Goal: Task Accomplishment & Management: Use online tool/utility

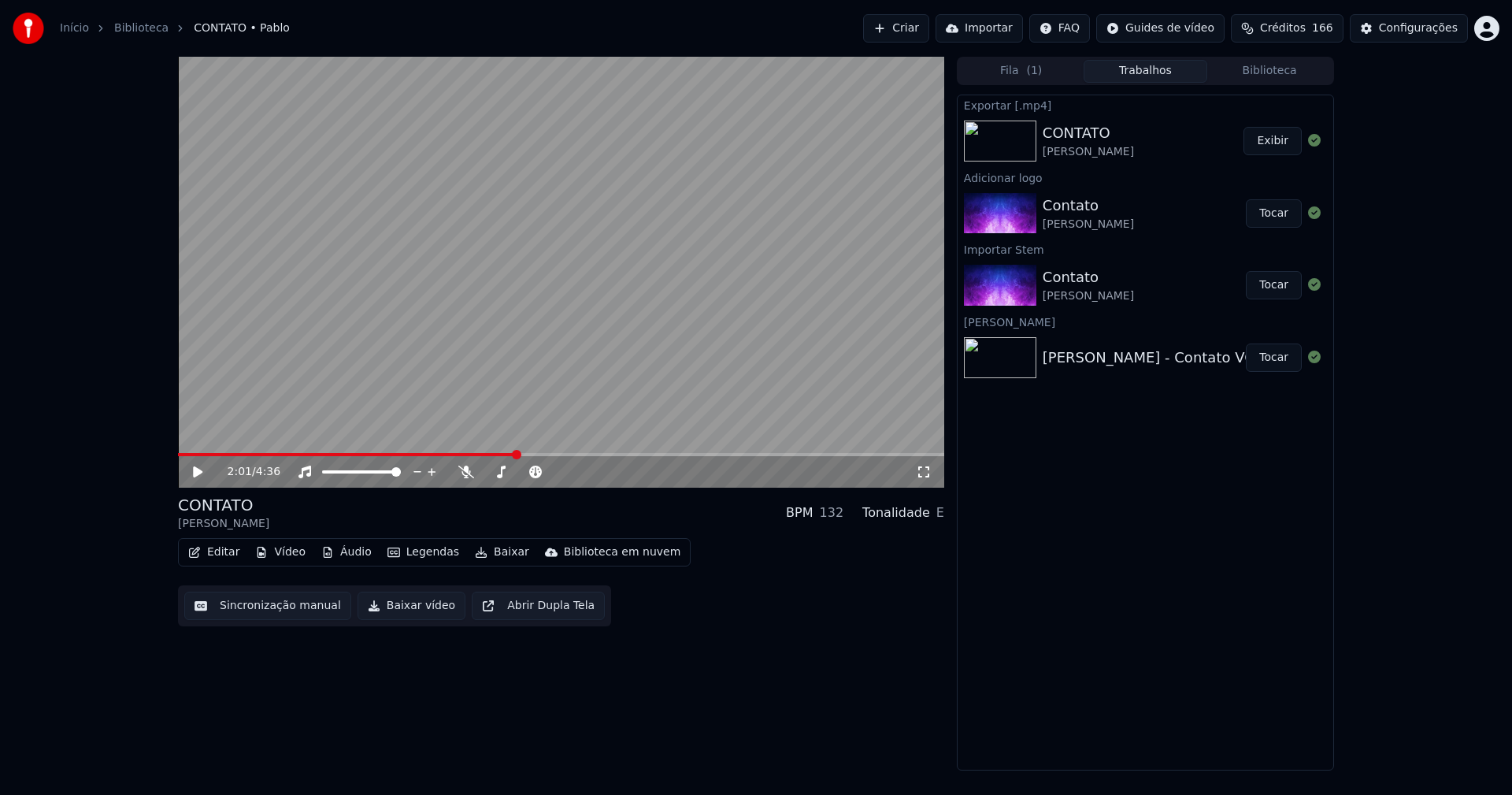
click at [75, 30] on link "Início" at bounding box center [74, 28] width 29 height 16
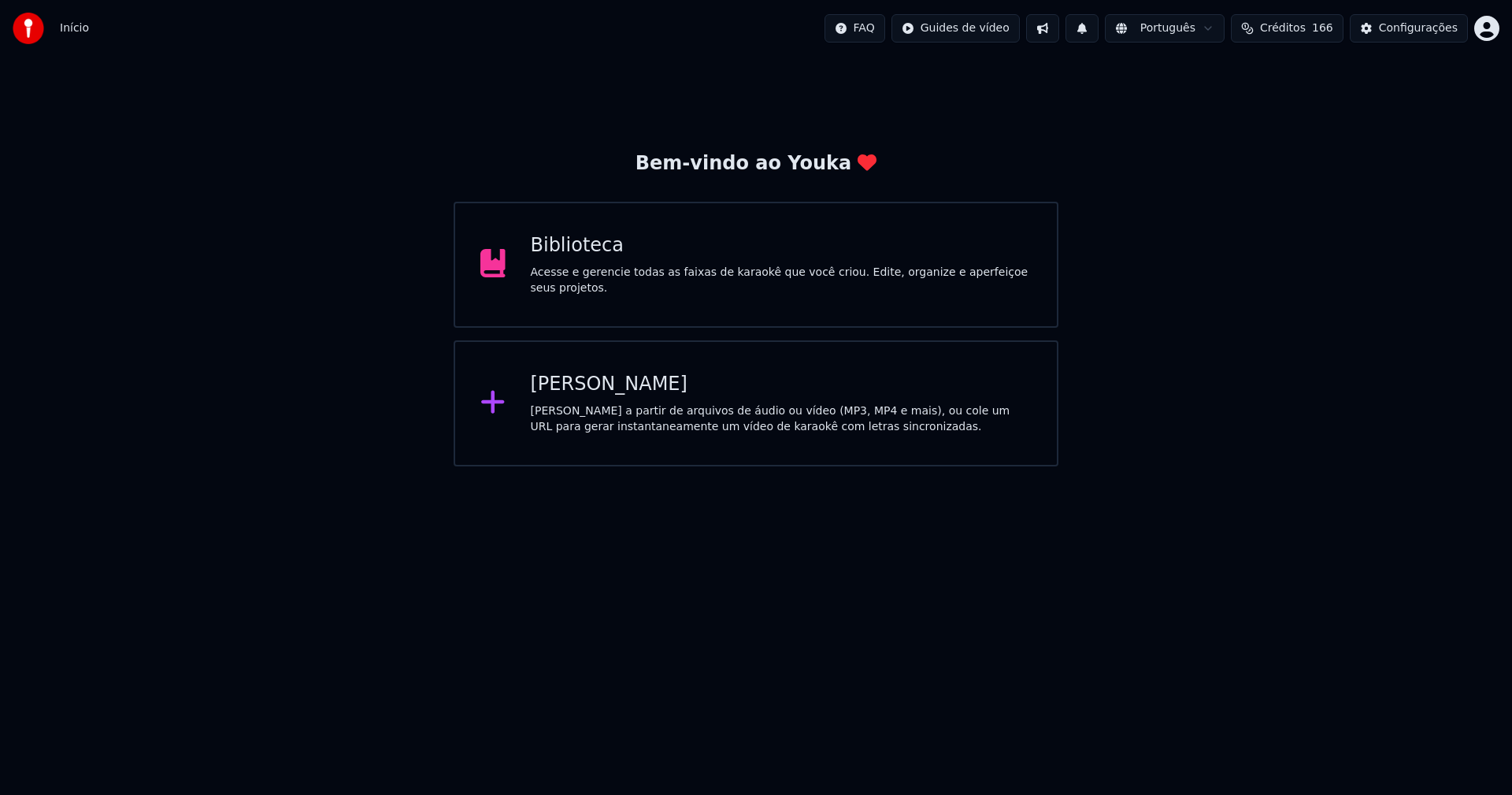
click at [587, 385] on div "[PERSON_NAME]" at bounding box center [781, 384] width 502 height 25
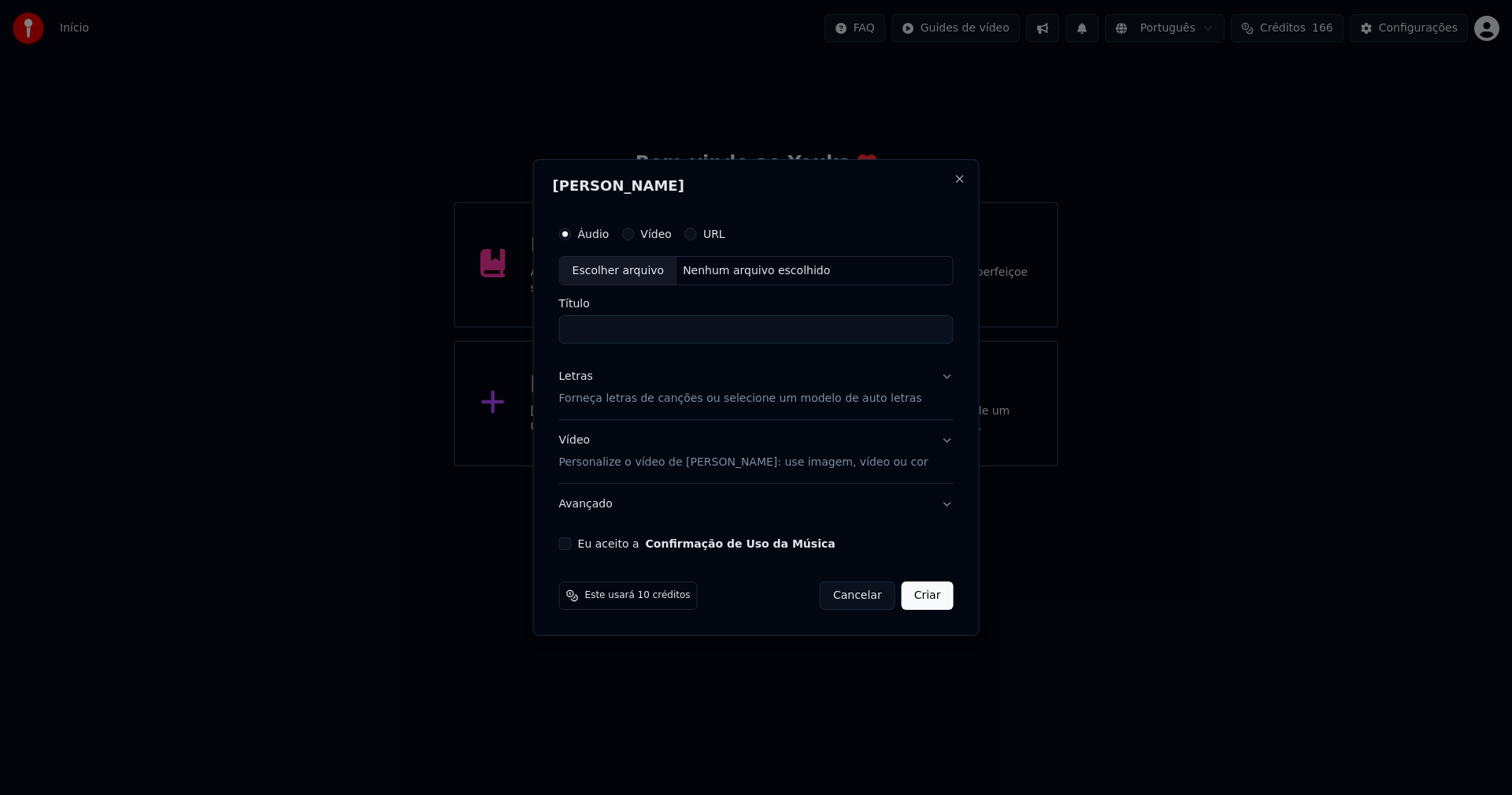
click at [648, 269] on div "Escolher arquivo" at bounding box center [619, 271] width 118 height 28
type input "**********"
click at [586, 378] on div "Letras" at bounding box center [576, 377] width 34 height 16
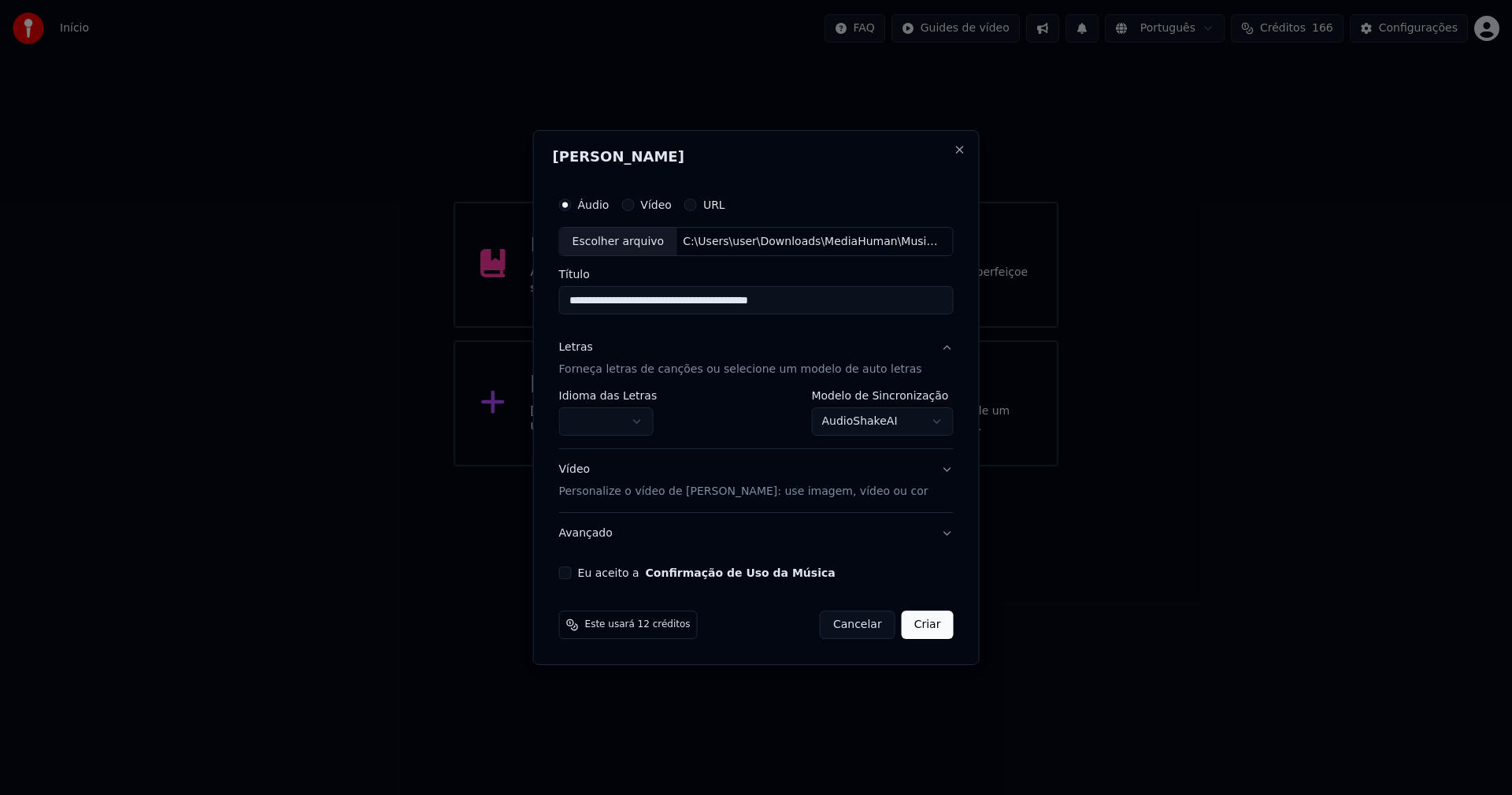
click at [620, 424] on body "**********" at bounding box center [756, 233] width 1512 height 466
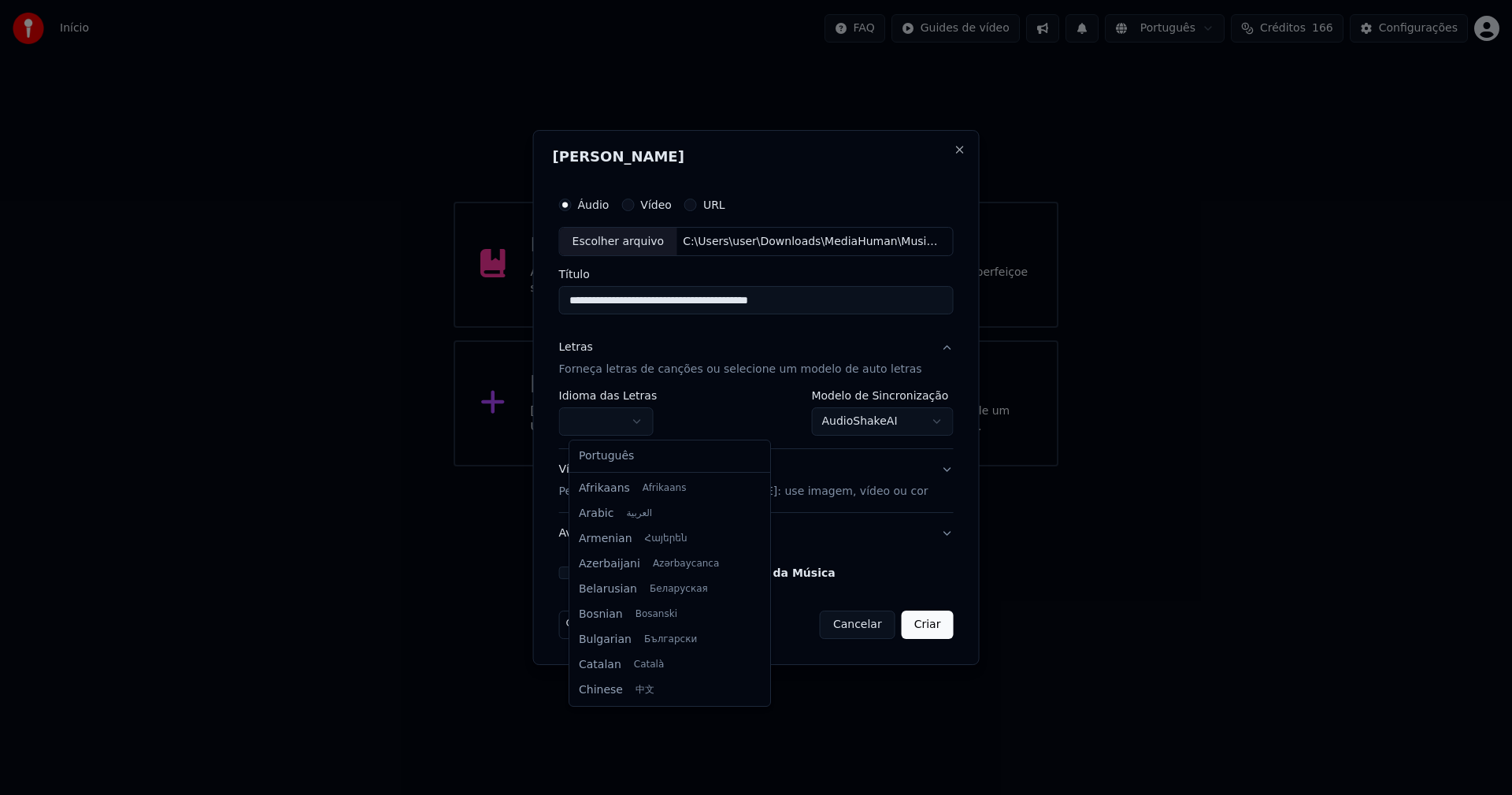
select select "**"
drag, startPoint x: 618, startPoint y: 461, endPoint x: 826, endPoint y: 418, distance: 212.4
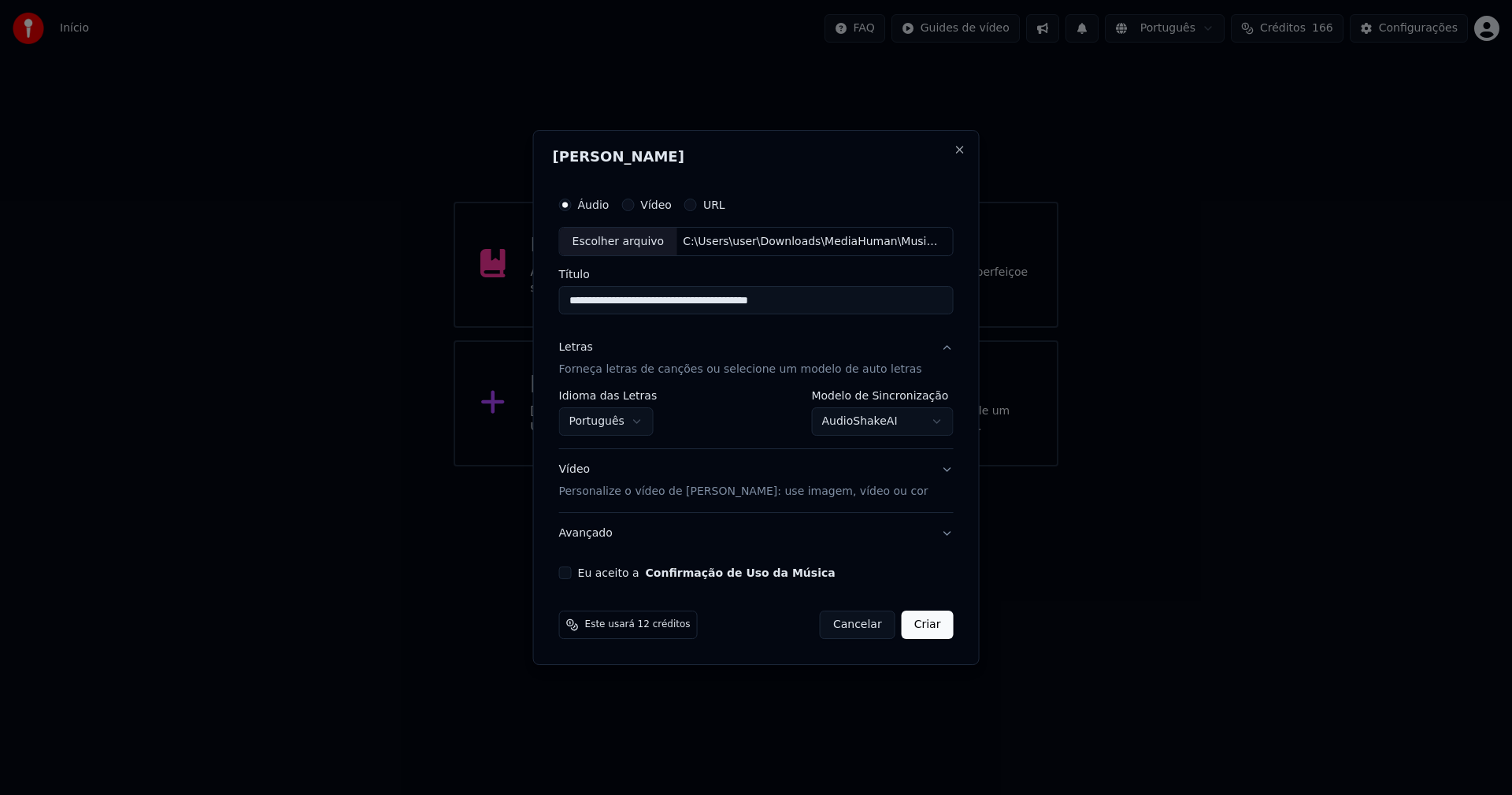
click at [876, 419] on body "**********" at bounding box center [756, 233] width 1512 height 466
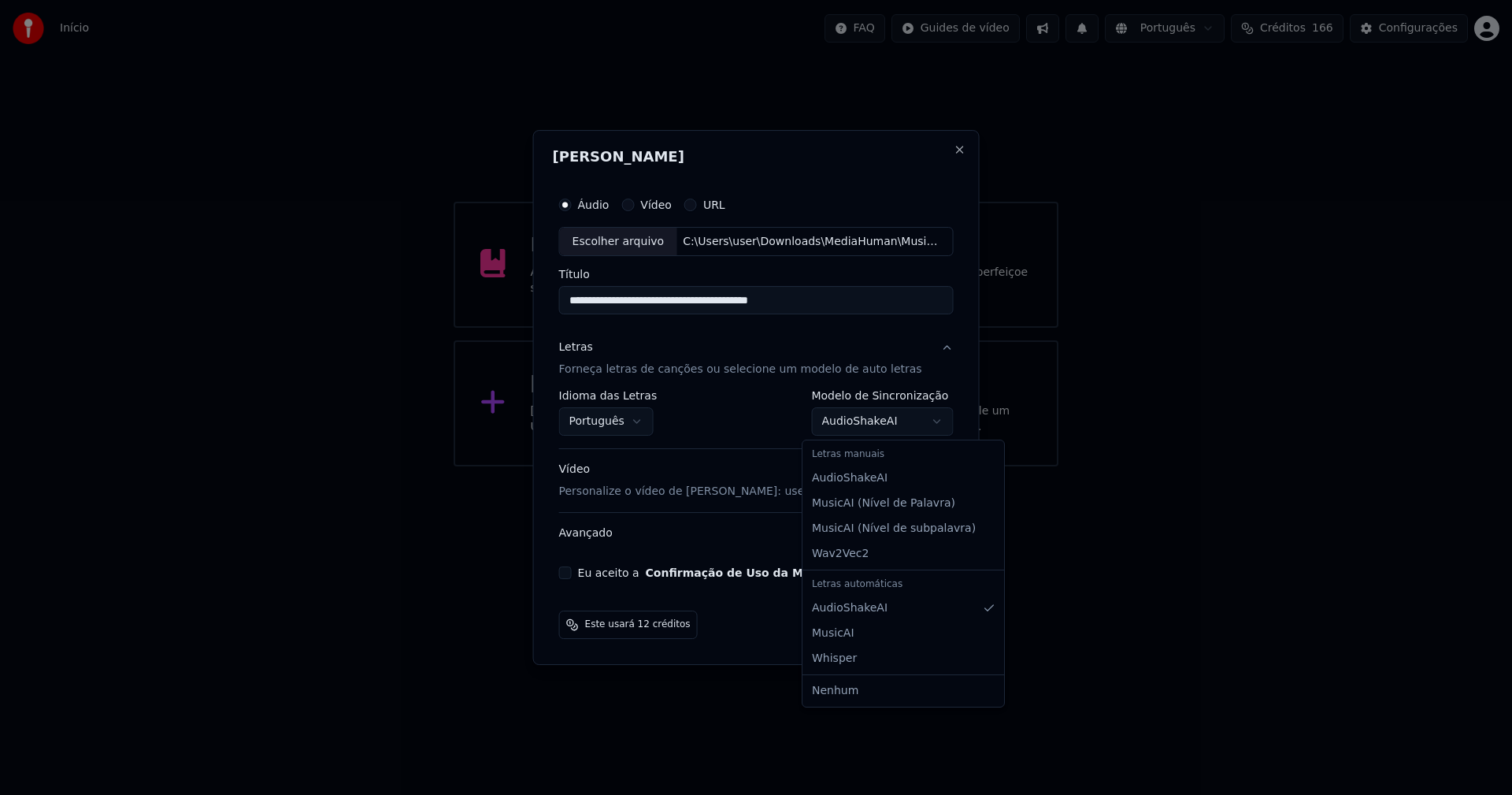
select select "**********"
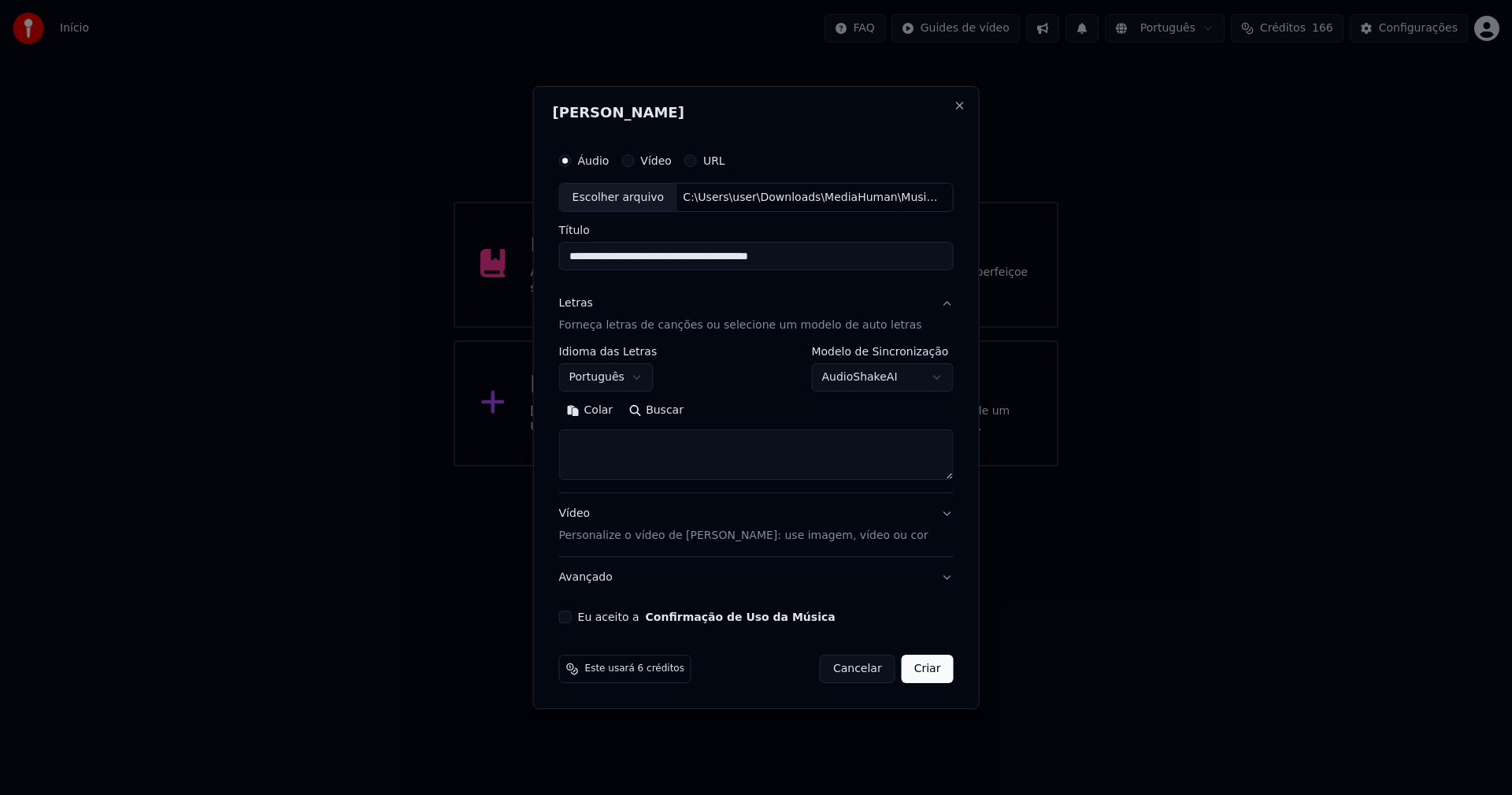
click at [603, 414] on button "Colar" at bounding box center [590, 411] width 62 height 25
click at [572, 618] on button "Eu aceito a Confirmação de Uso da Música" at bounding box center [565, 616] width 12 height 12
click at [929, 670] on button "Criar" at bounding box center [928, 669] width 52 height 28
type textarea "**********"
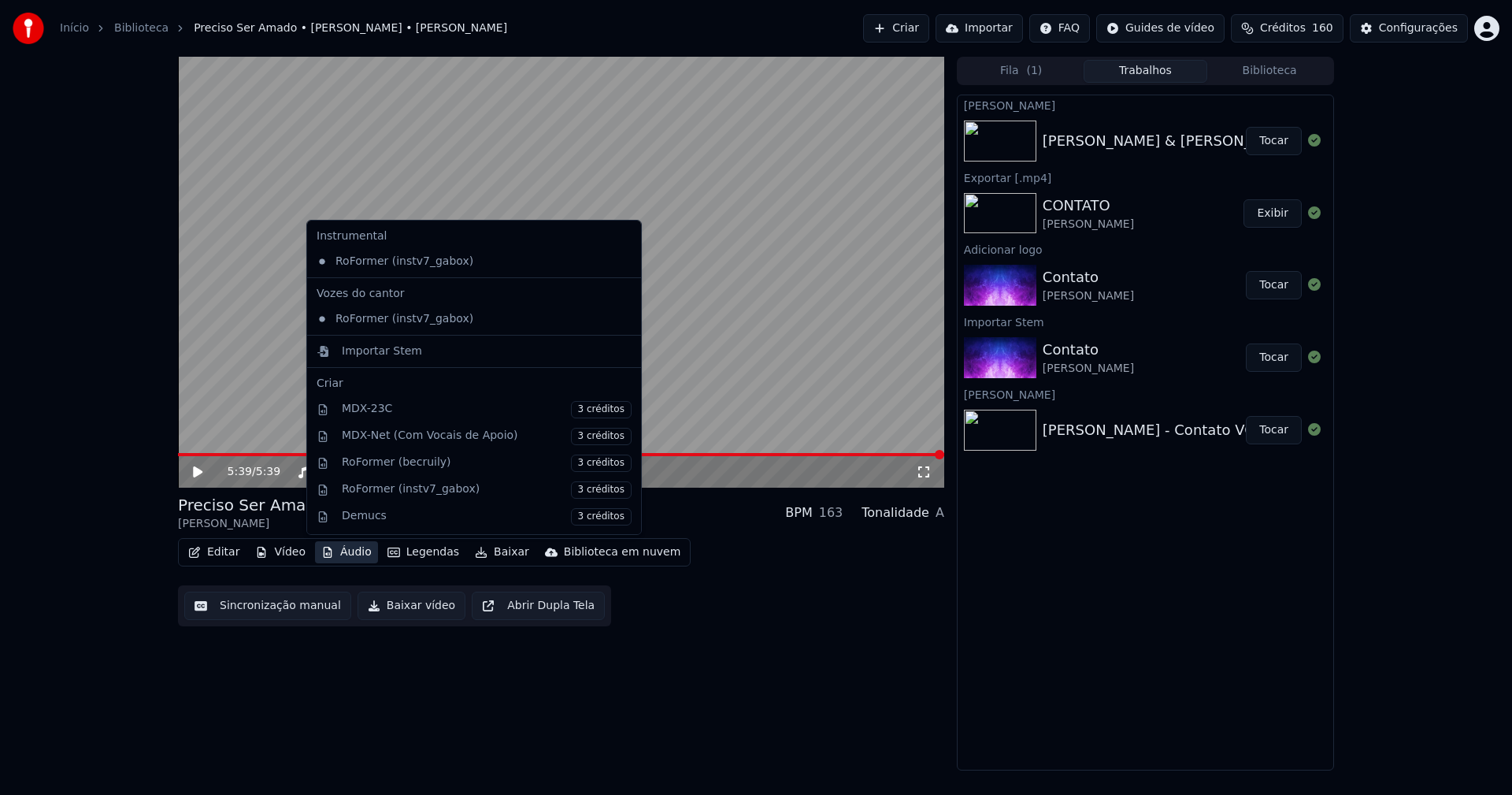
click at [346, 556] on button "Áudio" at bounding box center [346, 552] width 63 height 22
click at [355, 352] on div "Importar Stem" at bounding box center [381, 351] width 80 height 16
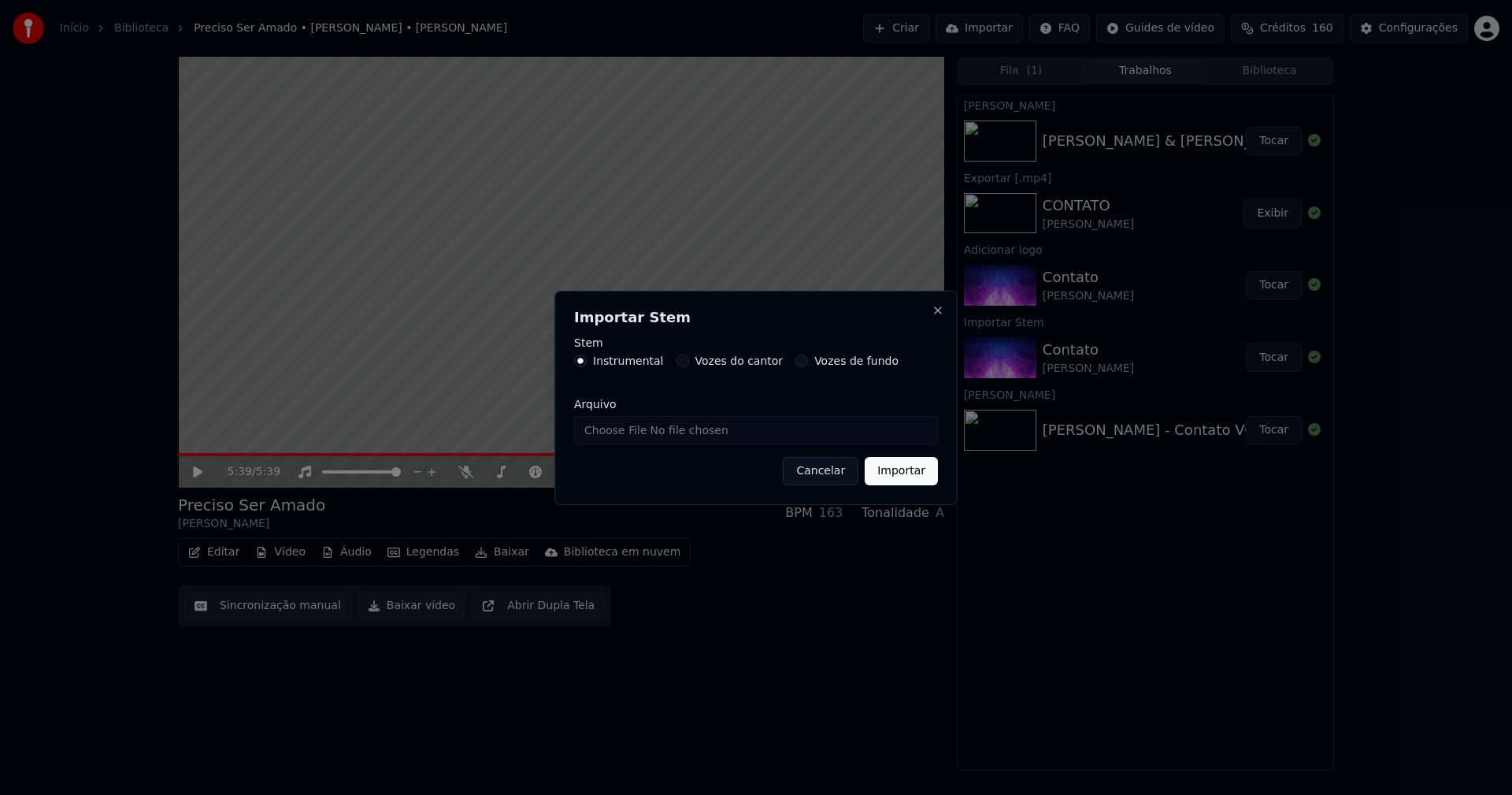
click at [625, 434] on input "Arquivo" at bounding box center [756, 430] width 364 height 28
type input "**********"
click at [910, 469] on button "Importar" at bounding box center [901, 471] width 73 height 28
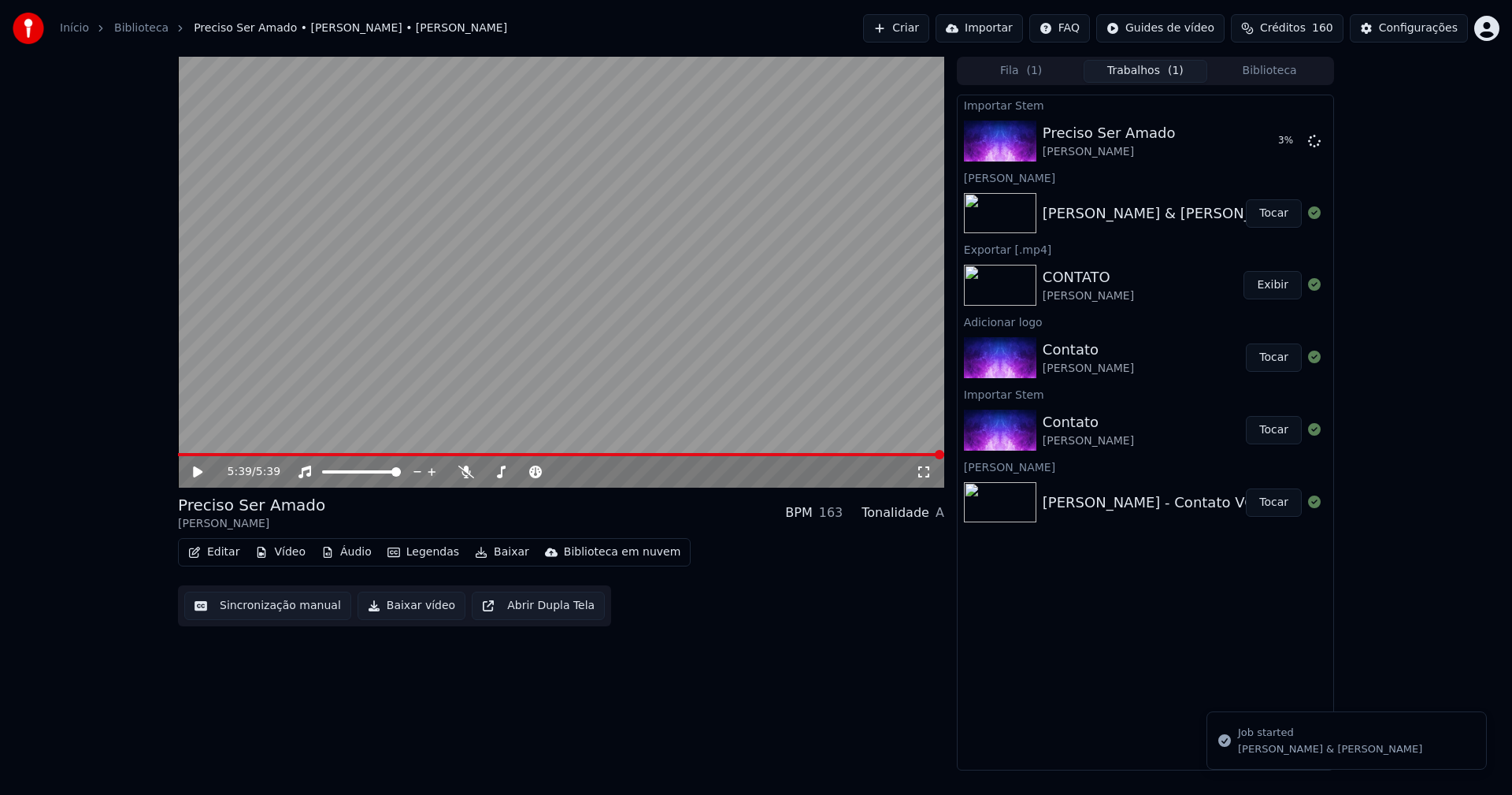
click at [285, 545] on button "Vídeo" at bounding box center [280, 552] width 63 height 22
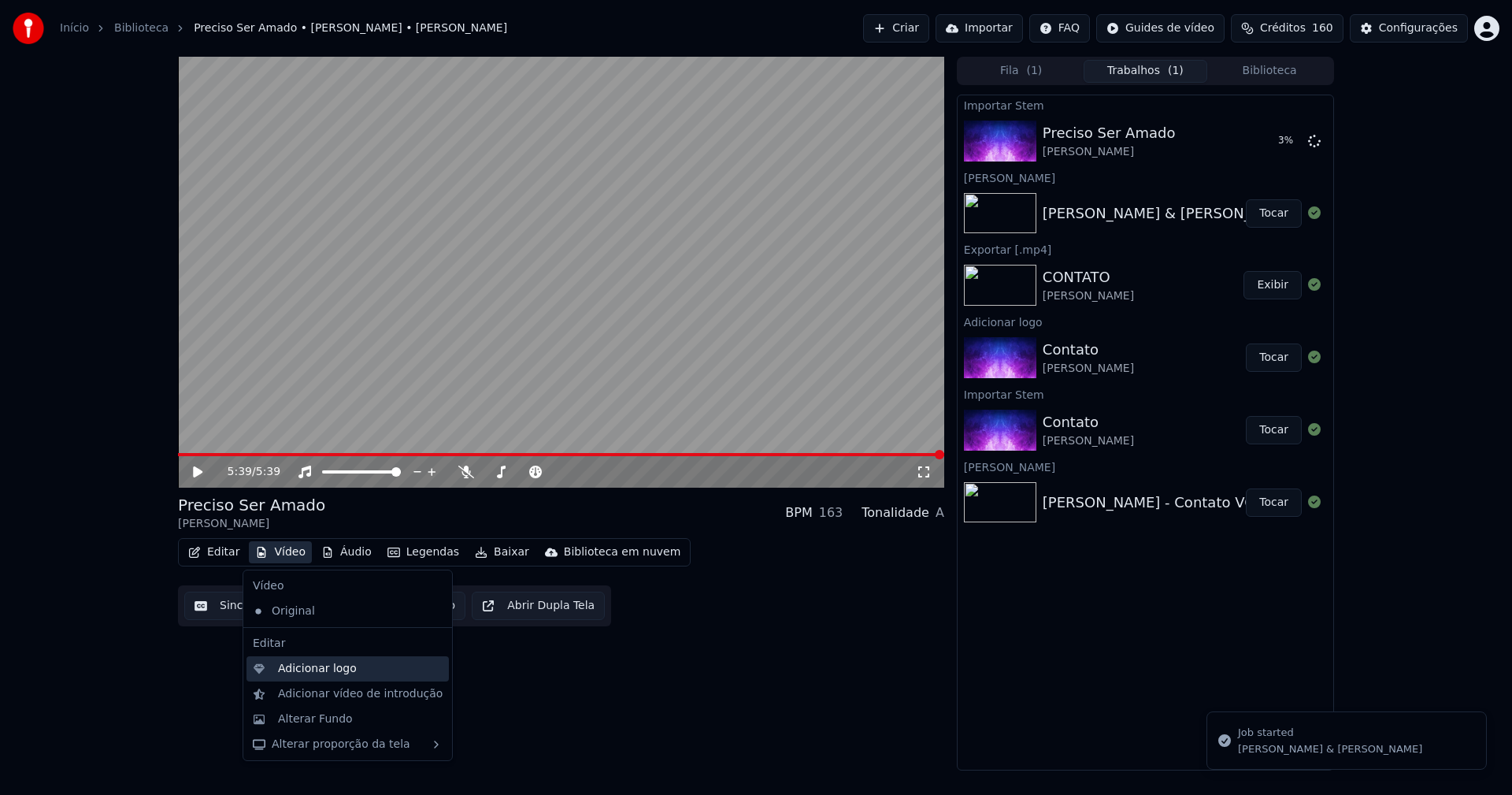
click at [322, 671] on div "Adicionar logo" at bounding box center [317, 668] width 79 height 16
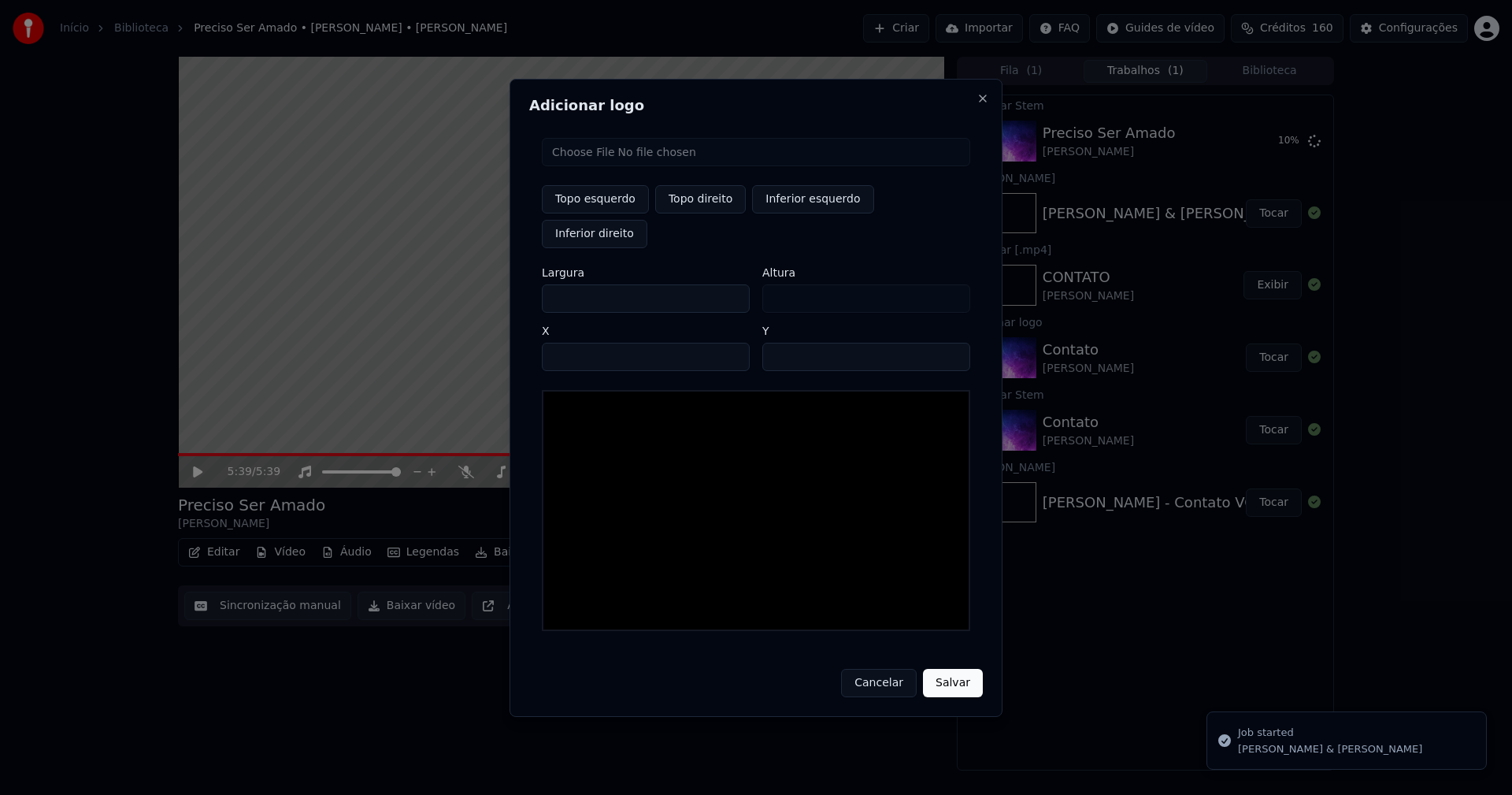
click at [602, 166] on input "file" at bounding box center [756, 152] width 429 height 28
type input "**********"
drag, startPoint x: 705, startPoint y: 222, endPoint x: 687, endPoint y: 224, distance: 18.1
click at [705, 213] on button "Topo direito" at bounding box center [700, 199] width 90 height 28
type input "****"
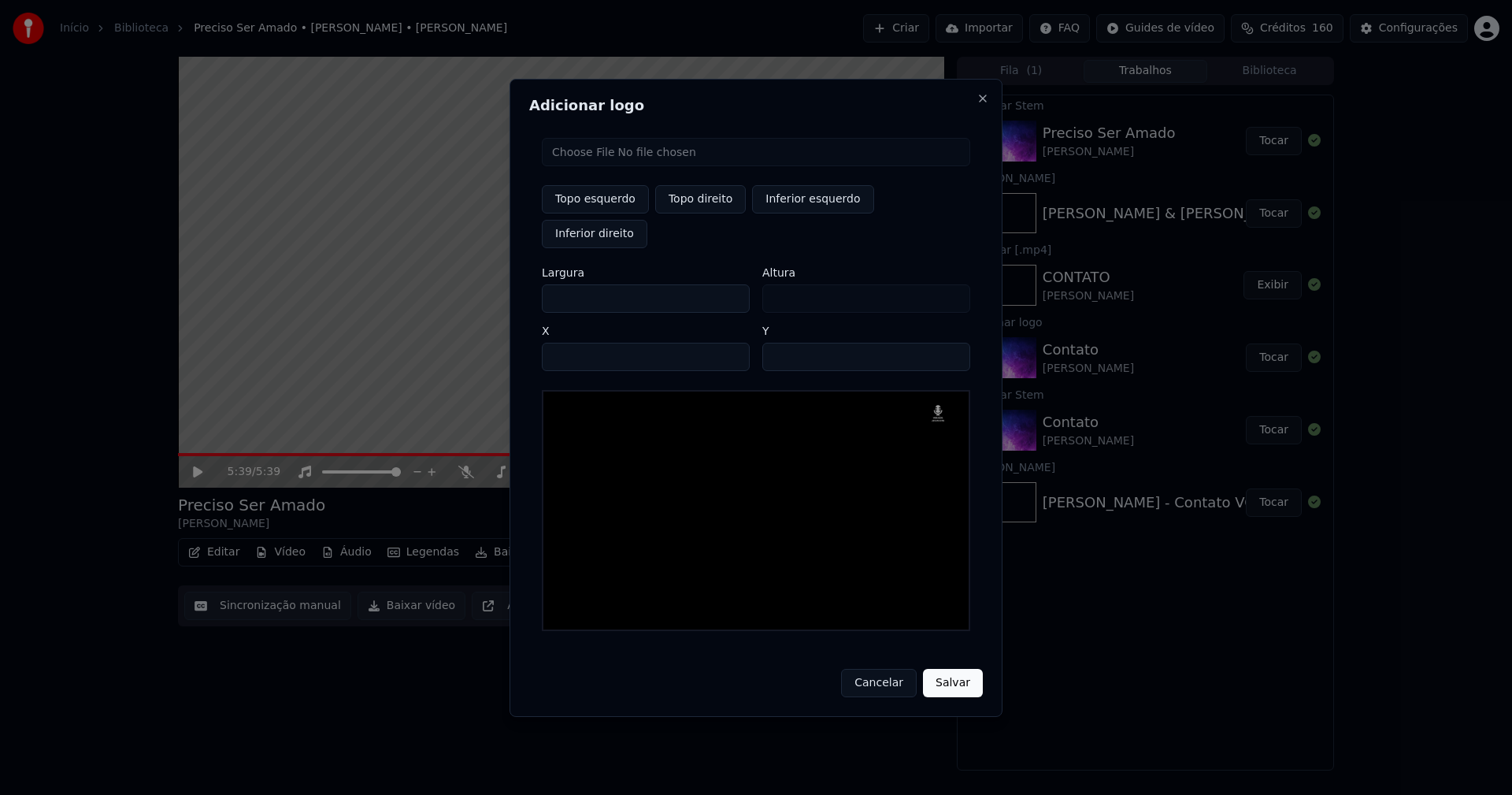
drag, startPoint x: 569, startPoint y: 284, endPoint x: 487, endPoint y: 286, distance: 82.0
click at [489, 288] on body "Início Biblioteca [PERSON_NAME] • [PERSON_NAME] Importar FAQ Guides de vídeo Cr…" at bounding box center [756, 397] width 1512 height 795
type input "**"
type input "***"
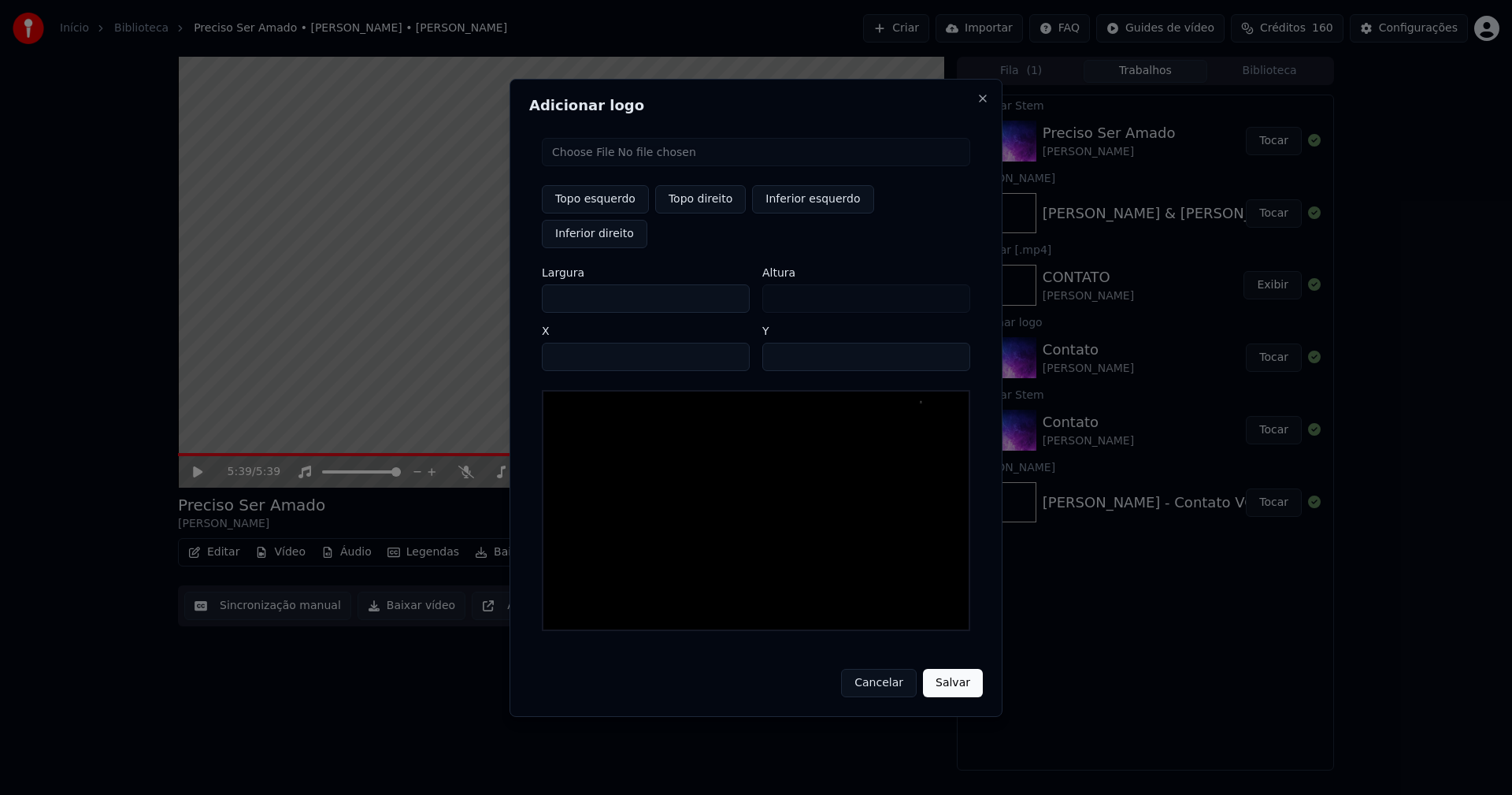
type input "***"
click at [573, 344] on input "****" at bounding box center [646, 356] width 208 height 28
type input "****"
click at [780, 342] on input "**" at bounding box center [866, 356] width 208 height 28
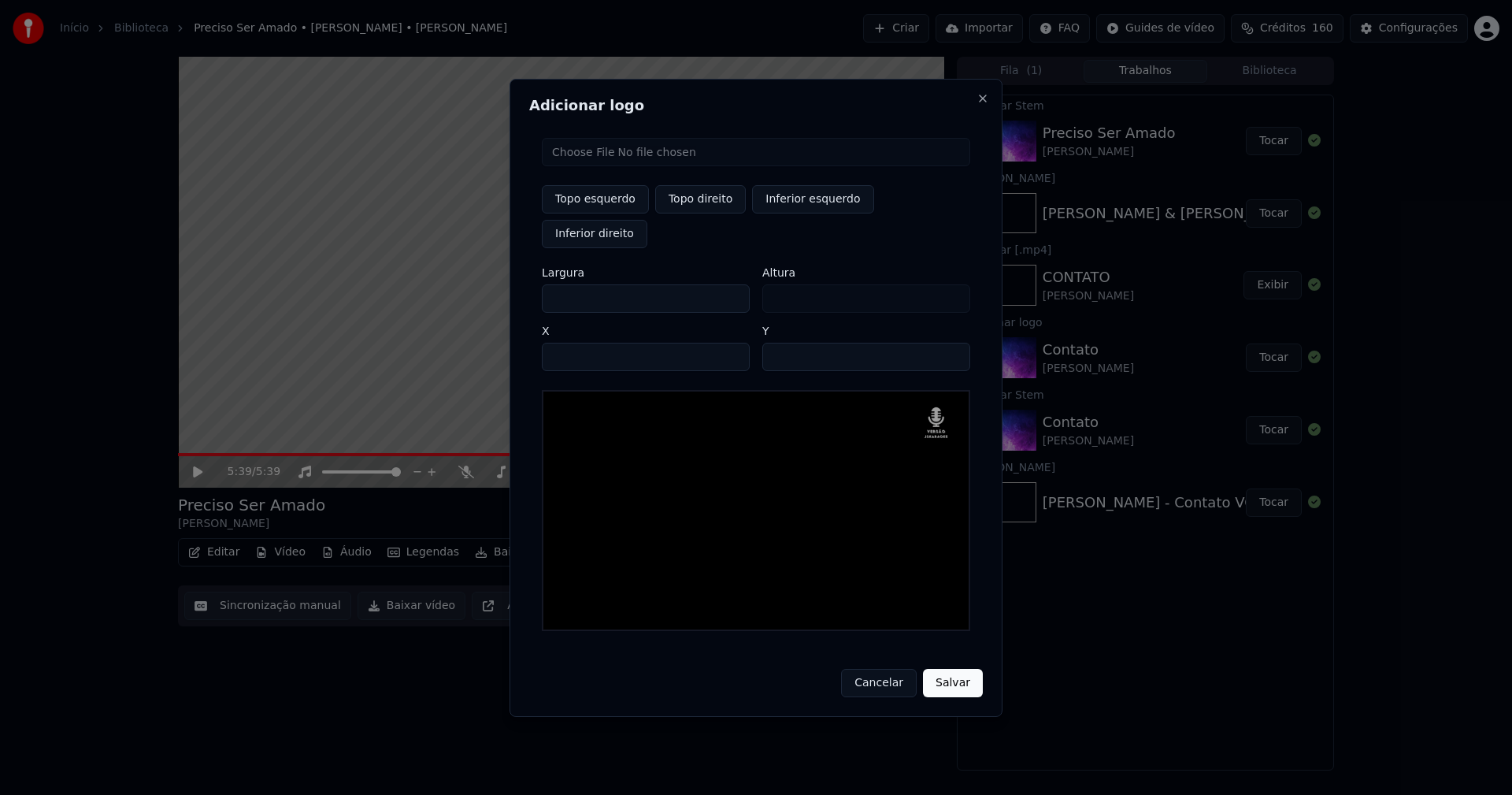
type input "**"
click at [962, 669] on button "Salvar" at bounding box center [953, 683] width 60 height 28
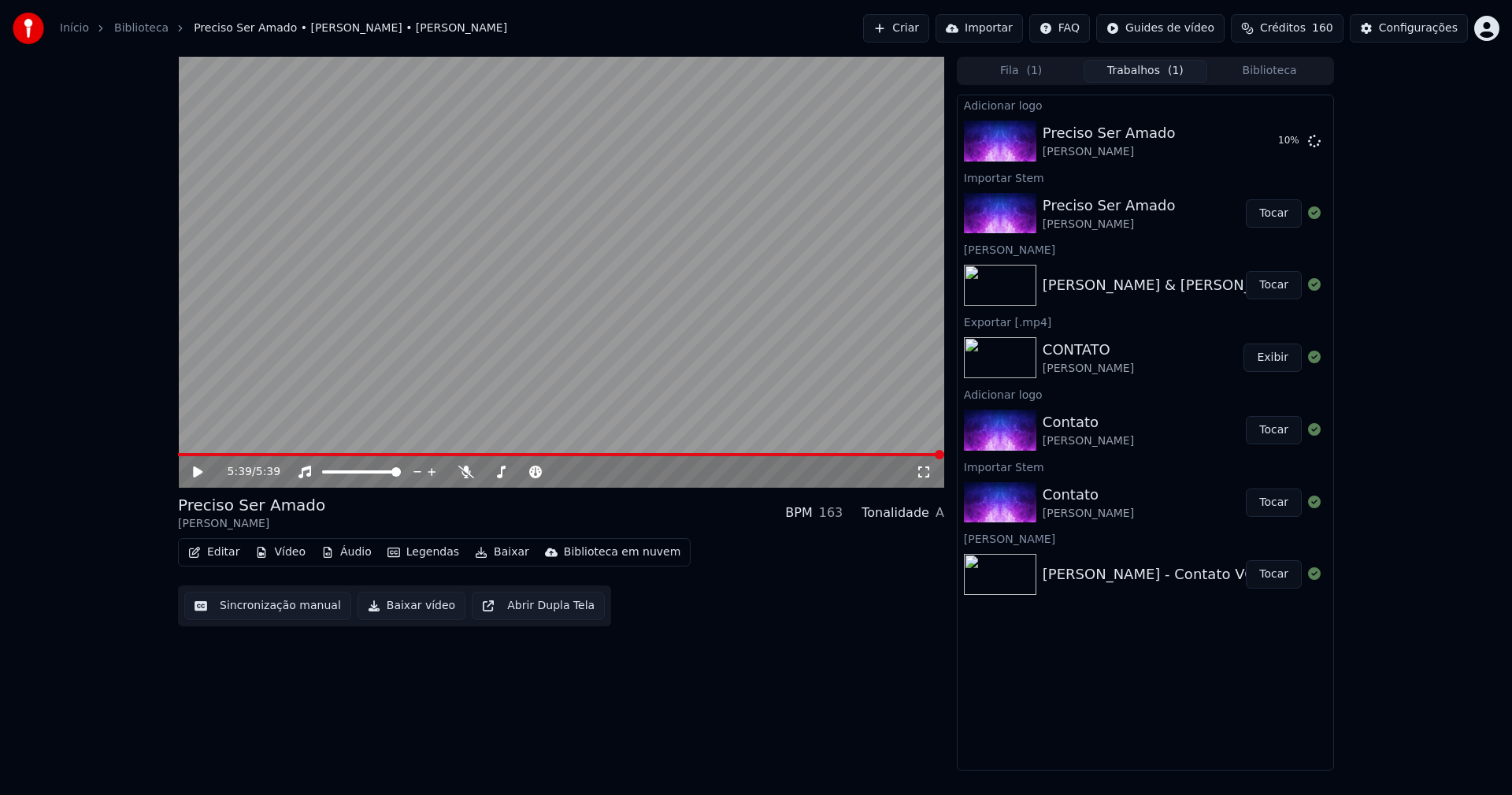
click at [1274, 71] on button "Biblioteca" at bounding box center [1269, 71] width 124 height 23
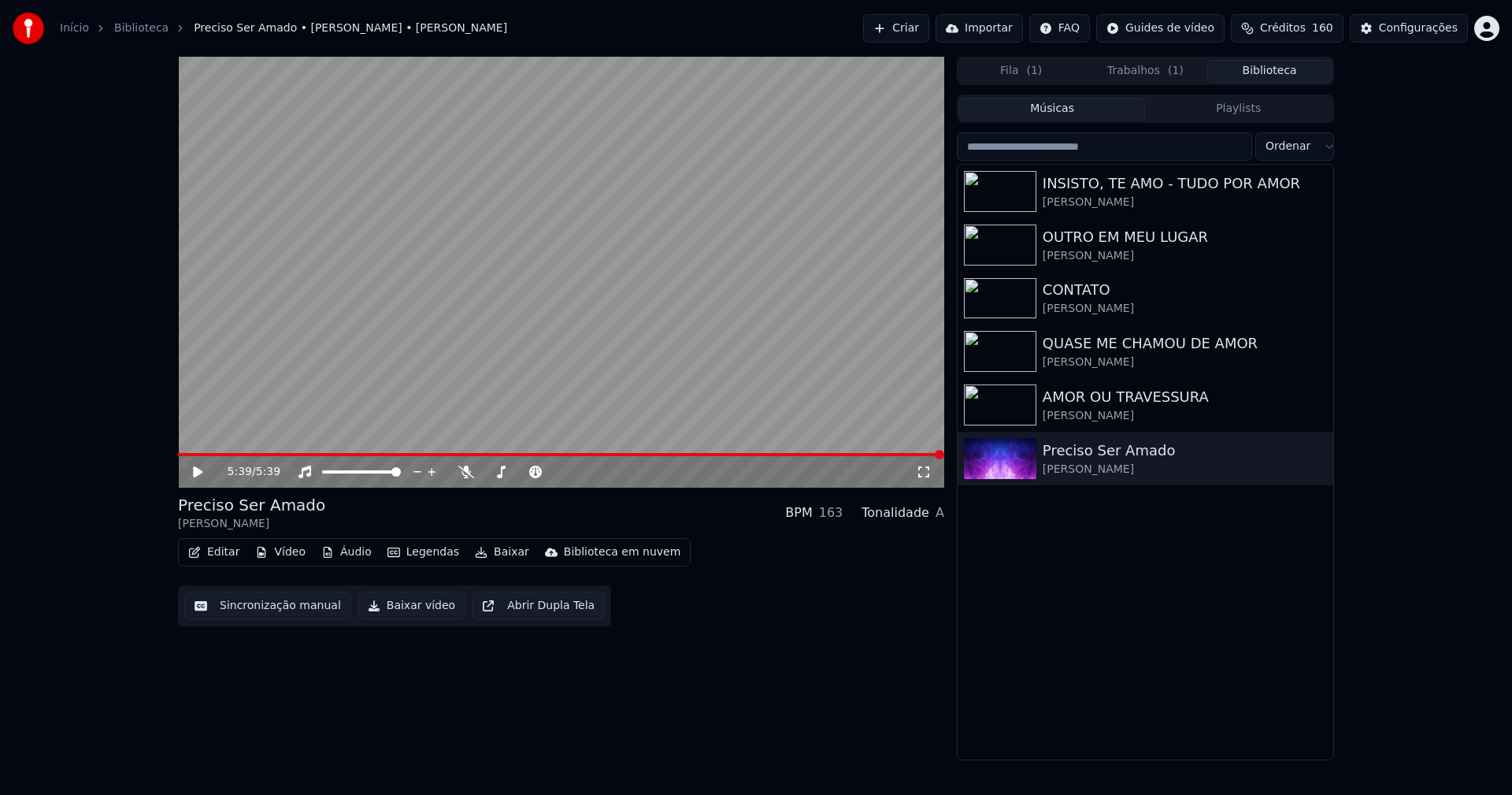
click at [1152, 72] on button "Trabalhos ( 1 )" at bounding box center [1146, 71] width 124 height 23
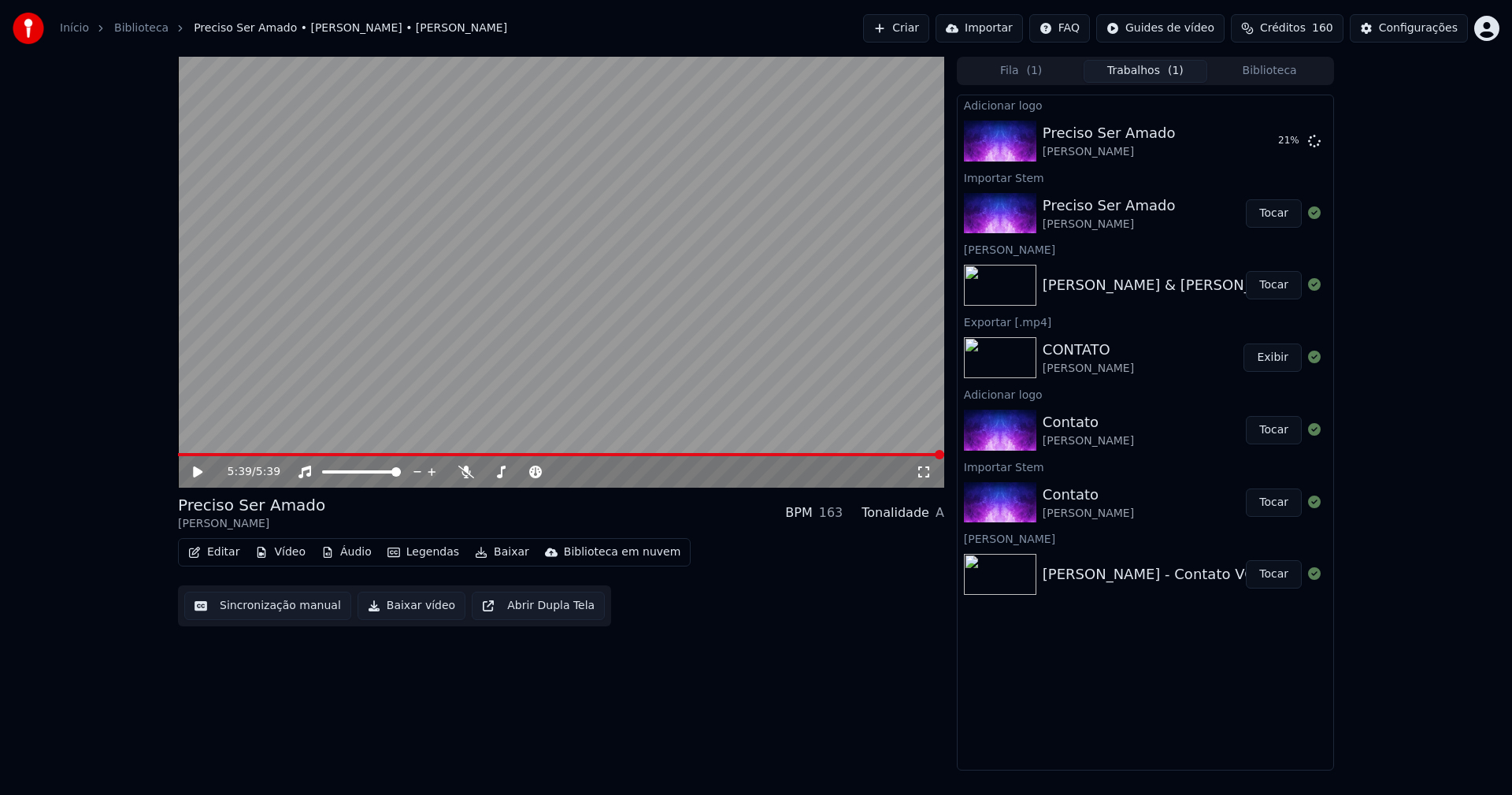
click at [229, 545] on button "Editar" at bounding box center [213, 552] width 64 height 22
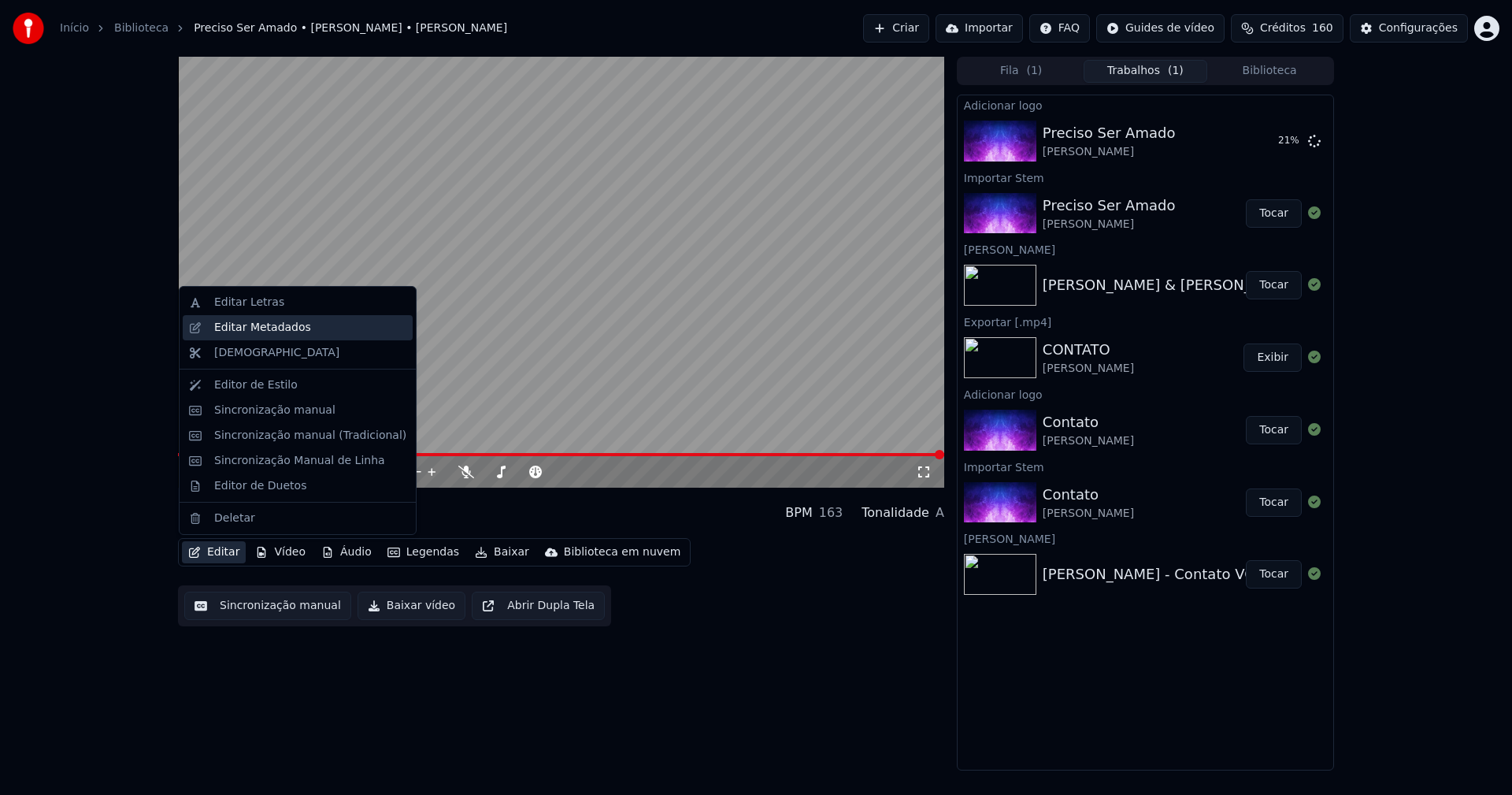
click at [272, 330] on div "Editar Metadados" at bounding box center [262, 327] width 97 height 16
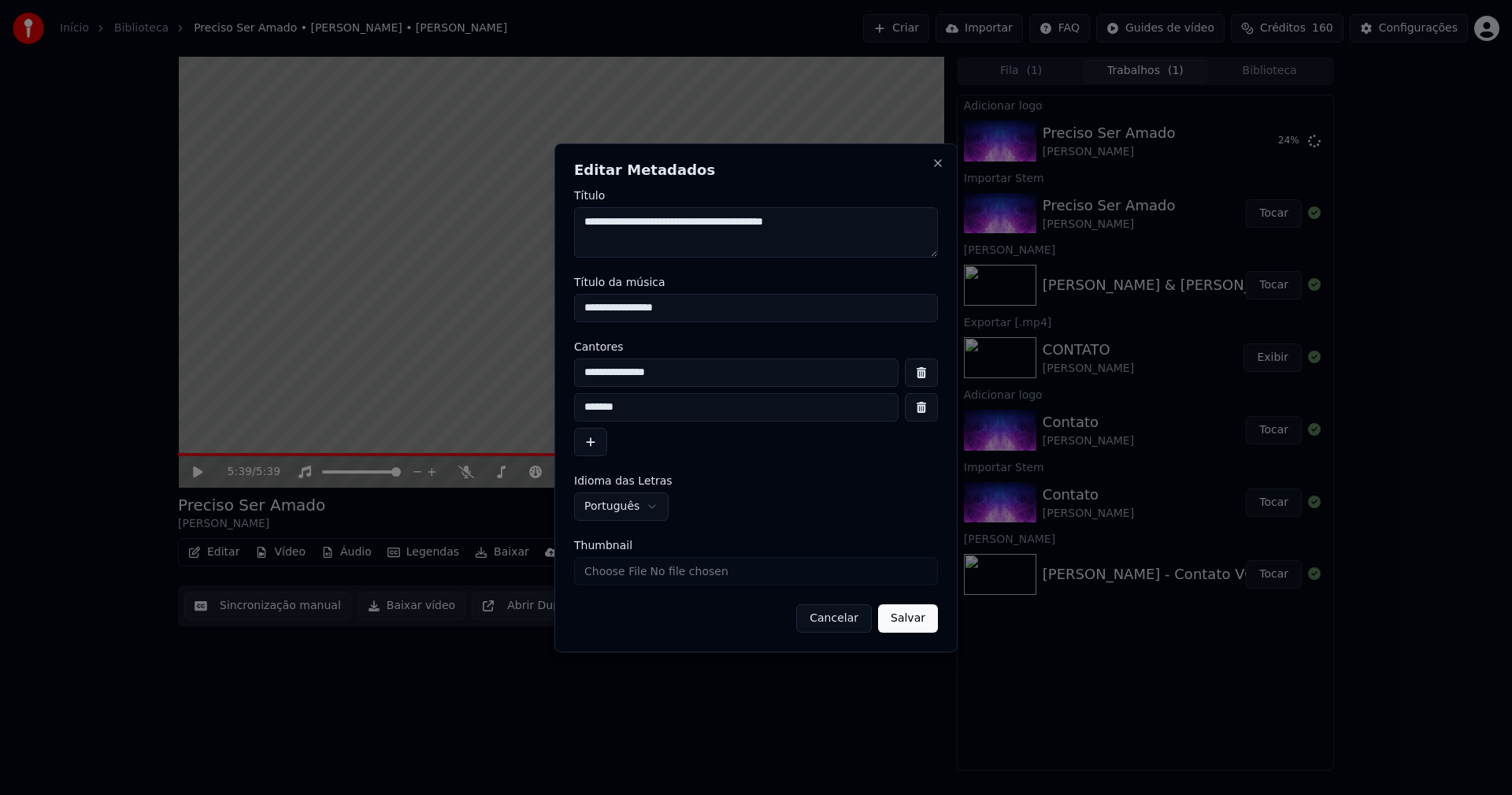
drag, startPoint x: 702, startPoint y: 308, endPoint x: 529, endPoint y: 301, distance: 173.1
click at [530, 302] on body "**********" at bounding box center [756, 397] width 1512 height 795
type input "**********"
click at [617, 569] on input "Thumbnail" at bounding box center [756, 571] width 364 height 28
type input "**********"
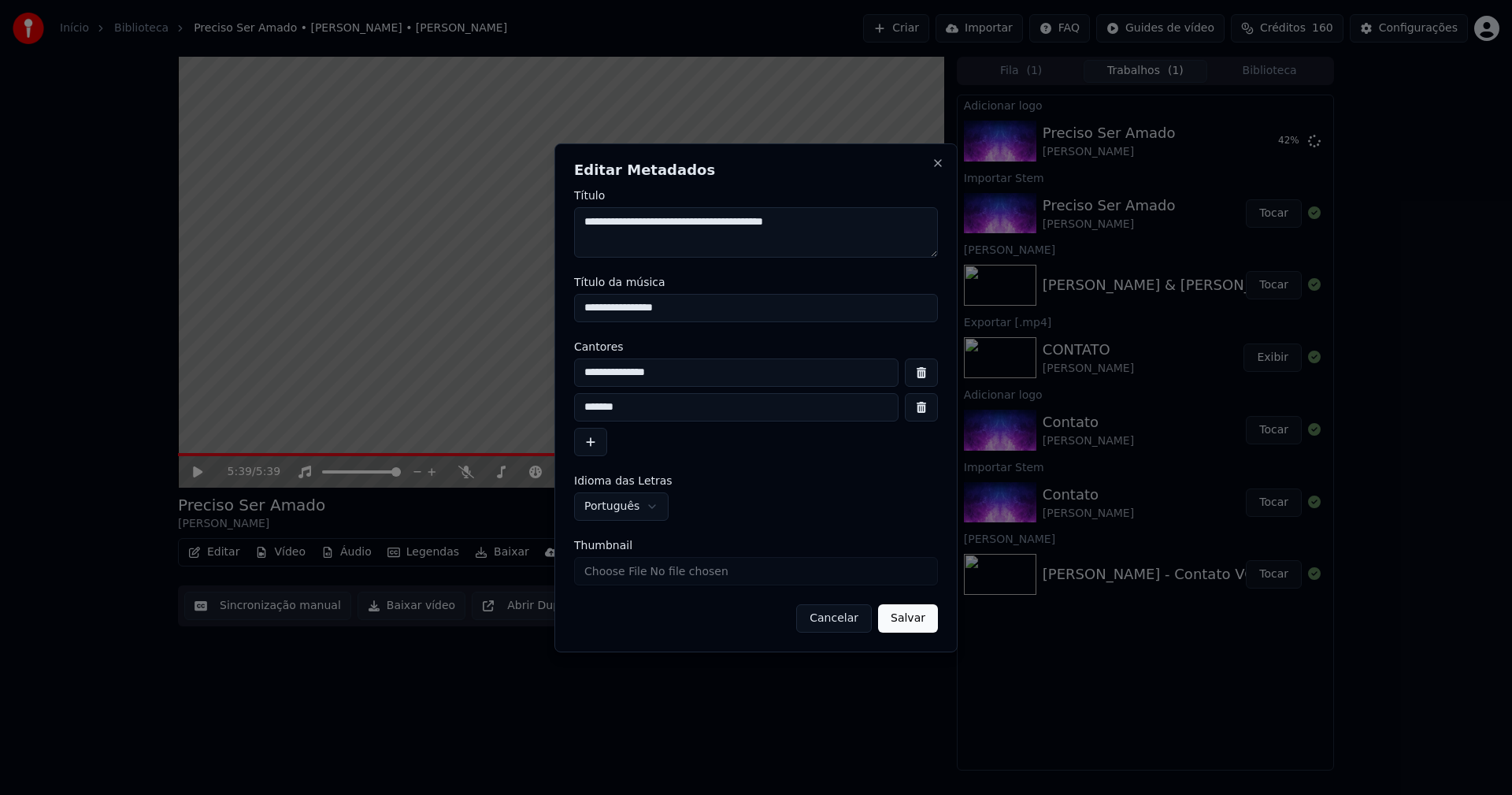
click at [692, 377] on input "**********" at bounding box center [736, 372] width 324 height 28
type input "**********"
click at [925, 410] on button "button" at bounding box center [922, 407] width 33 height 28
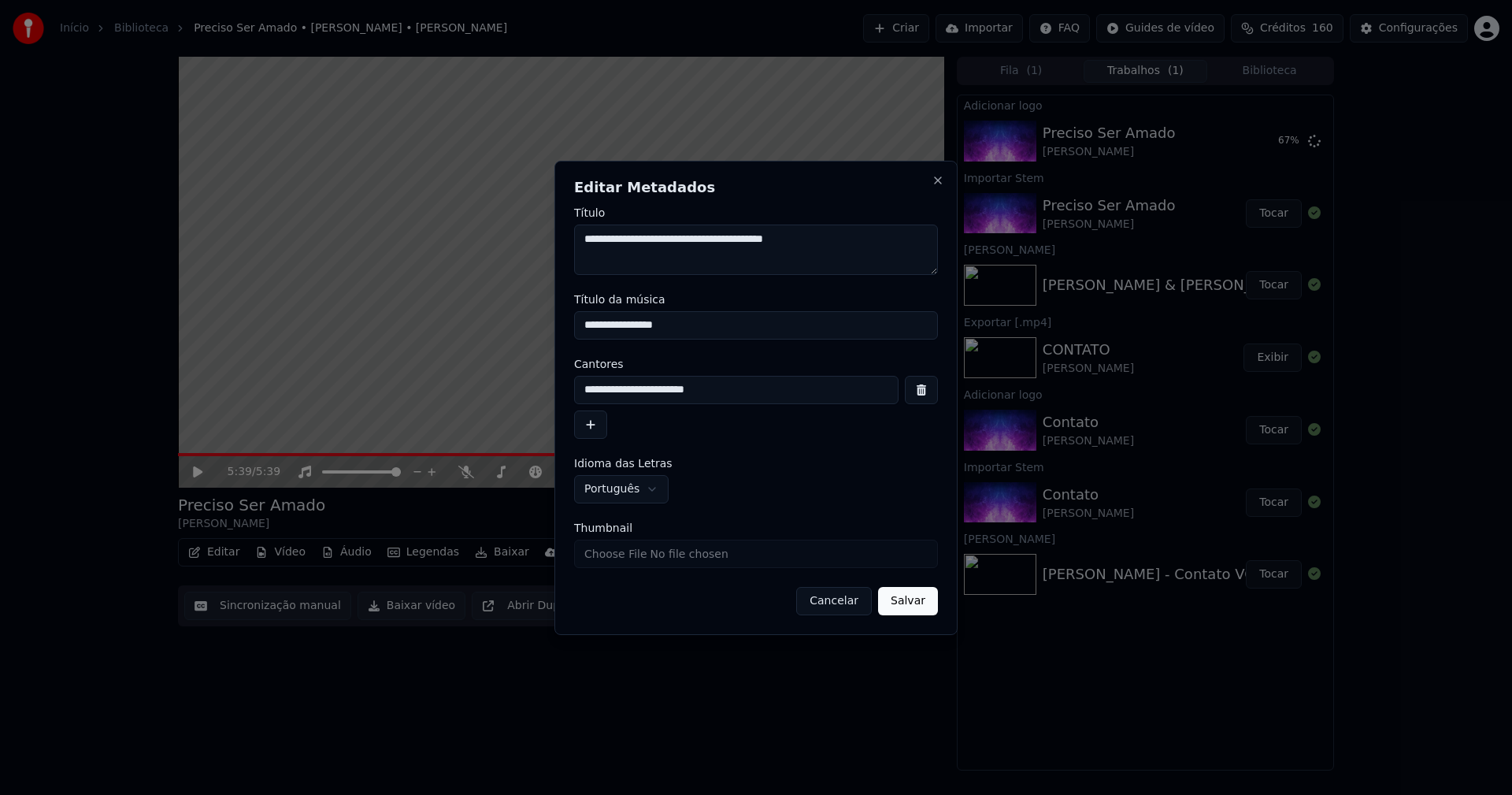
click at [910, 599] on button "Salvar" at bounding box center [908, 601] width 60 height 28
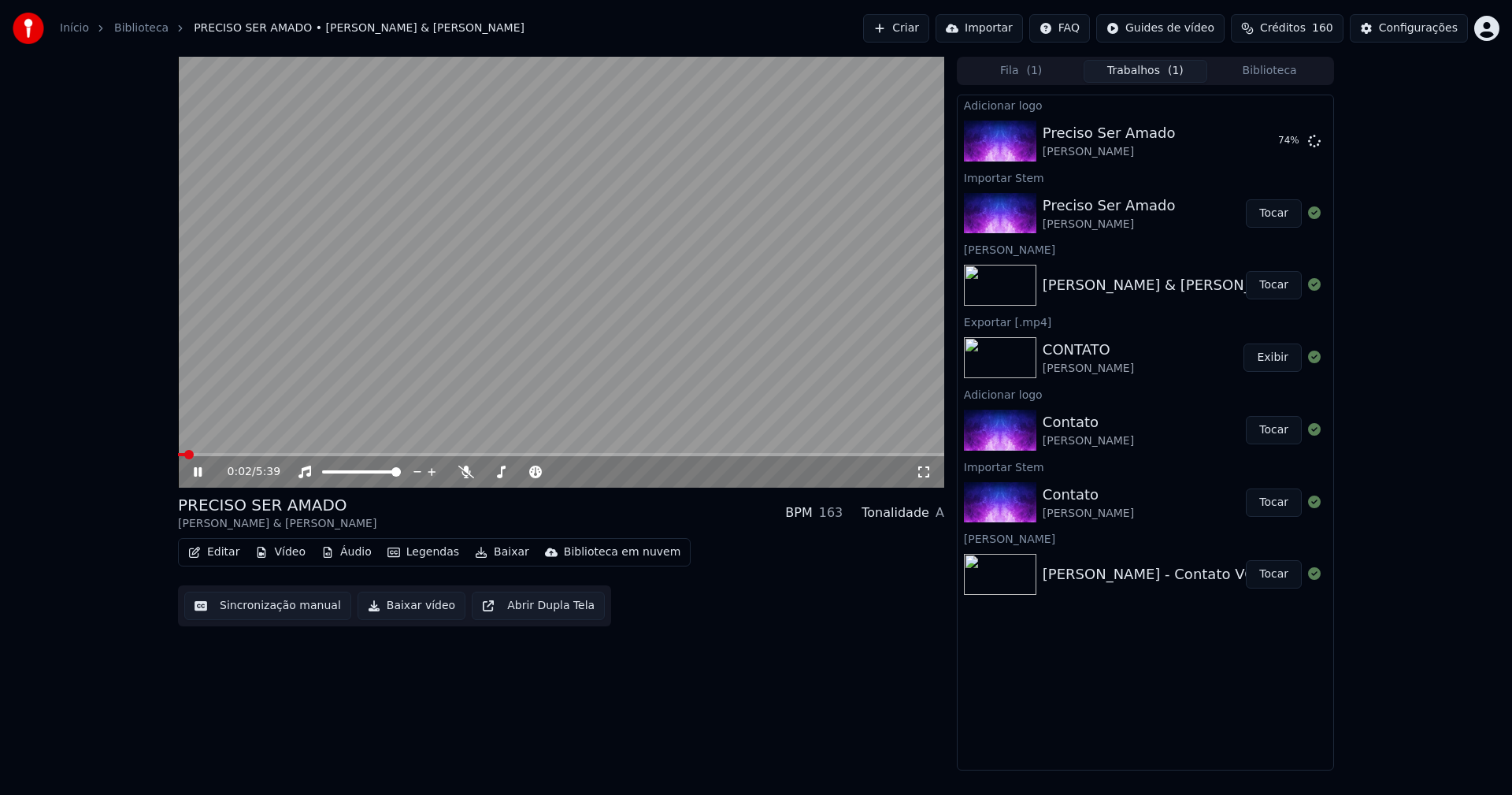
click at [356, 554] on button "Áudio" at bounding box center [346, 552] width 63 height 22
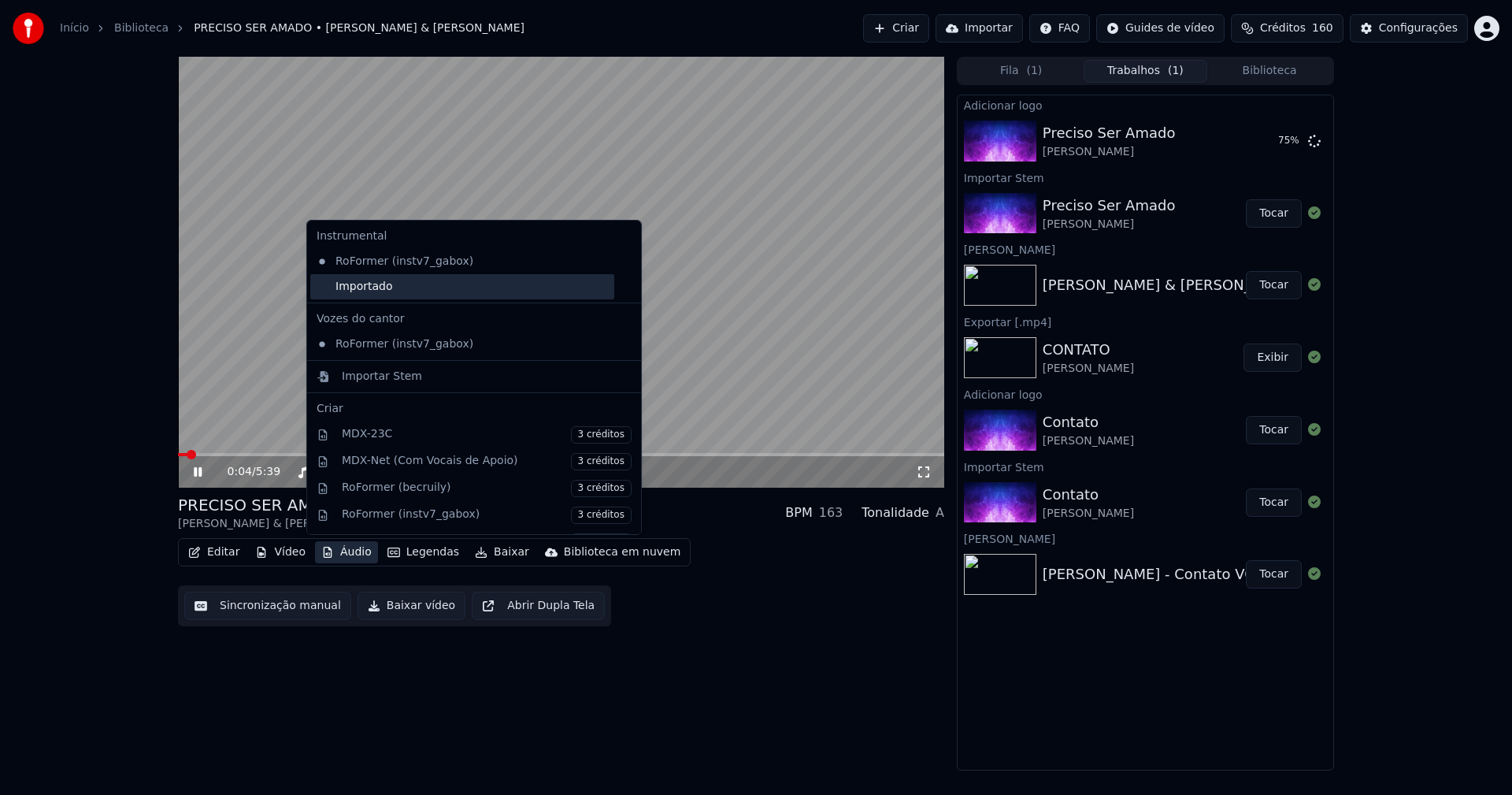
click at [323, 292] on div "Importado" at bounding box center [462, 287] width 304 height 25
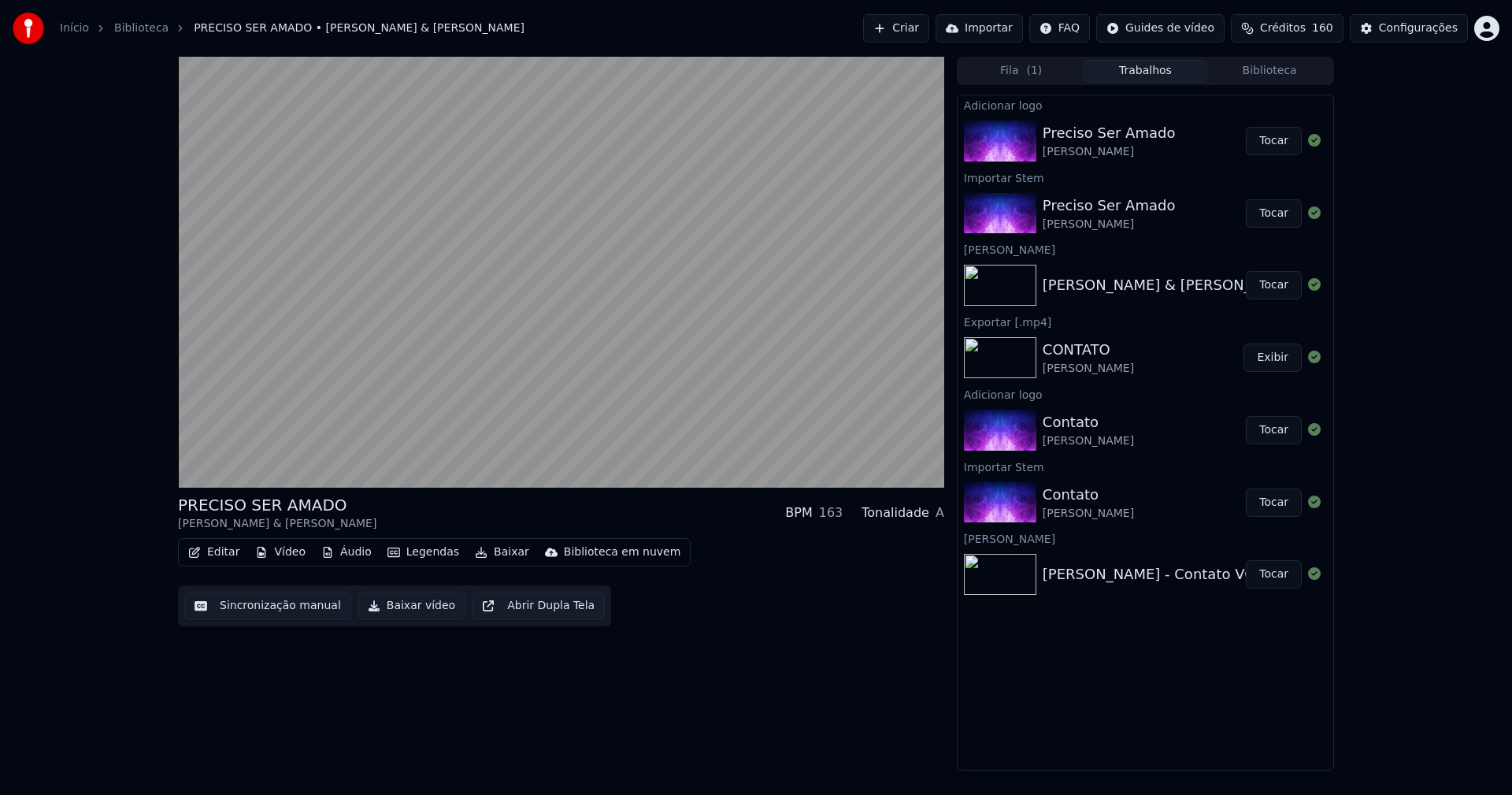
click at [1281, 143] on button "Tocar" at bounding box center [1273, 141] width 56 height 28
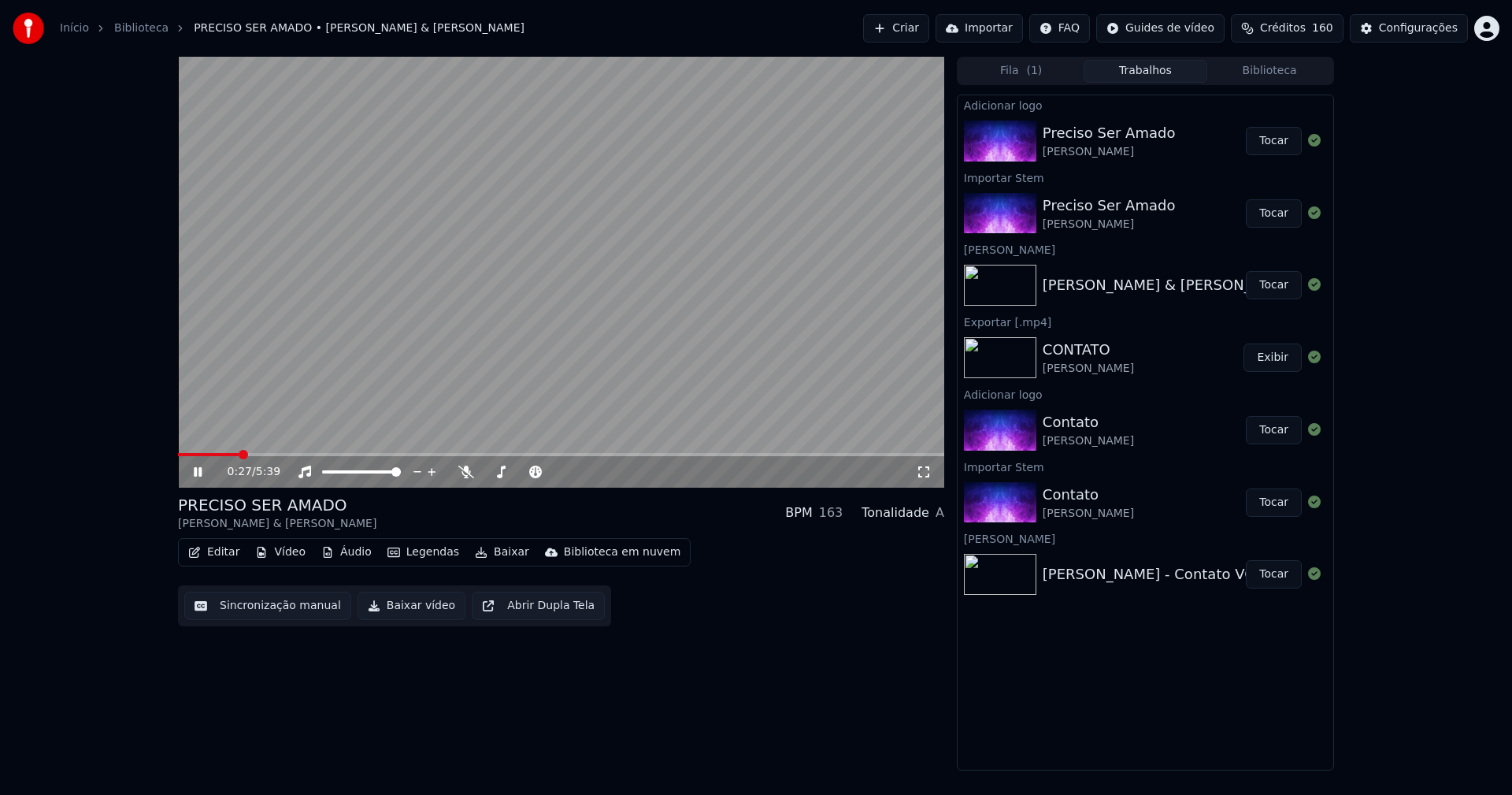
click at [240, 454] on span at bounding box center [561, 454] width 766 height 3
click at [918, 466] on icon at bounding box center [923, 472] width 16 height 12
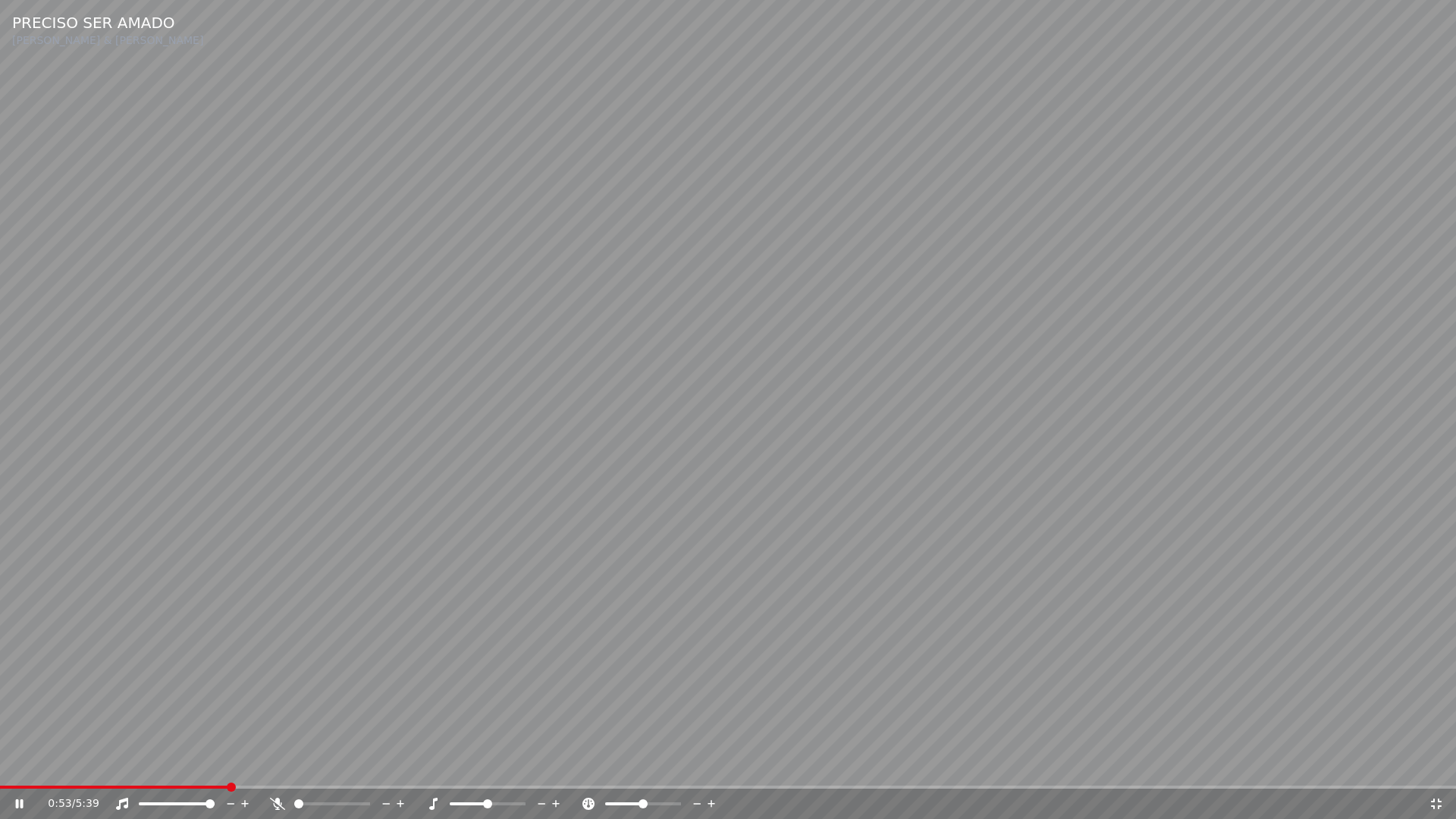
click at [1436, 765] on icon at bounding box center [1436, 803] width 15 height 12
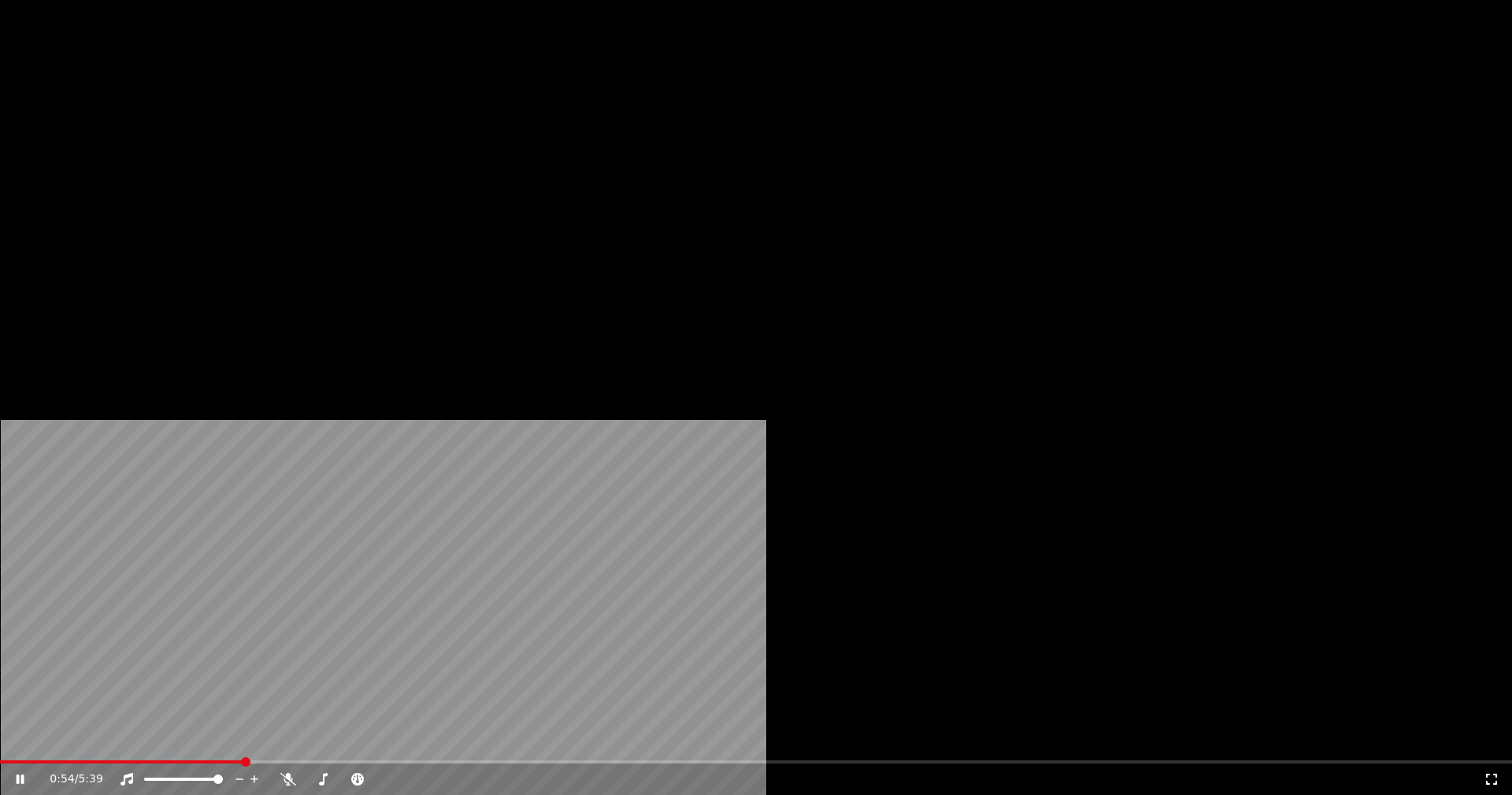
click at [217, 133] on button "Editar" at bounding box center [213, 121] width 64 height 22
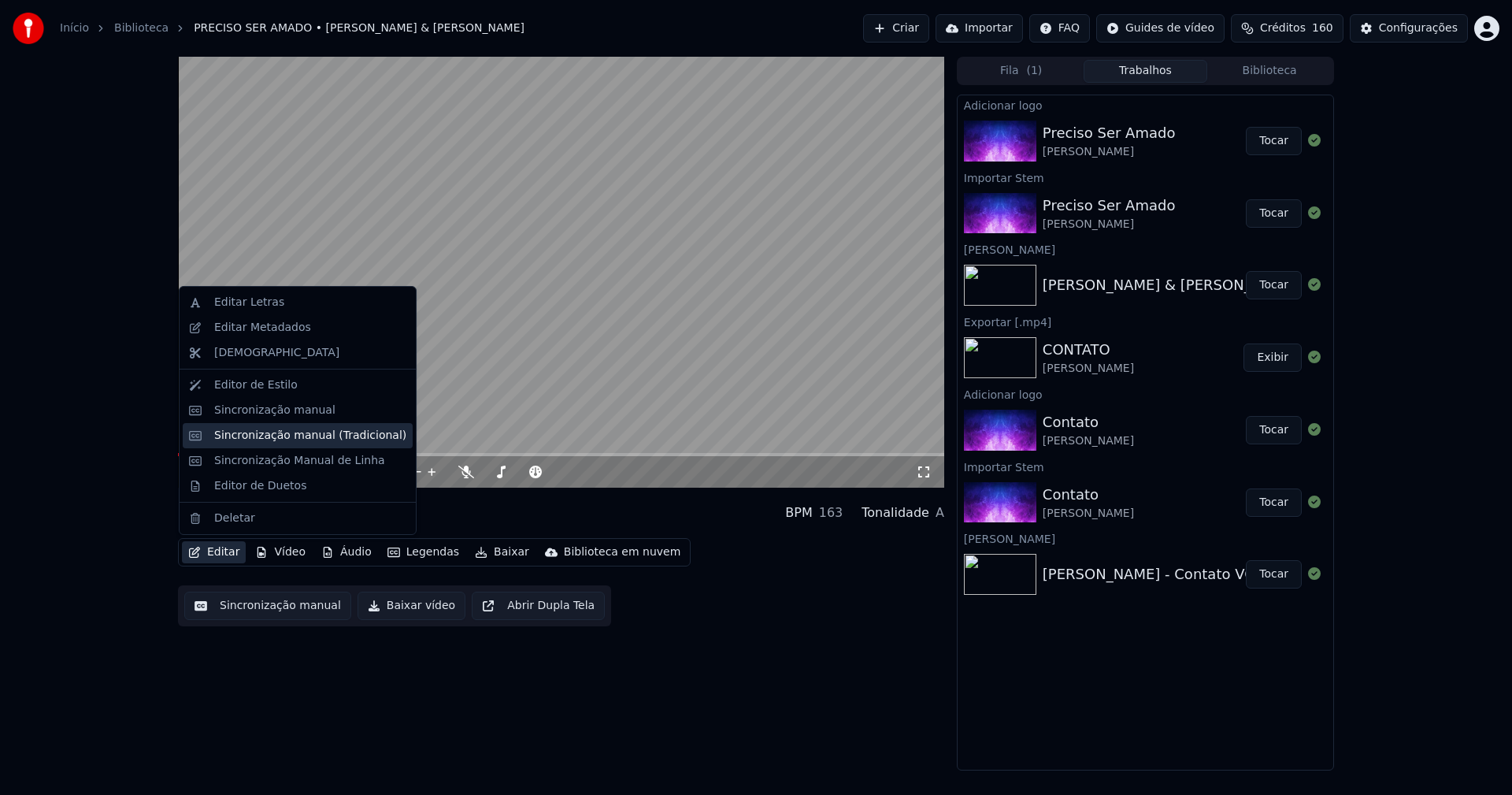
click at [258, 433] on div "Sincronização manual (Tradicional)" at bounding box center [310, 435] width 192 height 16
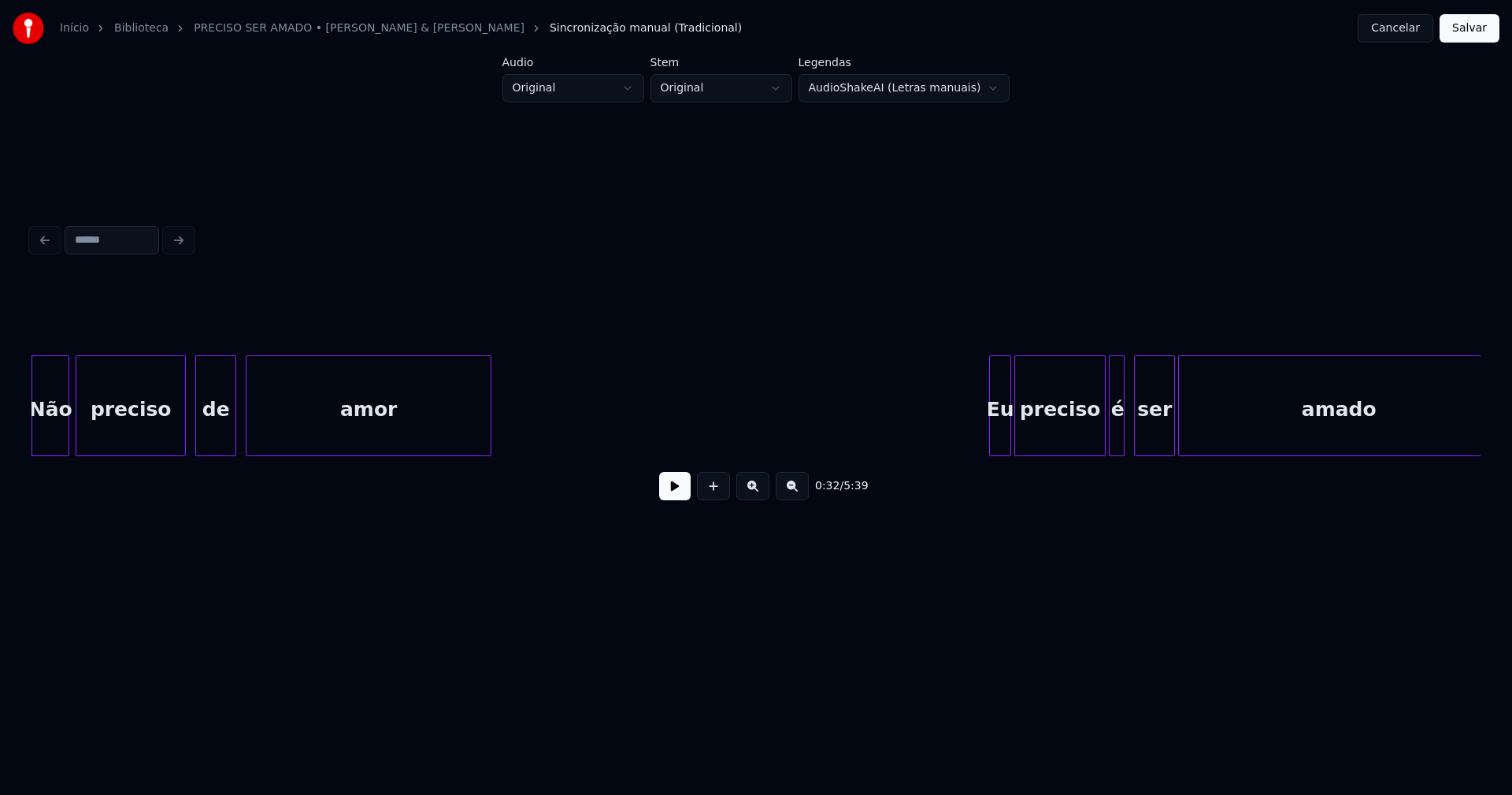
scroll to position [0, 4909]
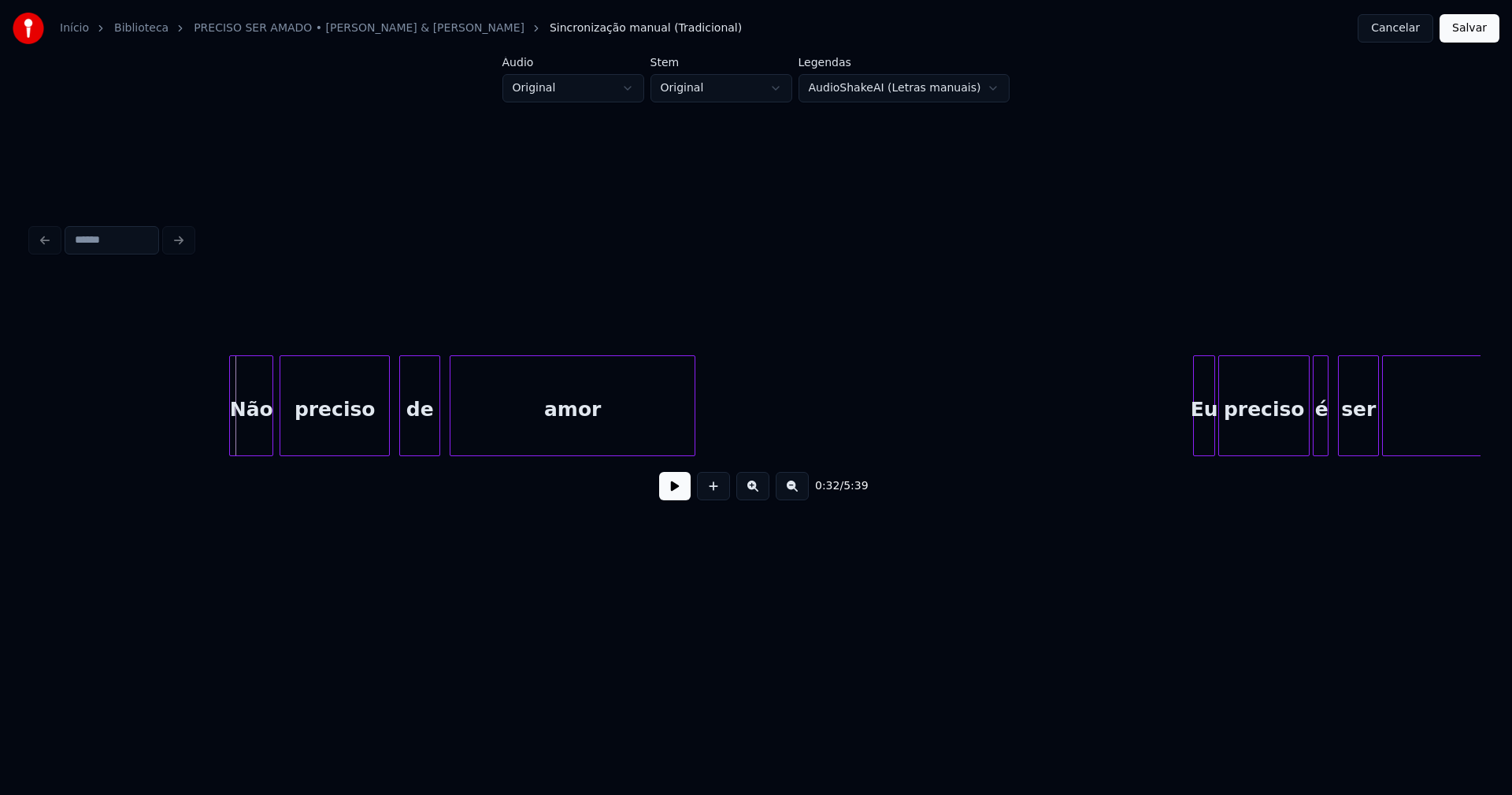
click at [232, 434] on div at bounding box center [232, 405] width 5 height 99
click at [679, 497] on button at bounding box center [675, 486] width 32 height 28
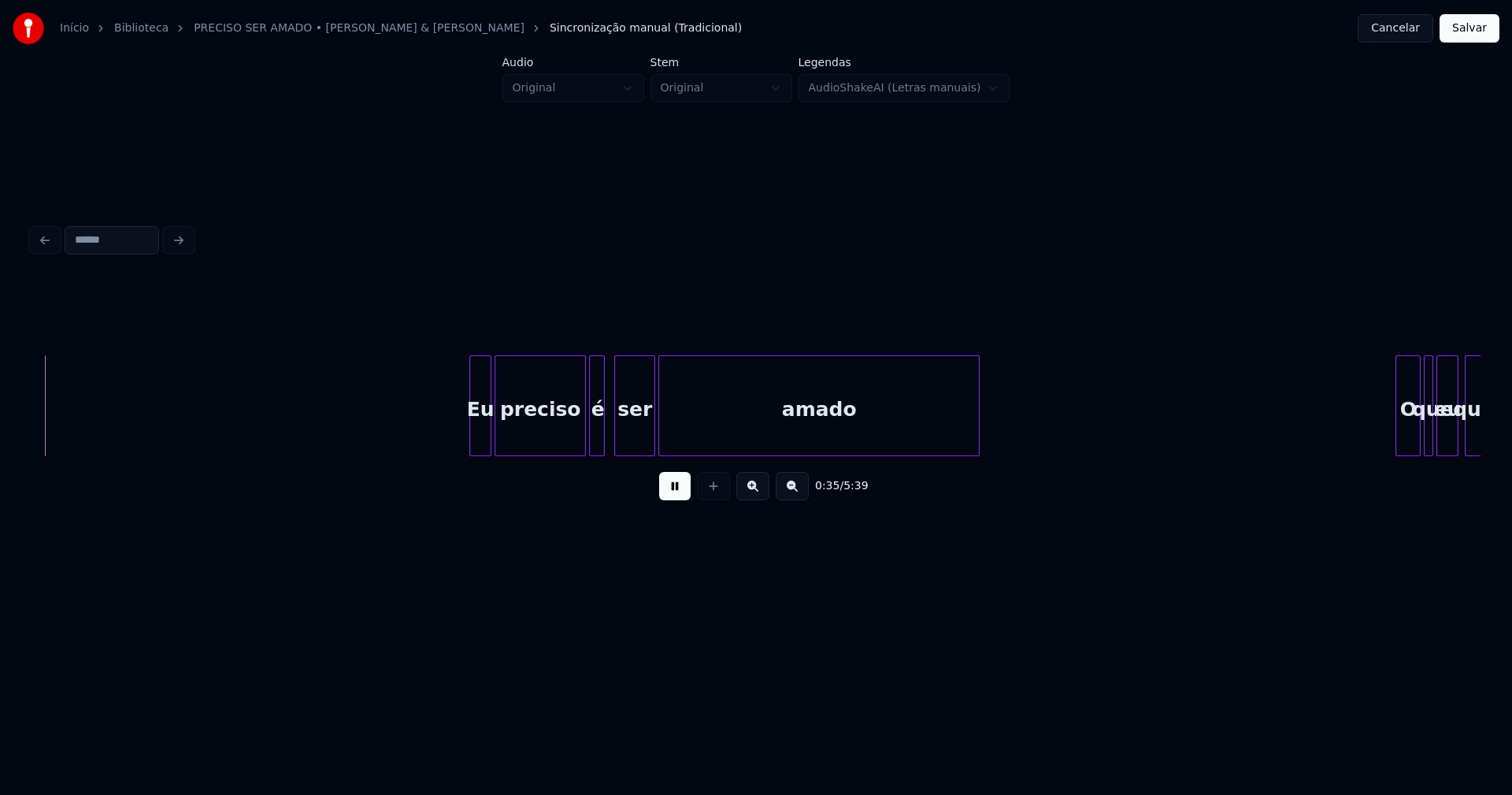
scroll to position [0, 5635]
click at [468, 438] on div "Eu" at bounding box center [469, 409] width 21 height 107
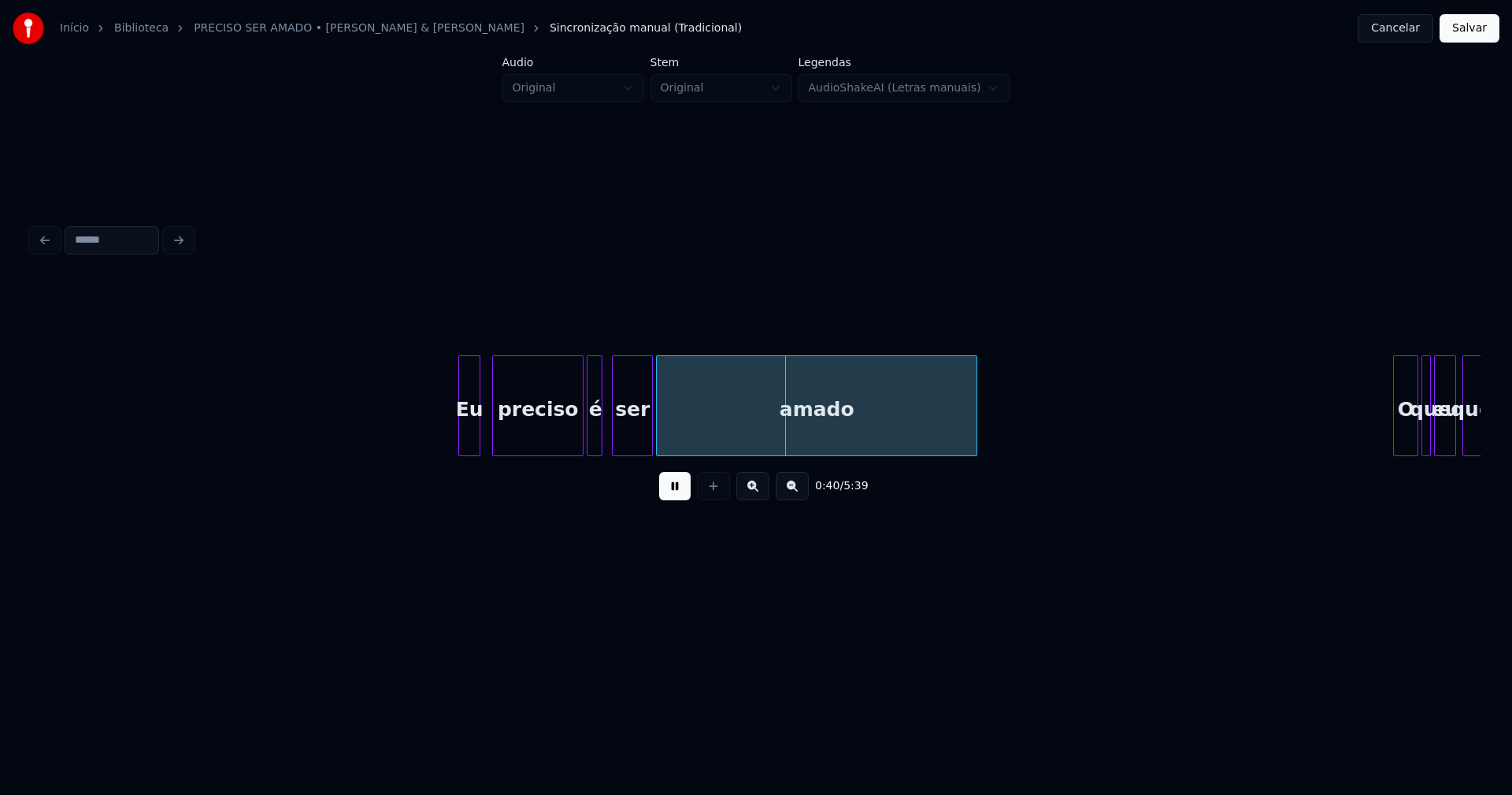
drag, startPoint x: 420, startPoint y: 407, endPoint x: 477, endPoint y: 434, distance: 63.1
click at [569, 440] on div at bounding box center [570, 405] width 5 height 99
click at [584, 431] on div "é" at bounding box center [585, 409] width 16 height 107
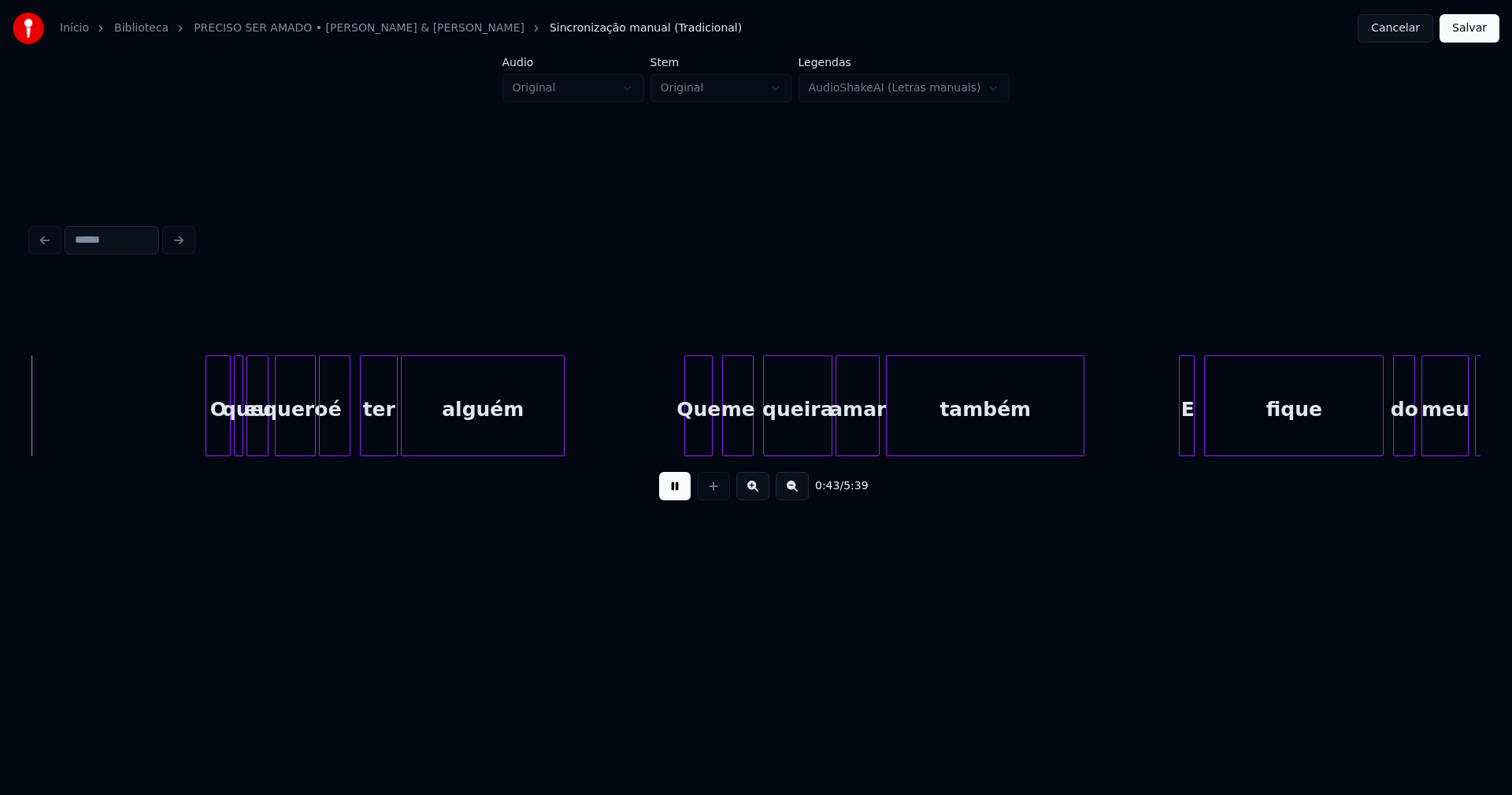
scroll to position [0, 6851]
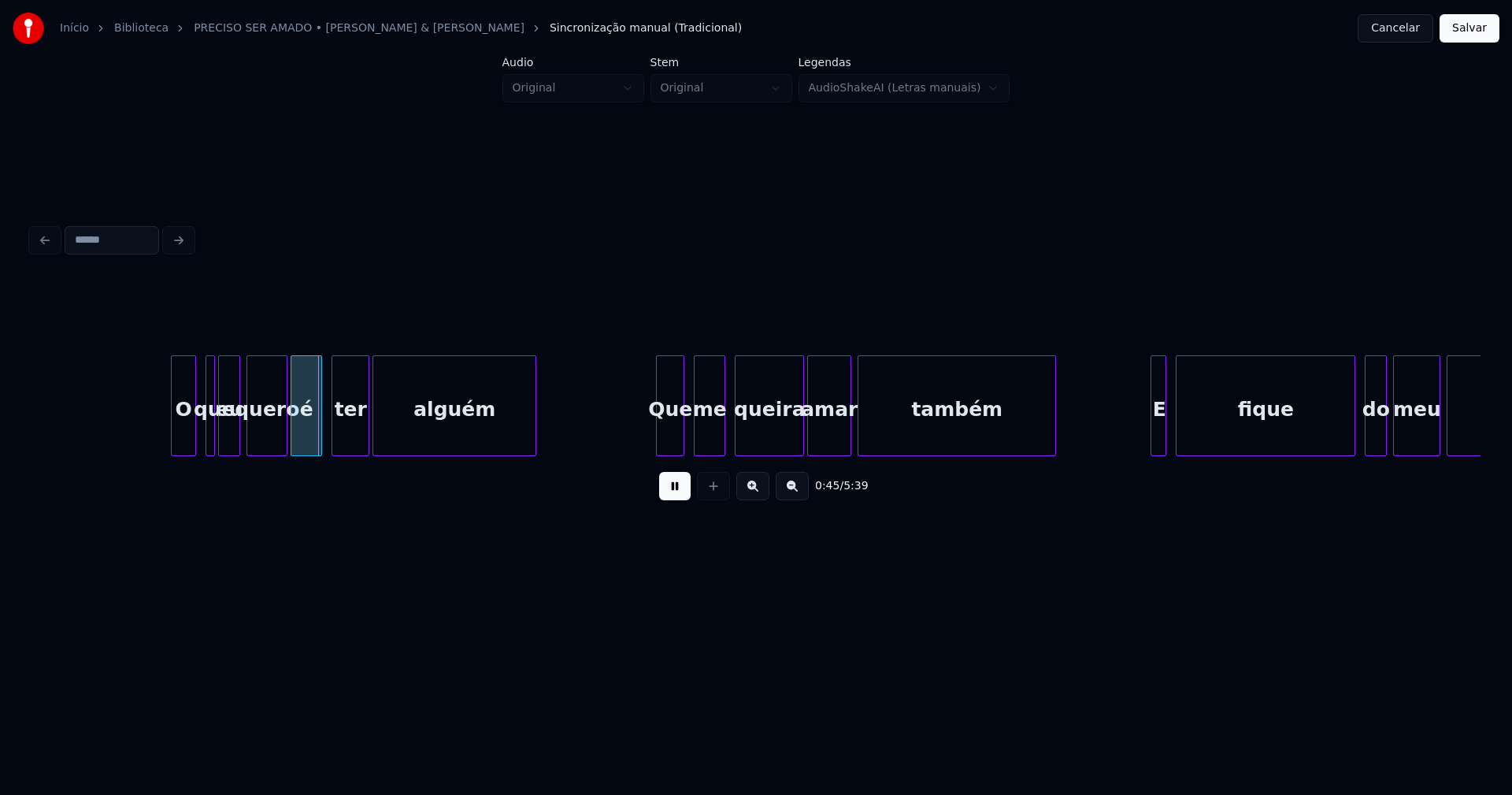
click at [182, 450] on div "O que eu quero é ter alguém Que me queira amar também E fique do meu lado" at bounding box center [756, 405] width 1449 height 101
click at [225, 441] on div at bounding box center [226, 405] width 5 height 99
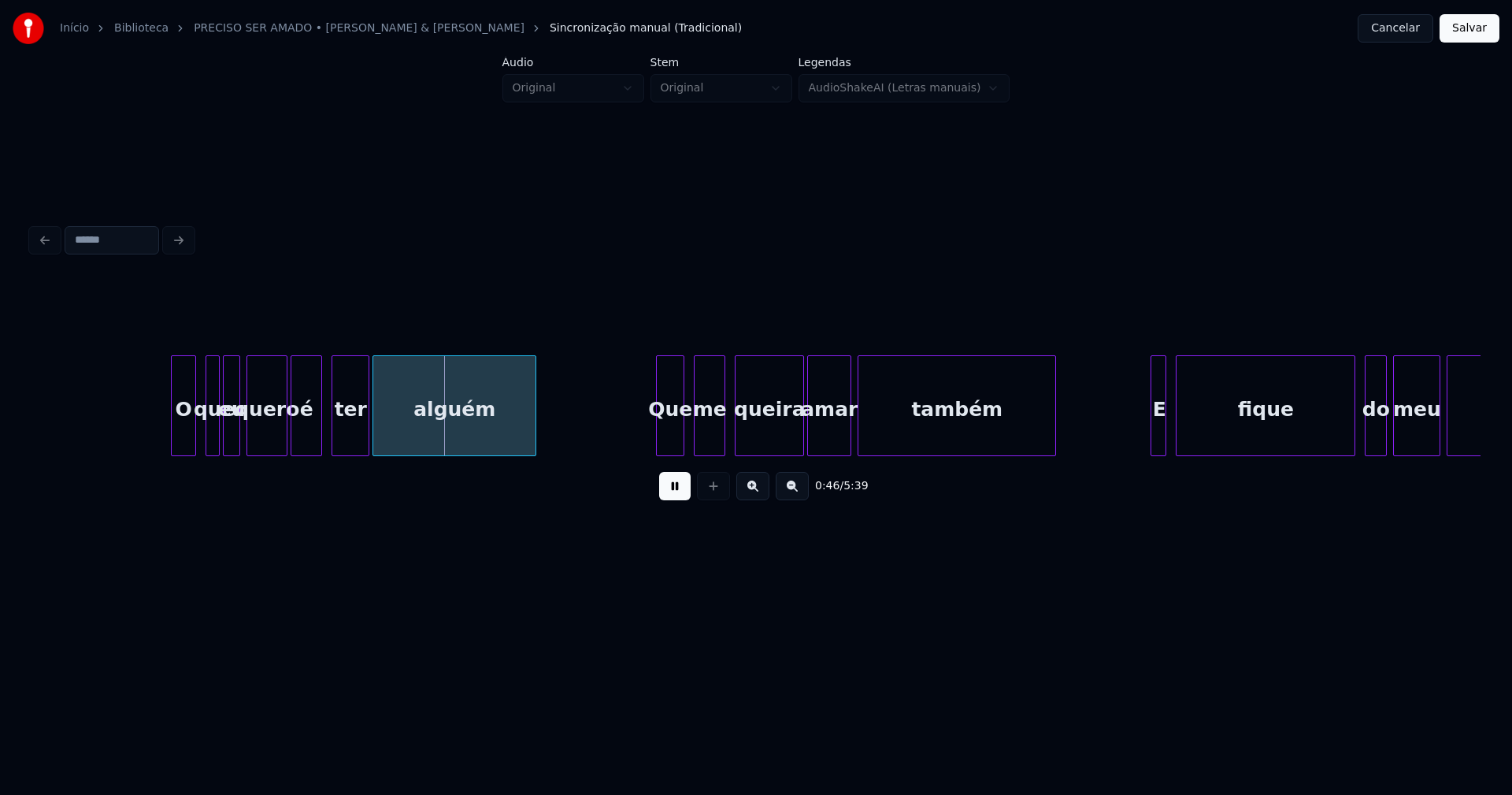
click at [216, 446] on div at bounding box center [216, 405] width 5 height 99
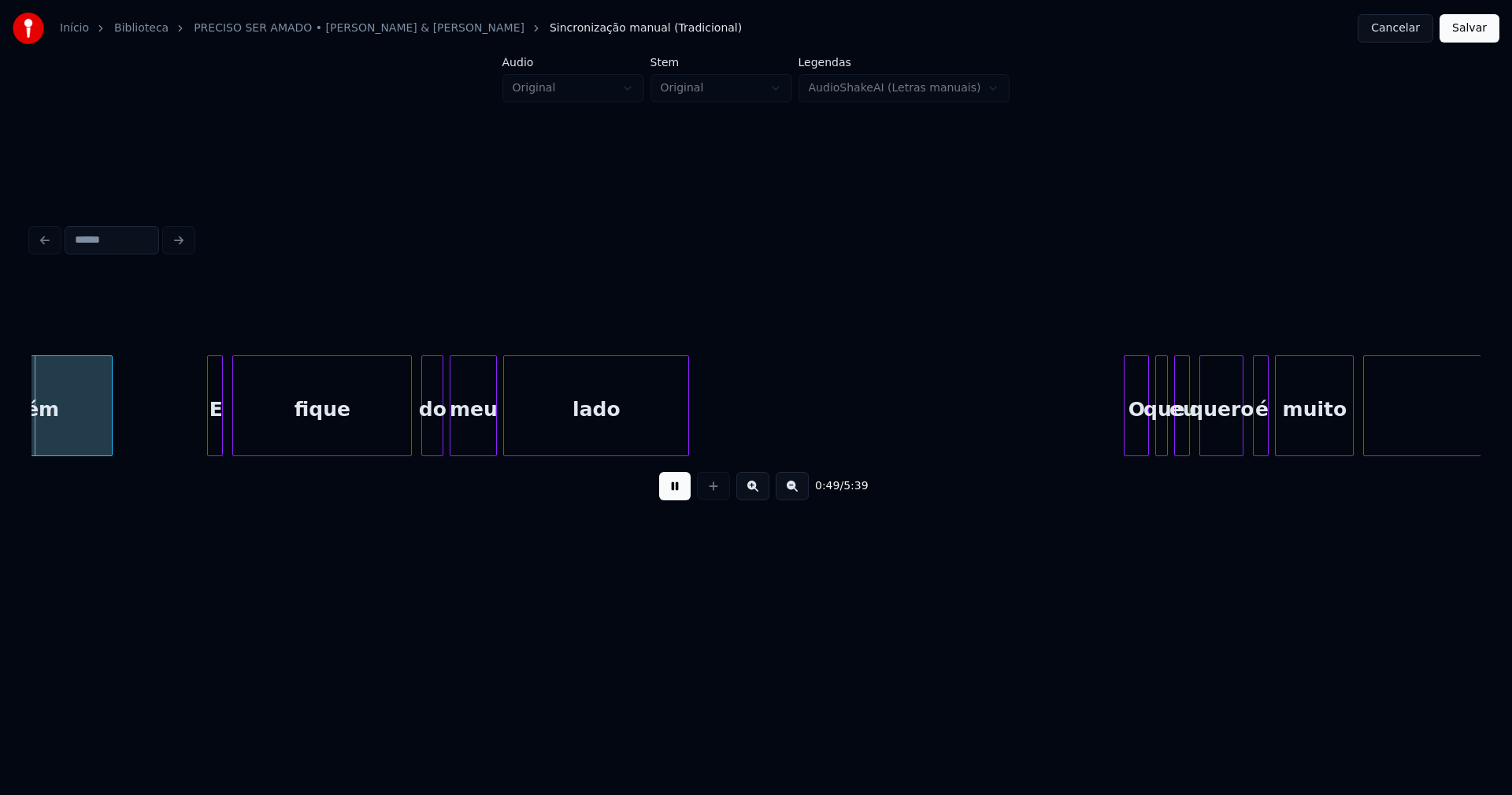
scroll to position [0, 7824]
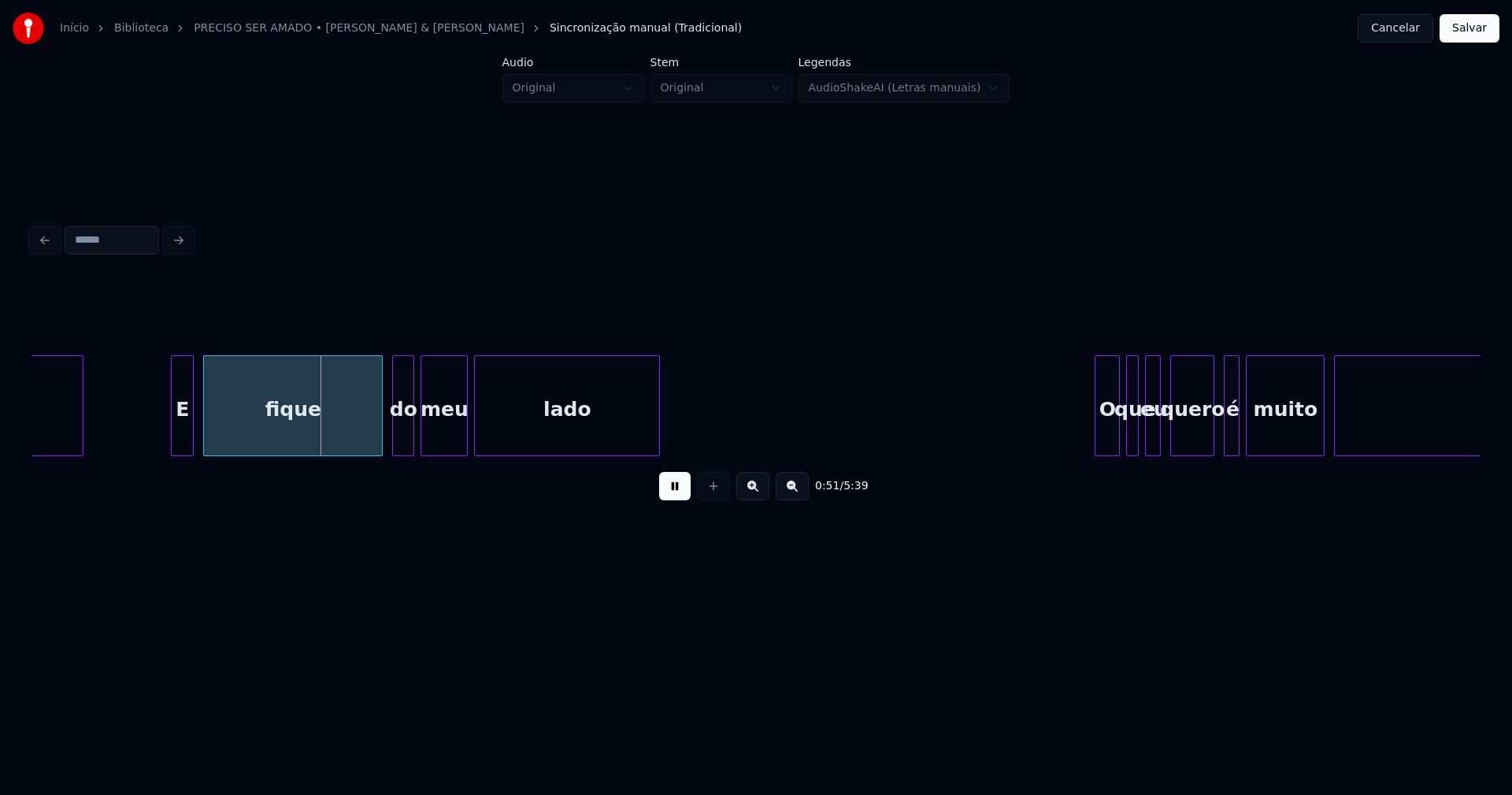
click at [174, 441] on div at bounding box center [174, 405] width 5 height 99
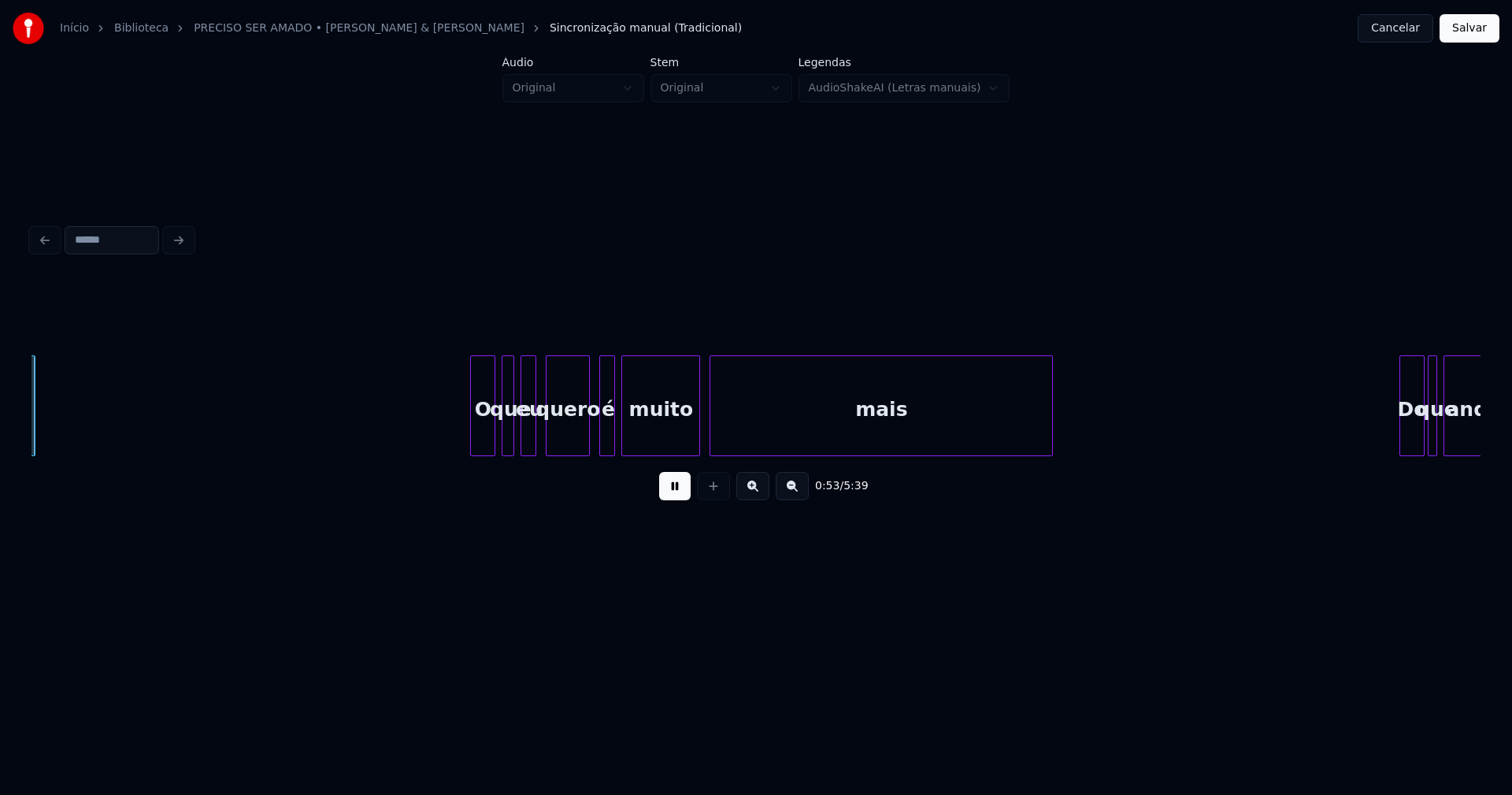
scroll to position [0, 8477]
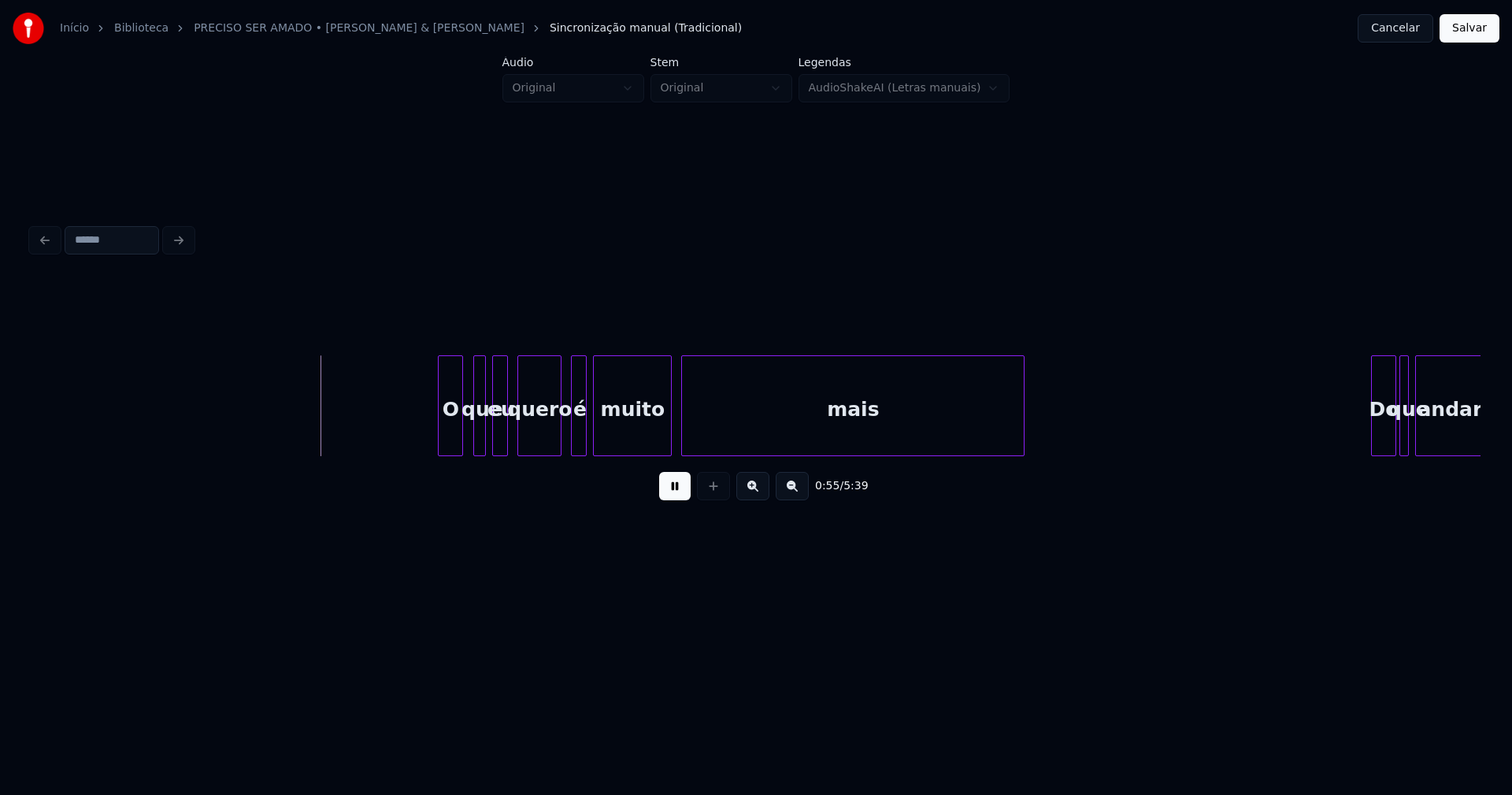
click at [452, 432] on div "O" at bounding box center [450, 409] width 24 height 107
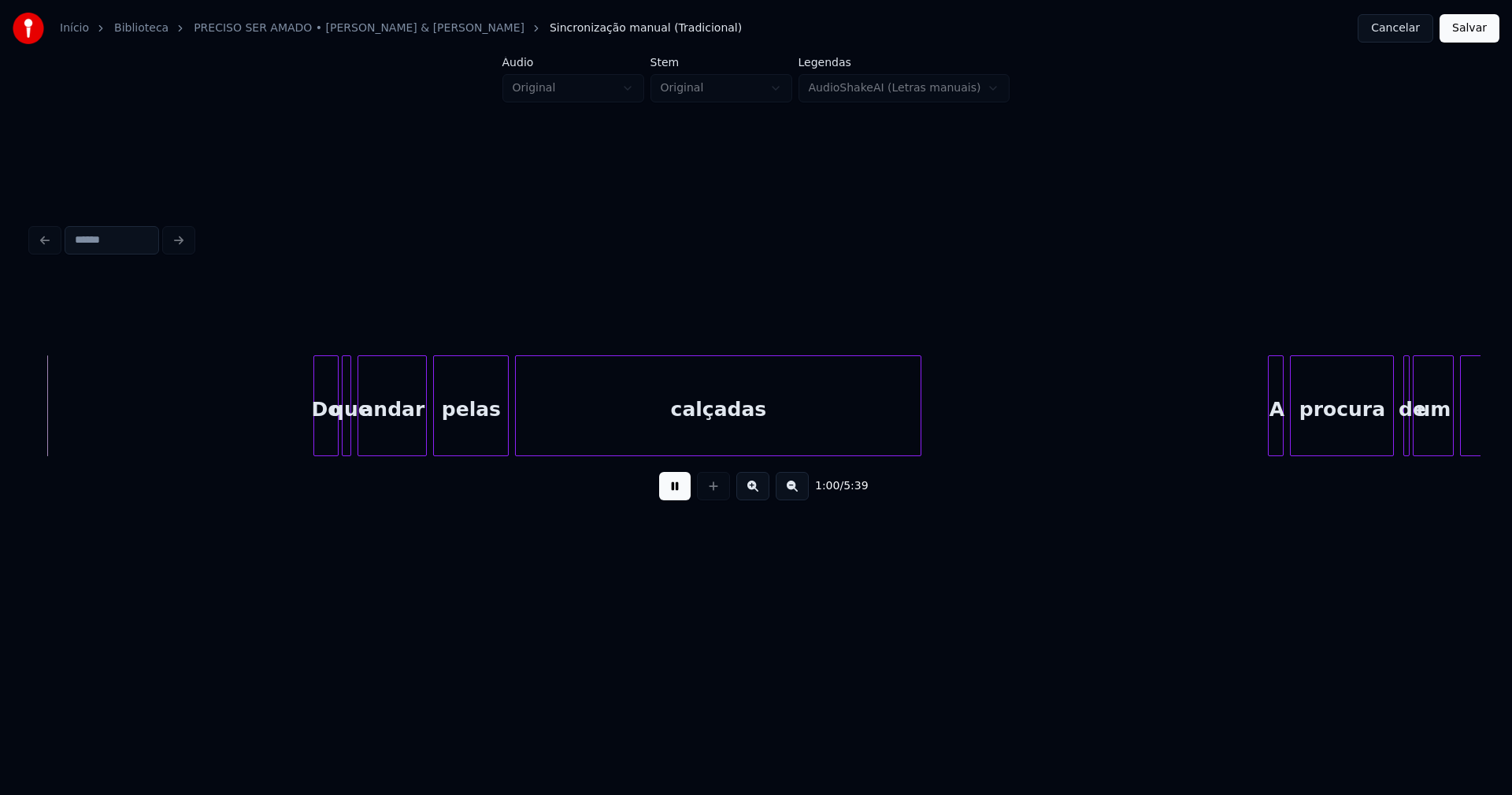
scroll to position [0, 9535]
click at [319, 443] on div "Do" at bounding box center [320, 409] width 24 height 107
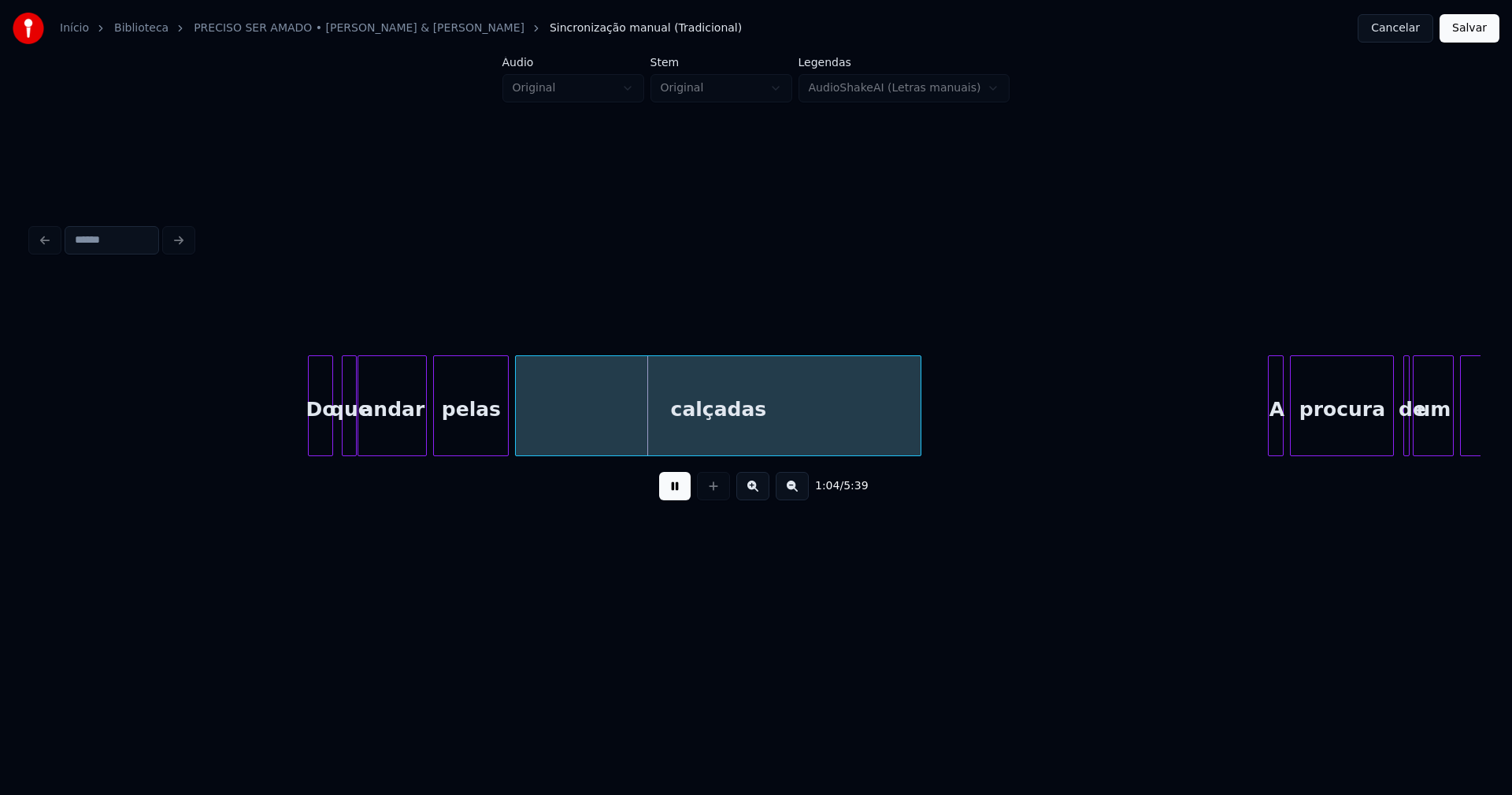
click at [355, 449] on div "que" at bounding box center [349, 405] width 15 height 101
click at [384, 435] on div at bounding box center [385, 405] width 5 height 99
click at [371, 434] on div at bounding box center [373, 405] width 5 height 99
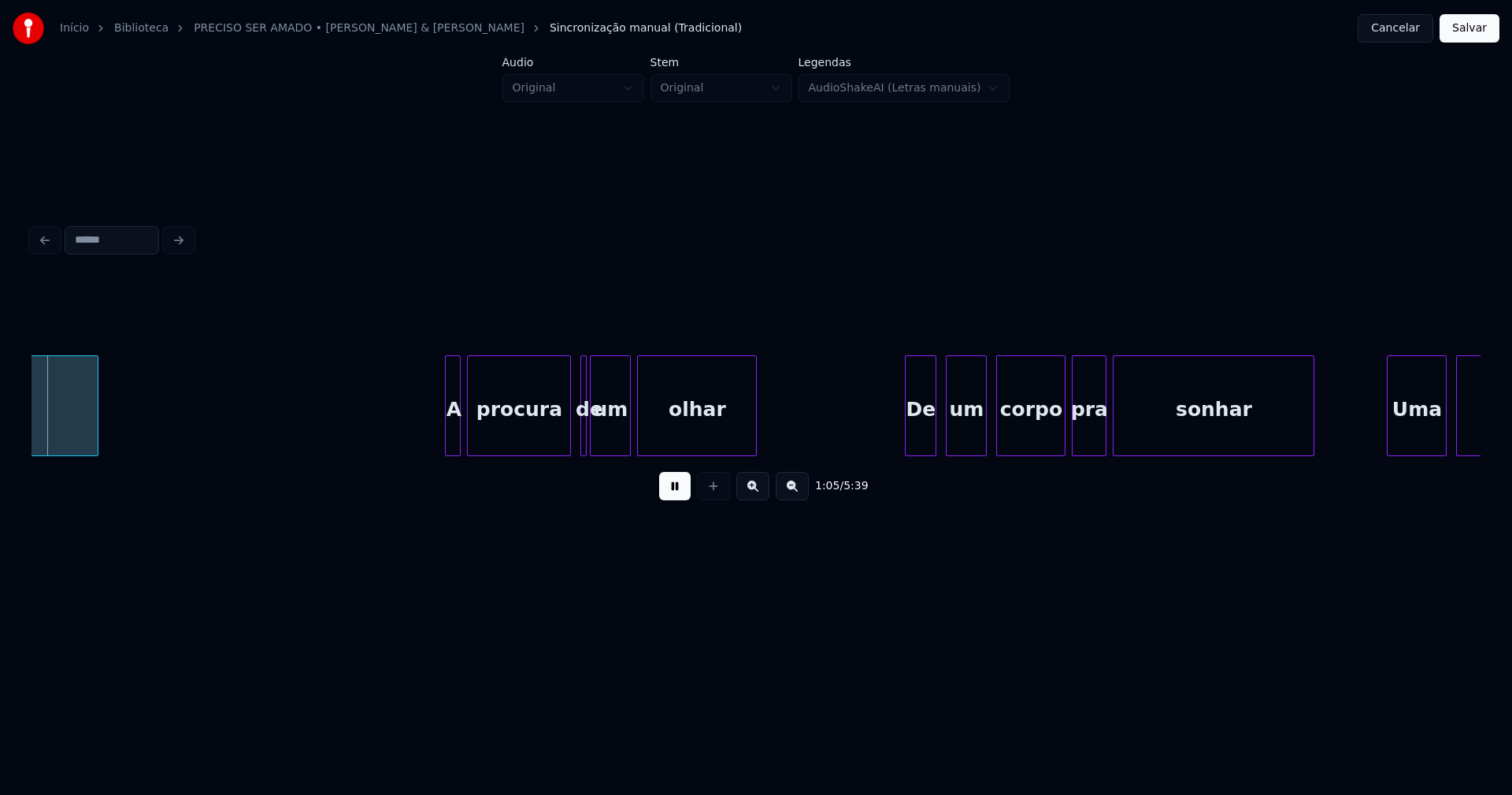
scroll to position [0, 10359]
click at [432, 442] on div at bounding box center [434, 405] width 5 height 99
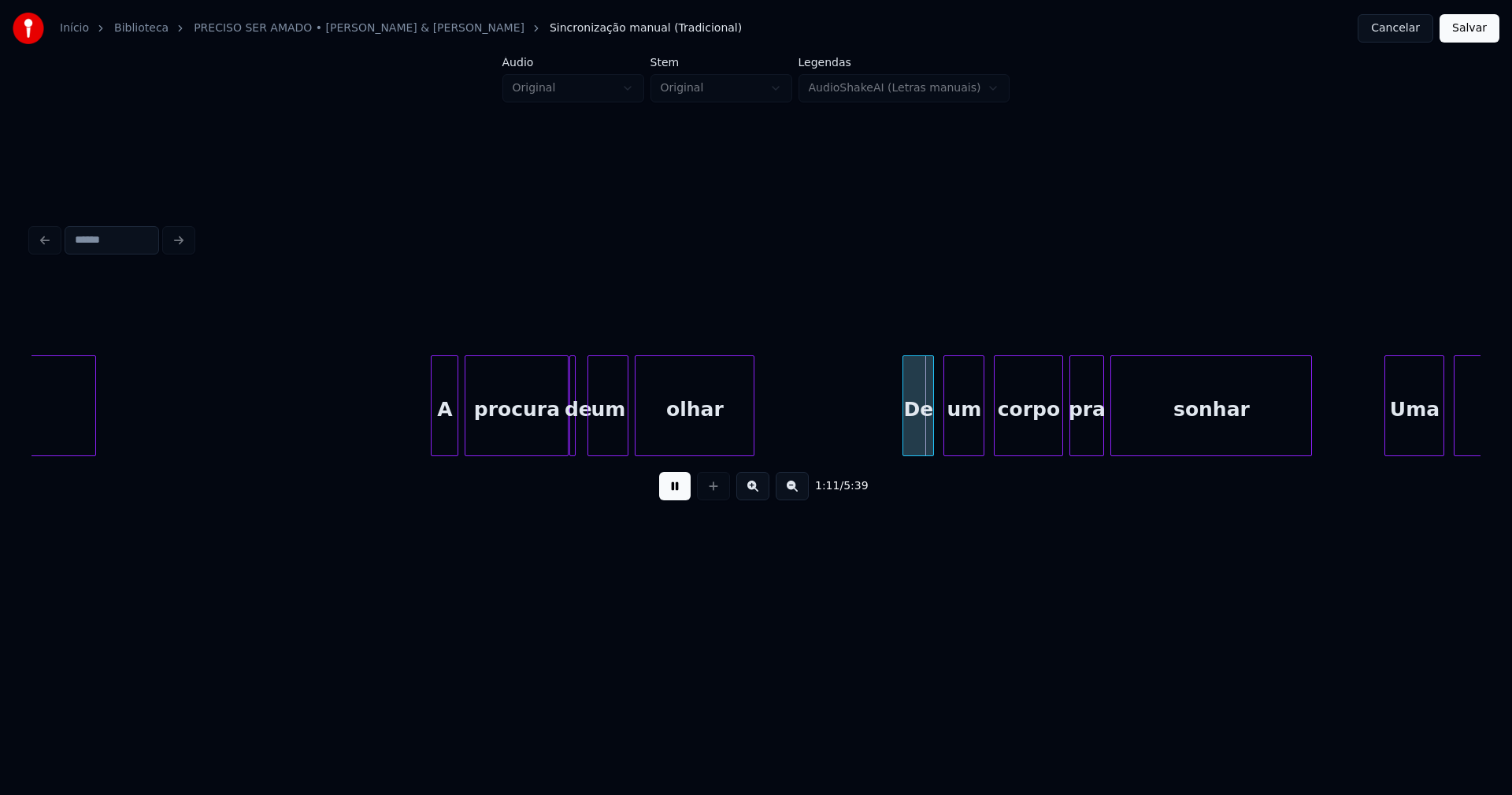
click at [569, 433] on div "de" at bounding box center [573, 405] width 7 height 101
click at [582, 441] on div at bounding box center [584, 405] width 5 height 99
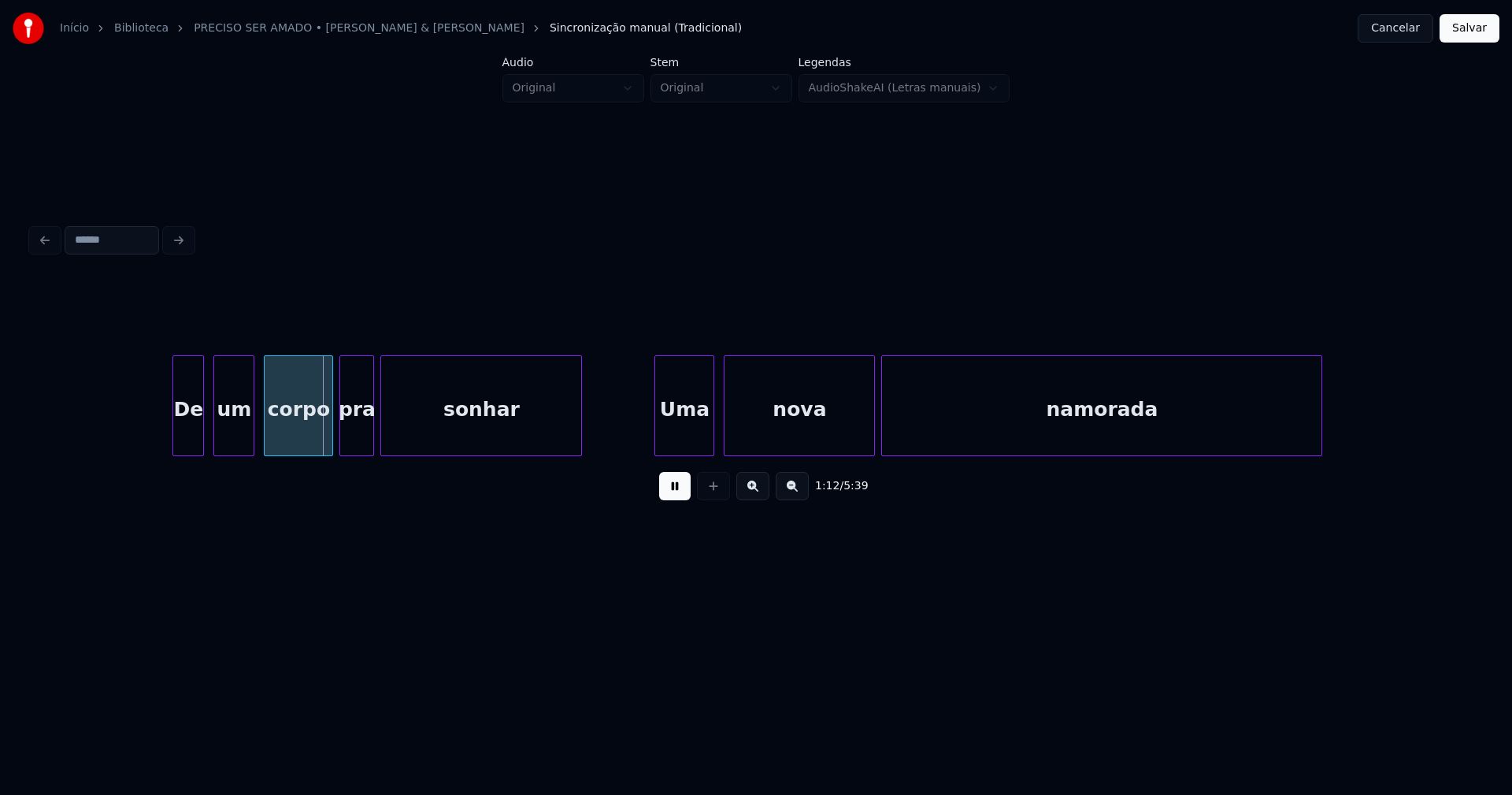
scroll to position [0, 11120]
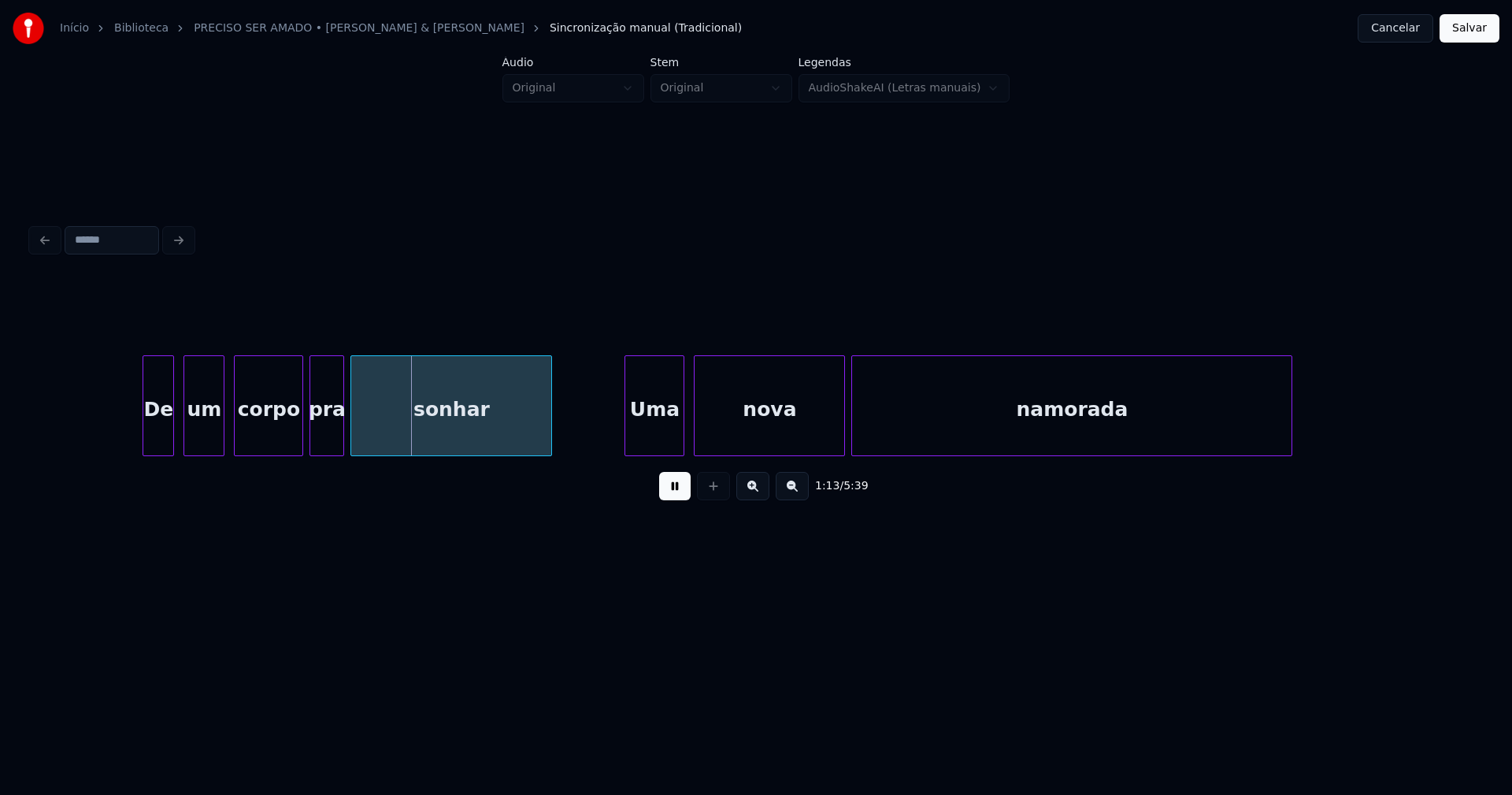
click at [111, 443] on div at bounding box center [114, 405] width 5 height 99
click at [199, 435] on div "um" at bounding box center [200, 409] width 40 height 107
click at [645, 450] on div "De um corpo pra sonhar Uma nova namorada" at bounding box center [756, 405] width 1449 height 101
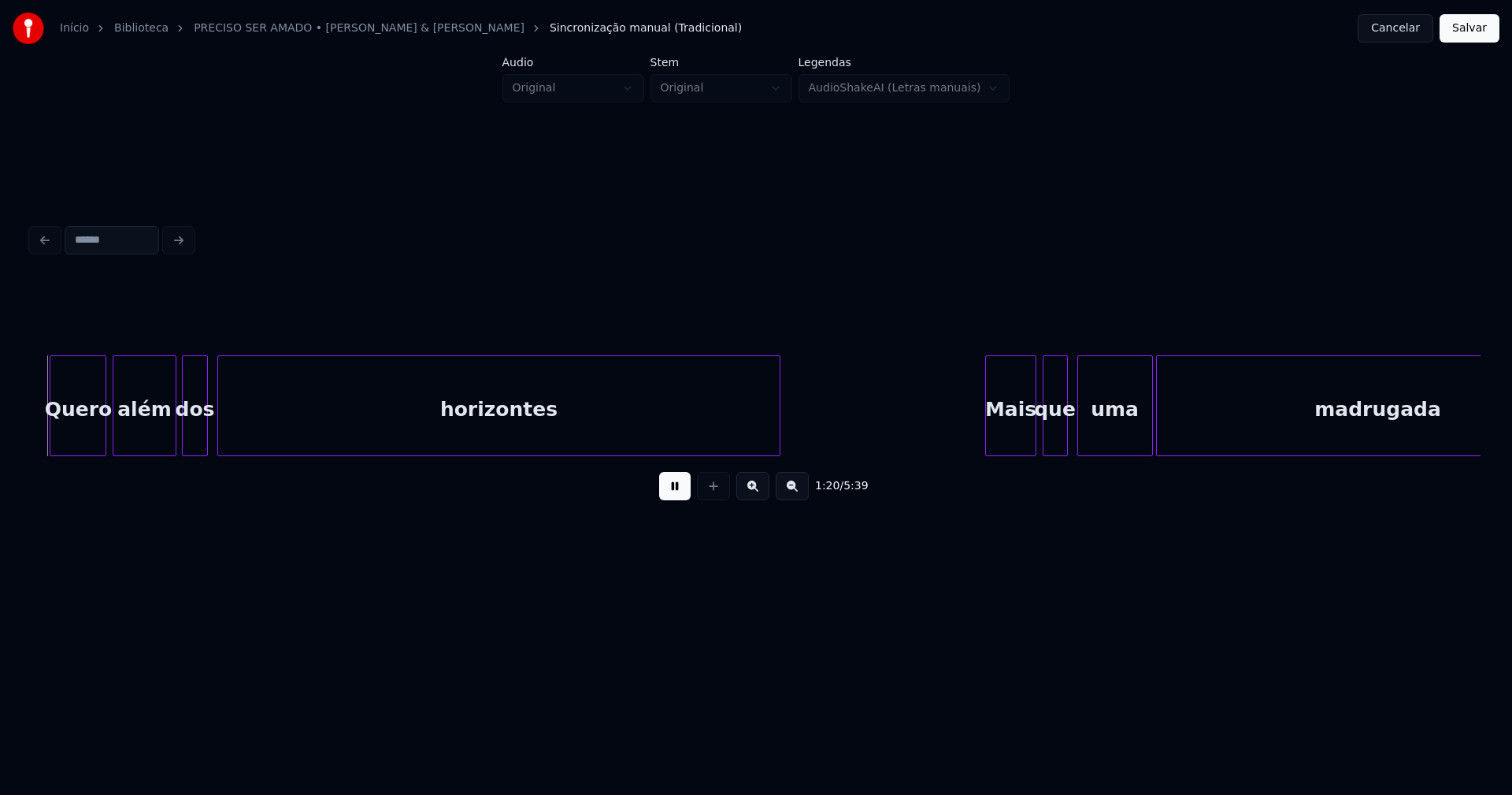
scroll to position [0, 12628]
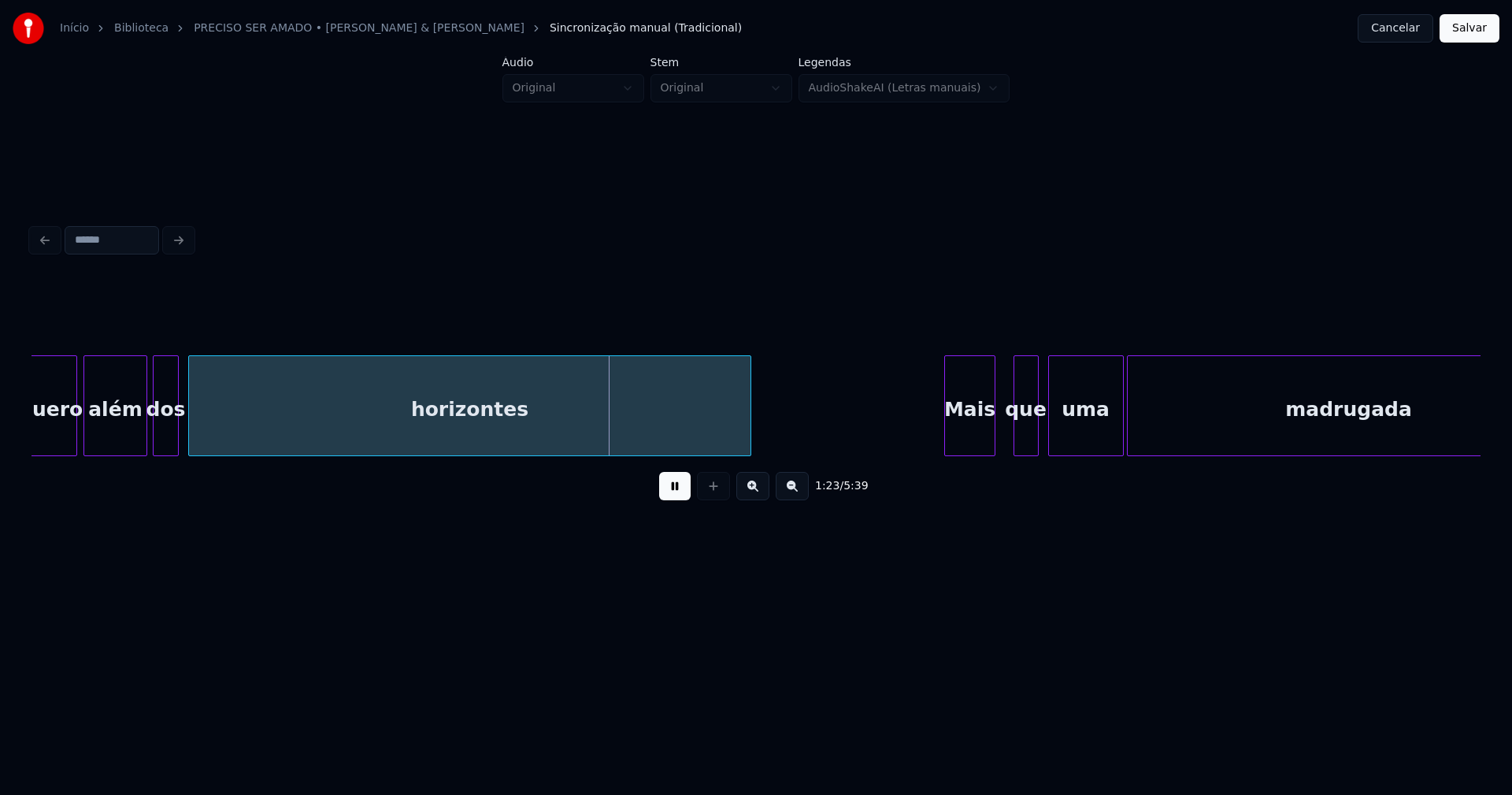
click at [966, 447] on div "Mais" at bounding box center [969, 409] width 49 height 107
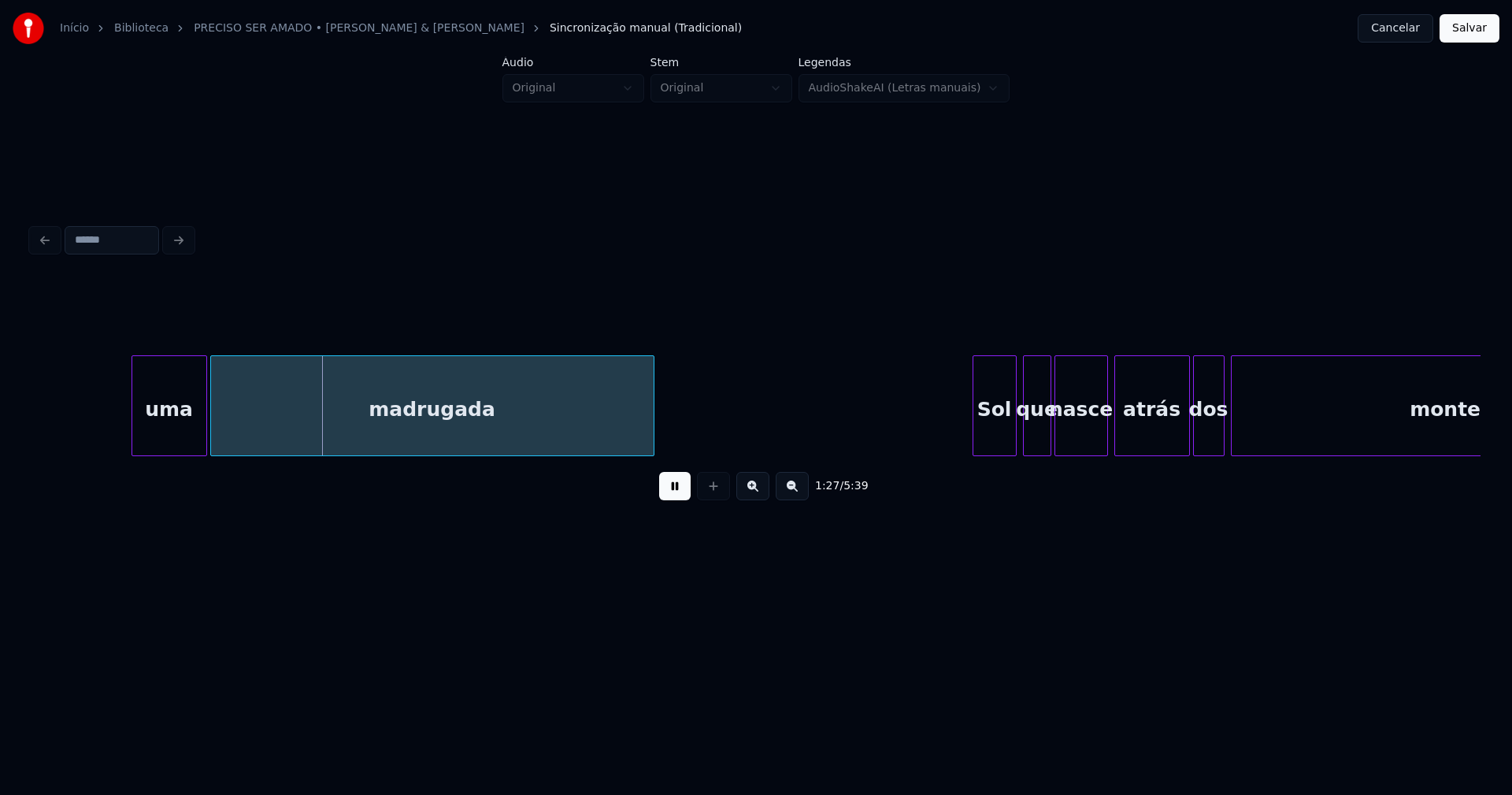
scroll to position [0, 13663]
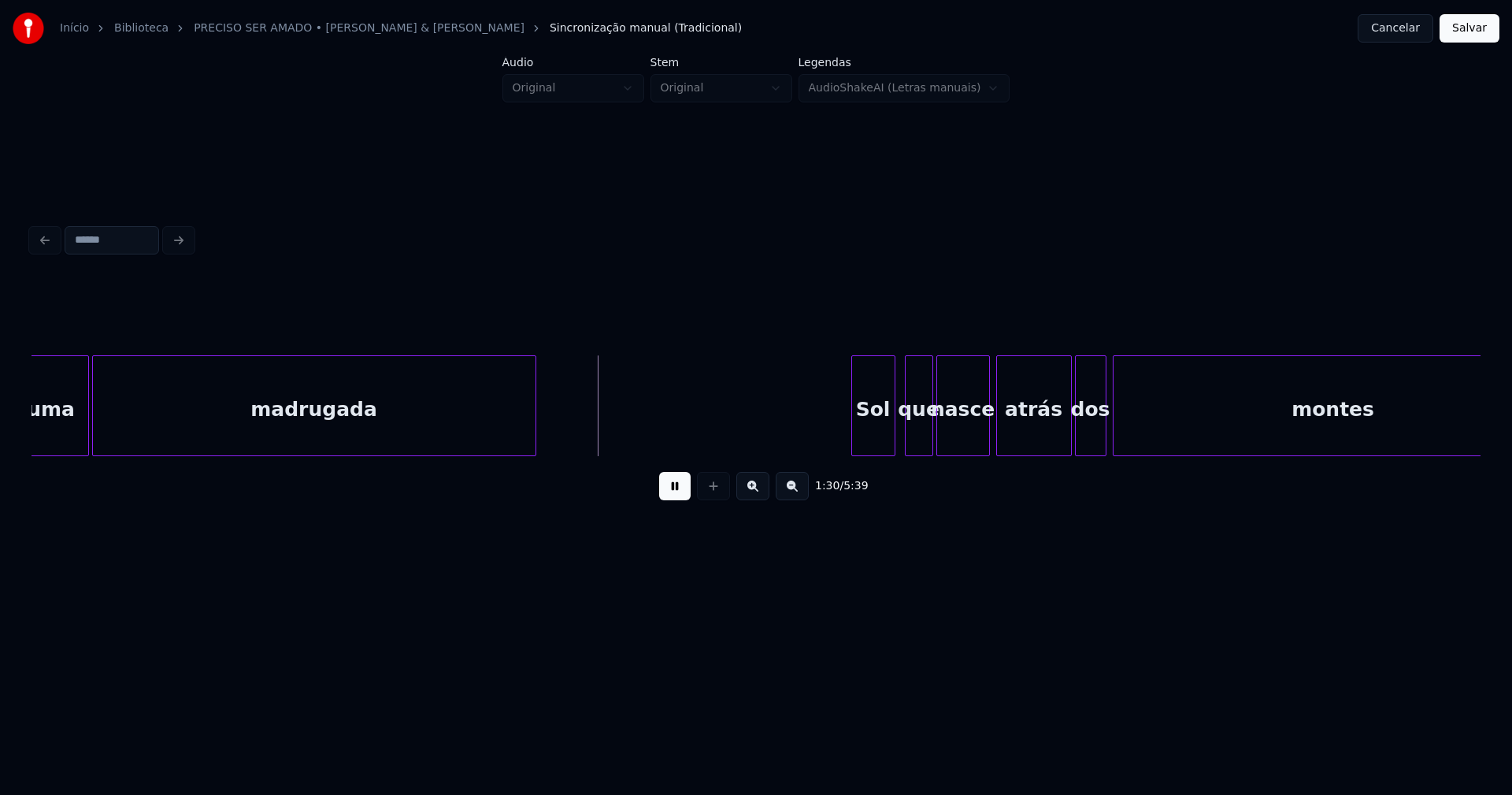
click at [877, 442] on div "Sol" at bounding box center [873, 409] width 42 height 107
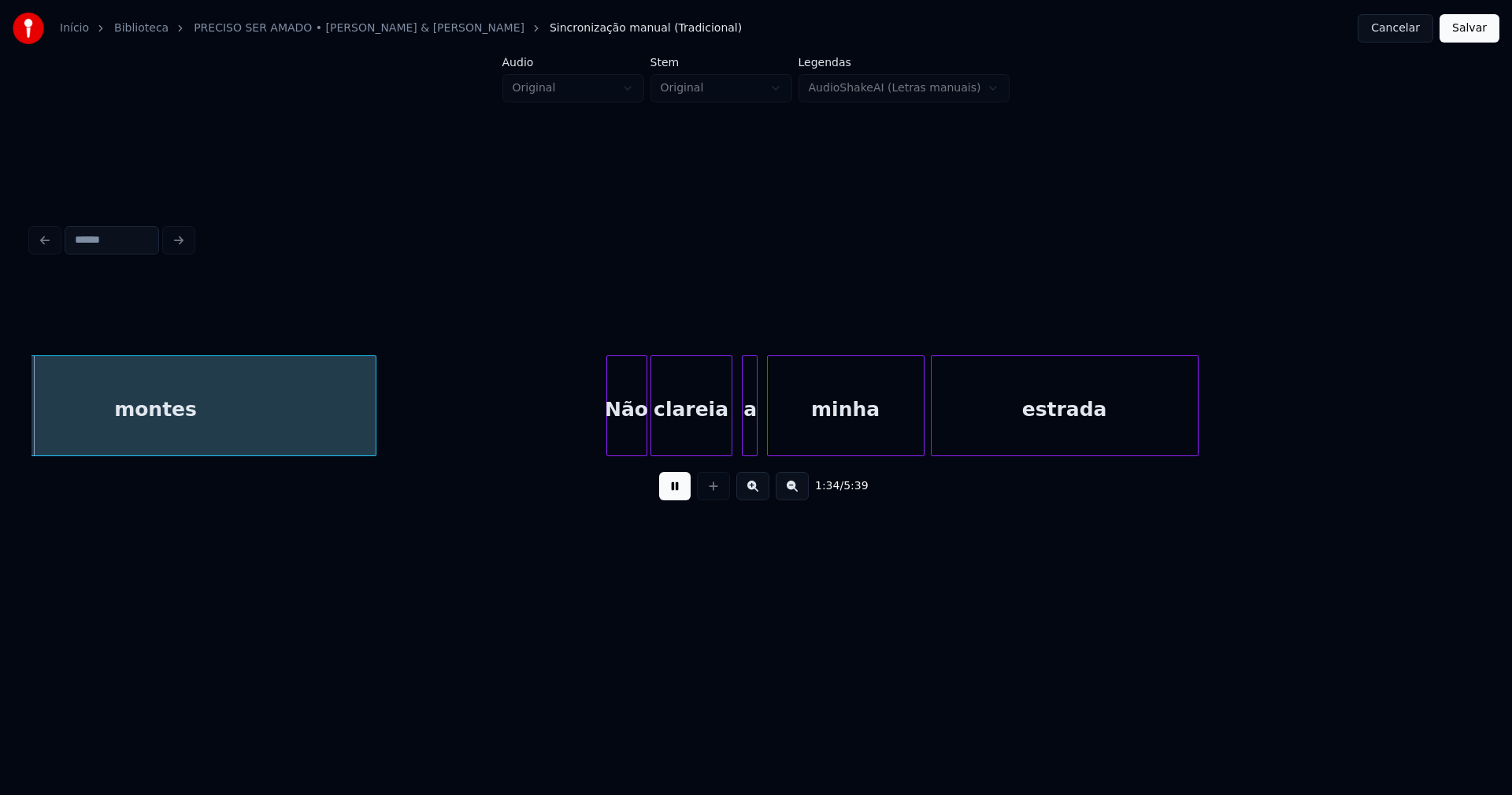
scroll to position [0, 14856]
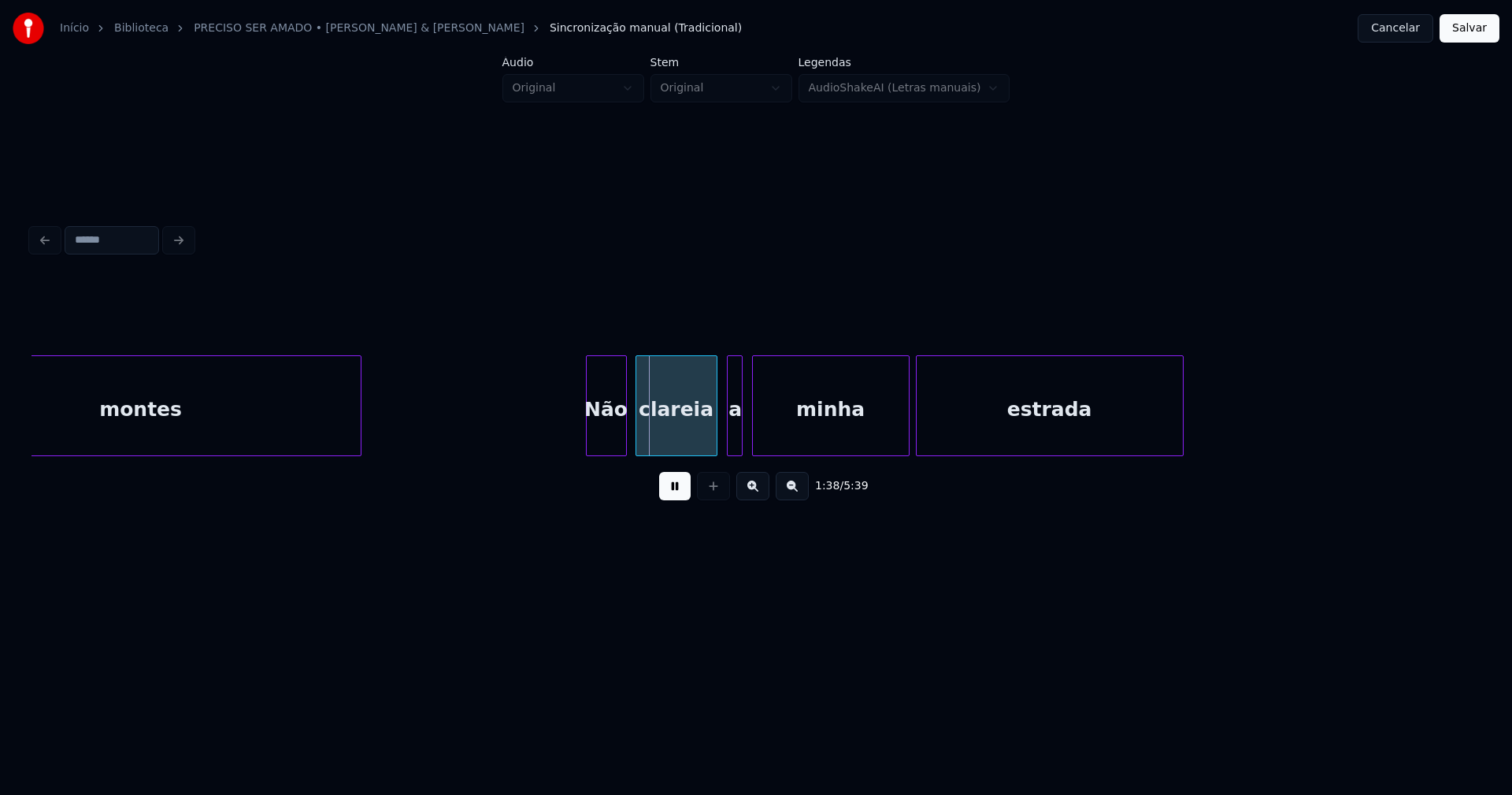
click at [608, 435] on div "Não" at bounding box center [607, 409] width 40 height 107
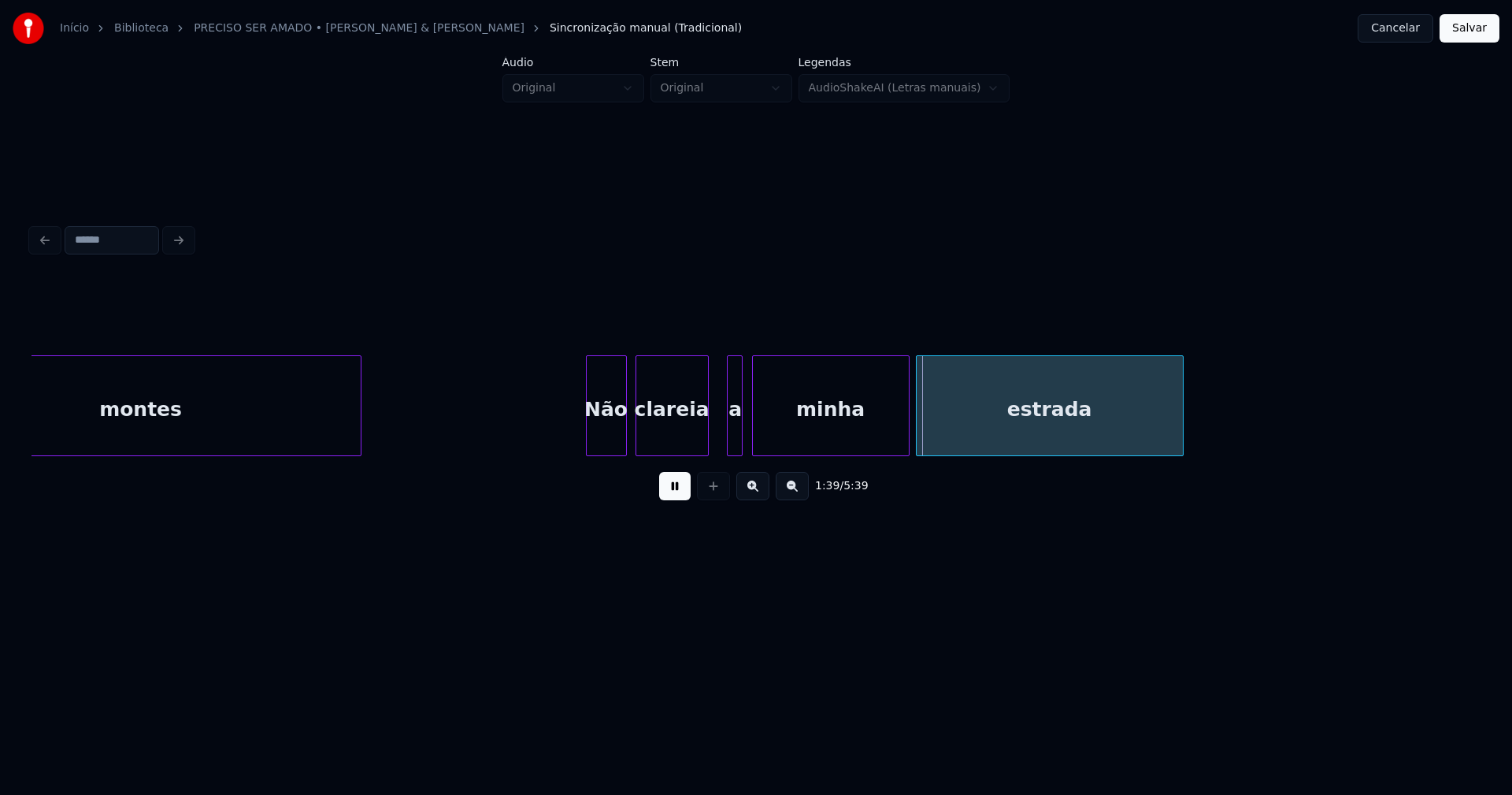
click at [703, 439] on div at bounding box center [705, 405] width 5 height 99
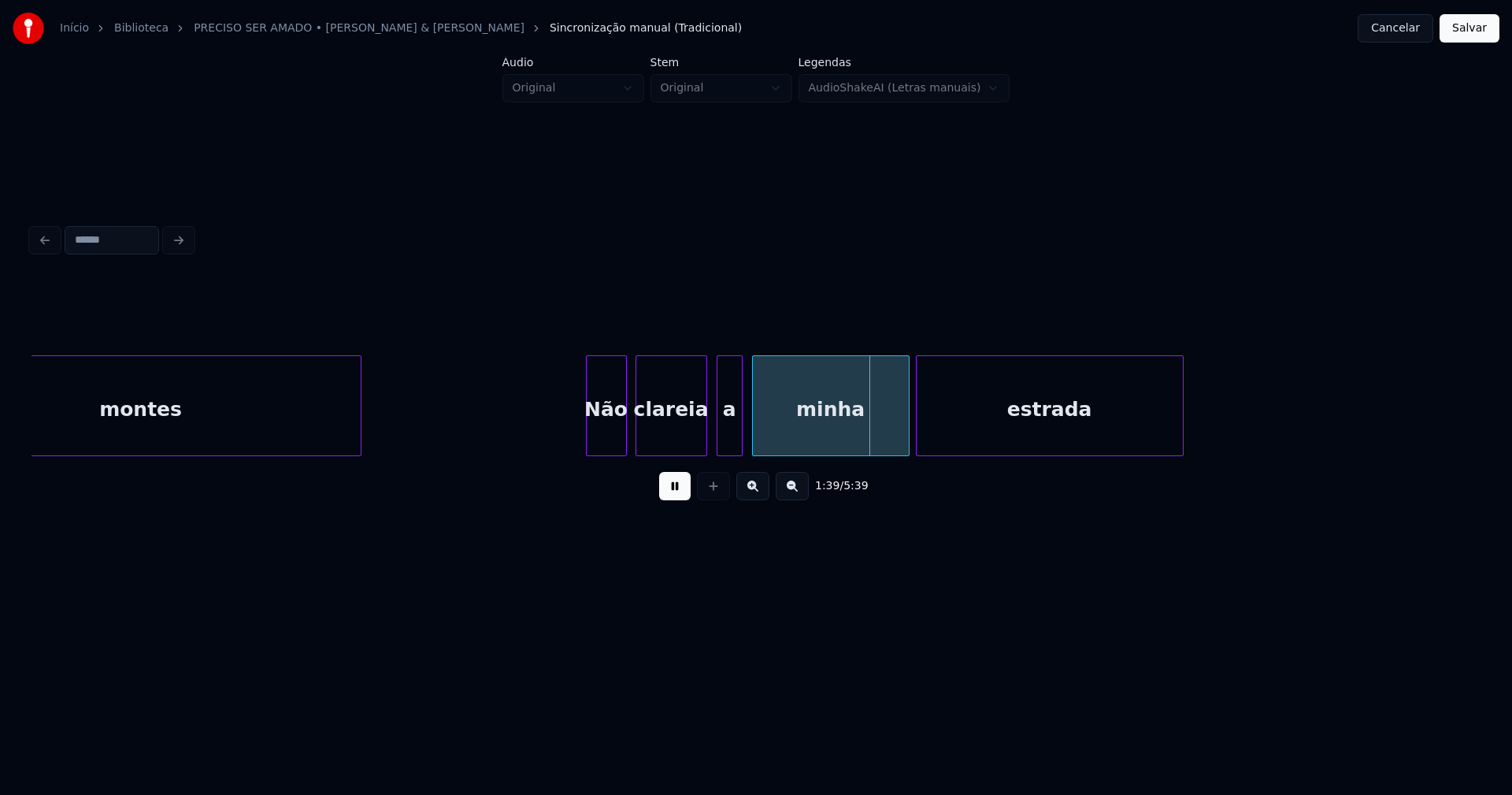
click at [719, 442] on div at bounding box center [720, 405] width 5 height 99
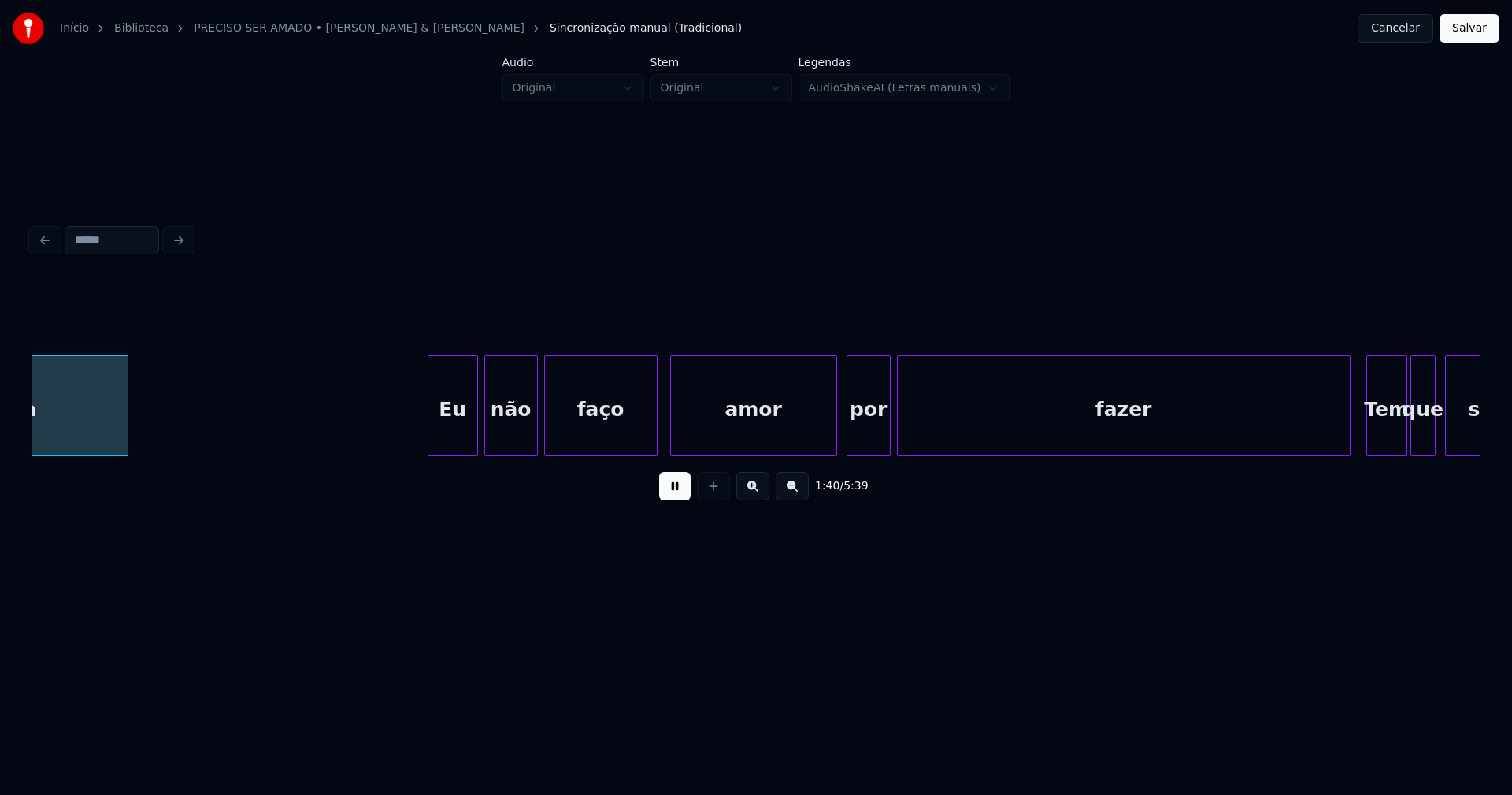
scroll to position [0, 15921]
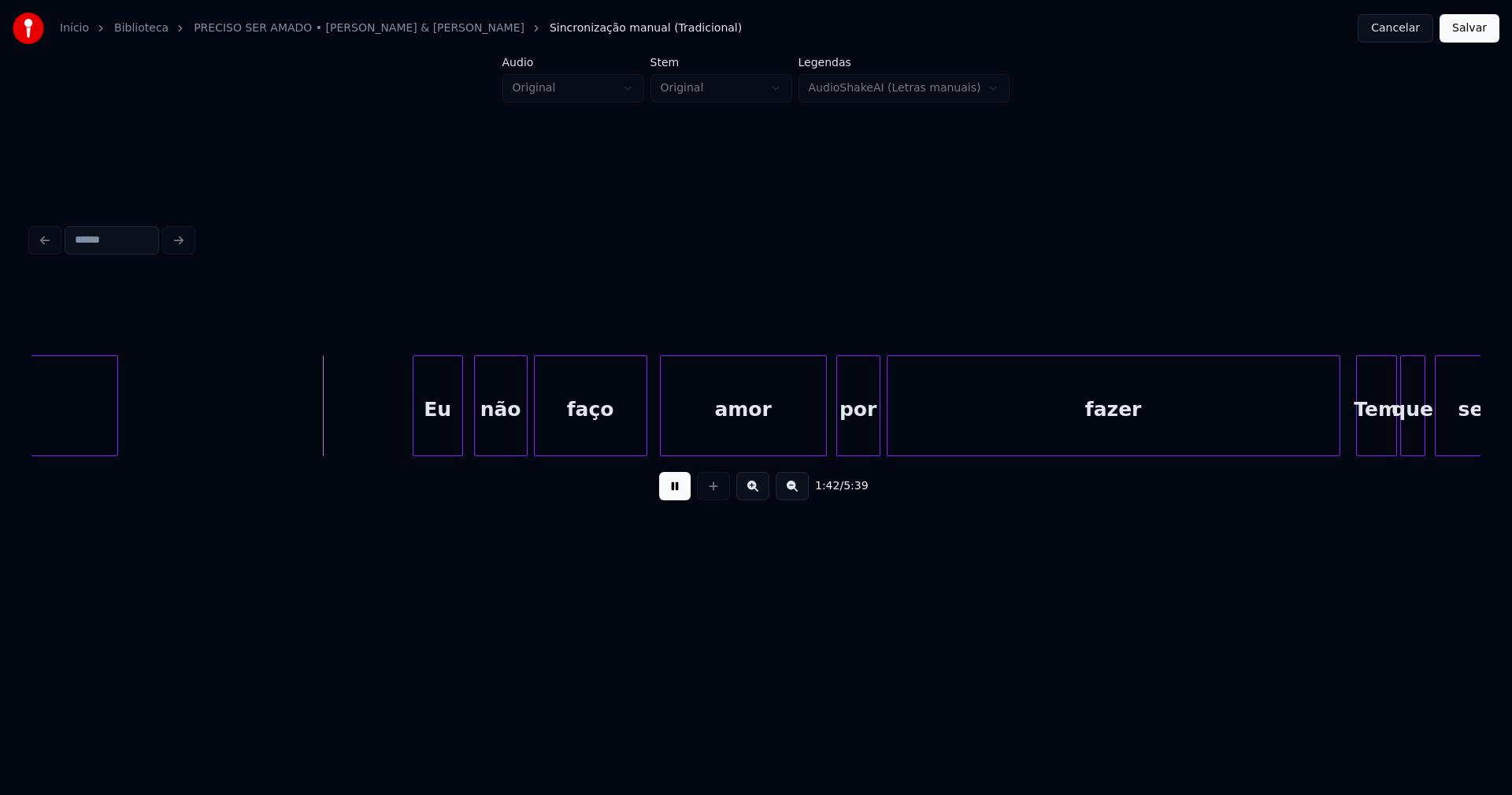
click at [434, 437] on div "Eu" at bounding box center [438, 409] width 49 height 107
click at [1222, 448] on div at bounding box center [1222, 405] width 5 height 99
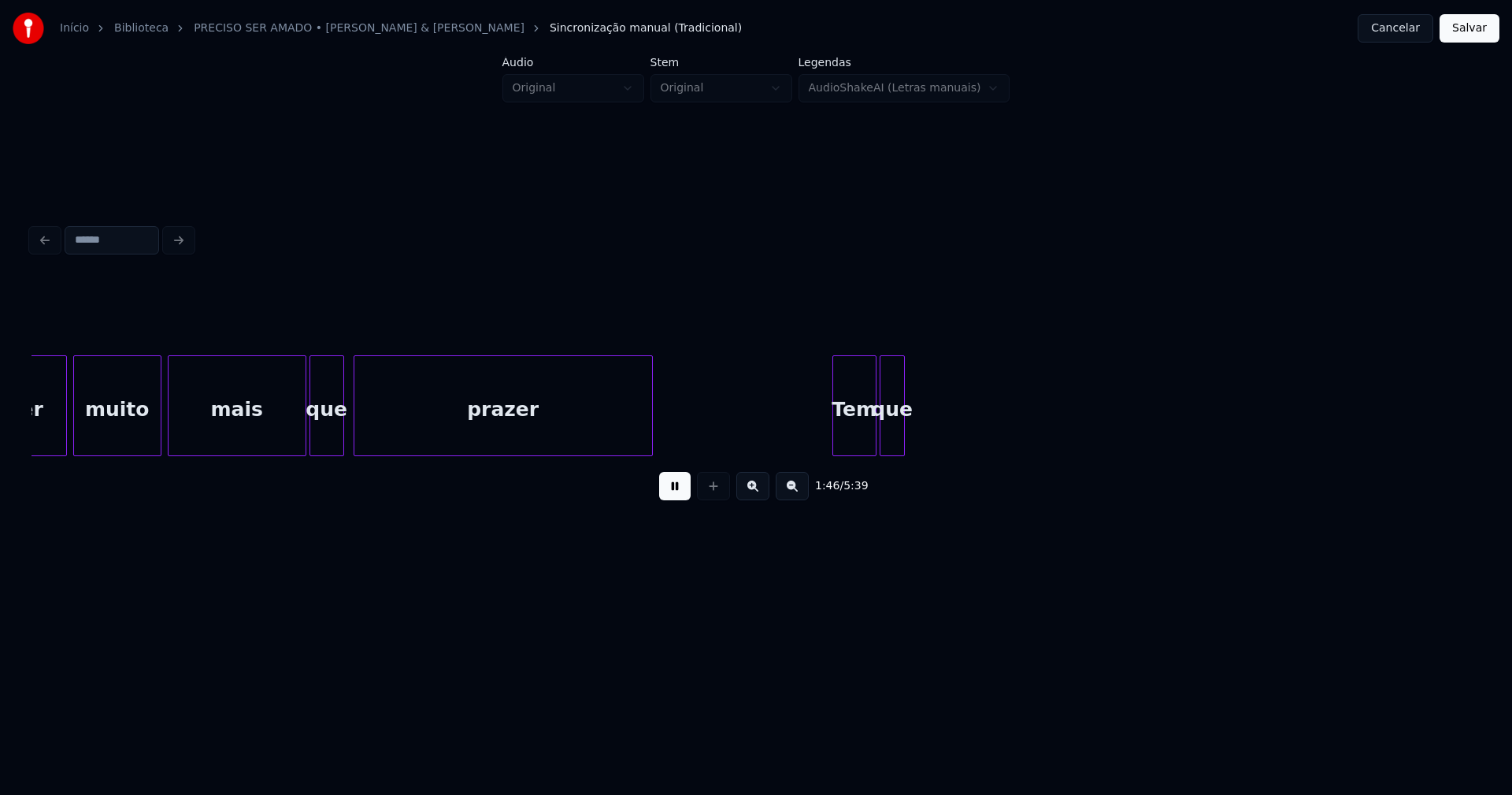
scroll to position [0, 16775]
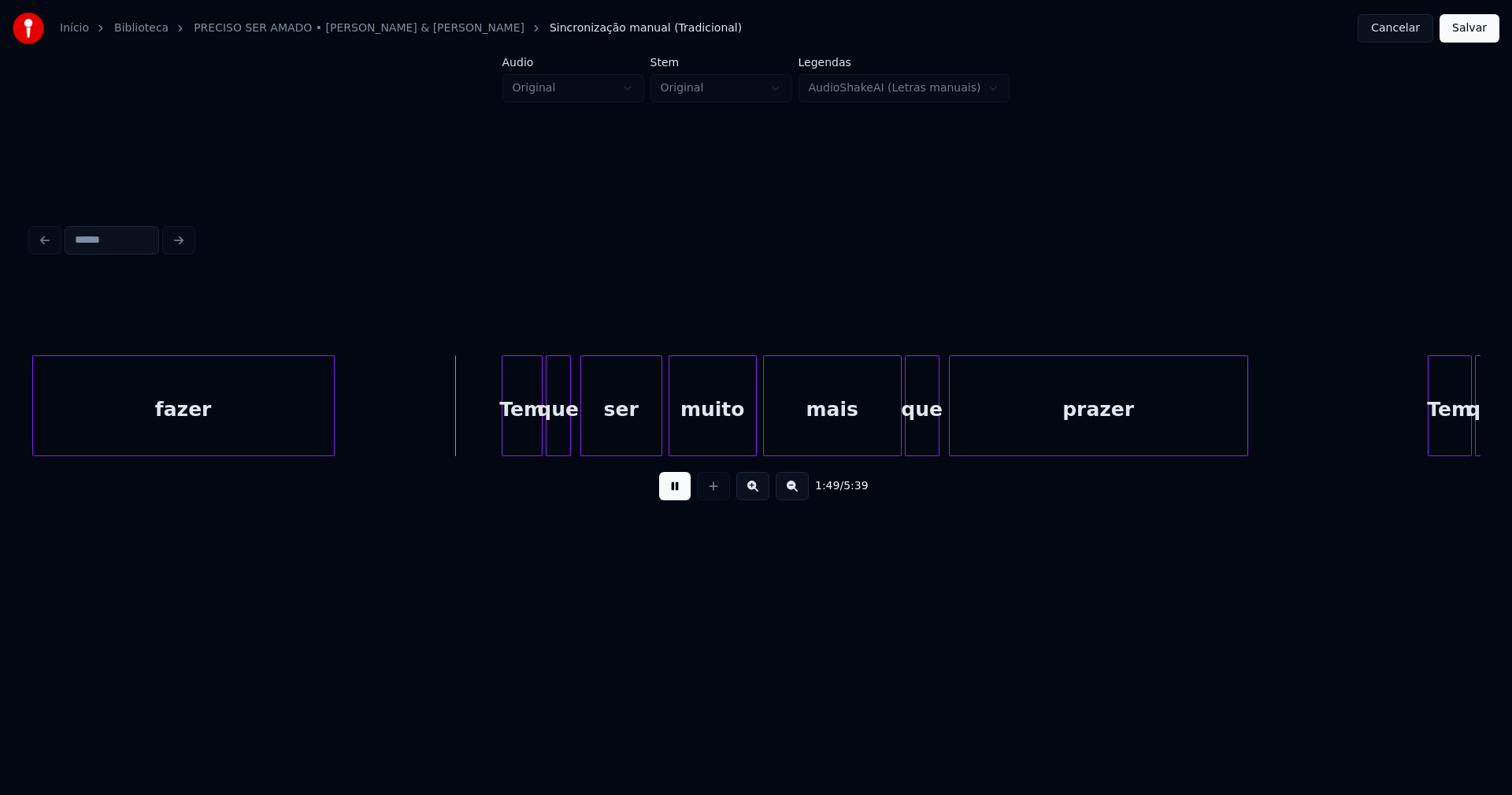
click at [332, 436] on div at bounding box center [332, 405] width 5 height 99
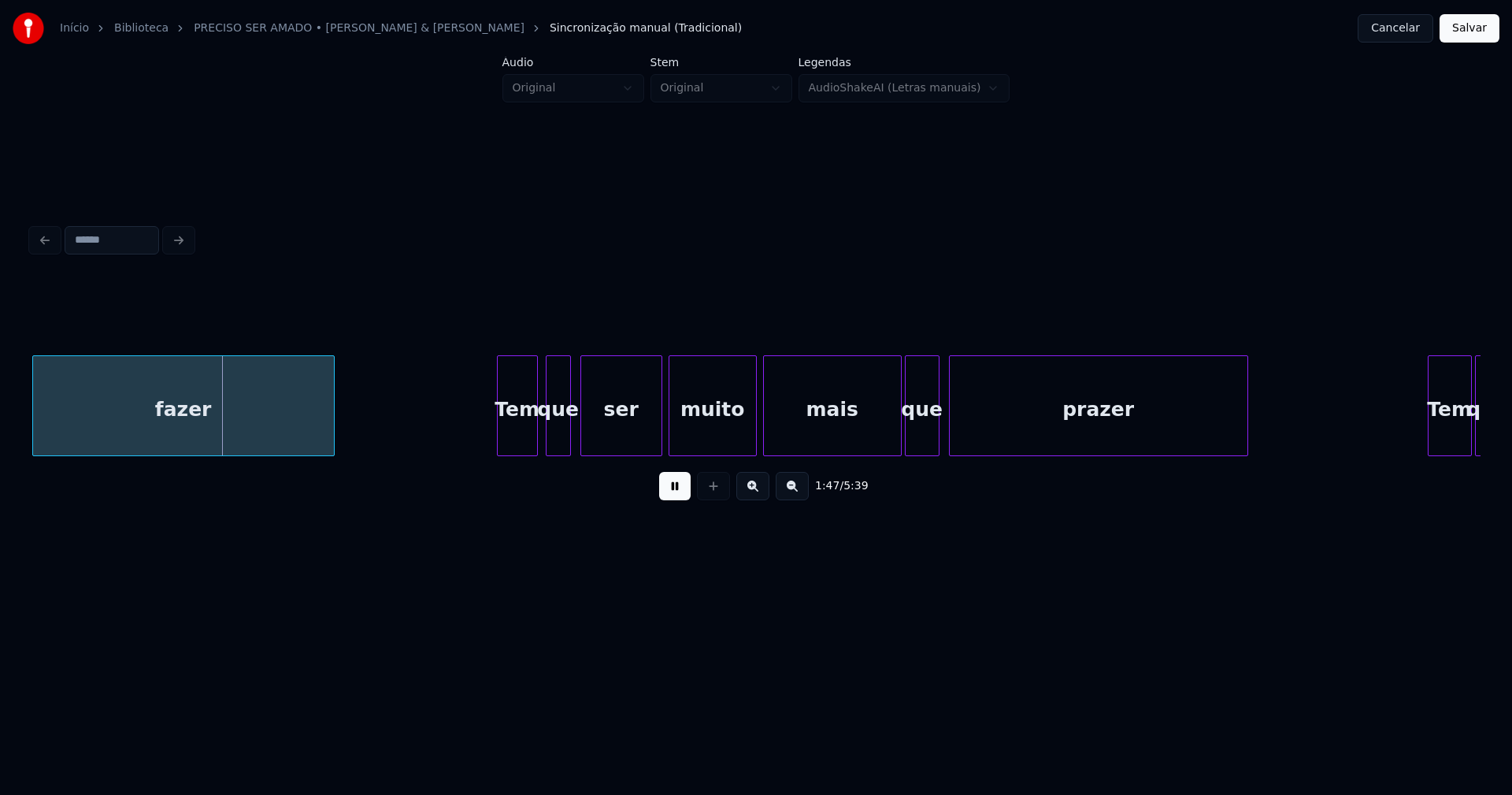
click at [516, 440] on div "Tem" at bounding box center [517, 409] width 40 height 107
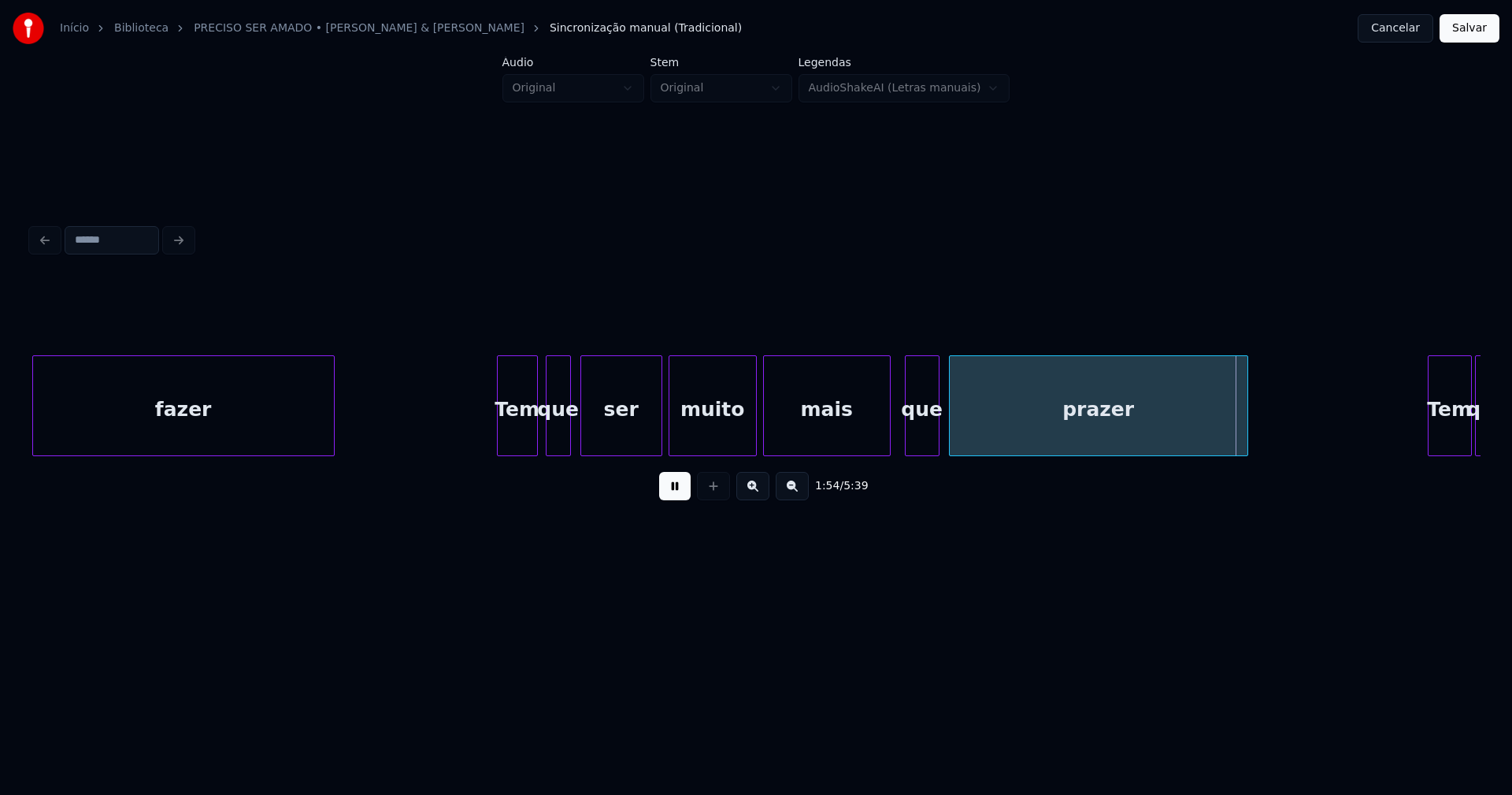
click at [887, 440] on div at bounding box center [888, 405] width 5 height 99
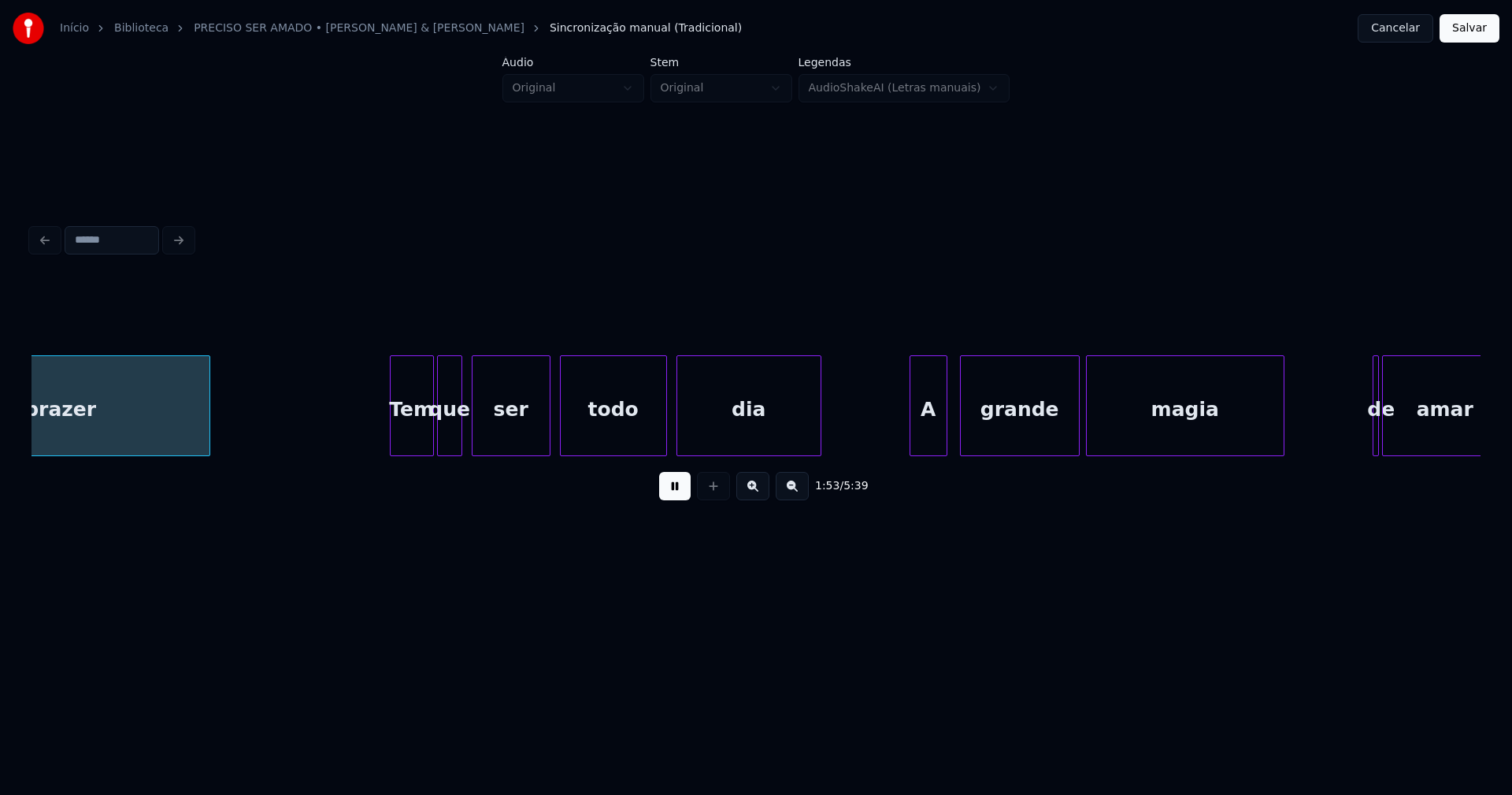
scroll to position [0, 17831]
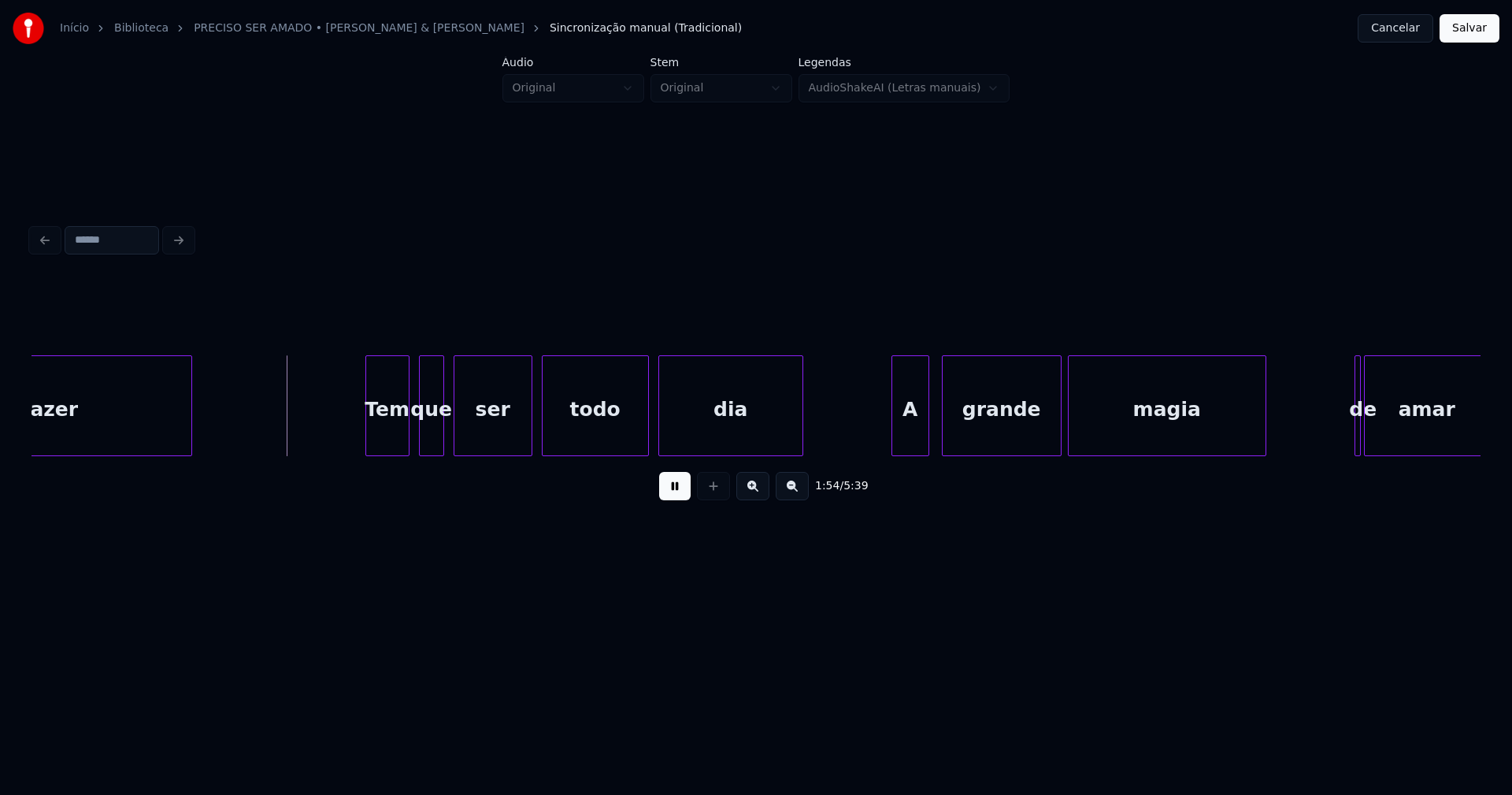
click at [385, 443] on div "Tem" at bounding box center [387, 409] width 42 height 107
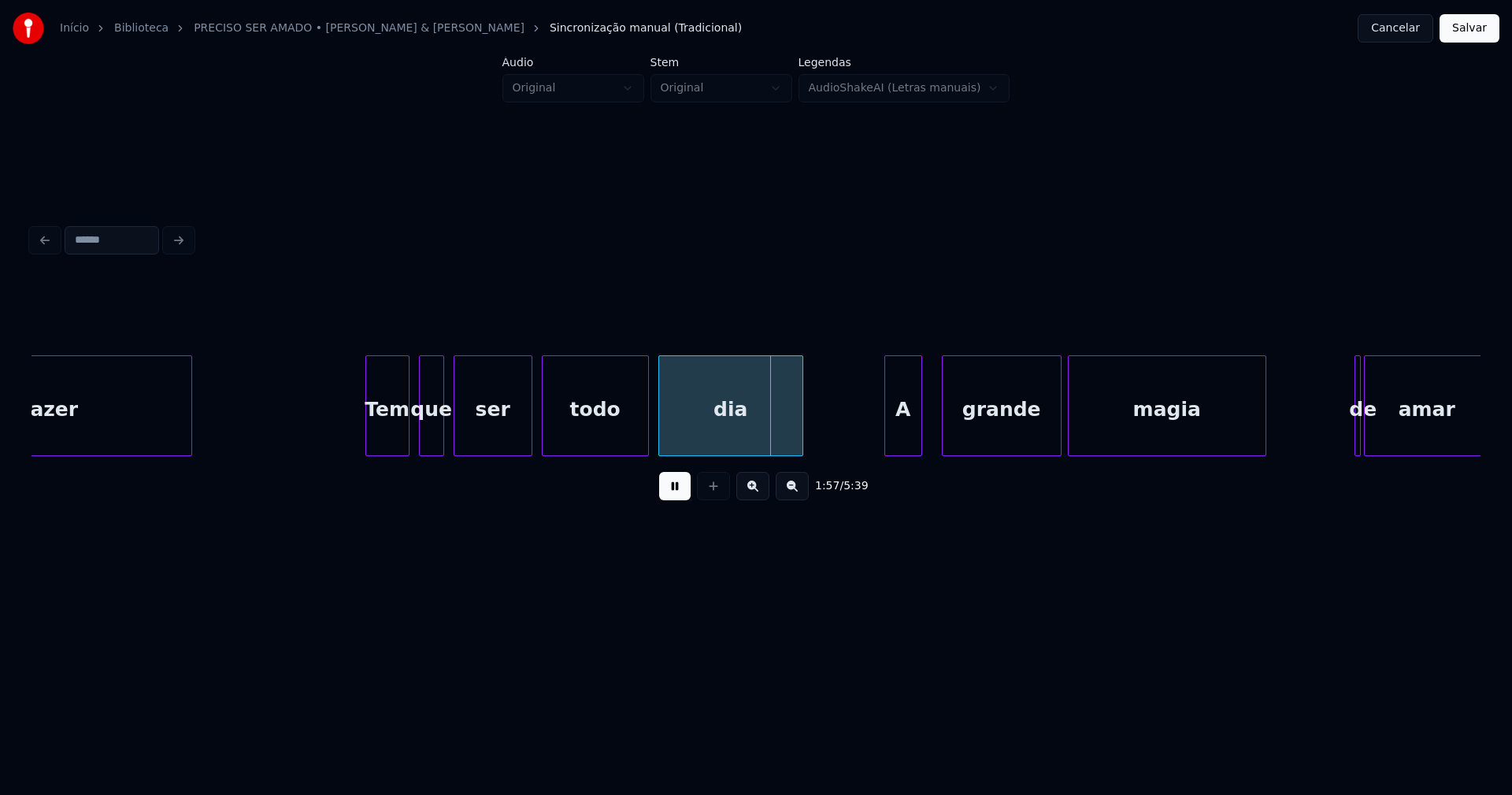
click at [903, 446] on div "A" at bounding box center [904, 409] width 36 height 107
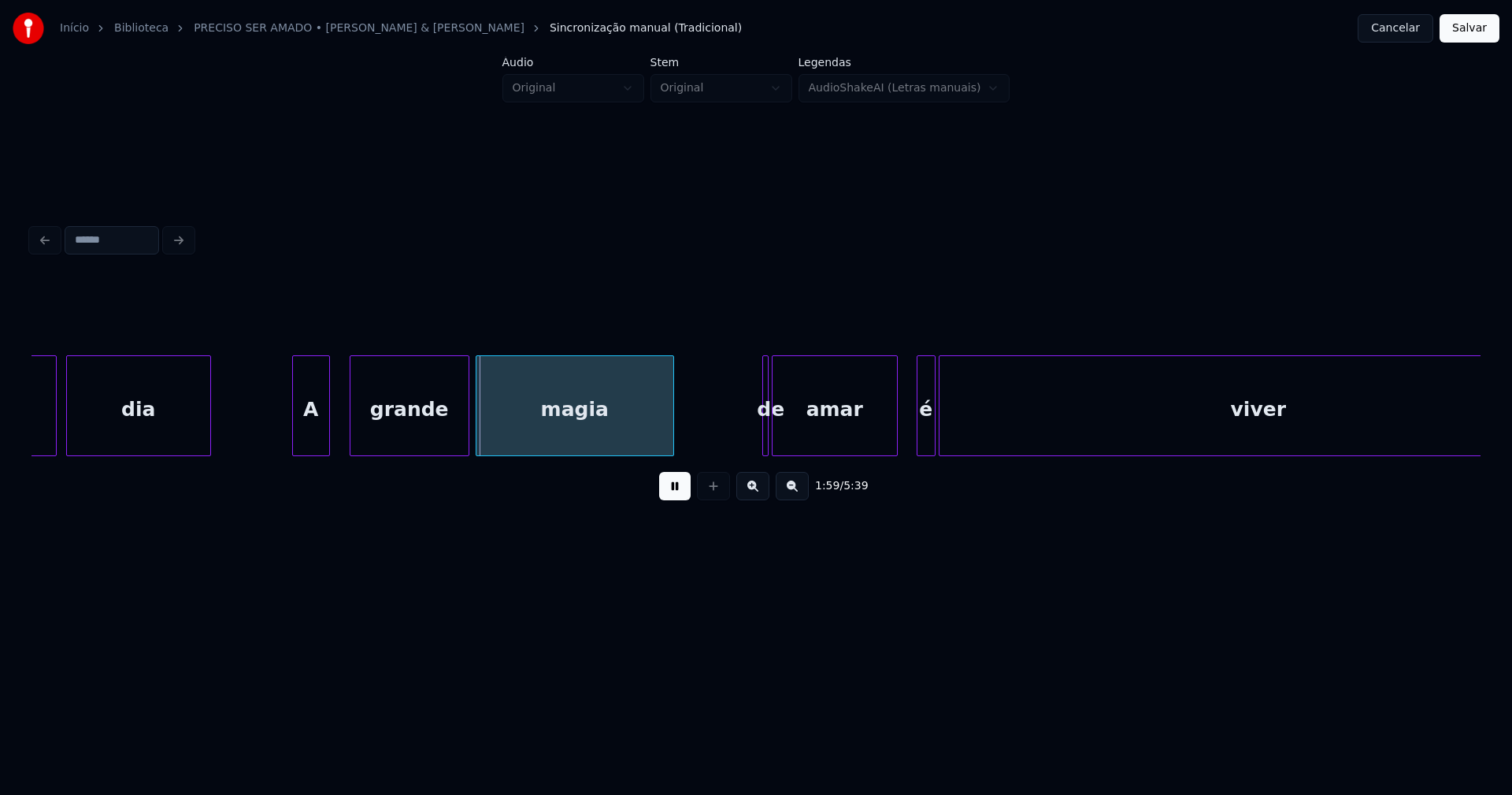
scroll to position [0, 18749]
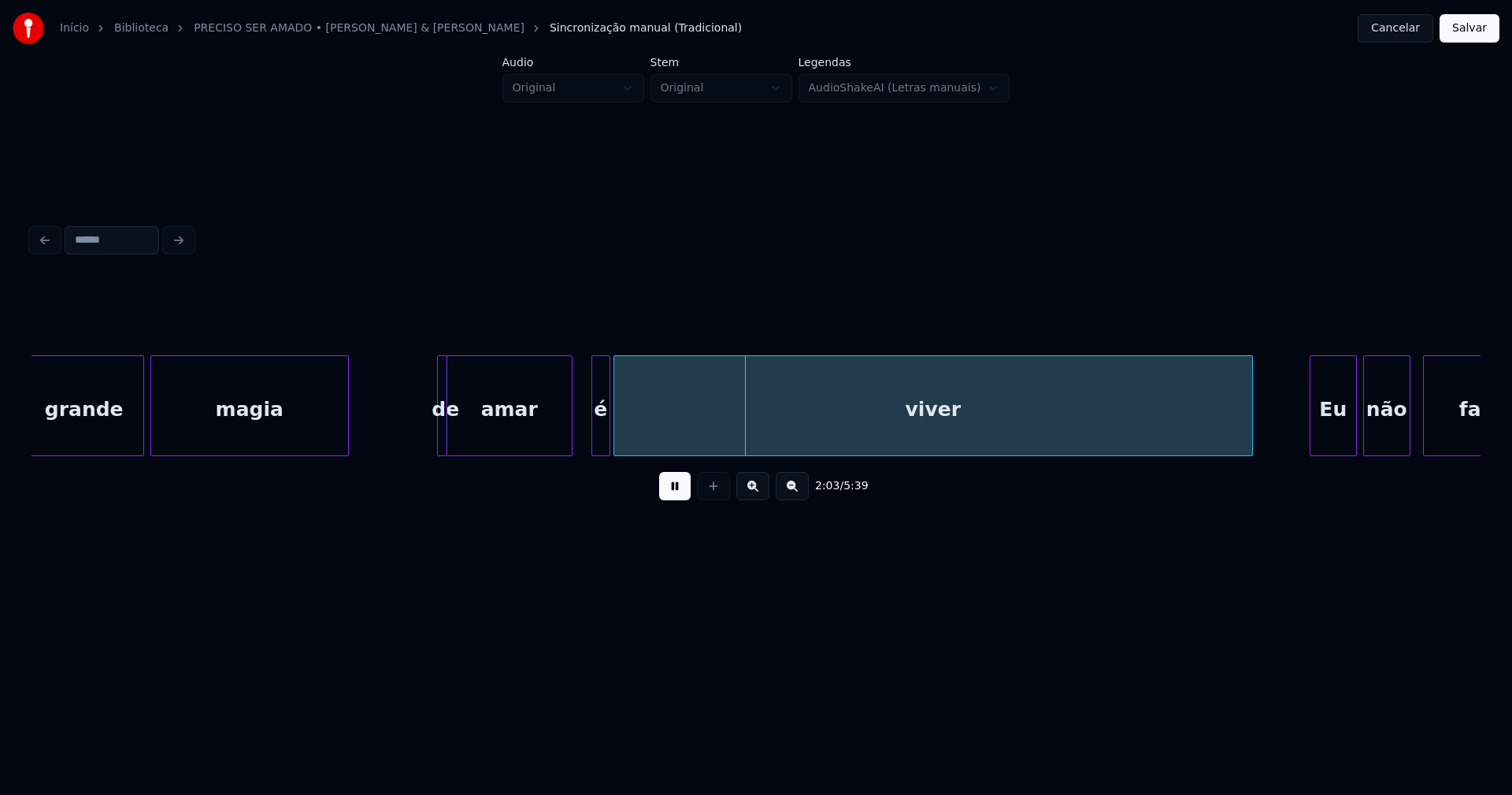
click at [438, 434] on div "de" at bounding box center [442, 405] width 10 height 101
click at [493, 441] on div at bounding box center [491, 405] width 5 height 99
click at [480, 436] on div at bounding box center [479, 405] width 5 height 99
click at [587, 434] on div at bounding box center [586, 405] width 5 height 99
click at [590, 435] on div "é" at bounding box center [588, 409] width 26 height 107
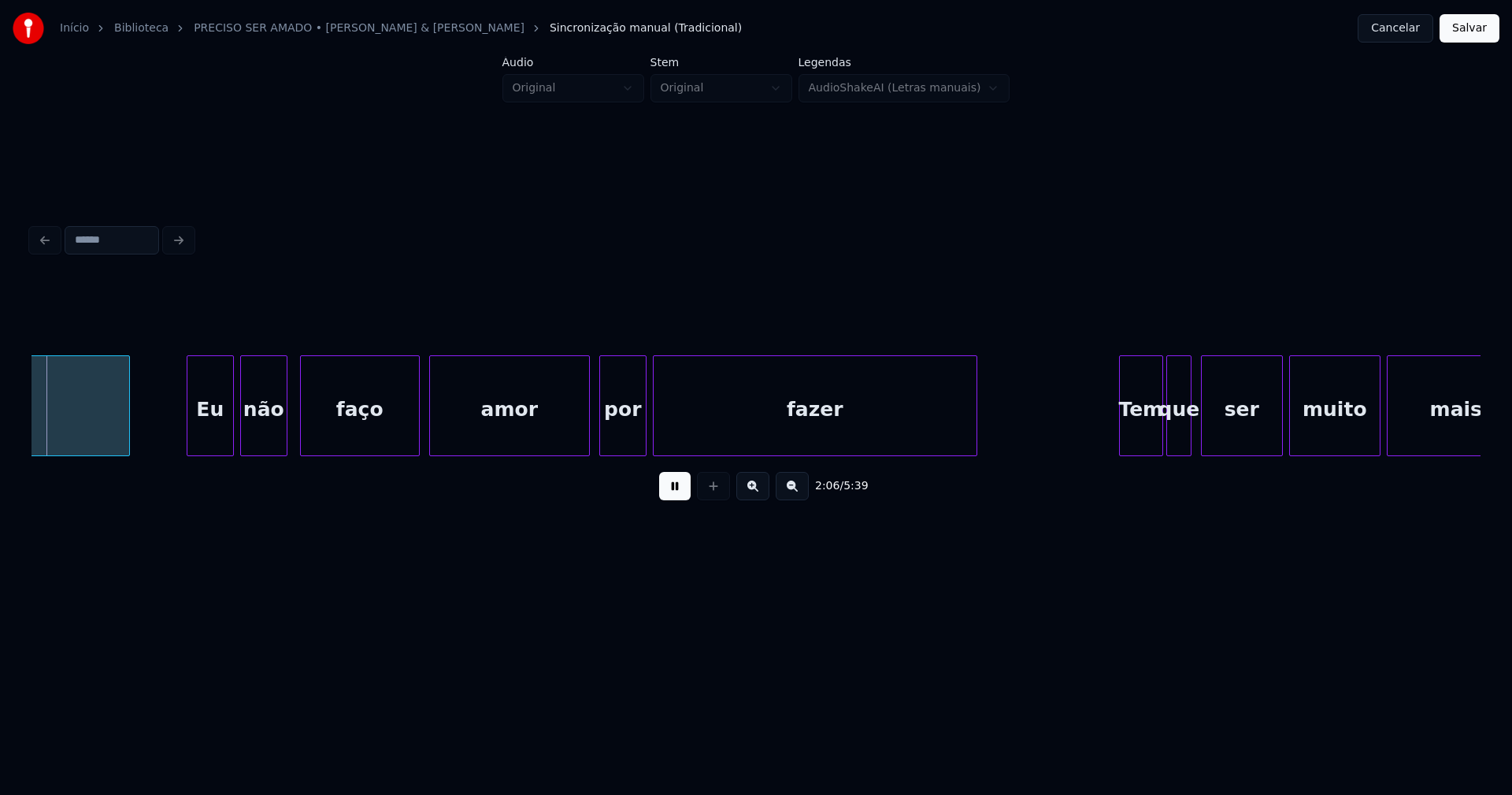
scroll to position [0, 19873]
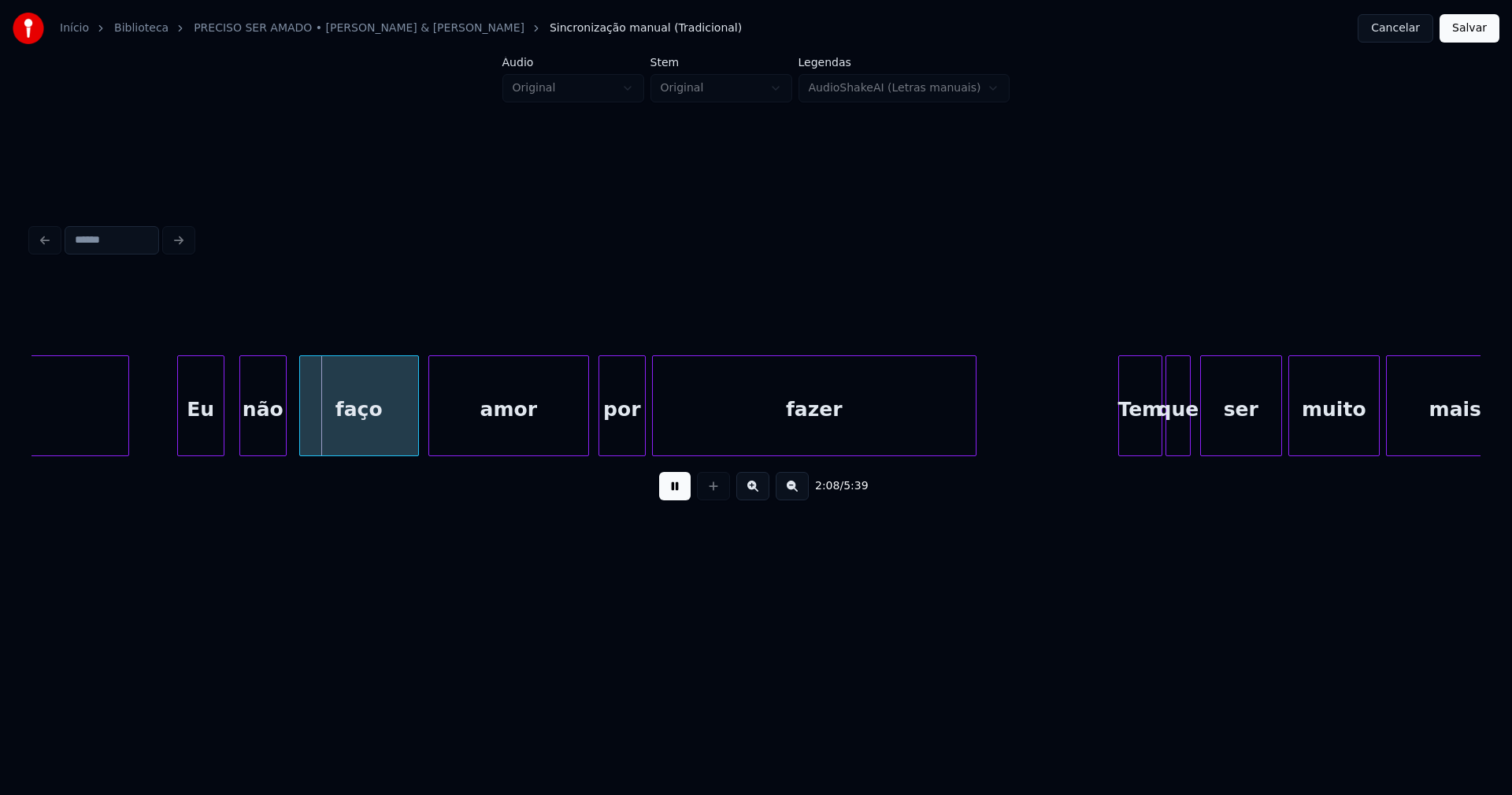
click at [200, 442] on div "Eu" at bounding box center [201, 409] width 46 height 107
click at [258, 440] on div "não" at bounding box center [258, 409] width 46 height 107
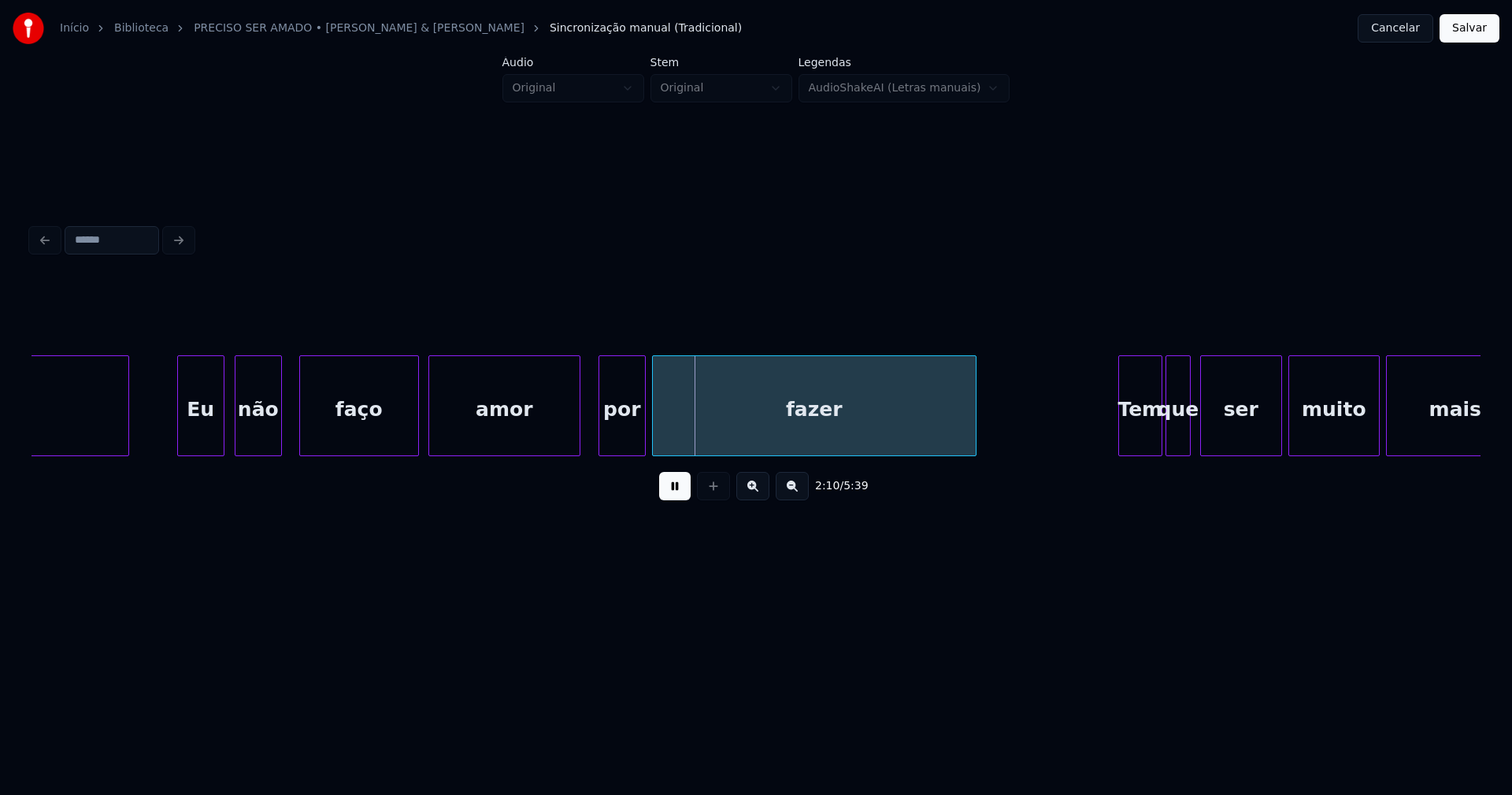
click at [577, 444] on div at bounding box center [578, 405] width 5 height 99
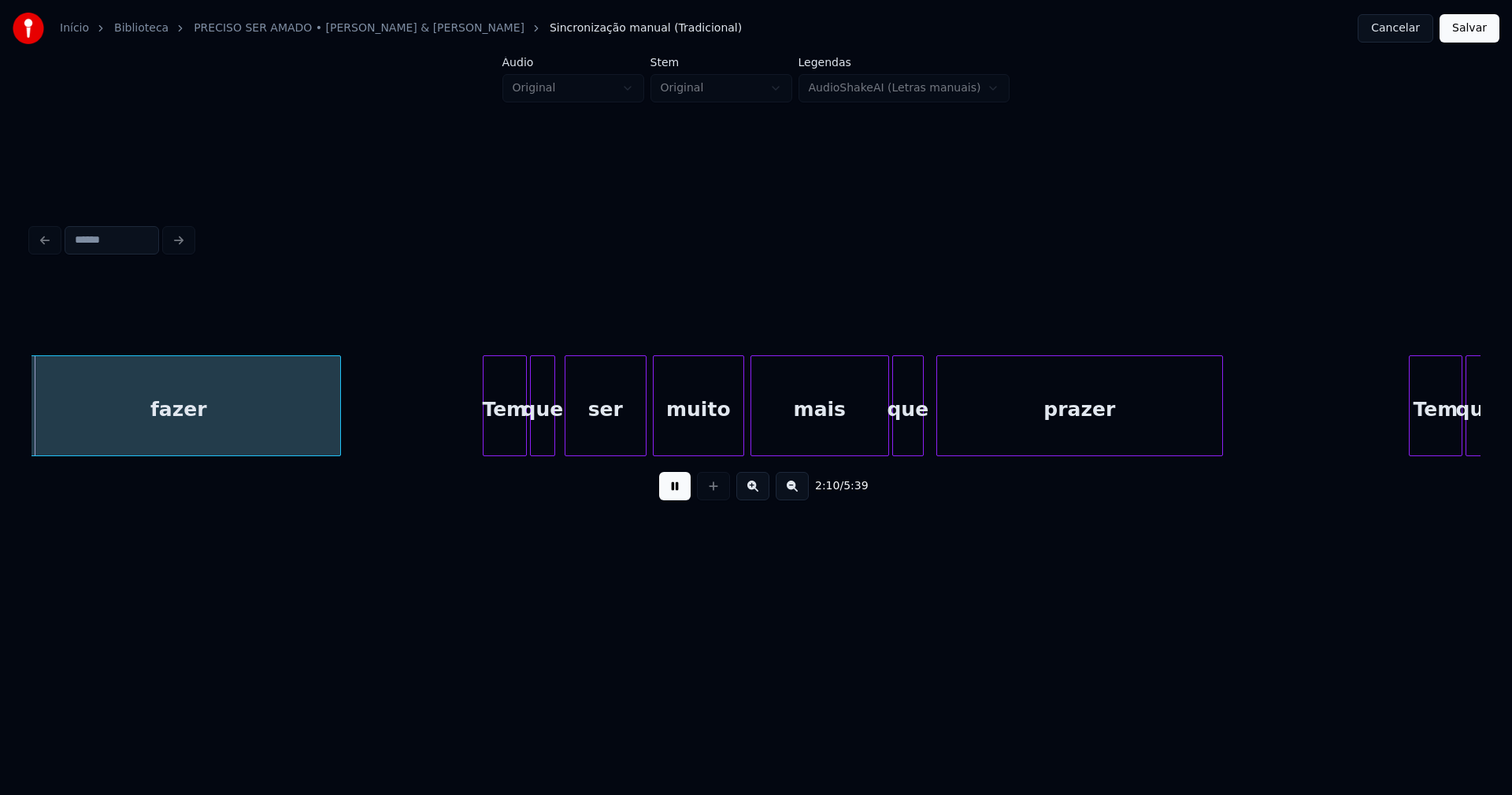
scroll to position [0, 20516]
click at [502, 438] on div "Tem" at bounding box center [493, 409] width 42 height 107
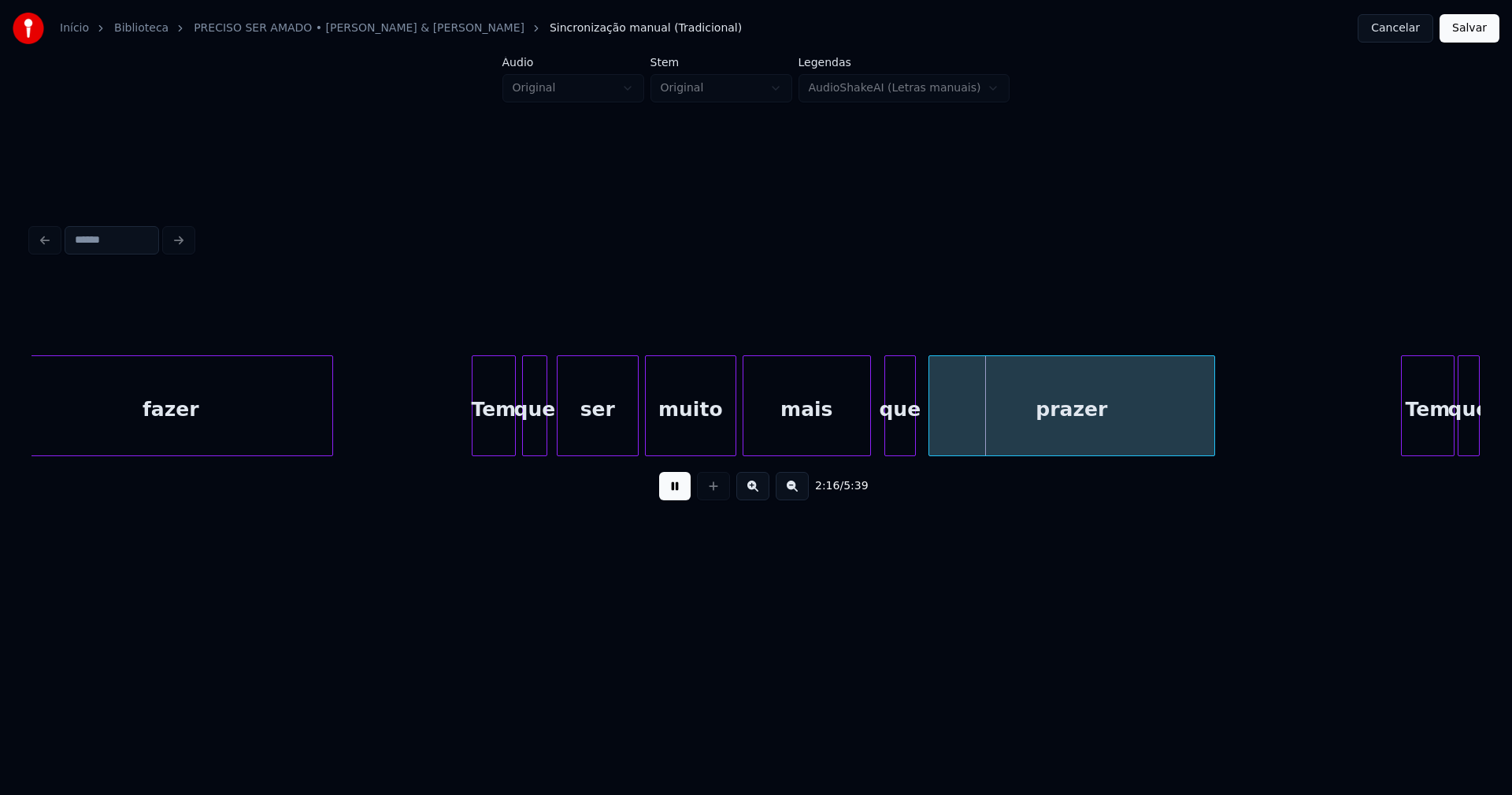
click at [868, 451] on div "fazer Tem que ser muito mais que prazer Tem que" at bounding box center [756, 405] width 1449 height 101
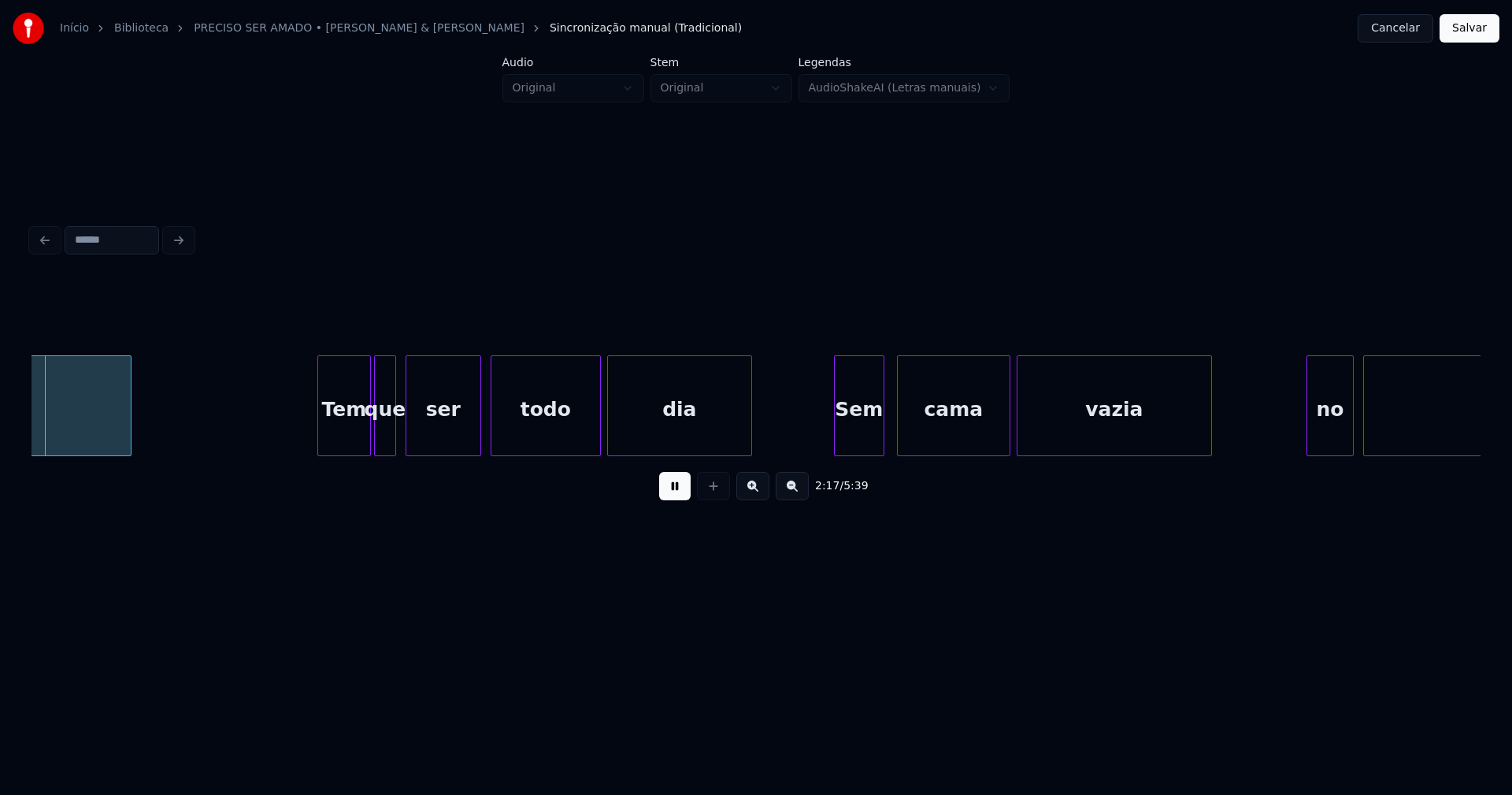
scroll to position [0, 21616]
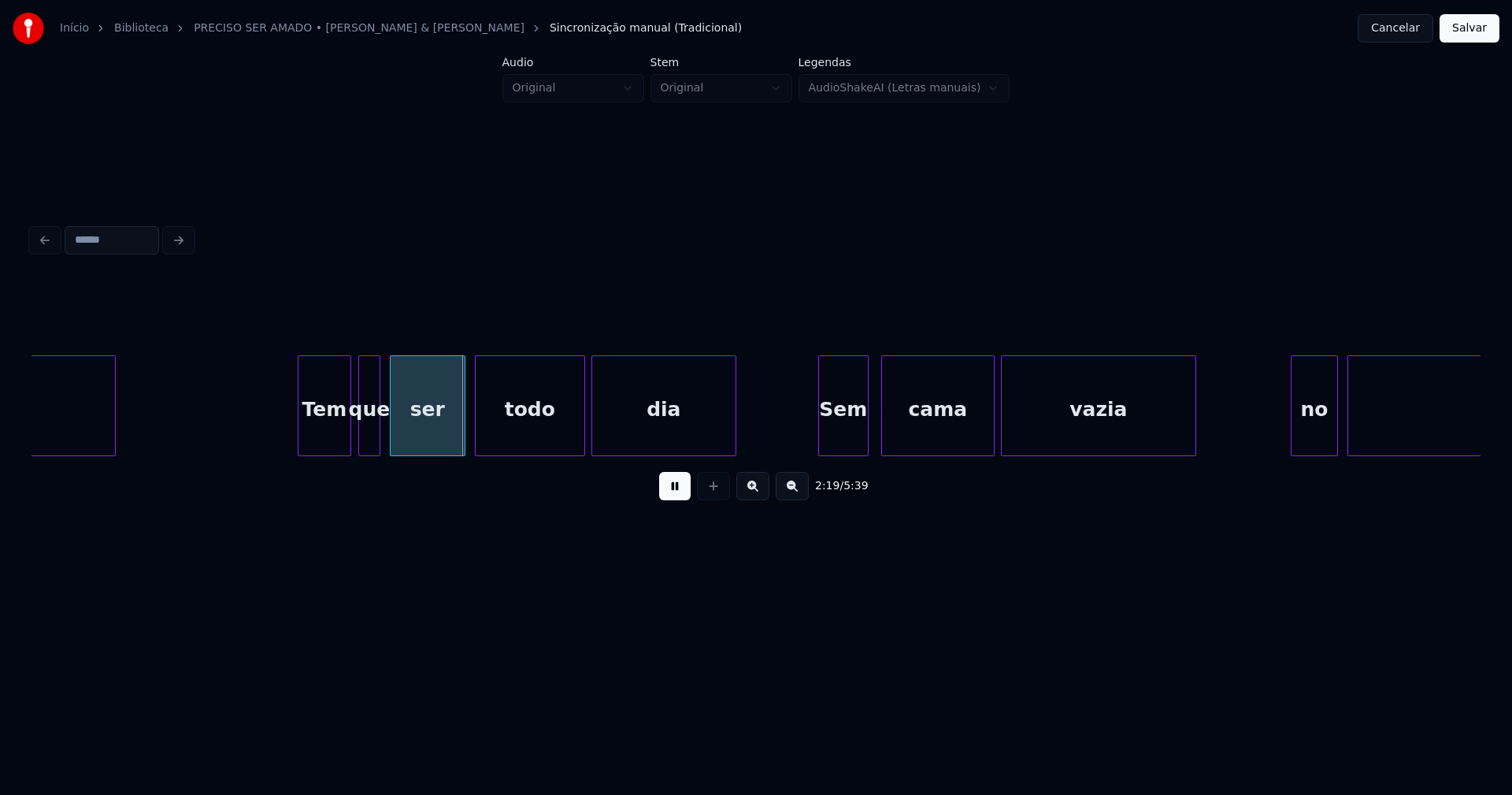
click at [322, 434] on div "Tem" at bounding box center [324, 409] width 52 height 107
click at [841, 447] on div "Sem" at bounding box center [835, 409] width 49 height 107
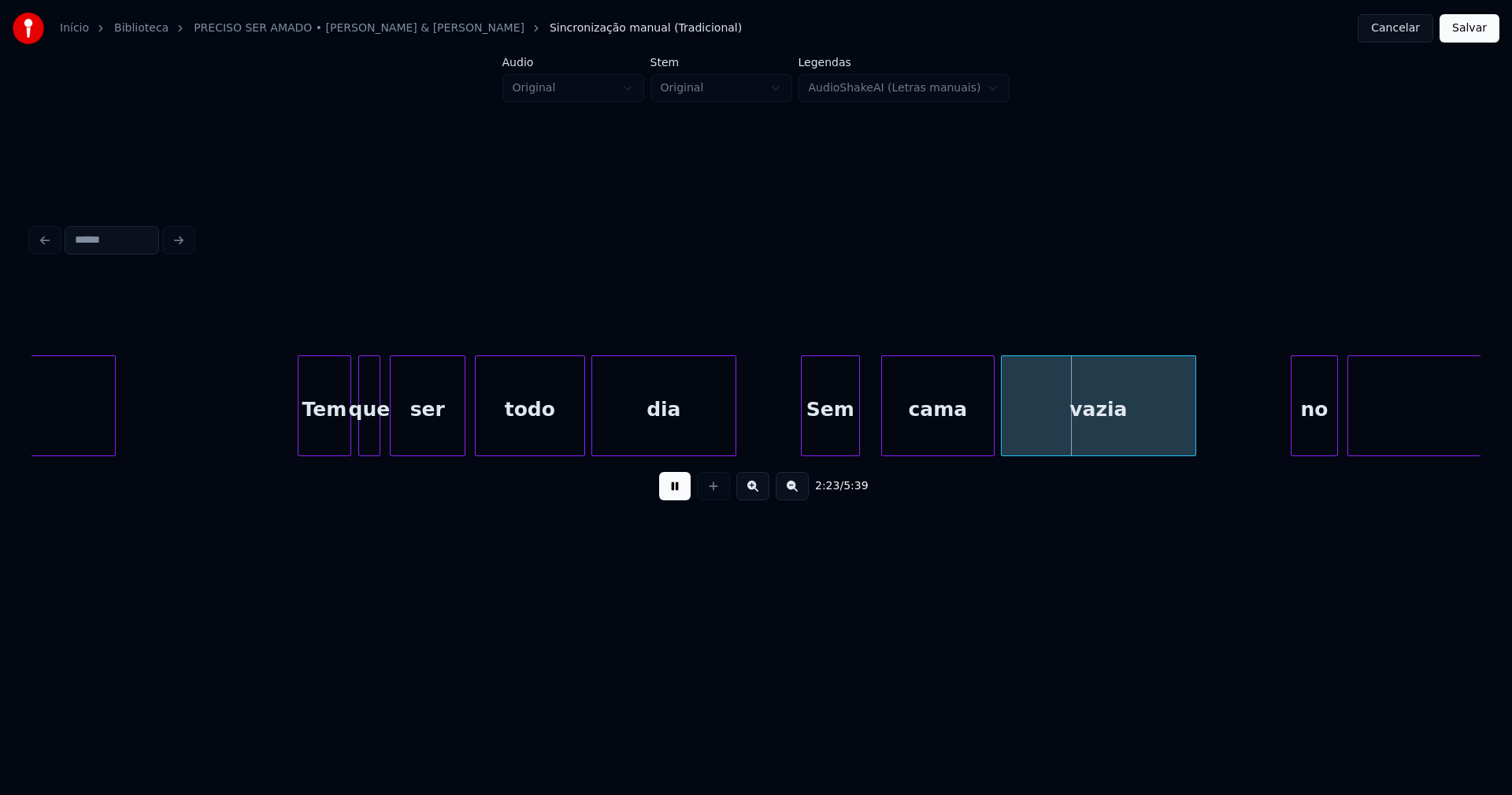
click at [802, 433] on div at bounding box center [804, 405] width 5 height 99
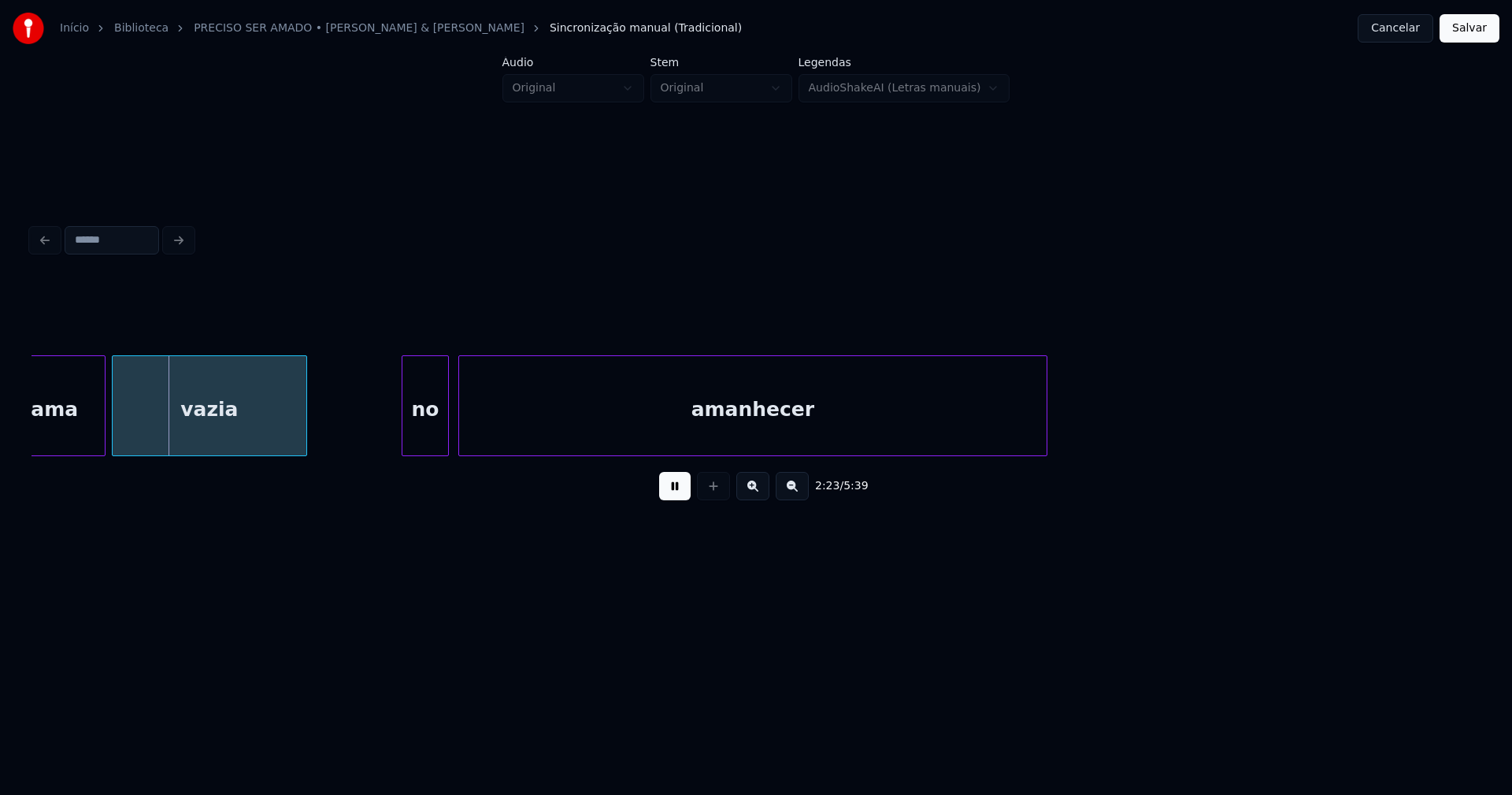
scroll to position [0, 22534]
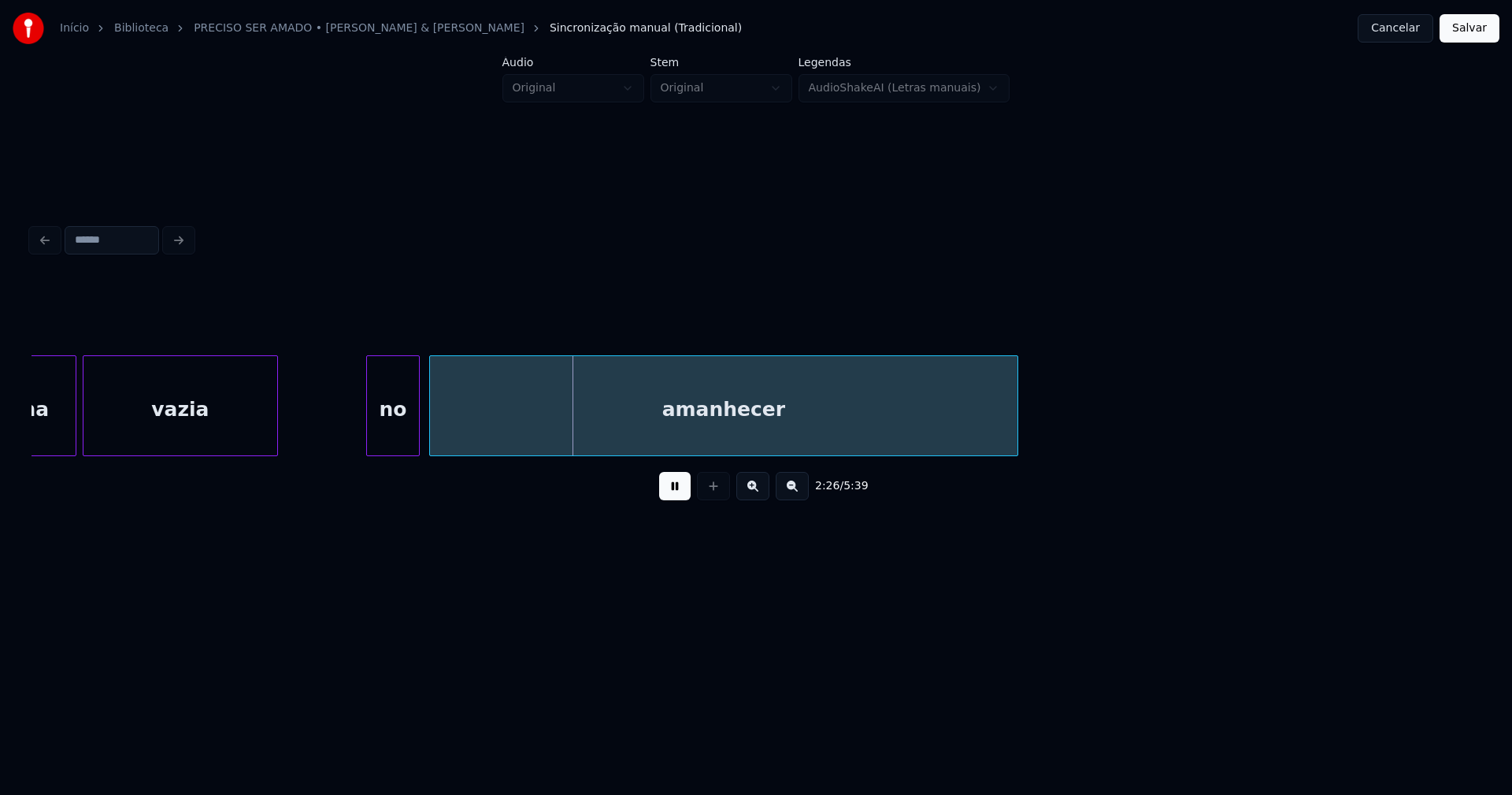
click at [368, 438] on div at bounding box center [370, 405] width 5 height 99
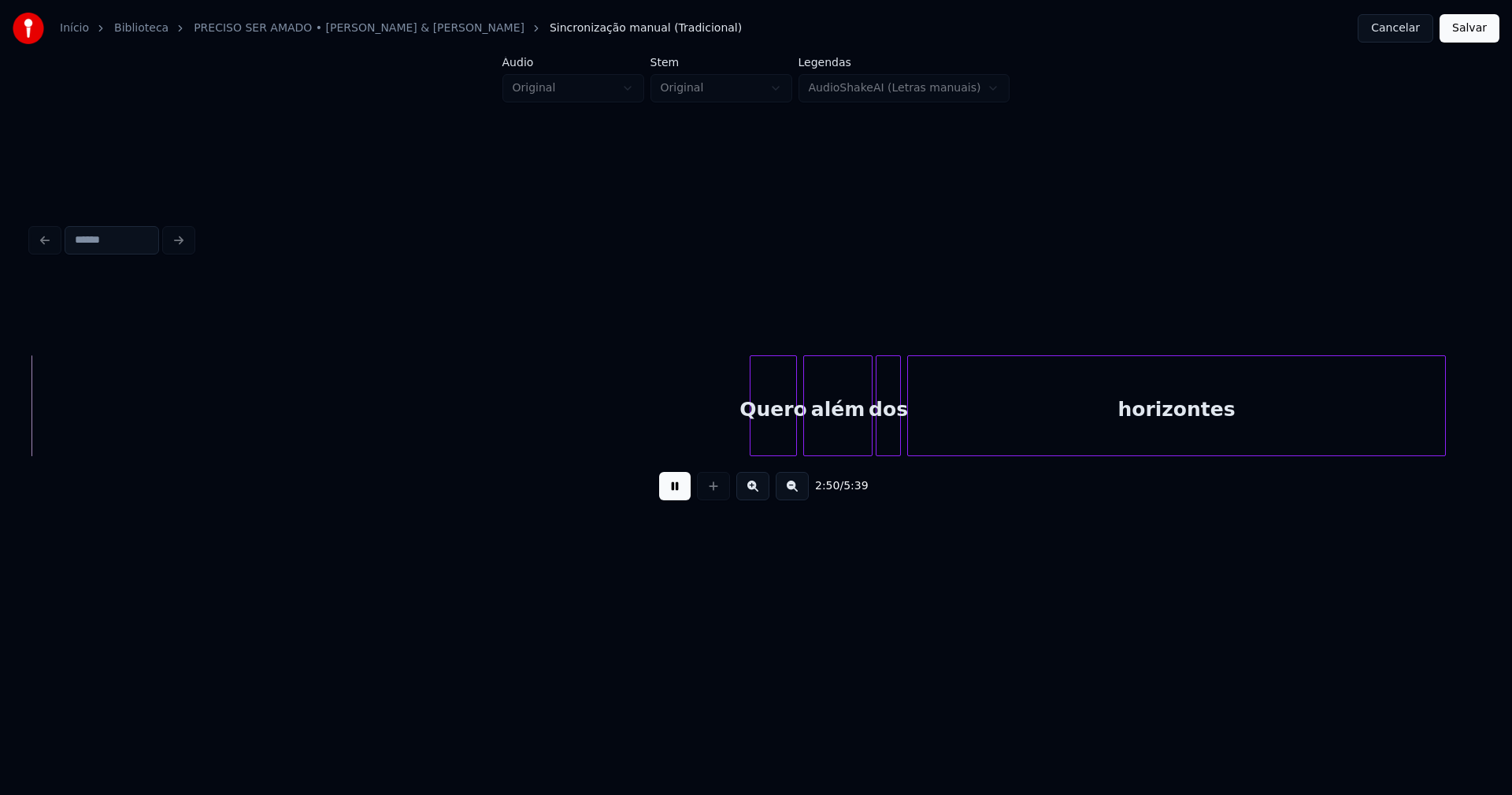
scroll to position [0, 26797]
click at [773, 436] on div "Quero" at bounding box center [770, 409] width 46 height 107
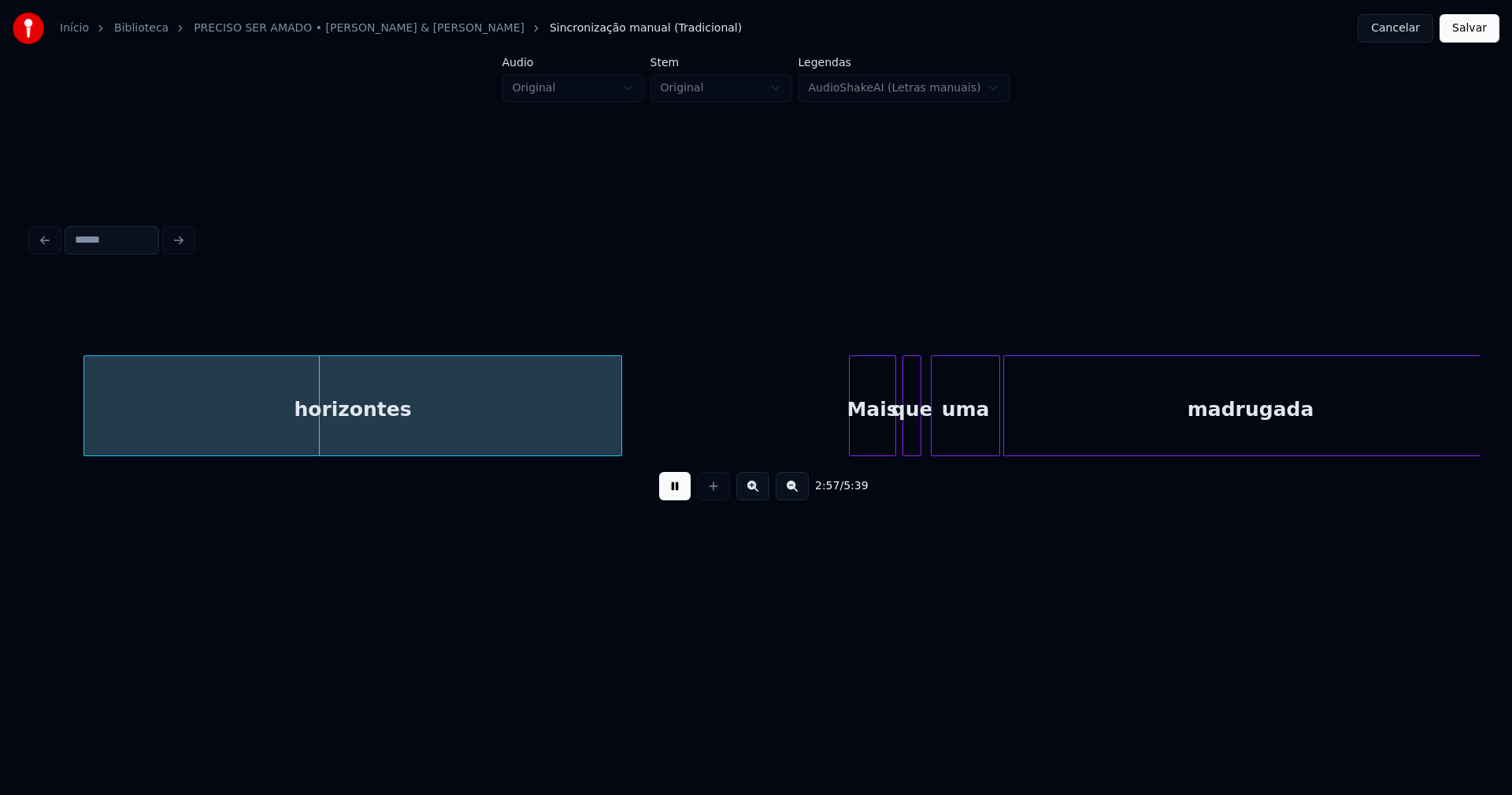
scroll to position [0, 27917]
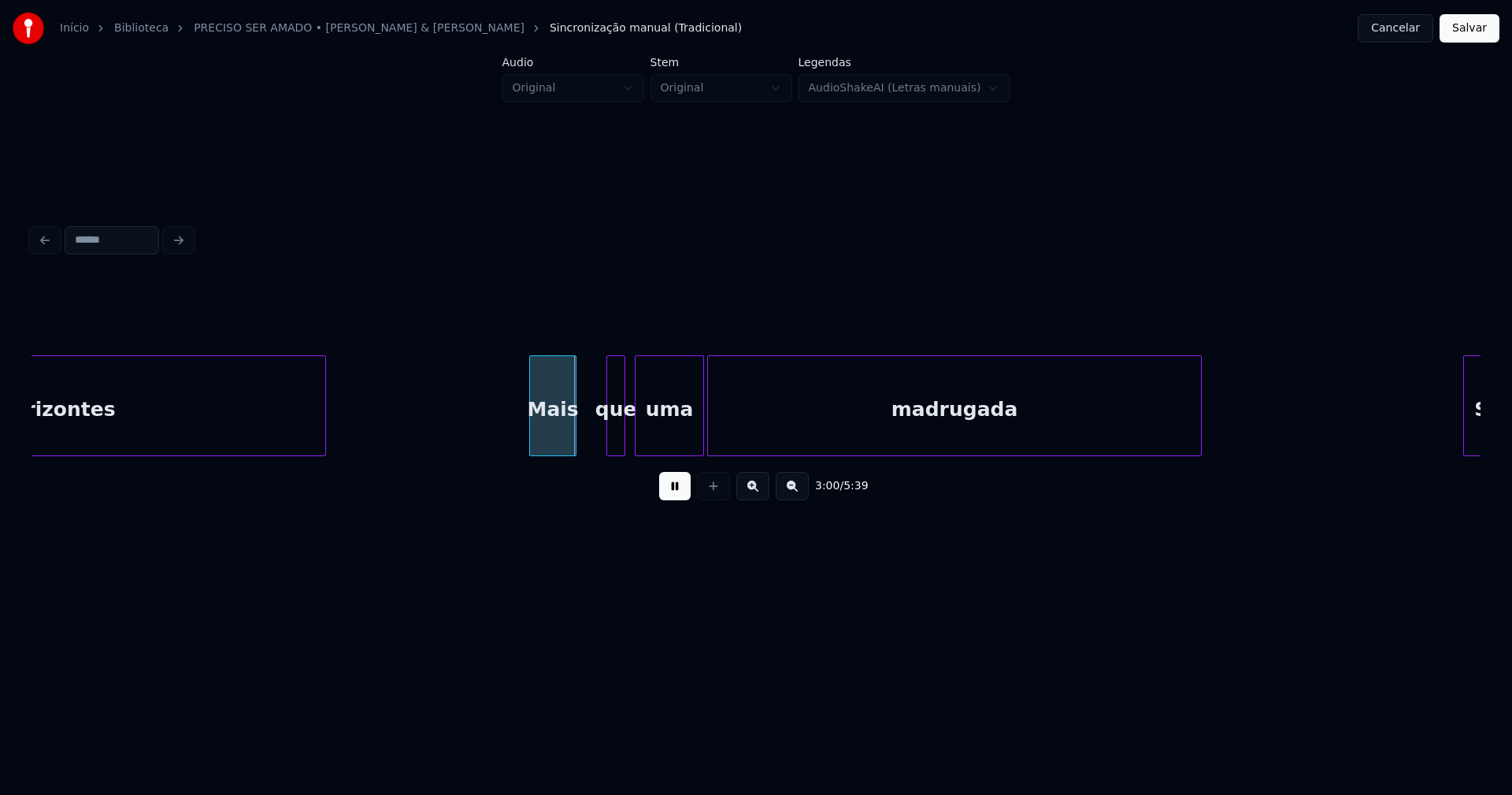
click at [560, 454] on div "horizontes Mais que uma madrugada Sol" at bounding box center [756, 405] width 1449 height 101
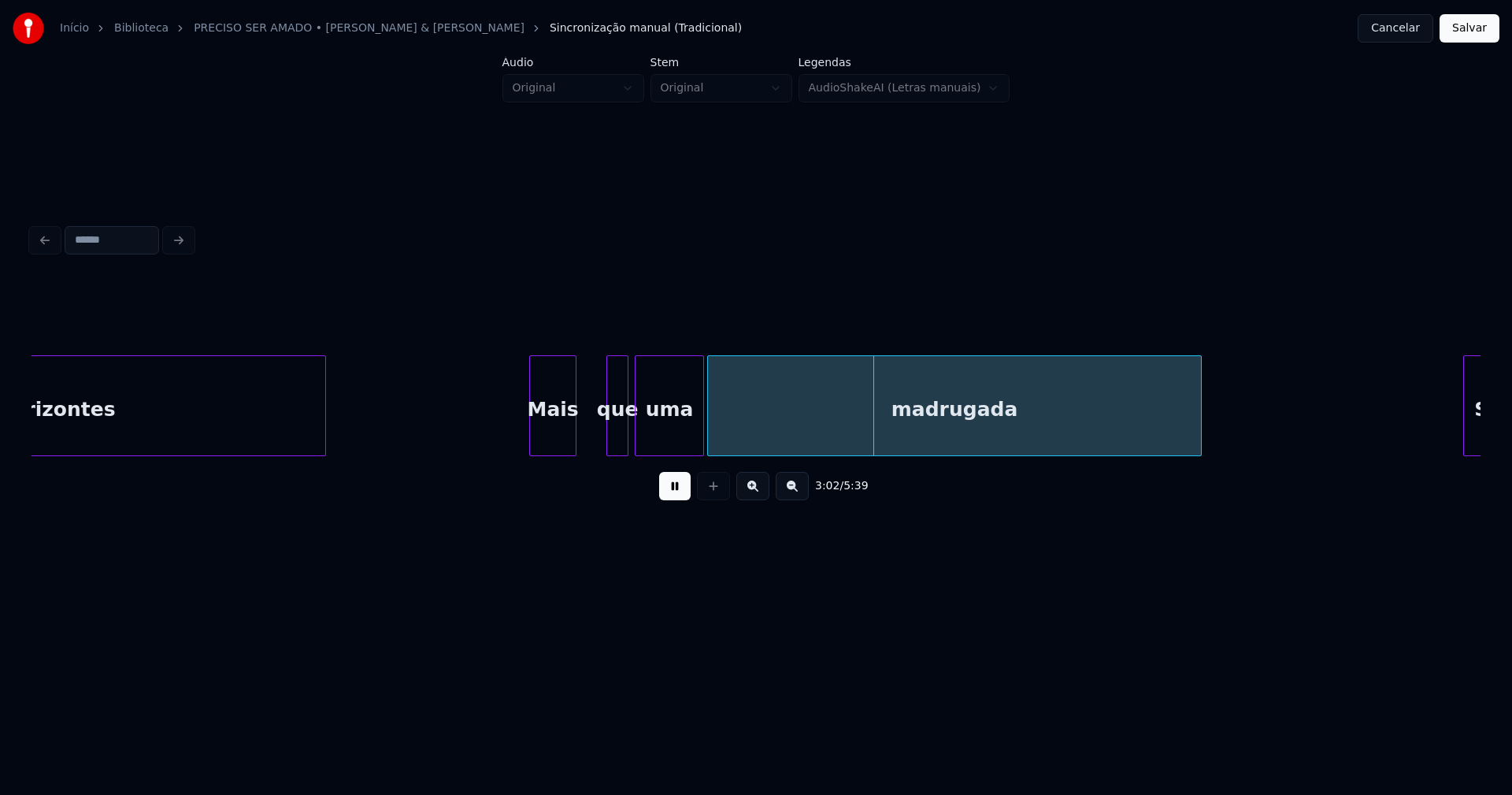
click at [626, 437] on div at bounding box center [626, 405] width 5 height 99
click at [591, 439] on div at bounding box center [592, 405] width 5 height 99
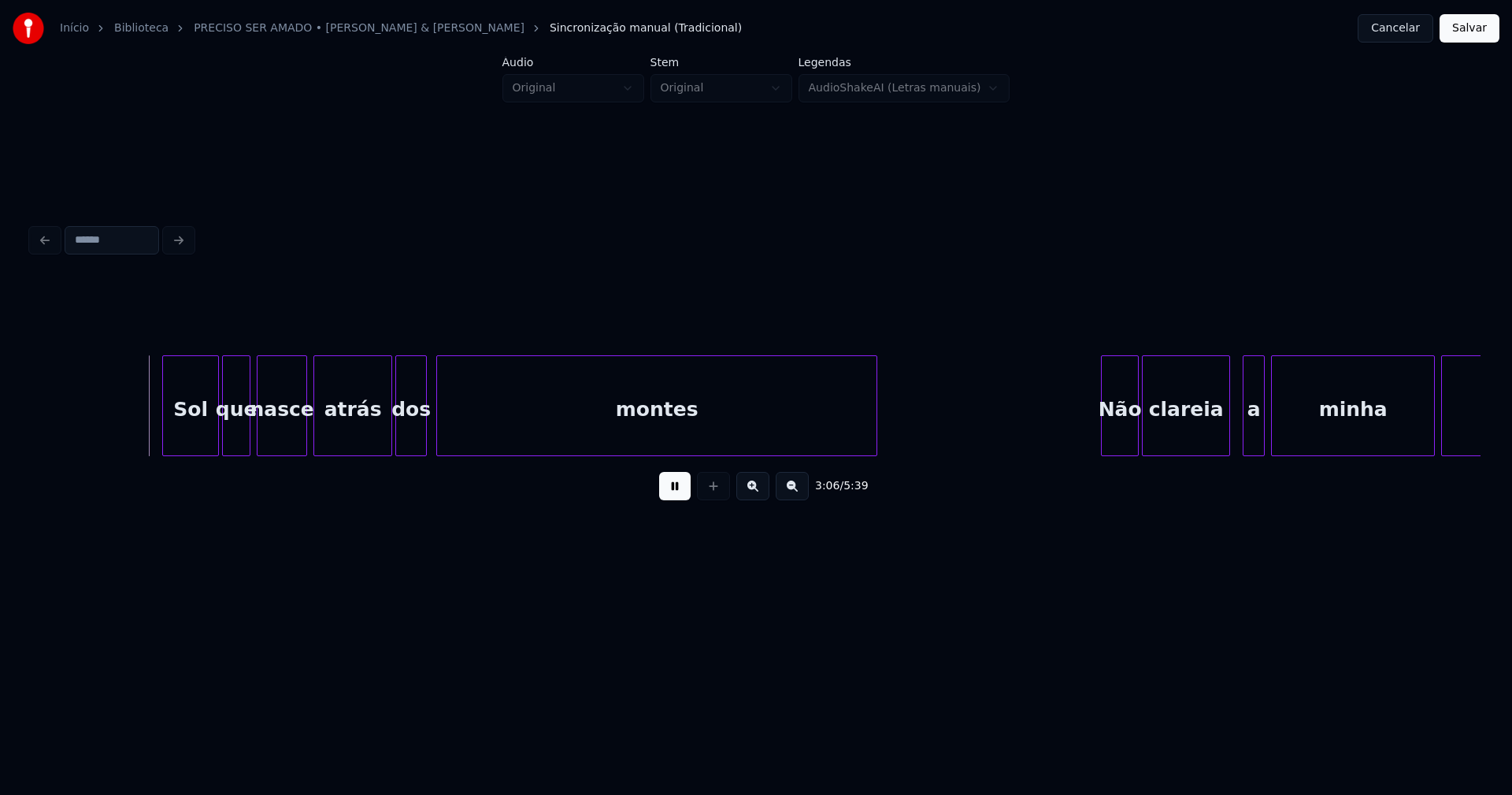
scroll to position [0, 29248]
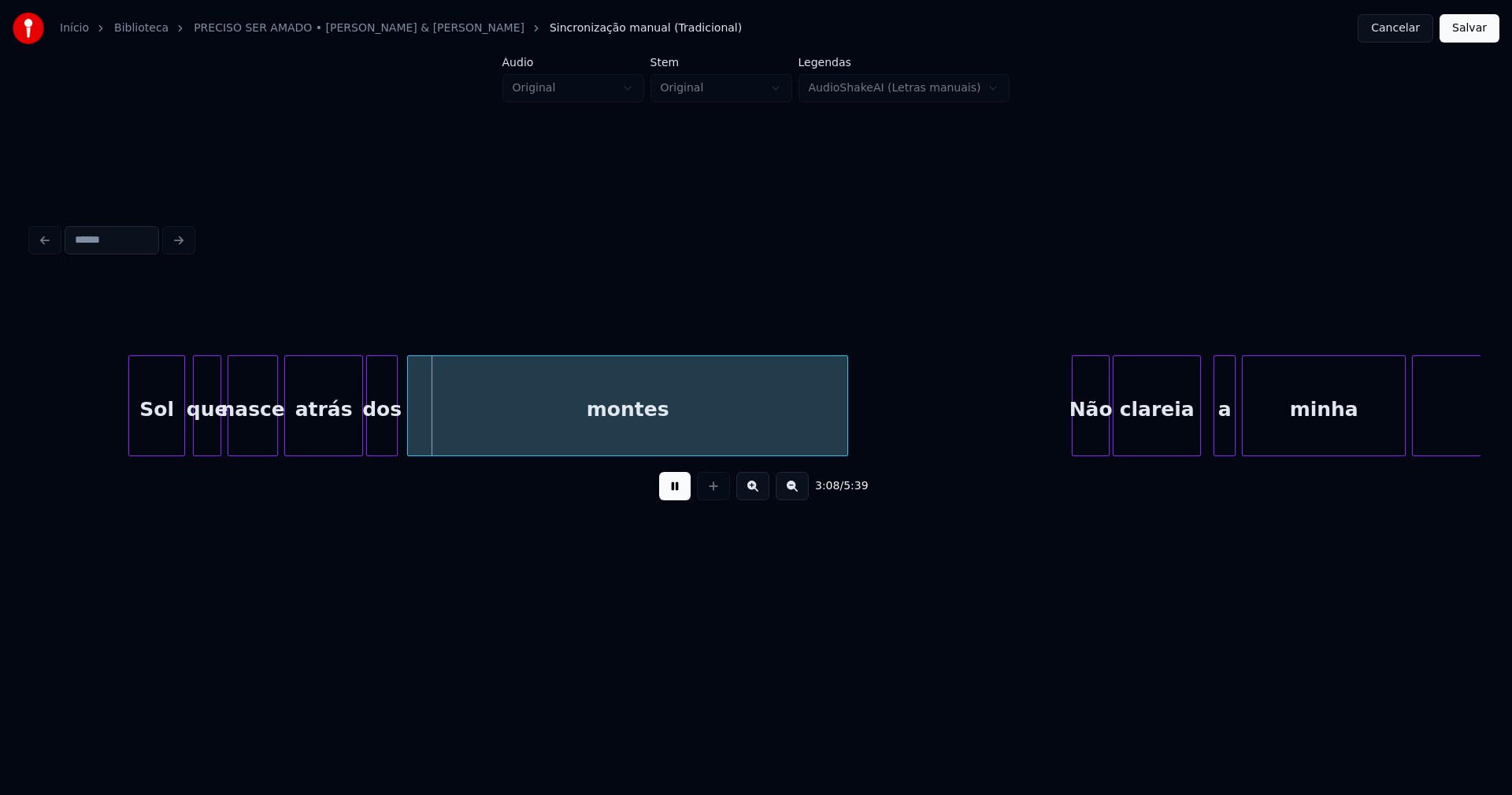
click at [150, 438] on div "Sol" at bounding box center [157, 409] width 56 height 107
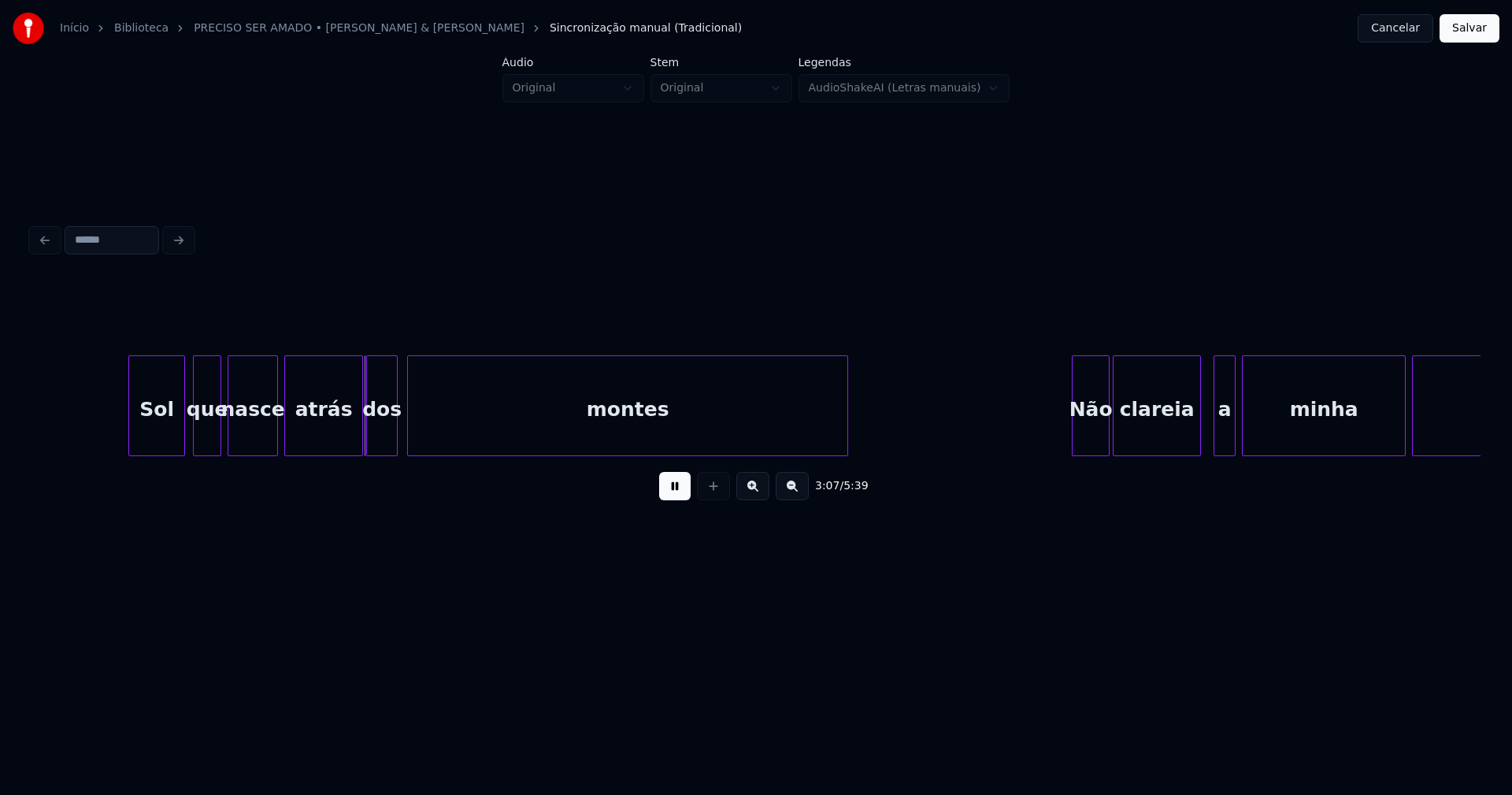
click at [1089, 429] on div "Não" at bounding box center [1085, 409] width 36 height 107
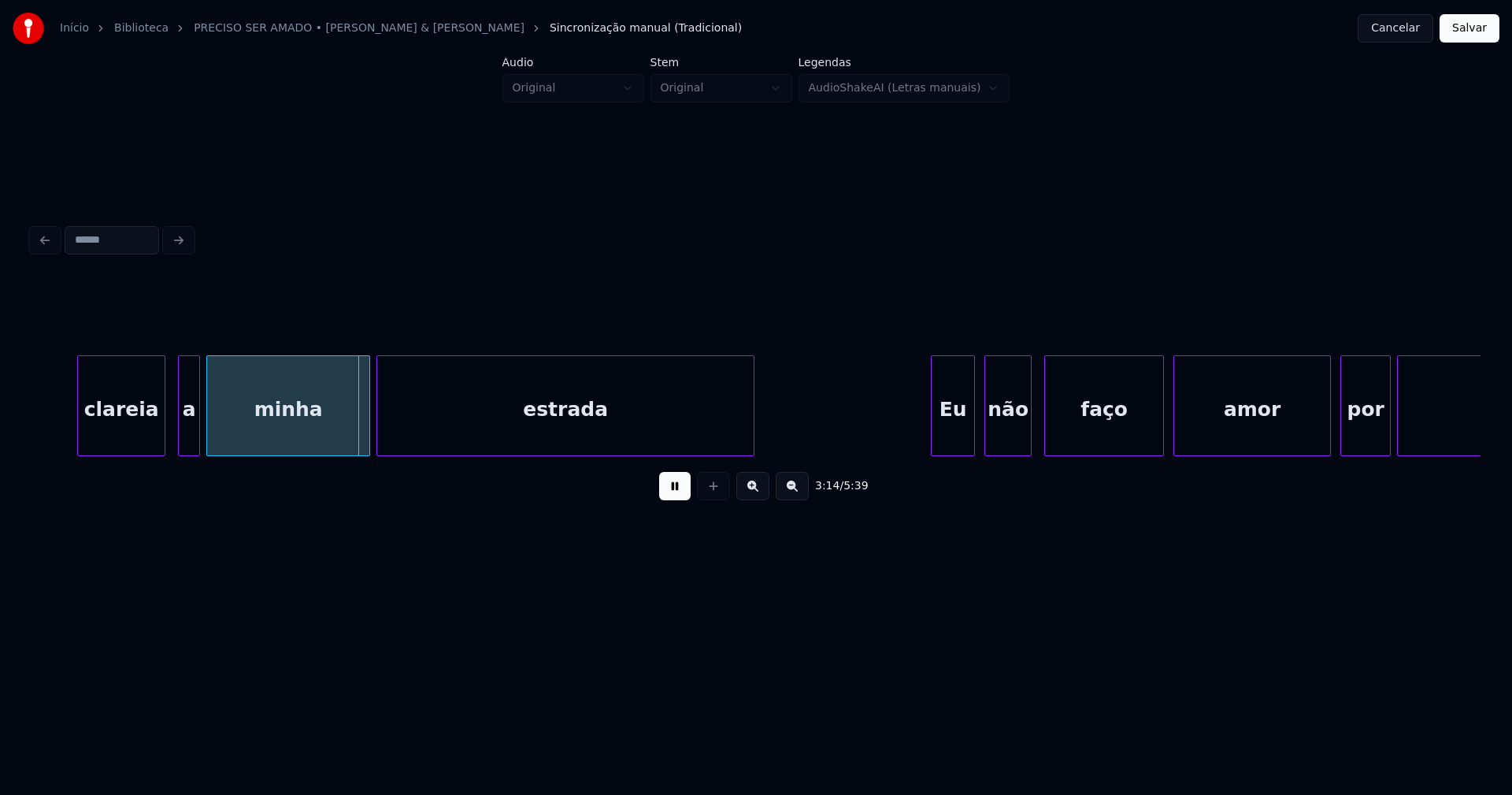
scroll to position [0, 30342]
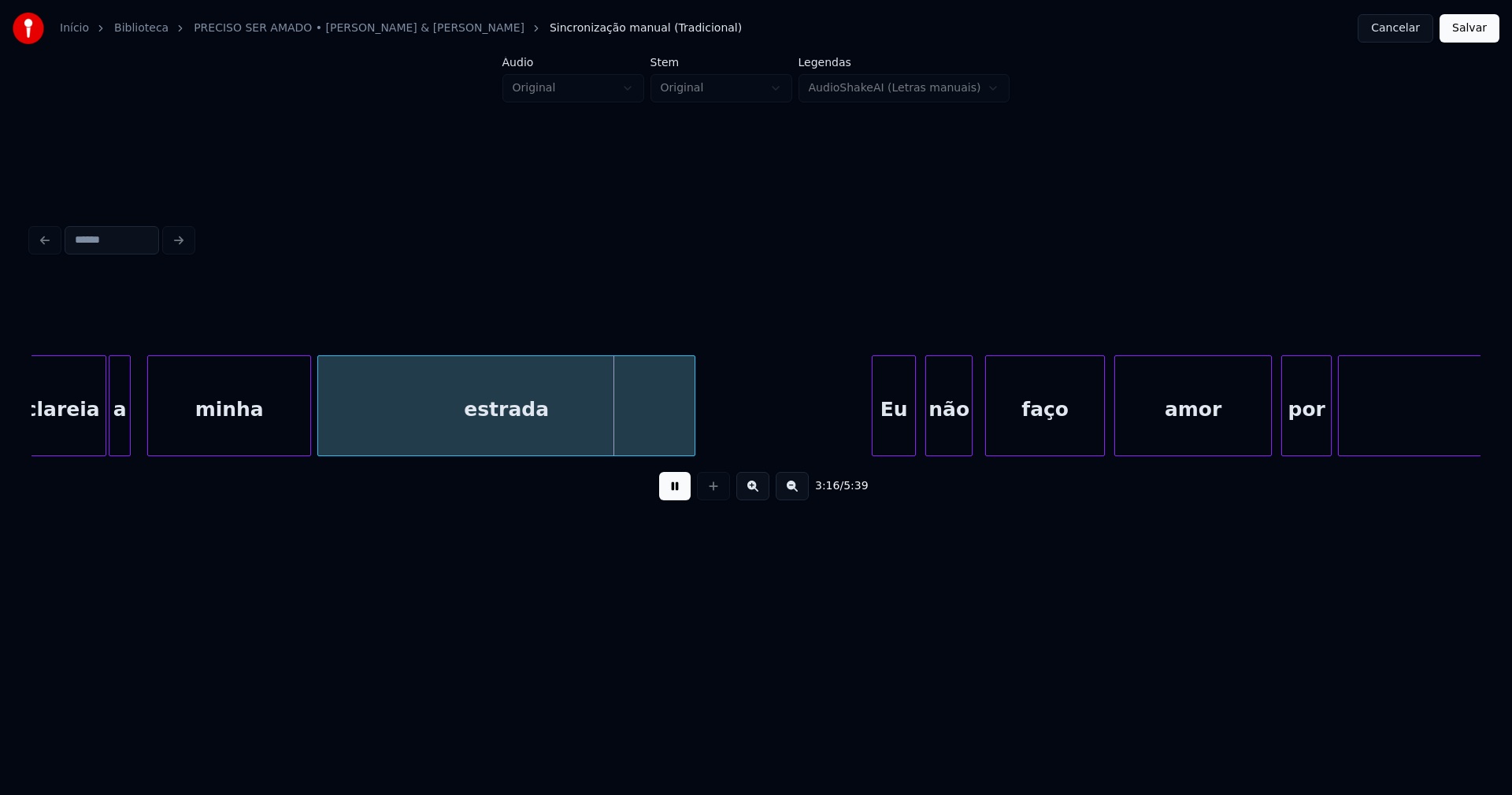
click at [120, 444] on div "a" at bounding box center [119, 409] width 21 height 107
click at [883, 432] on div "Eu" at bounding box center [884, 409] width 42 height 107
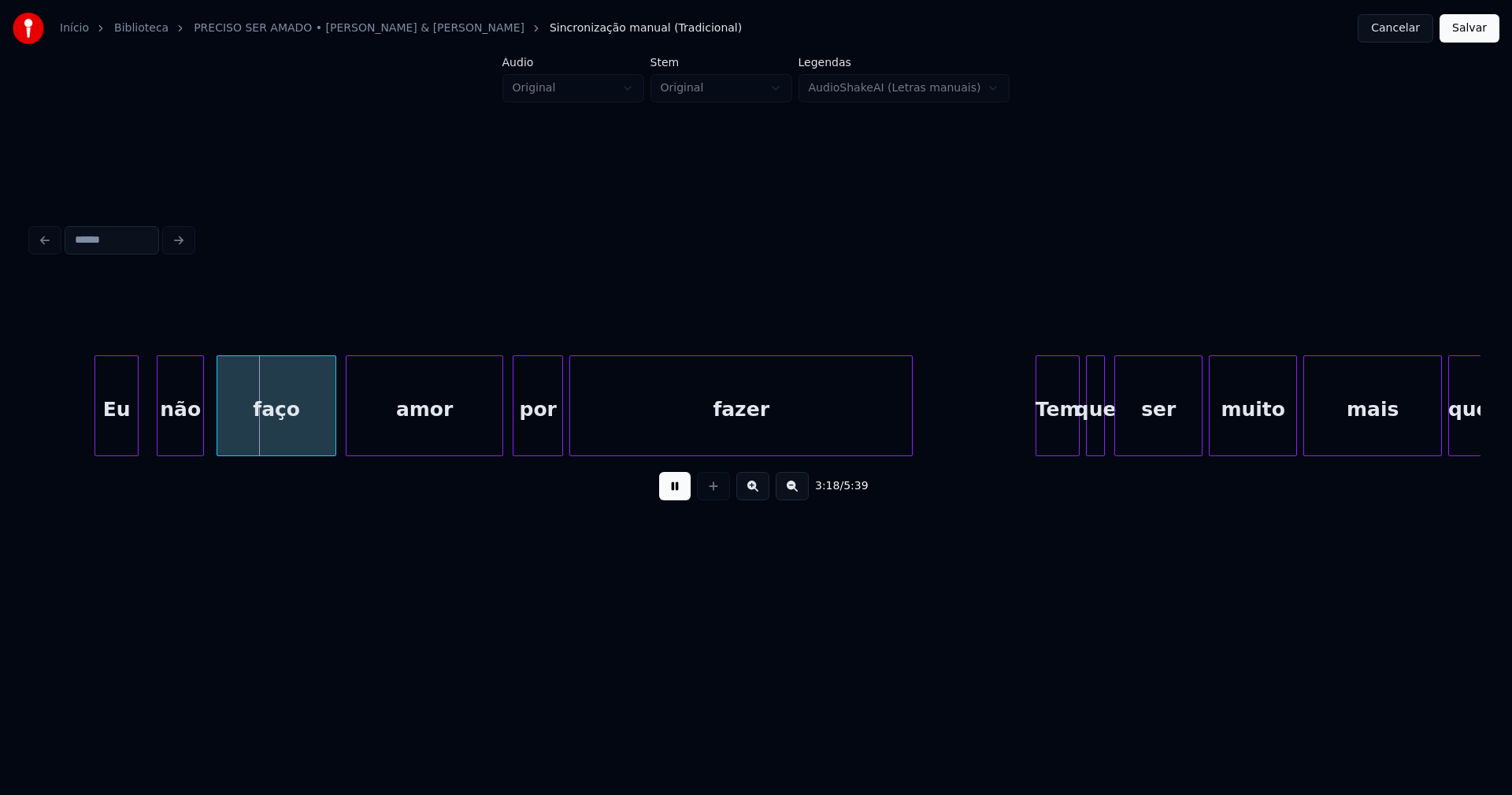
scroll to position [0, 31170]
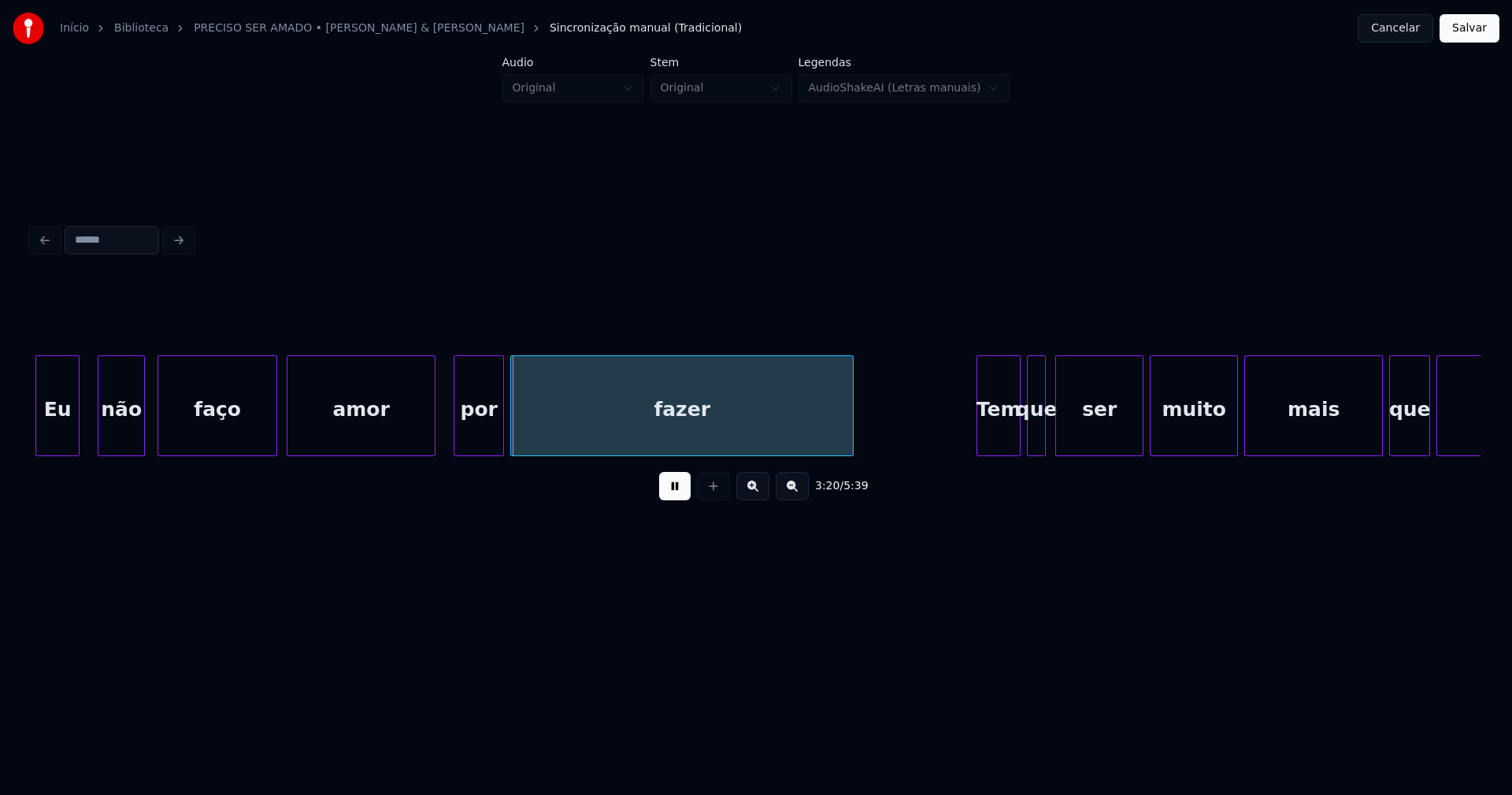
click at [432, 439] on div at bounding box center [433, 405] width 5 height 99
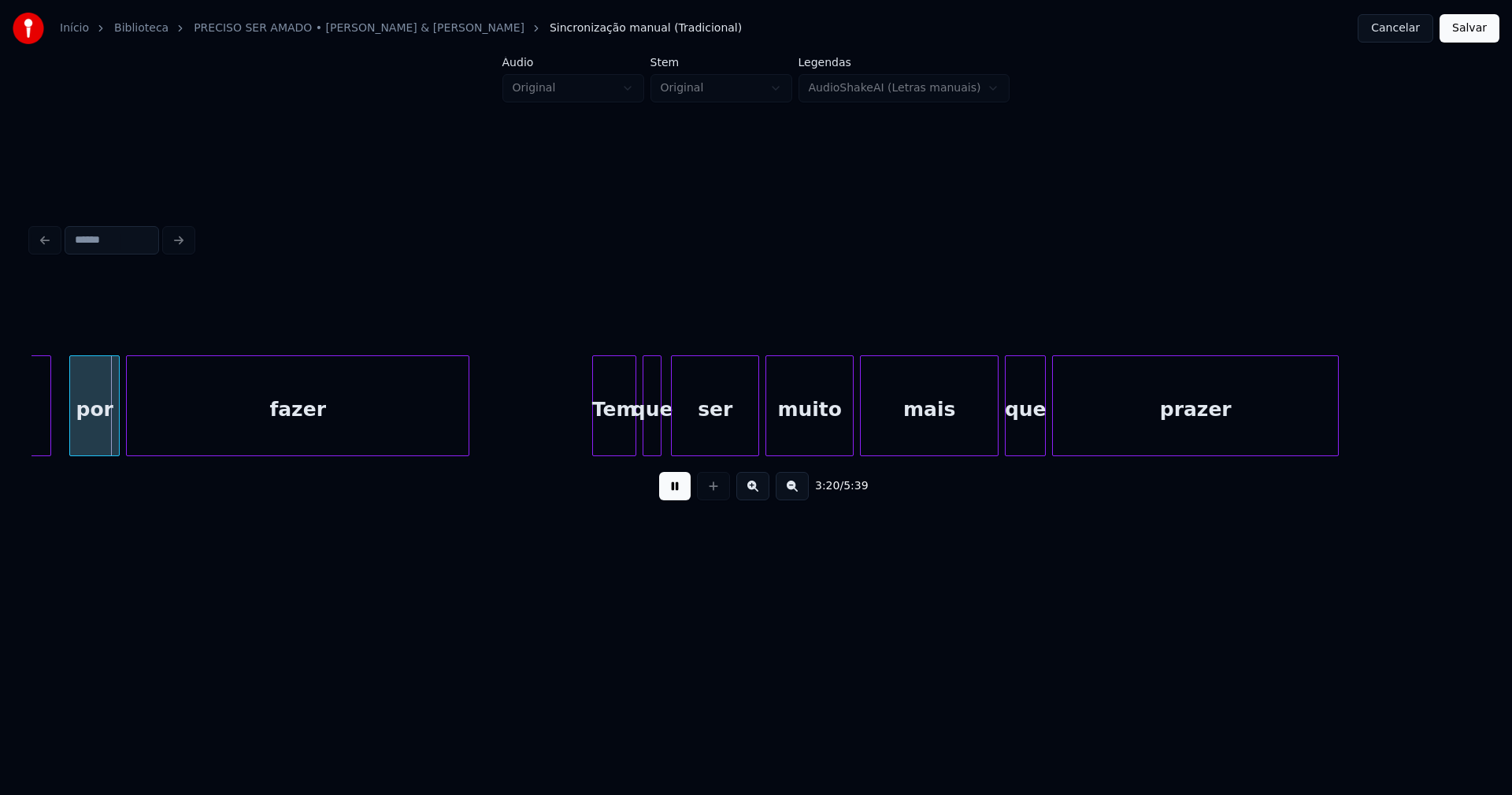
scroll to position [0, 31584]
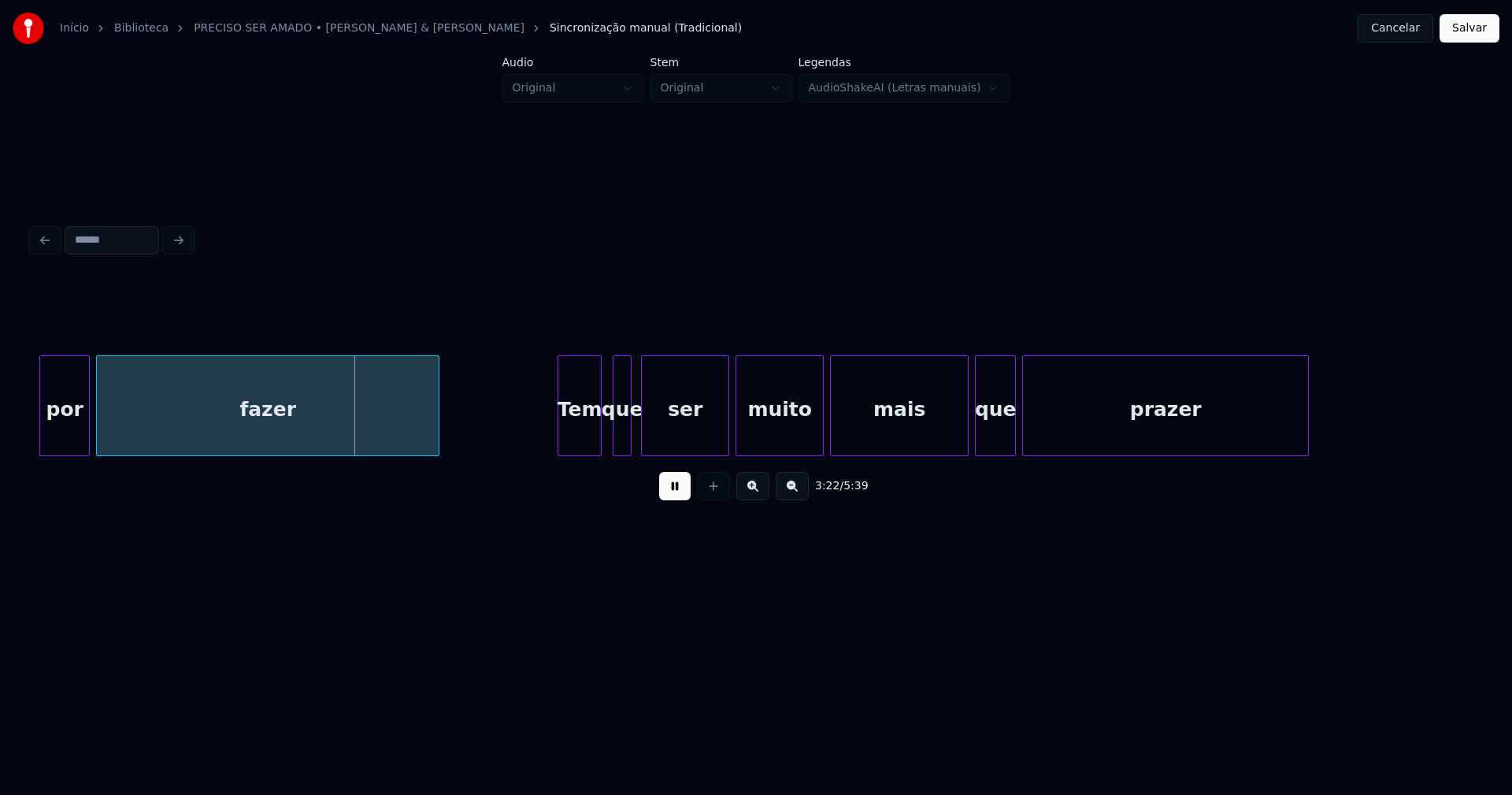
click at [579, 436] on div "Tem" at bounding box center [579, 409] width 42 height 107
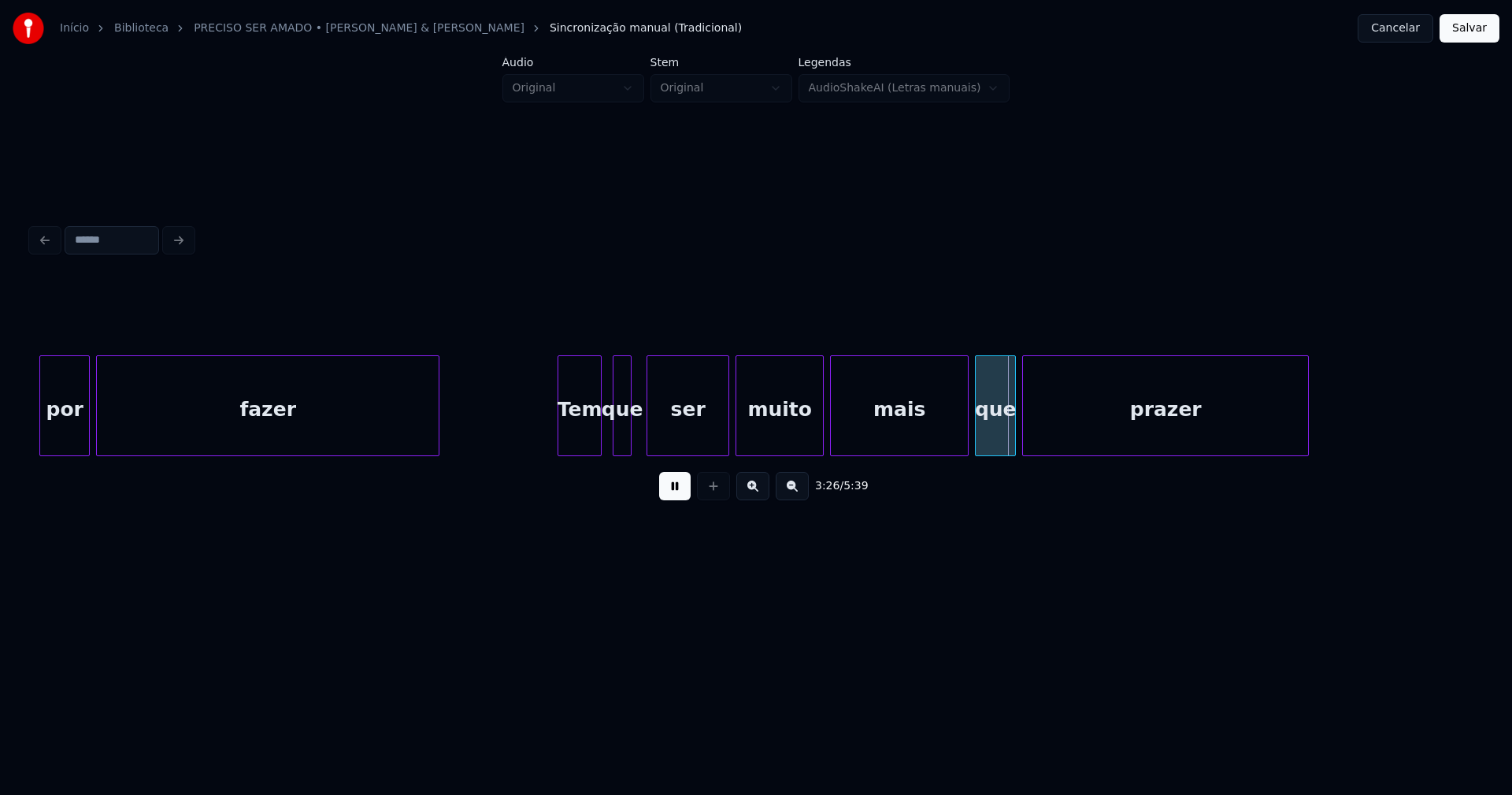
click at [648, 436] on div at bounding box center [650, 405] width 5 height 99
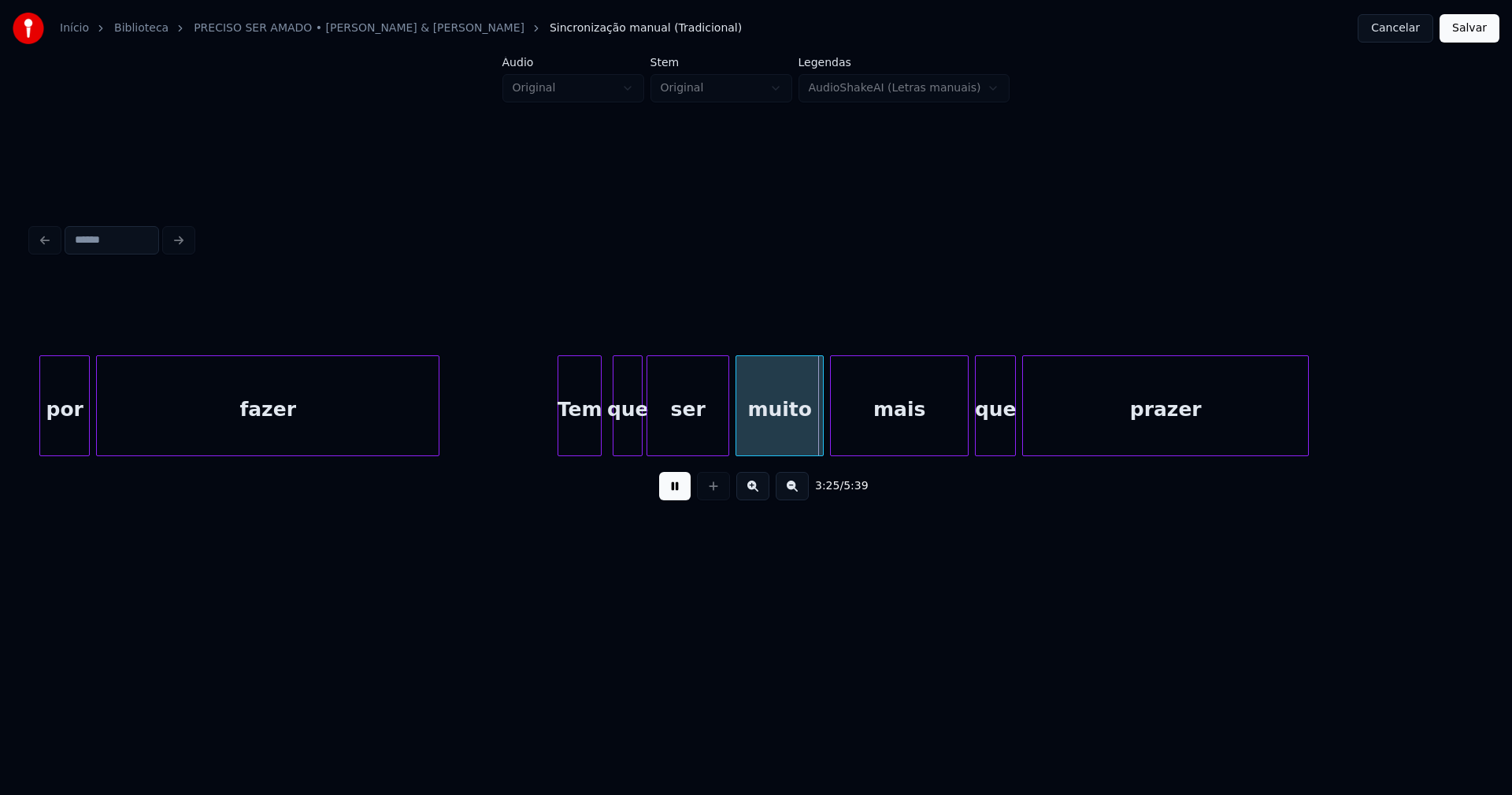
click at [639, 437] on div at bounding box center [640, 405] width 5 height 99
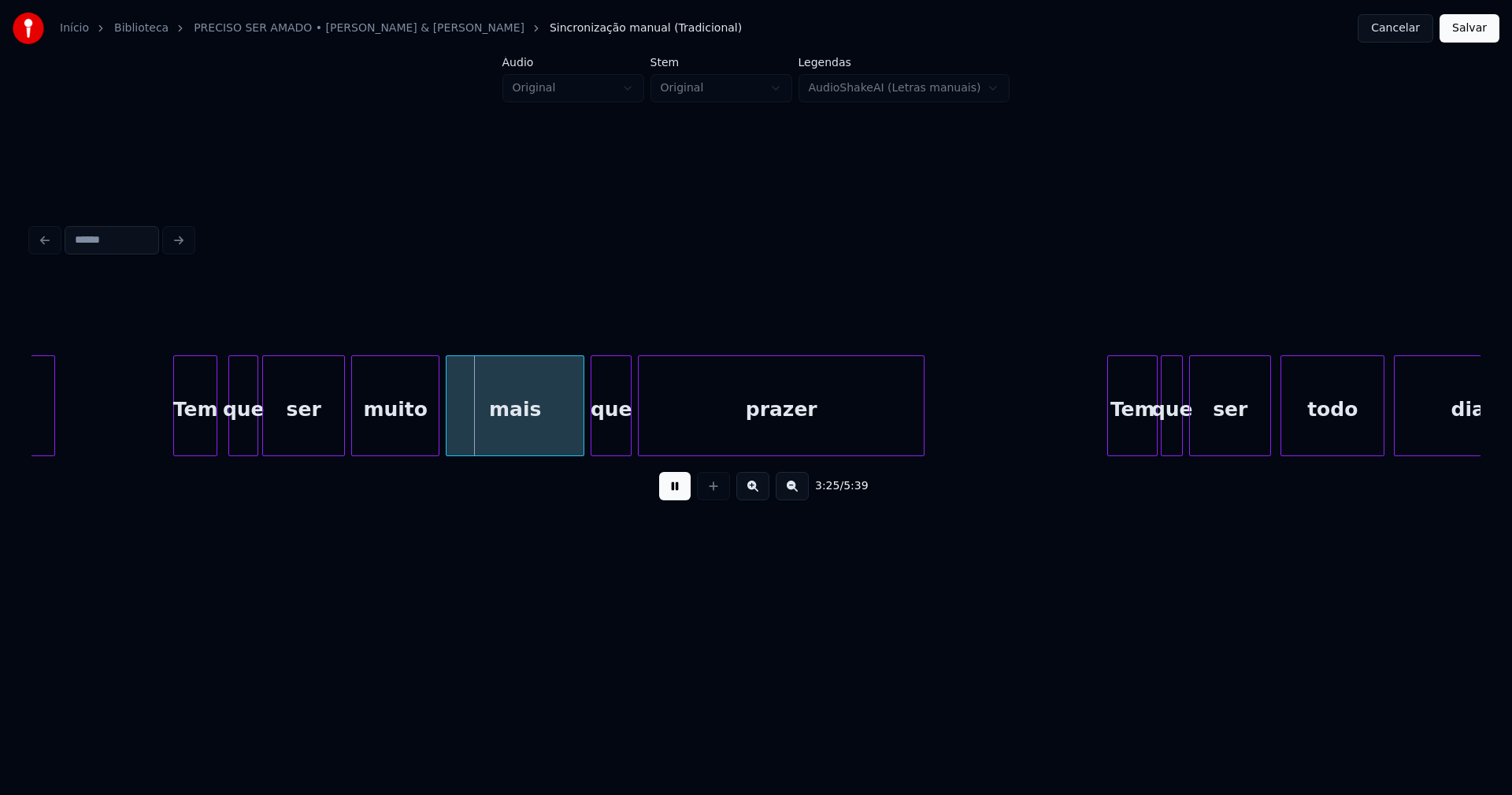
scroll to position [0, 32027]
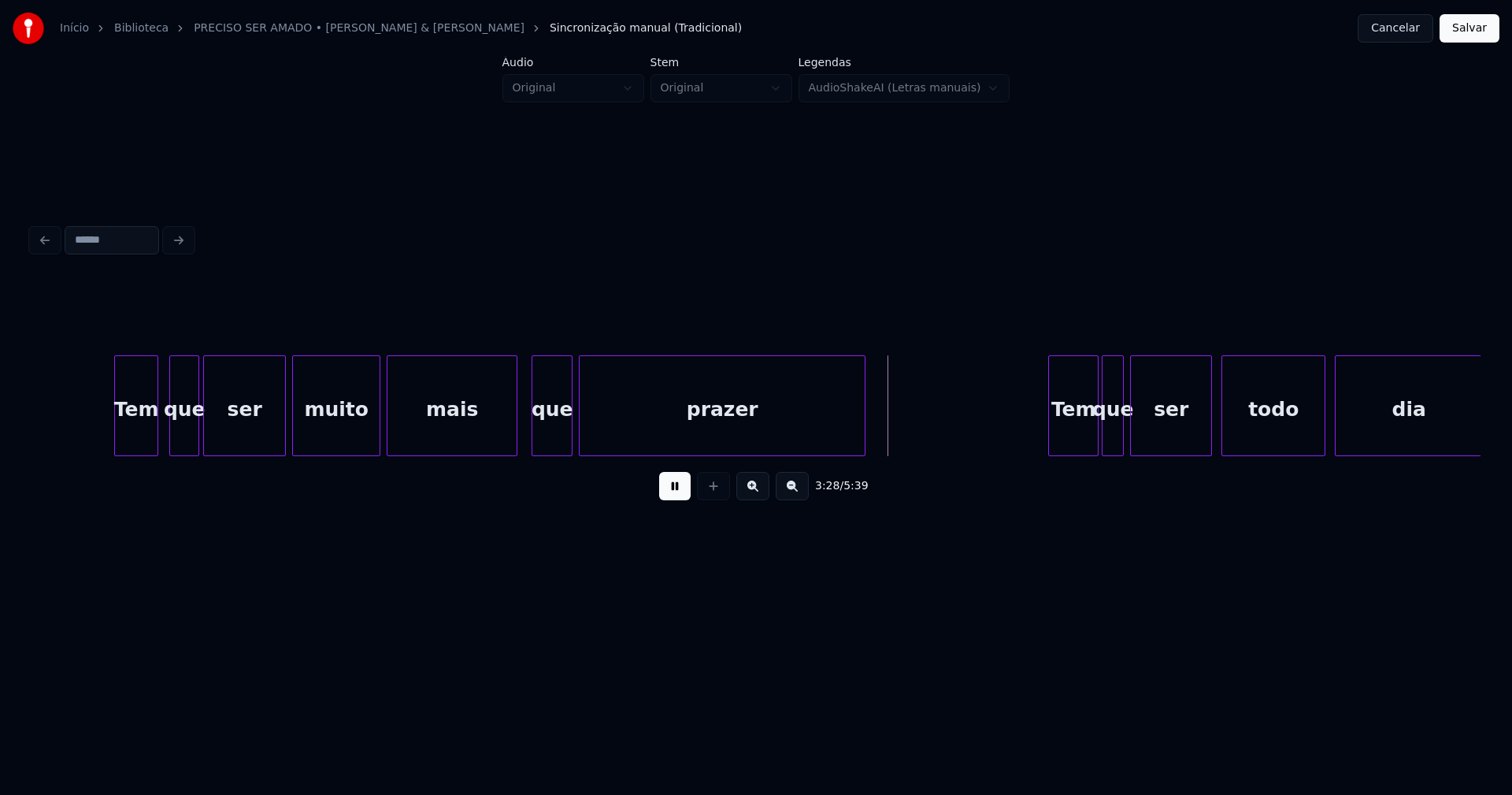
click at [514, 437] on div at bounding box center [515, 405] width 5 height 99
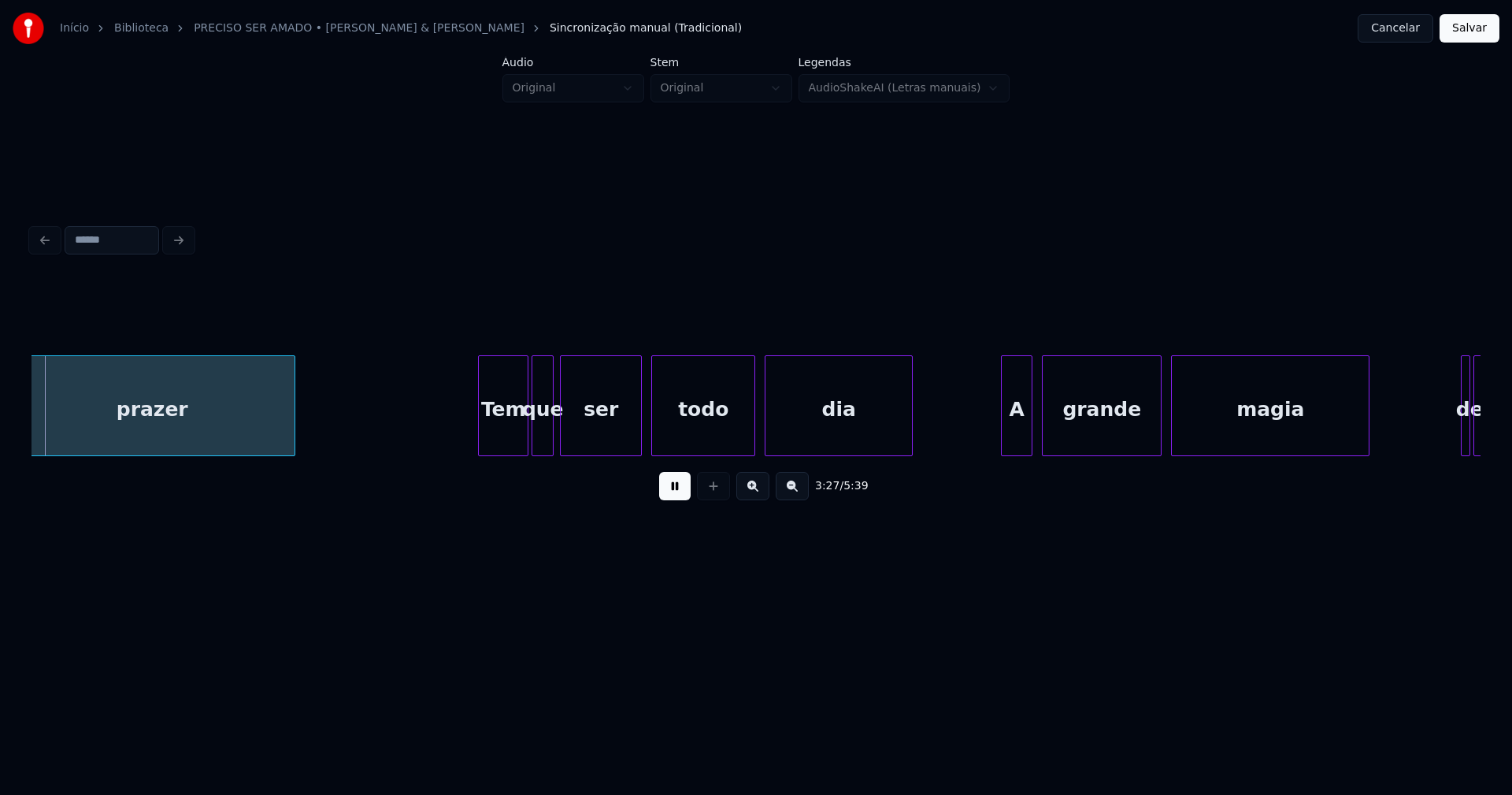
scroll to position [0, 32625]
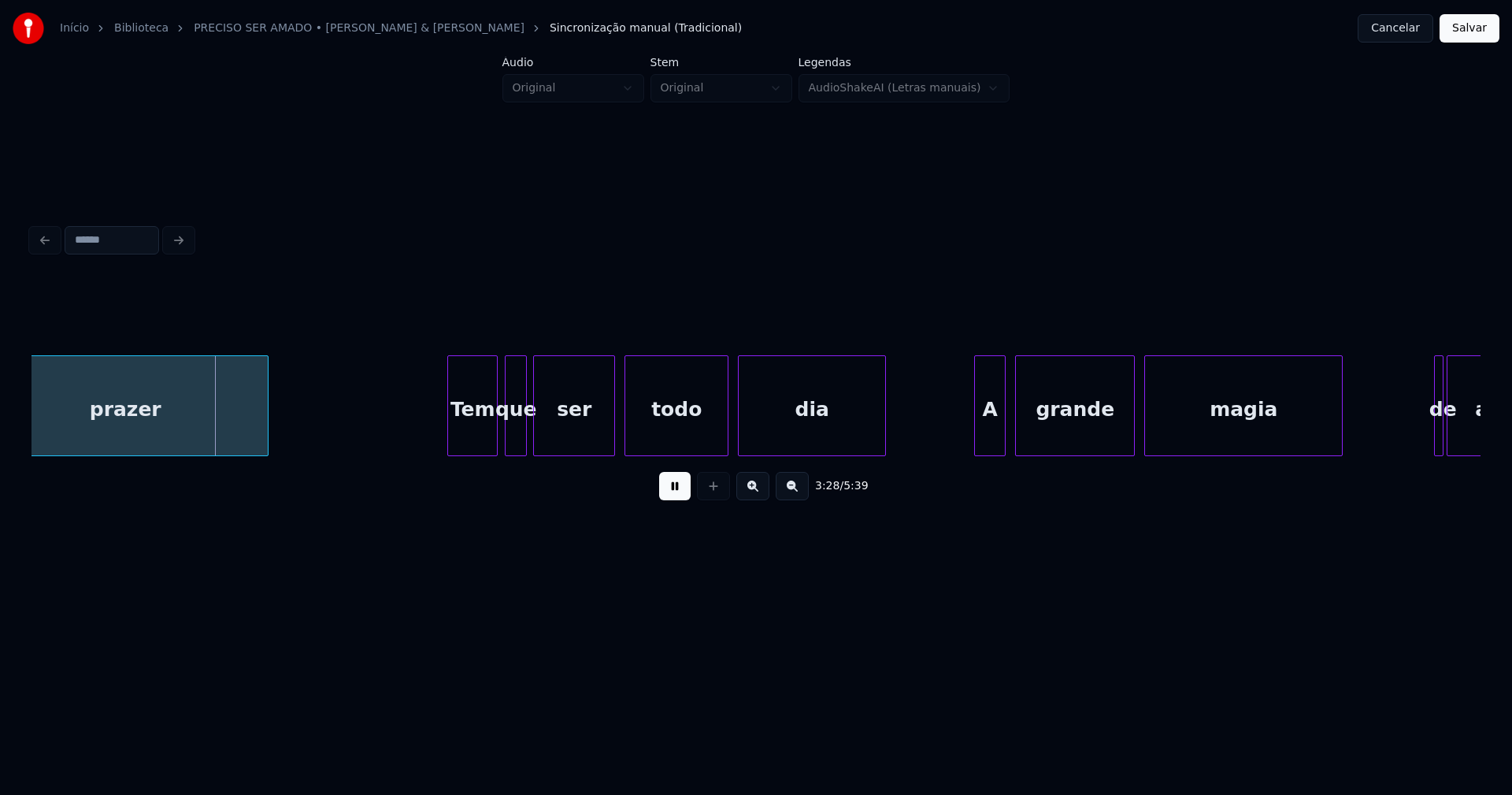
click at [476, 443] on div "Tem" at bounding box center [472, 409] width 49 height 107
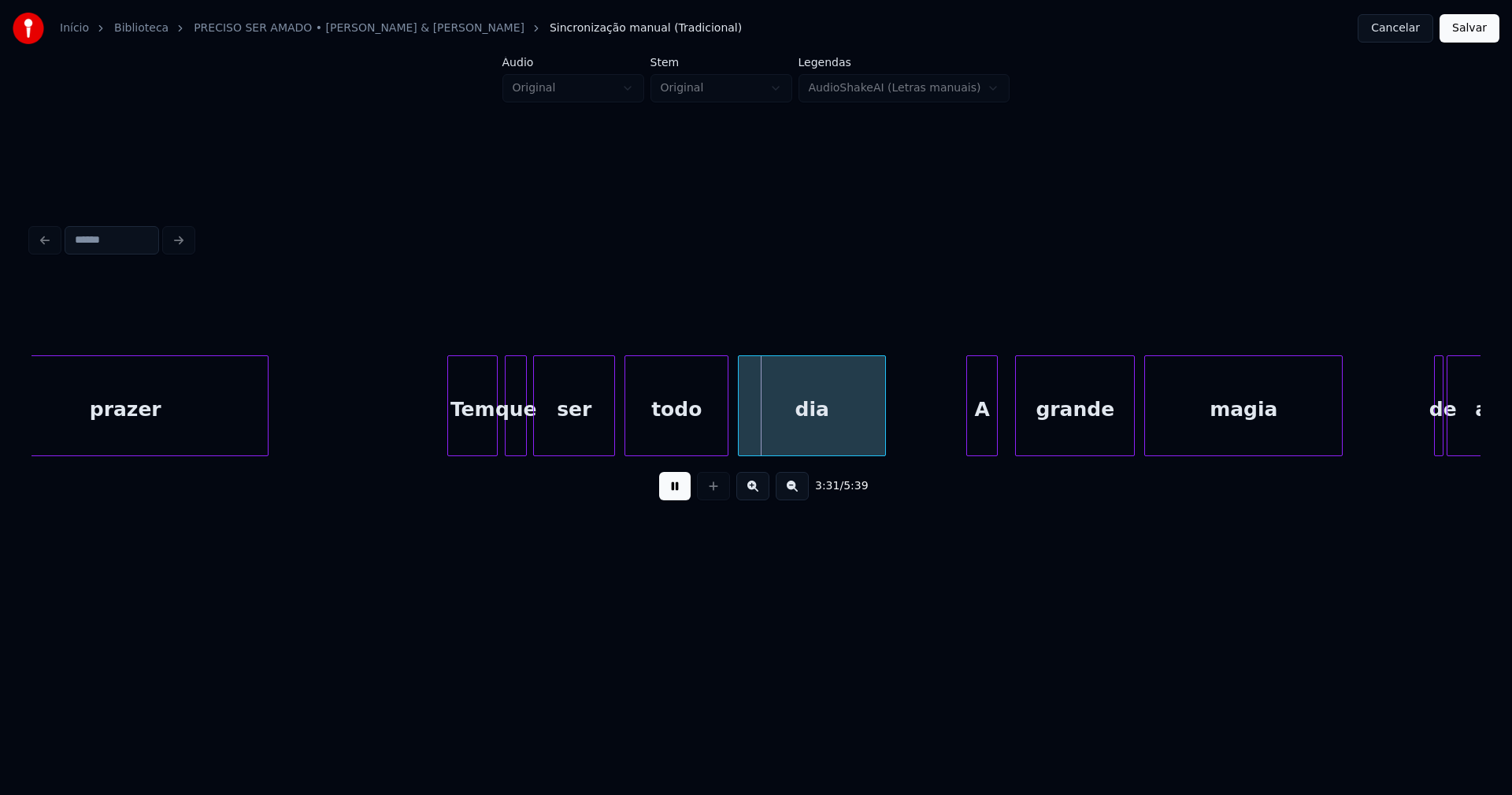
click at [984, 445] on div "A" at bounding box center [982, 409] width 30 height 107
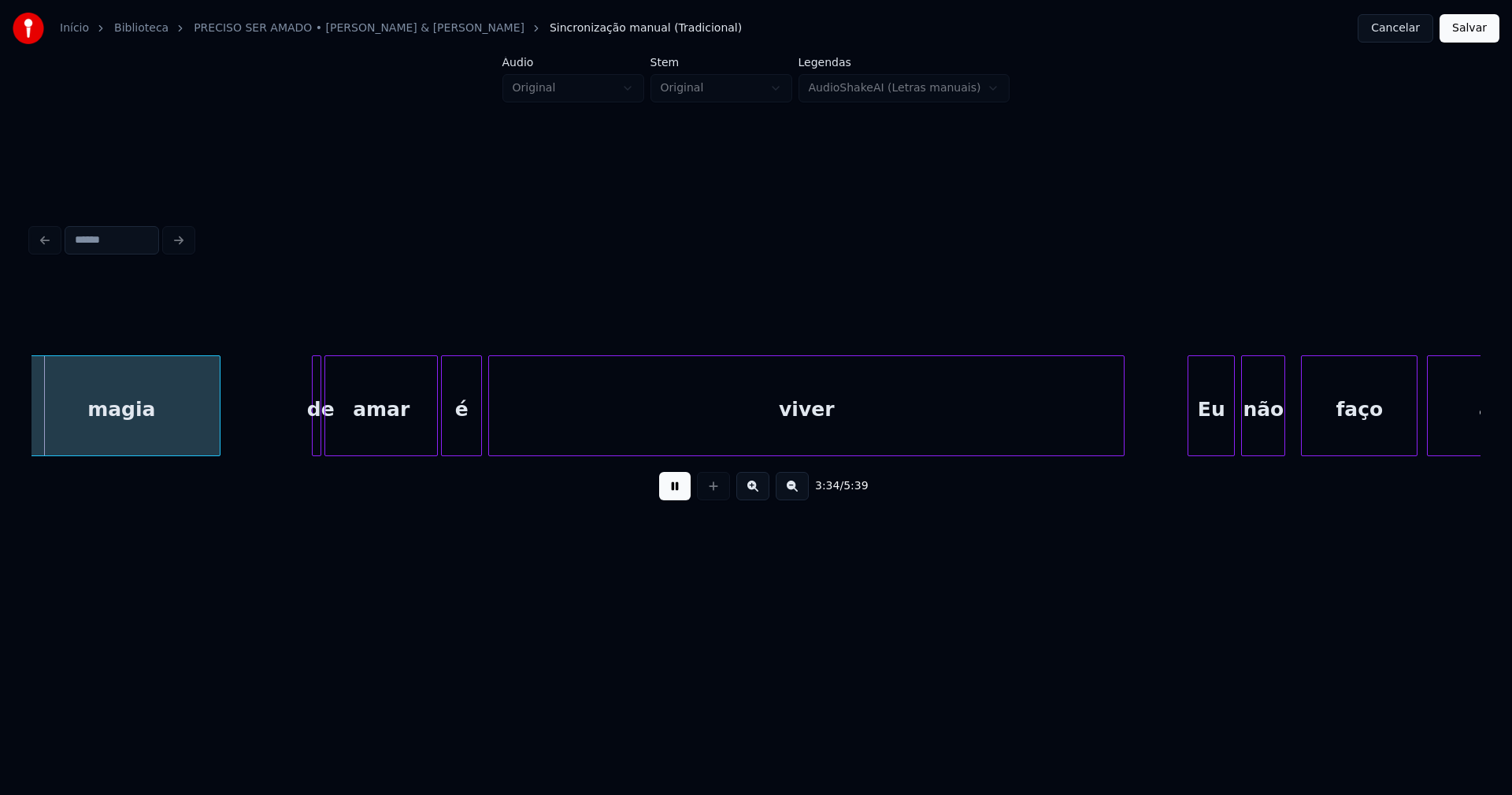
scroll to position [0, 33754]
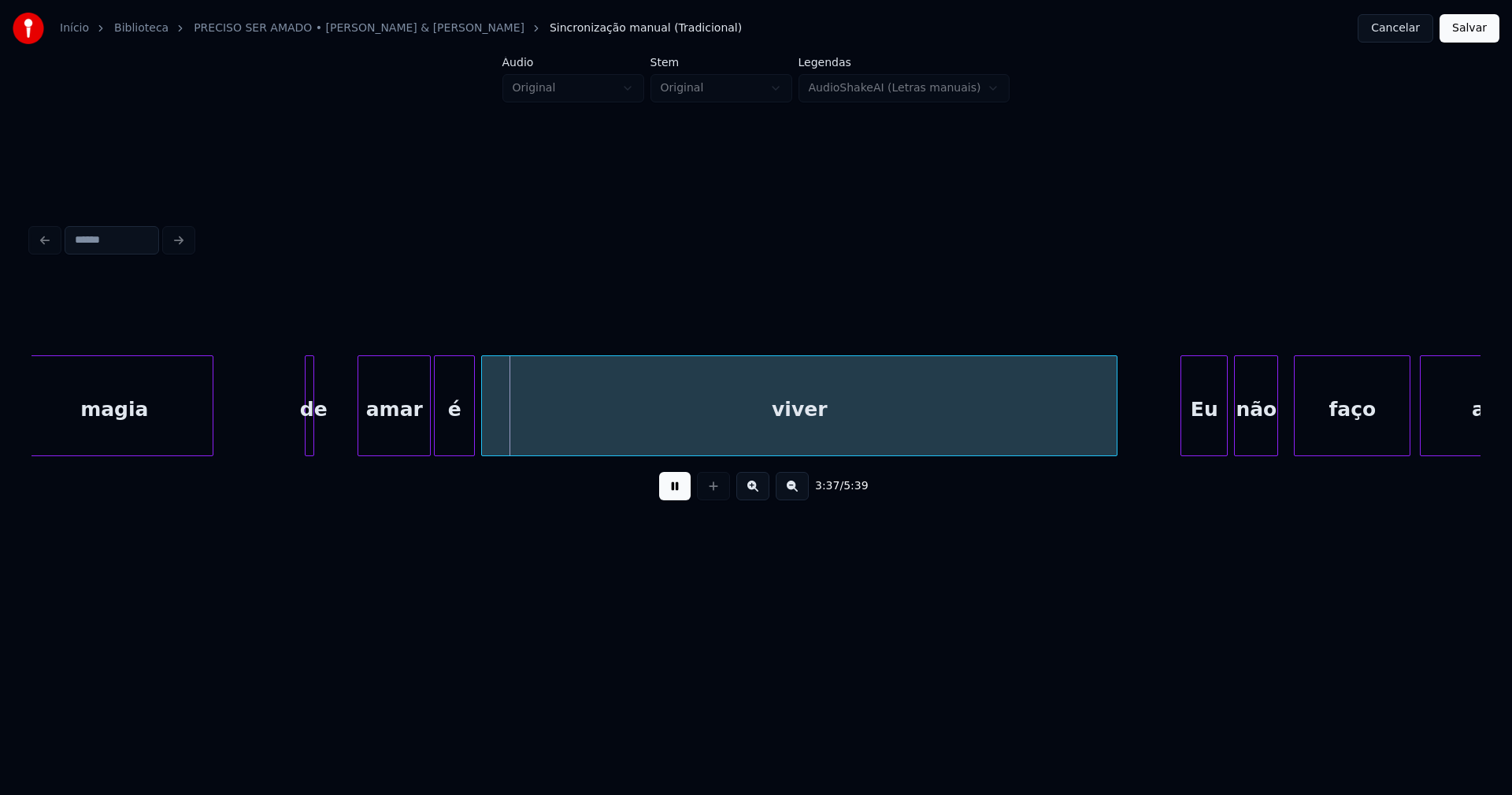
click at [361, 439] on div at bounding box center [361, 405] width 5 height 99
click at [347, 443] on div at bounding box center [346, 405] width 5 height 99
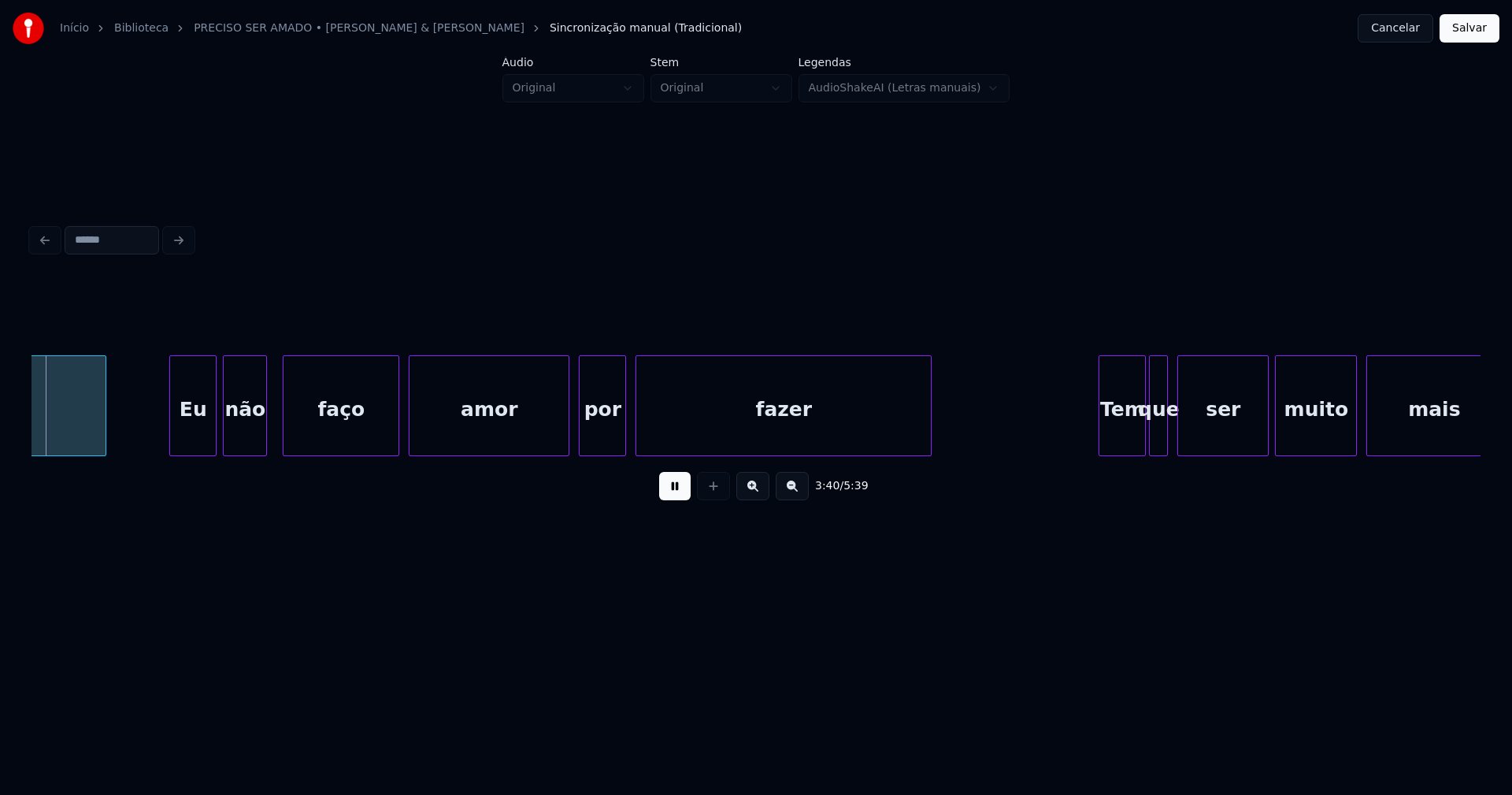
scroll to position [0, 34788]
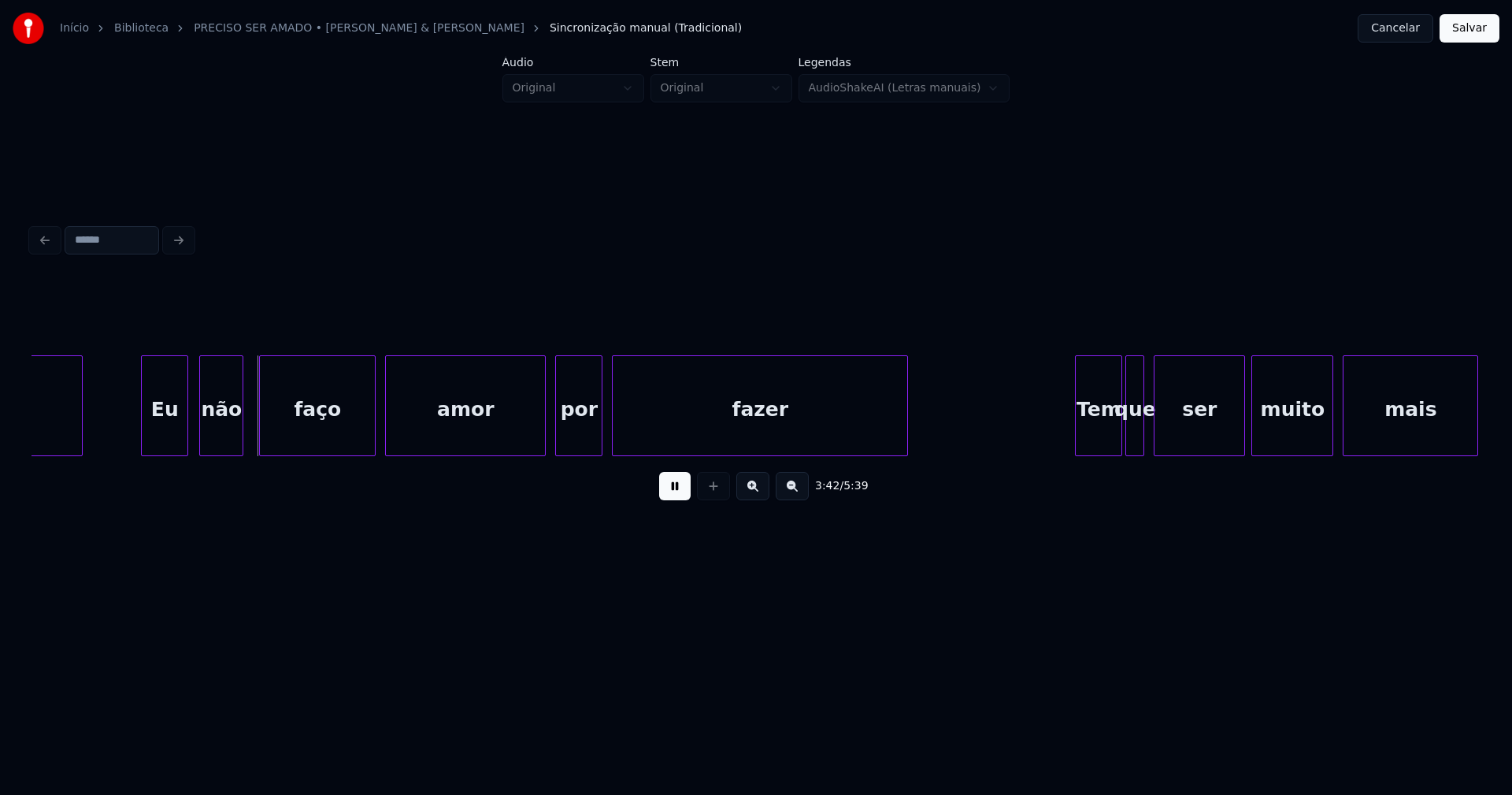
click at [167, 432] on div "Eu" at bounding box center [164, 409] width 46 height 107
click at [533, 443] on div at bounding box center [531, 405] width 5 height 99
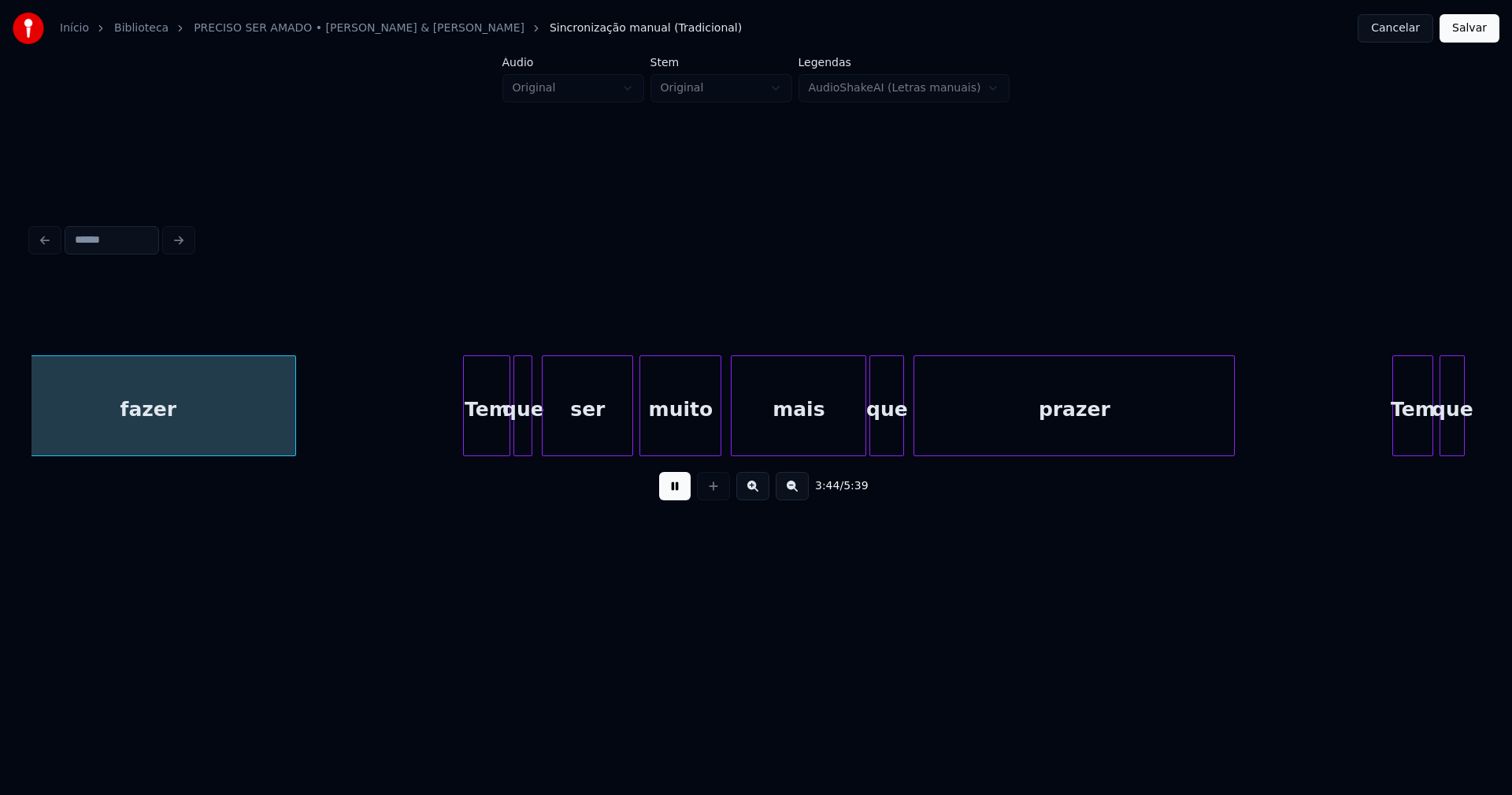
scroll to position [0, 35414]
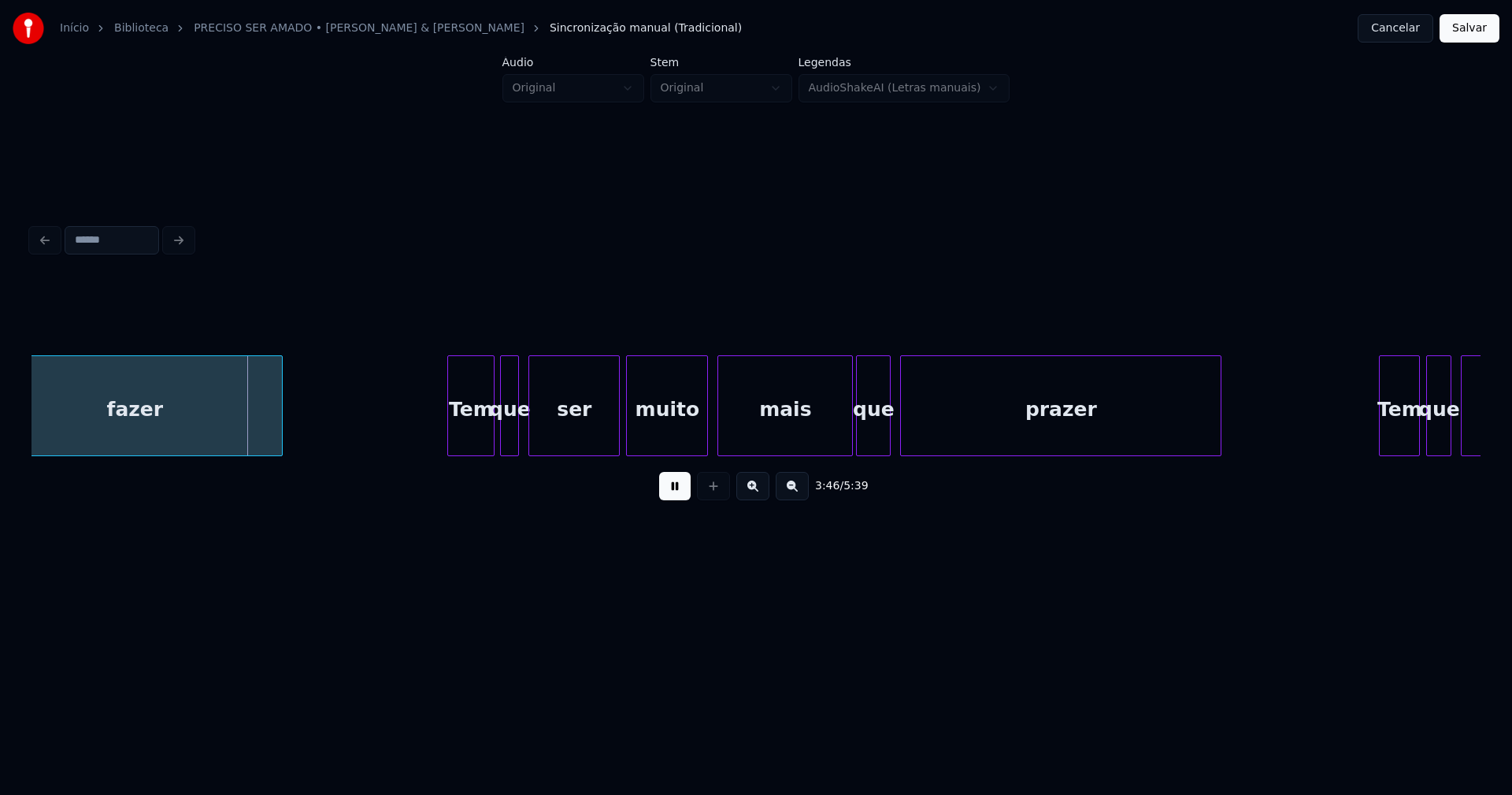
click at [472, 441] on div "Tem" at bounding box center [471, 409] width 46 height 107
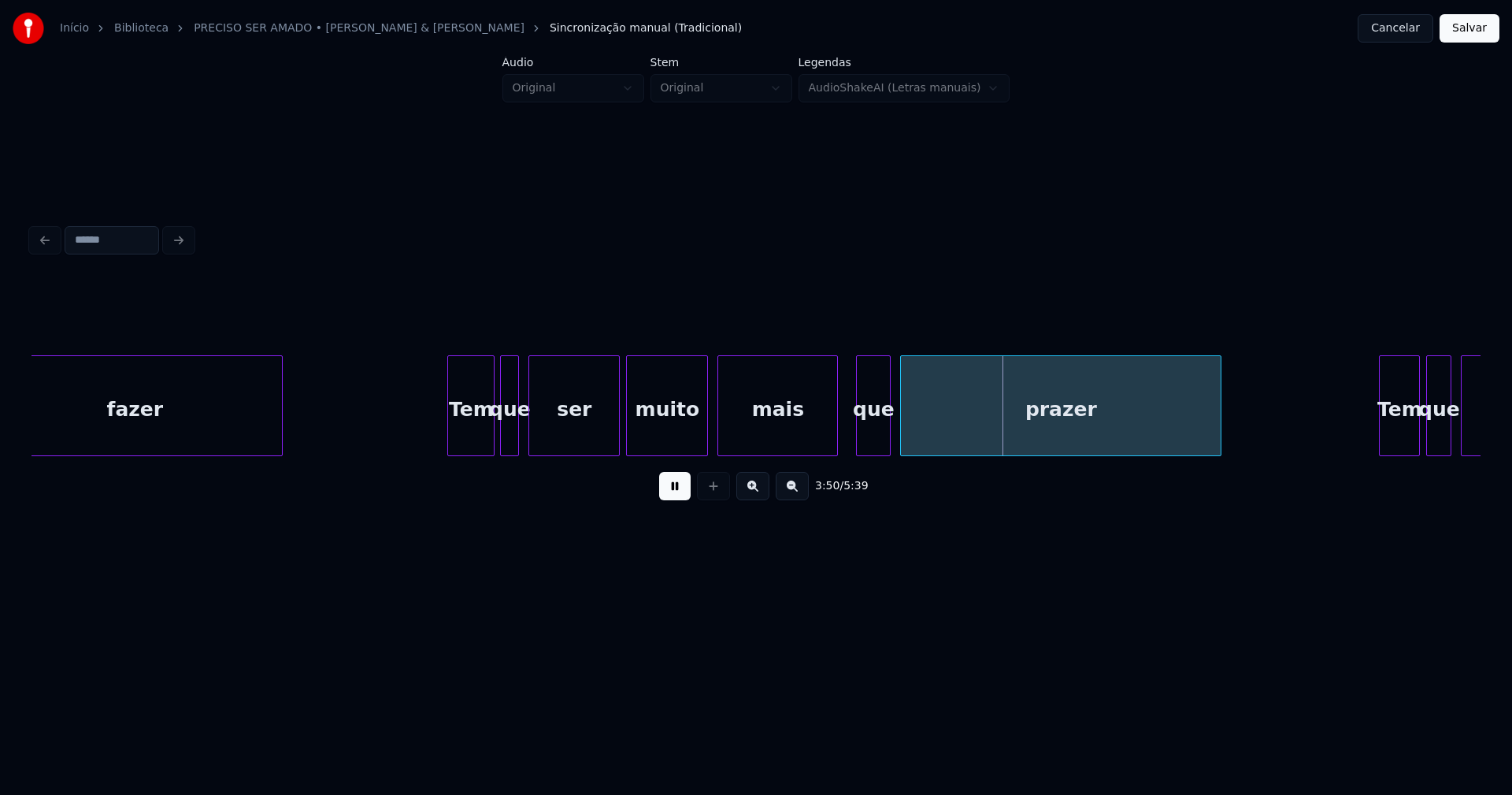
click at [834, 444] on div at bounding box center [835, 405] width 5 height 99
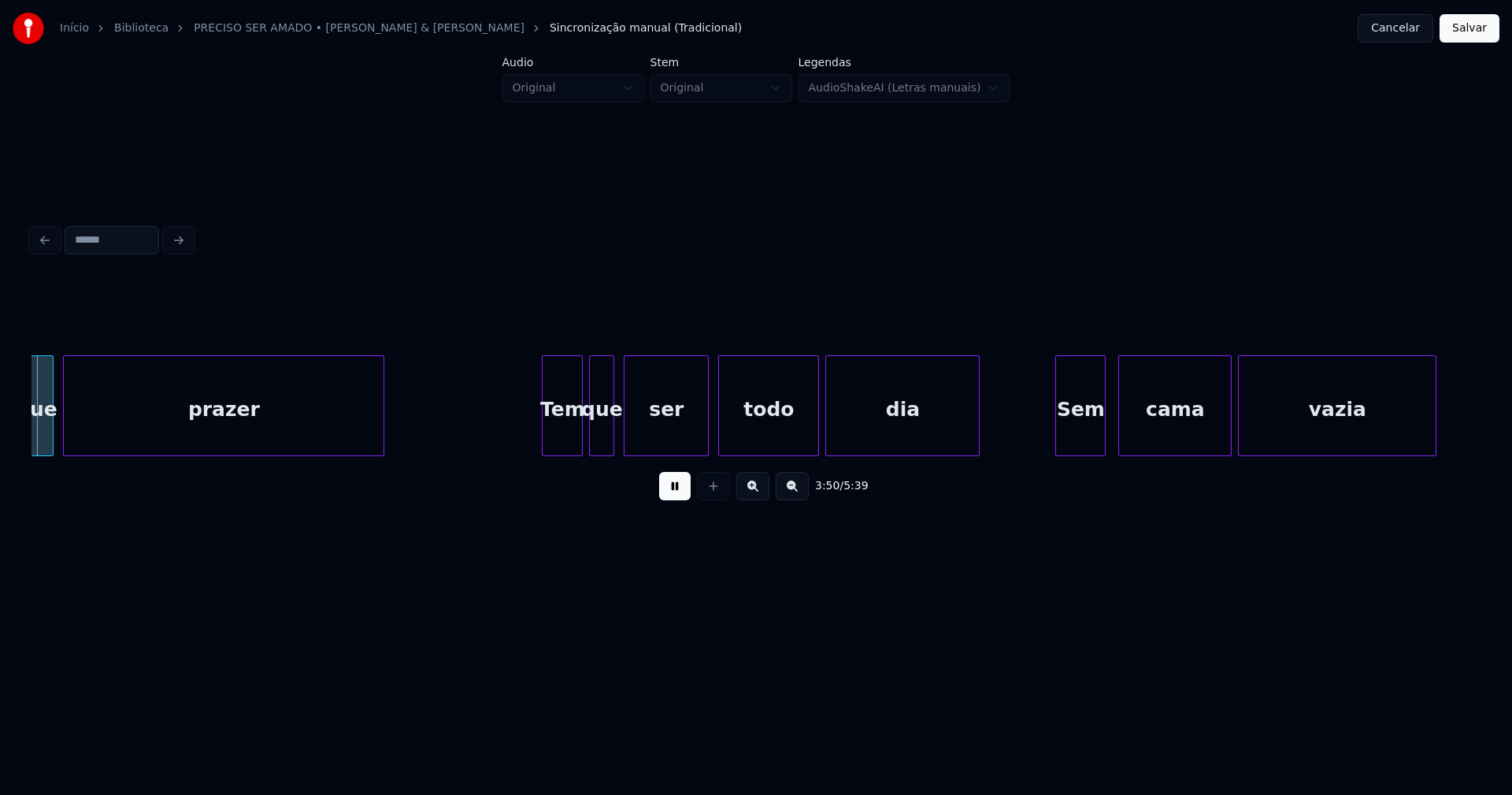
scroll to position [0, 36275]
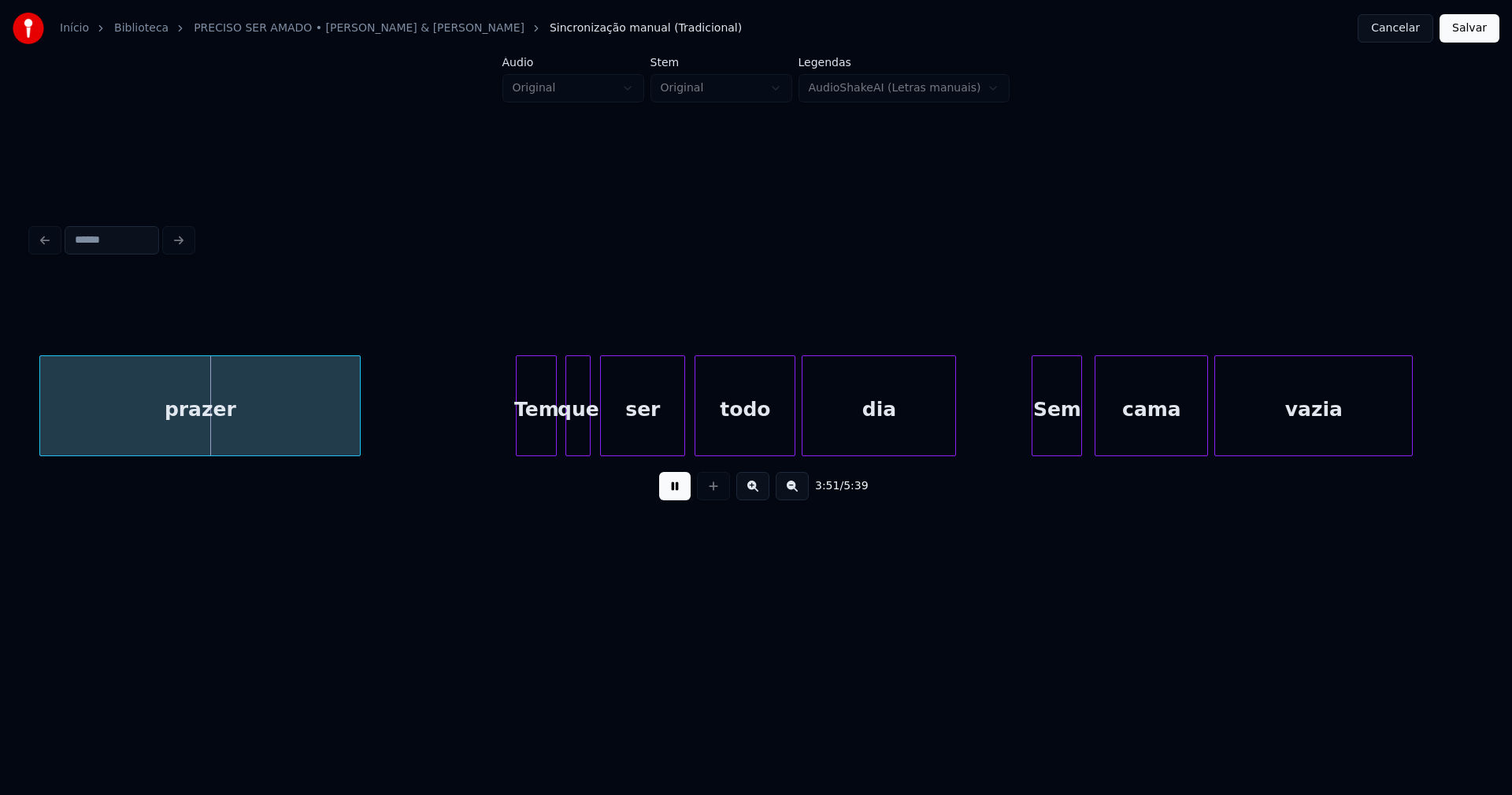
click at [532, 438] on div "Tem" at bounding box center [536, 409] width 40 height 107
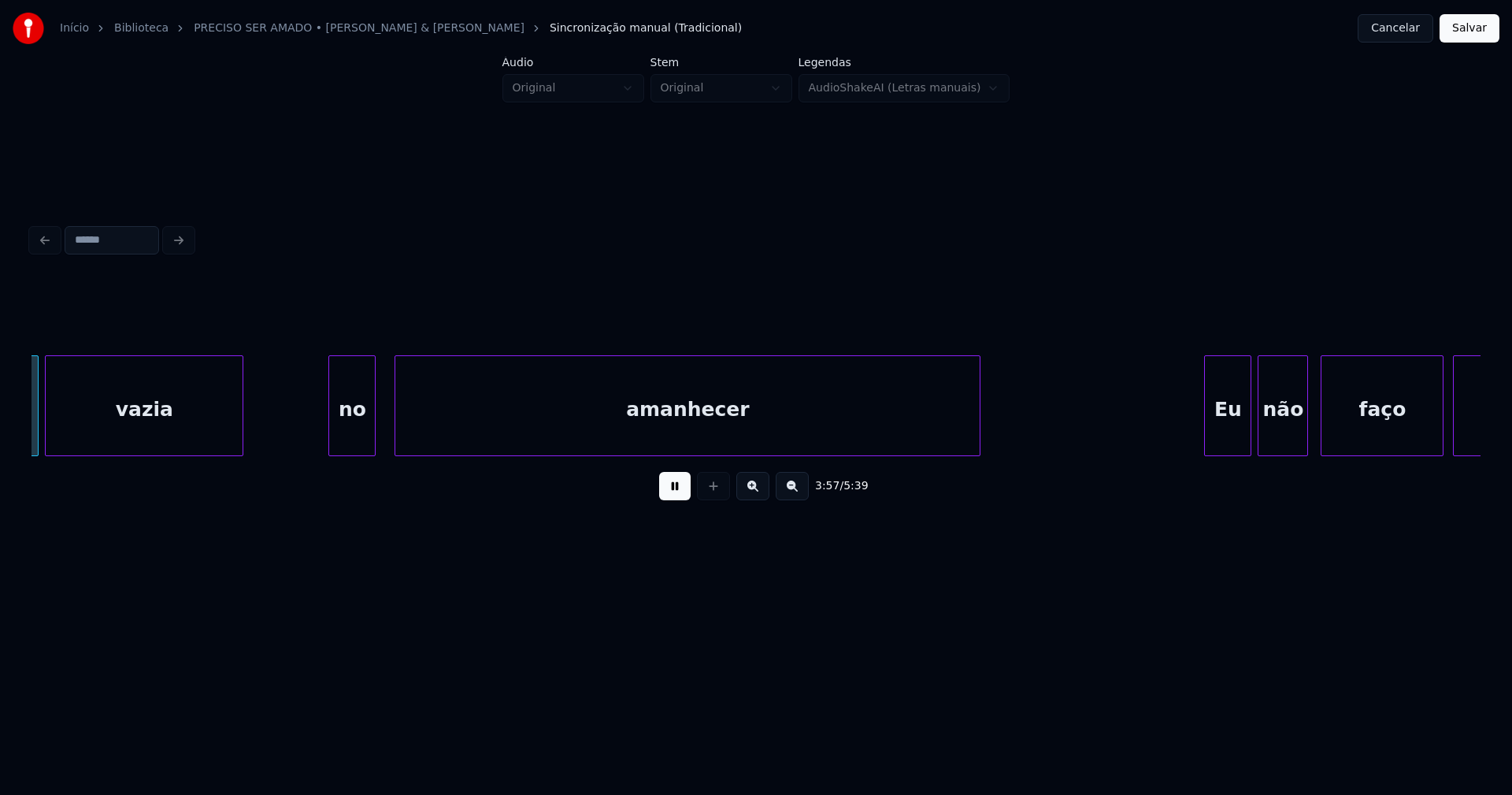
scroll to position [0, 37458]
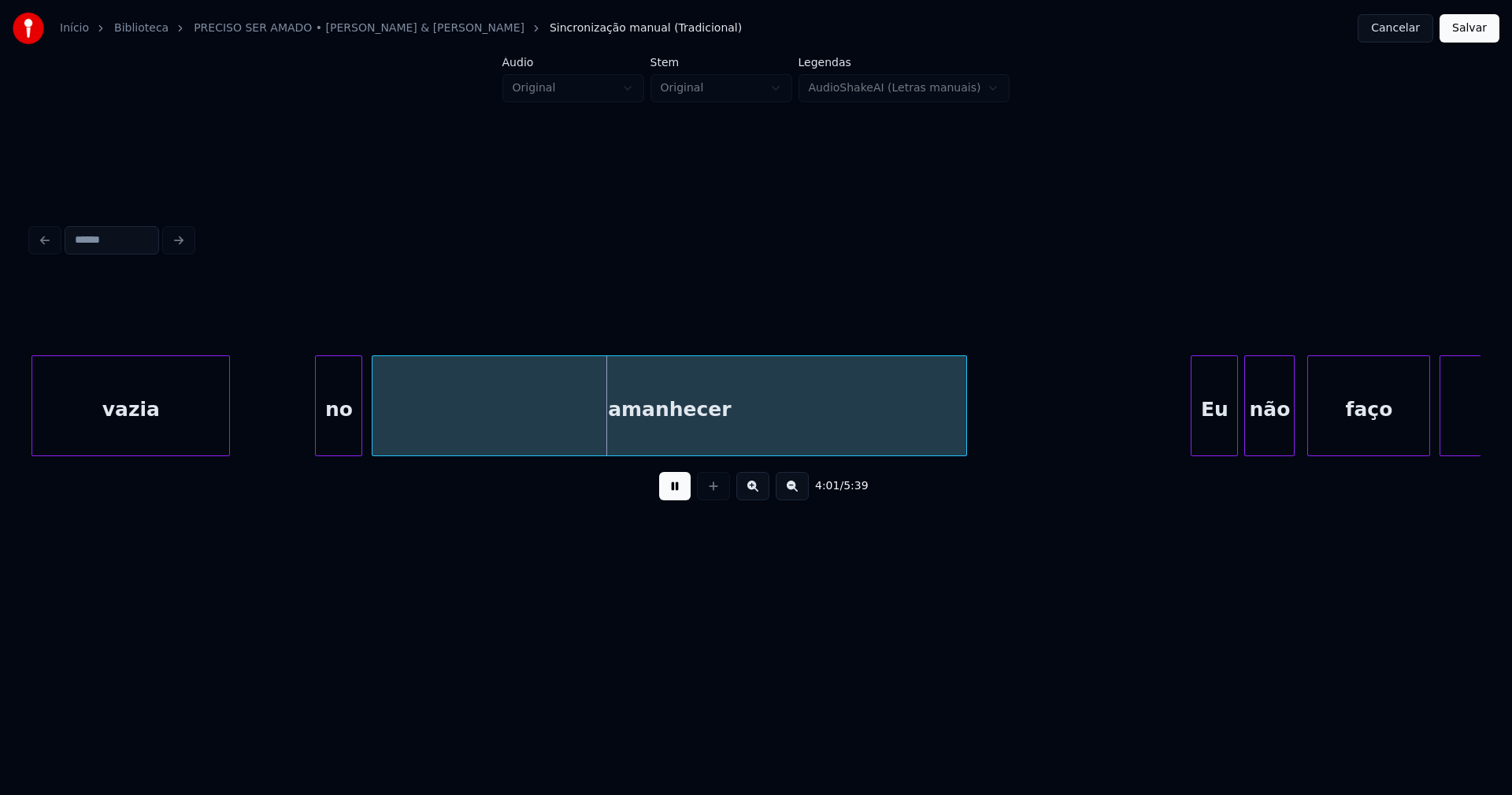
click at [376, 431] on div at bounding box center [375, 405] width 5 height 99
click at [307, 439] on div at bounding box center [308, 405] width 5 height 99
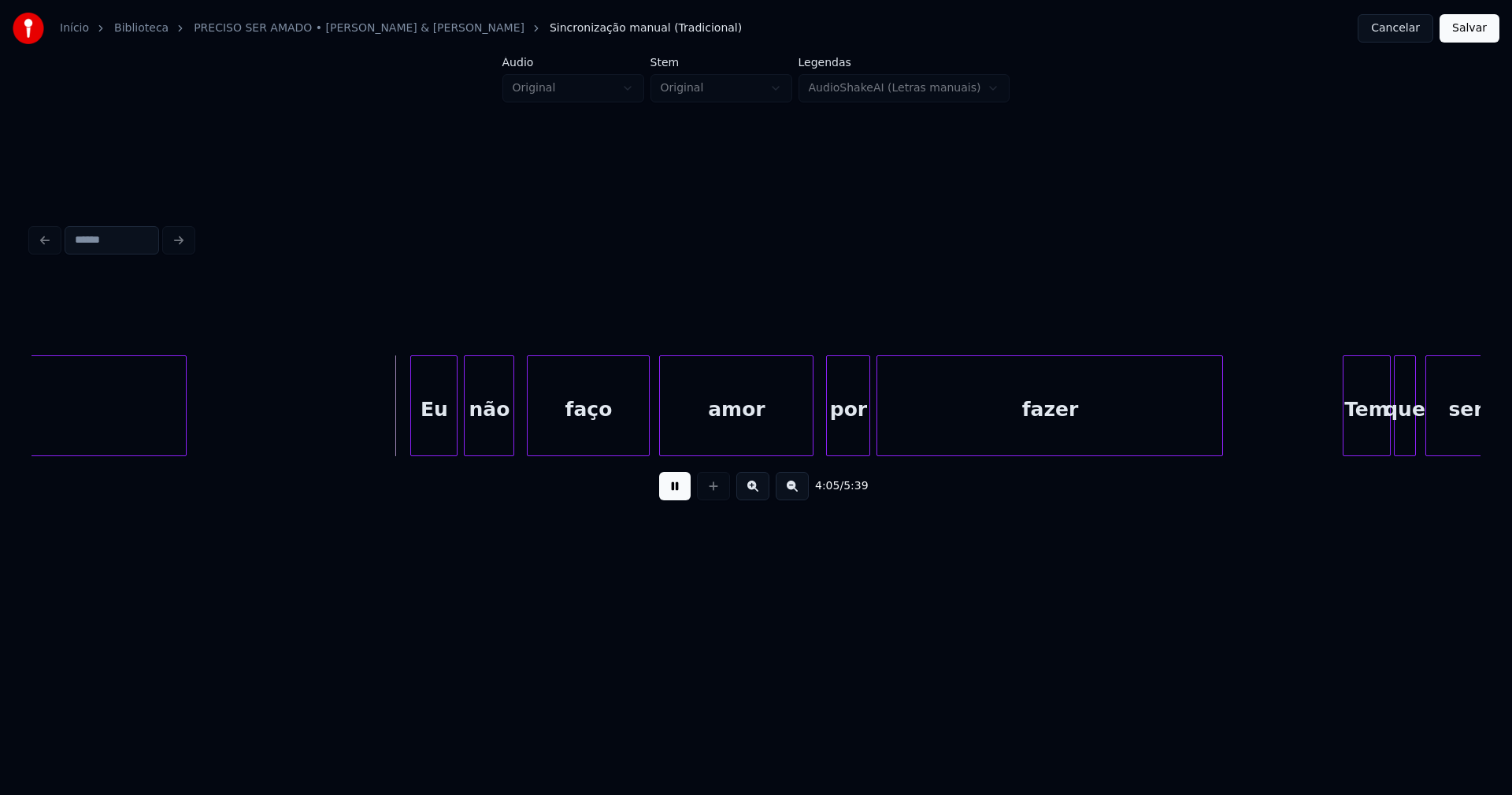
scroll to position [0, 38297]
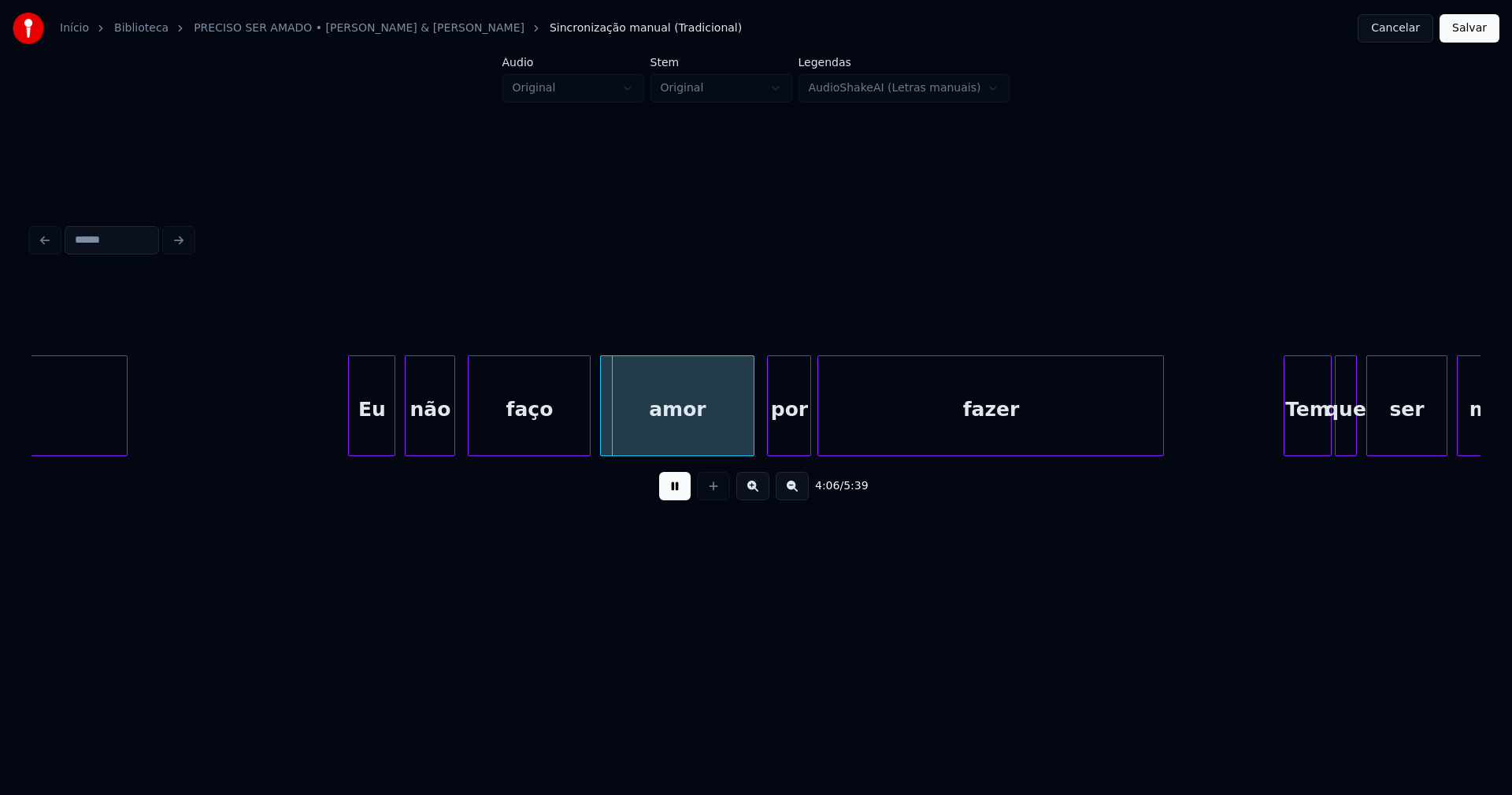
click at [371, 437] on div "Eu" at bounding box center [371, 409] width 46 height 107
click at [745, 440] on div at bounding box center [745, 405] width 5 height 99
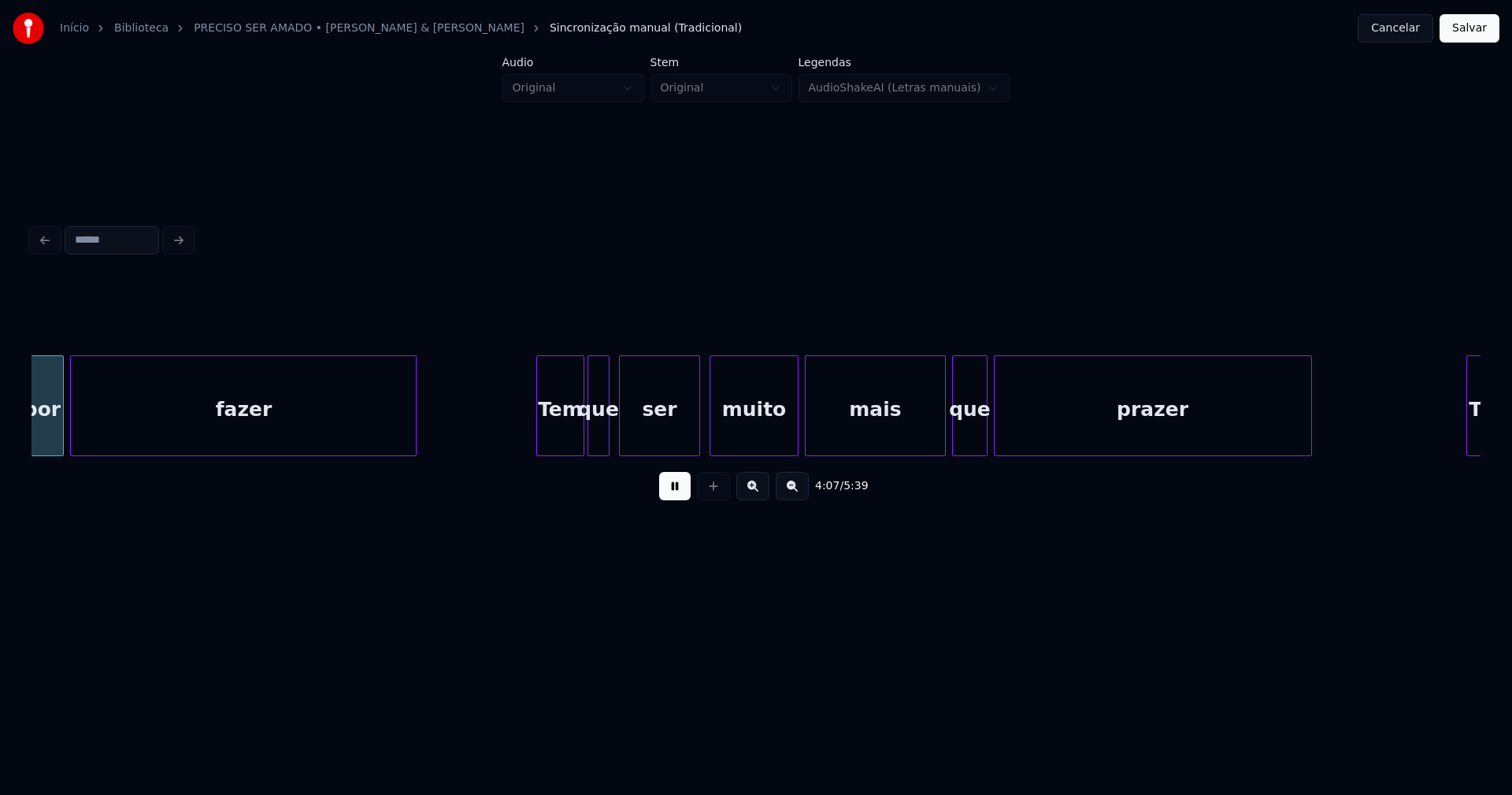
scroll to position [0, 39056]
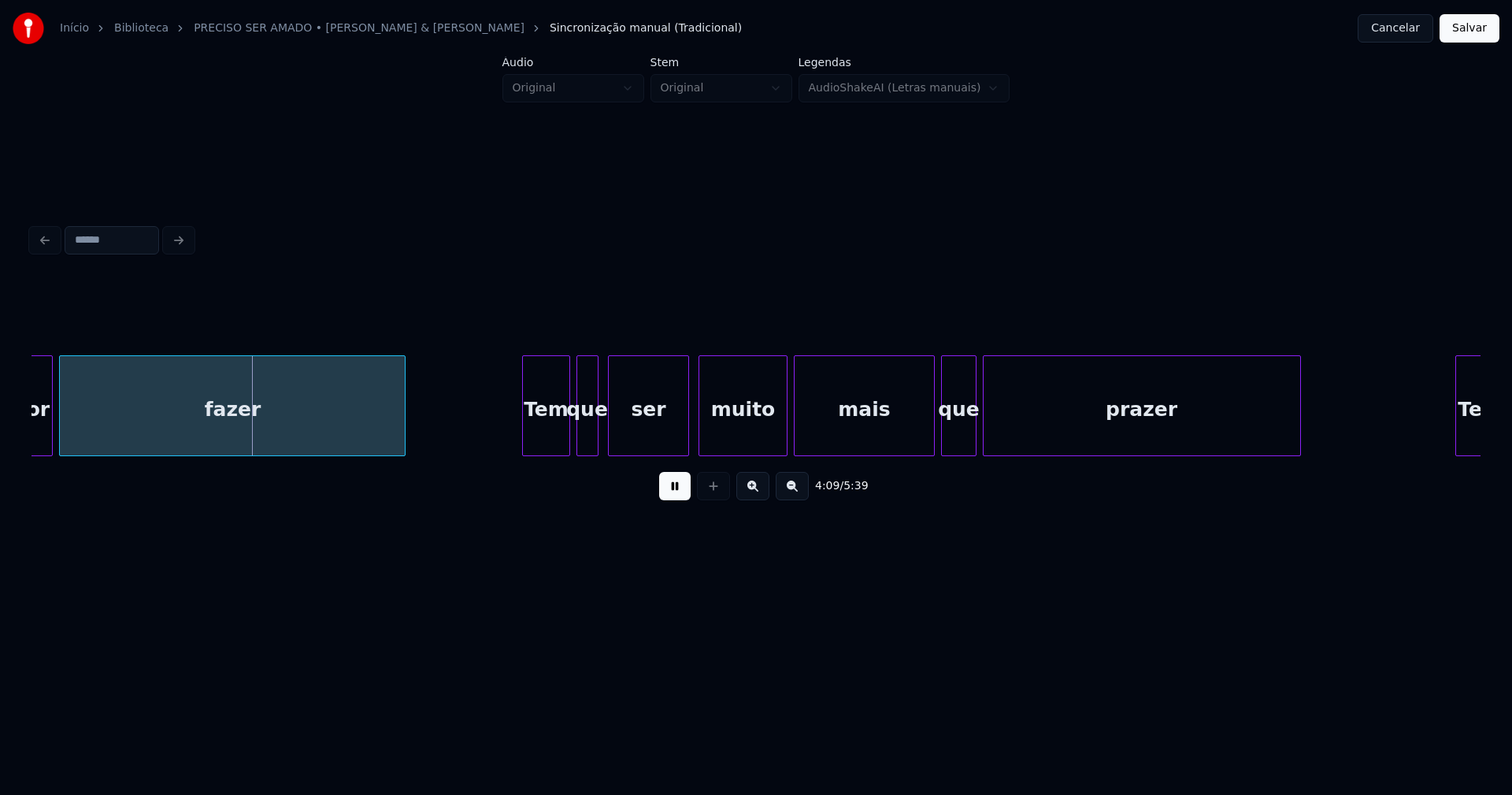
click at [549, 434] on div "Tem" at bounding box center [545, 409] width 46 height 107
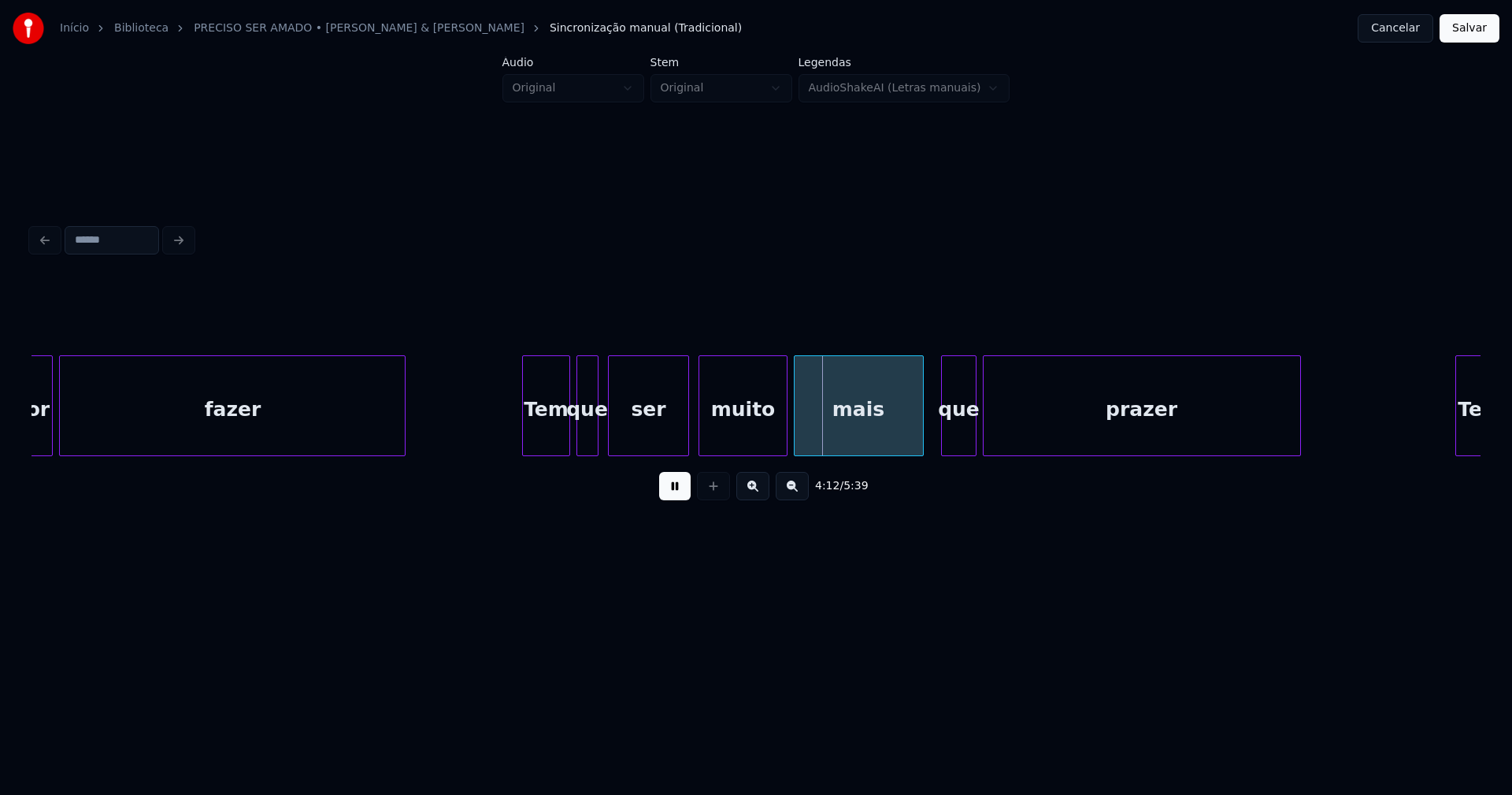
click at [922, 442] on div at bounding box center [921, 405] width 5 height 99
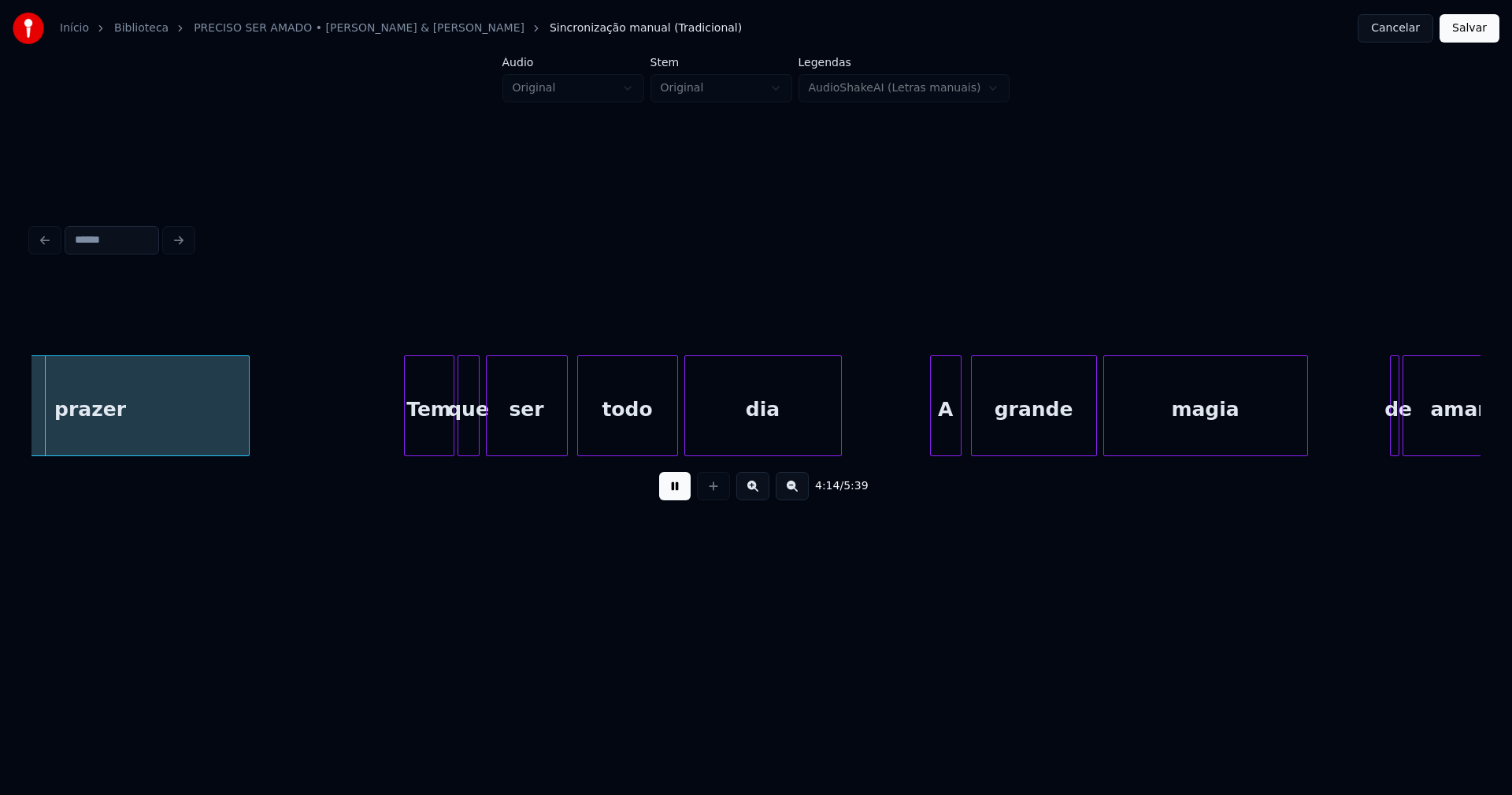
scroll to position [0, 40120]
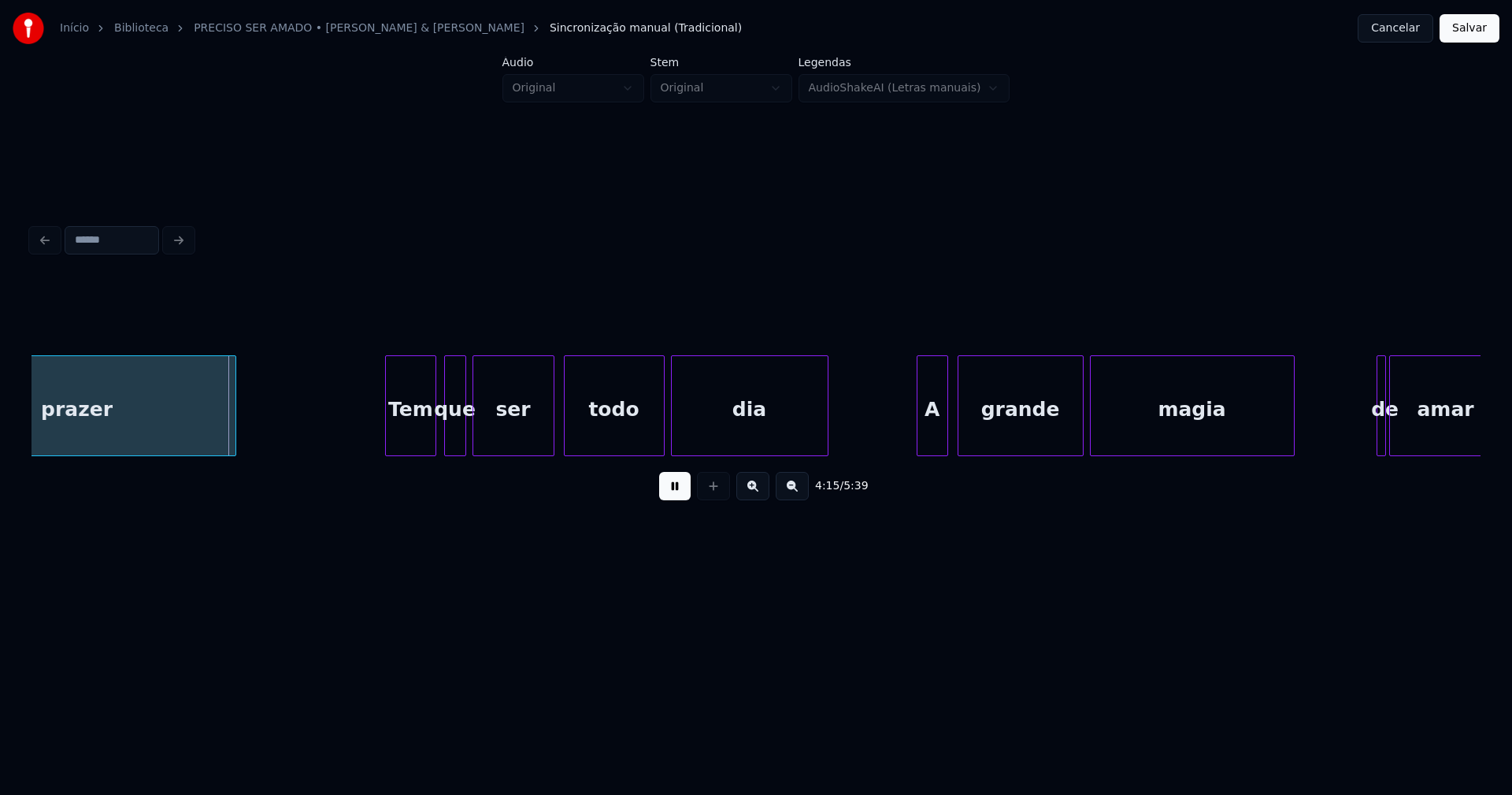
click at [414, 448] on div "Tem" at bounding box center [410, 409] width 49 height 107
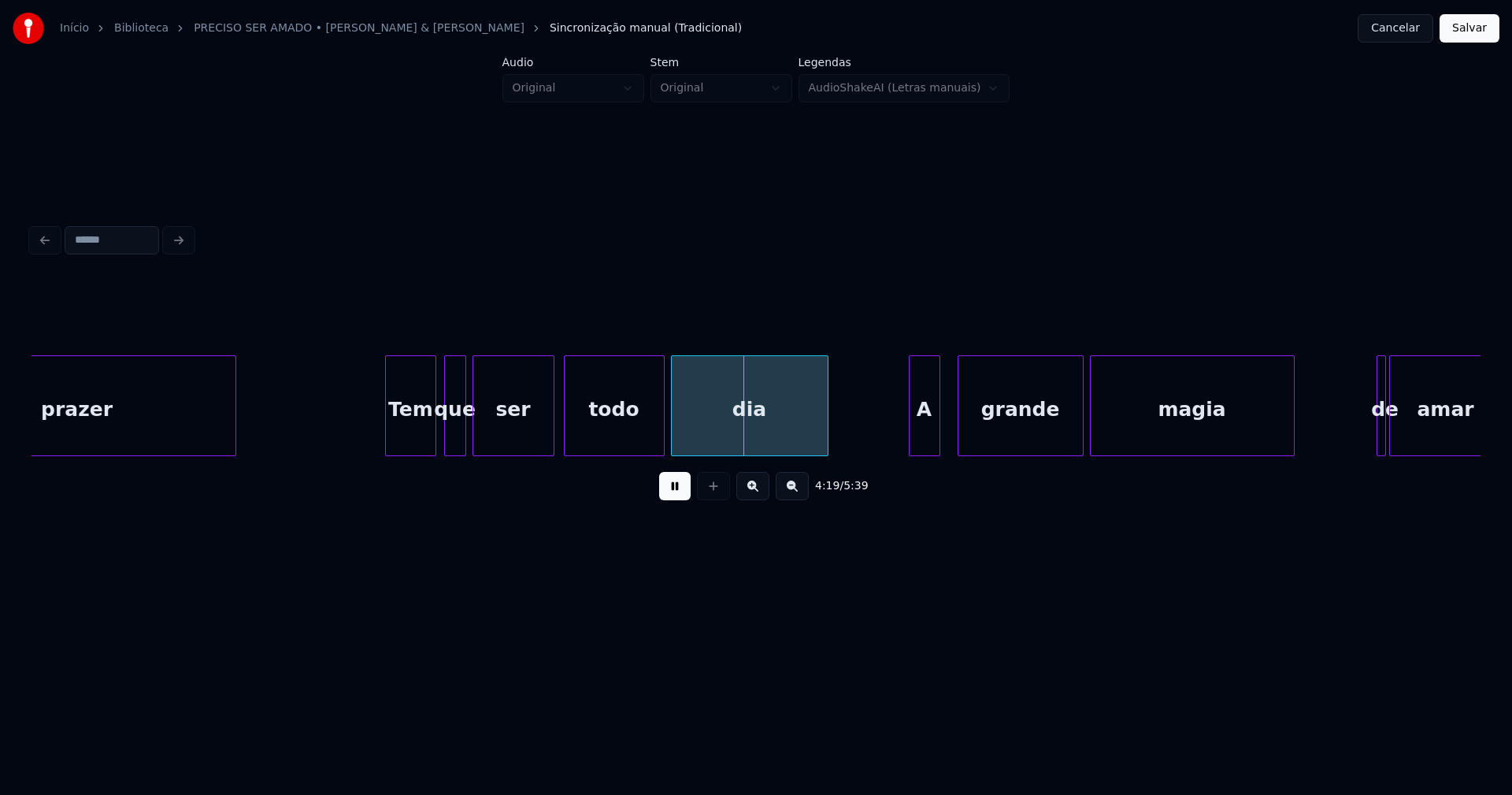
click at [929, 434] on div "A" at bounding box center [924, 409] width 30 height 107
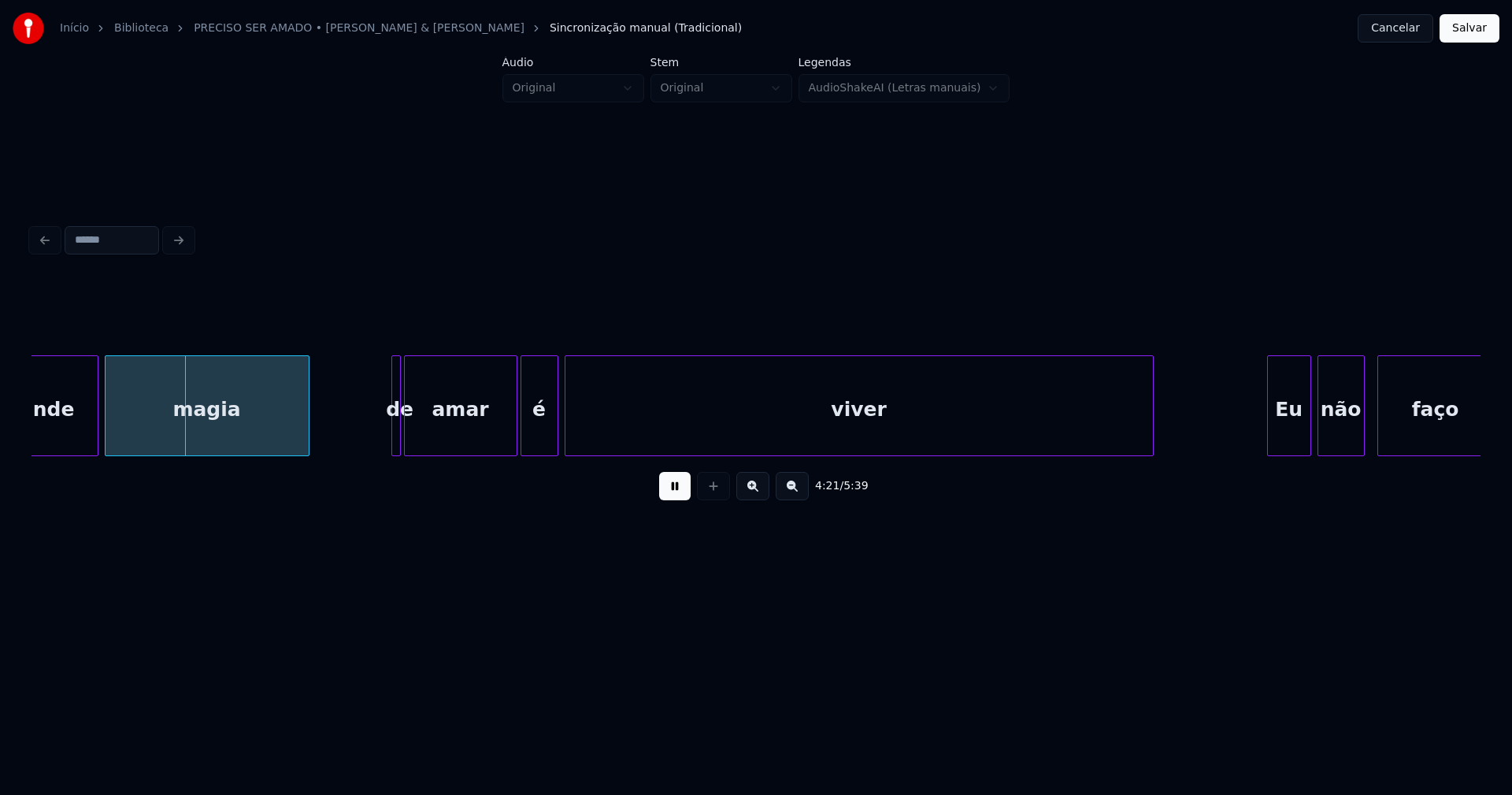
scroll to position [0, 41136]
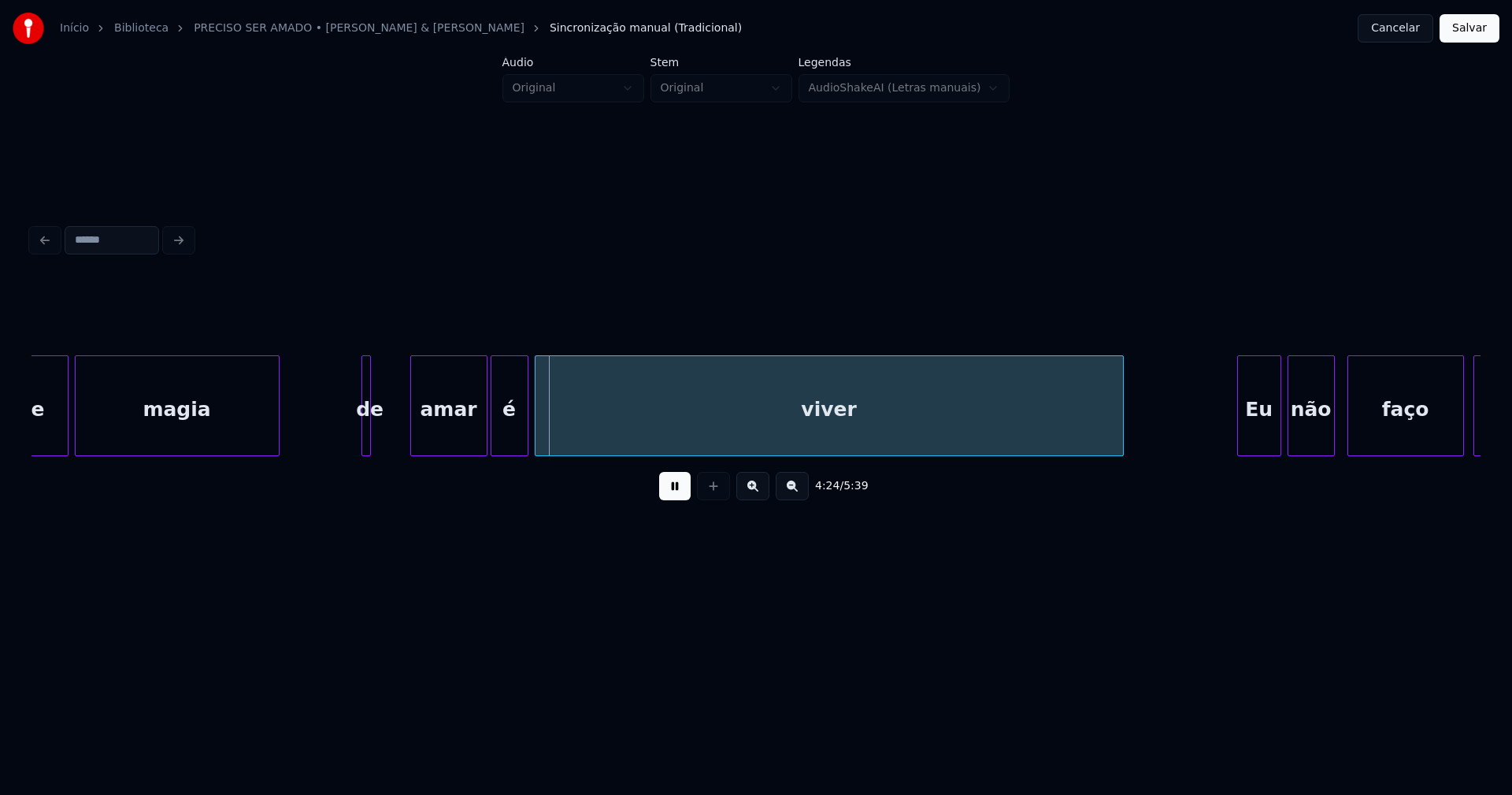
click at [415, 430] on div at bounding box center [414, 405] width 5 height 99
click at [400, 433] on div at bounding box center [399, 405] width 5 height 99
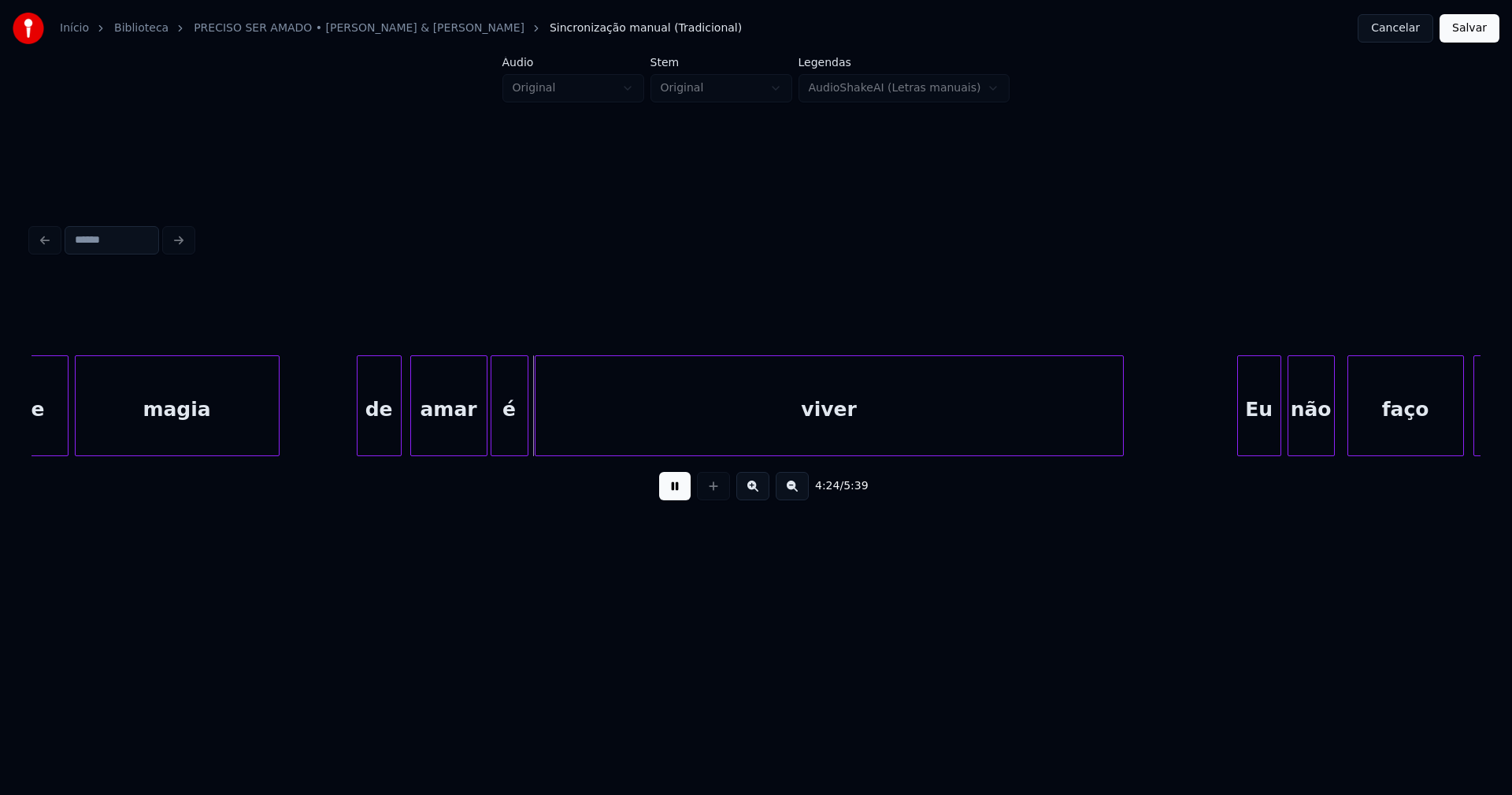
click at [361, 432] on div at bounding box center [360, 405] width 5 height 99
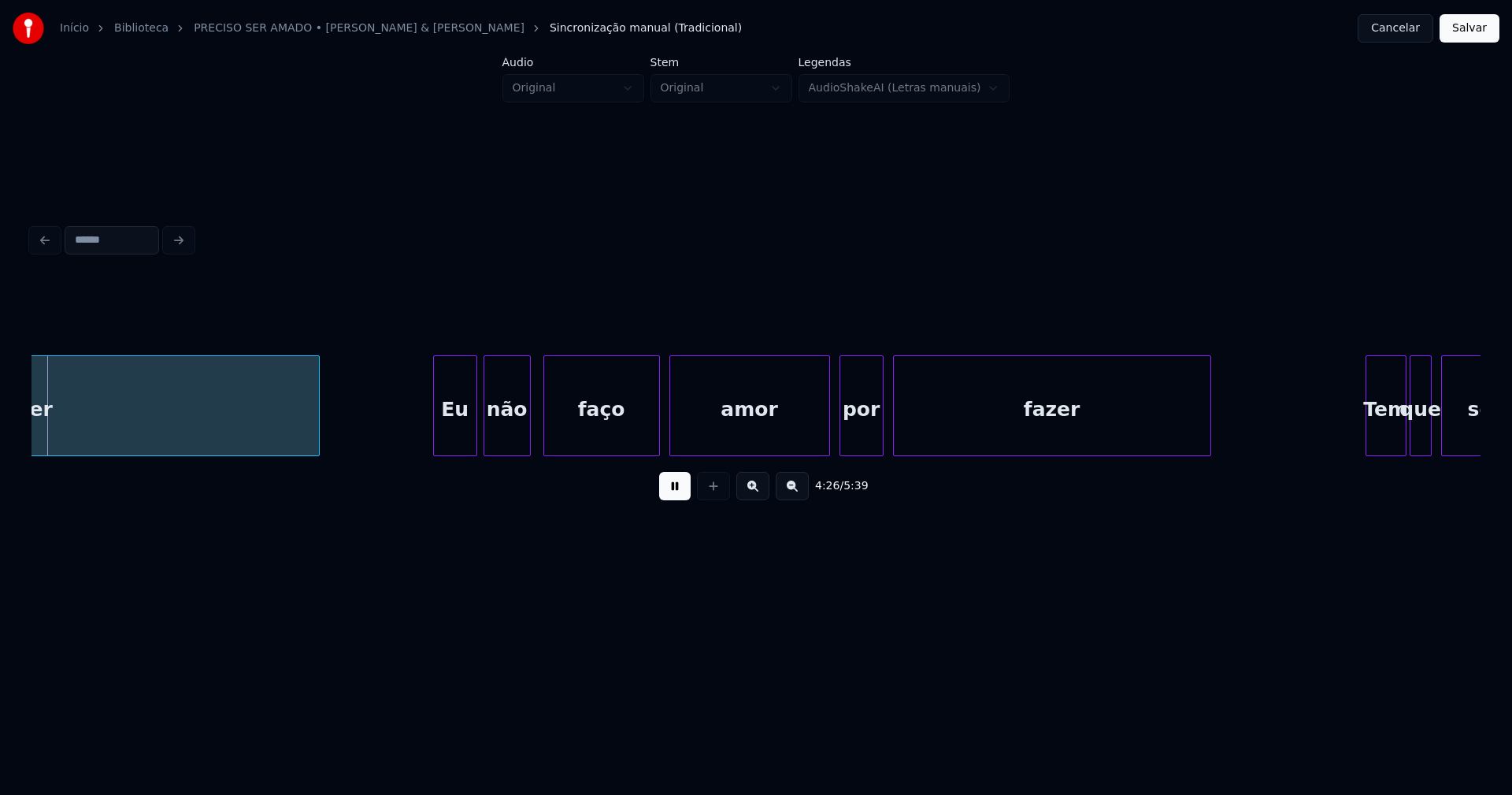
scroll to position [0, 41948]
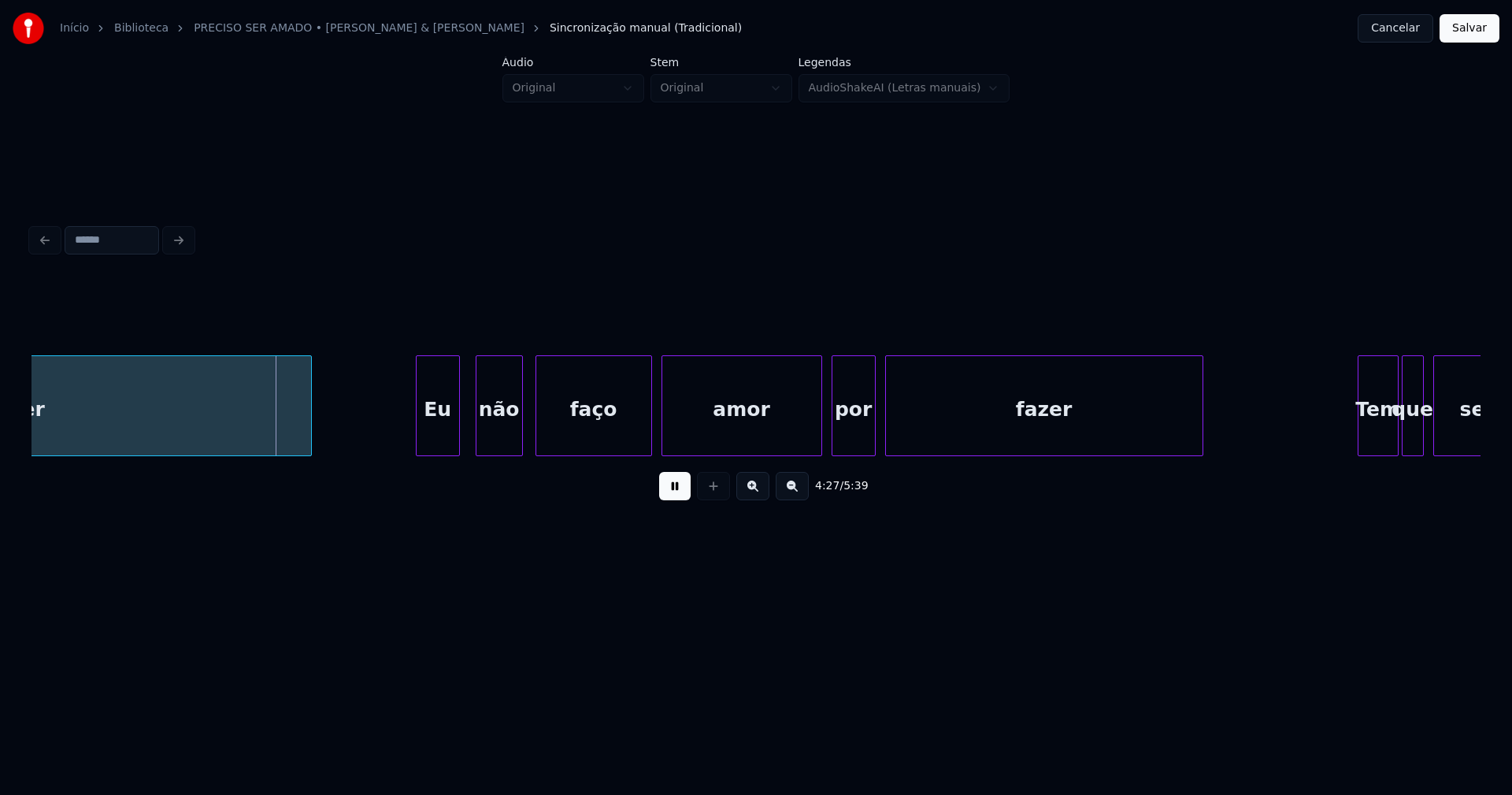
click at [434, 442] on div "Eu" at bounding box center [438, 409] width 42 height 107
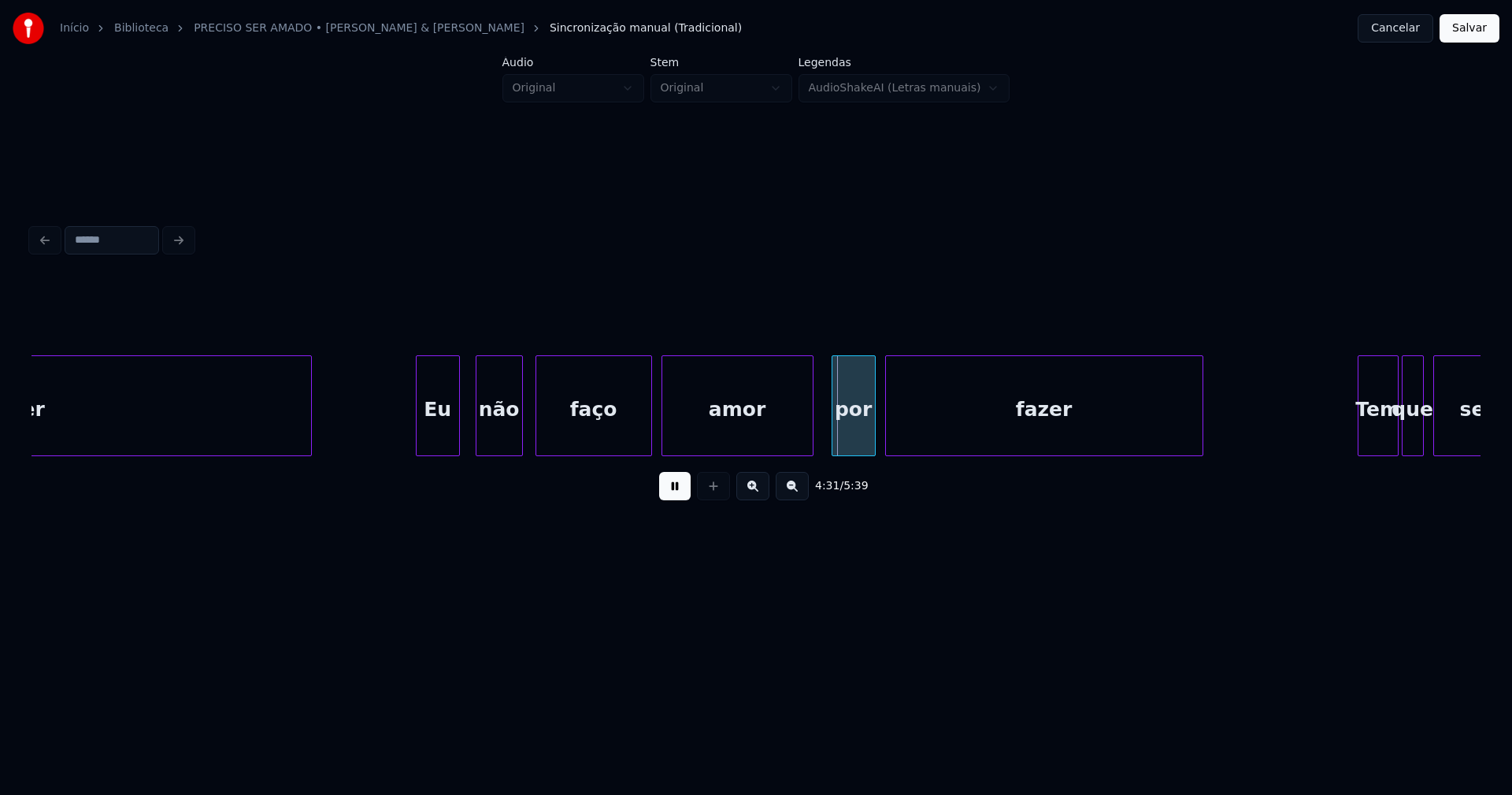
click at [812, 445] on div at bounding box center [811, 405] width 5 height 99
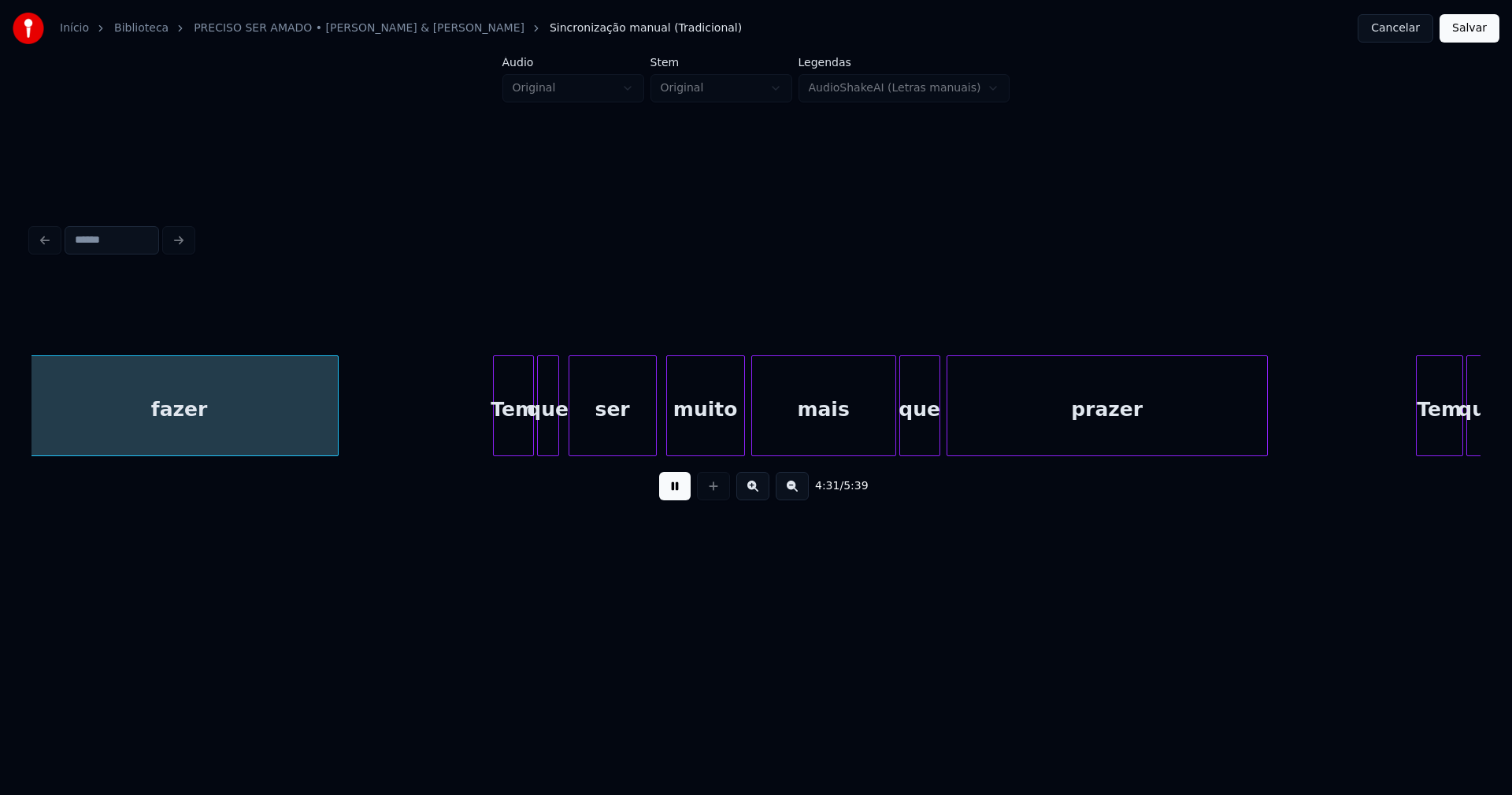
scroll to position [0, 42813]
click at [512, 442] on div "Tem" at bounding box center [509, 409] width 40 height 107
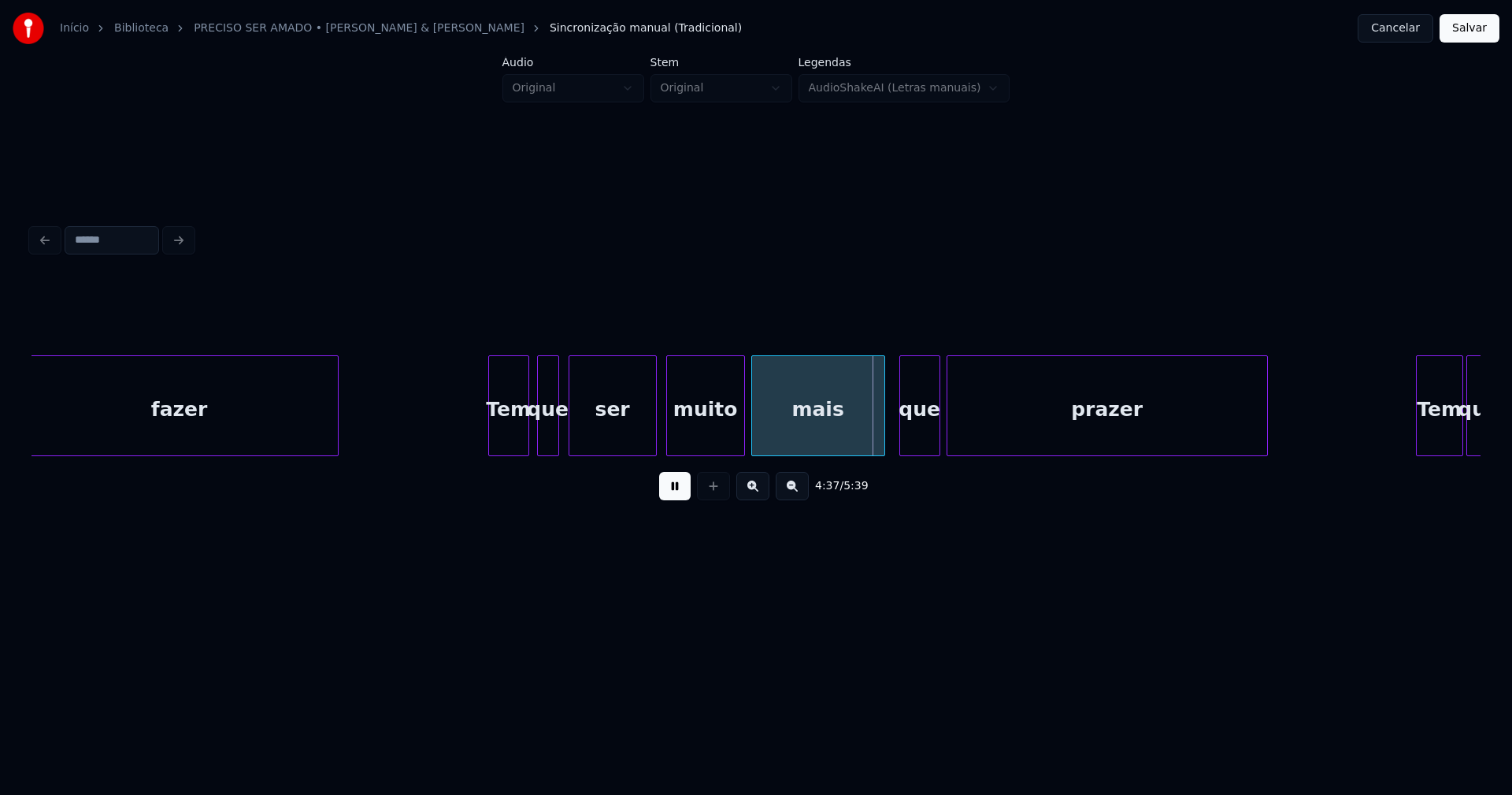
click at [883, 435] on div at bounding box center [882, 405] width 5 height 99
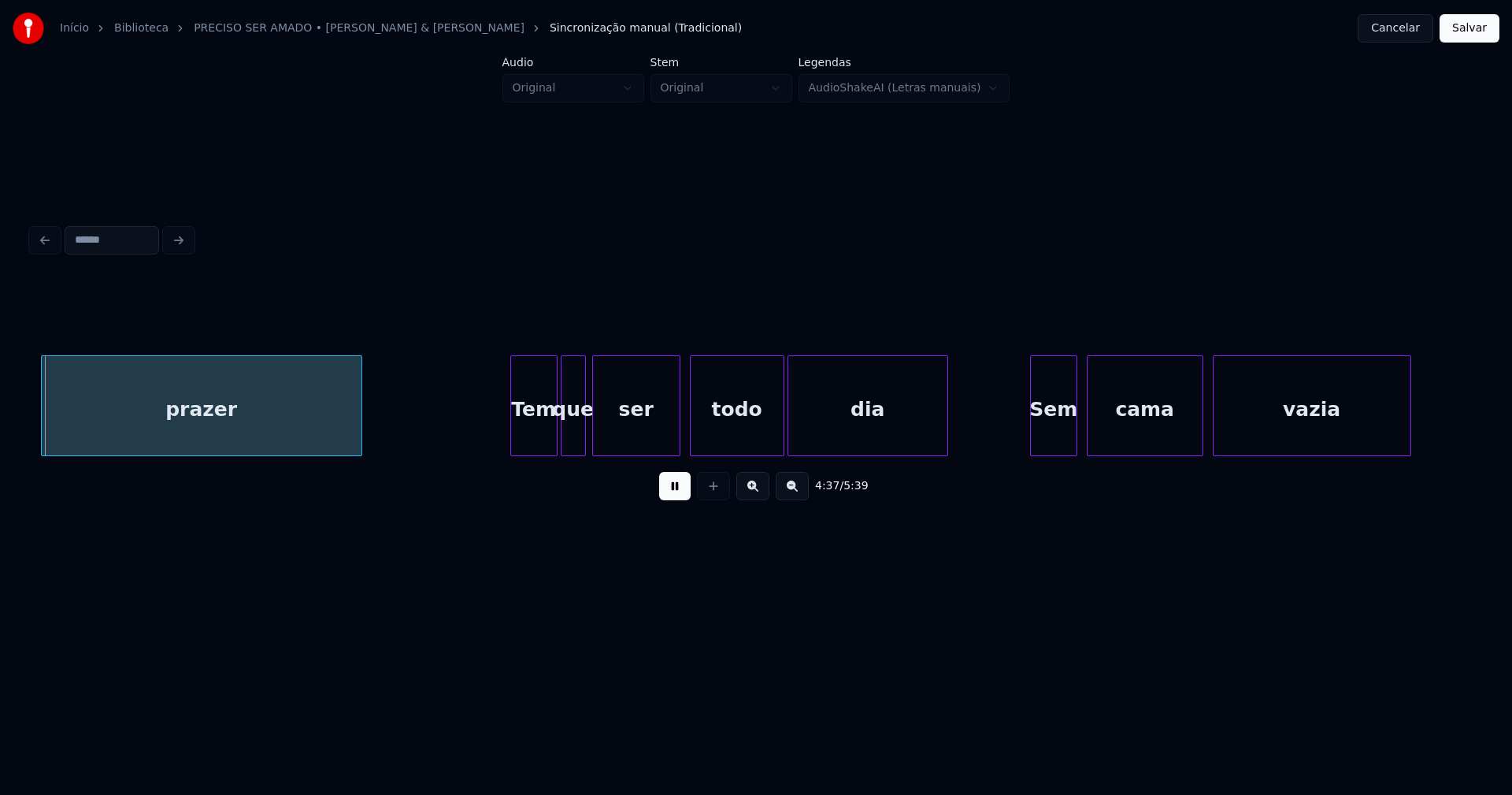
scroll to position [0, 43736]
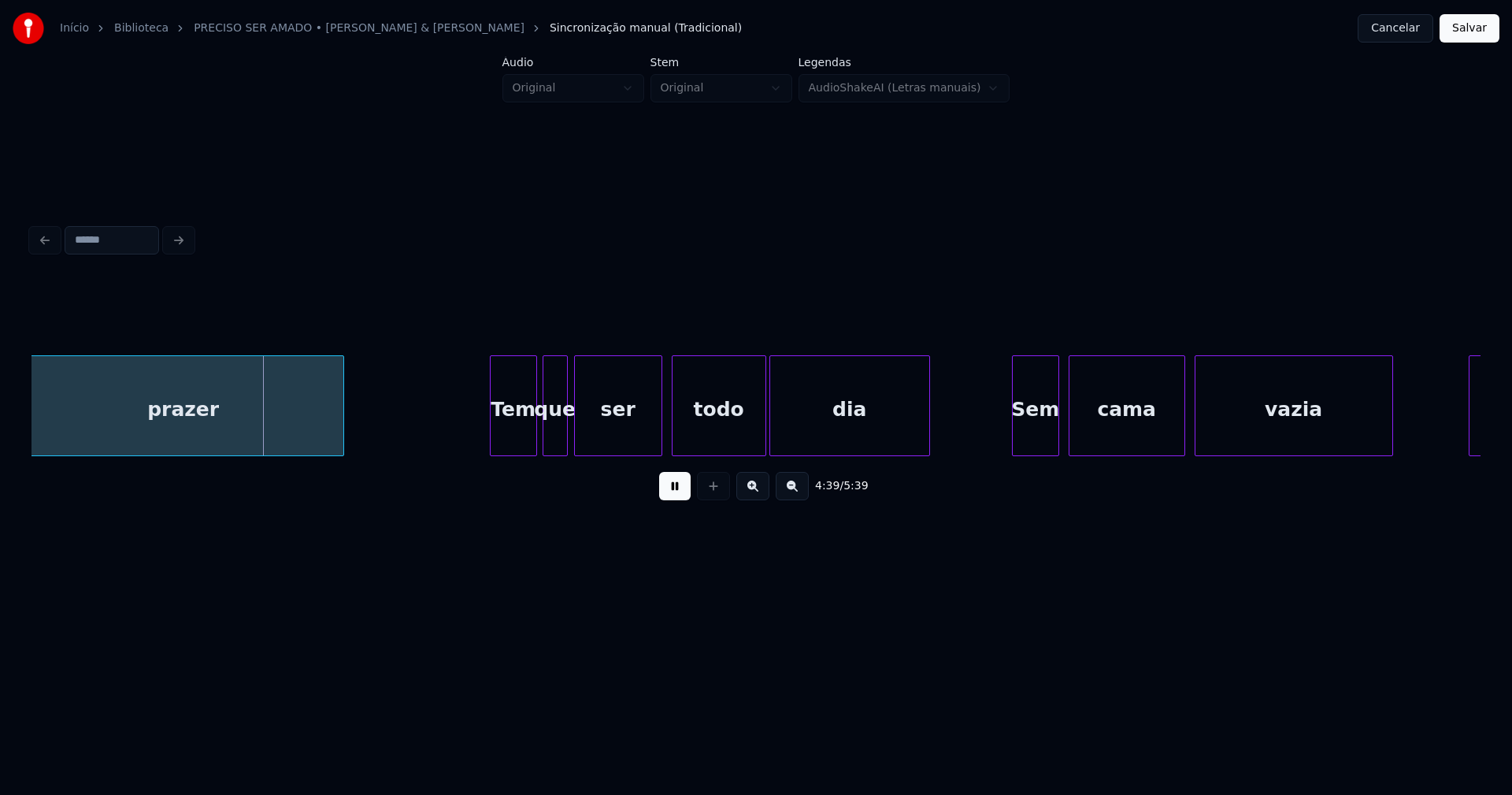
click at [516, 436] on div "Tem" at bounding box center [513, 409] width 46 height 107
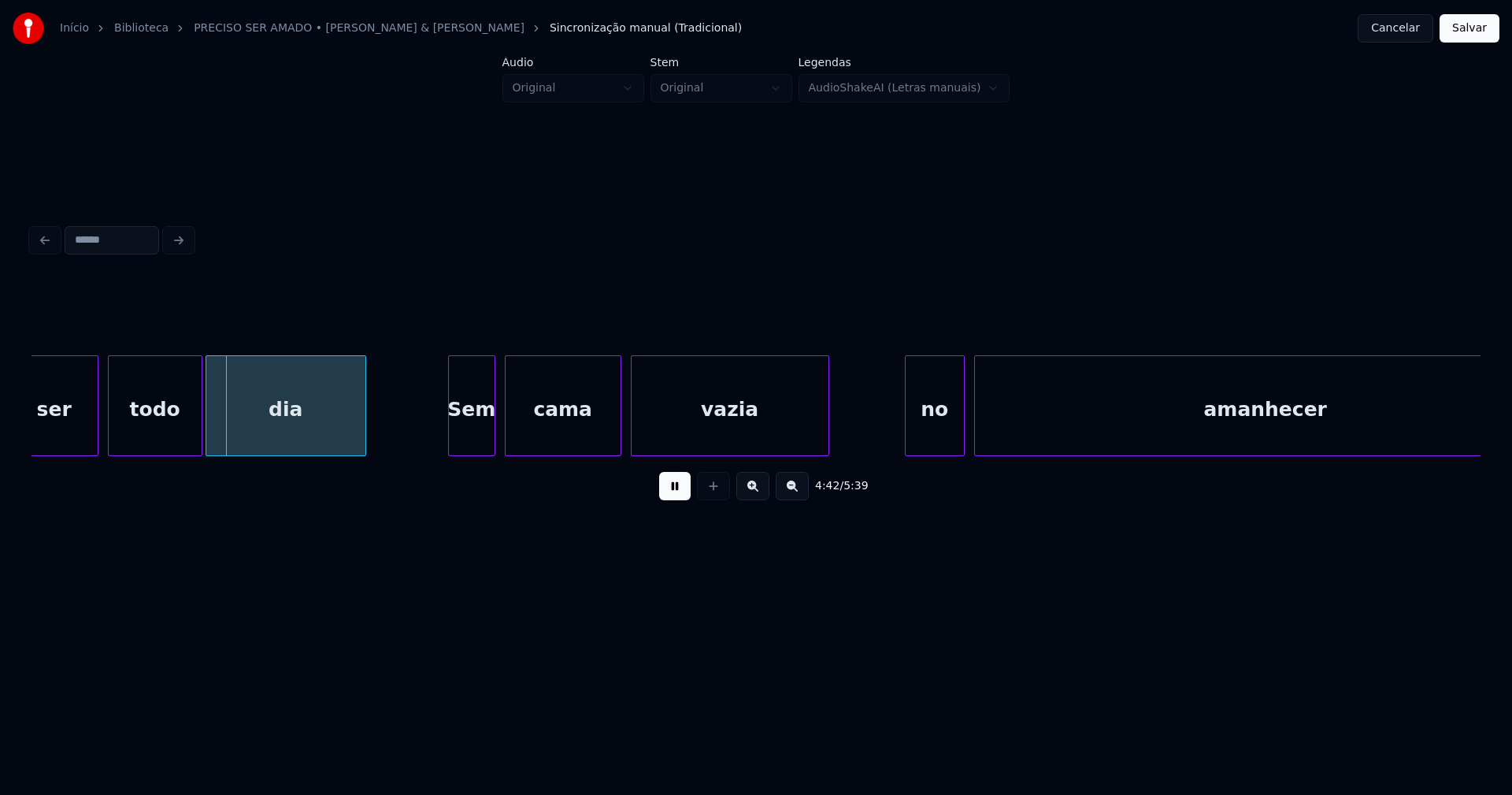
scroll to position [0, 44448]
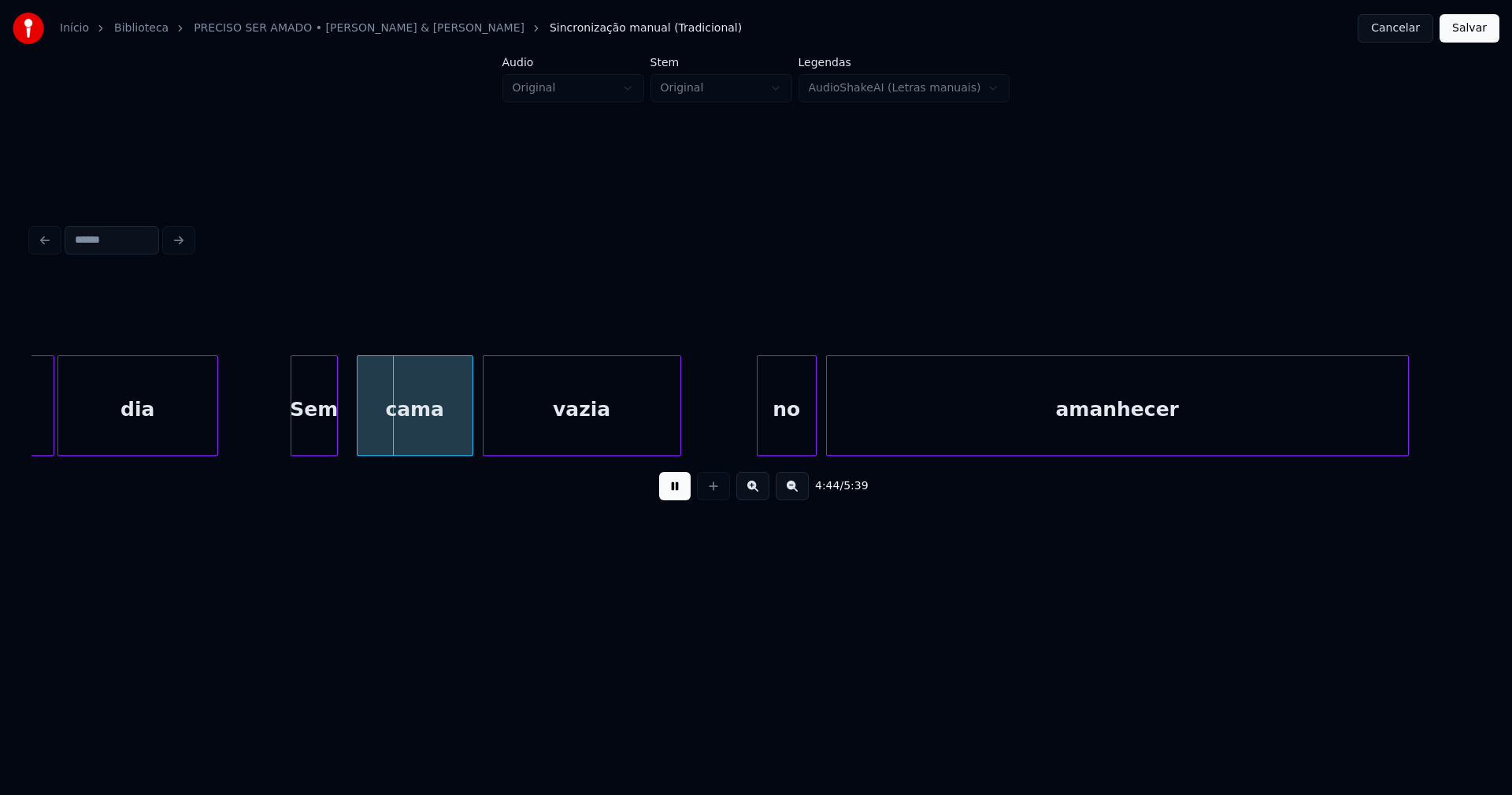
click at [299, 439] on div "Sem" at bounding box center [314, 409] width 46 height 107
click at [773, 448] on div "no" at bounding box center [778, 409] width 58 height 107
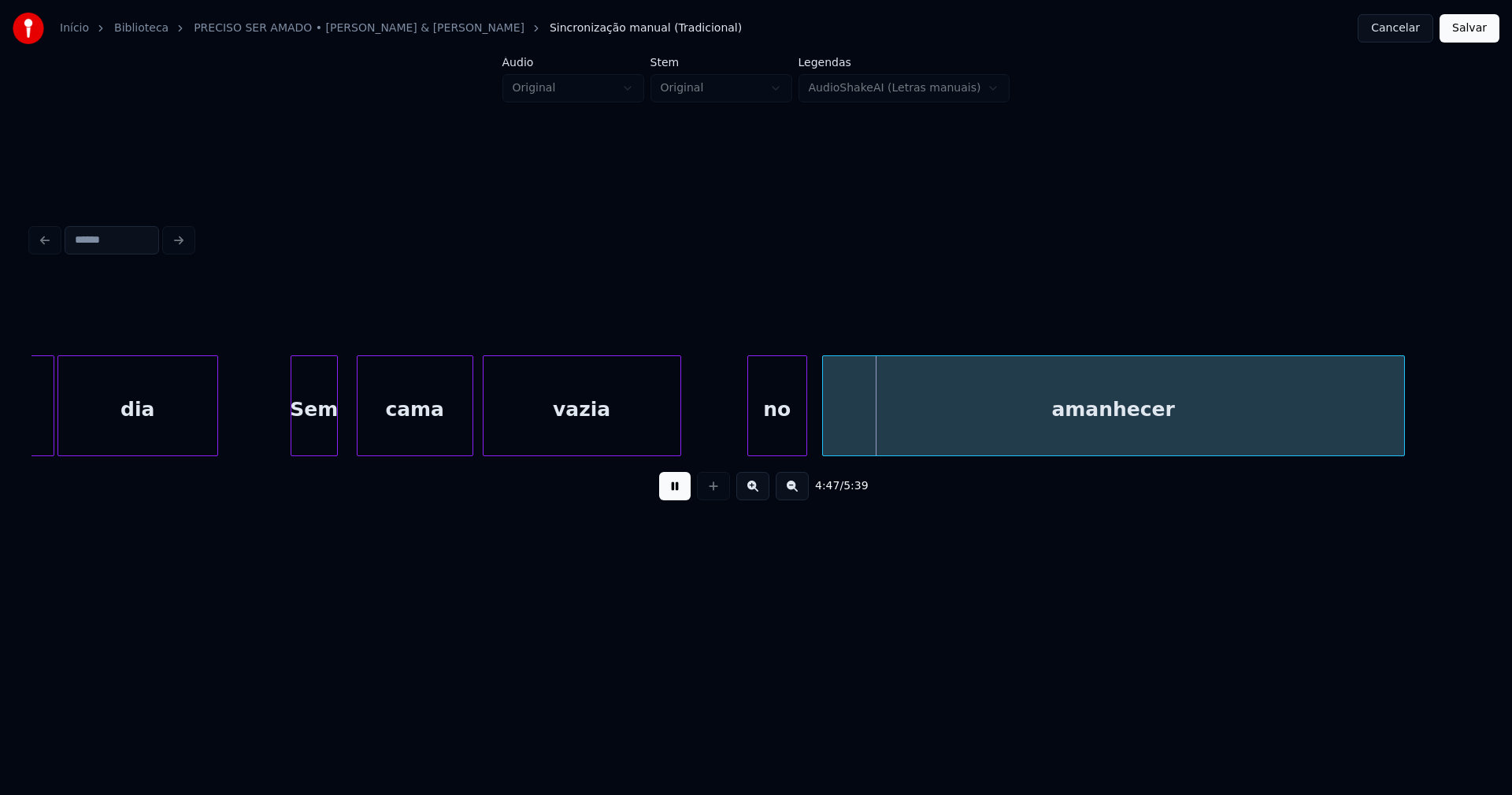
click at [877, 435] on div "amanhecer" at bounding box center [1113, 409] width 581 height 107
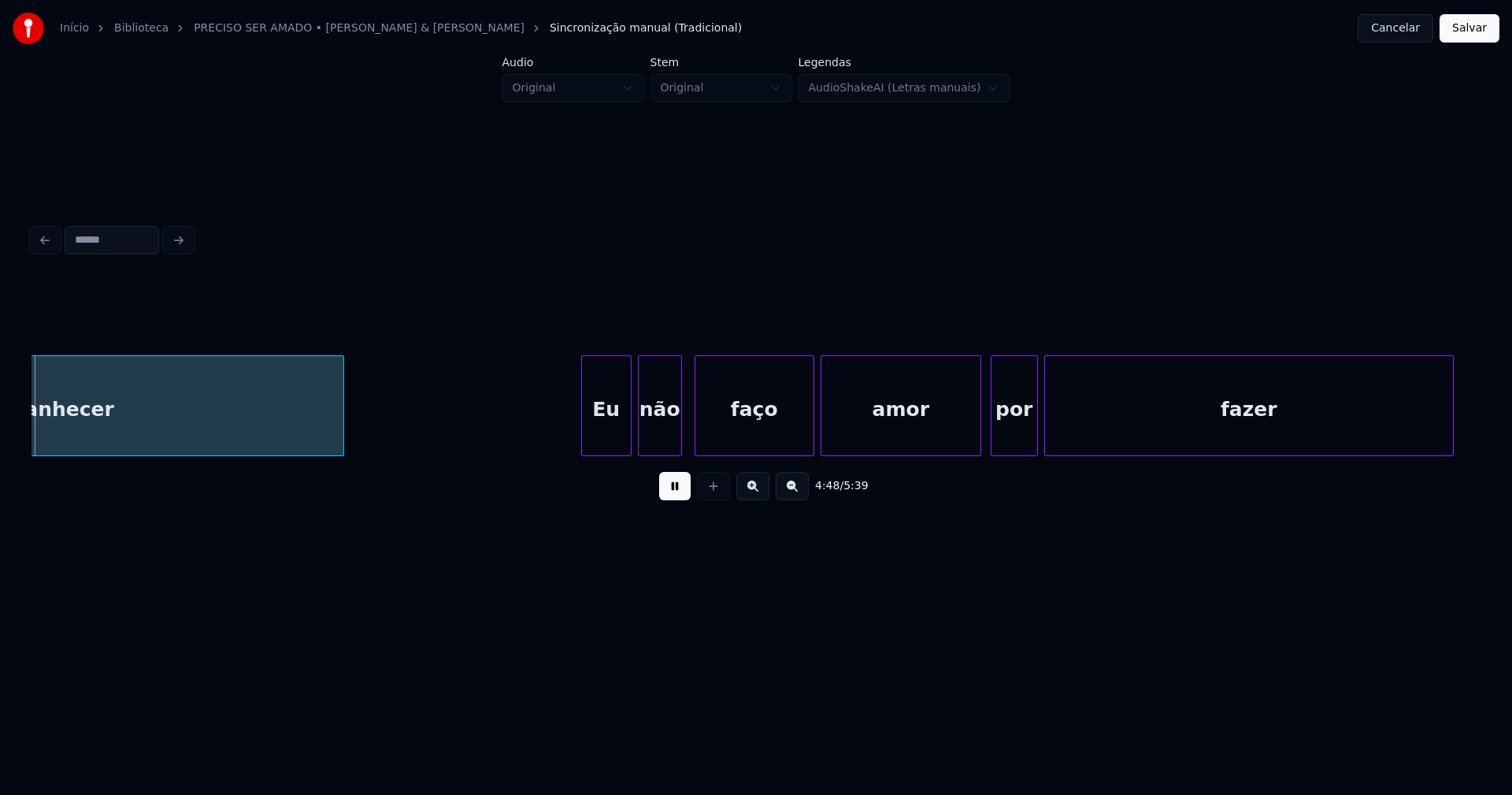
scroll to position [0, 45538]
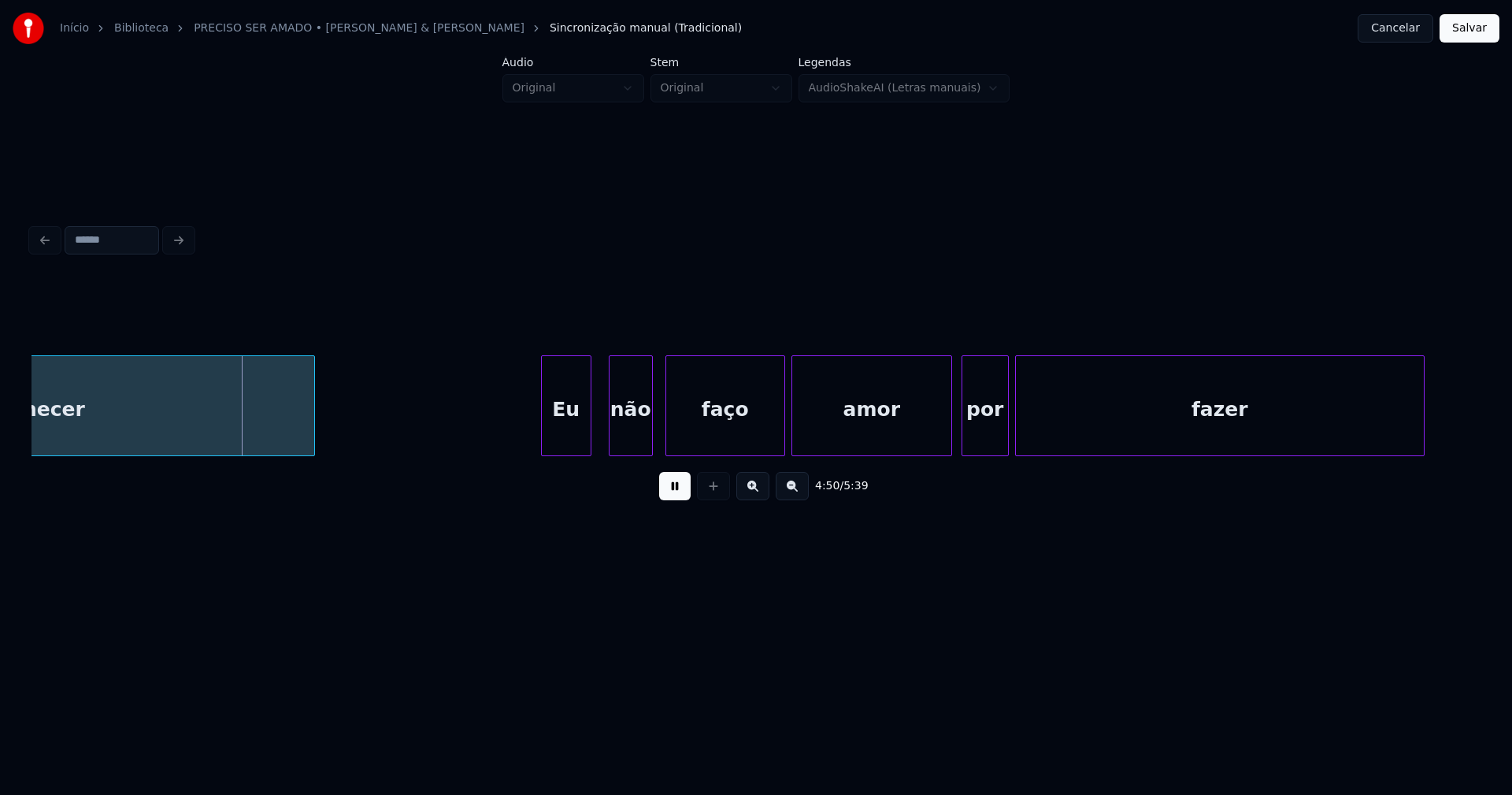
click at [566, 433] on div "Eu" at bounding box center [566, 409] width 49 height 107
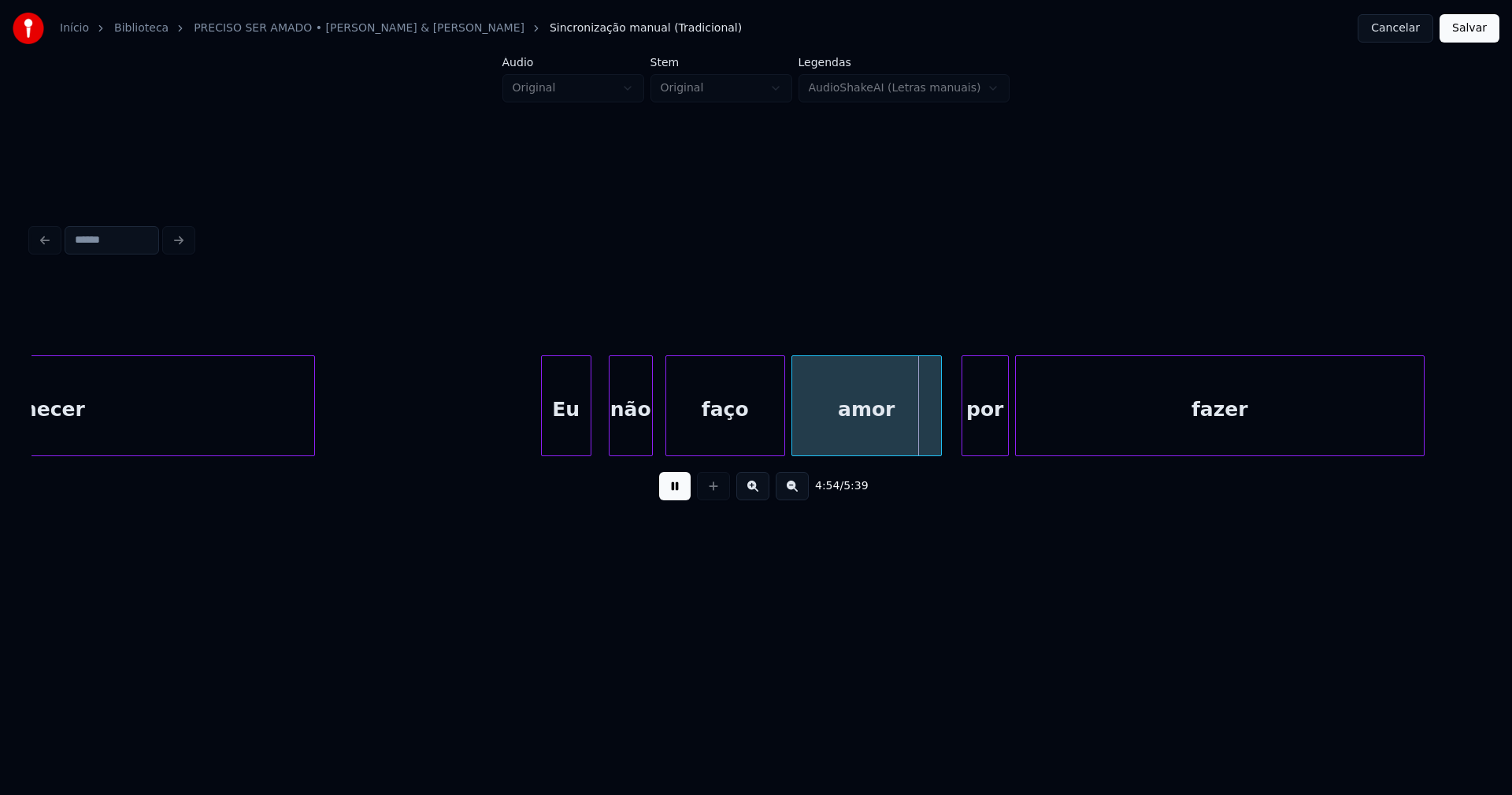
click at [938, 431] on div at bounding box center [939, 405] width 5 height 99
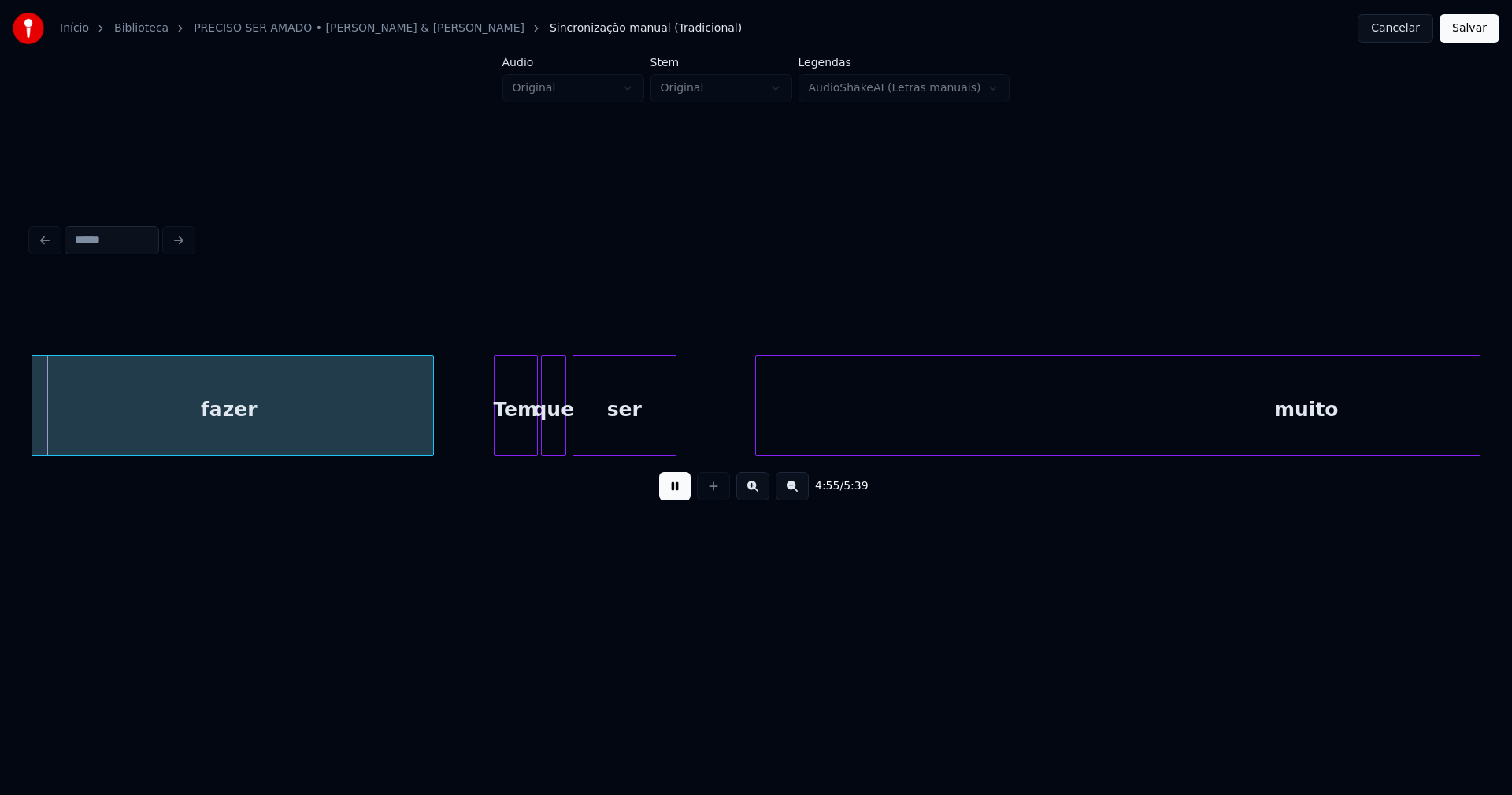
scroll to position [0, 46536]
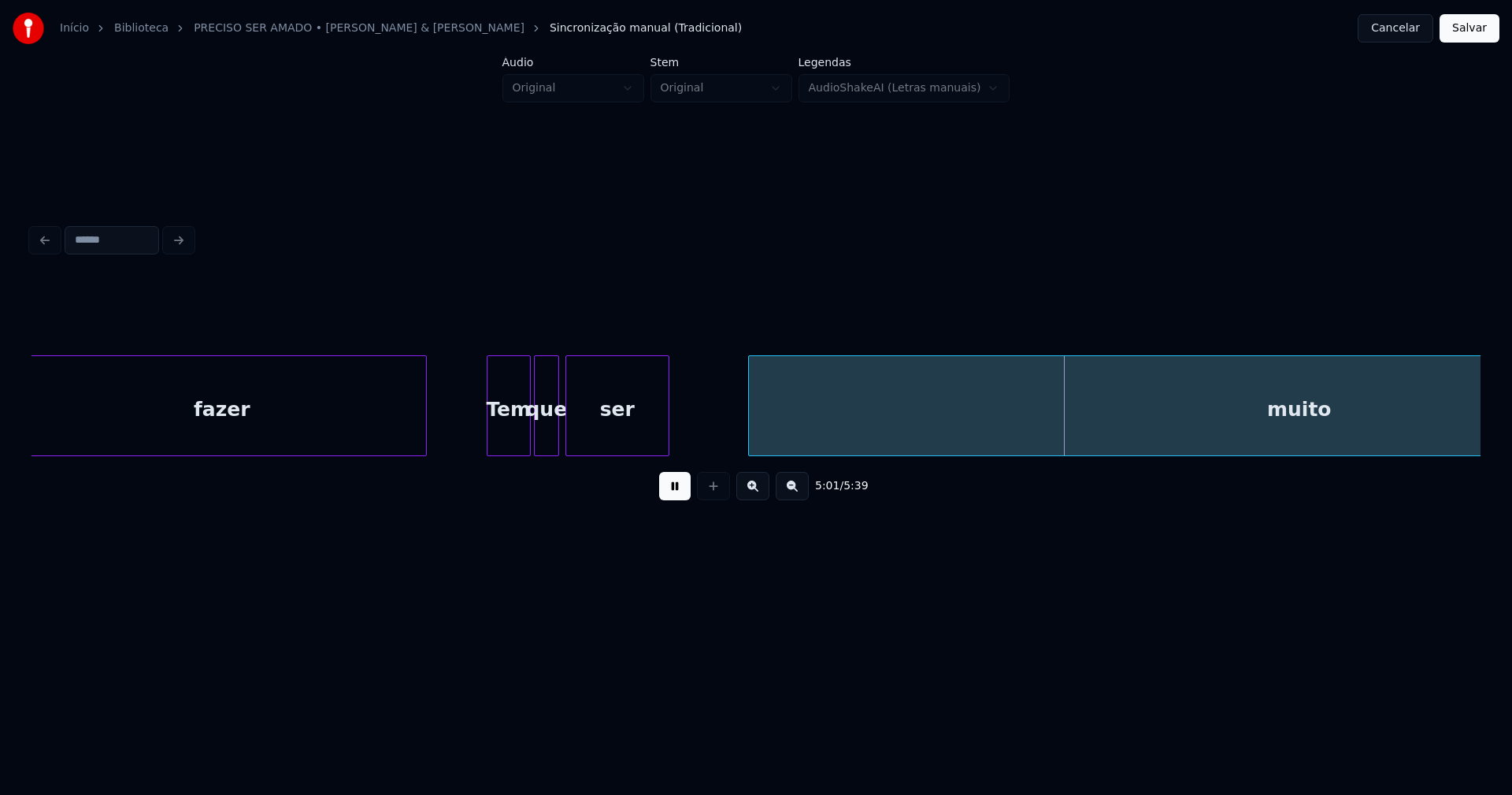
click at [678, 492] on button at bounding box center [675, 486] width 32 height 28
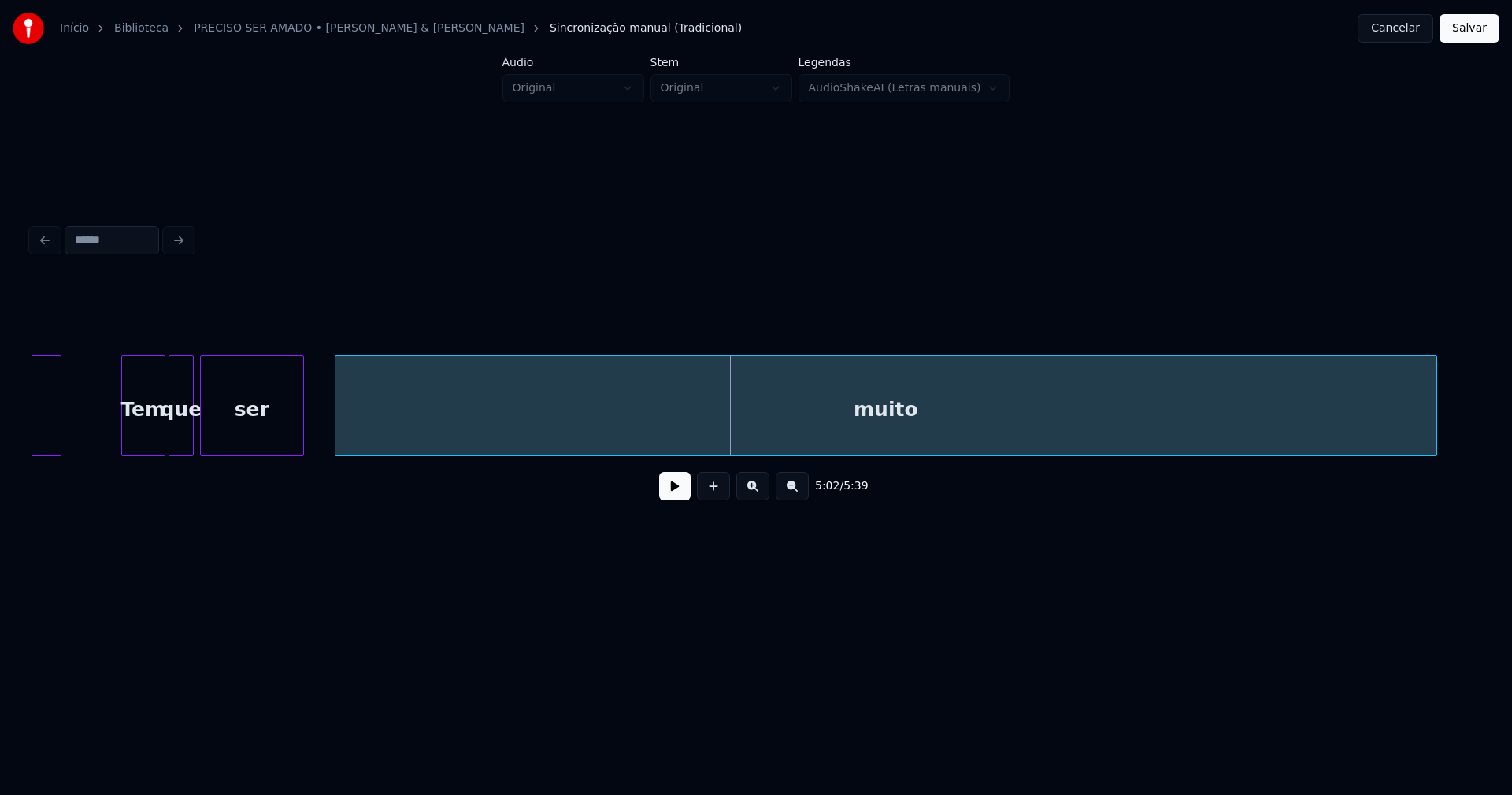
click at [782, 453] on div "fazer Tem que ser muito" at bounding box center [756, 405] width 1449 height 101
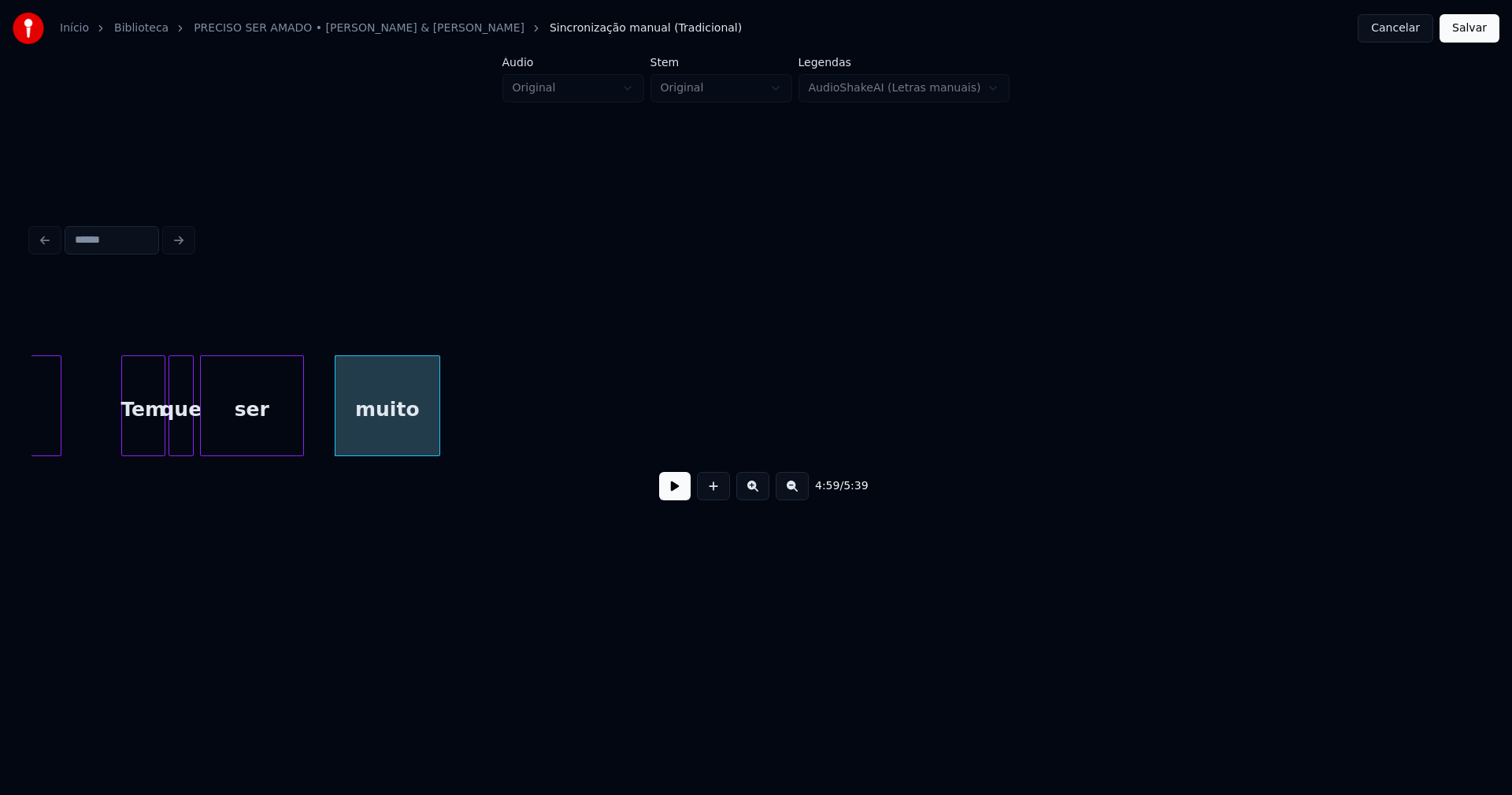
click at [437, 435] on div at bounding box center [437, 405] width 5 height 99
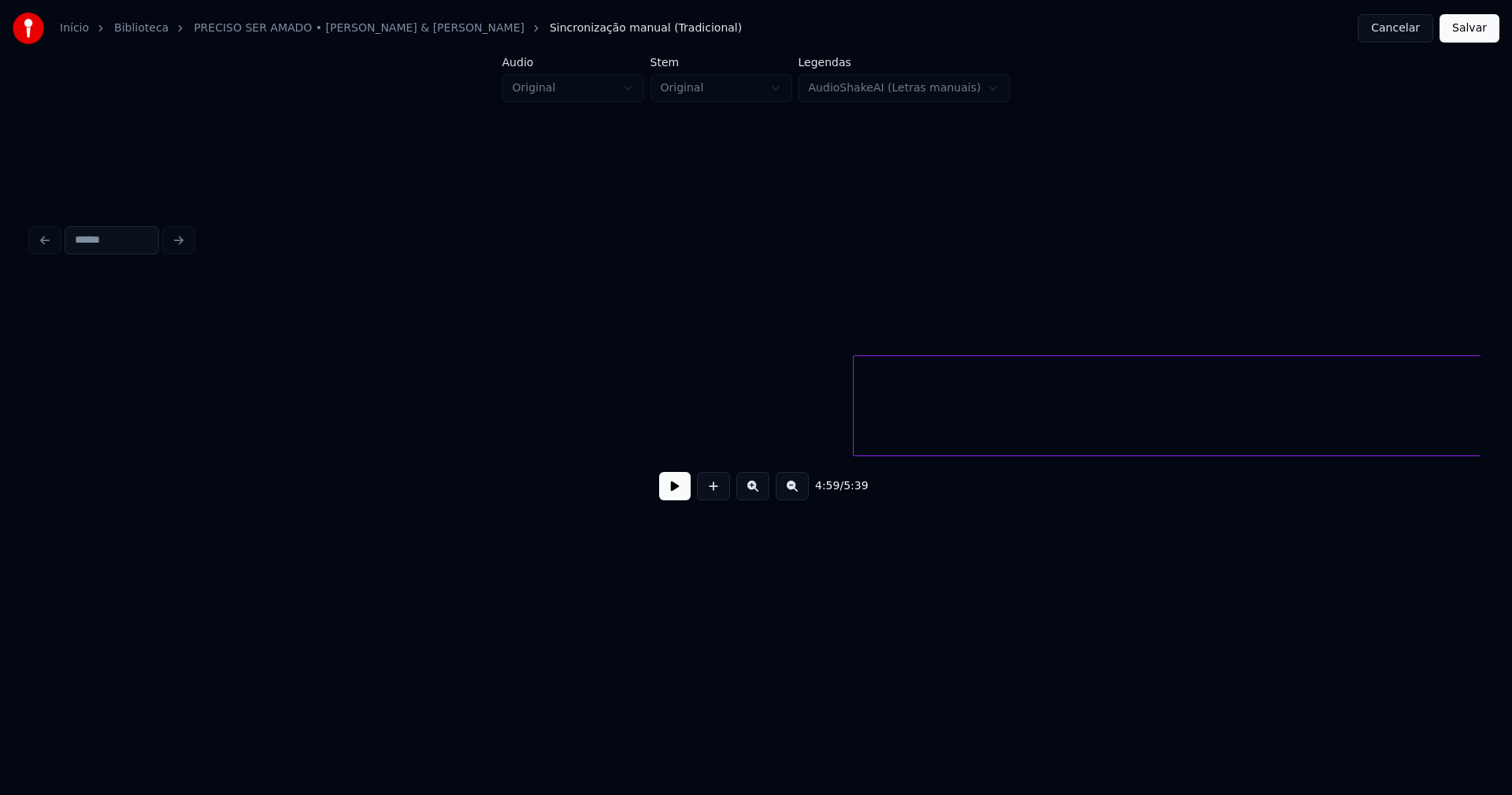
scroll to position [0, 47700]
click at [678, 494] on button at bounding box center [675, 486] width 32 height 28
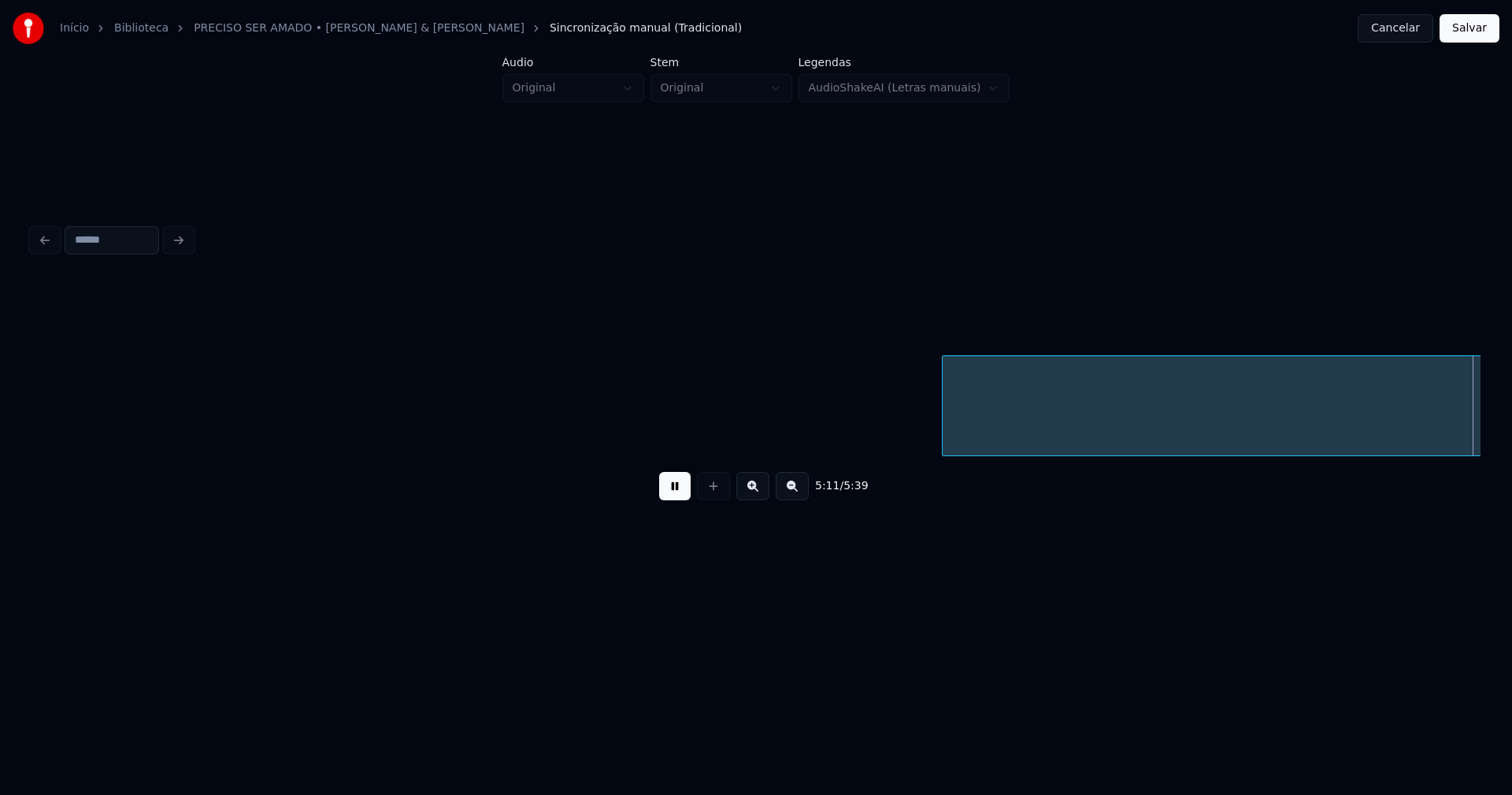
scroll to position [0, 49149]
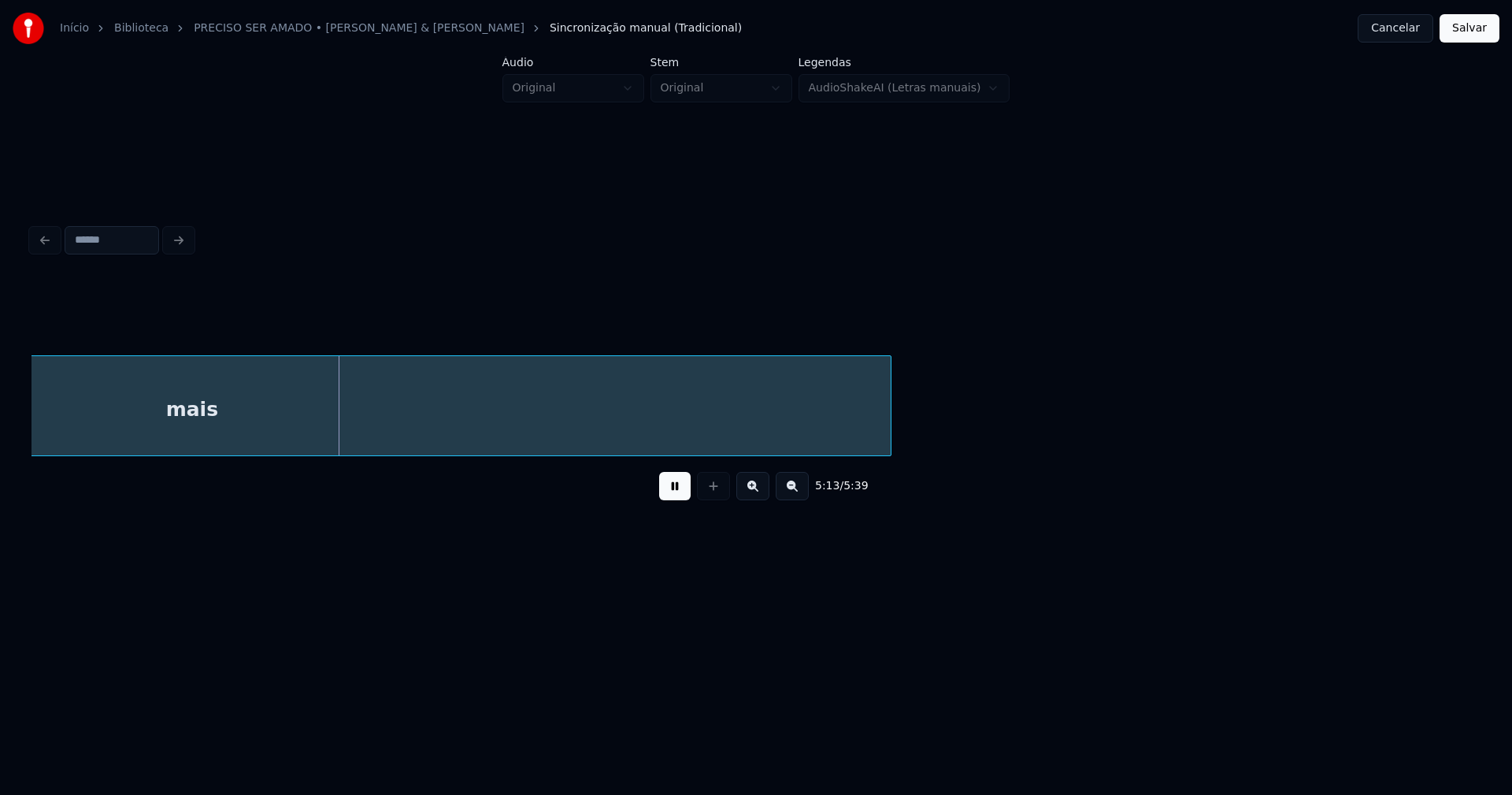
click at [679, 492] on button at bounding box center [675, 486] width 32 height 28
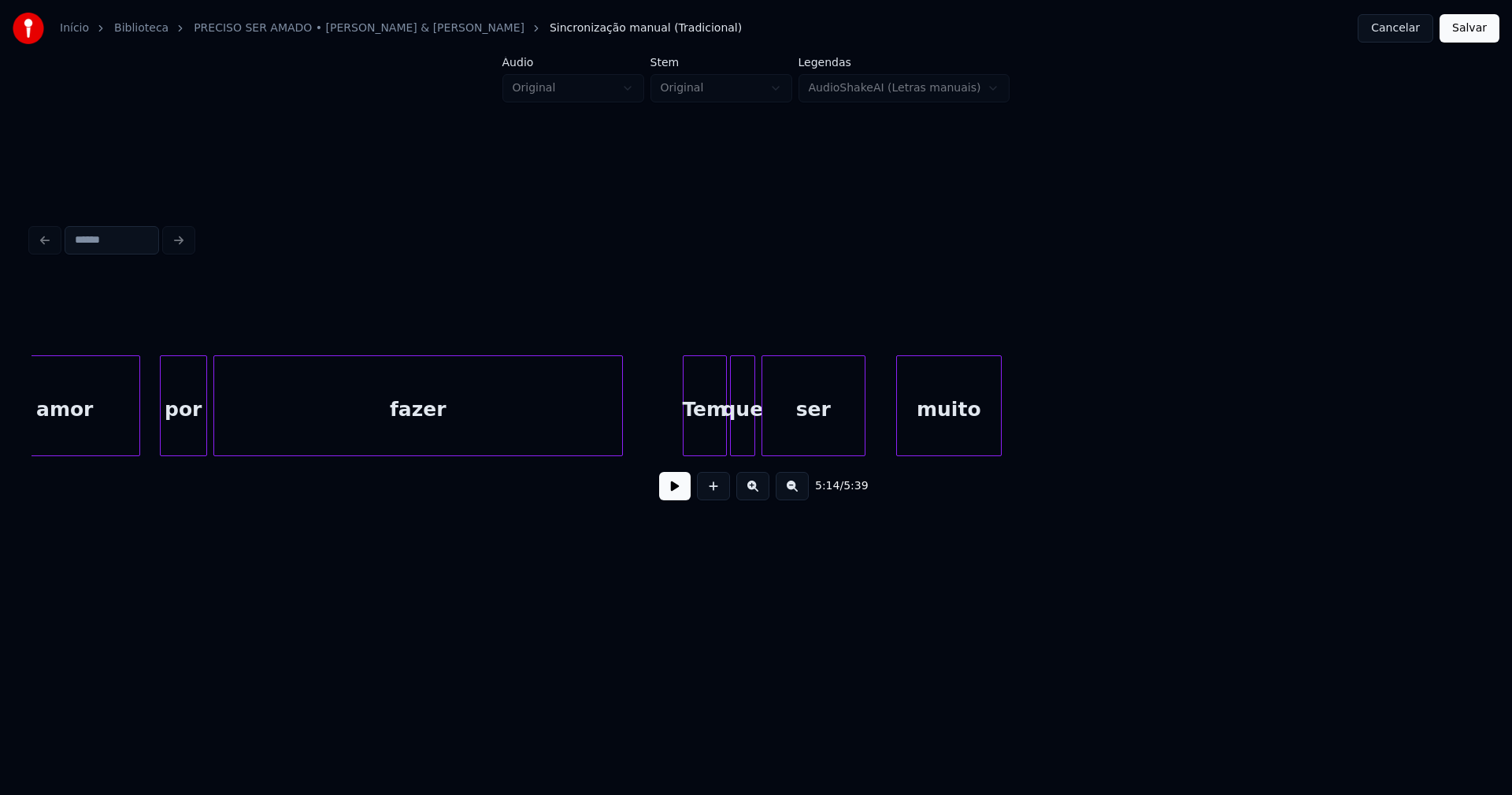
scroll to position [0, 46400]
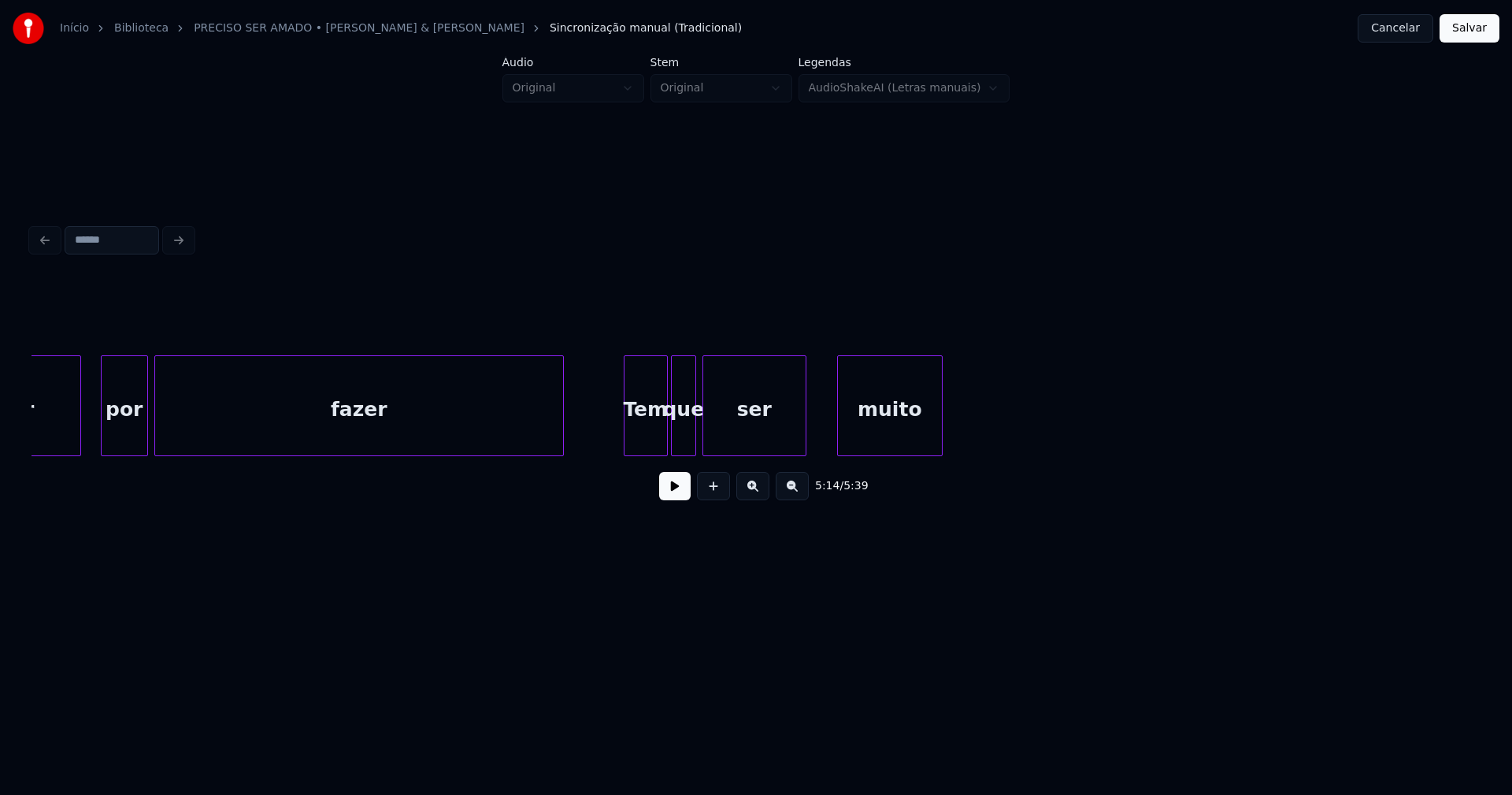
click at [1393, 28] on button "Cancelar" at bounding box center [1395, 28] width 75 height 28
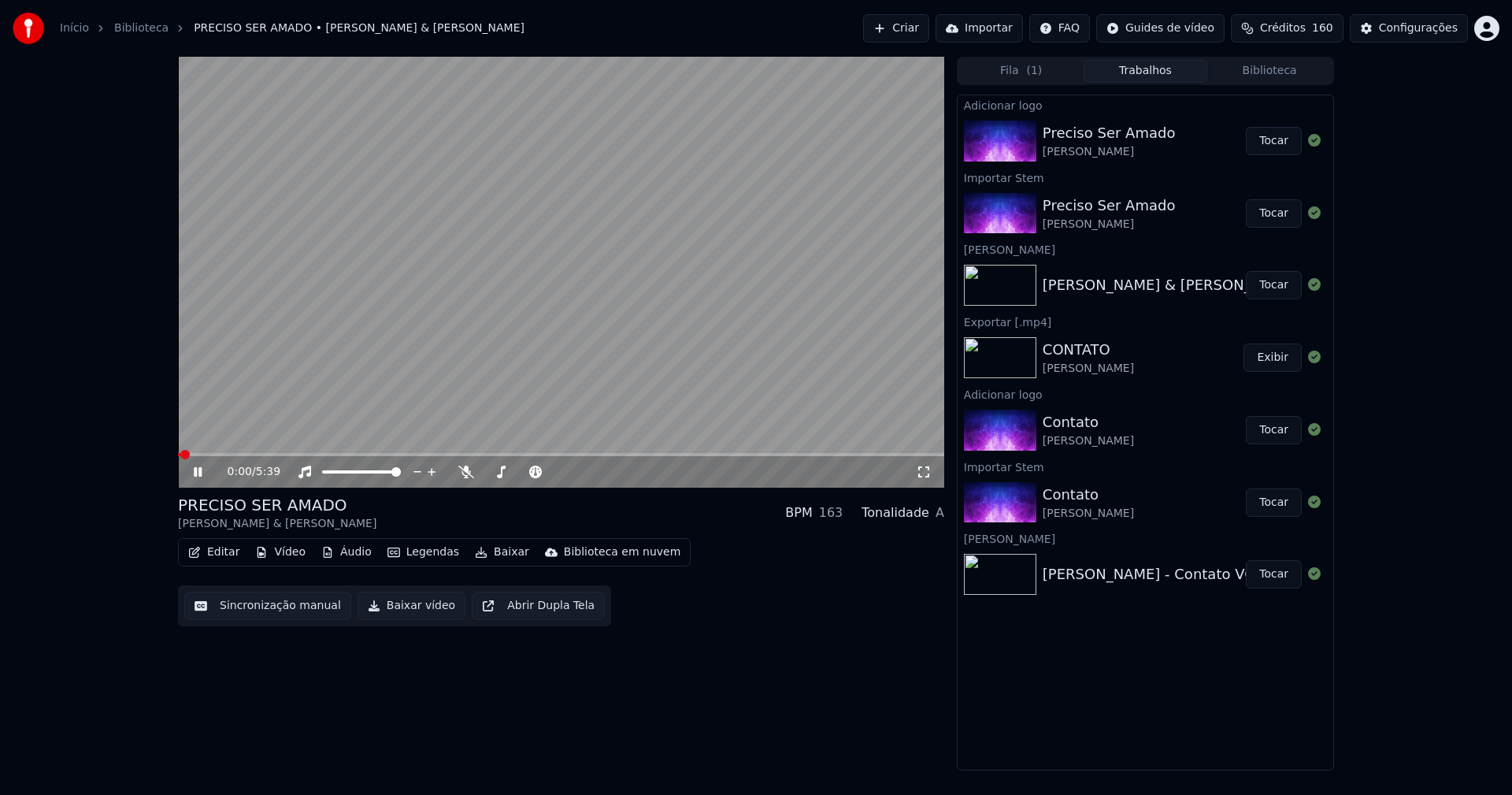
click at [198, 480] on div "0:00 / 5:39" at bounding box center [560, 472] width 754 height 16
click at [199, 476] on icon at bounding box center [198, 471] width 8 height 9
click at [225, 552] on button "Editar" at bounding box center [213, 552] width 64 height 22
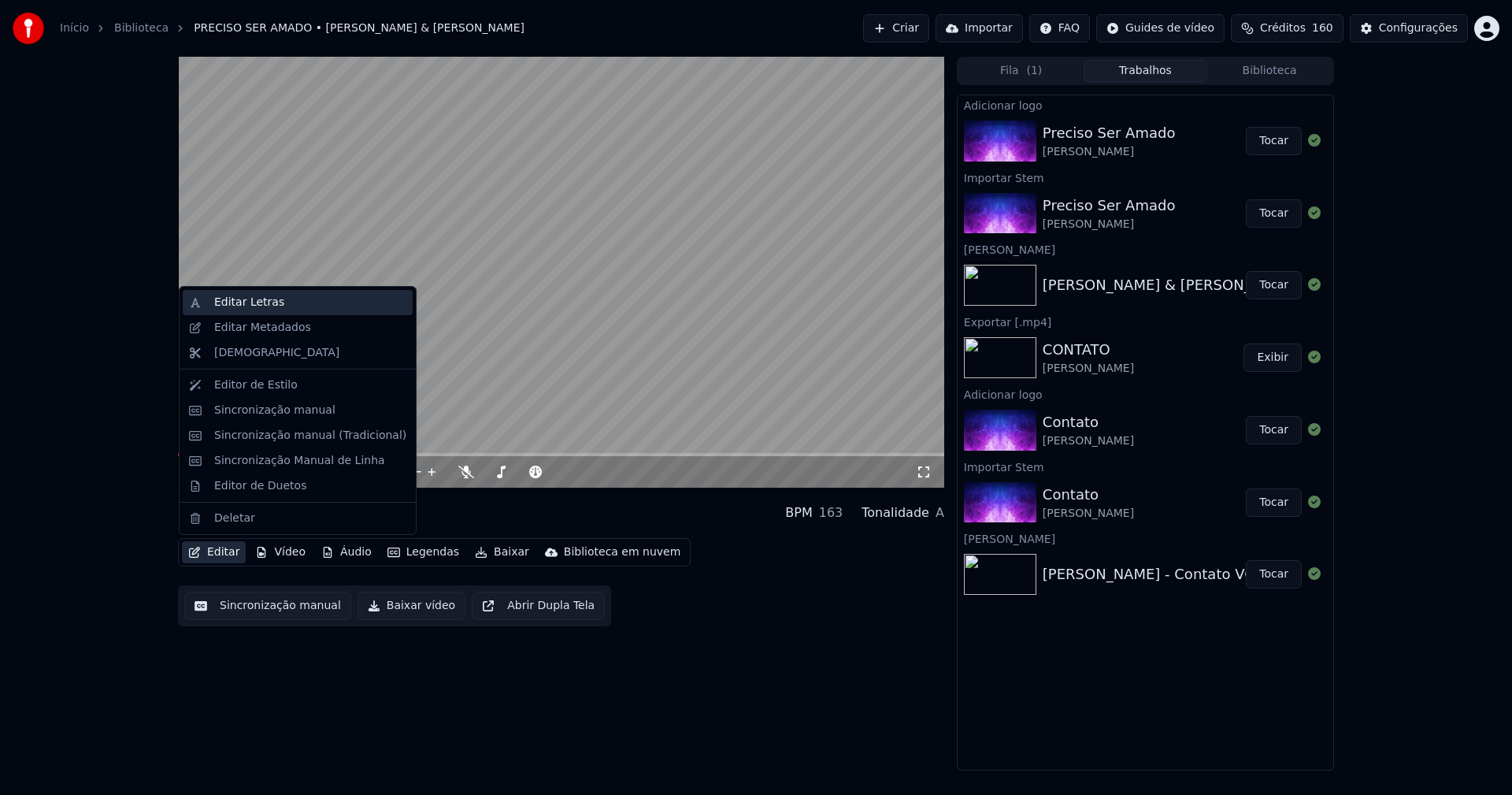
click at [252, 303] on div "Editar Letras" at bounding box center [249, 302] width 70 height 16
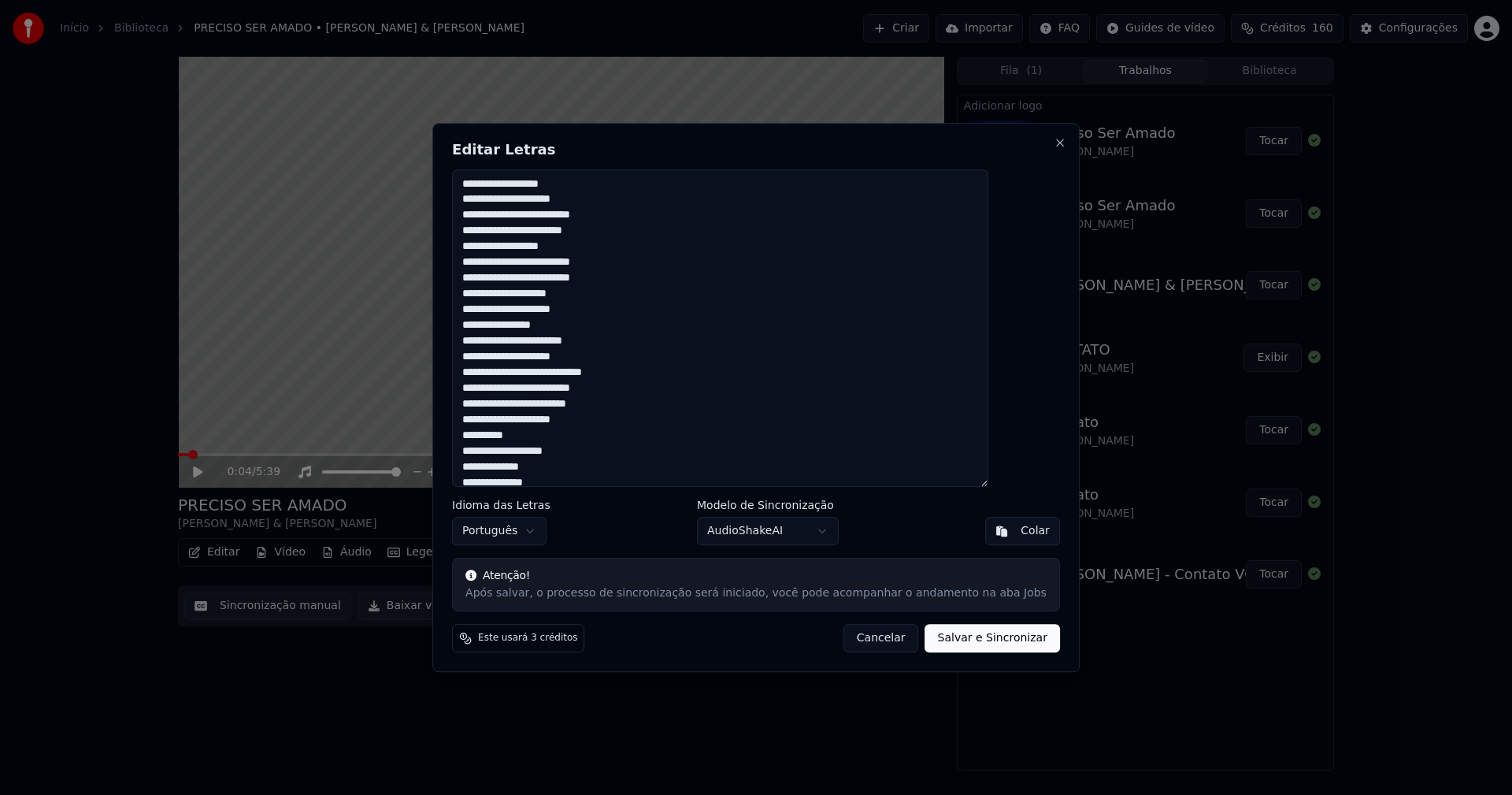
drag, startPoint x: 584, startPoint y: 473, endPoint x: 403, endPoint y: -18, distance: 523.3
click at [403, 0] on html "Início Biblioteca PRECISO SER AMADO • [PERSON_NAME] & [PERSON_NAME] Importar FA…" at bounding box center [756, 397] width 1512 height 795
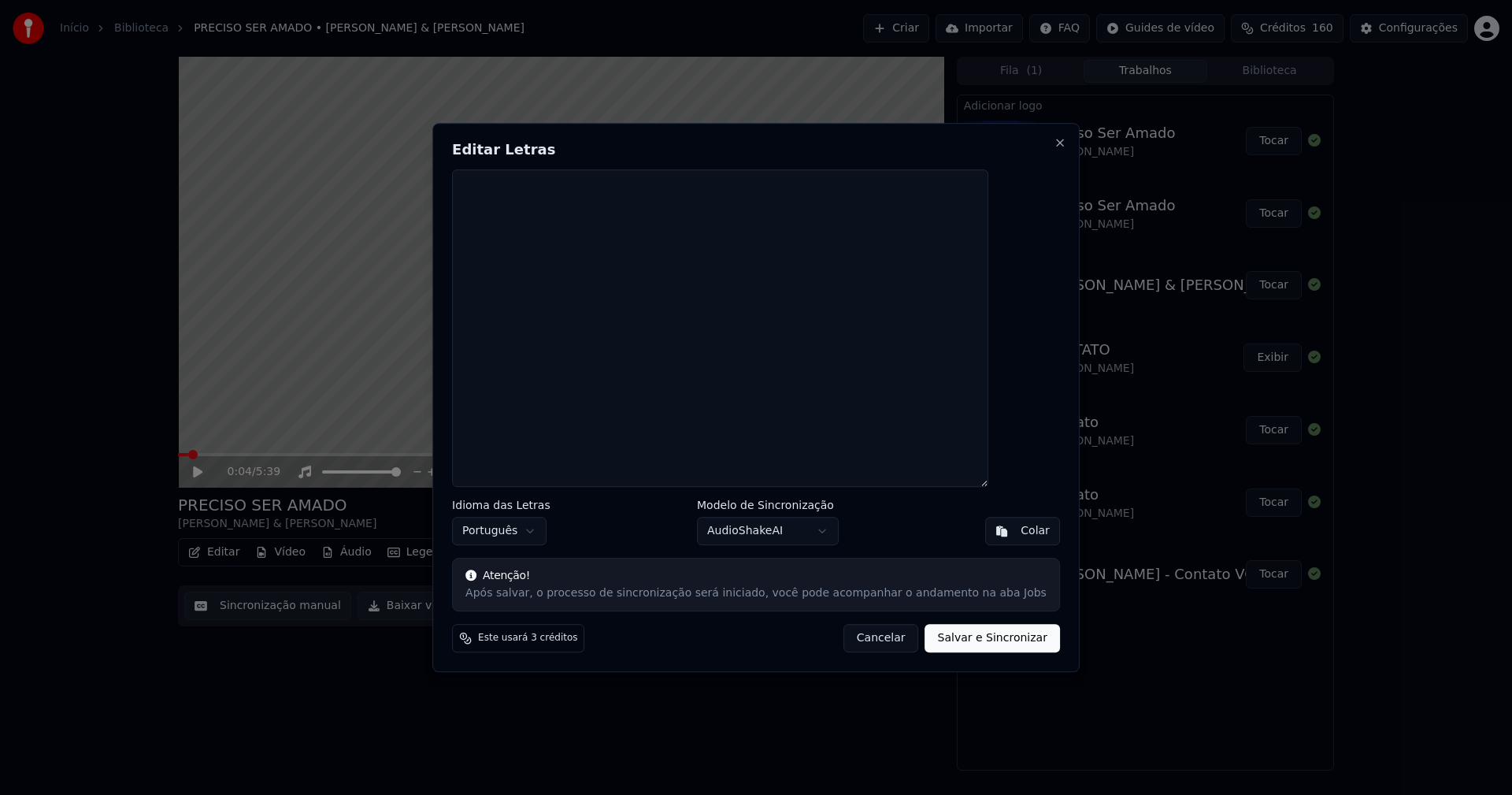
click at [1020, 531] on div "Colar" at bounding box center [1035, 531] width 29 height 16
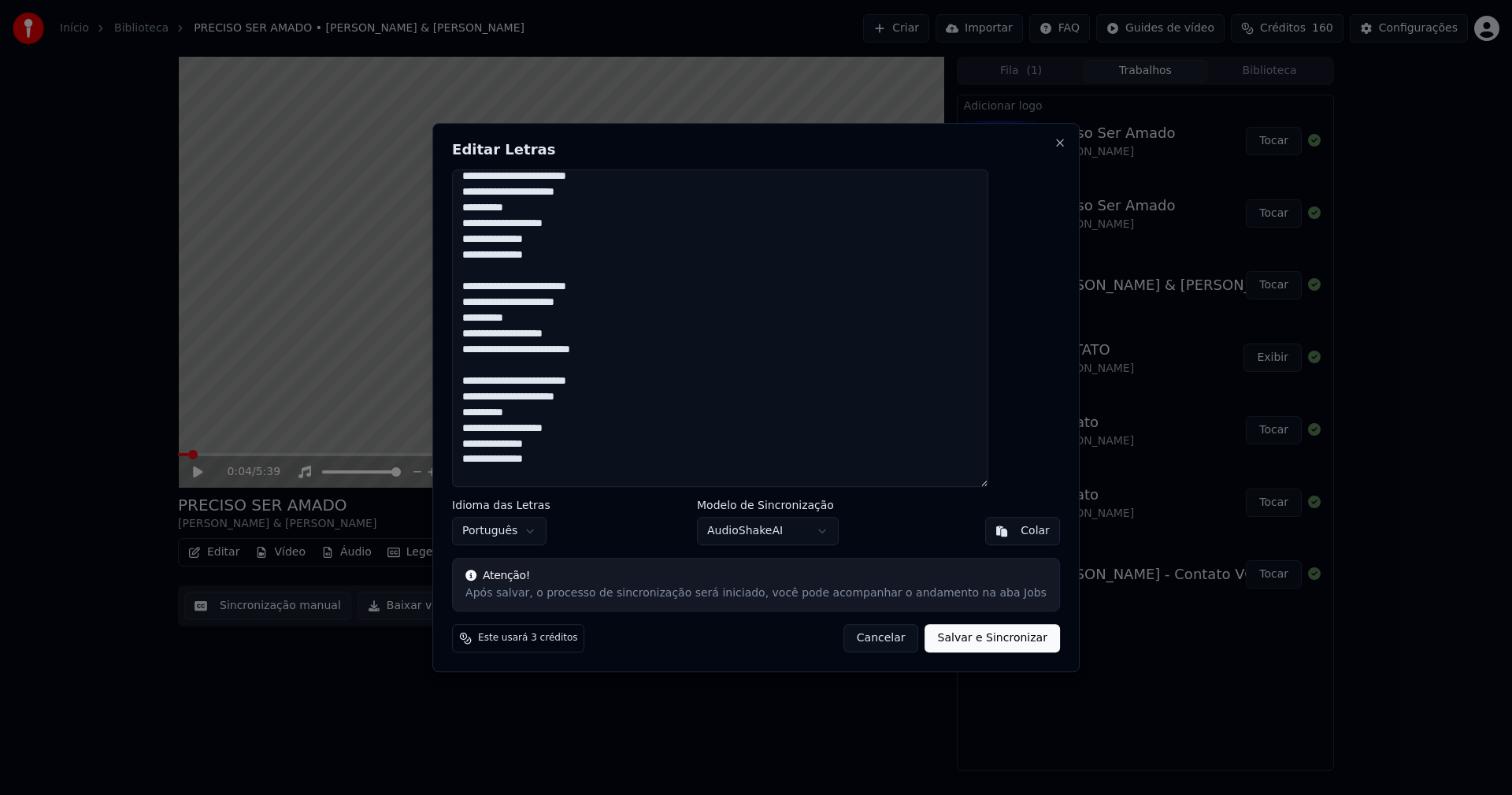
scroll to position [829, 0]
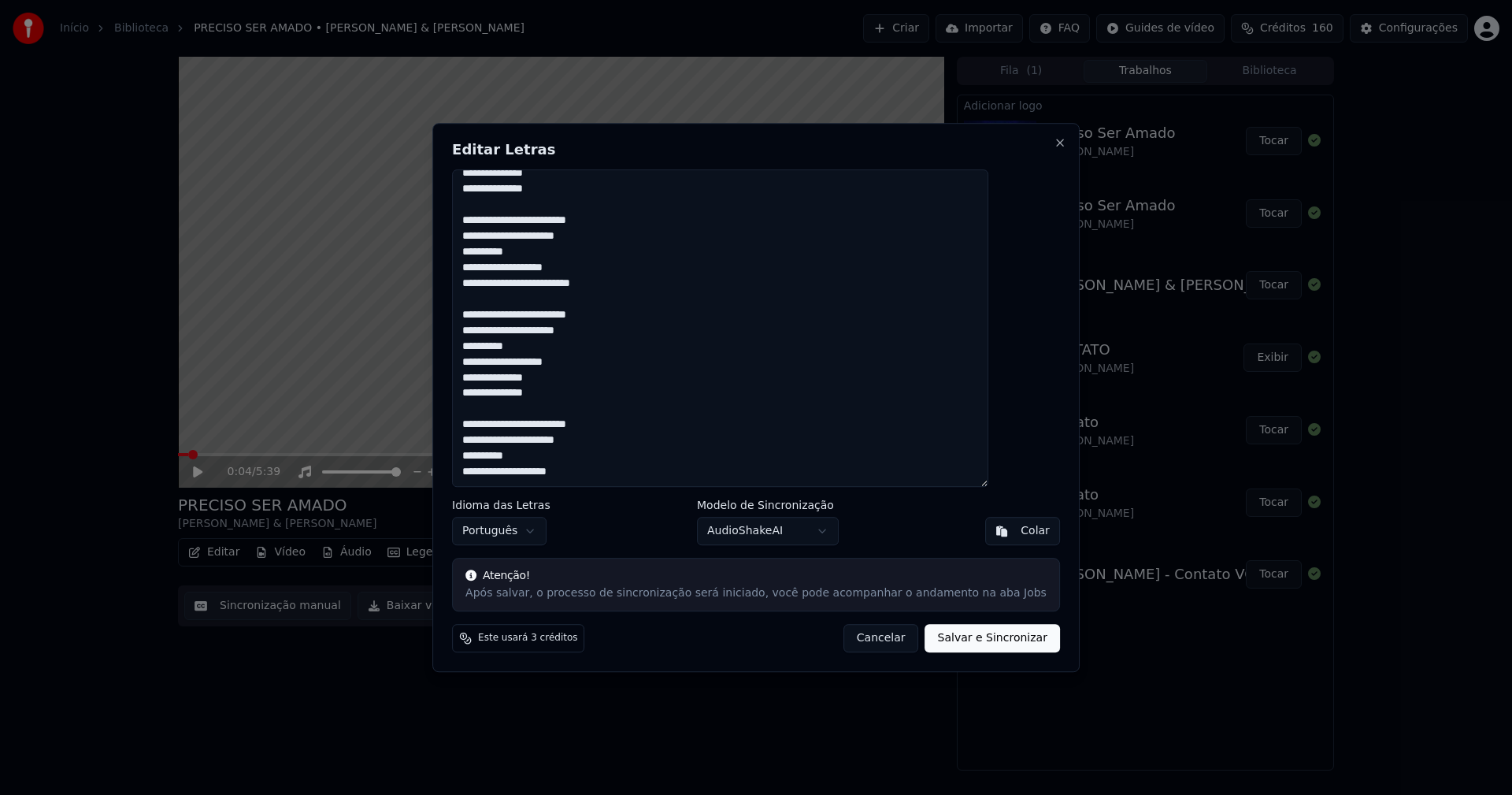
drag, startPoint x: 971, startPoint y: 638, endPoint x: 921, endPoint y: 638, distance: 50.0
click at [971, 637] on button "Salvar e Sincronizar" at bounding box center [992, 637] width 134 height 28
type textarea "**********"
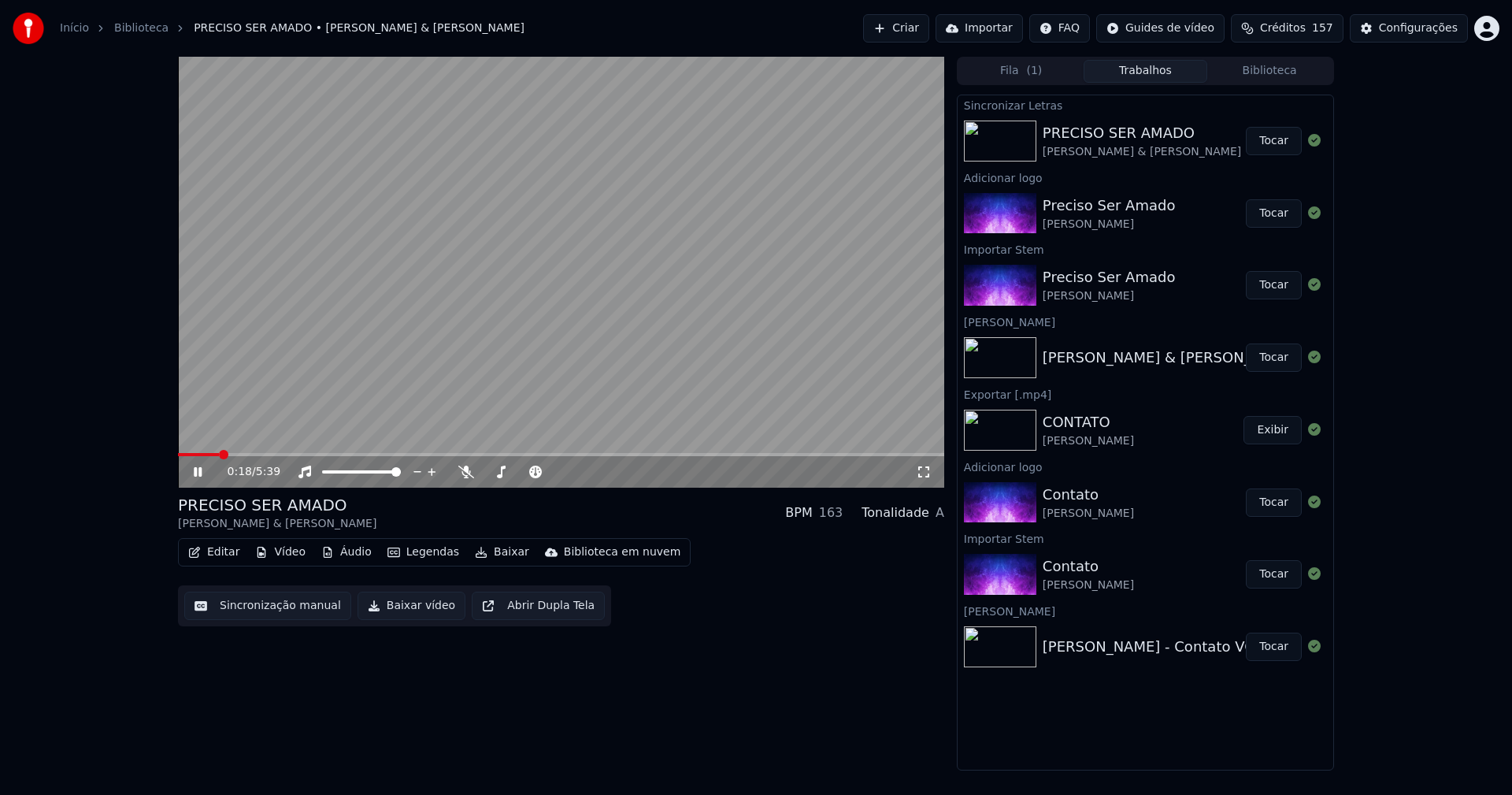
click at [231, 554] on button "Editar" at bounding box center [213, 552] width 64 height 22
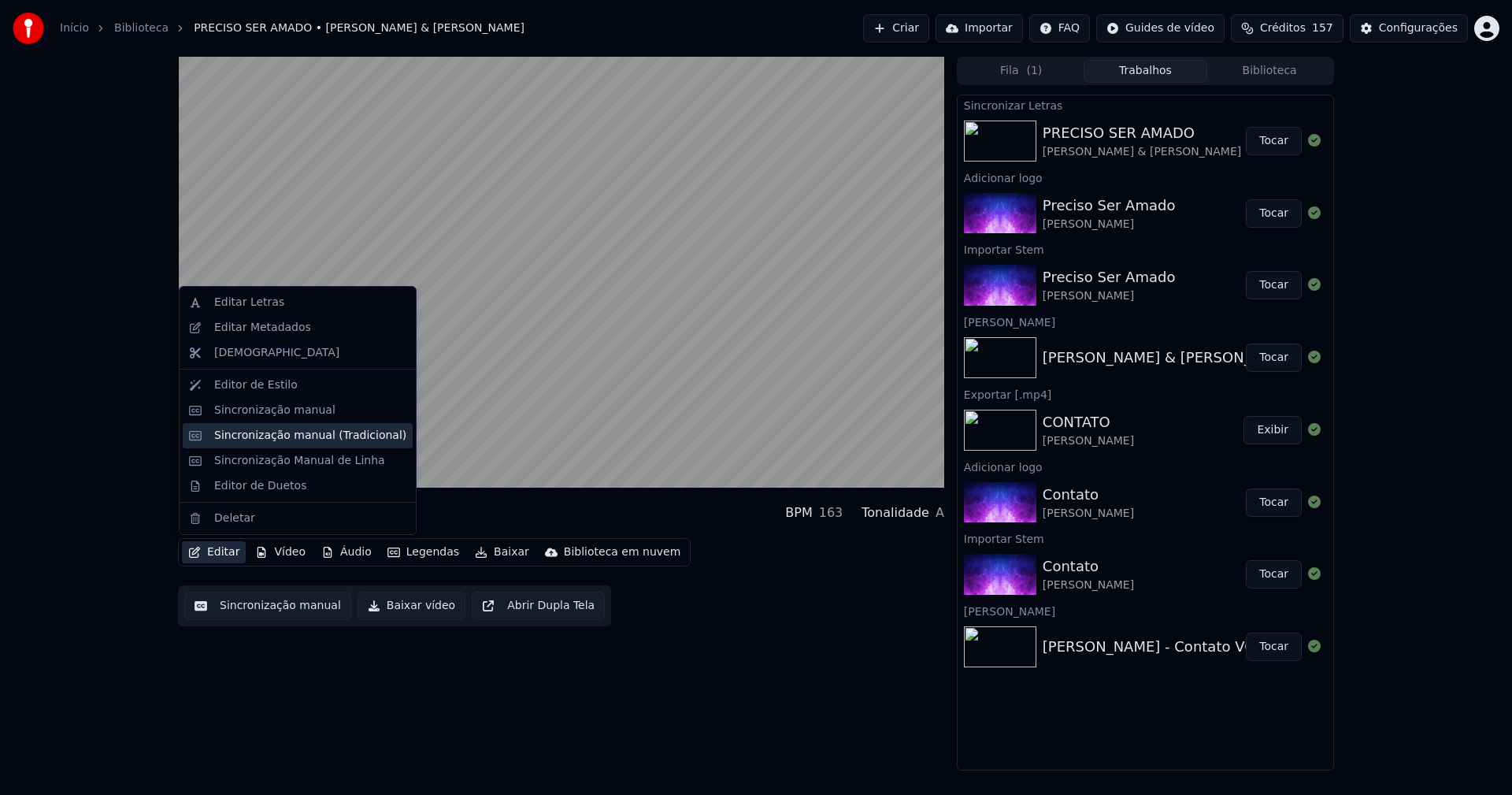
click at [276, 434] on div "Sincronização manual (Tradicional)" at bounding box center [310, 435] width 192 height 16
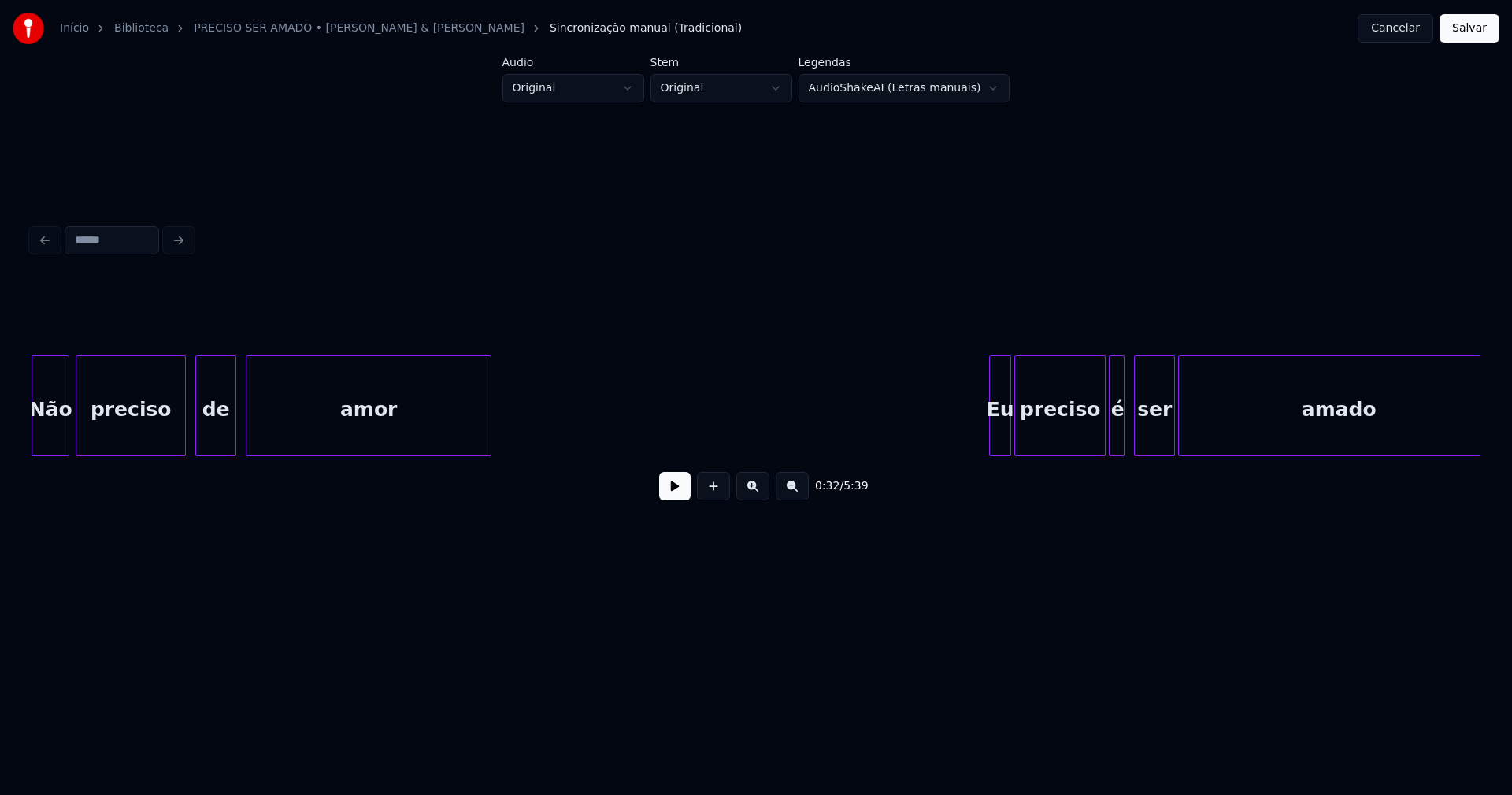
scroll to position [0, 4673]
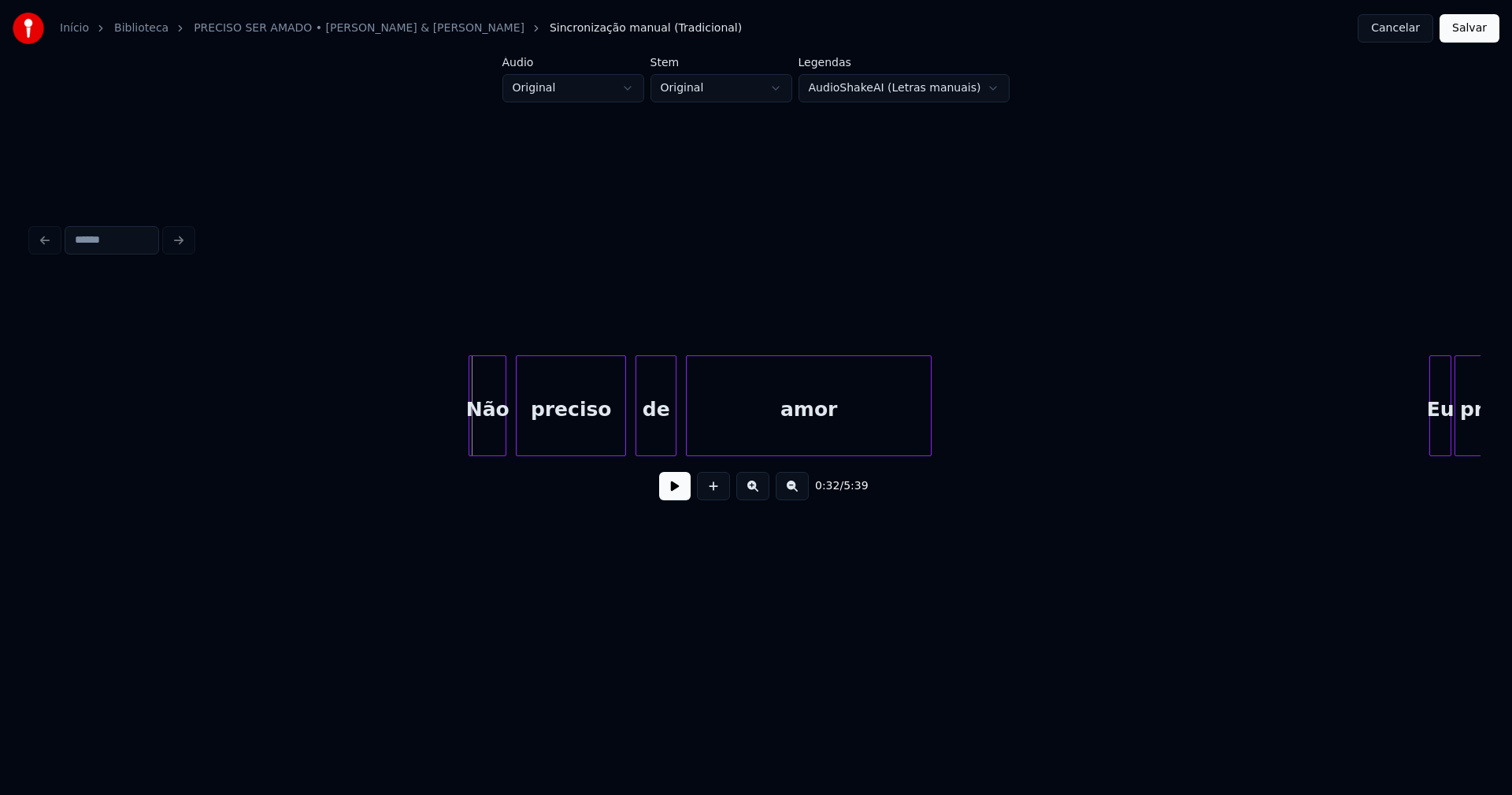
click at [498, 430] on div "Não" at bounding box center [487, 409] width 36 height 107
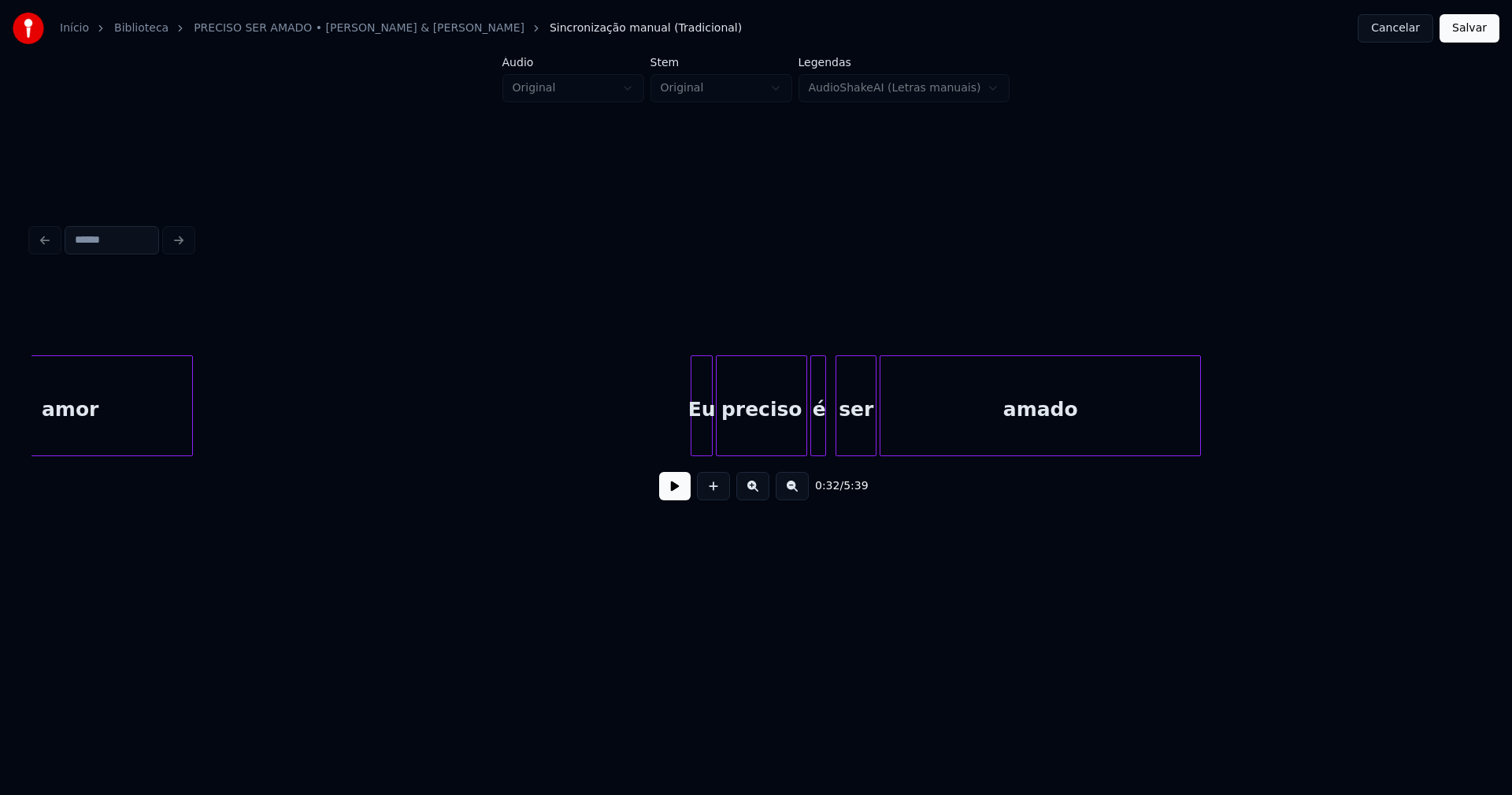
scroll to position [0, 5826]
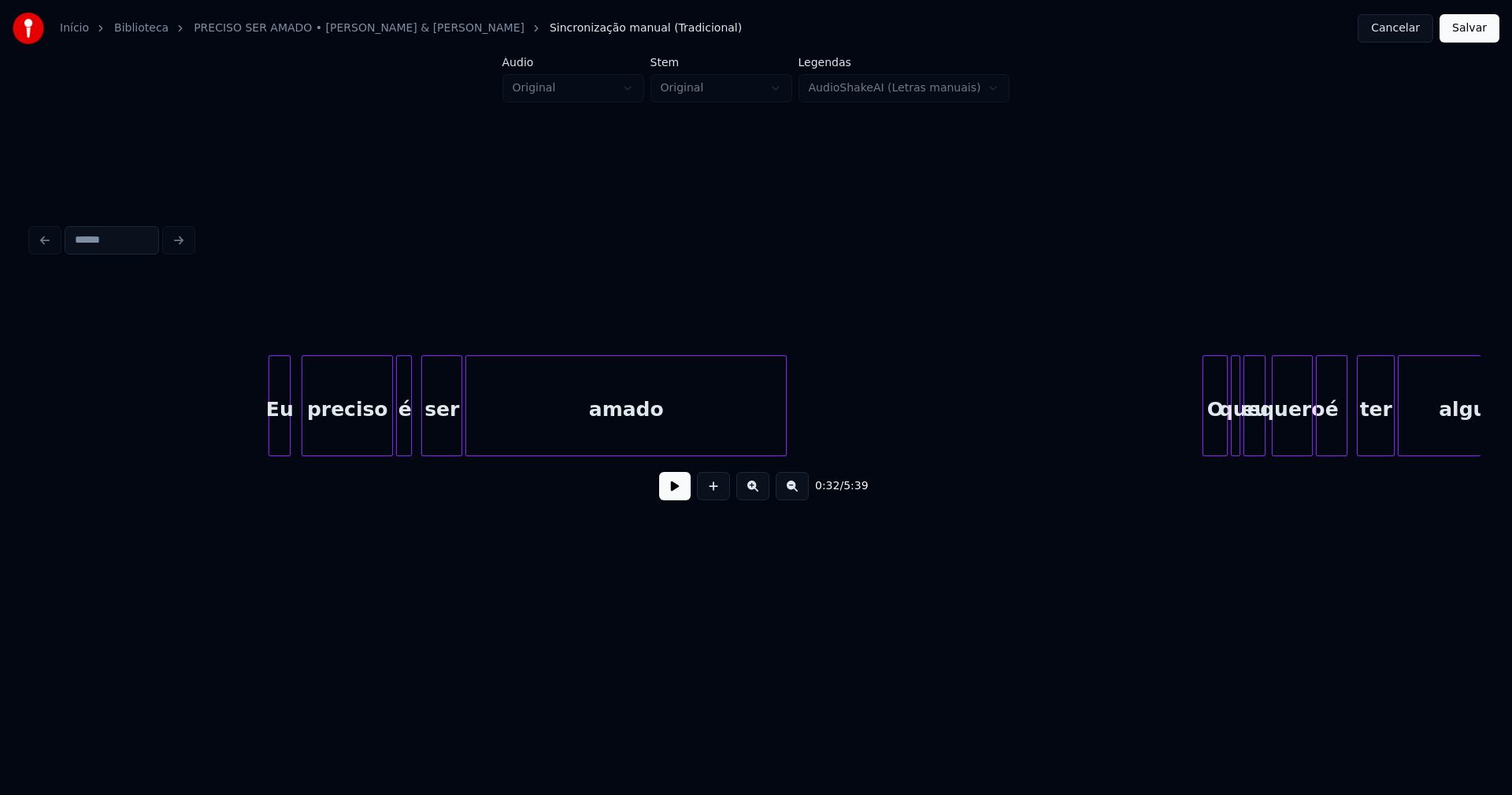
click at [277, 443] on div "Eu" at bounding box center [279, 409] width 21 height 107
click at [379, 438] on div at bounding box center [380, 405] width 5 height 99
click at [395, 436] on div "é" at bounding box center [395, 409] width 16 height 107
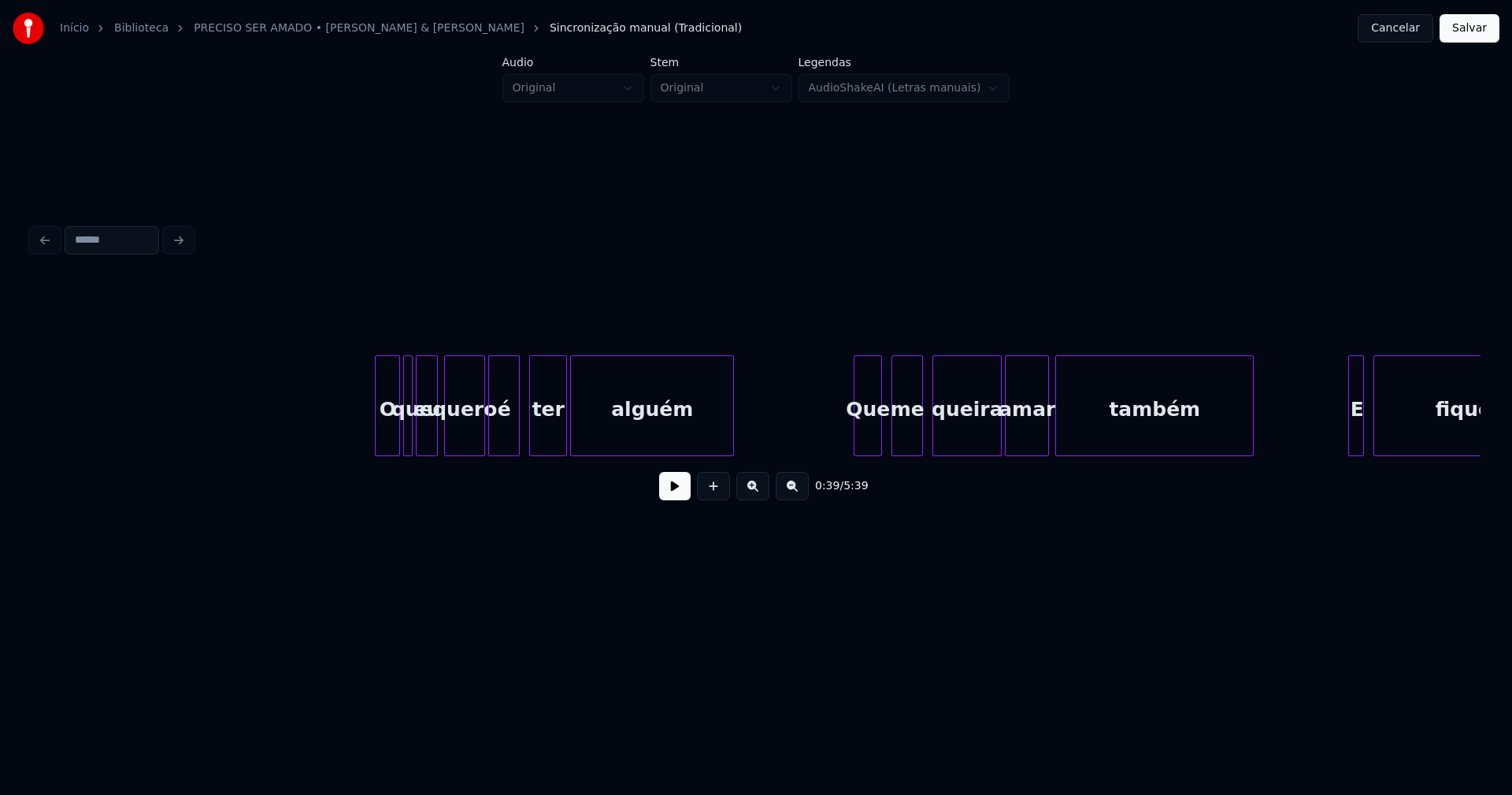
scroll to position [0, 6743]
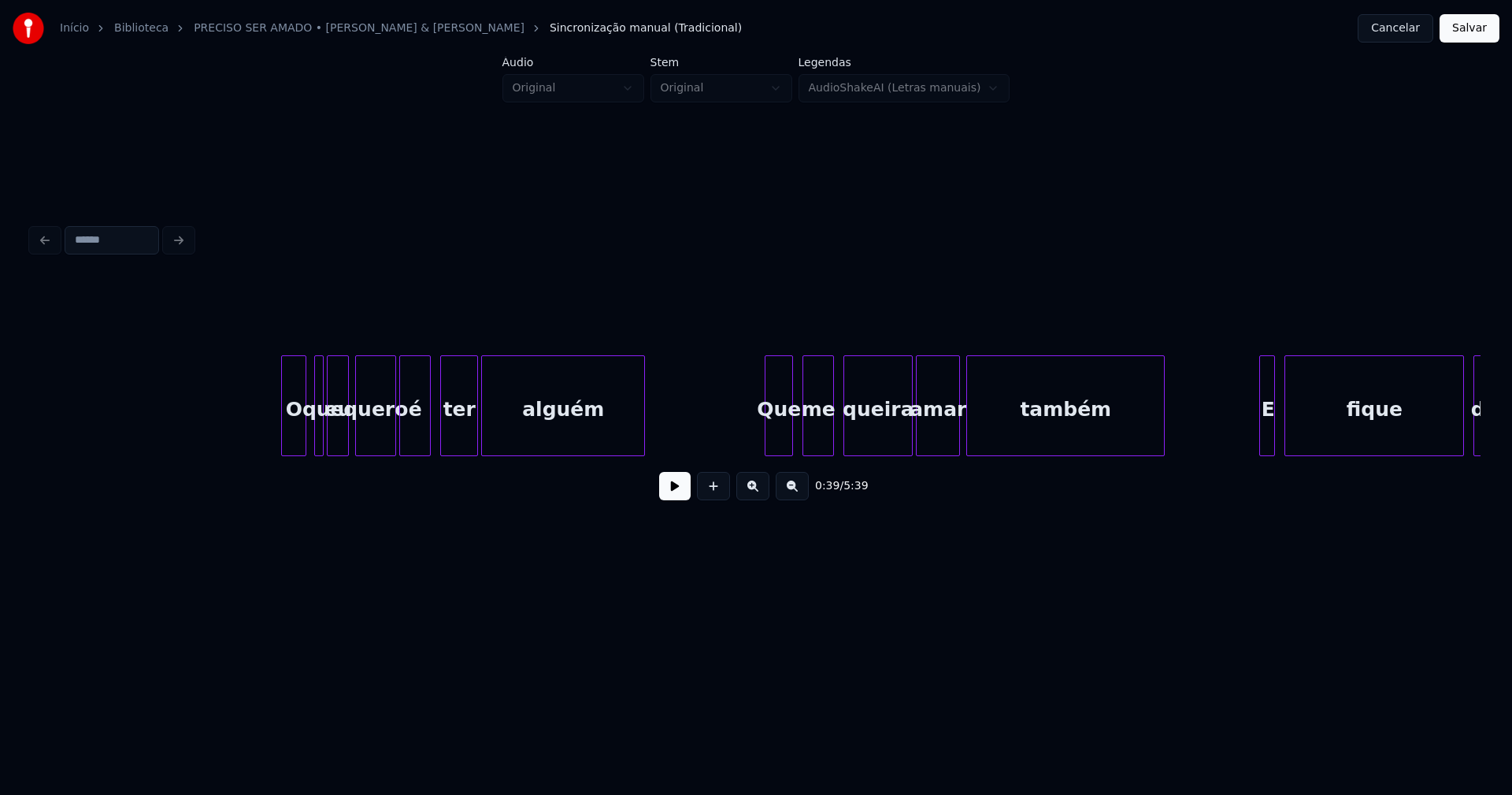
click at [292, 433] on div "O" at bounding box center [293, 409] width 24 height 107
click at [335, 439] on div at bounding box center [337, 405] width 5 height 99
click at [327, 447] on div at bounding box center [327, 405] width 5 height 99
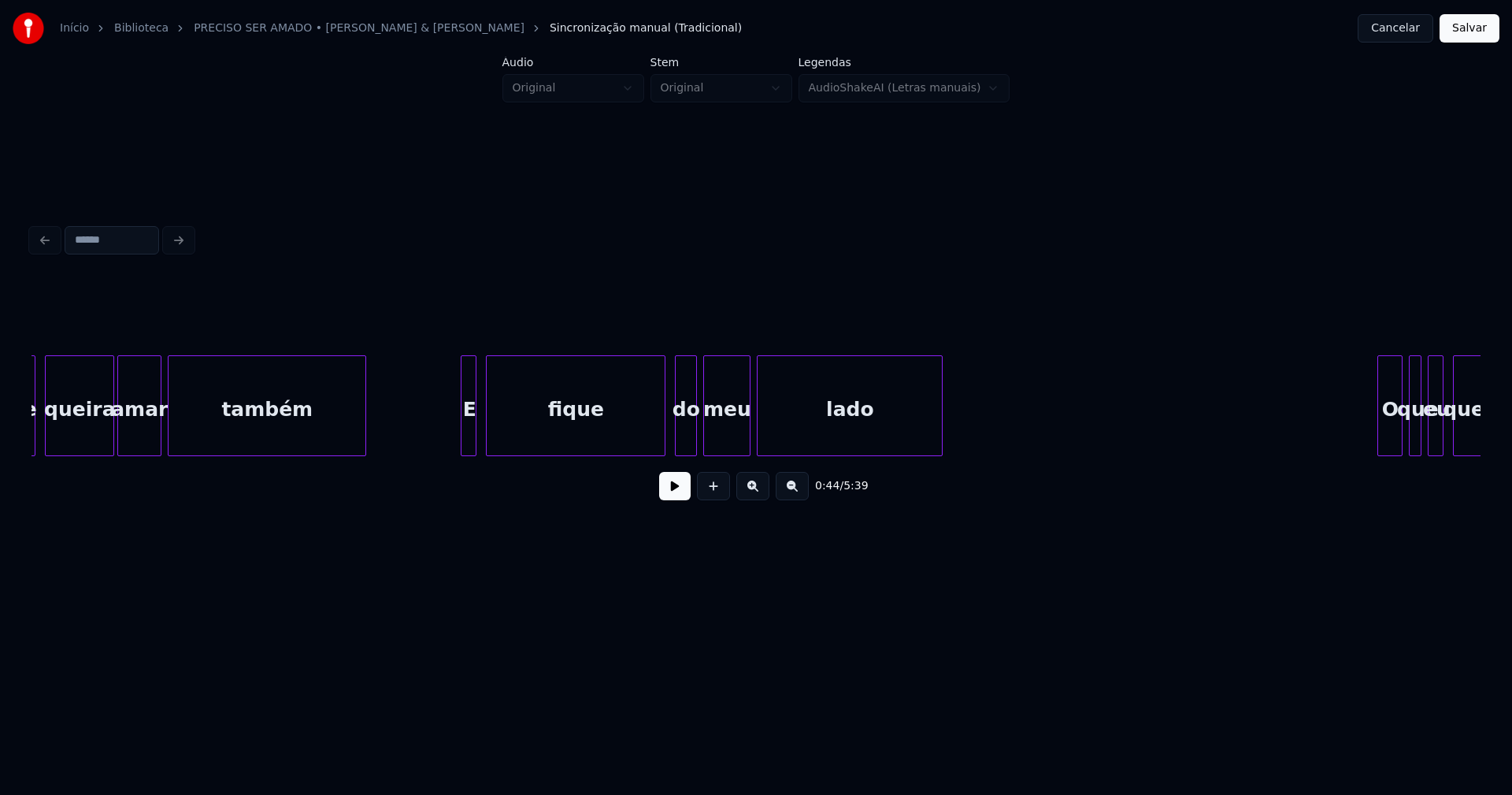
scroll to position [0, 7570]
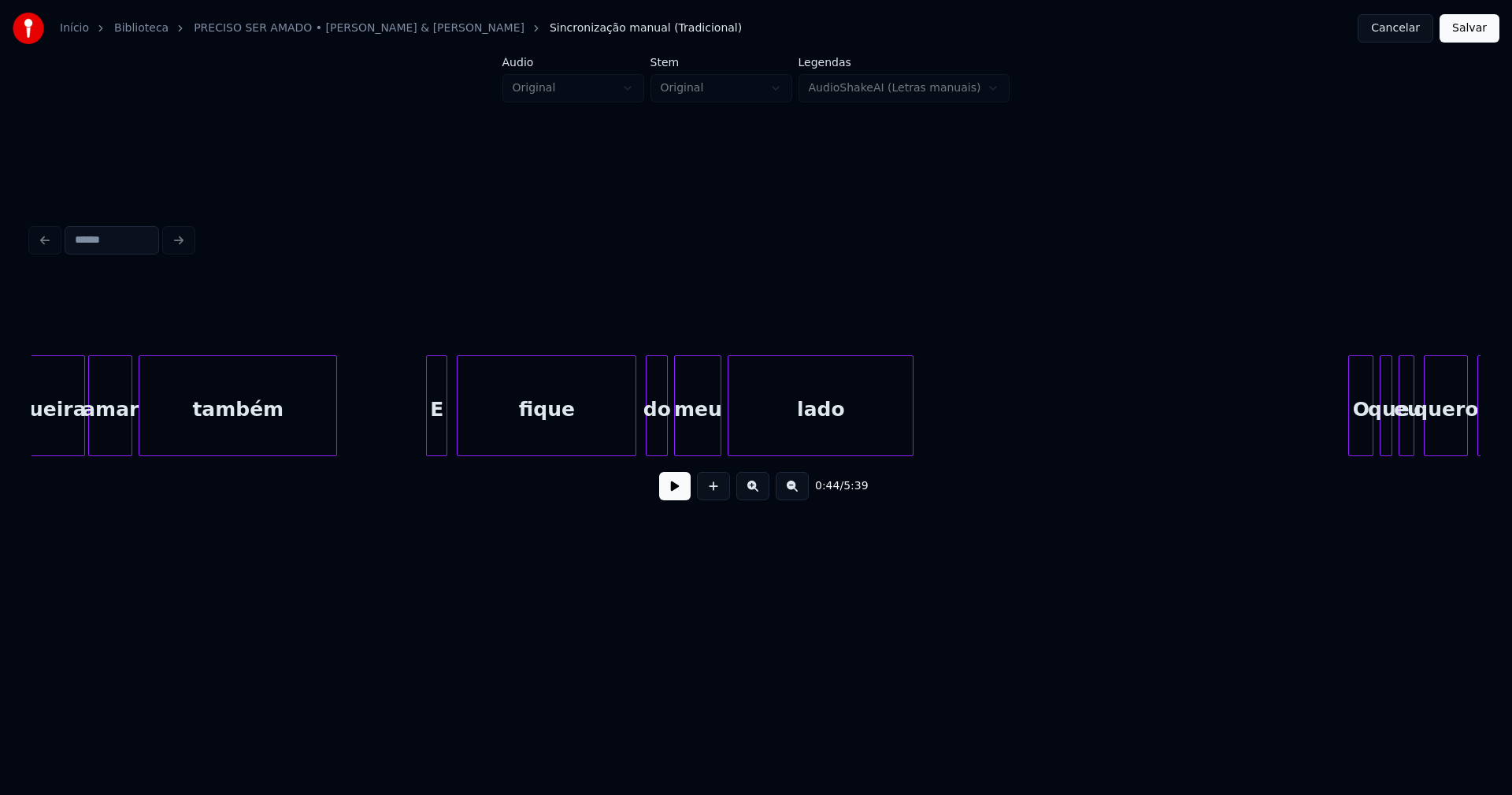
click at [429, 434] on div at bounding box center [429, 405] width 5 height 99
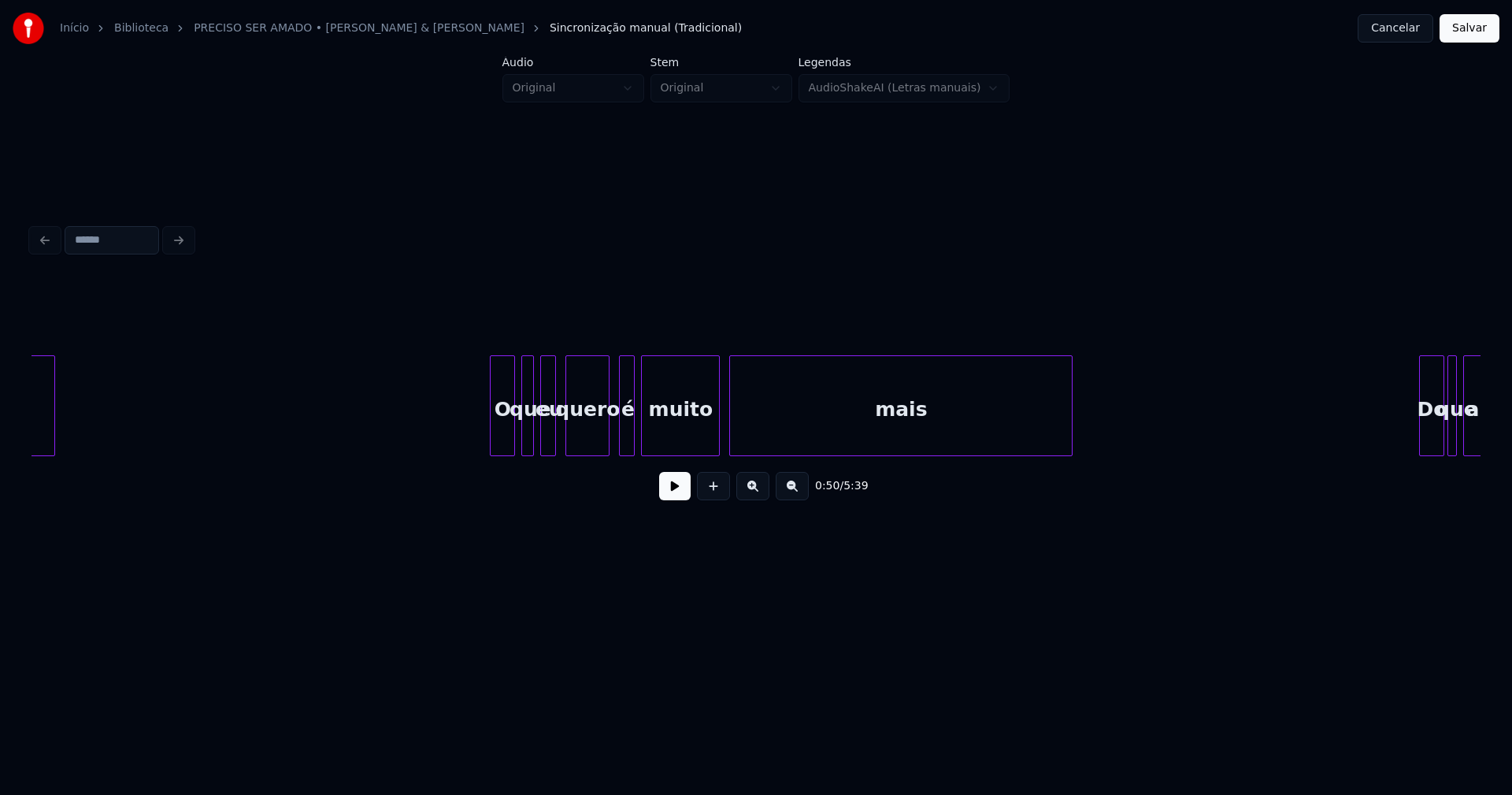
scroll to position [0, 8458]
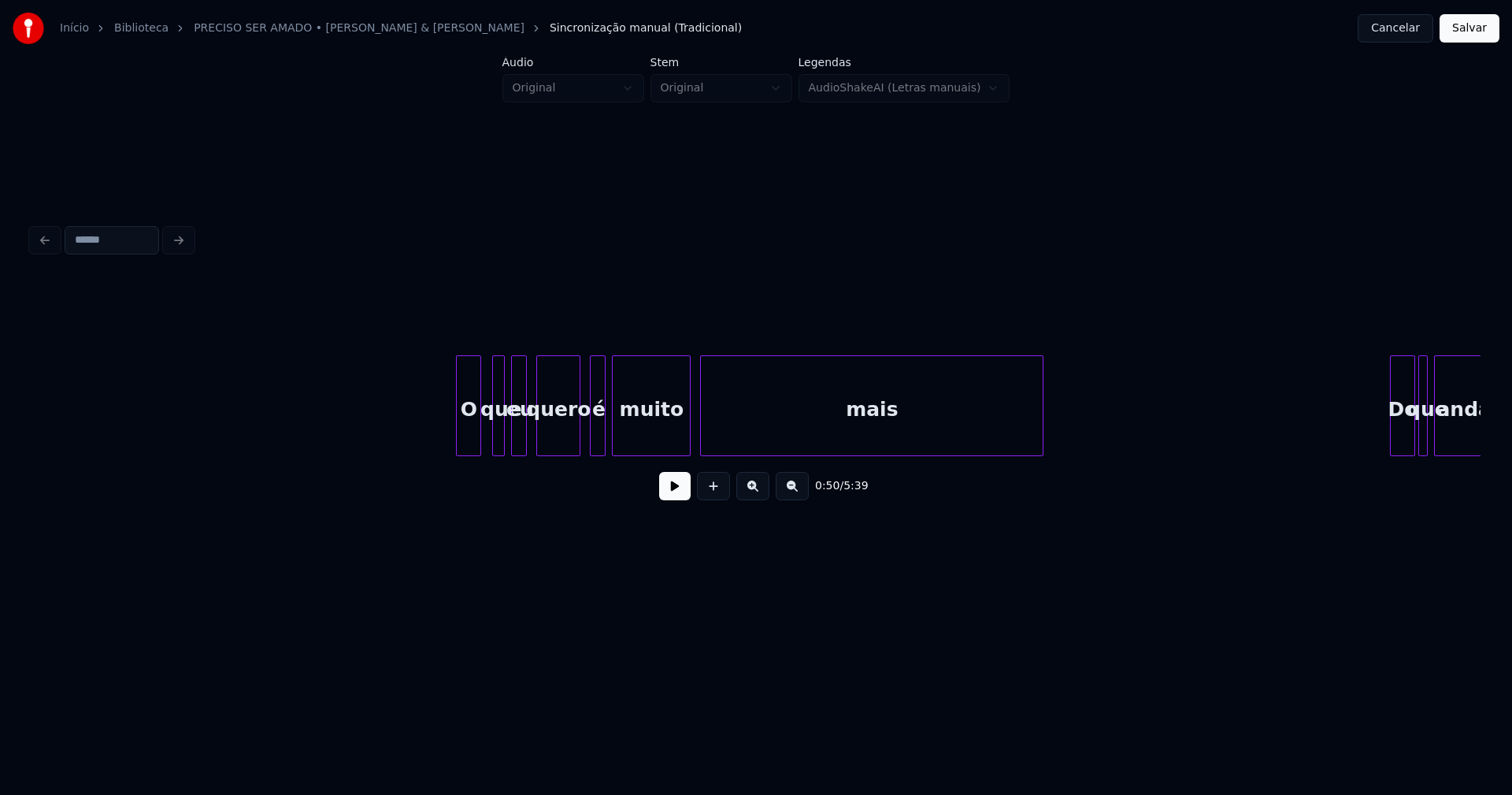
click at [468, 440] on div "O" at bounding box center [468, 409] width 24 height 107
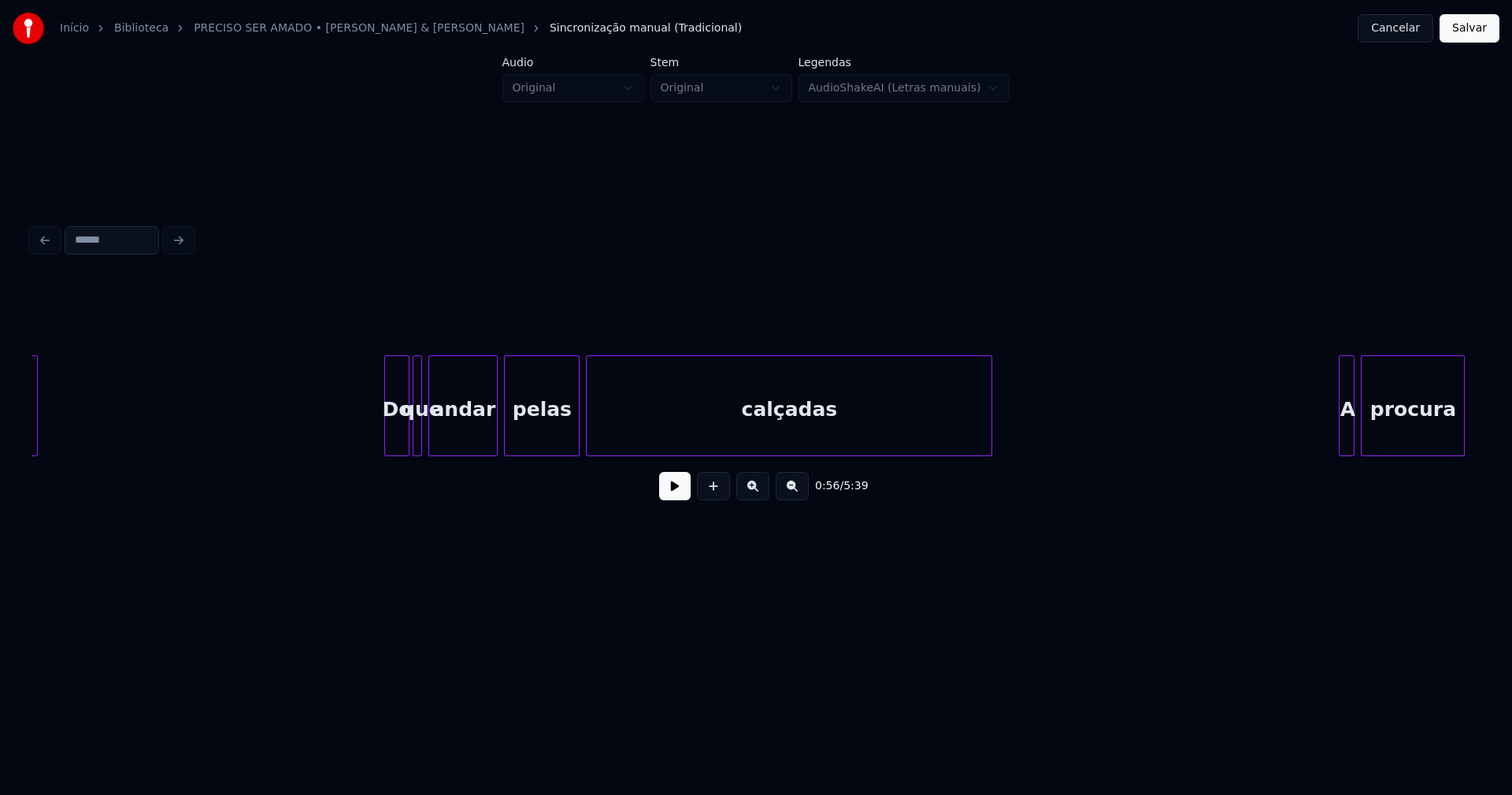
scroll to position [0, 9493]
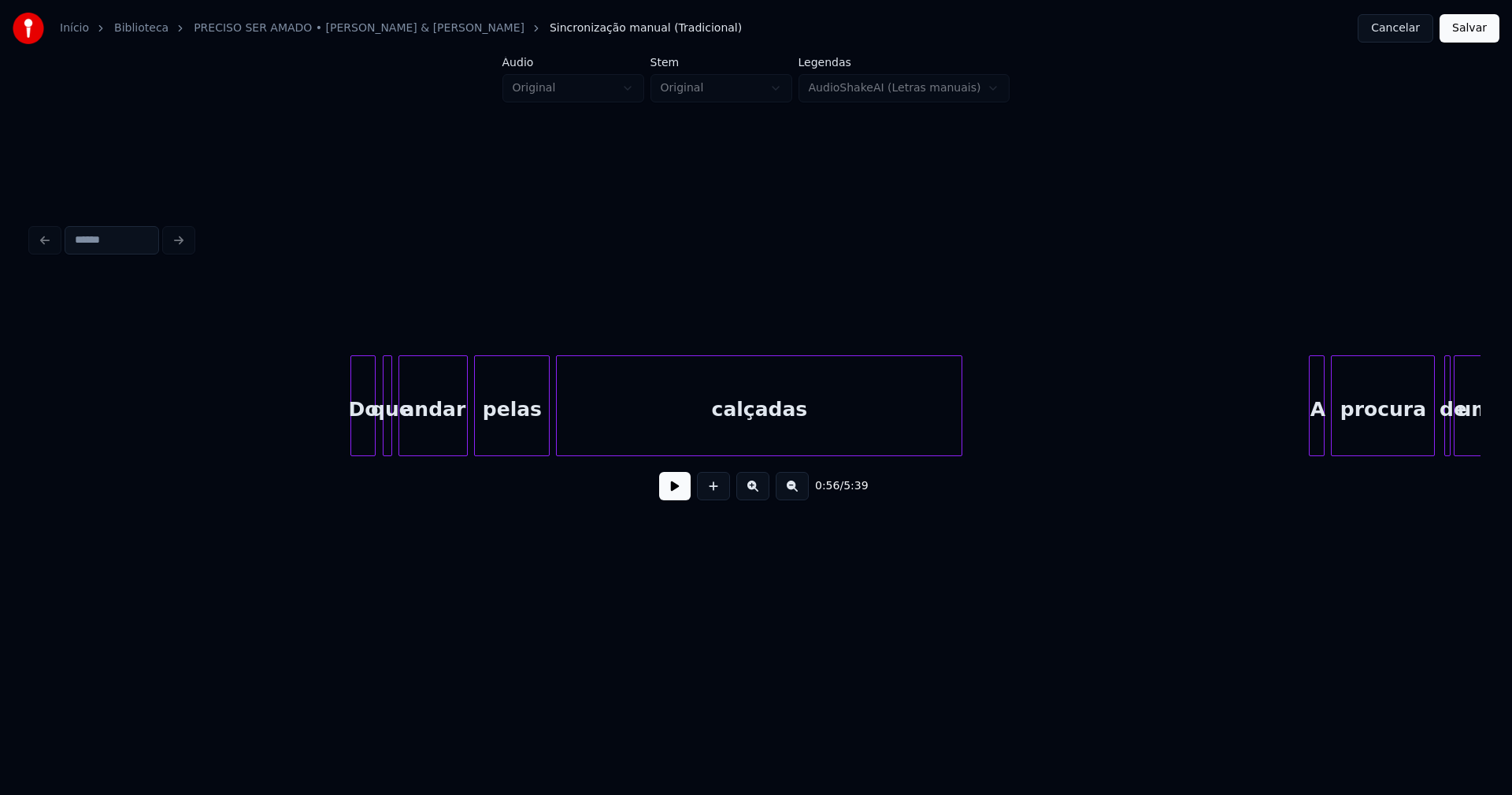
click at [361, 435] on div "Do" at bounding box center [363, 409] width 24 height 107
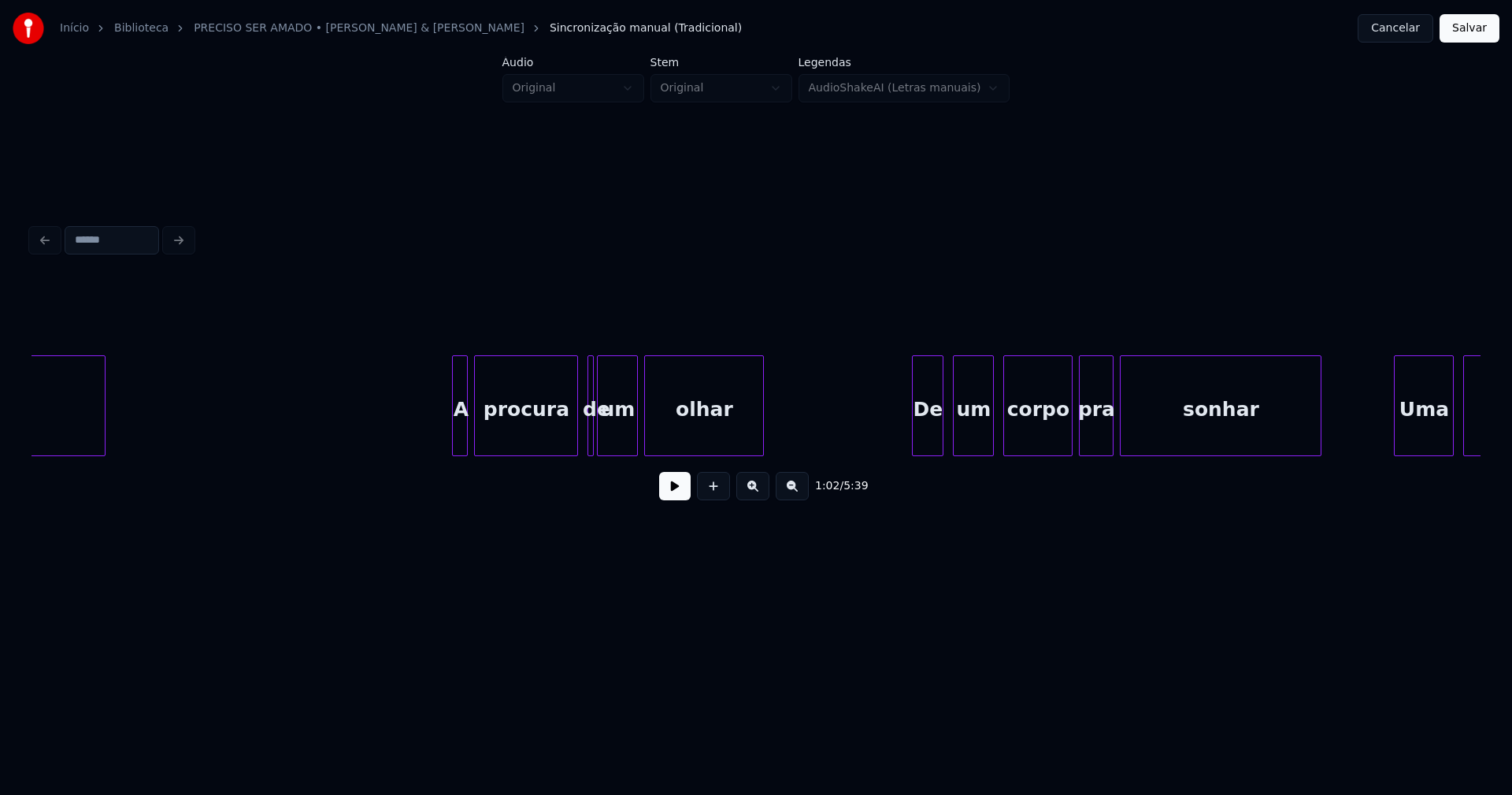
scroll to position [0, 10439]
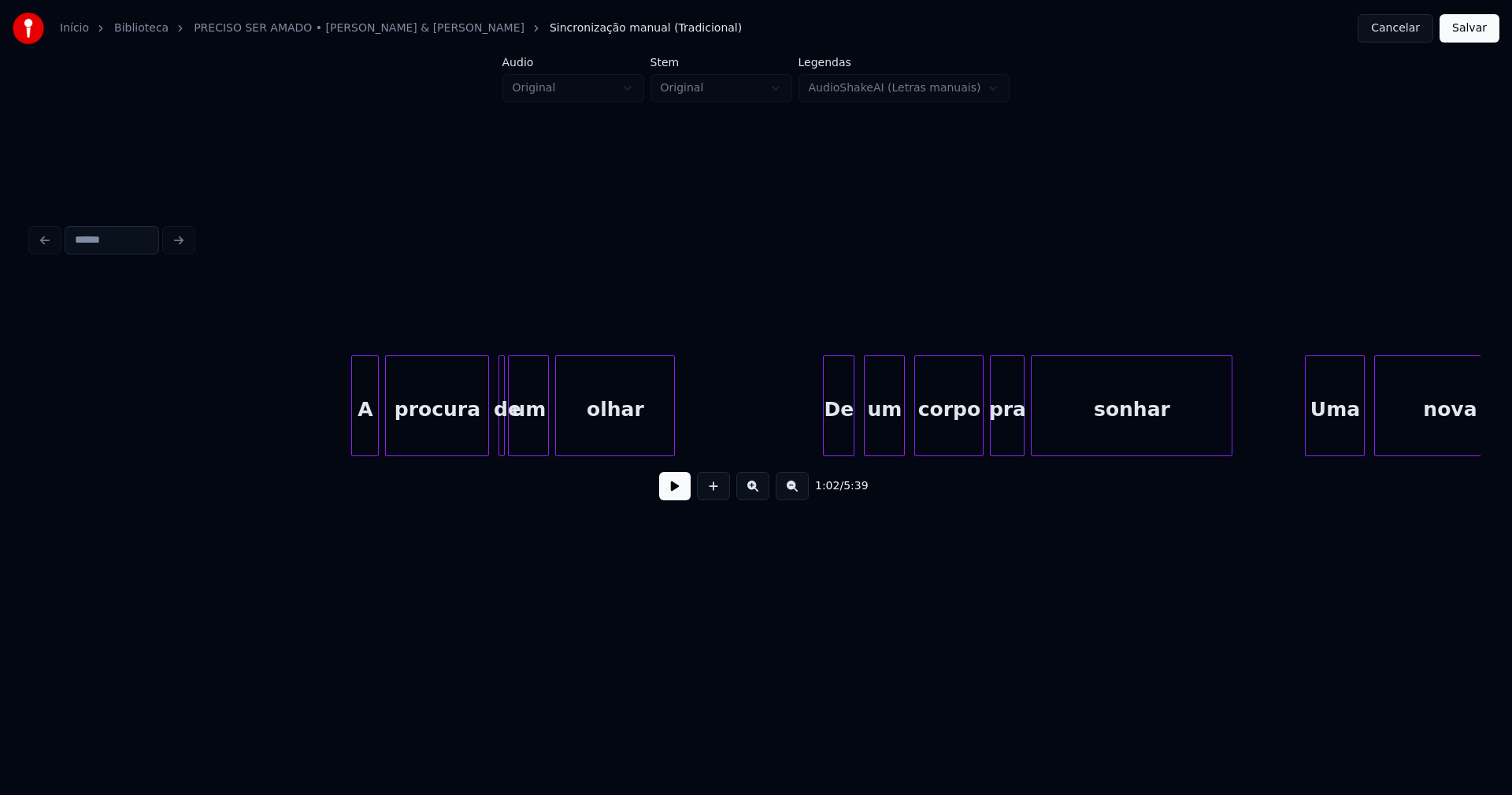
click at [353, 441] on div at bounding box center [355, 405] width 5 height 99
click at [500, 433] on div at bounding box center [502, 405] width 5 height 99
click at [493, 428] on div at bounding box center [496, 405] width 5 height 99
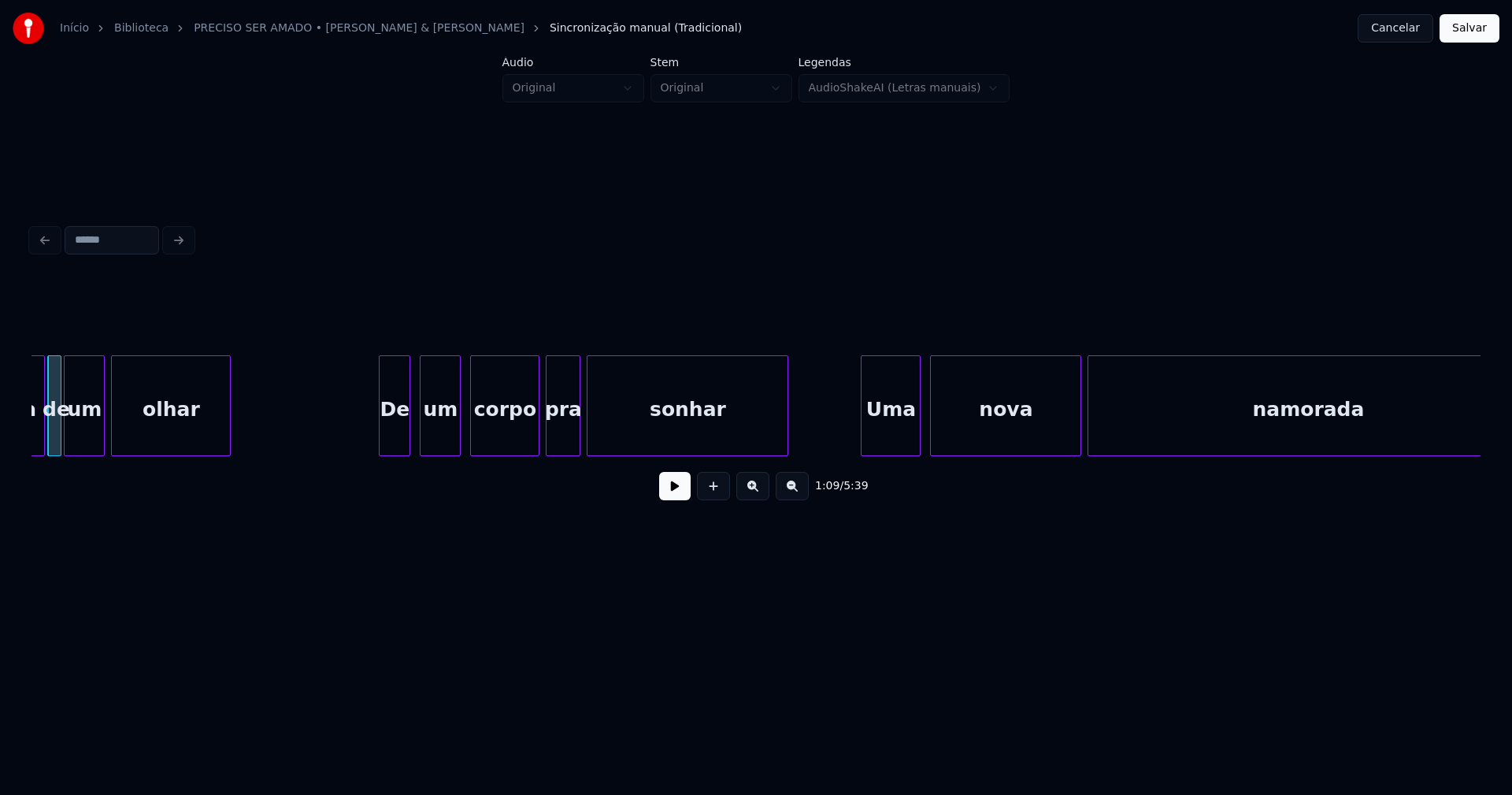
scroll to position [0, 10853]
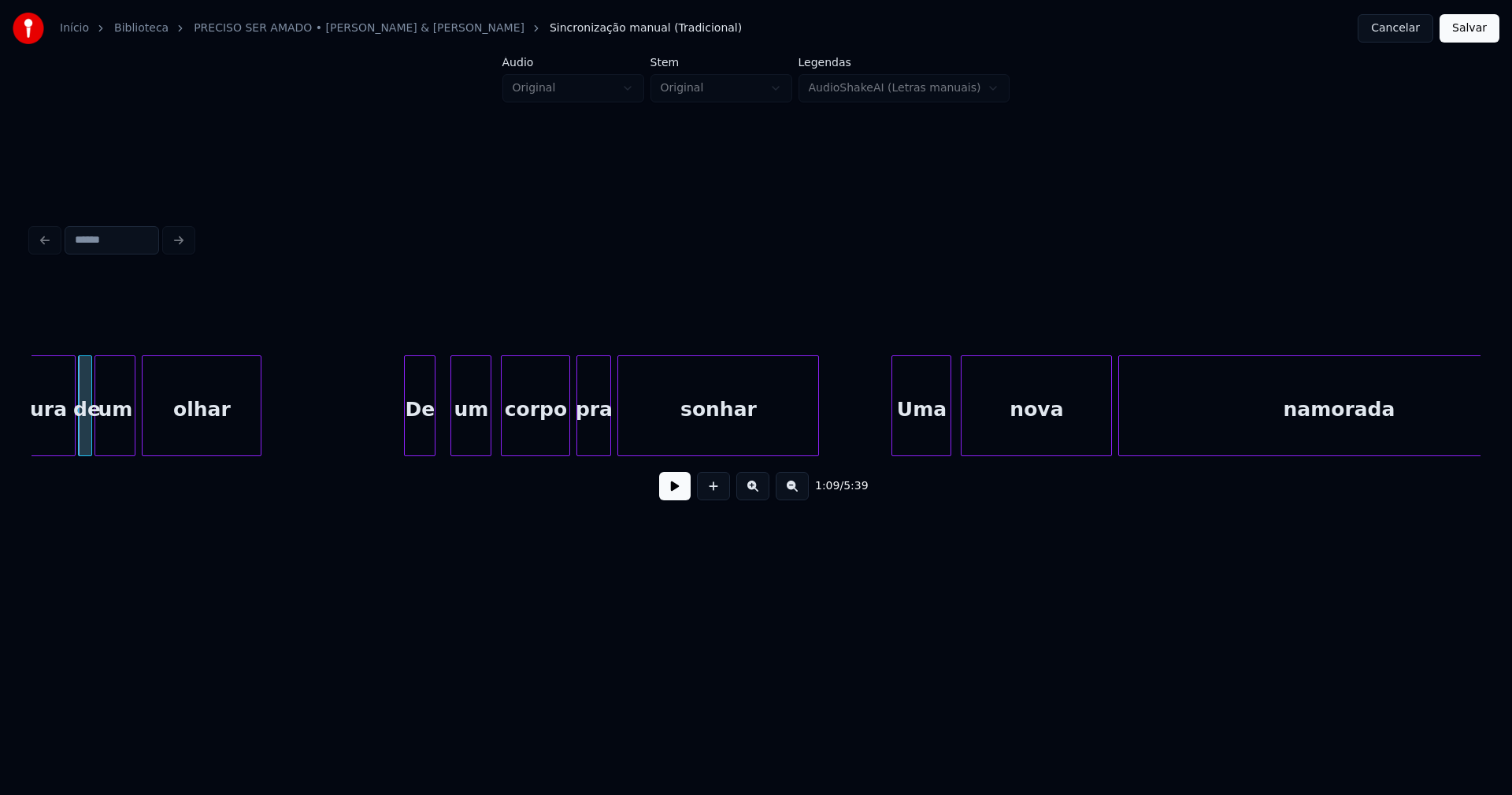
click at [424, 434] on div "De" at bounding box center [419, 409] width 30 height 107
click at [376, 444] on div at bounding box center [378, 405] width 5 height 99
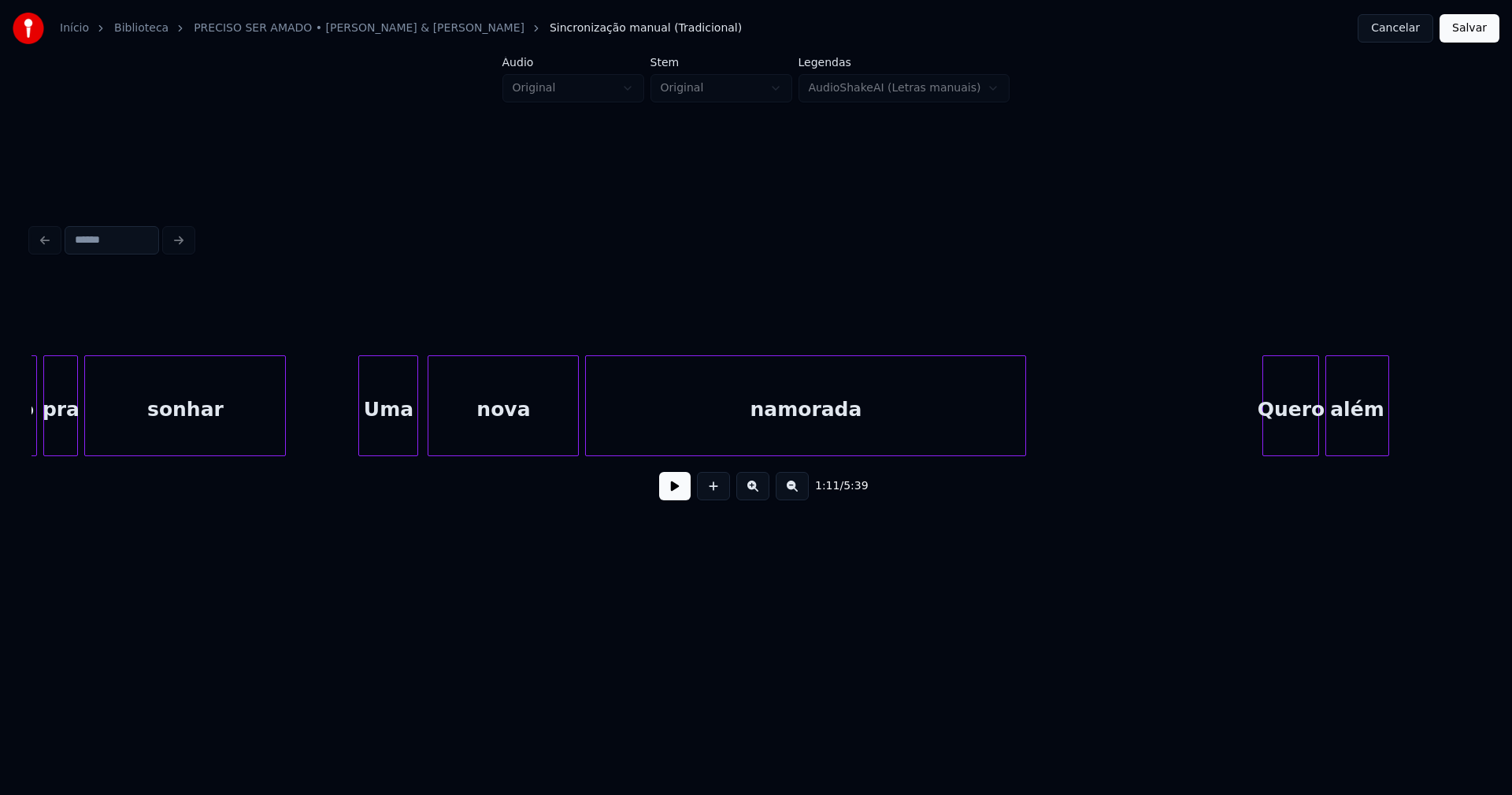
scroll to position [0, 11415]
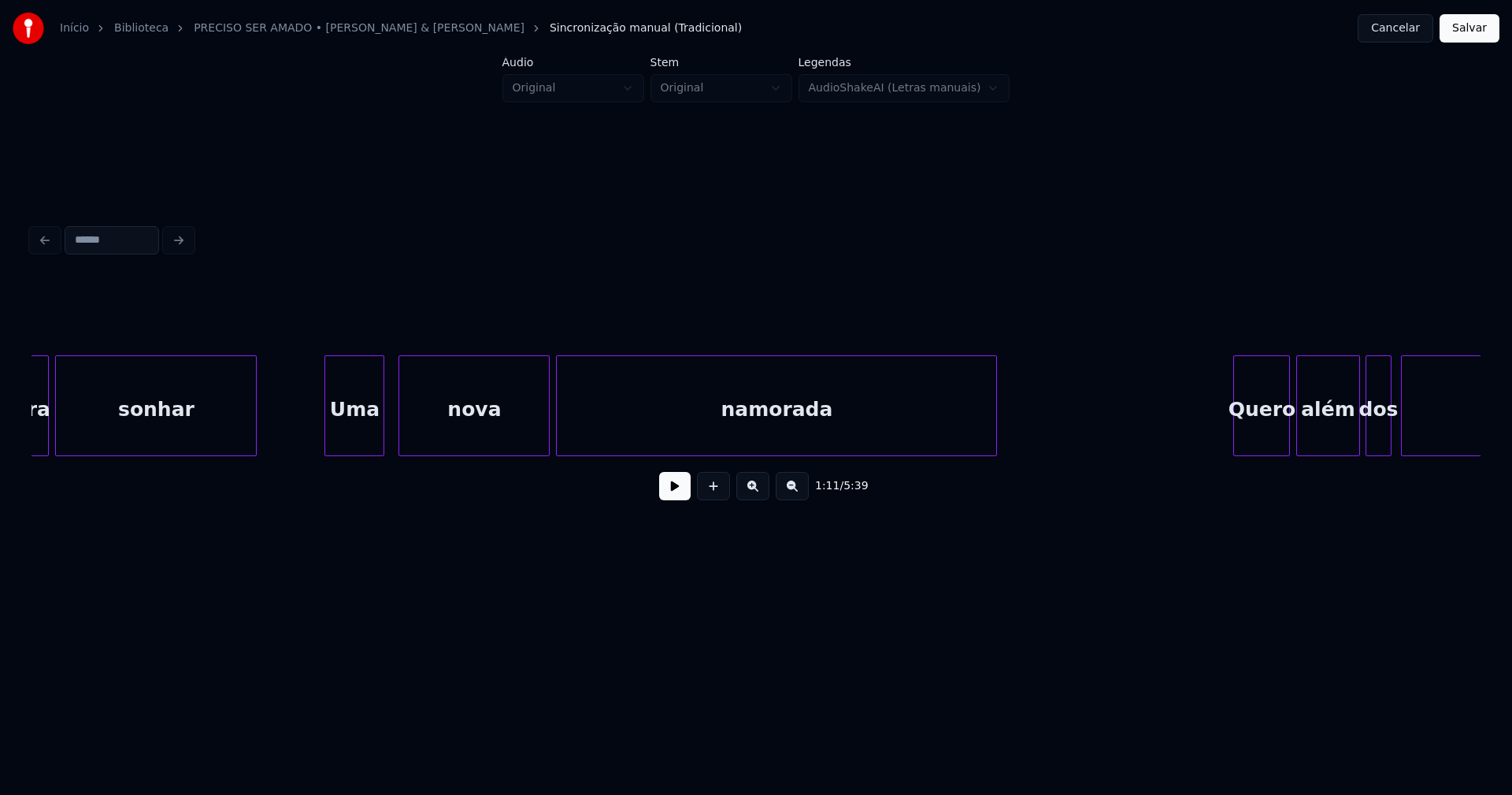
click at [362, 450] on div "pra sonhar Uma nova namorada [PERSON_NAME] além dos horizontes" at bounding box center [756, 405] width 1449 height 101
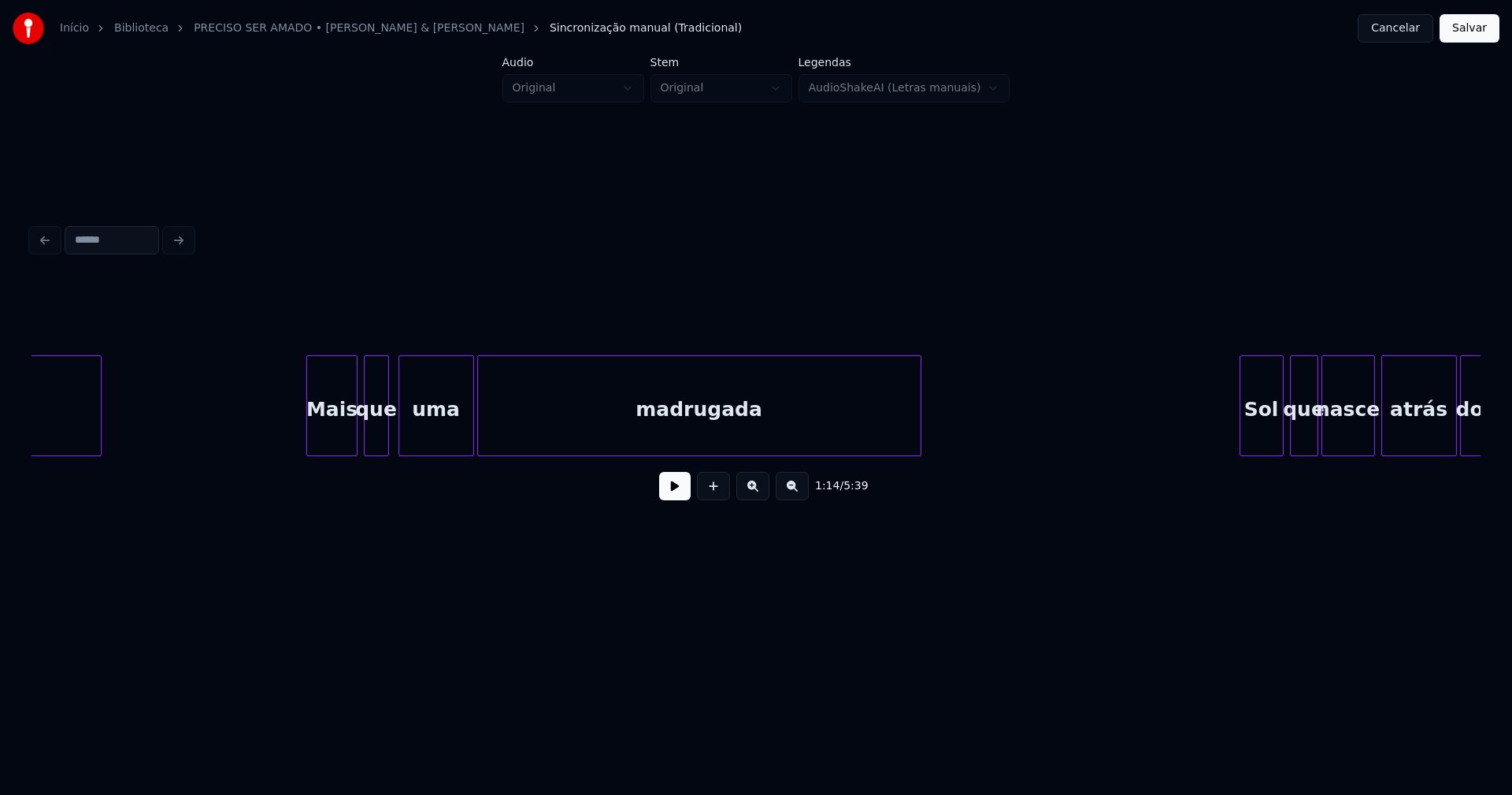
scroll to position [0, 13279]
click at [319, 440] on div "Mais" at bounding box center [317, 409] width 49 height 107
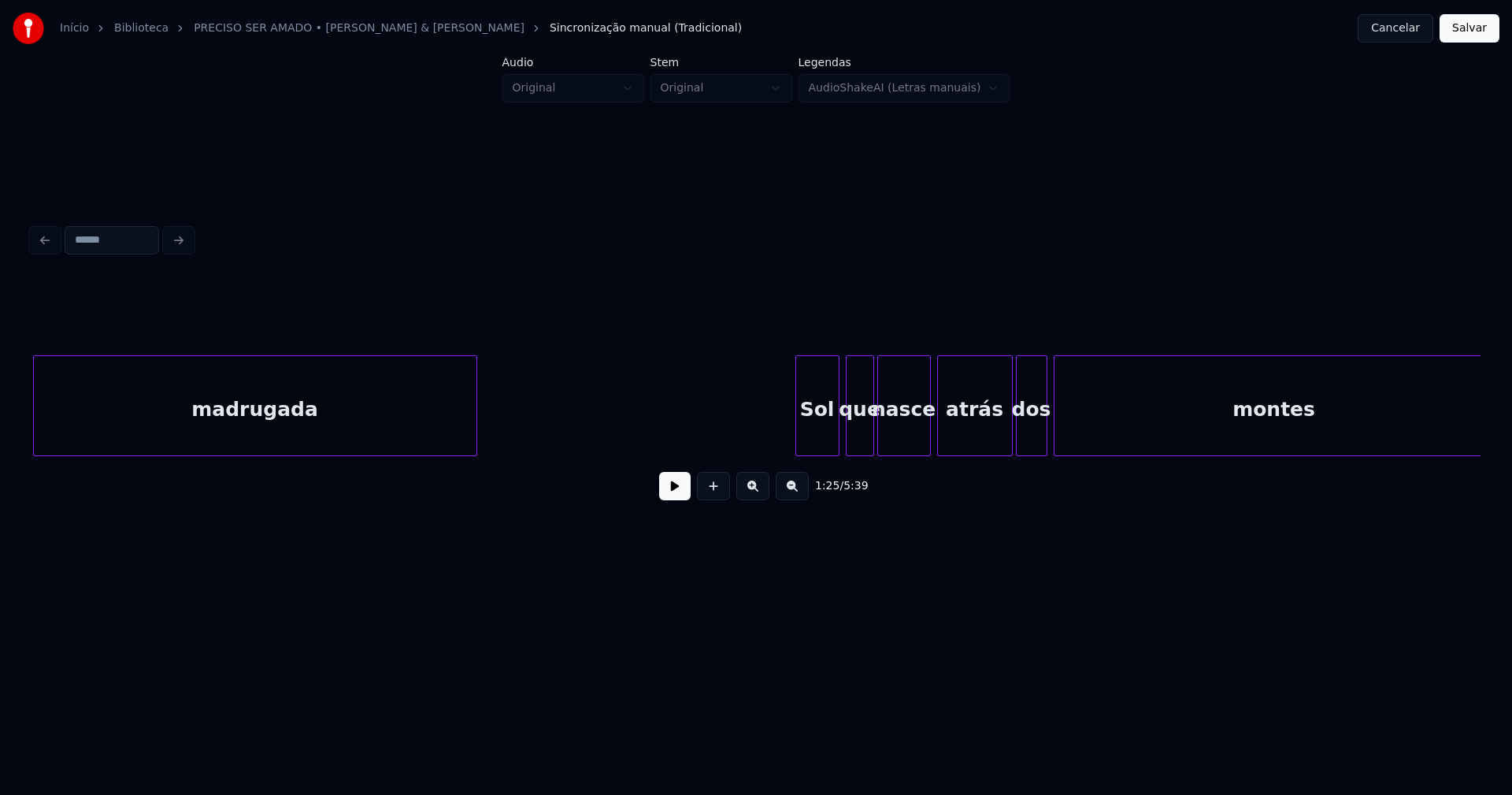
scroll to position [0, 14136]
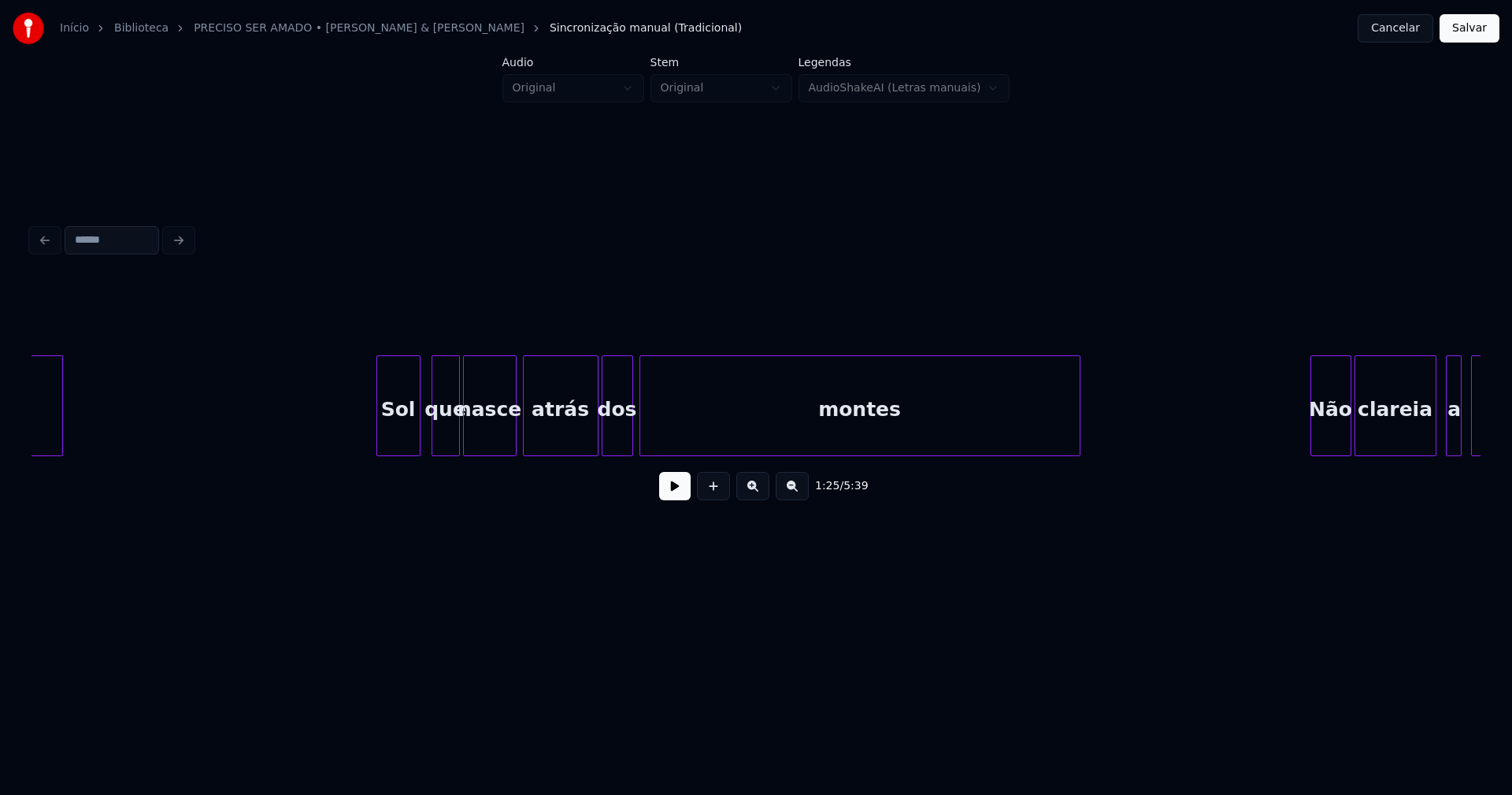
click at [398, 441] on div "Sol" at bounding box center [398, 409] width 42 height 107
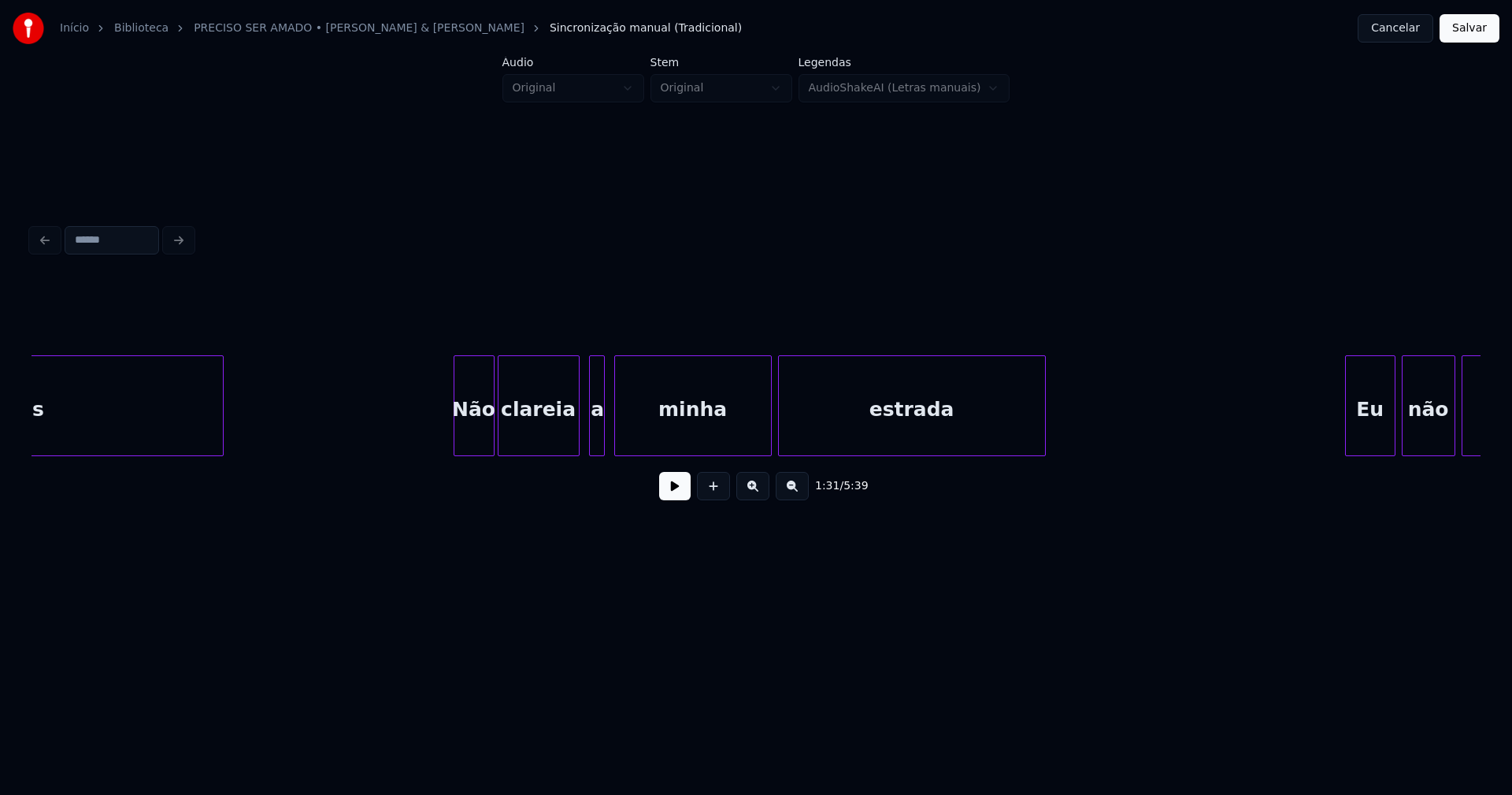
scroll to position [0, 15082]
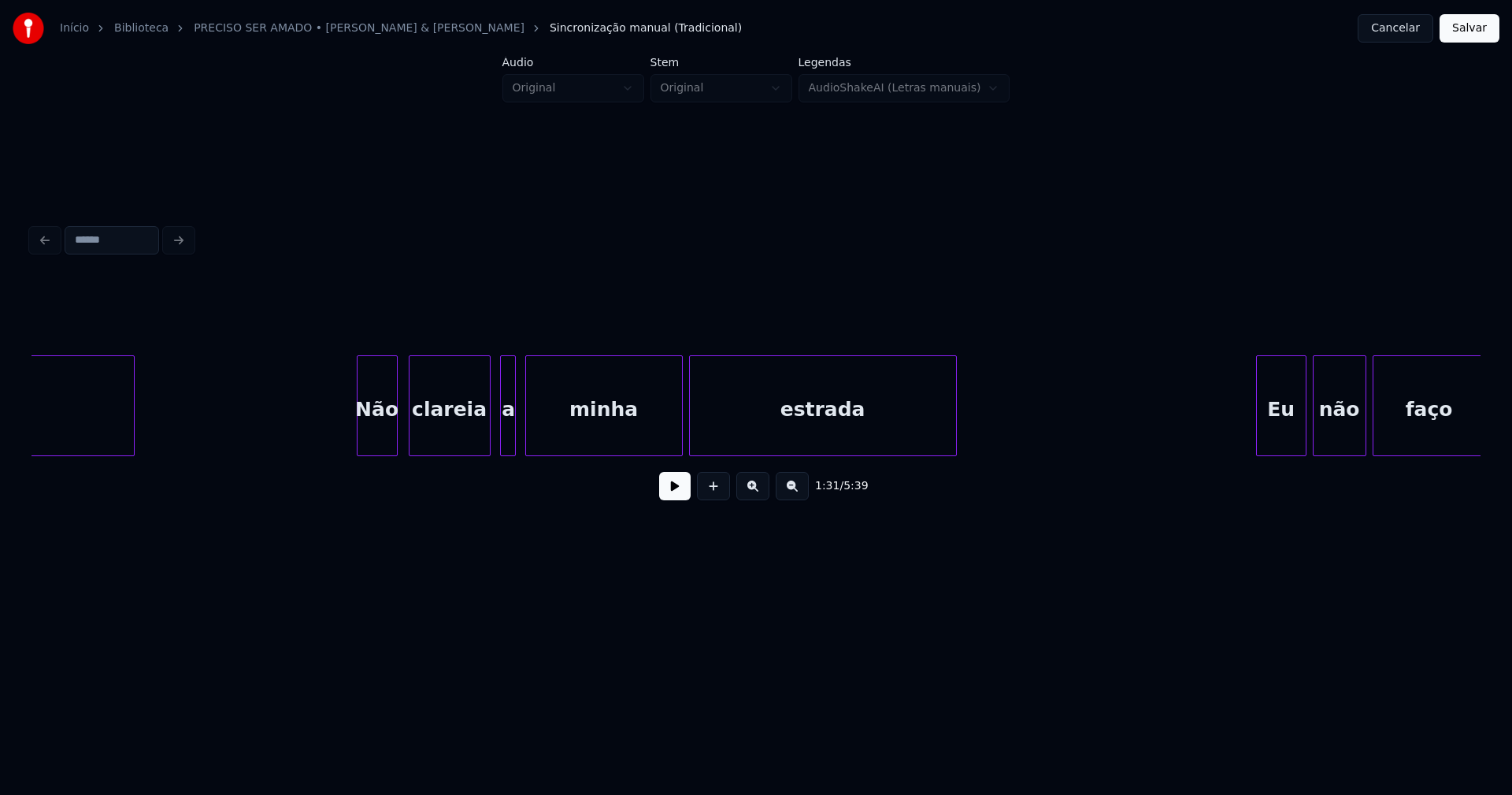
click at [374, 441] on div "Não" at bounding box center [377, 409] width 40 height 107
click at [495, 441] on div at bounding box center [494, 405] width 5 height 99
click at [477, 442] on div at bounding box center [480, 405] width 5 height 99
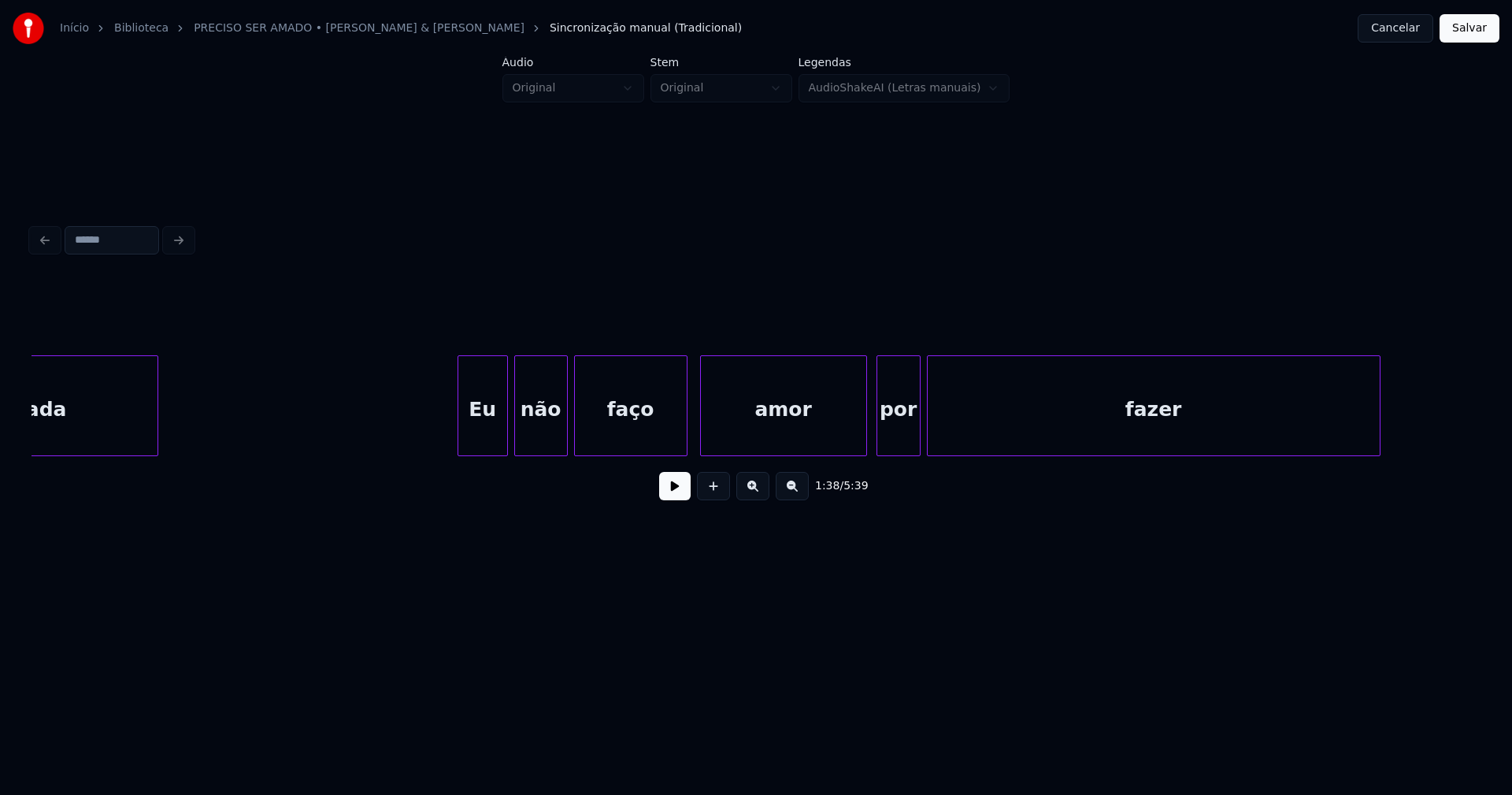
scroll to position [0, 15970]
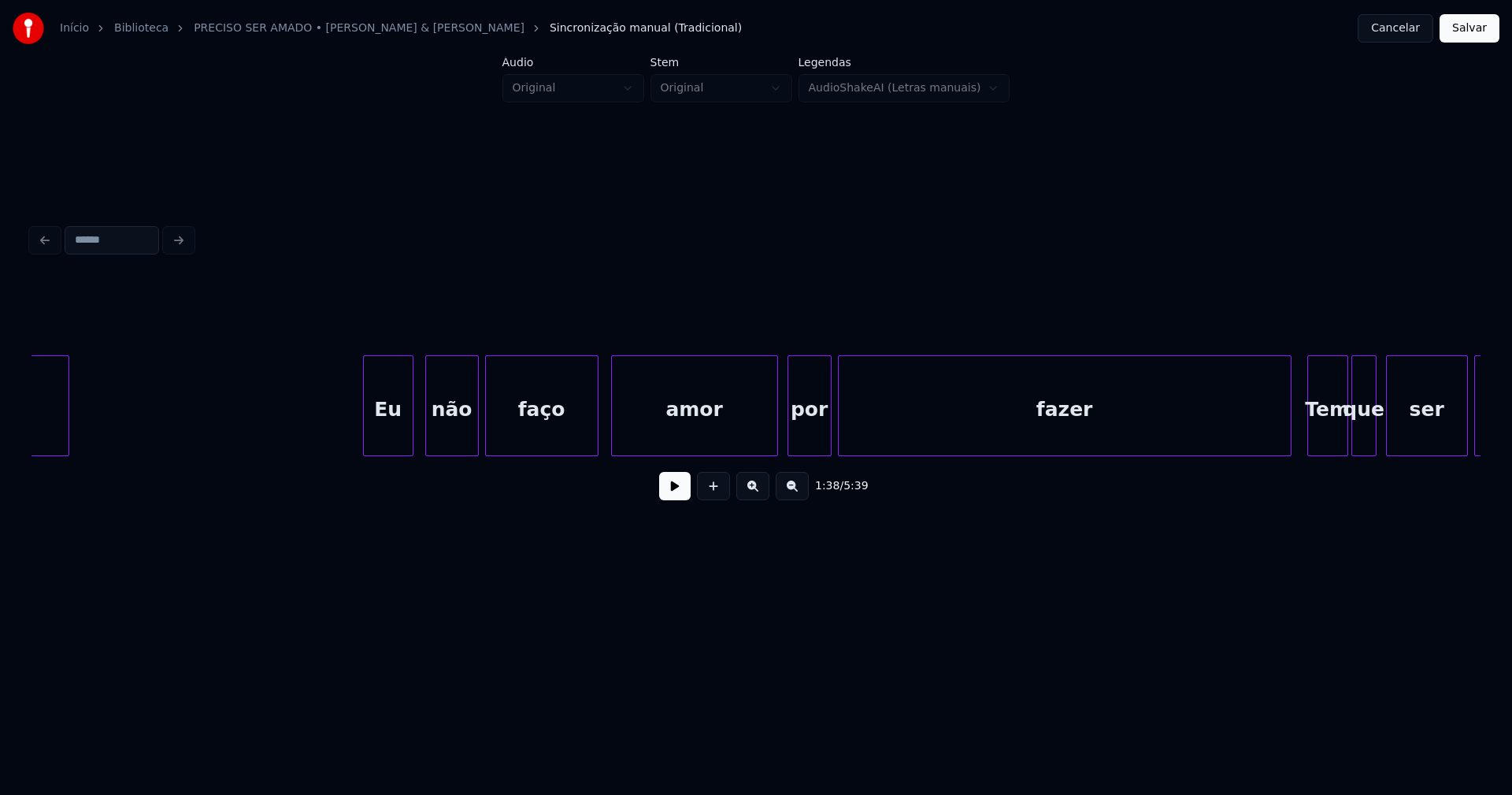
click at [394, 439] on div "Eu" at bounding box center [388, 409] width 49 height 107
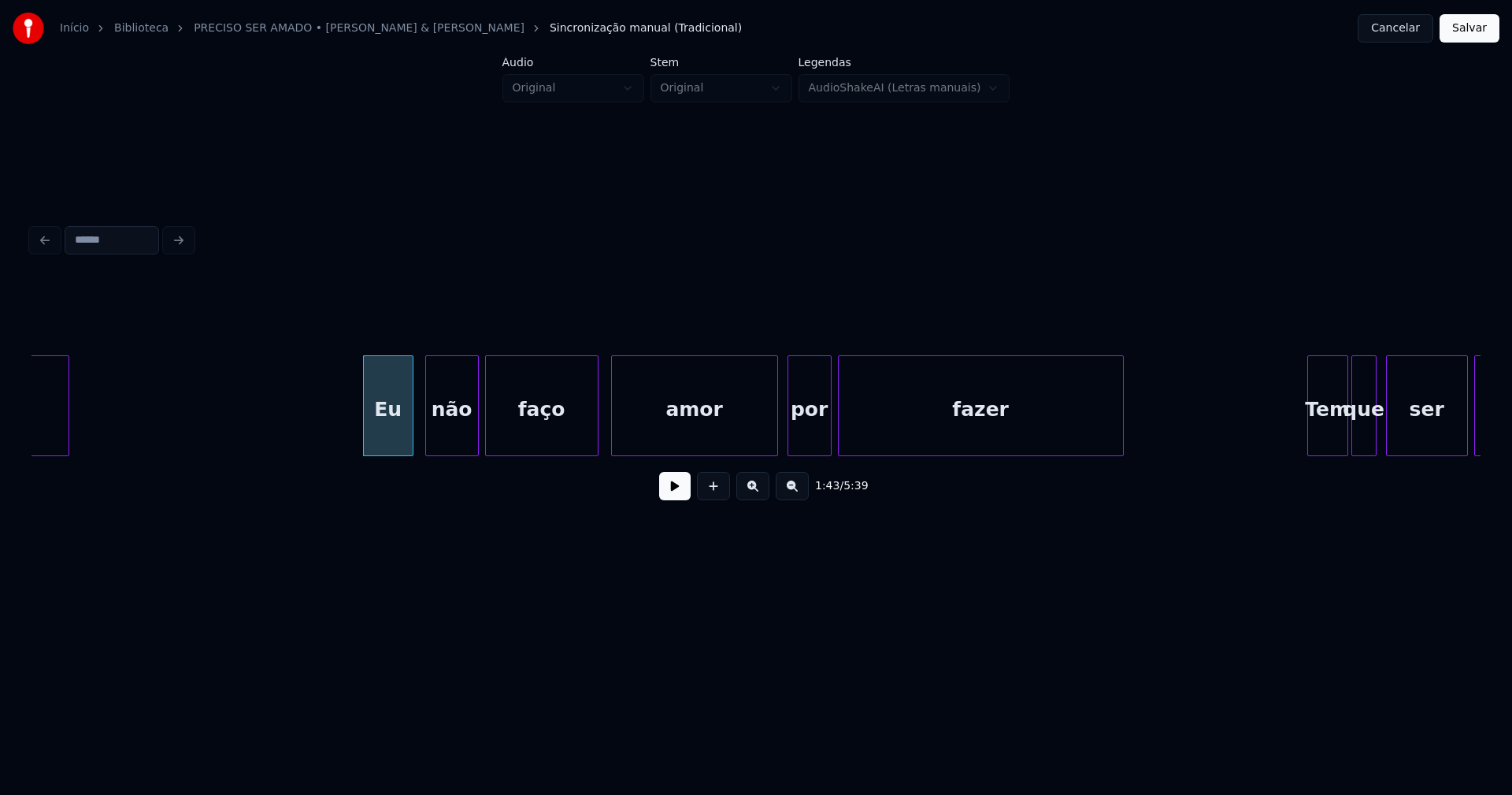
click at [1122, 456] on div "estrada Eu não faço amor por fazer Tem que ser muito" at bounding box center [756, 405] width 1449 height 101
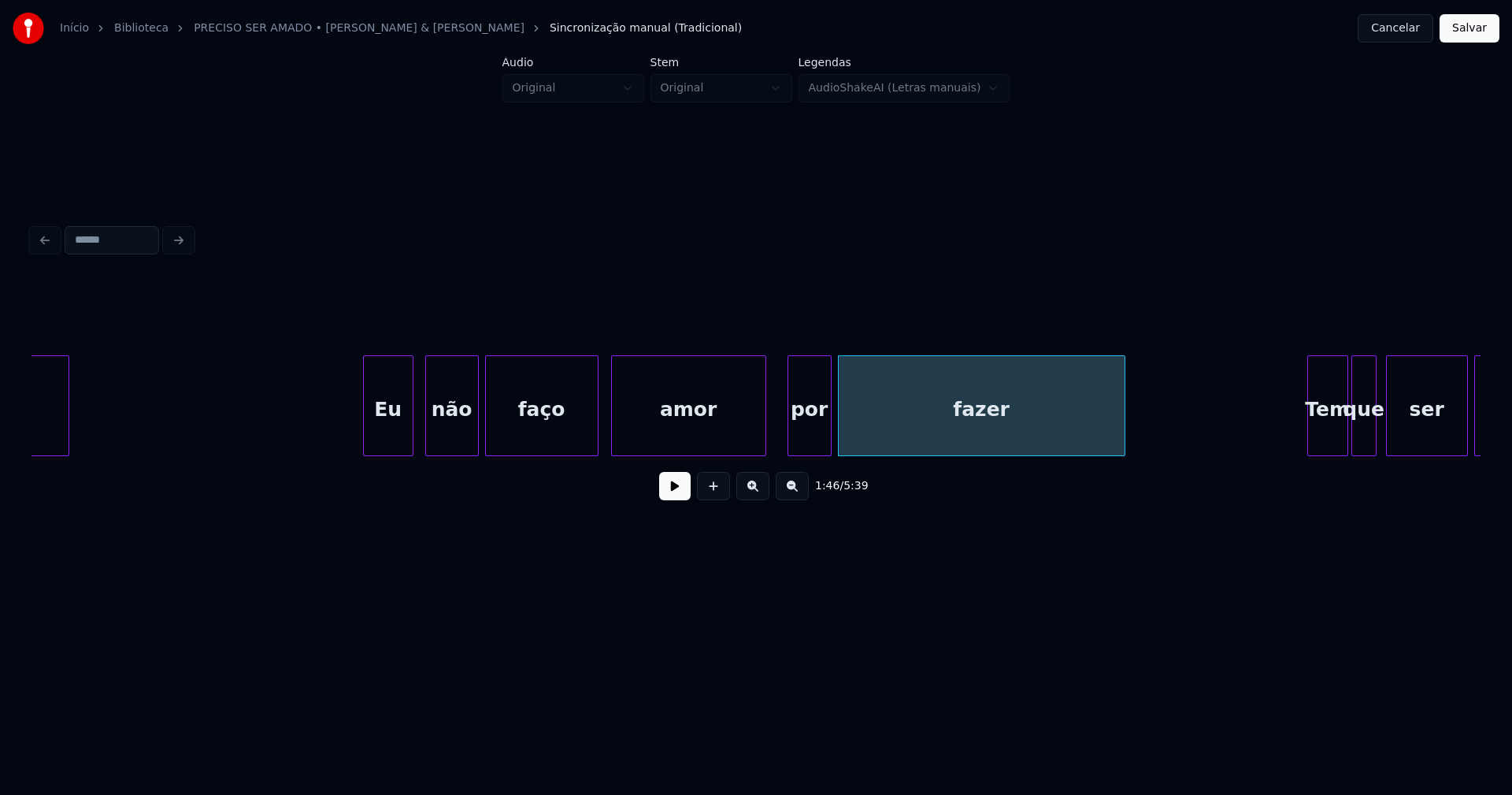
click at [765, 439] on div at bounding box center [763, 405] width 5 height 99
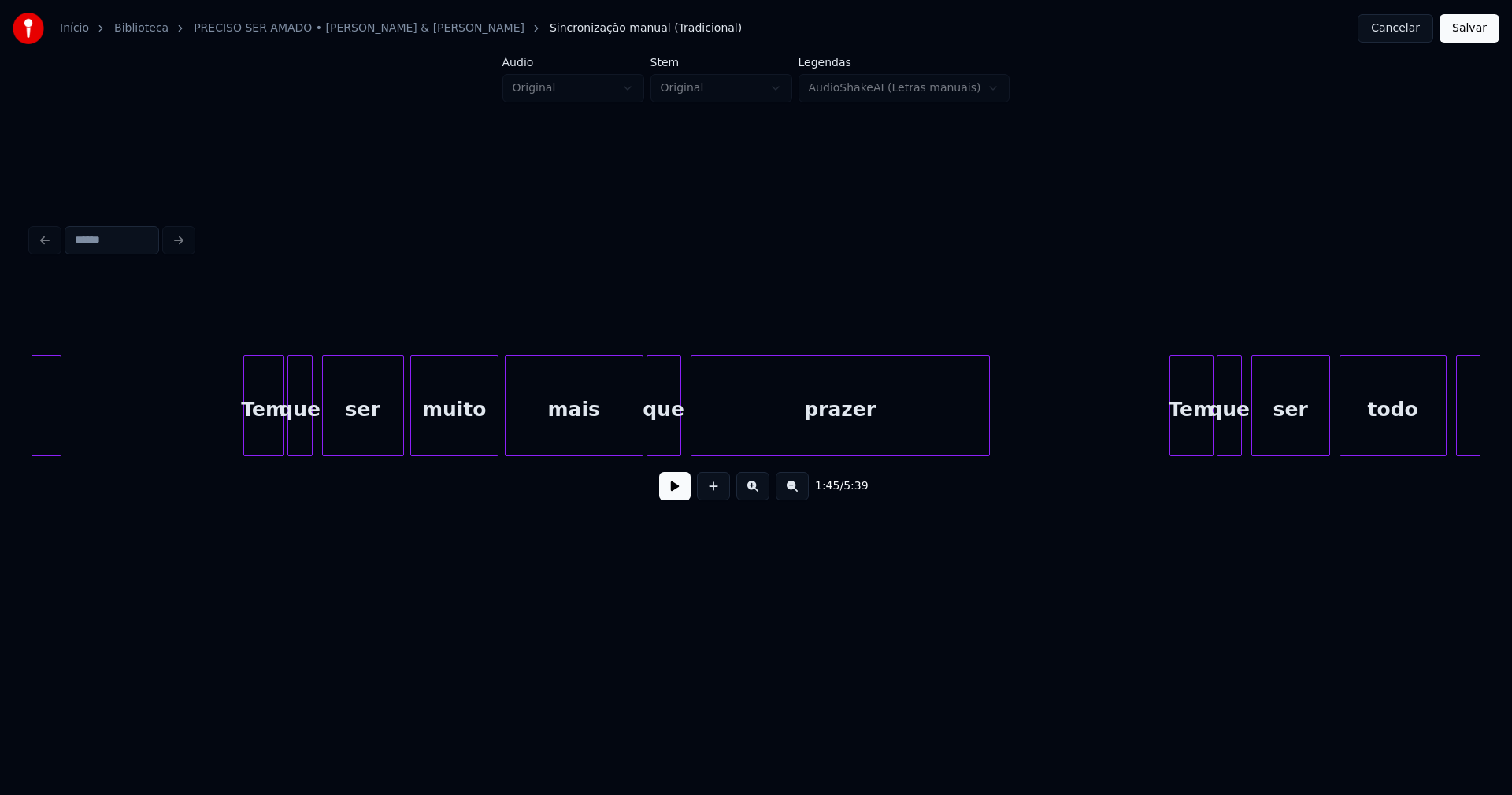
scroll to position [0, 17064]
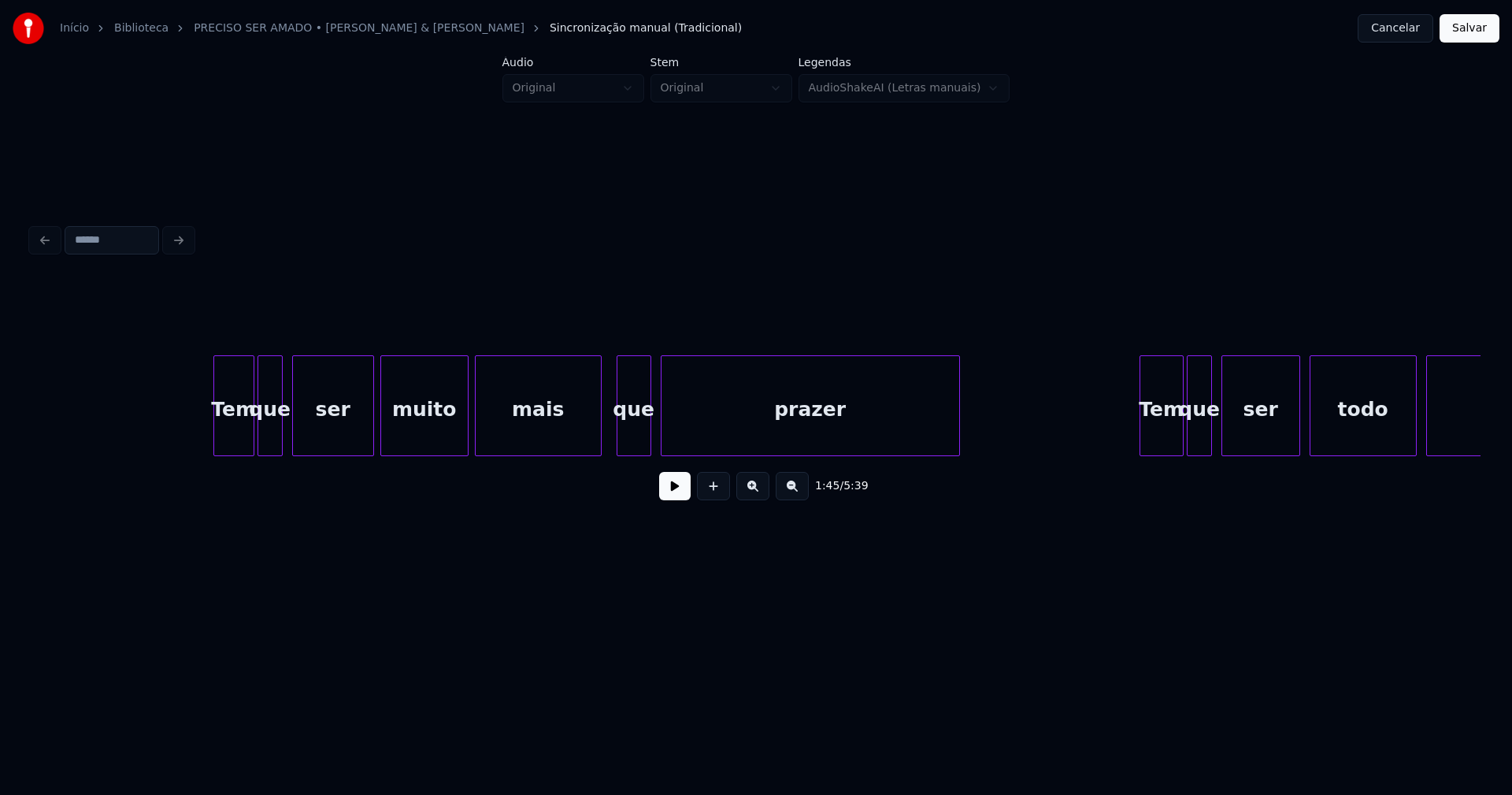
click at [597, 440] on div at bounding box center [598, 405] width 5 height 99
click at [233, 439] on div "Tem" at bounding box center [231, 409] width 40 height 107
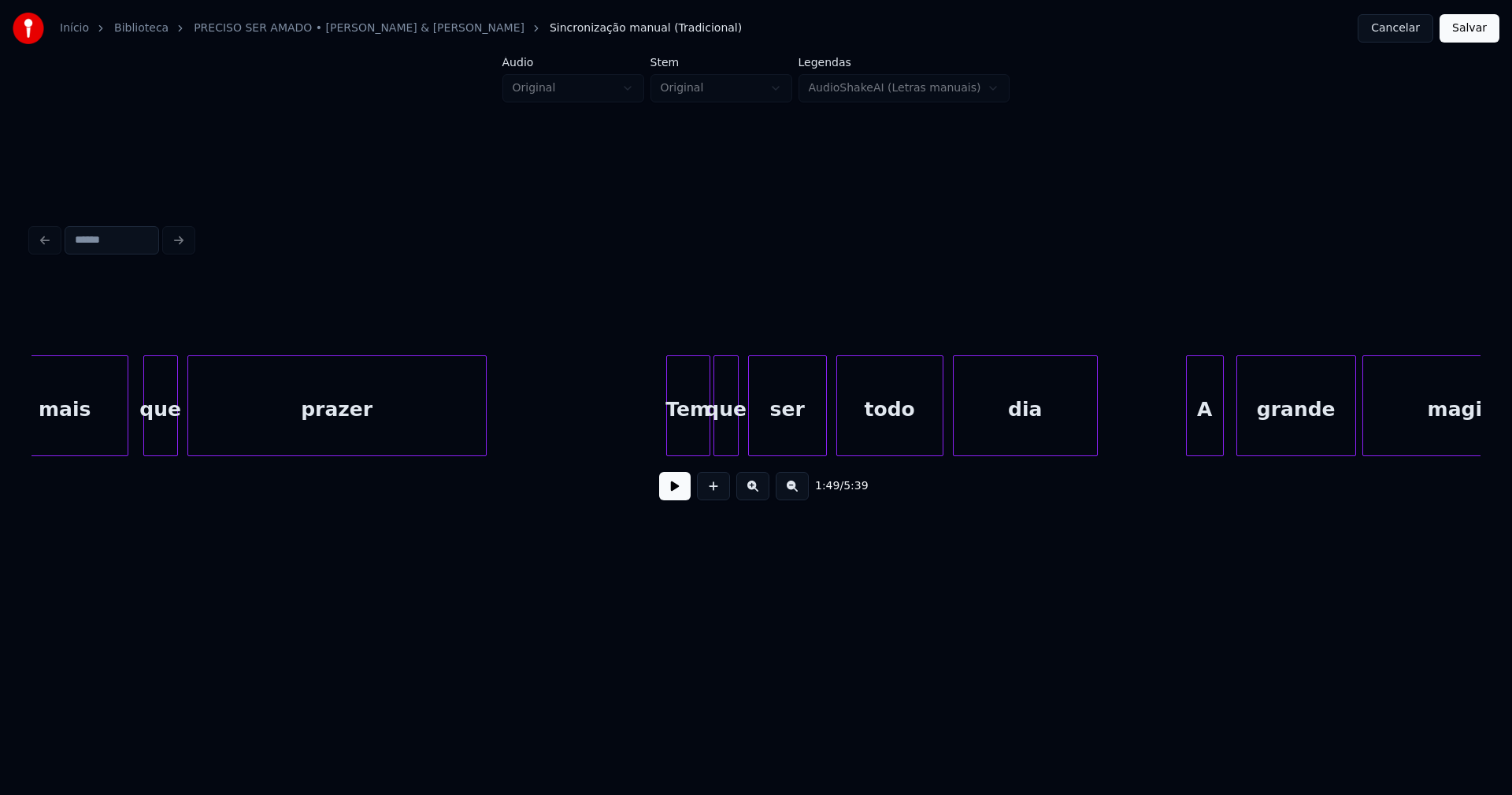
scroll to position [0, 17714]
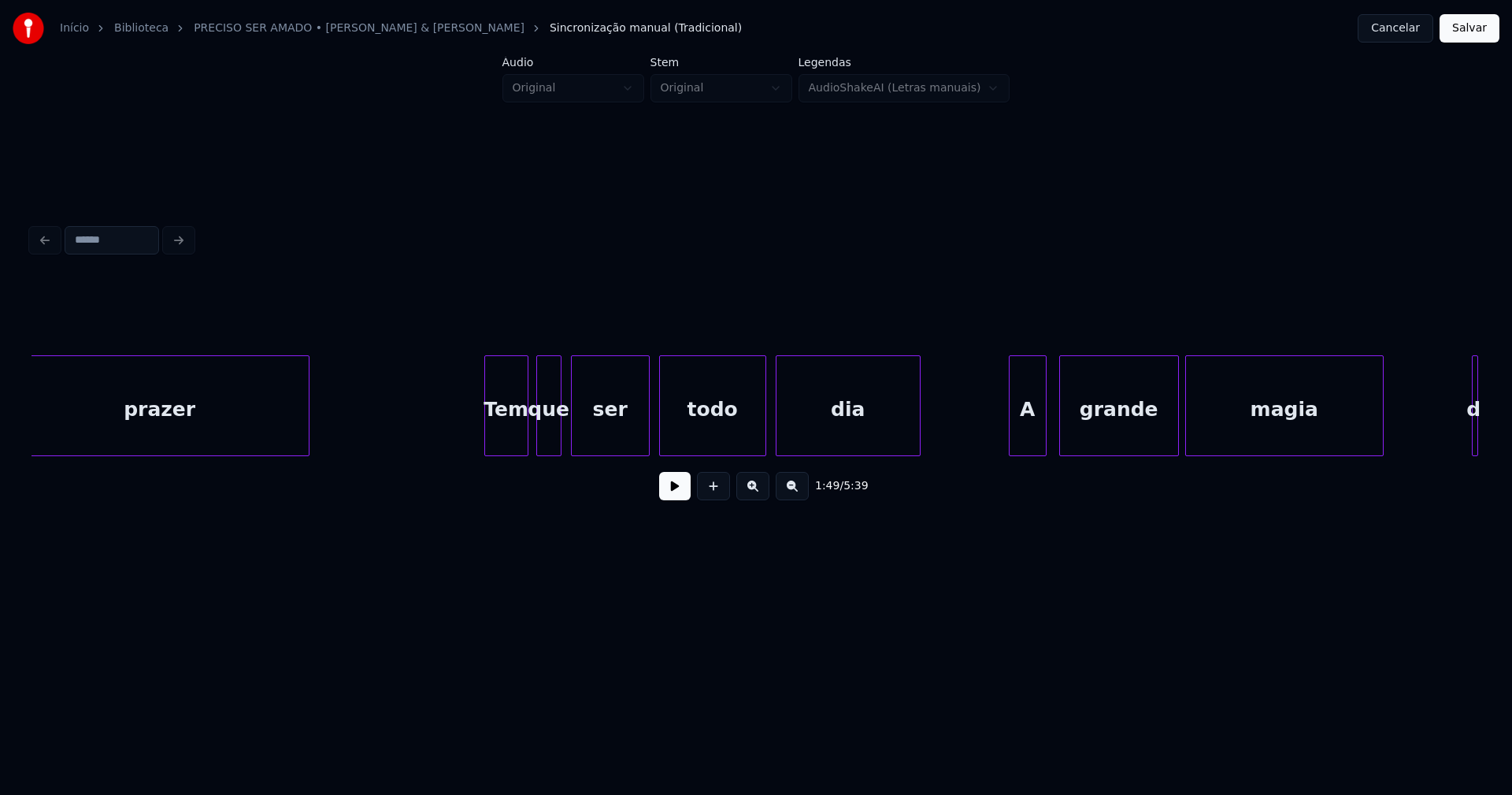
click at [509, 449] on div "Tem" at bounding box center [506, 409] width 42 height 107
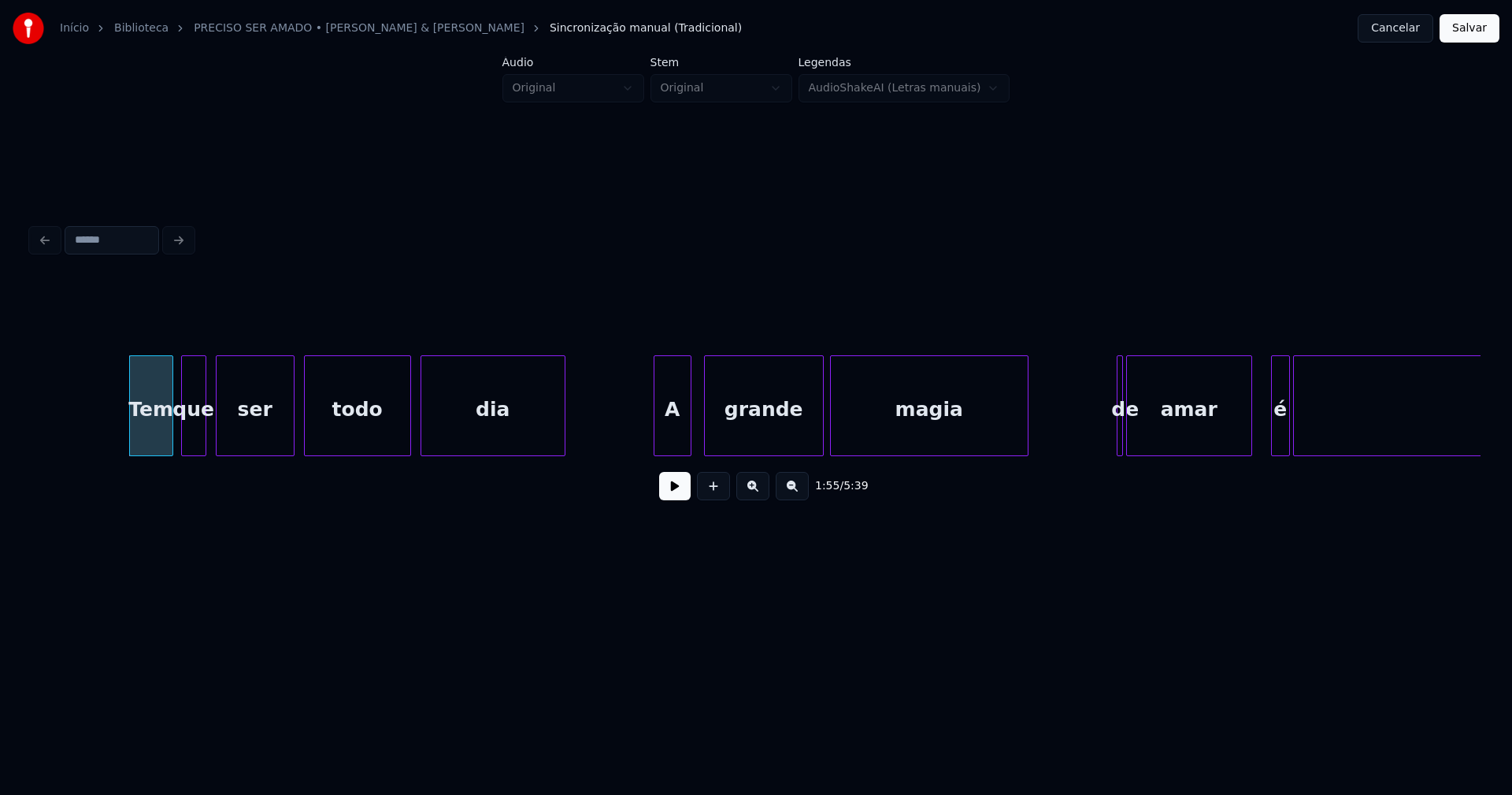
scroll to position [0, 18157]
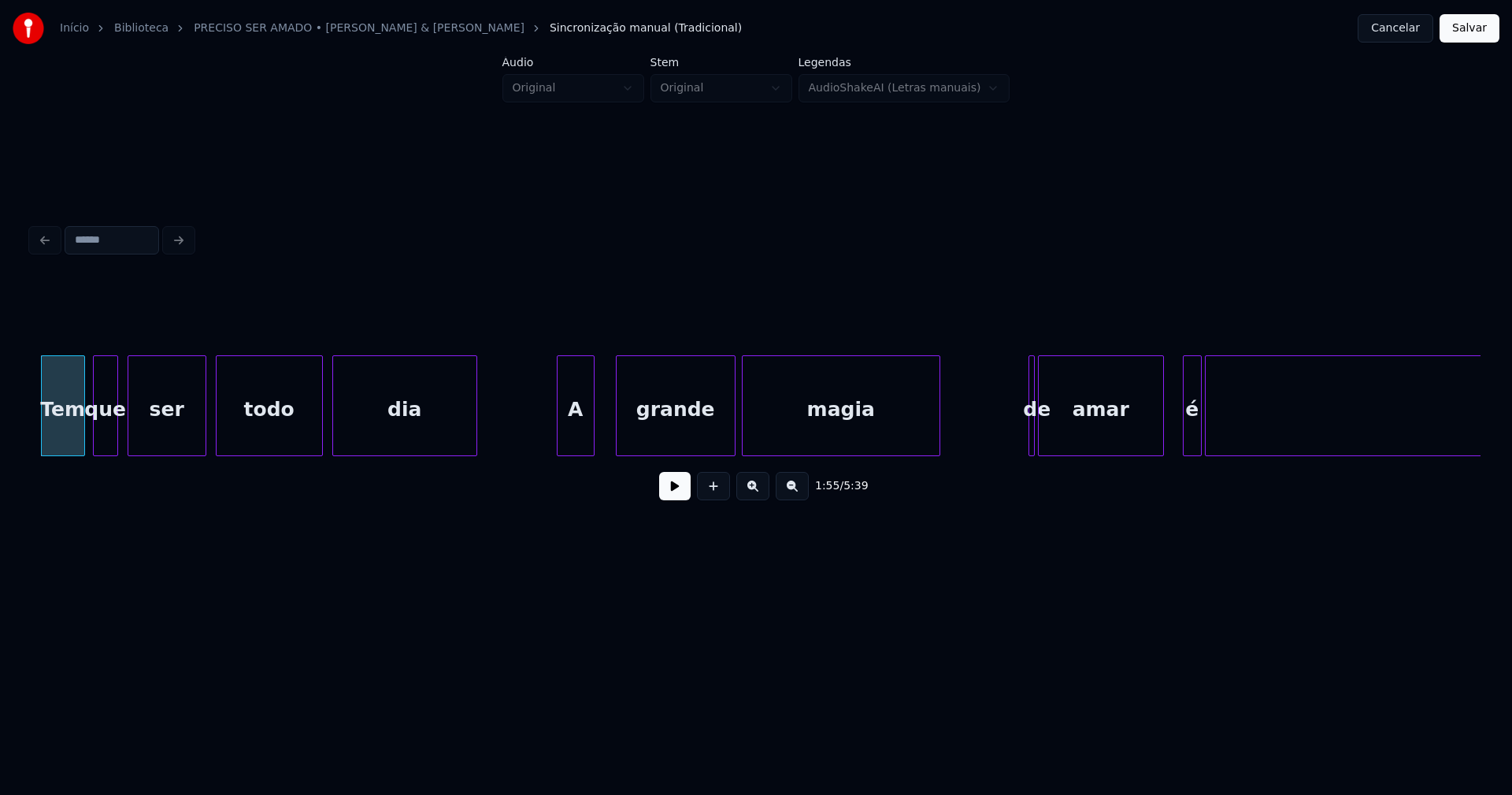
click at [573, 448] on div "A" at bounding box center [576, 409] width 36 height 107
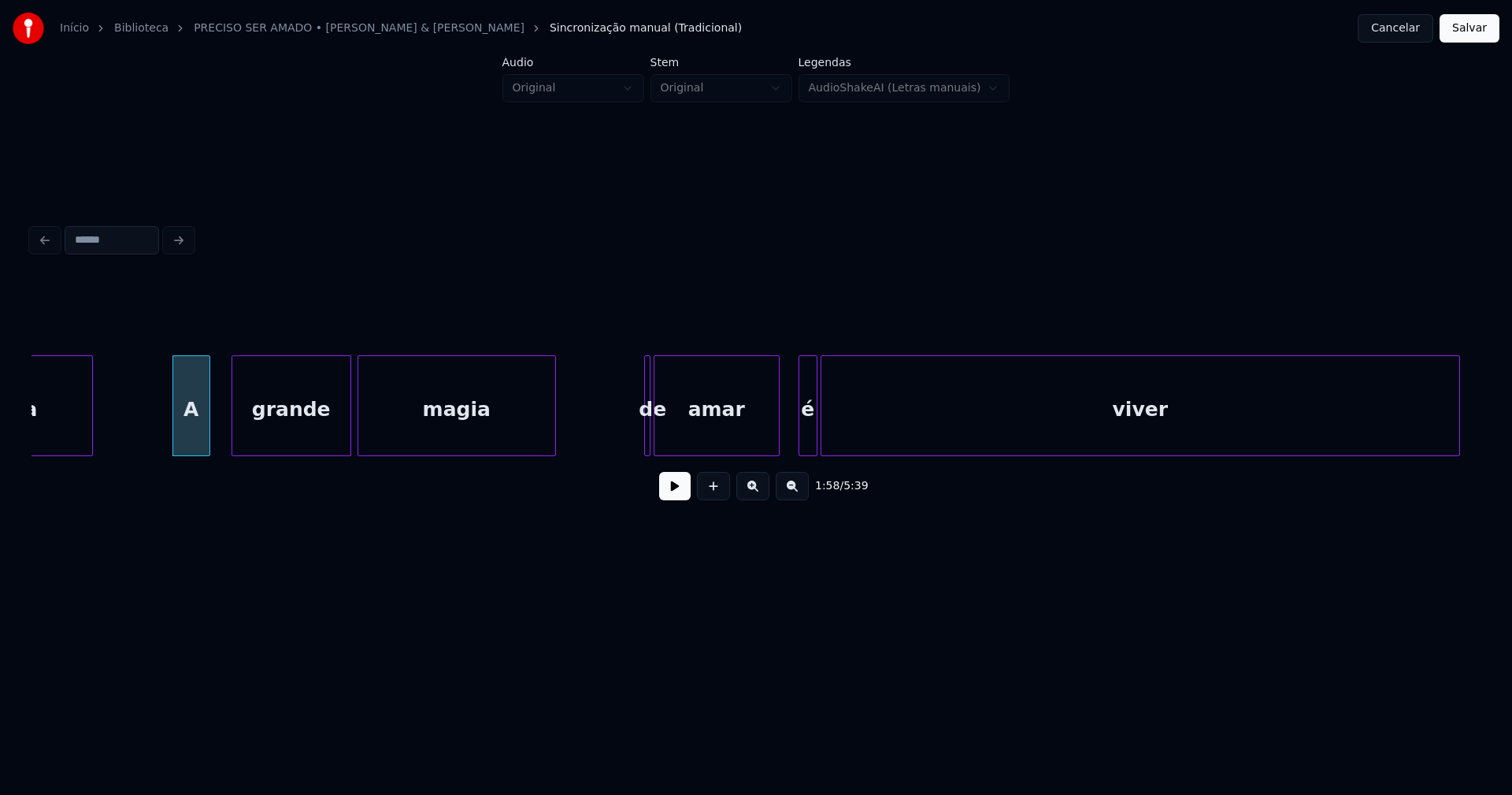
scroll to position [0, 18631]
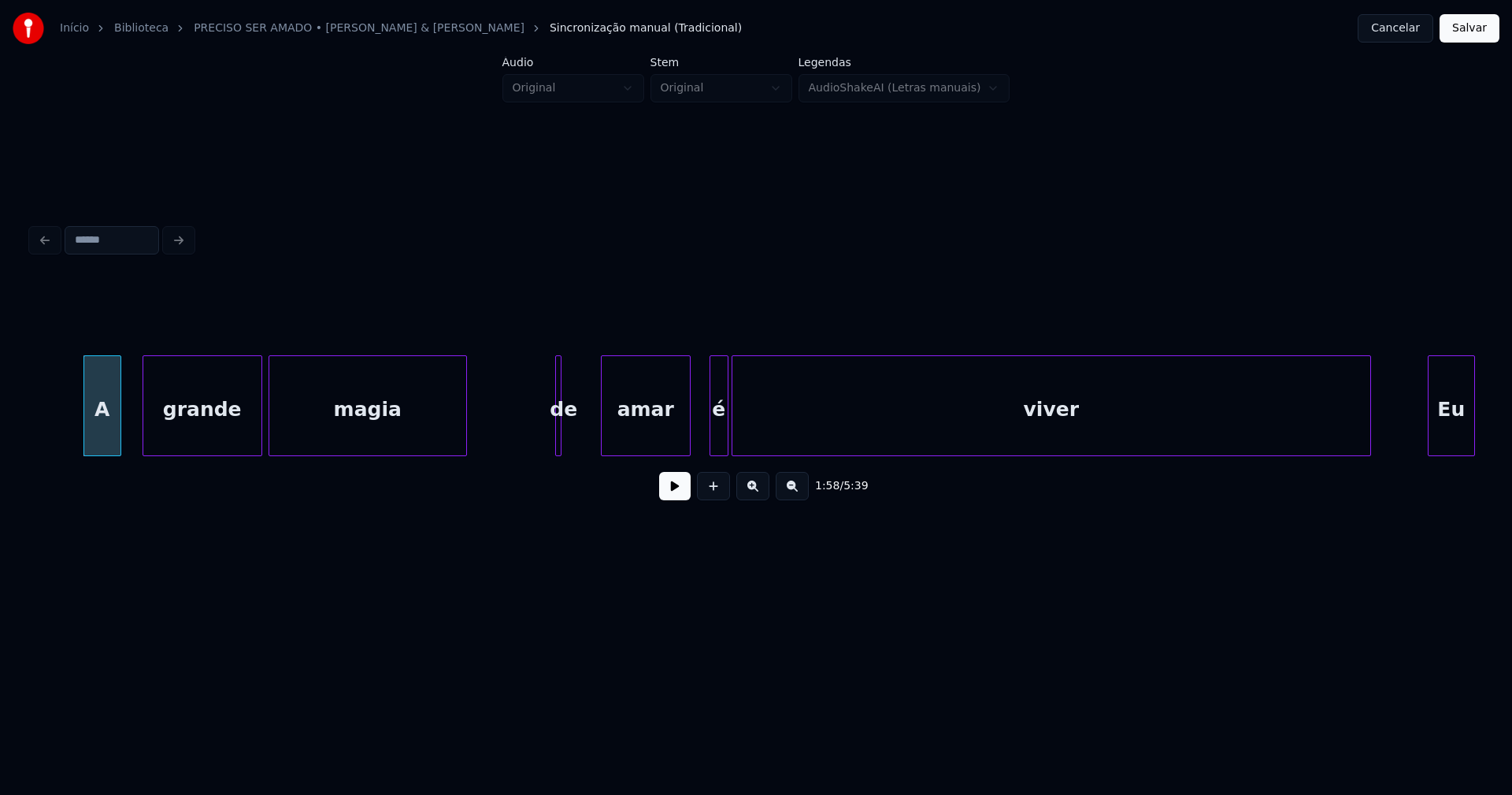
click at [605, 449] on div "amar" at bounding box center [646, 405] width 90 height 101
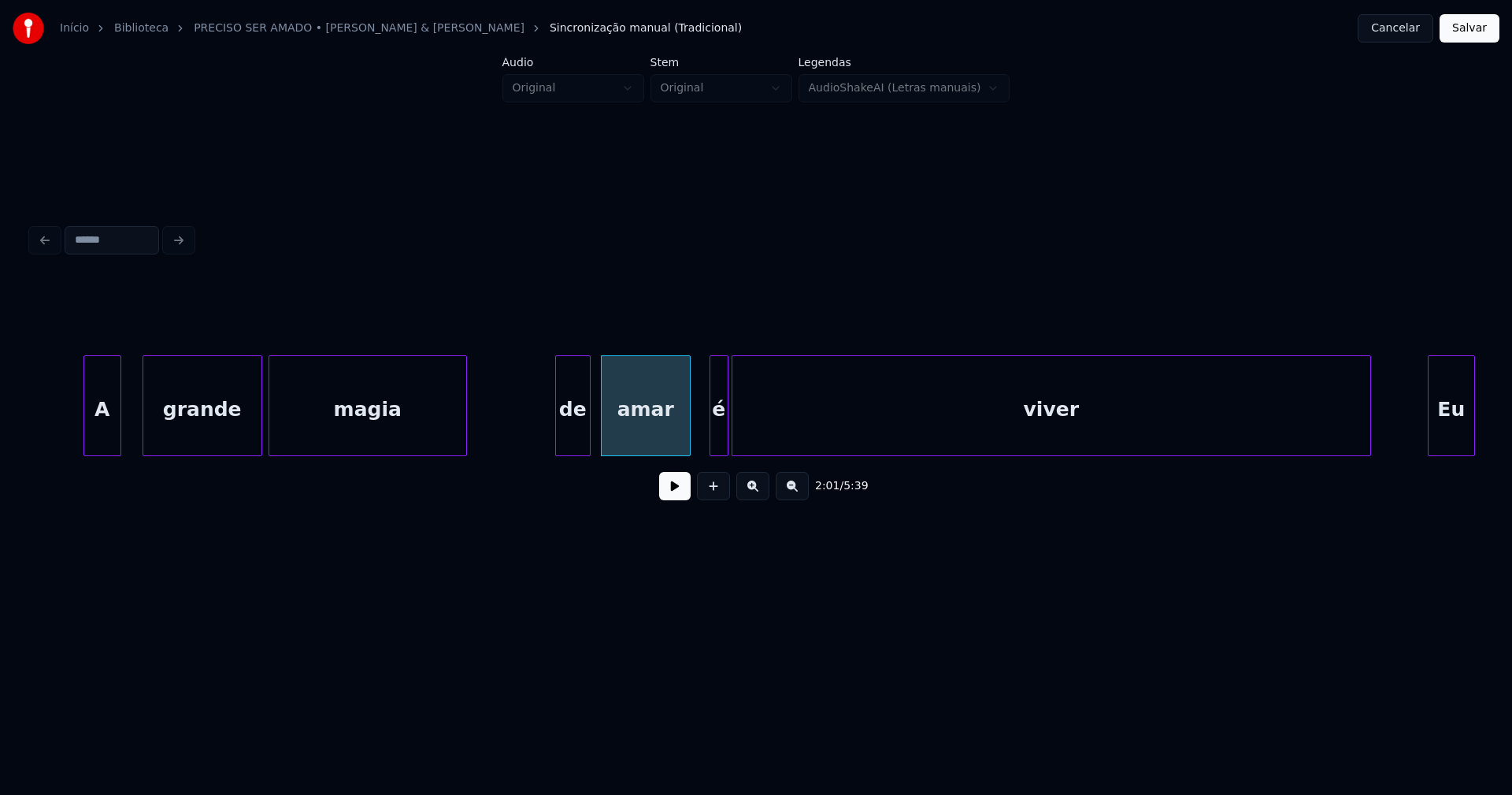
click at [590, 450] on div "A grande magia de amar é viver Eu" at bounding box center [756, 405] width 1449 height 101
click at [555, 444] on div at bounding box center [555, 405] width 5 height 99
click at [705, 435] on div at bounding box center [705, 405] width 5 height 99
click at [706, 444] on div "é" at bounding box center [704, 409] width 24 height 107
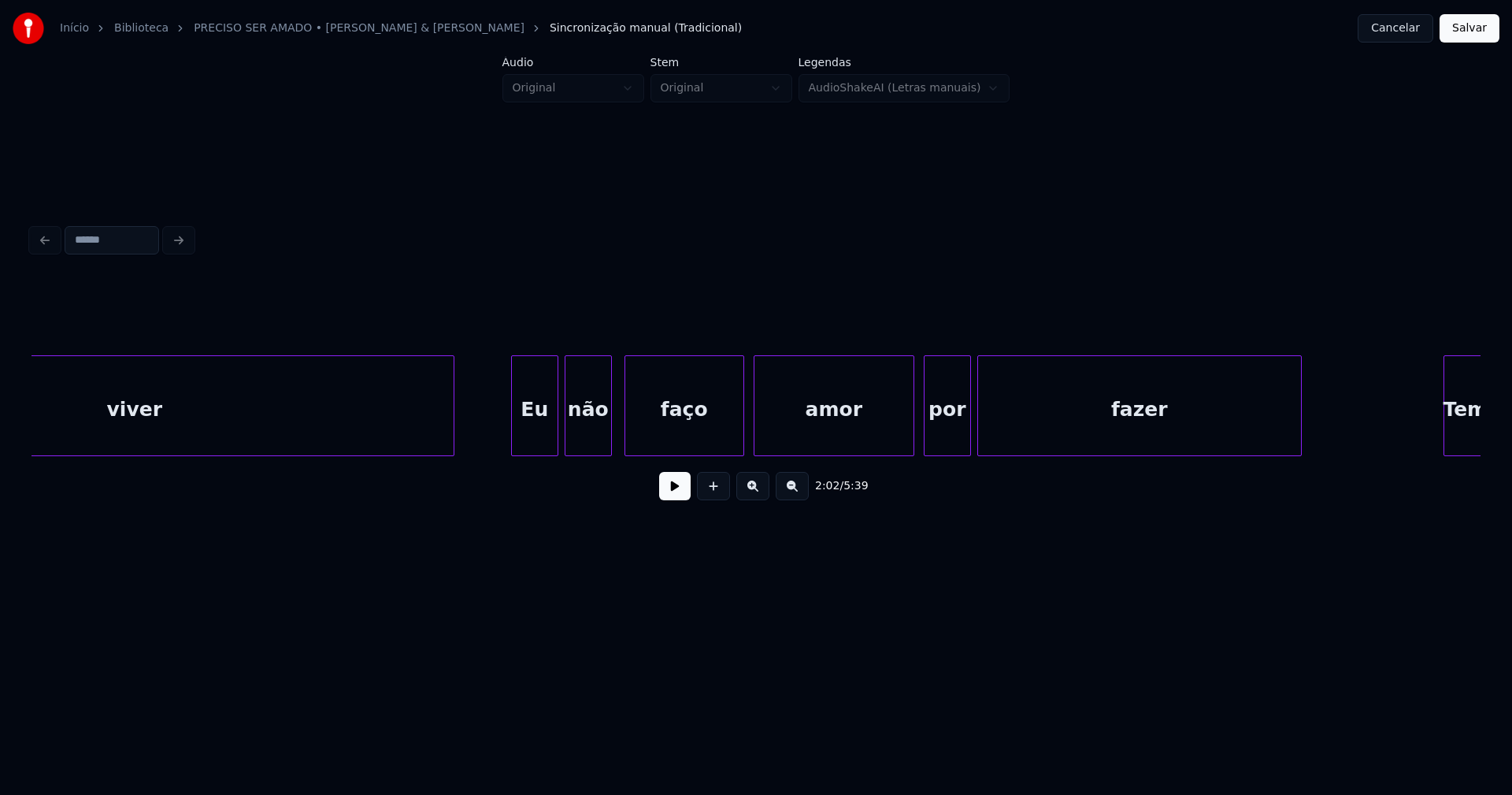
scroll to position [0, 19637]
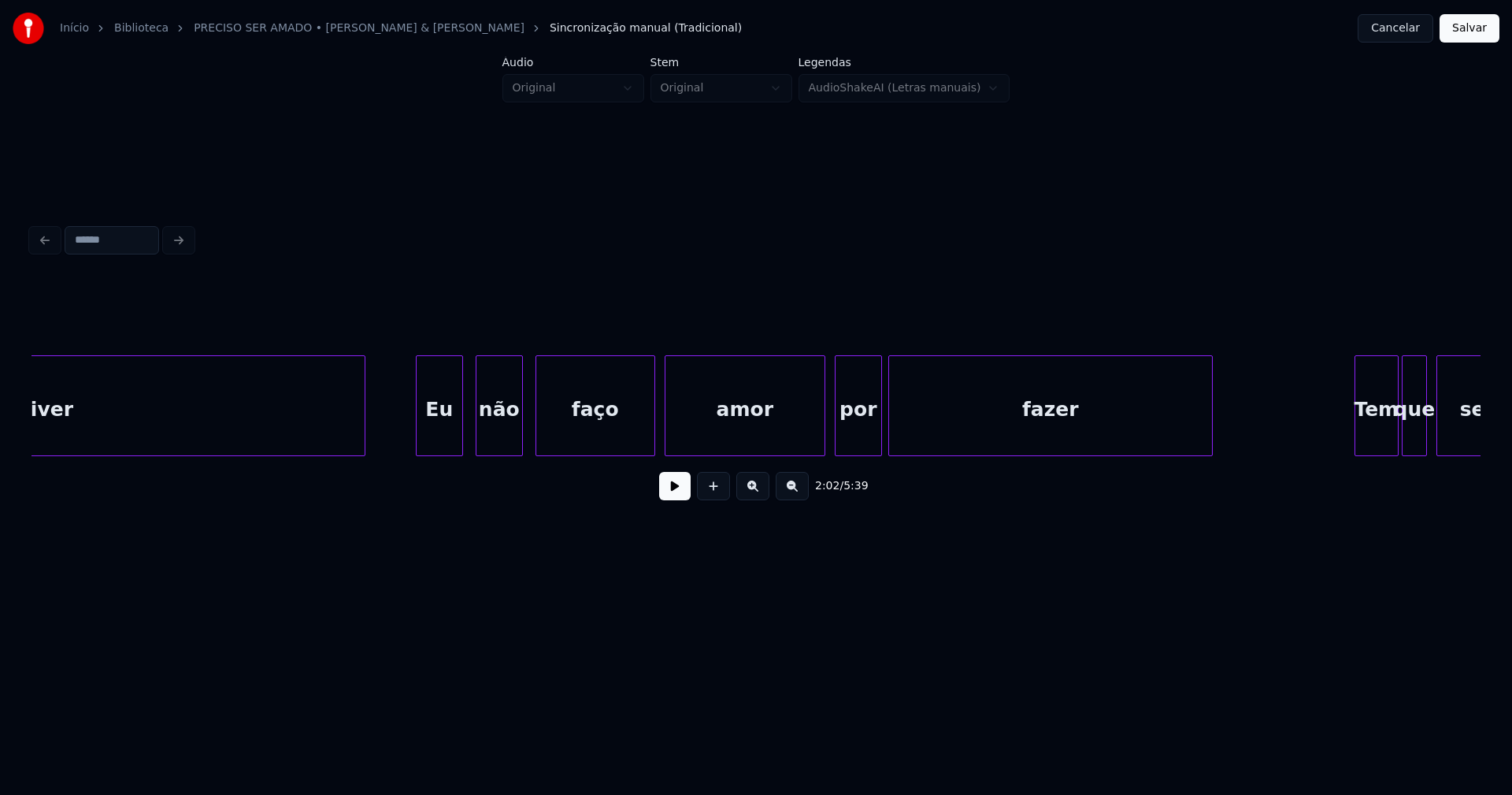
click at [449, 436] on div "Eu" at bounding box center [439, 409] width 46 height 107
click at [813, 437] on div at bounding box center [815, 405] width 5 height 99
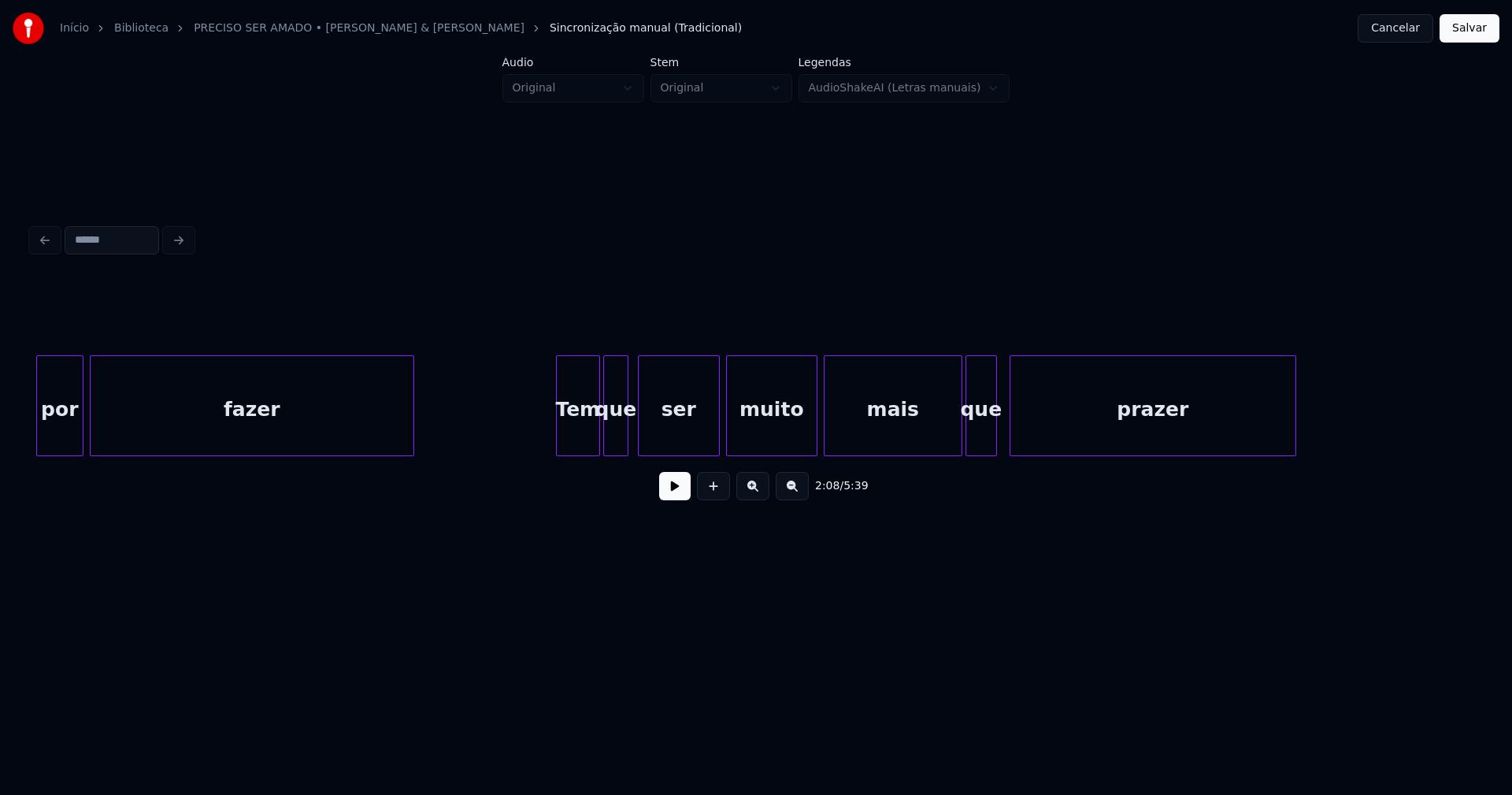
scroll to position [0, 20583]
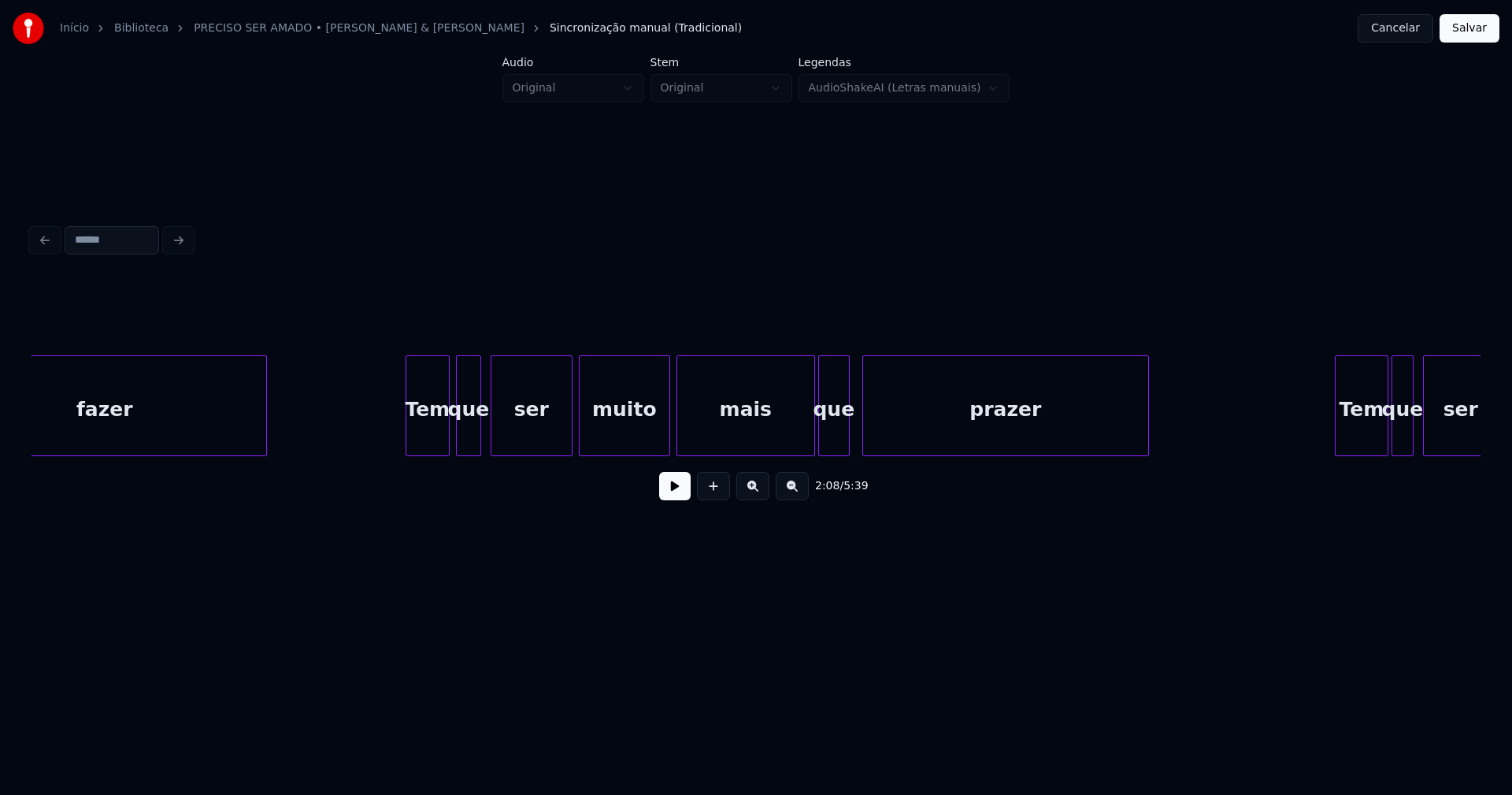
click at [432, 439] on div "Tem" at bounding box center [427, 409] width 42 height 107
click at [800, 443] on div at bounding box center [800, 405] width 5 height 99
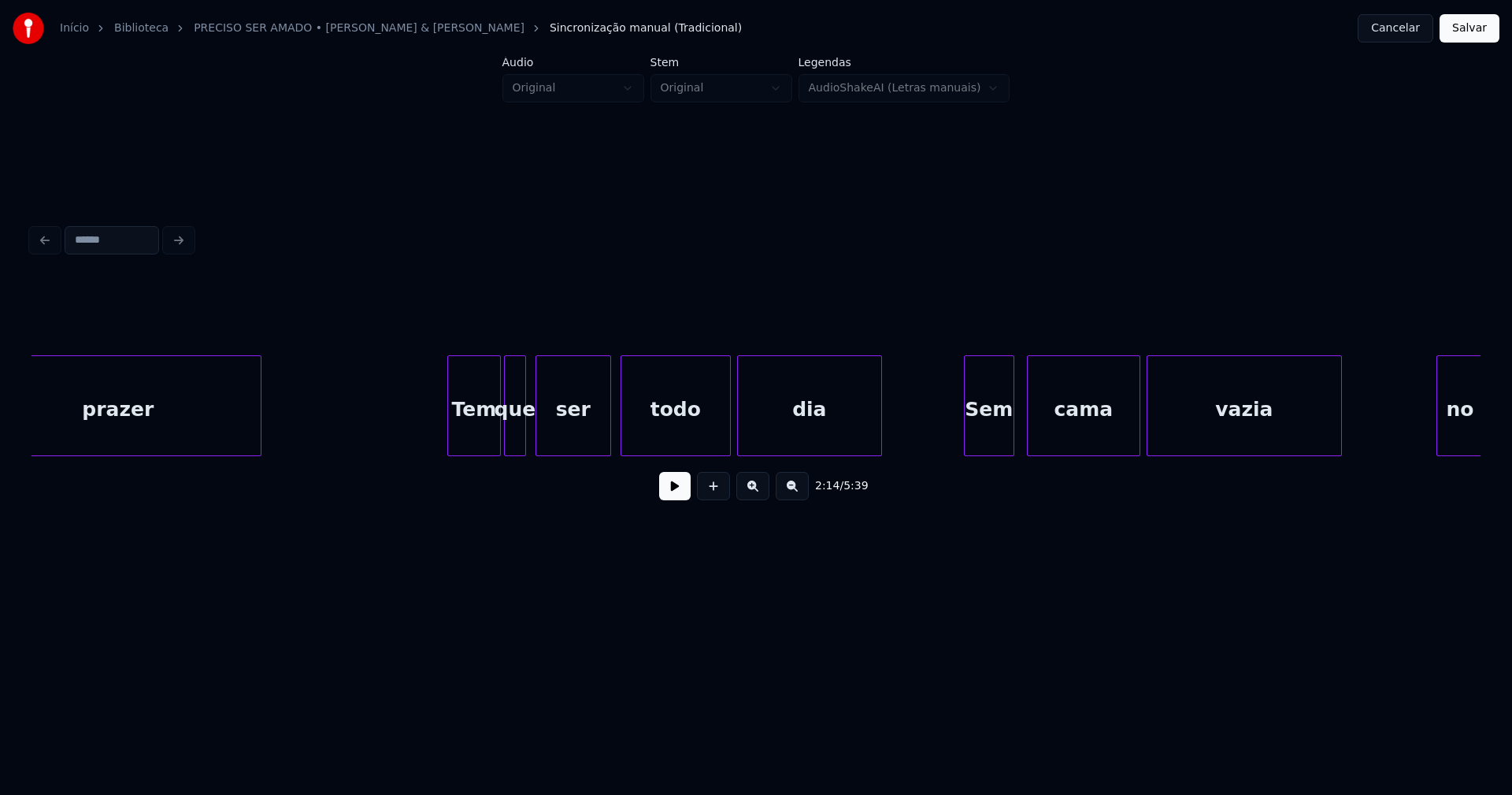
scroll to position [0, 21500]
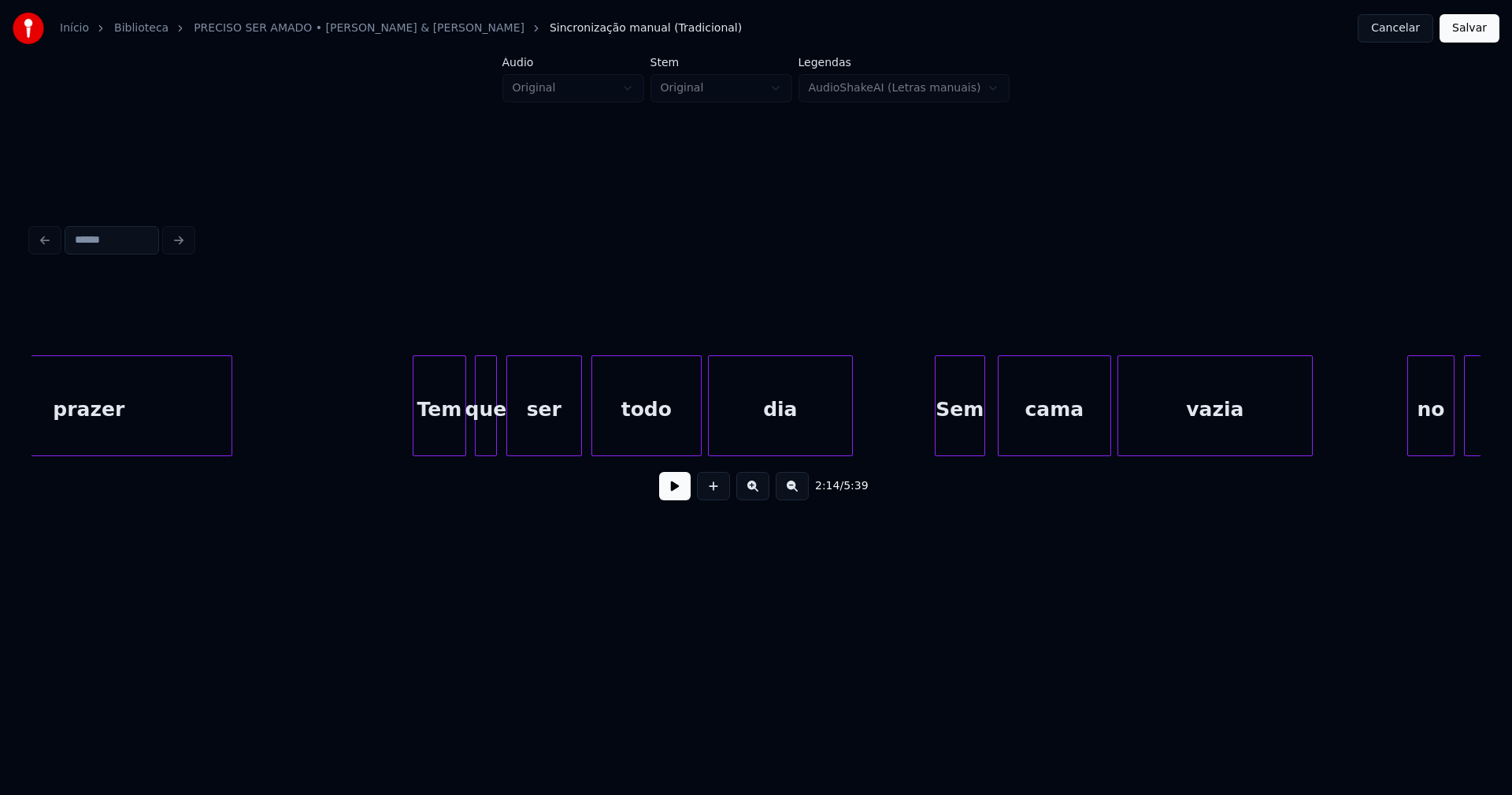
click at [441, 439] on div "Tem" at bounding box center [439, 409] width 52 height 107
click at [943, 449] on div "Sem" at bounding box center [950, 409] width 49 height 107
click at [921, 446] on div at bounding box center [921, 405] width 5 height 99
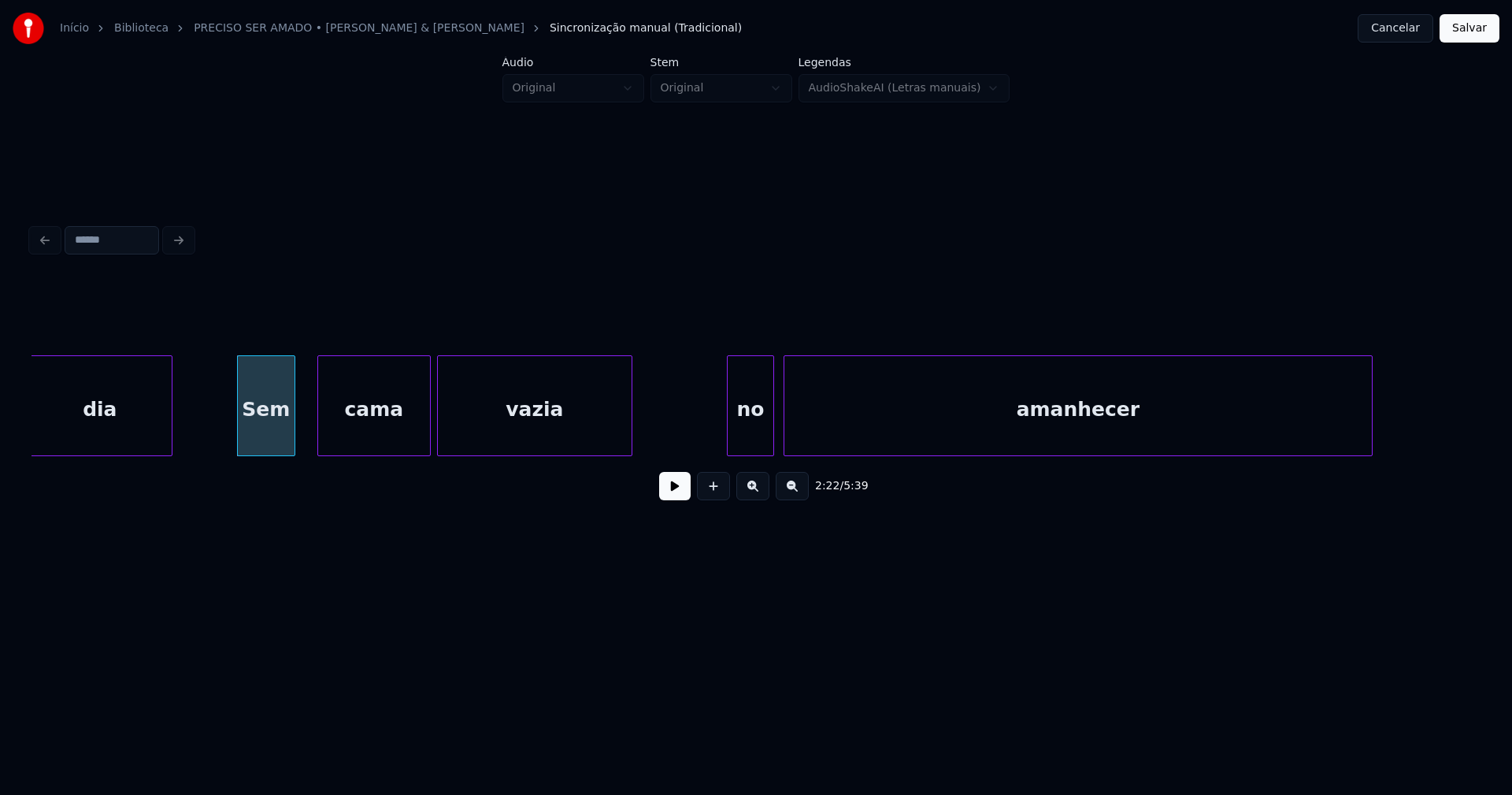
scroll to position [0, 22269]
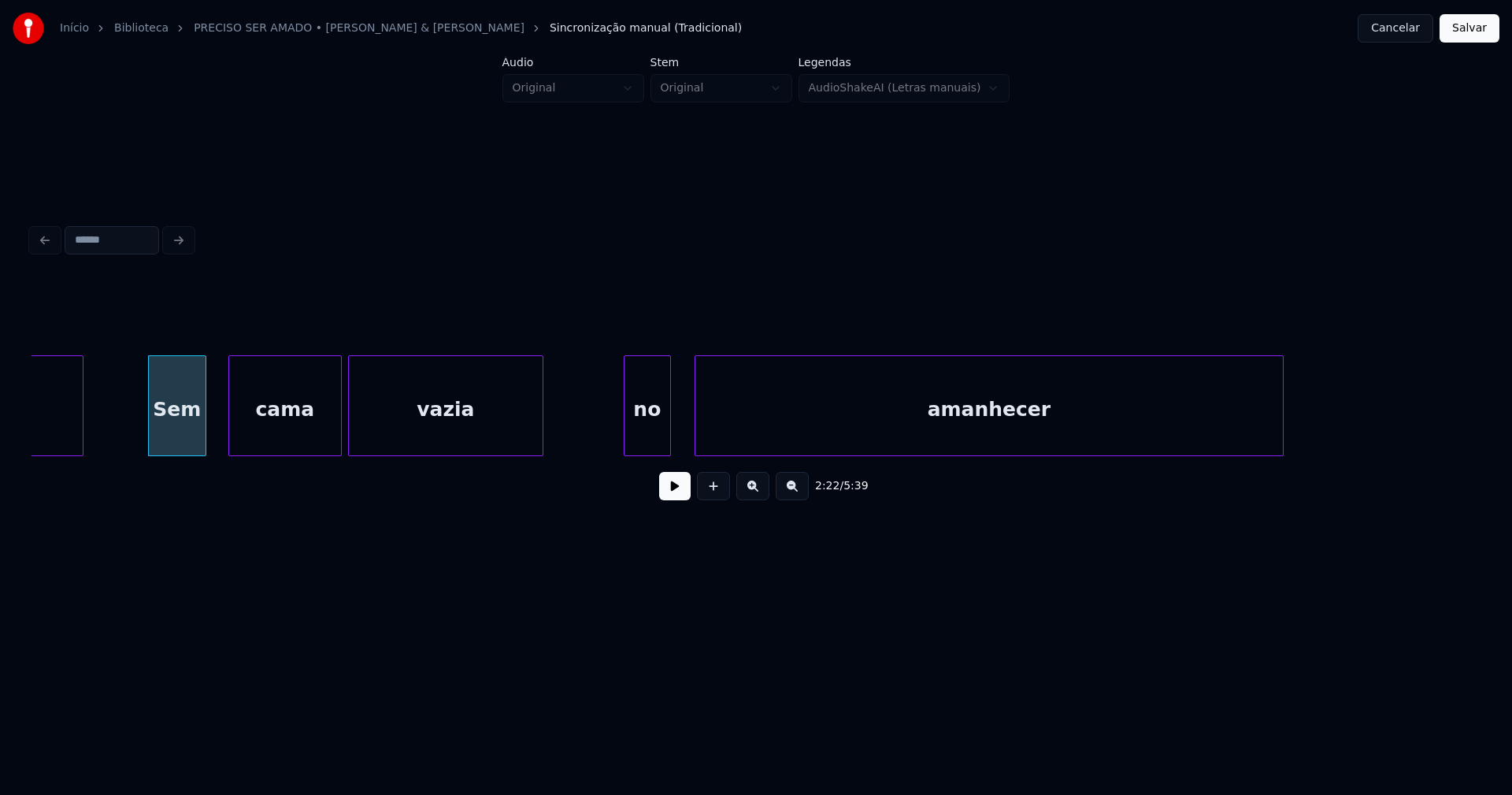
click at [639, 445] on div "no" at bounding box center [647, 409] width 46 height 107
click at [676, 438] on div at bounding box center [677, 405] width 5 height 99
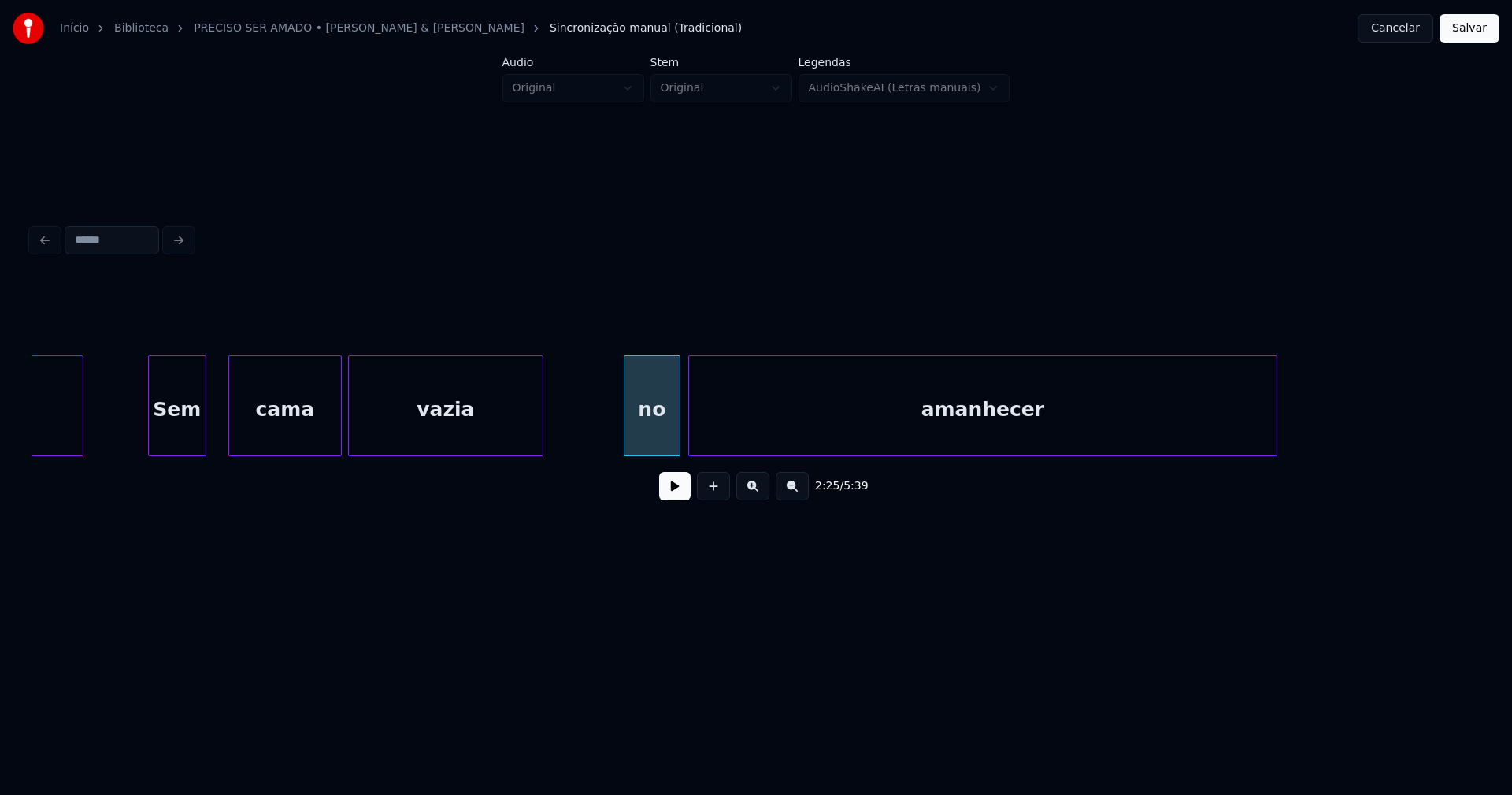
click at [747, 426] on div "amanhecer" at bounding box center [982, 409] width 588 height 107
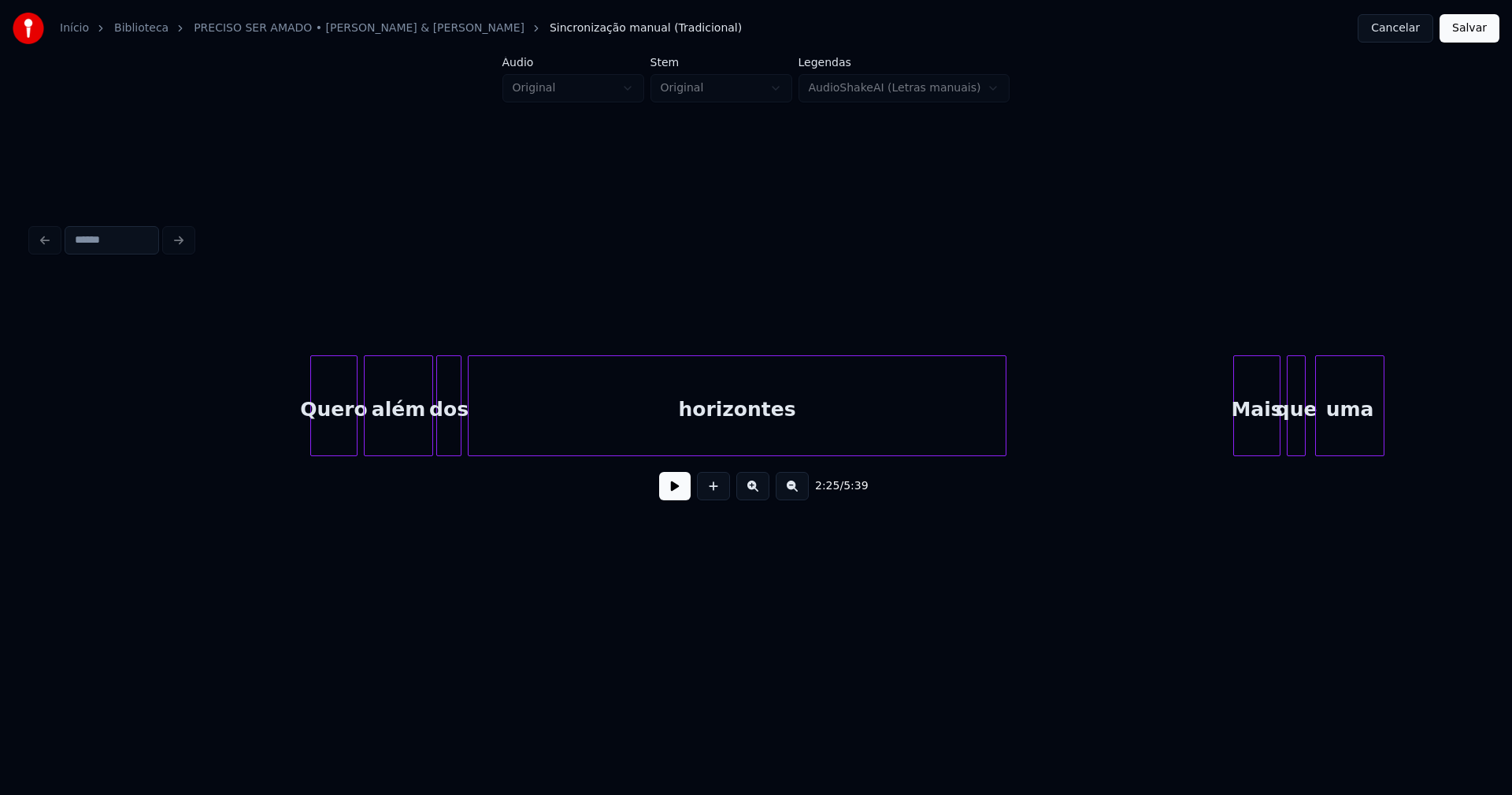
scroll to position [0, 27267]
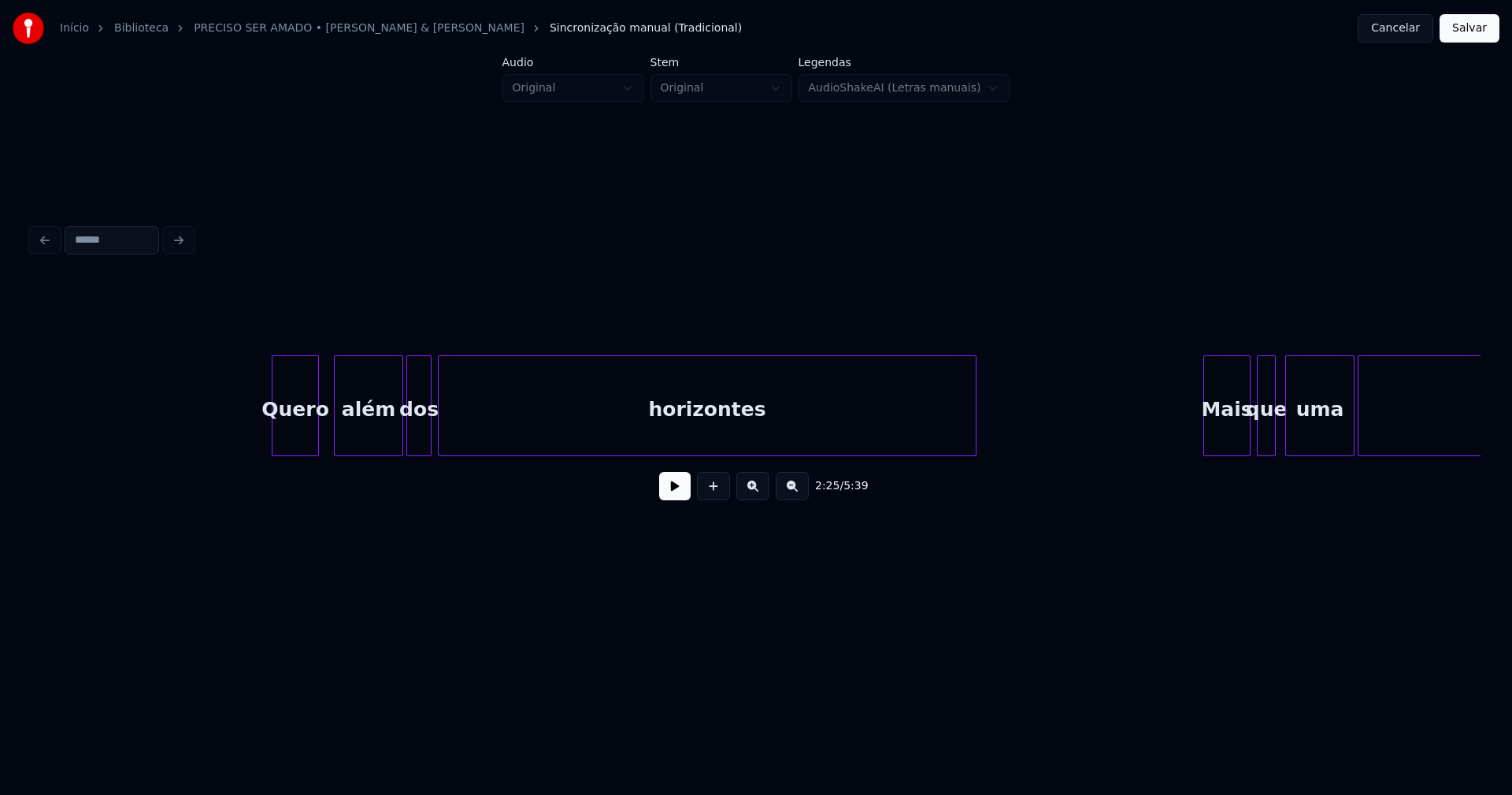
click at [300, 434] on div "Quero" at bounding box center [295, 409] width 46 height 107
click at [364, 433] on div "além" at bounding box center [362, 409] width 68 height 107
click at [415, 444] on div "dos" at bounding box center [413, 409] width 24 height 107
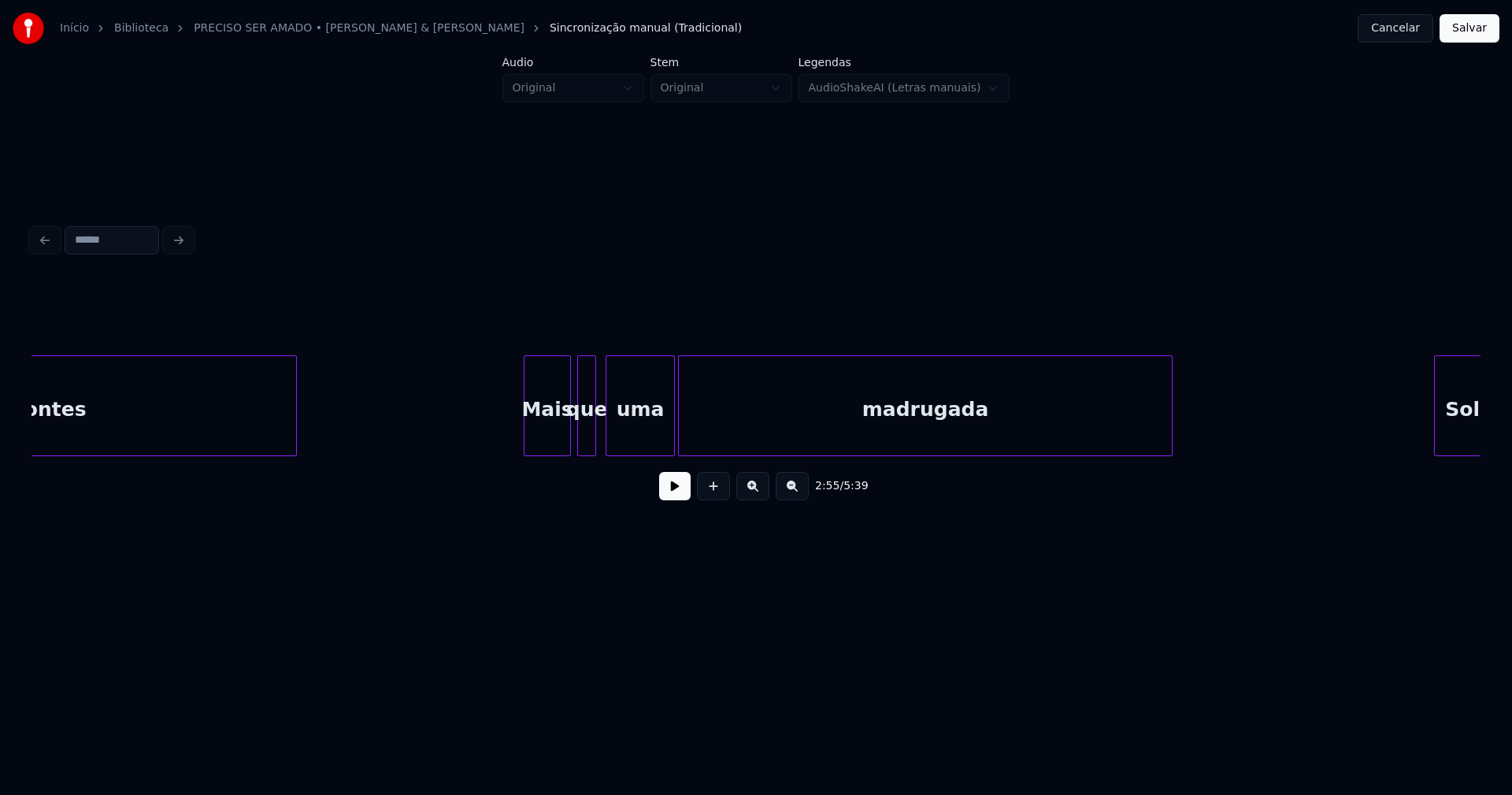
scroll to position [0, 28035]
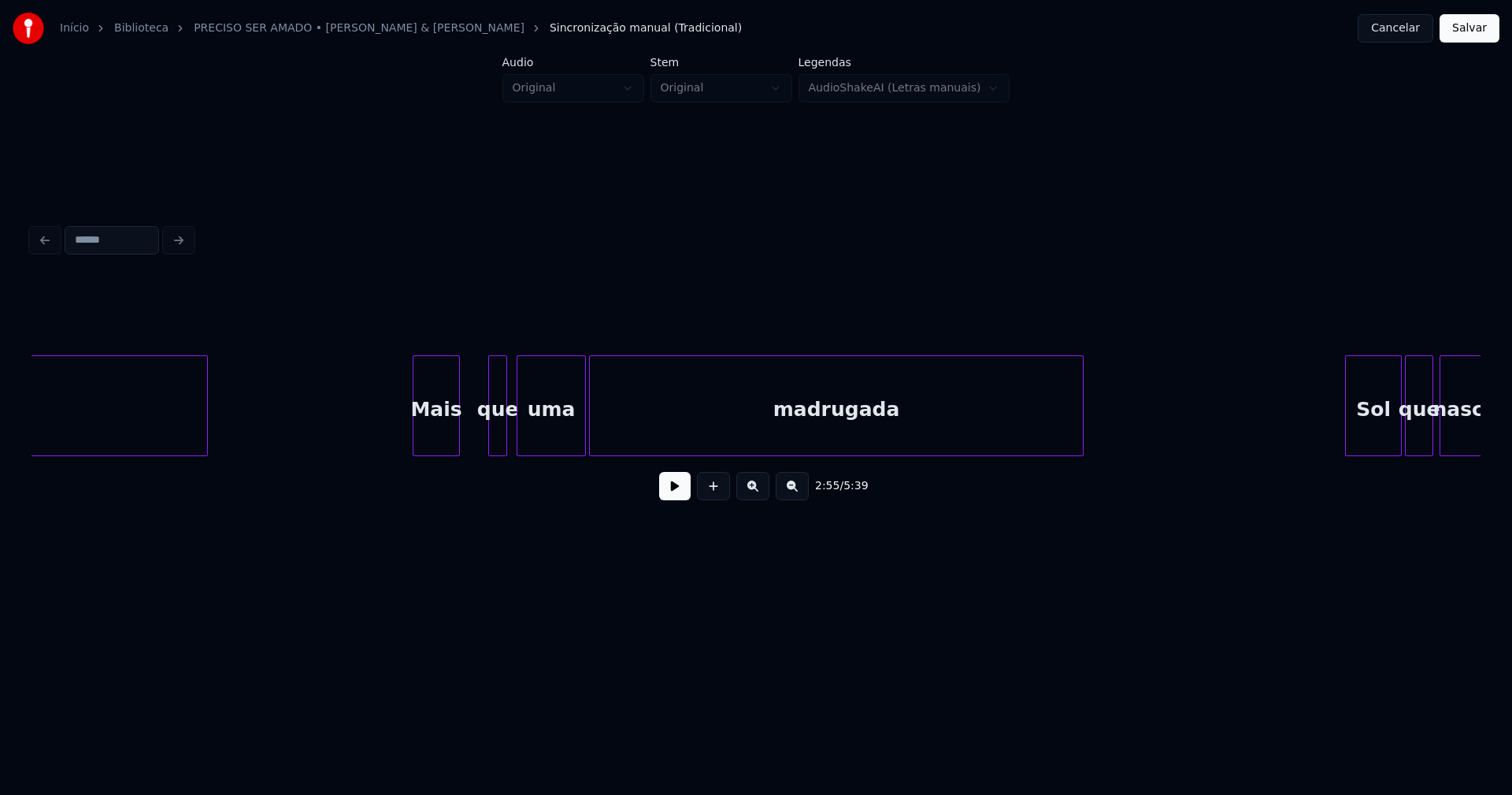
click at [439, 450] on div "horizontes Mais que uma madrugada Sol que nasce" at bounding box center [756, 405] width 1449 height 101
click at [473, 438] on div at bounding box center [473, 405] width 5 height 99
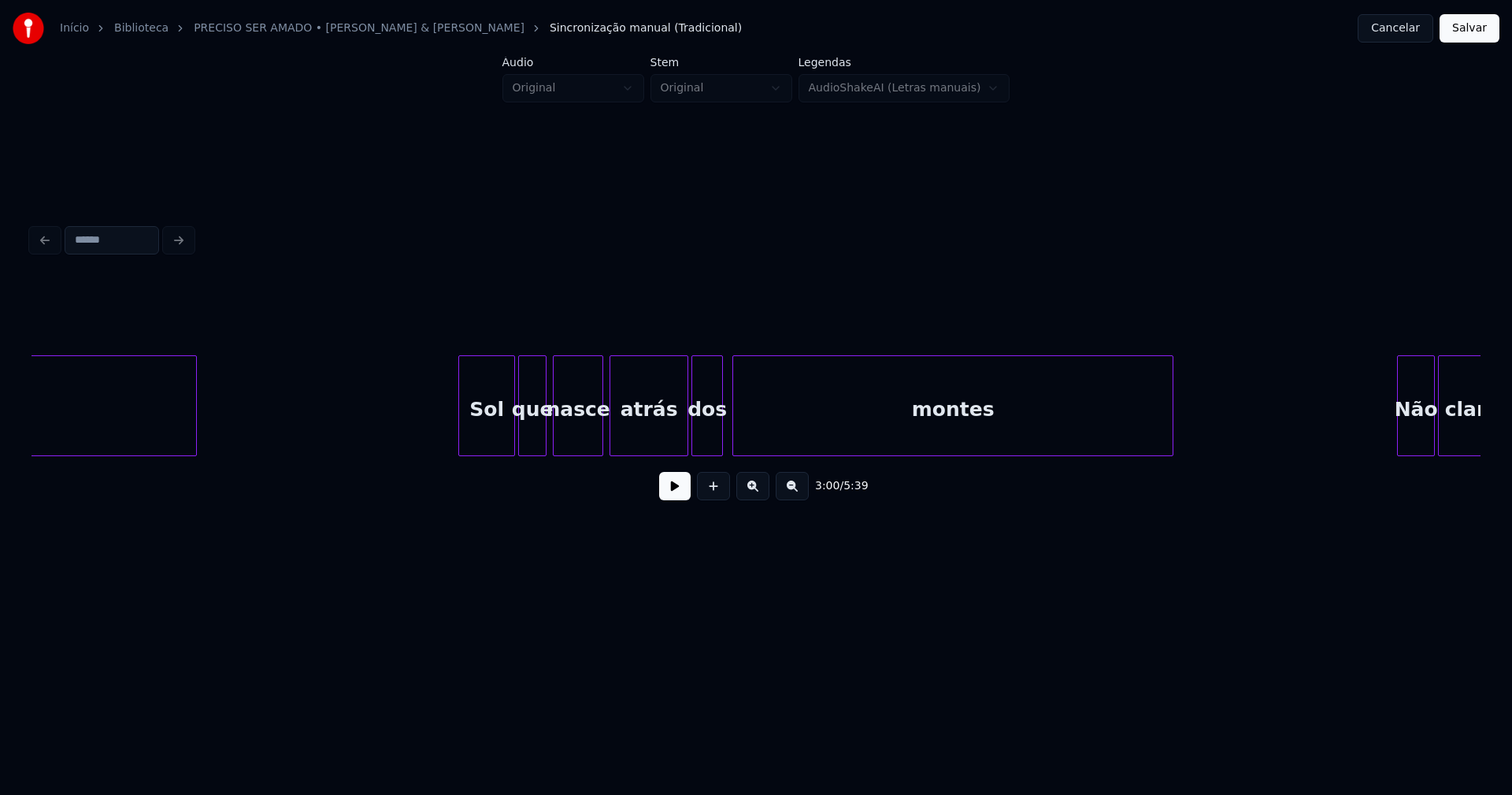
scroll to position [0, 28952]
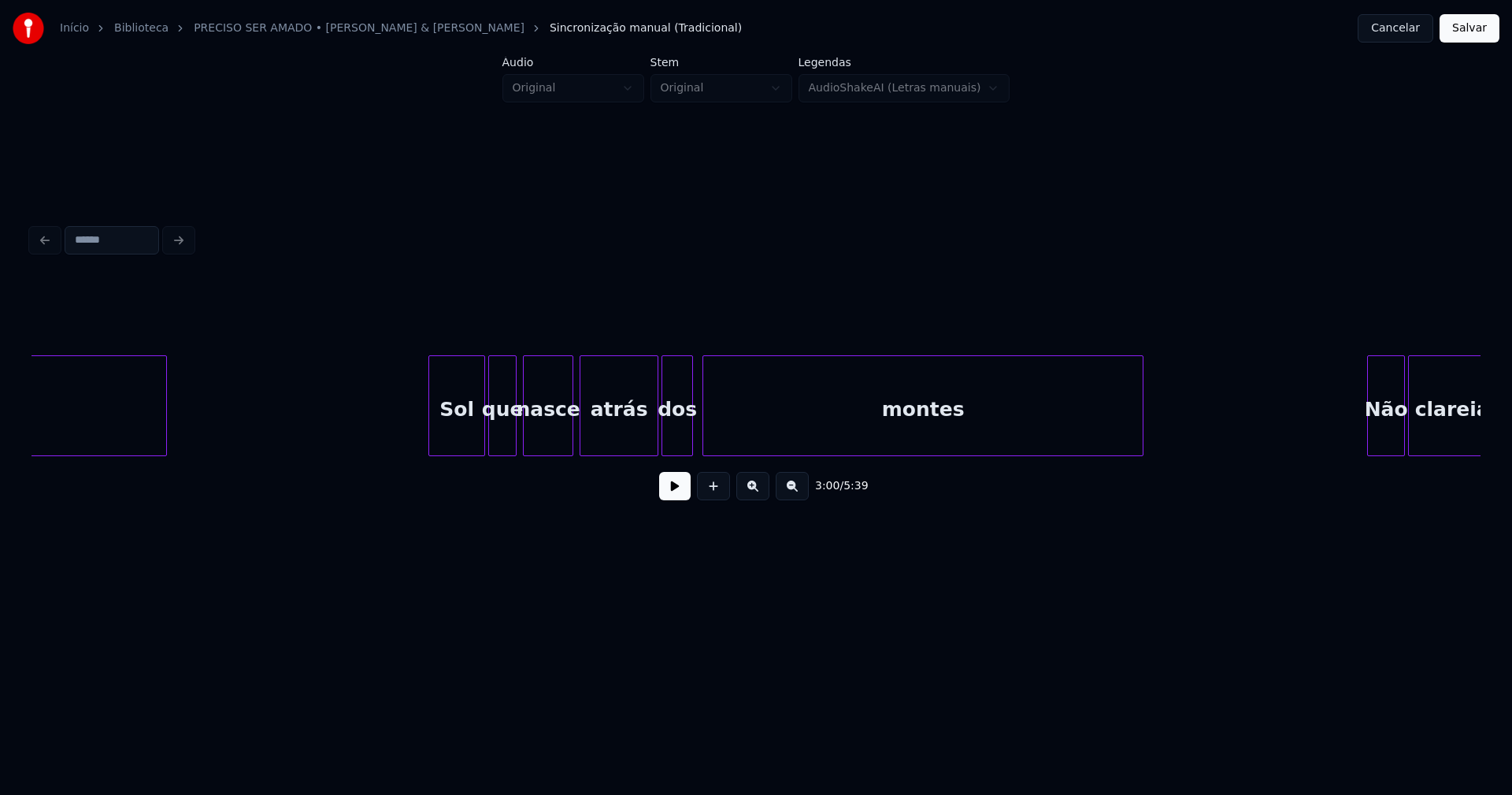
click at [452, 427] on div "Sol" at bounding box center [457, 409] width 56 height 107
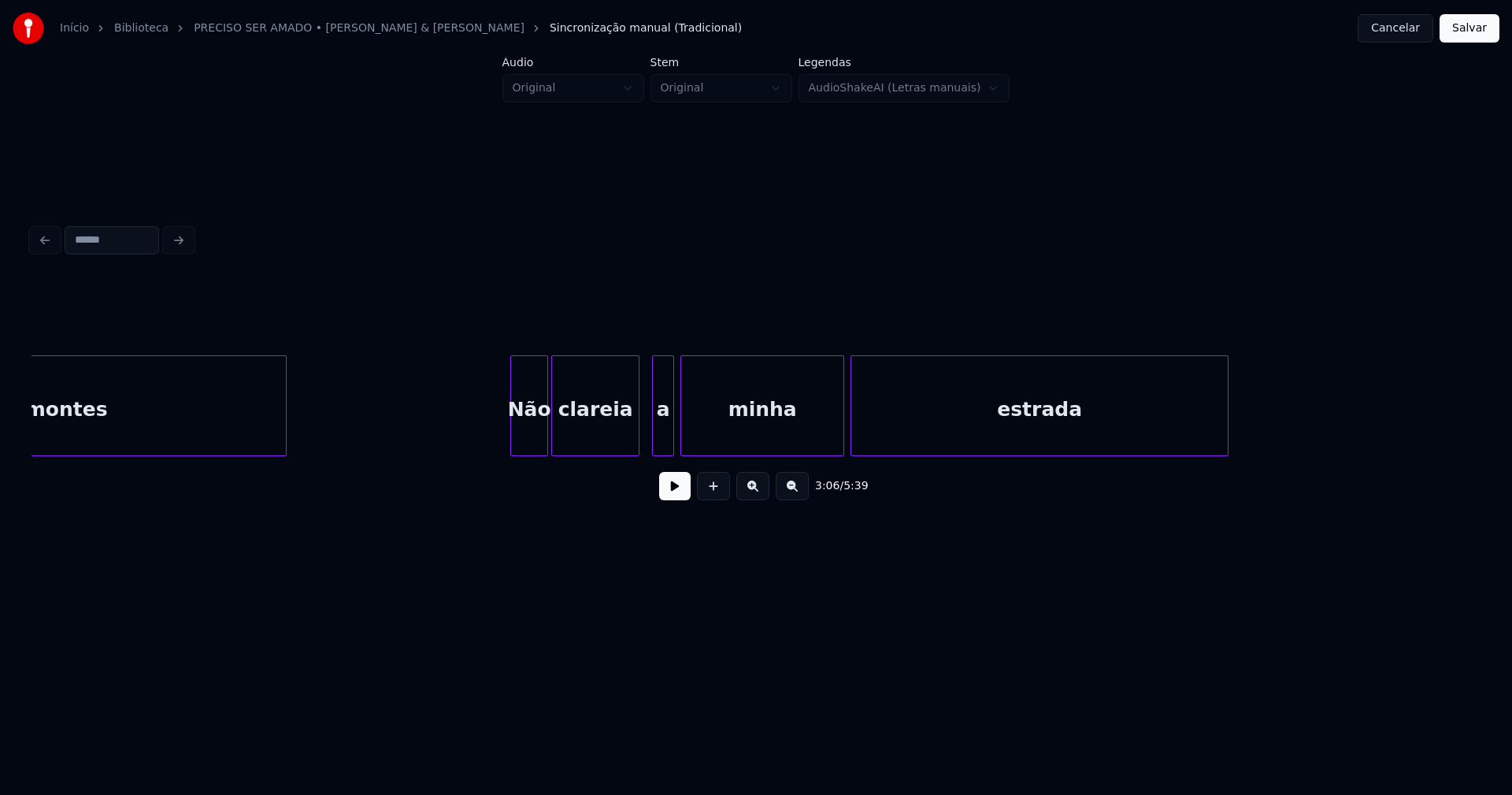
scroll to position [0, 29898]
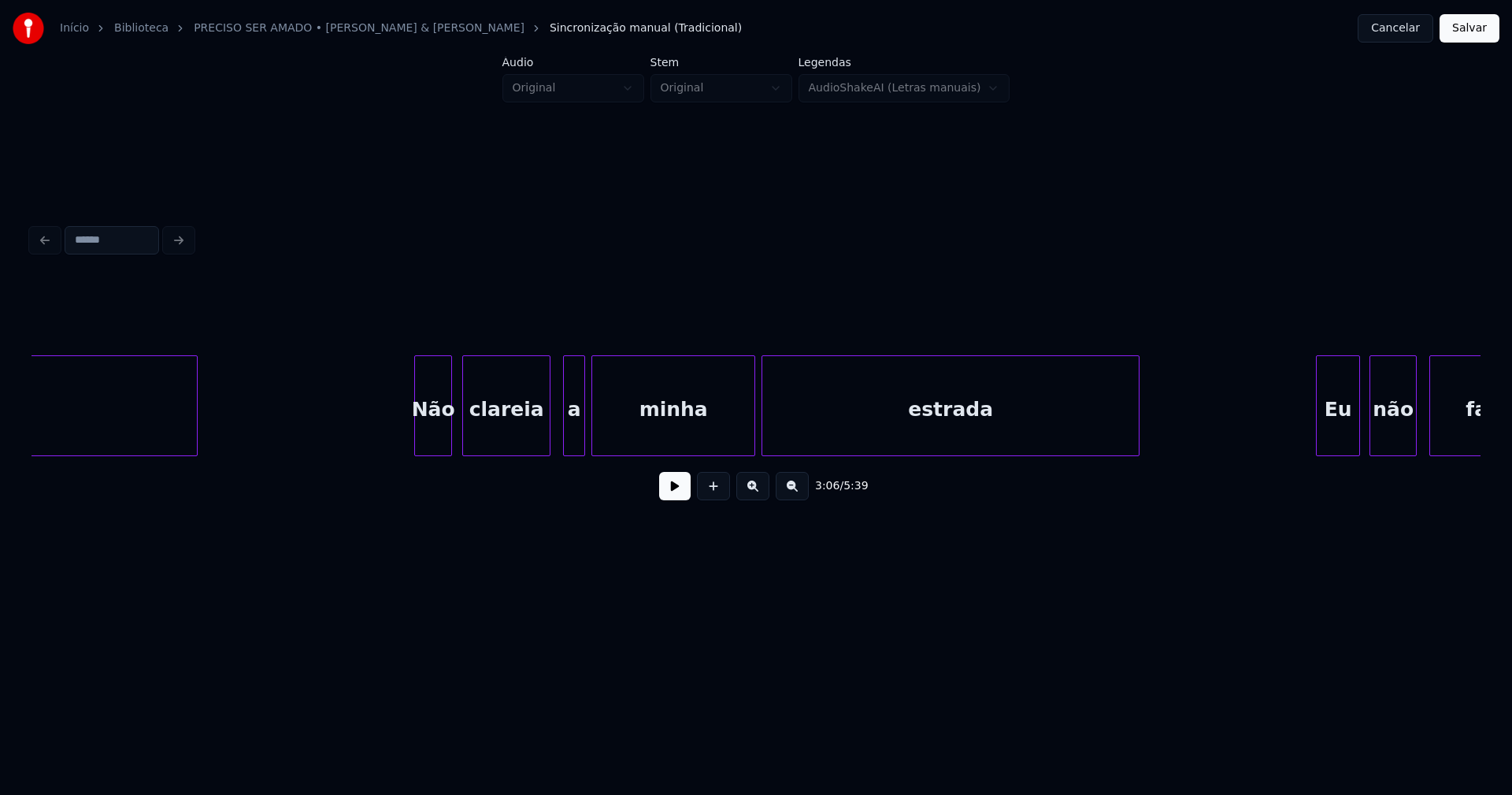
click at [428, 431] on div "Não" at bounding box center [434, 409] width 36 height 107
click at [565, 439] on div "a" at bounding box center [563, 409] width 21 height 107
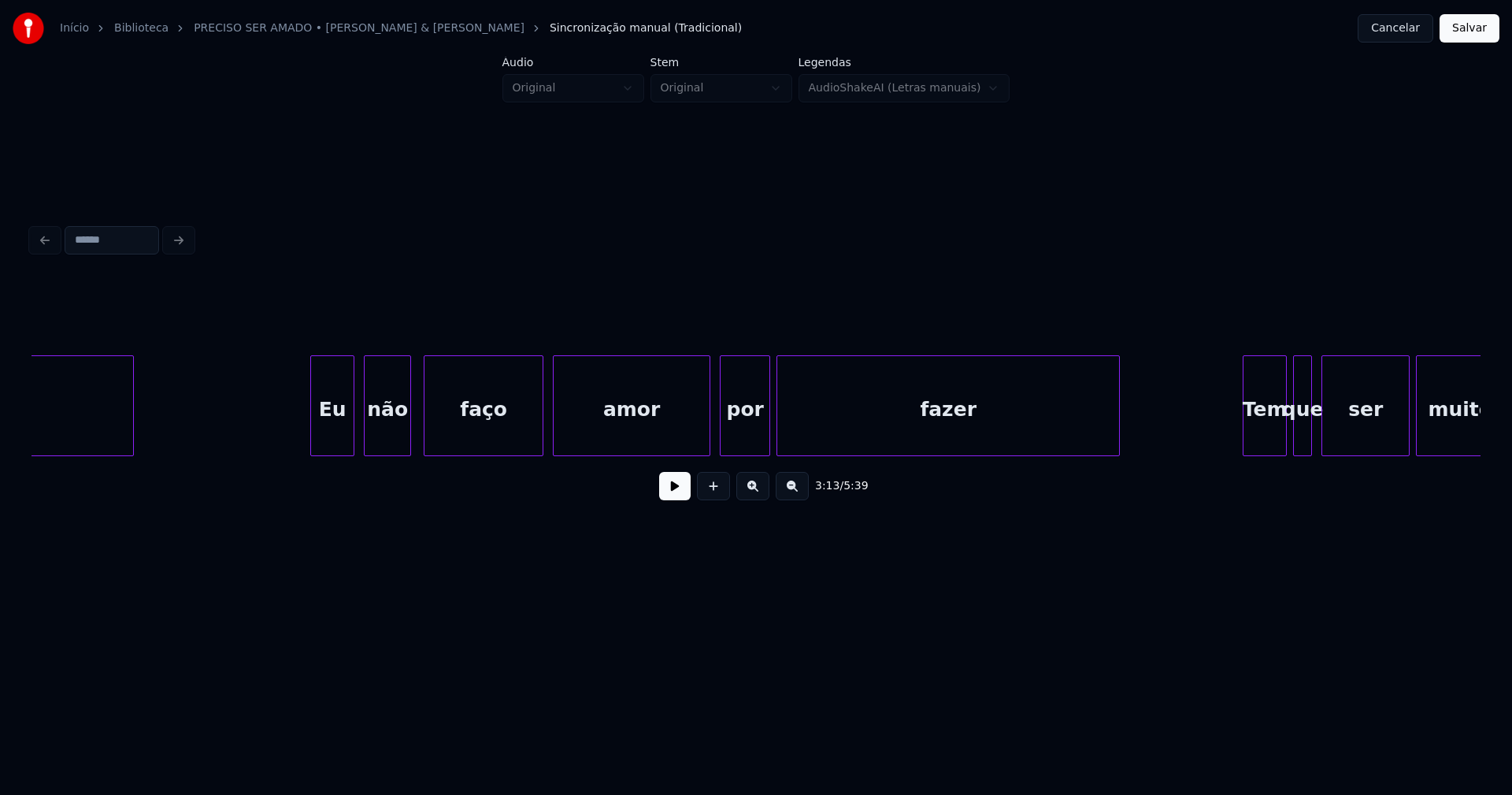
scroll to position [0, 30933]
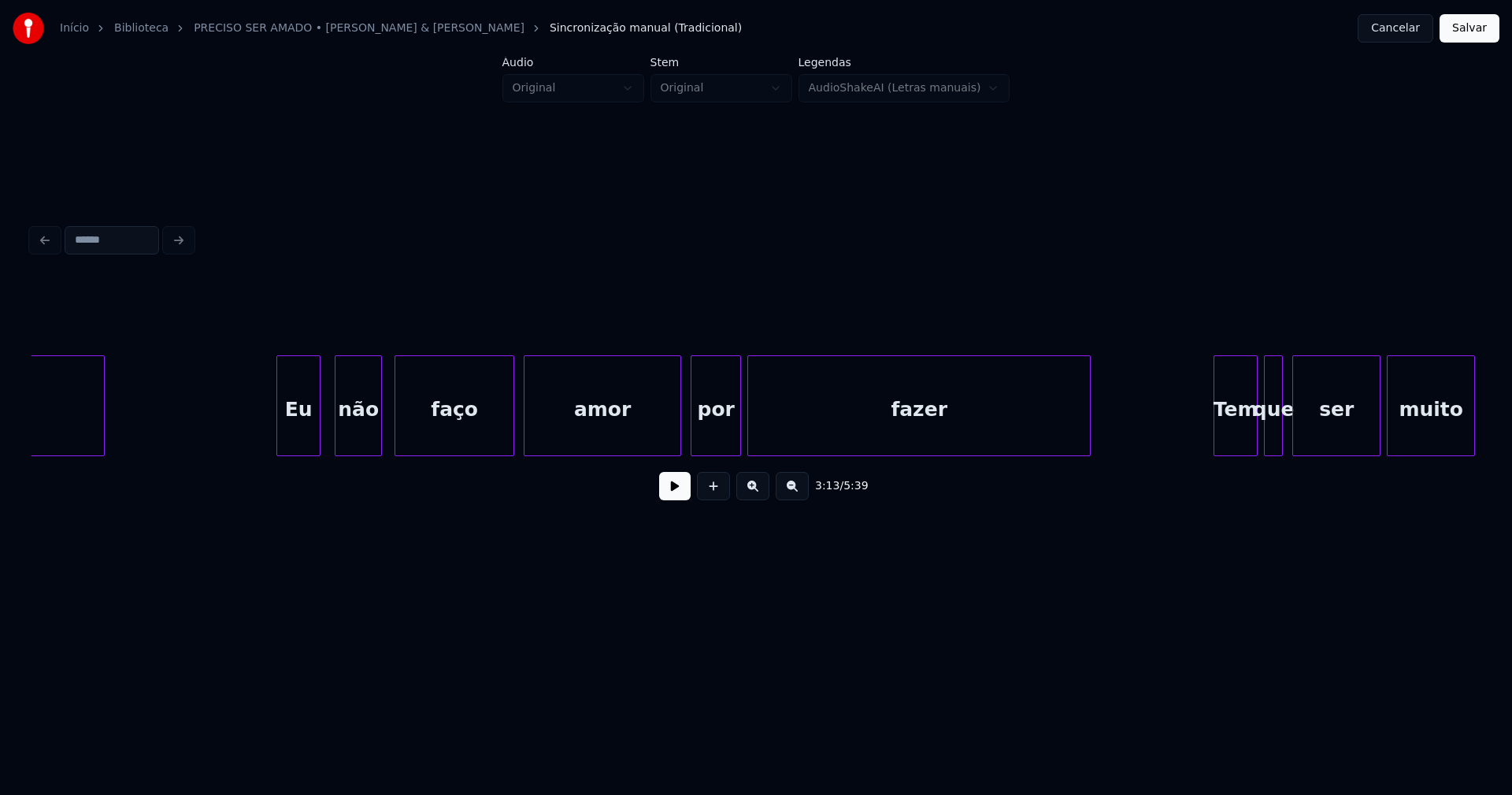
click at [299, 429] on div "Eu" at bounding box center [298, 409] width 42 height 107
click at [671, 436] on div at bounding box center [671, 405] width 5 height 99
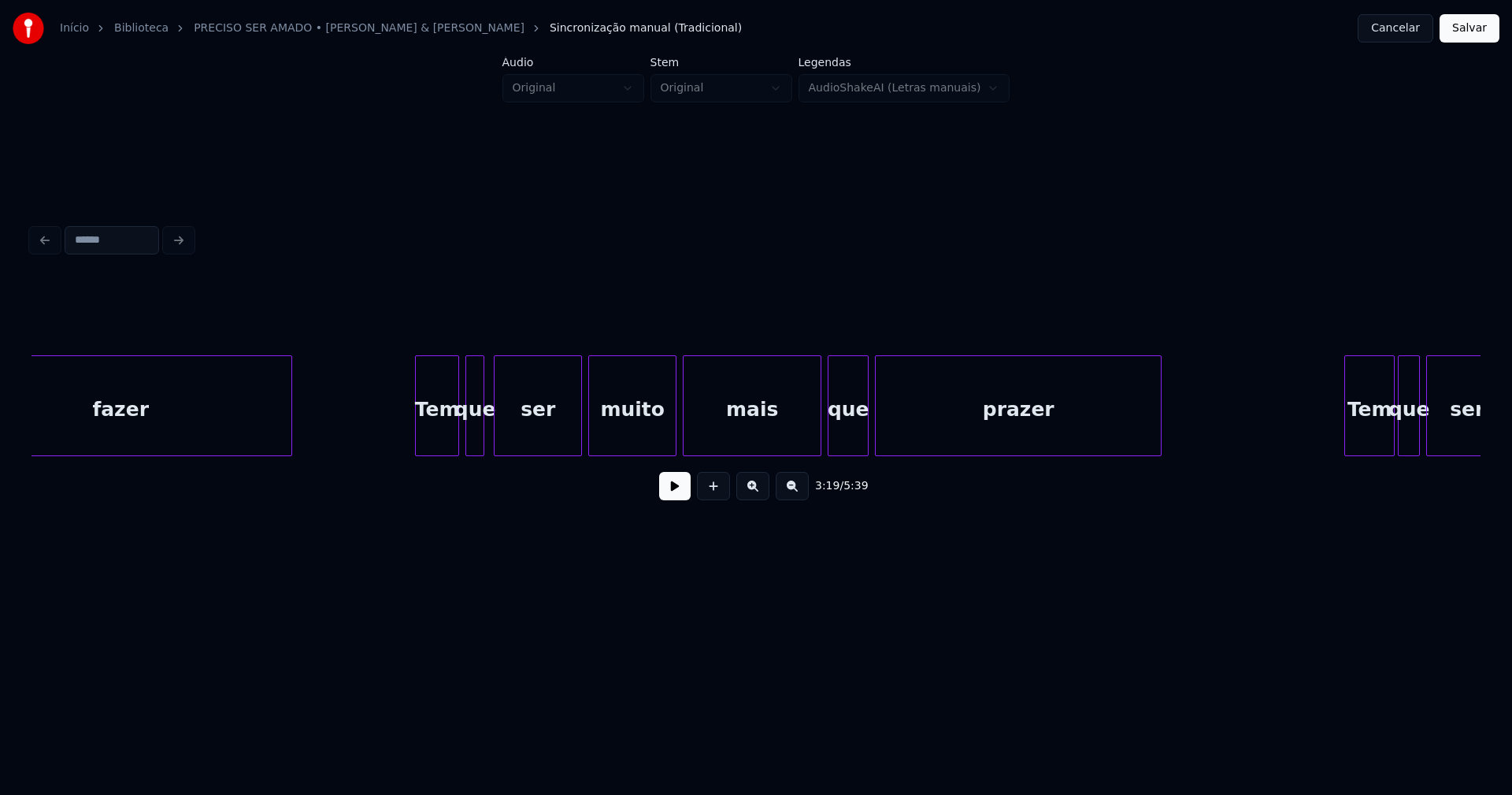
scroll to position [0, 31732]
click at [430, 433] on div "Tem" at bounding box center [431, 409] width 42 height 107
click at [807, 434] on div at bounding box center [807, 405] width 5 height 99
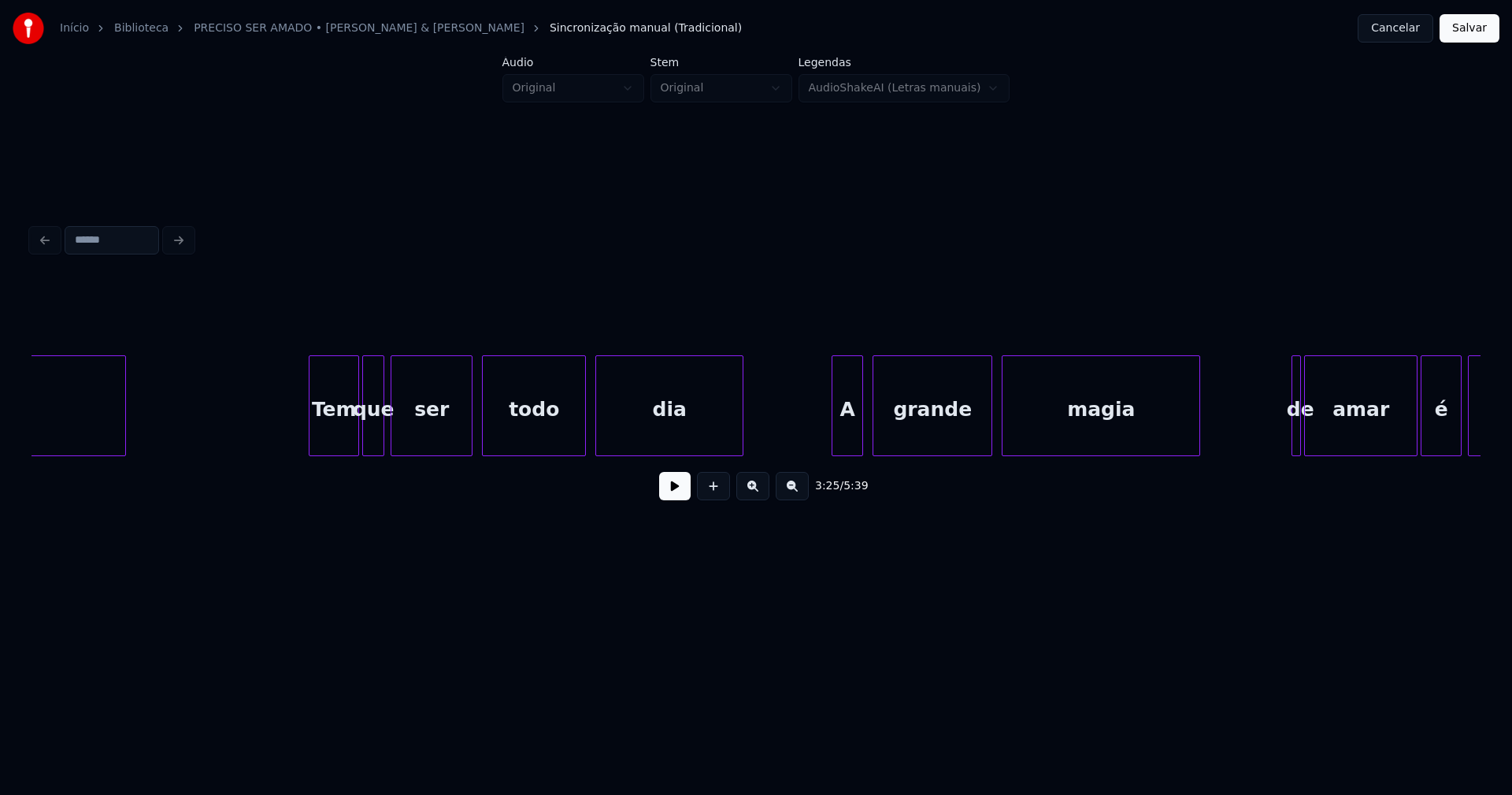
scroll to position [0, 32796]
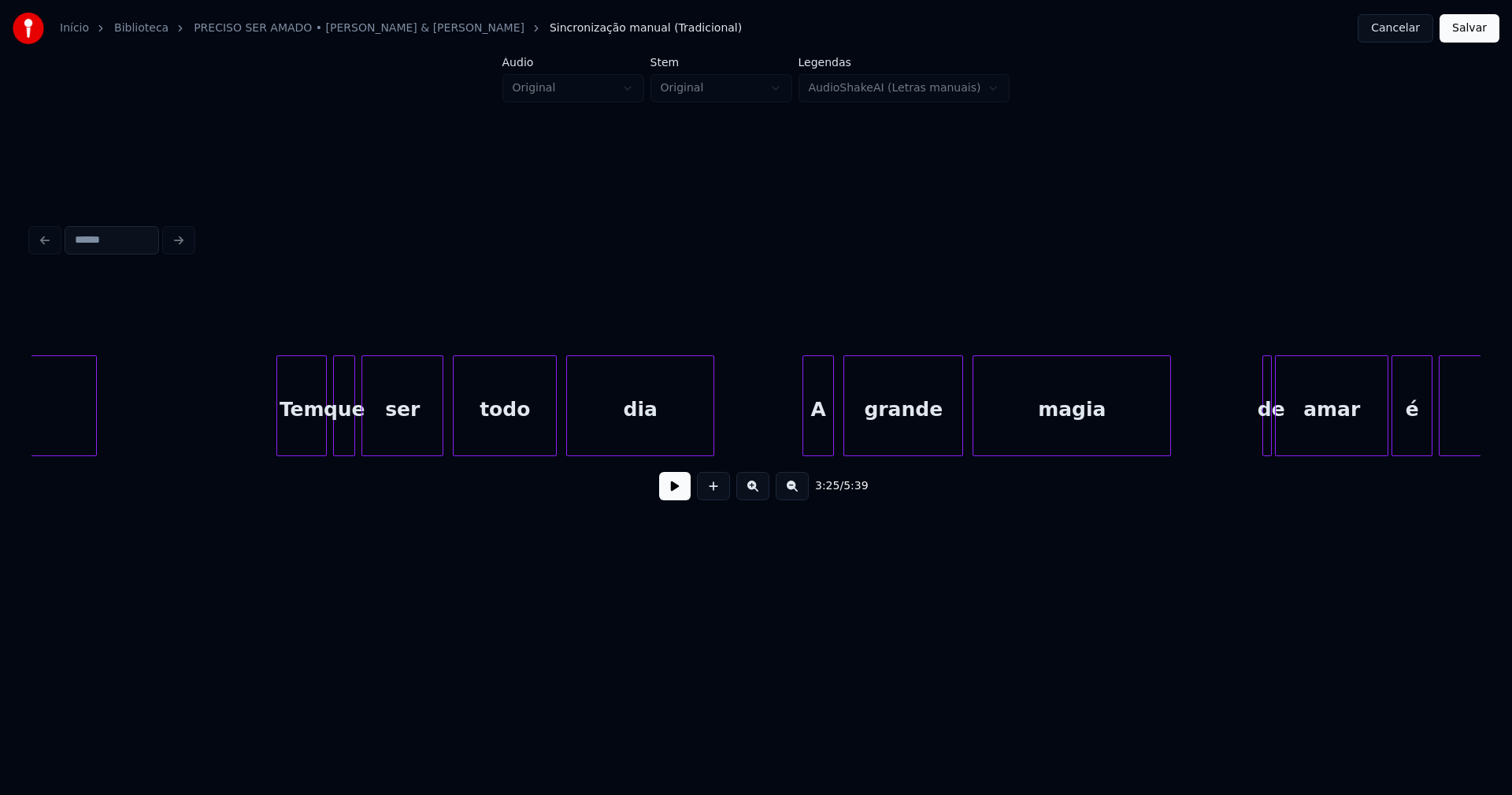
click at [306, 437] on div "Tem" at bounding box center [301, 409] width 49 height 107
click at [817, 437] on div "A" at bounding box center [810, 409] width 30 height 107
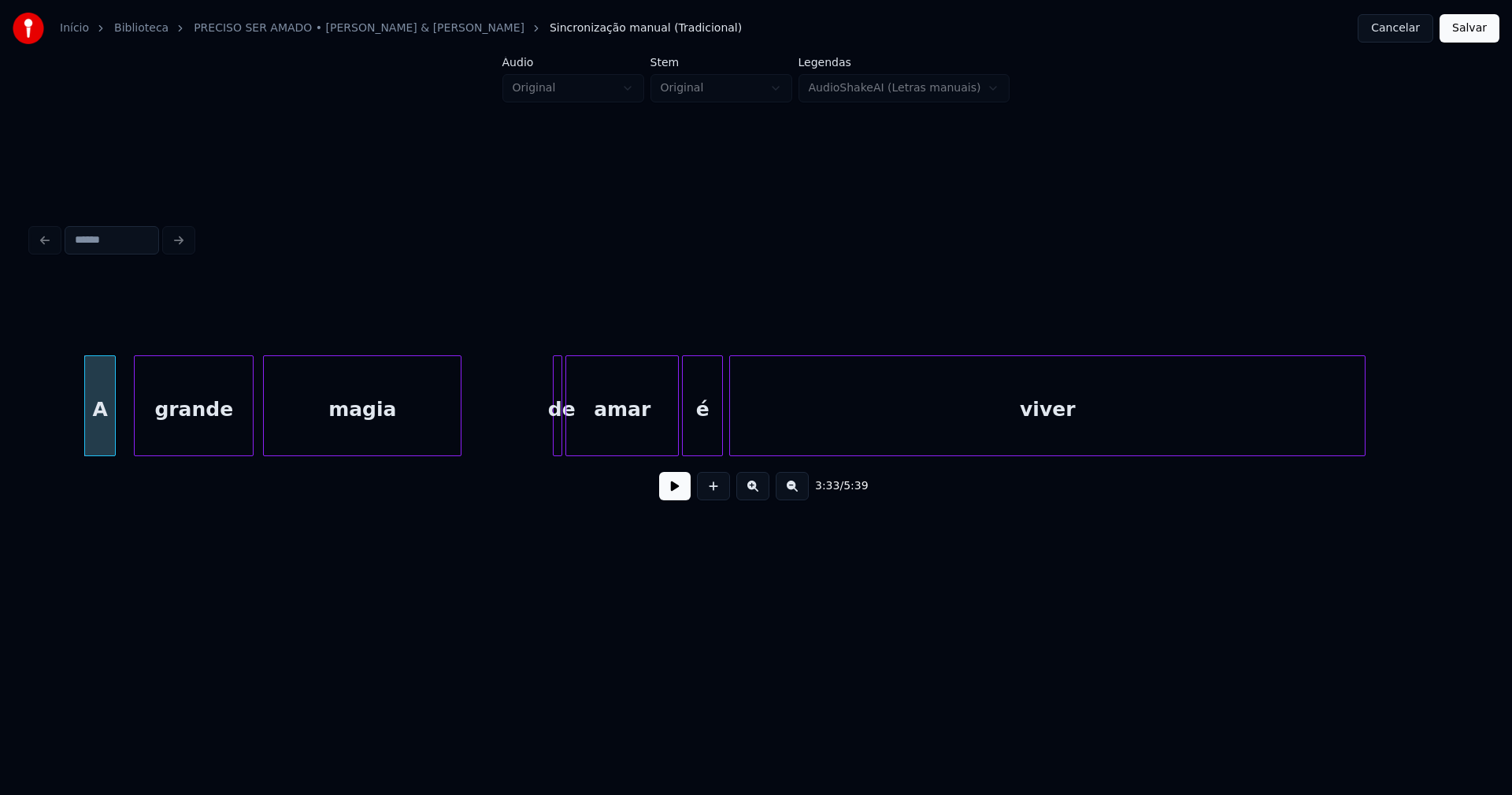
scroll to position [0, 33654]
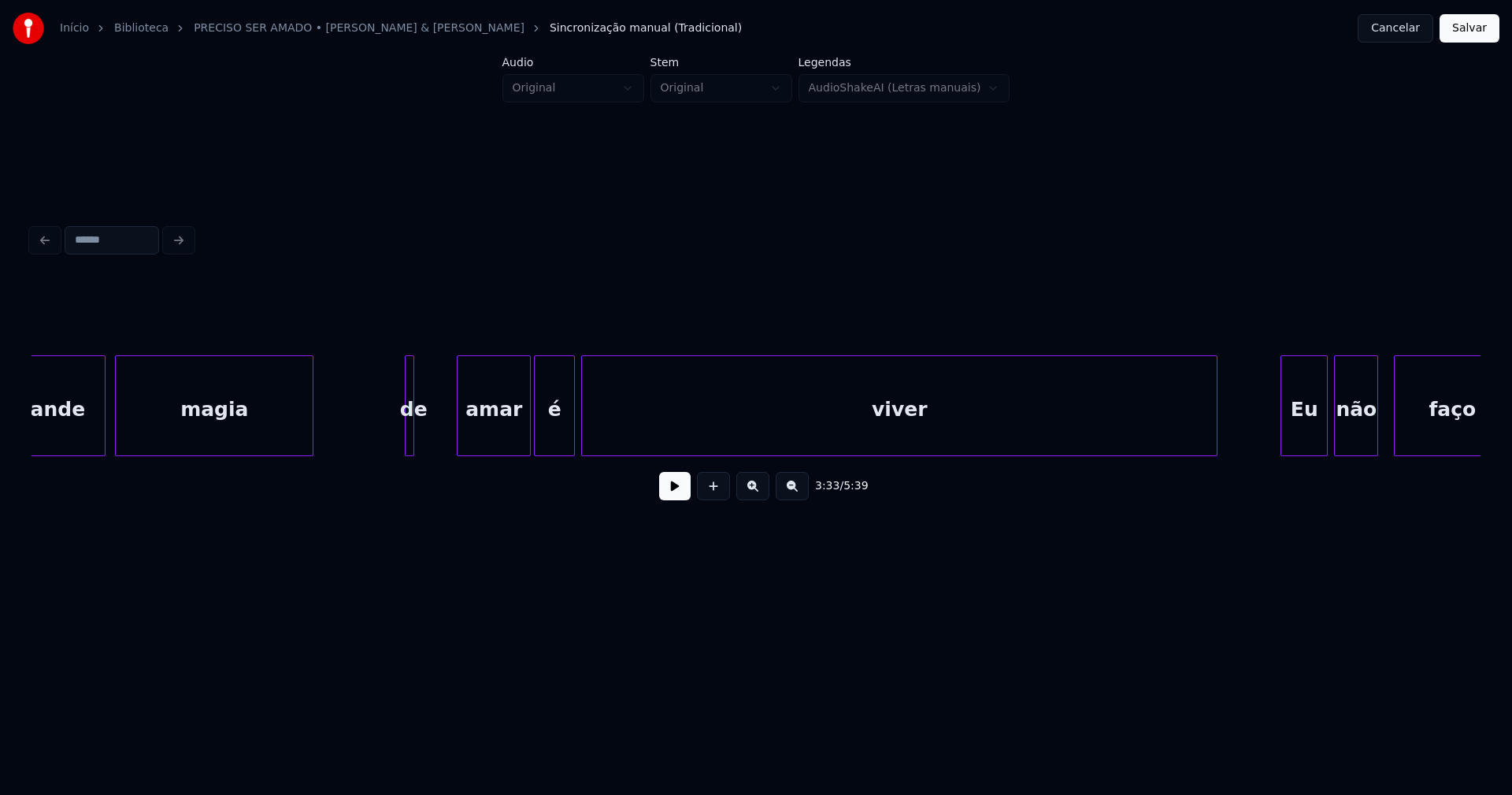
click at [462, 439] on div at bounding box center [460, 405] width 5 height 99
click at [441, 427] on div at bounding box center [443, 405] width 5 height 99
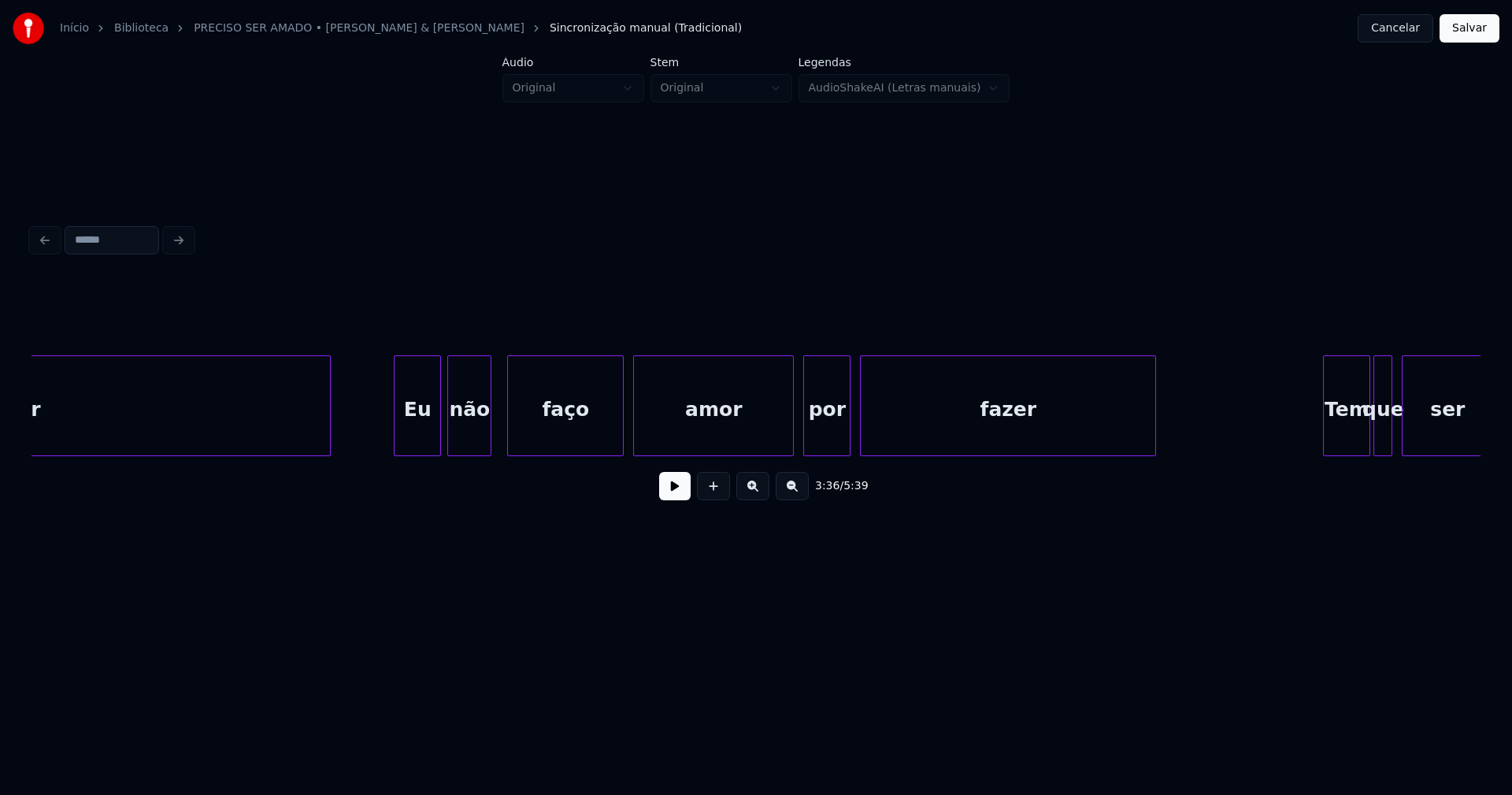
scroll to position [0, 34630]
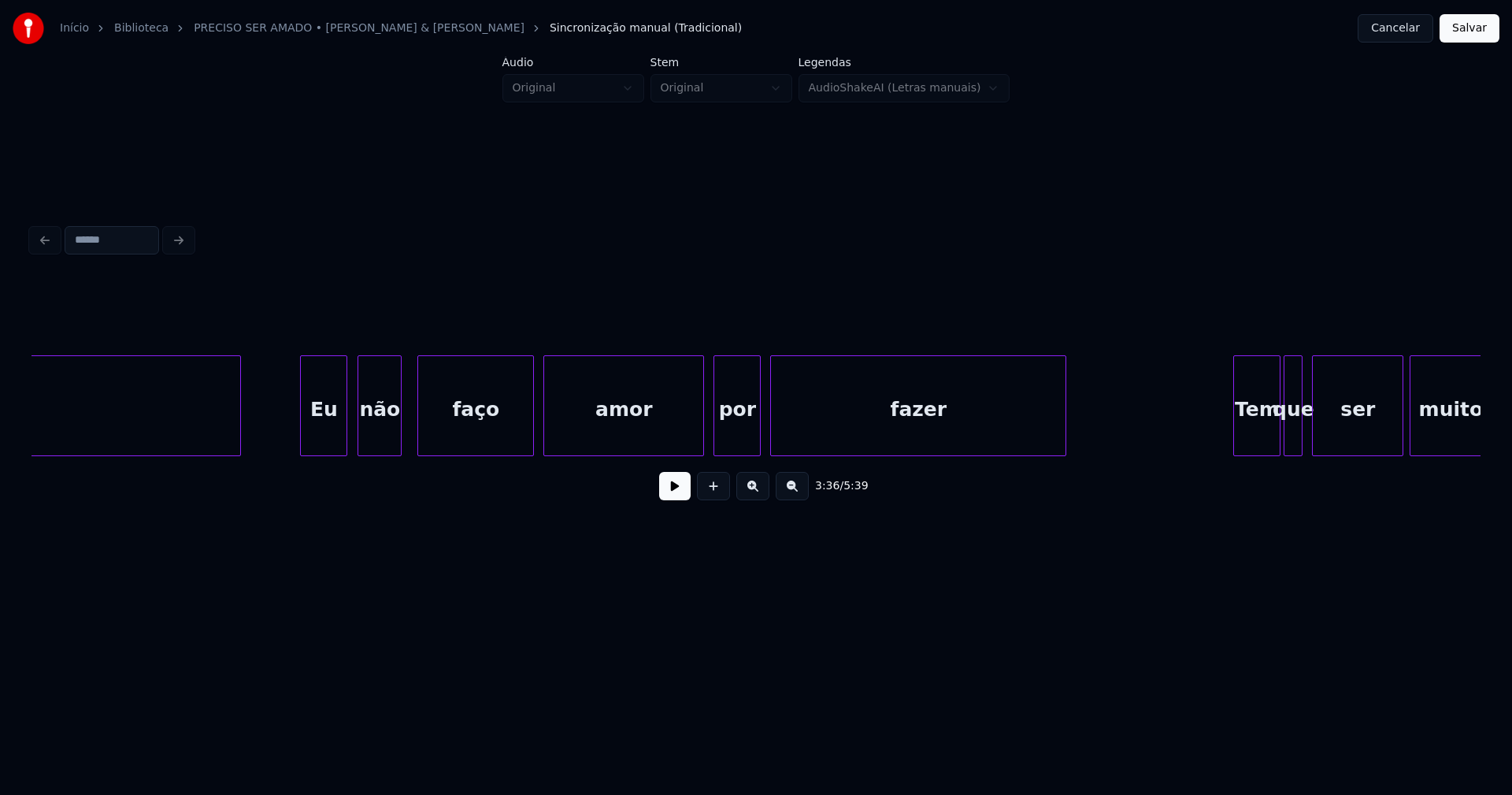
click at [327, 428] on div "Eu" at bounding box center [323, 409] width 46 height 107
click at [693, 444] on div at bounding box center [692, 405] width 5 height 99
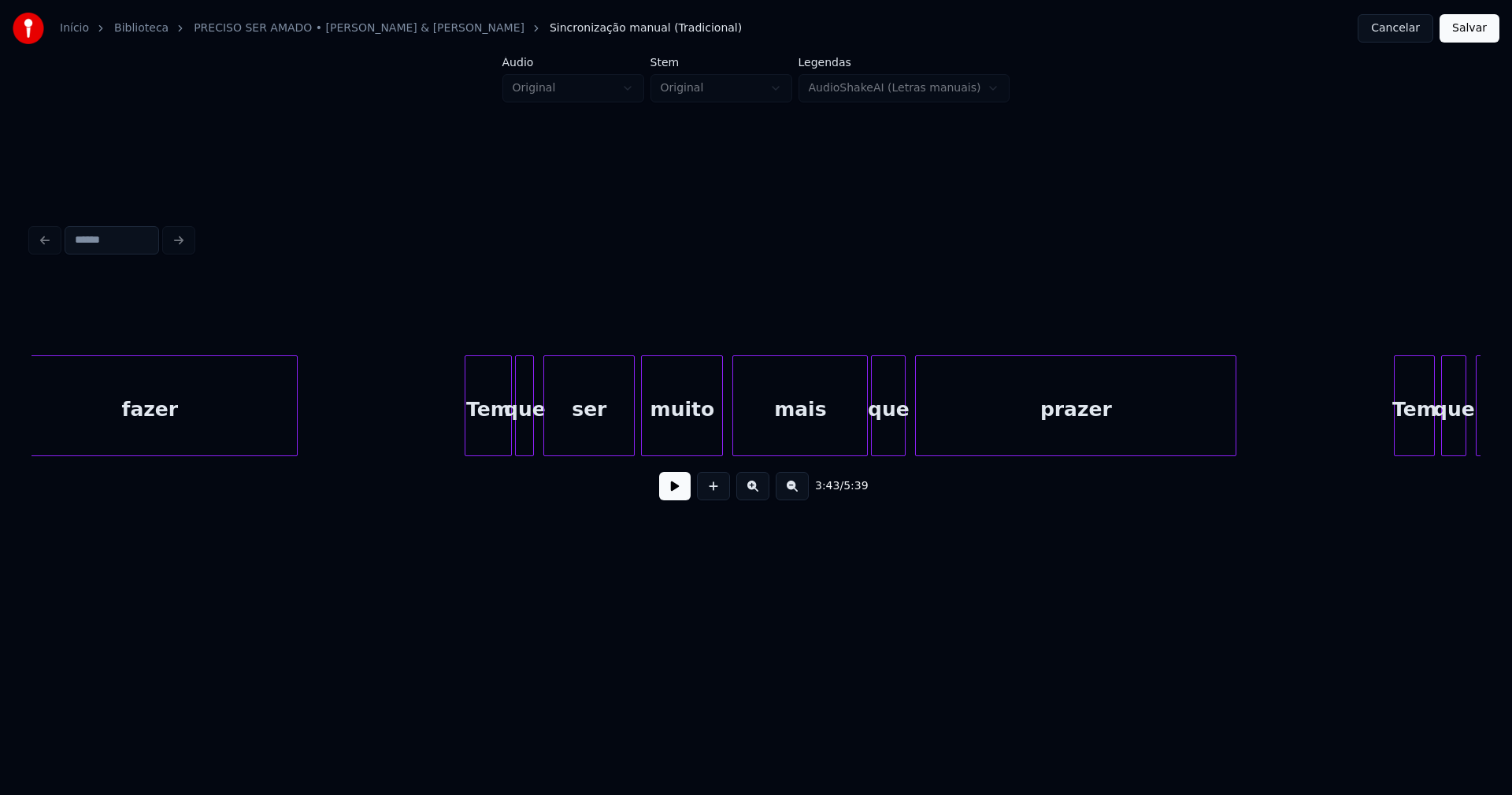
scroll to position [0, 35488]
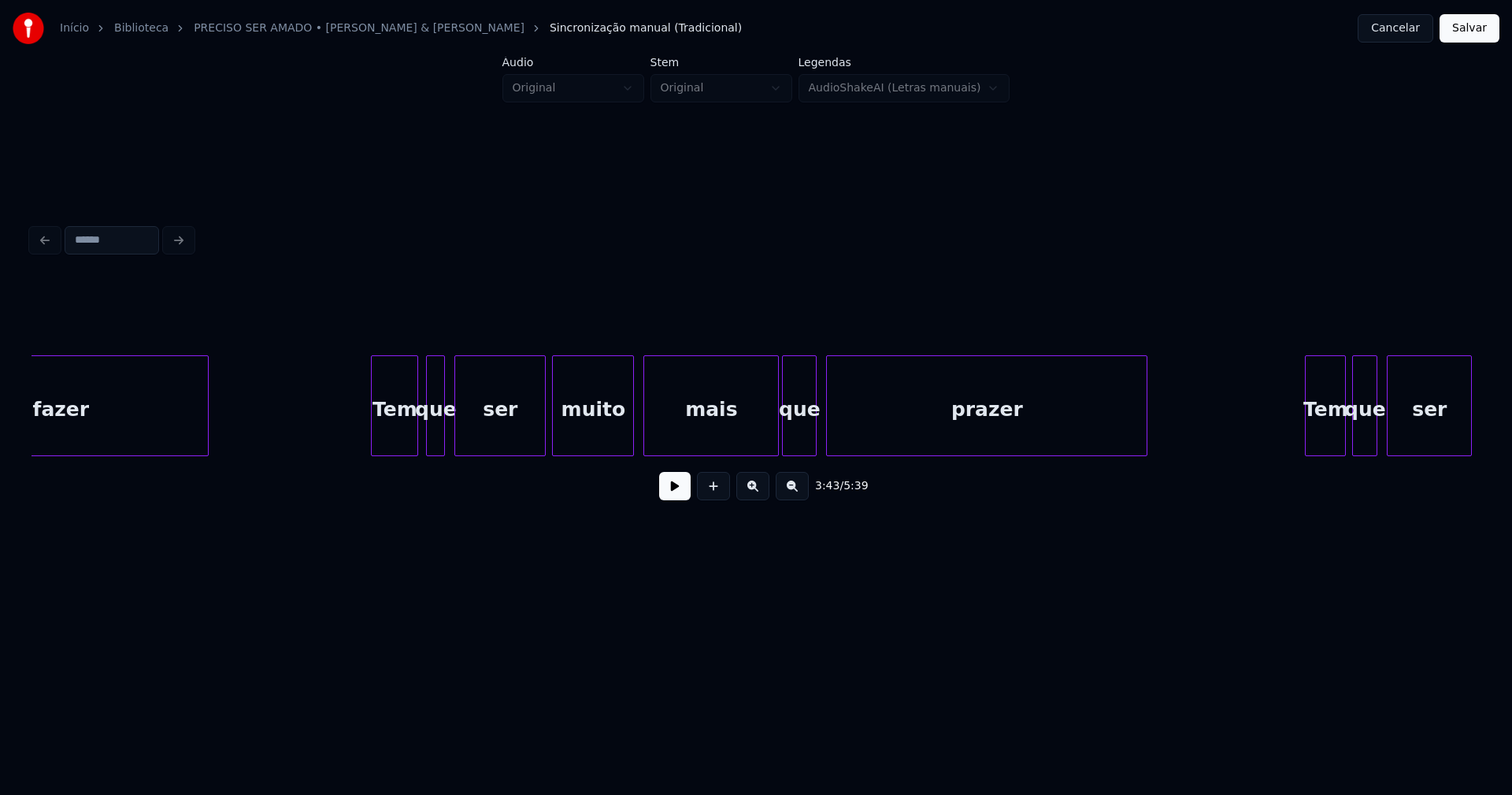
click at [401, 439] on div "Tem" at bounding box center [394, 409] width 46 height 107
click at [463, 438] on div at bounding box center [463, 405] width 5 height 99
click at [452, 437] on div at bounding box center [454, 405] width 5 height 99
click at [763, 434] on div at bounding box center [764, 405] width 5 height 99
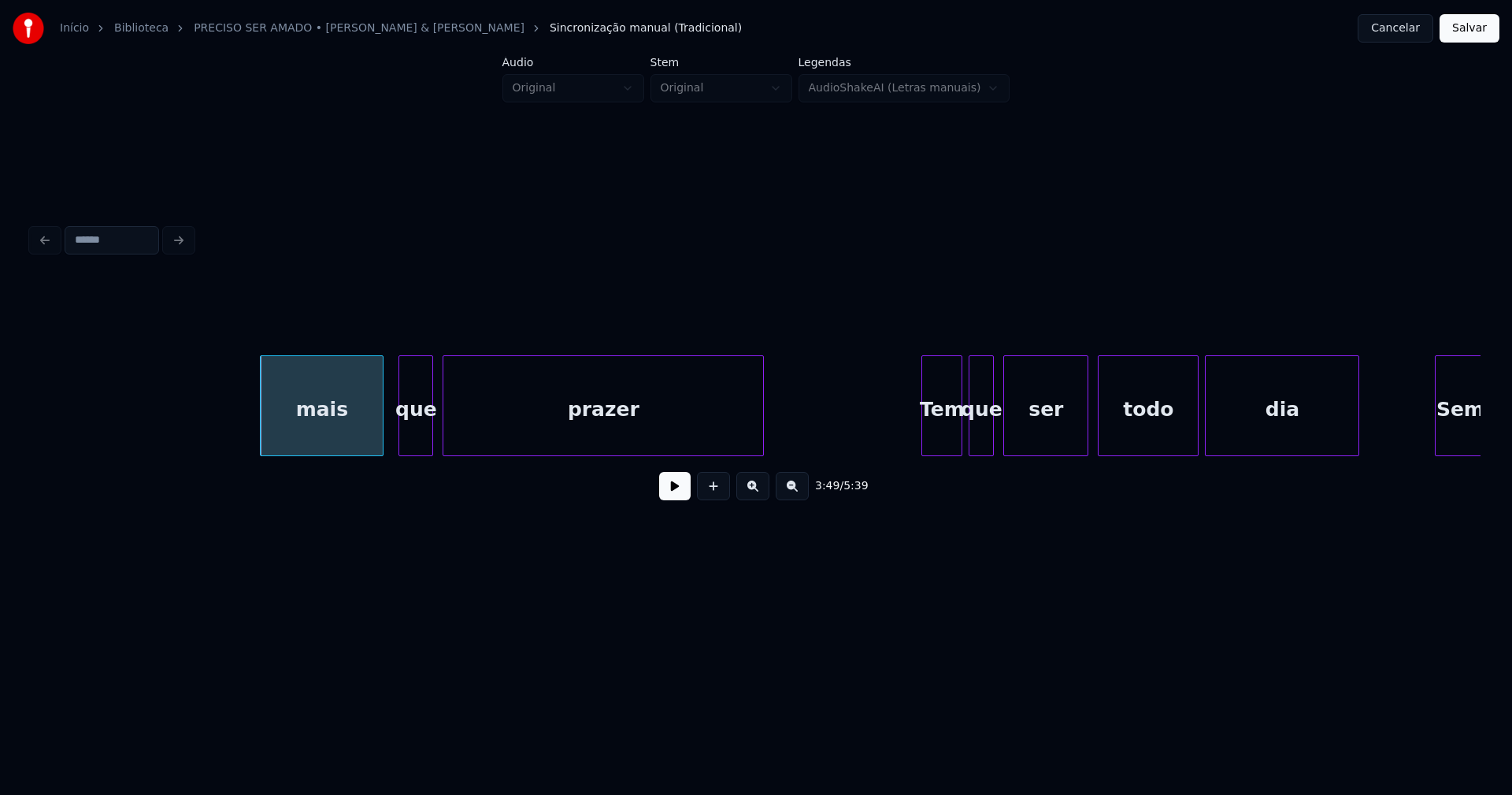
scroll to position [0, 36404]
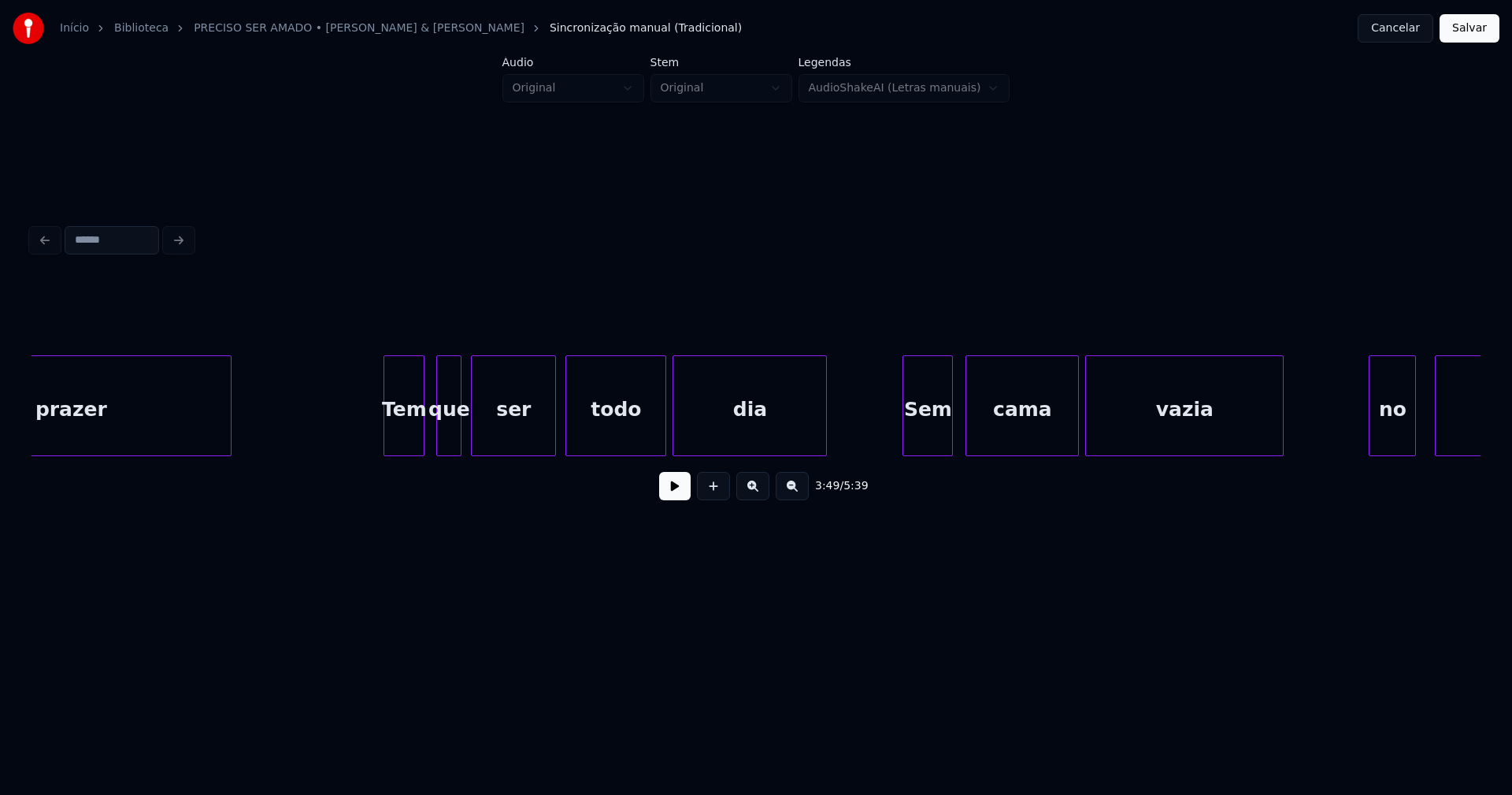
click at [405, 439] on div "Tem" at bounding box center [405, 409] width 40 height 107
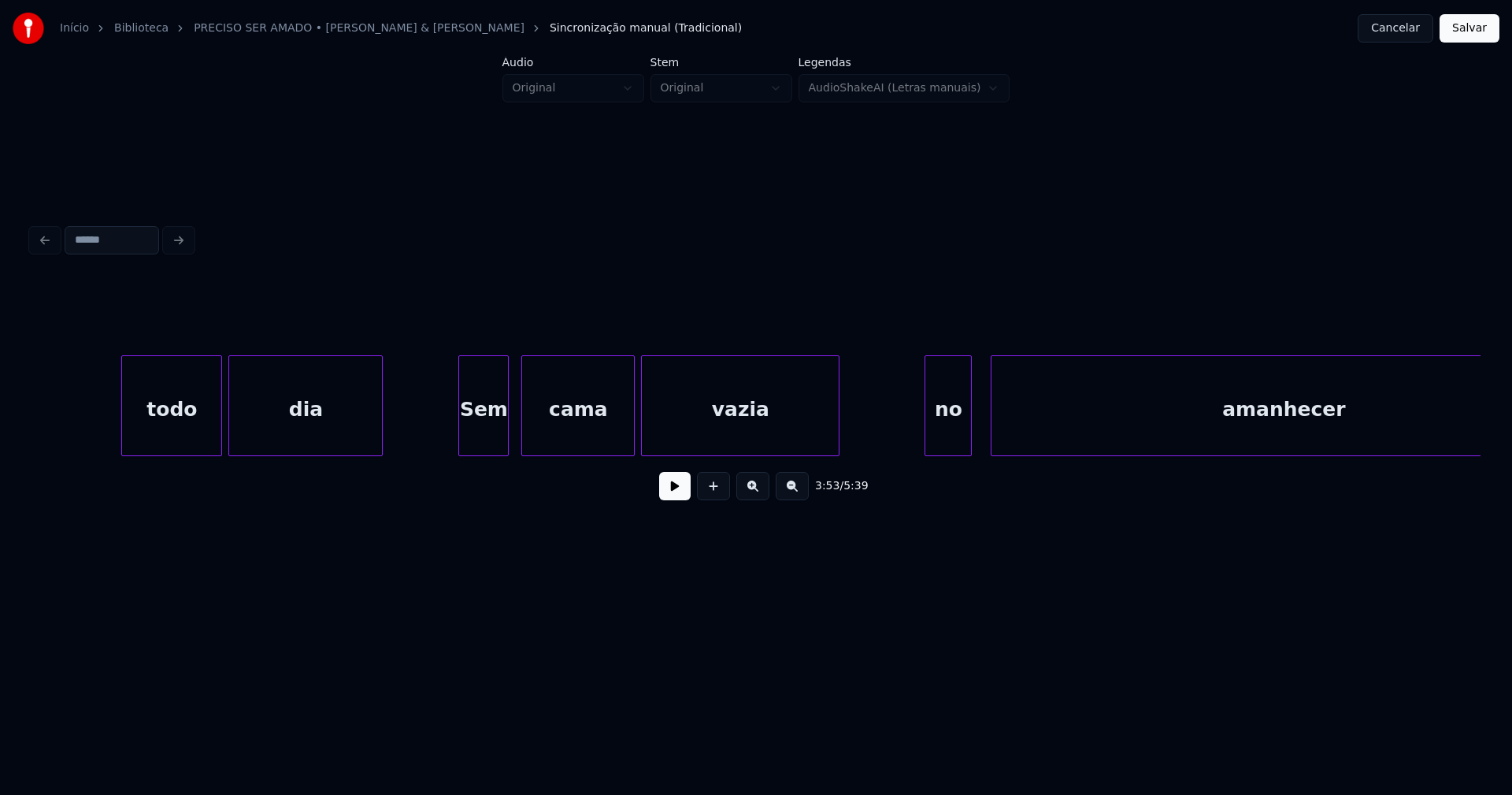
scroll to position [0, 37351]
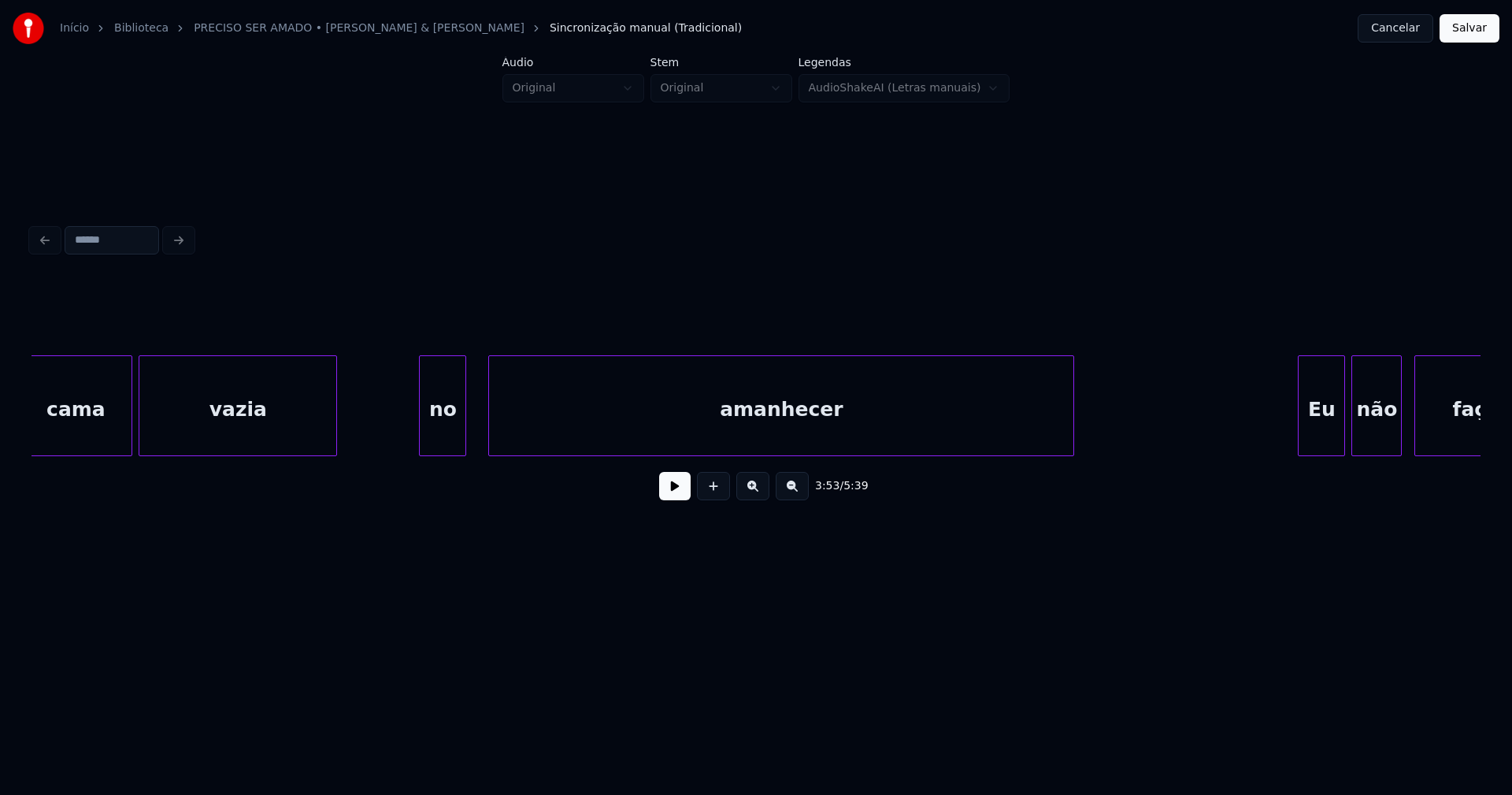
click at [445, 441] on div "no" at bounding box center [442, 409] width 46 height 107
click at [506, 438] on div "amanhecer" at bounding box center [773, 409] width 584 height 107
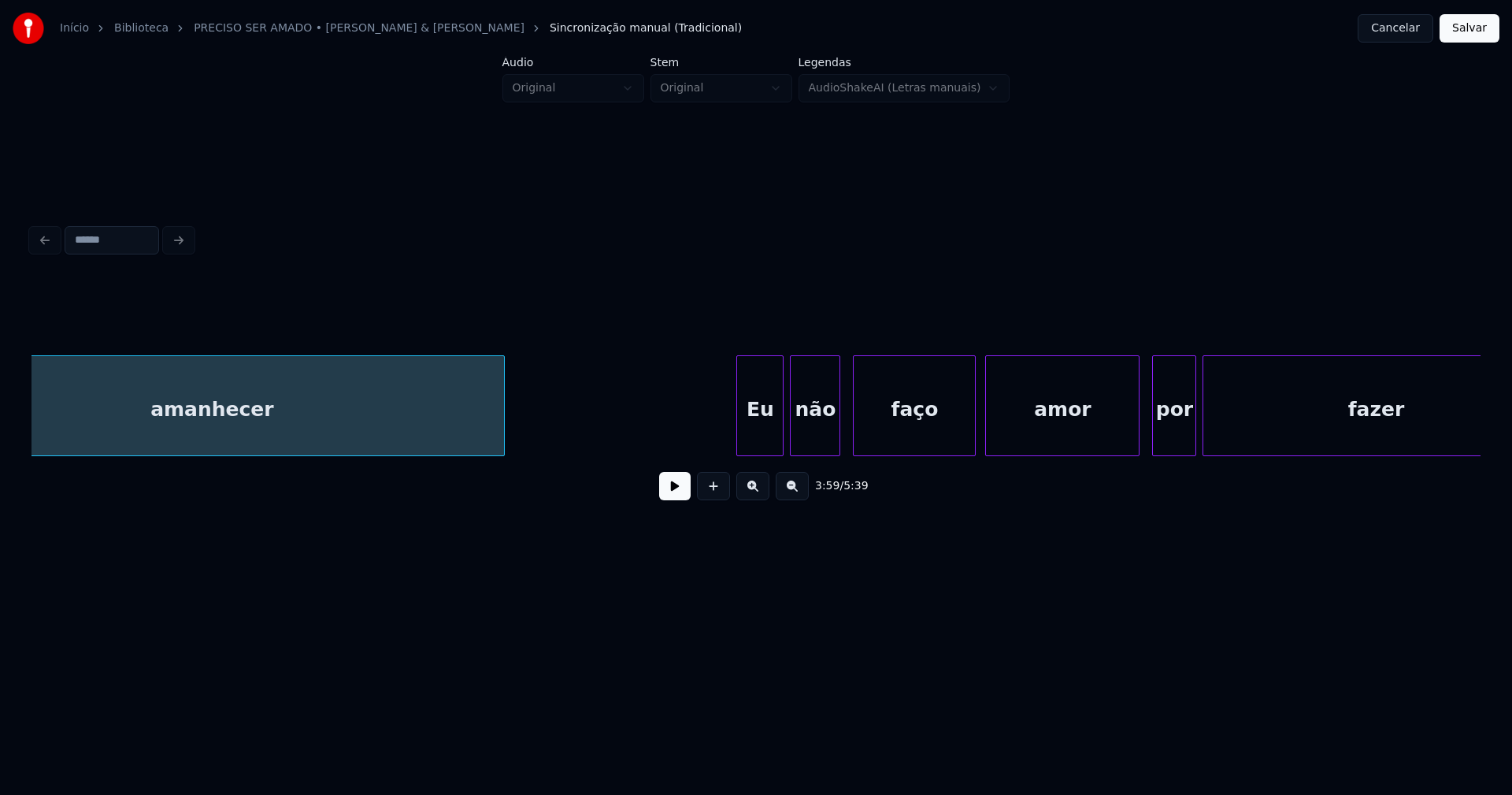
scroll to position [0, 38001]
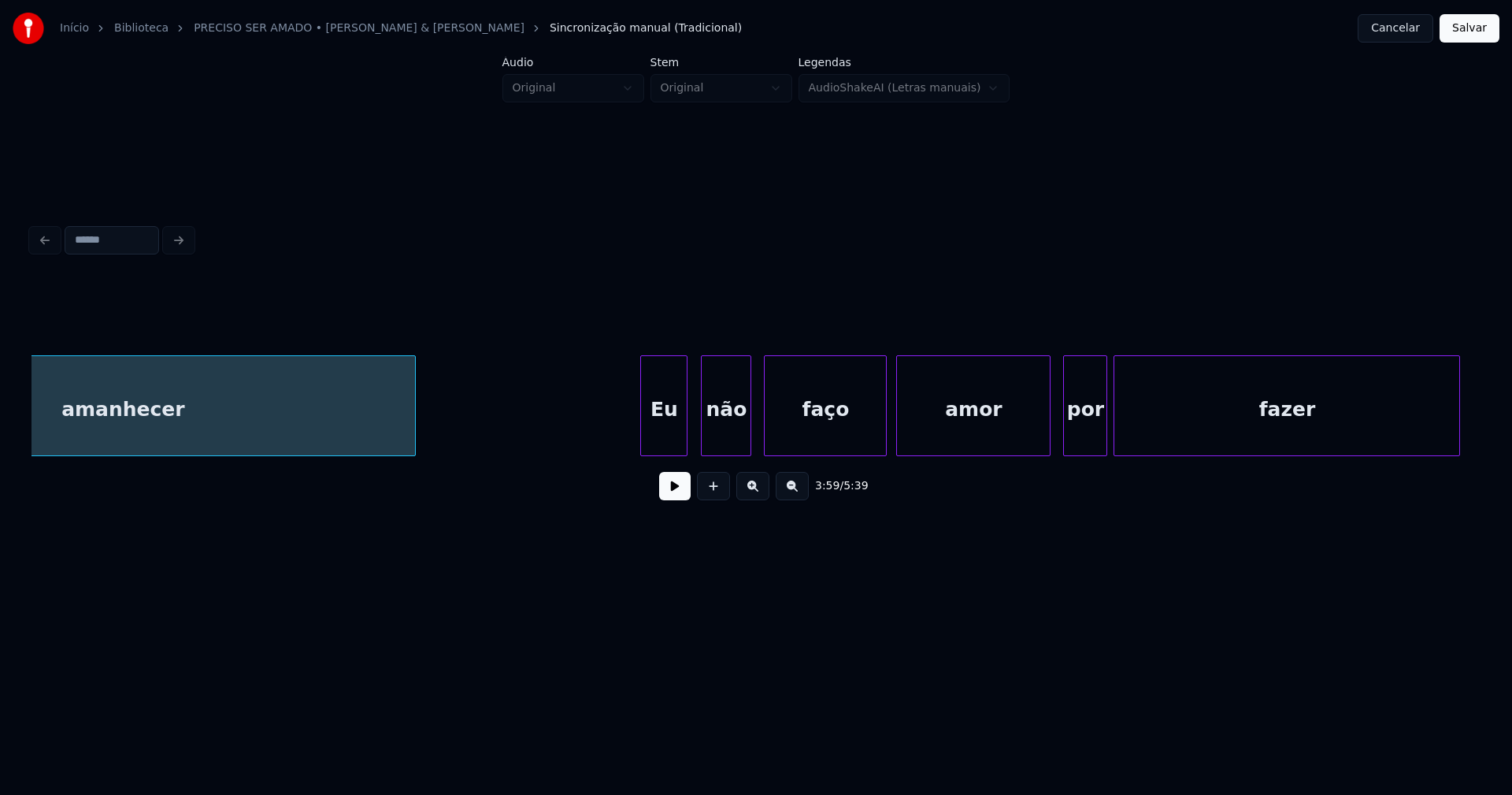
click at [666, 436] on div "Eu" at bounding box center [663, 409] width 46 height 107
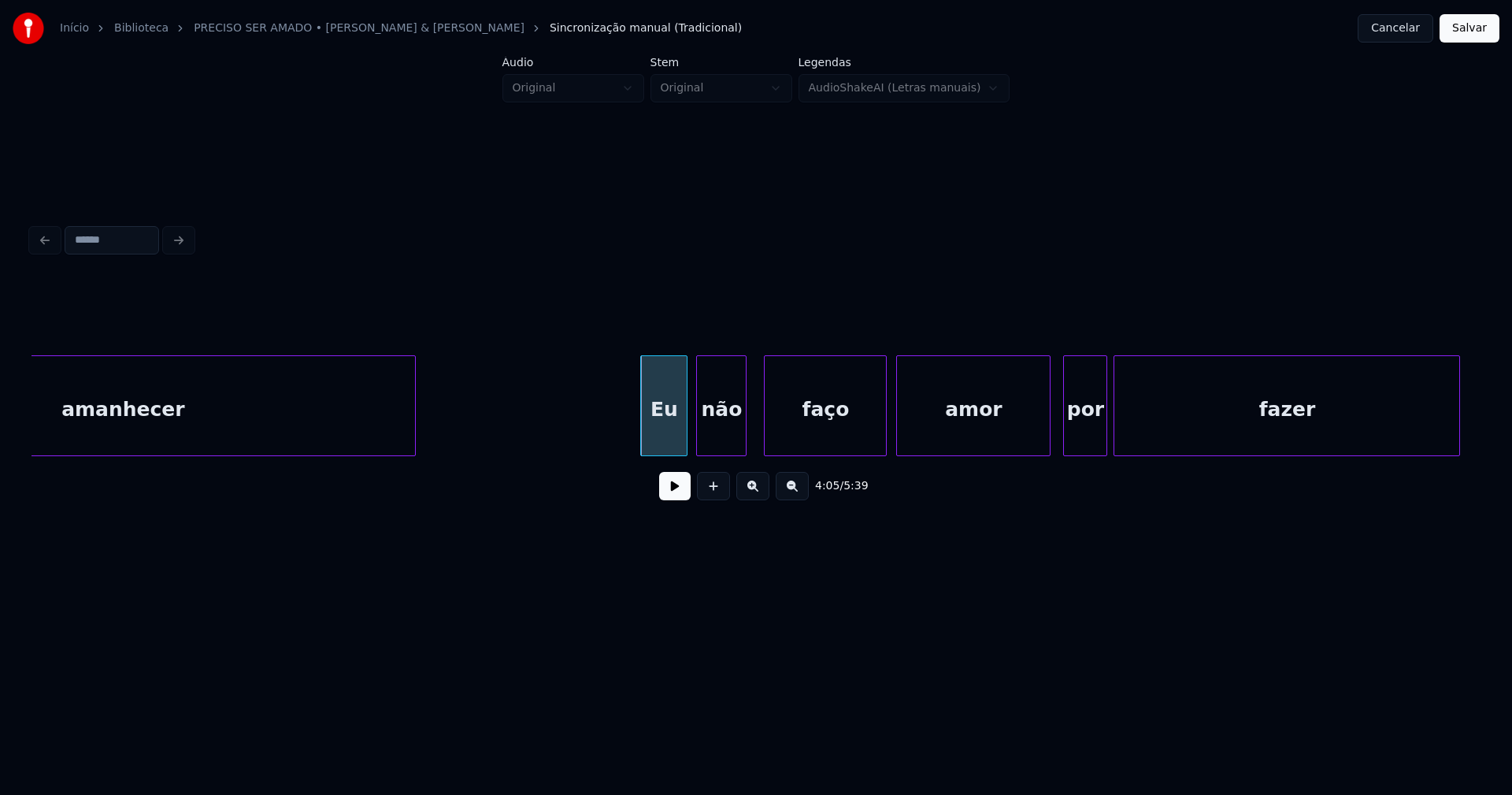
click at [729, 441] on div "não" at bounding box center [721, 409] width 49 height 107
click at [1040, 440] on div at bounding box center [1040, 405] width 5 height 99
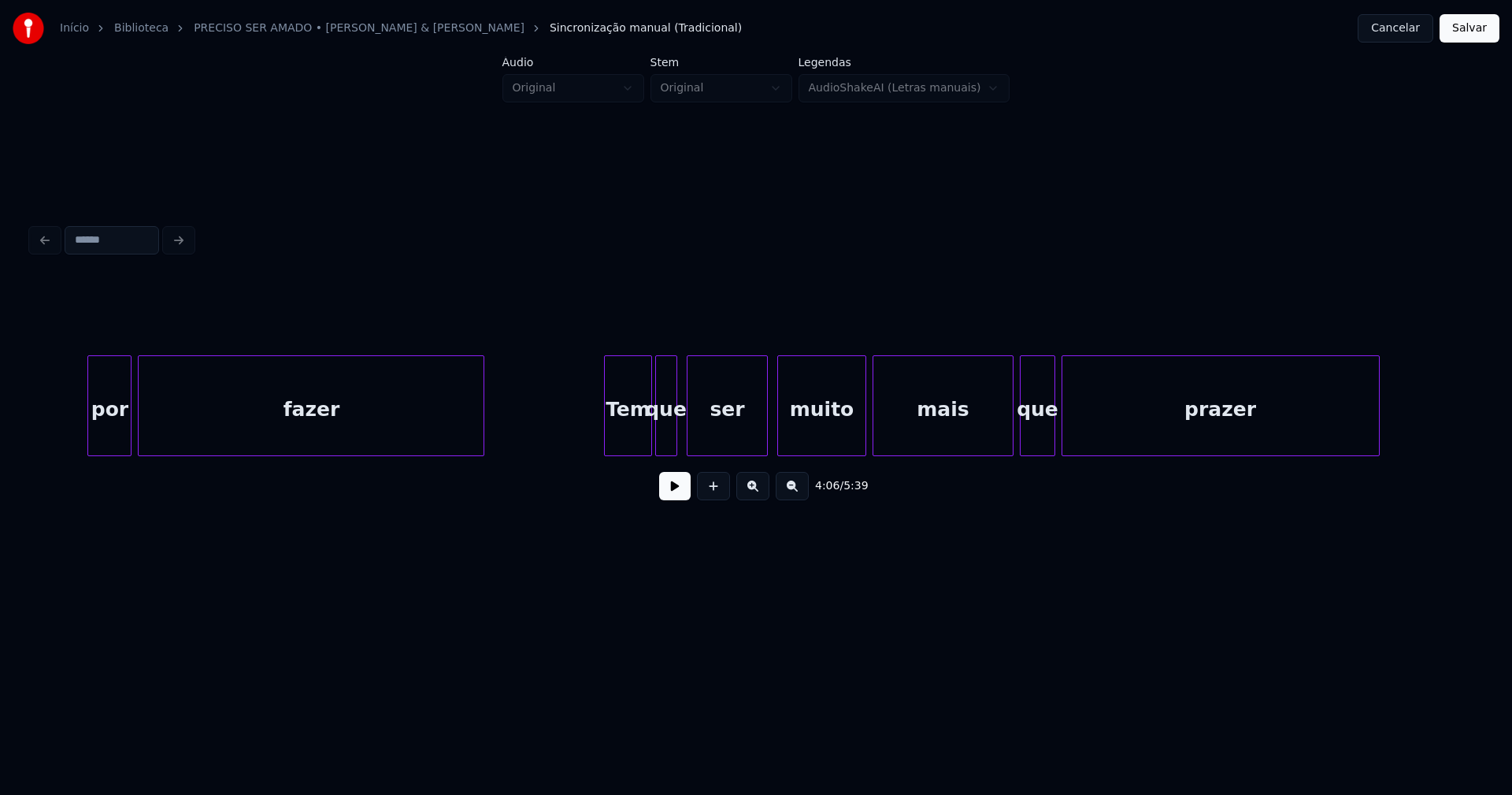
scroll to position [0, 39095]
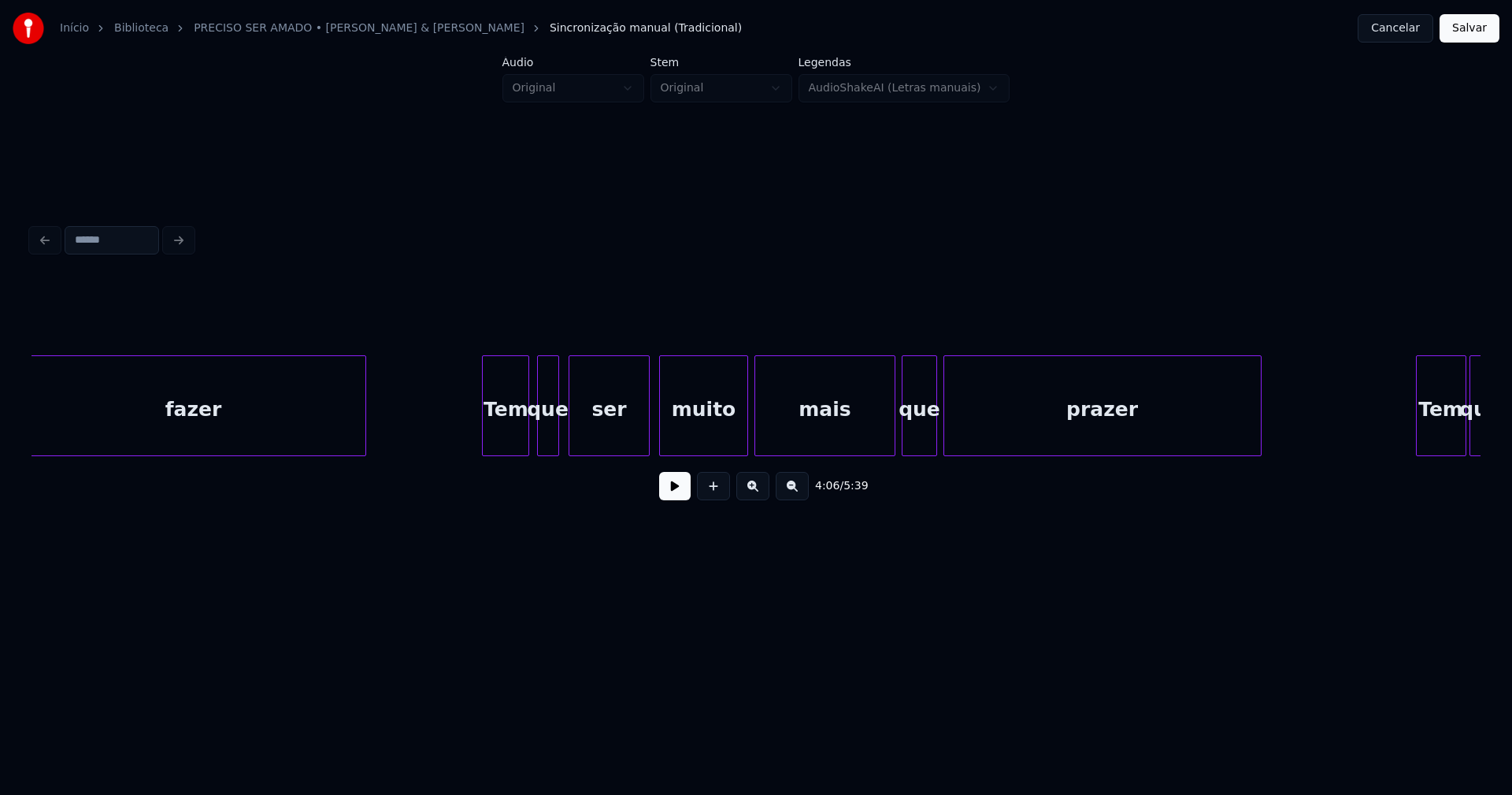
click at [518, 434] on div "Tem" at bounding box center [505, 409] width 46 height 107
click at [882, 447] on div at bounding box center [881, 405] width 5 height 99
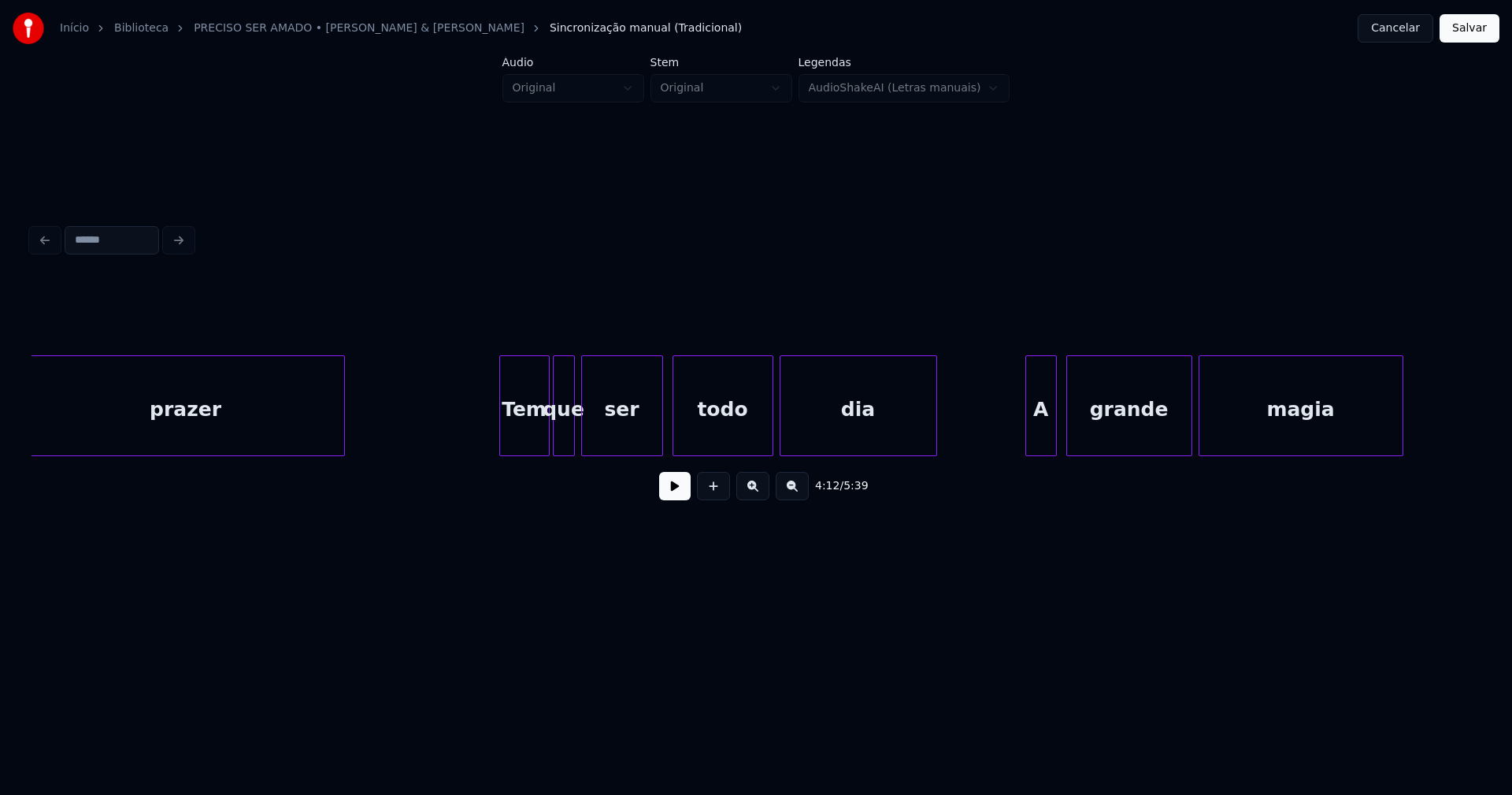
scroll to position [0, 40012]
click at [520, 442] on div "Tem" at bounding box center [516, 409] width 49 height 107
click at [1032, 441] on div "A" at bounding box center [1032, 409] width 30 height 107
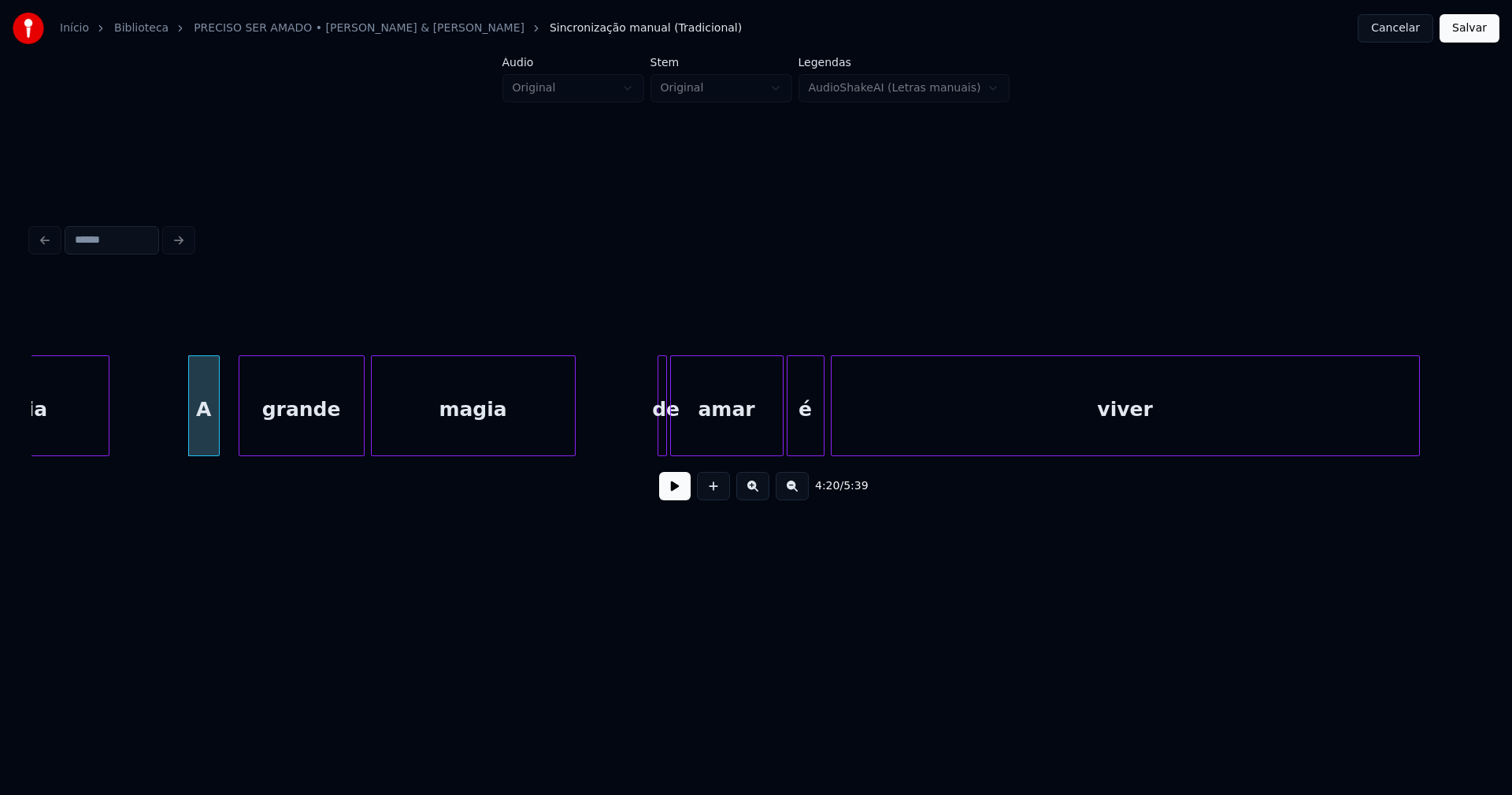
scroll to position [0, 40841]
click at [709, 449] on div "amar" at bounding box center [742, 405] width 80 height 101
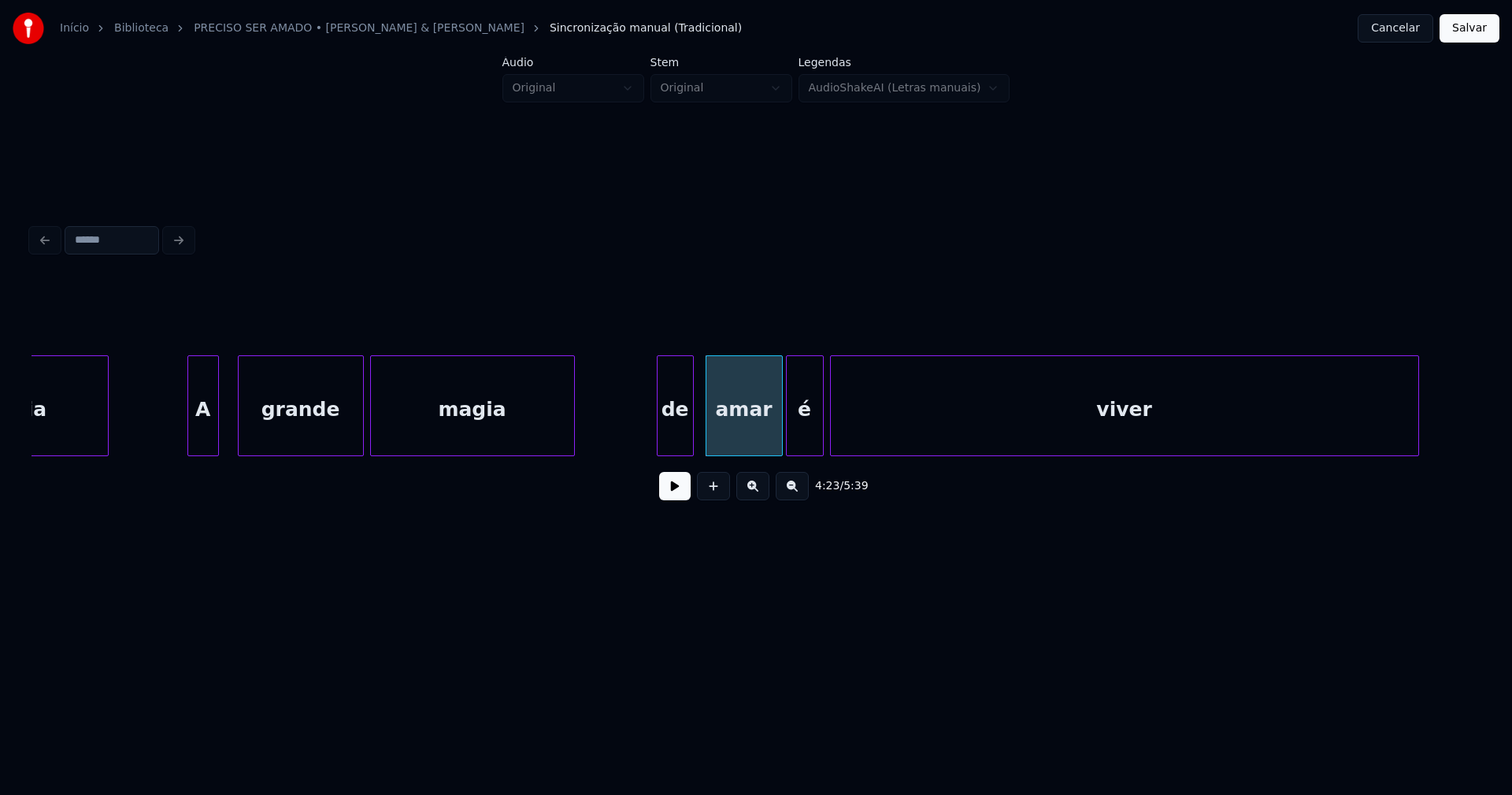
click at [691, 450] on div "dia A grande magia de amar é viver" at bounding box center [756, 405] width 1449 height 101
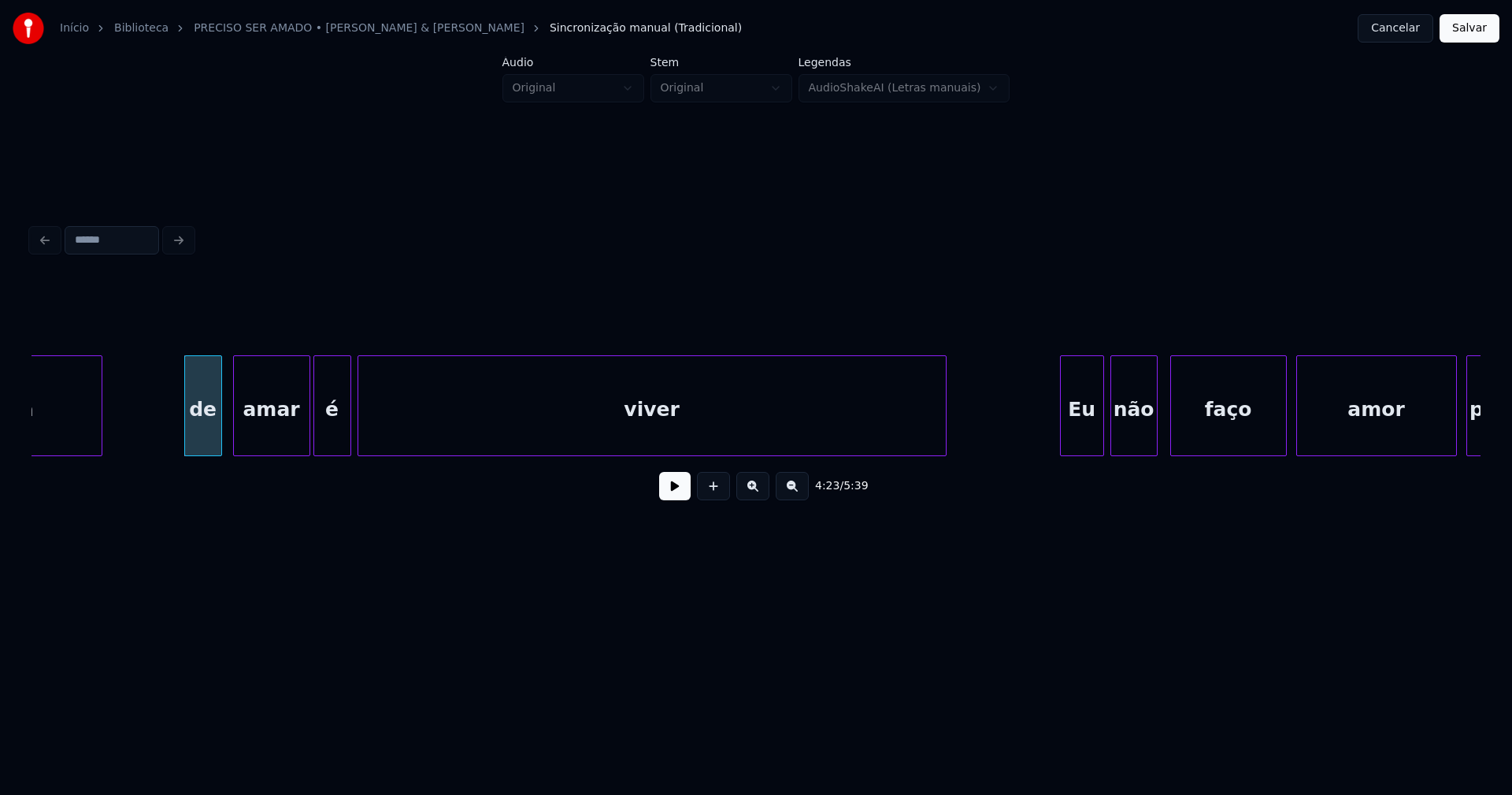
scroll to position [0, 41964]
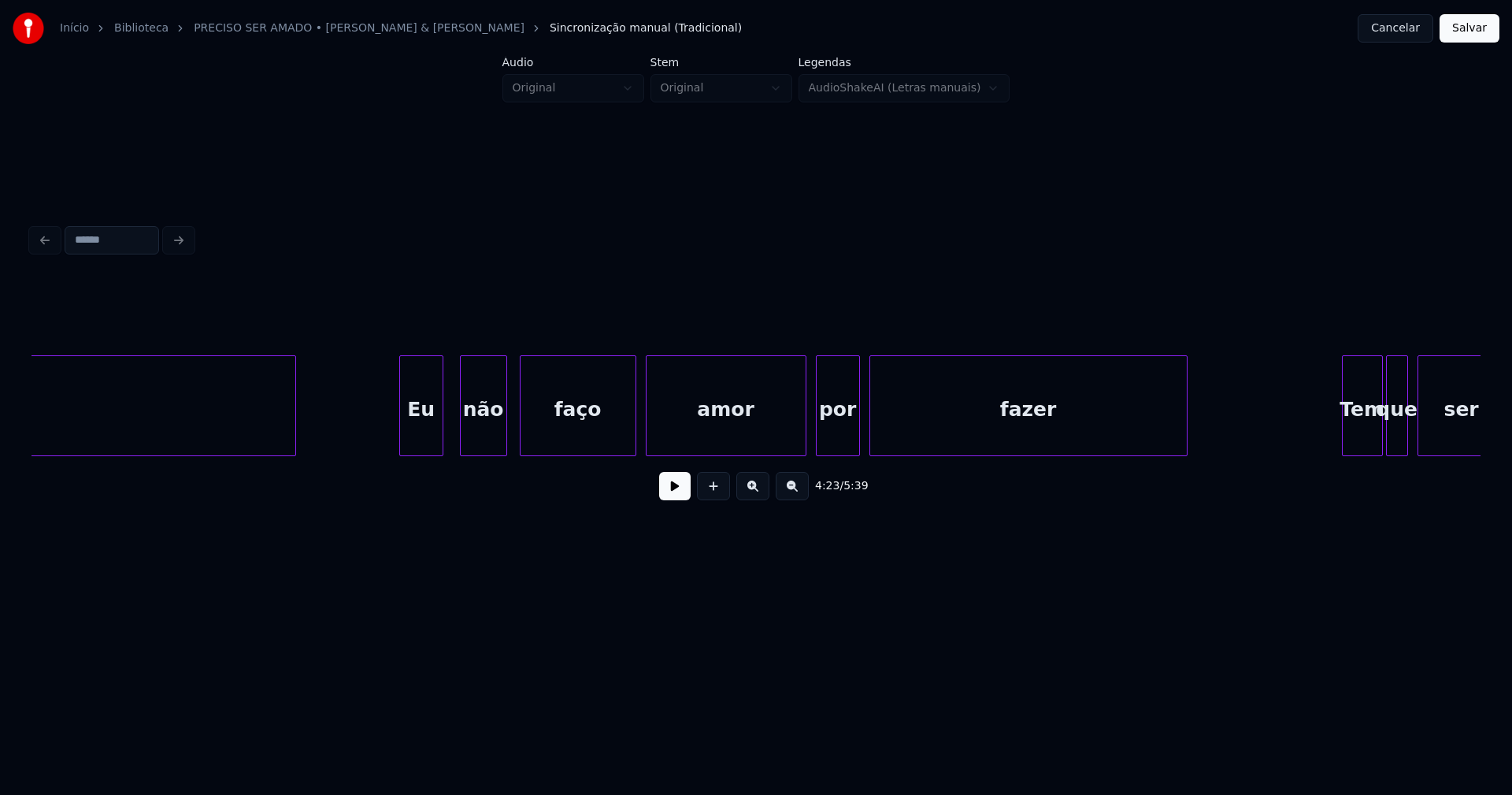
click at [429, 446] on div "Eu" at bounding box center [421, 409] width 42 height 107
click at [796, 437] on div at bounding box center [796, 405] width 5 height 99
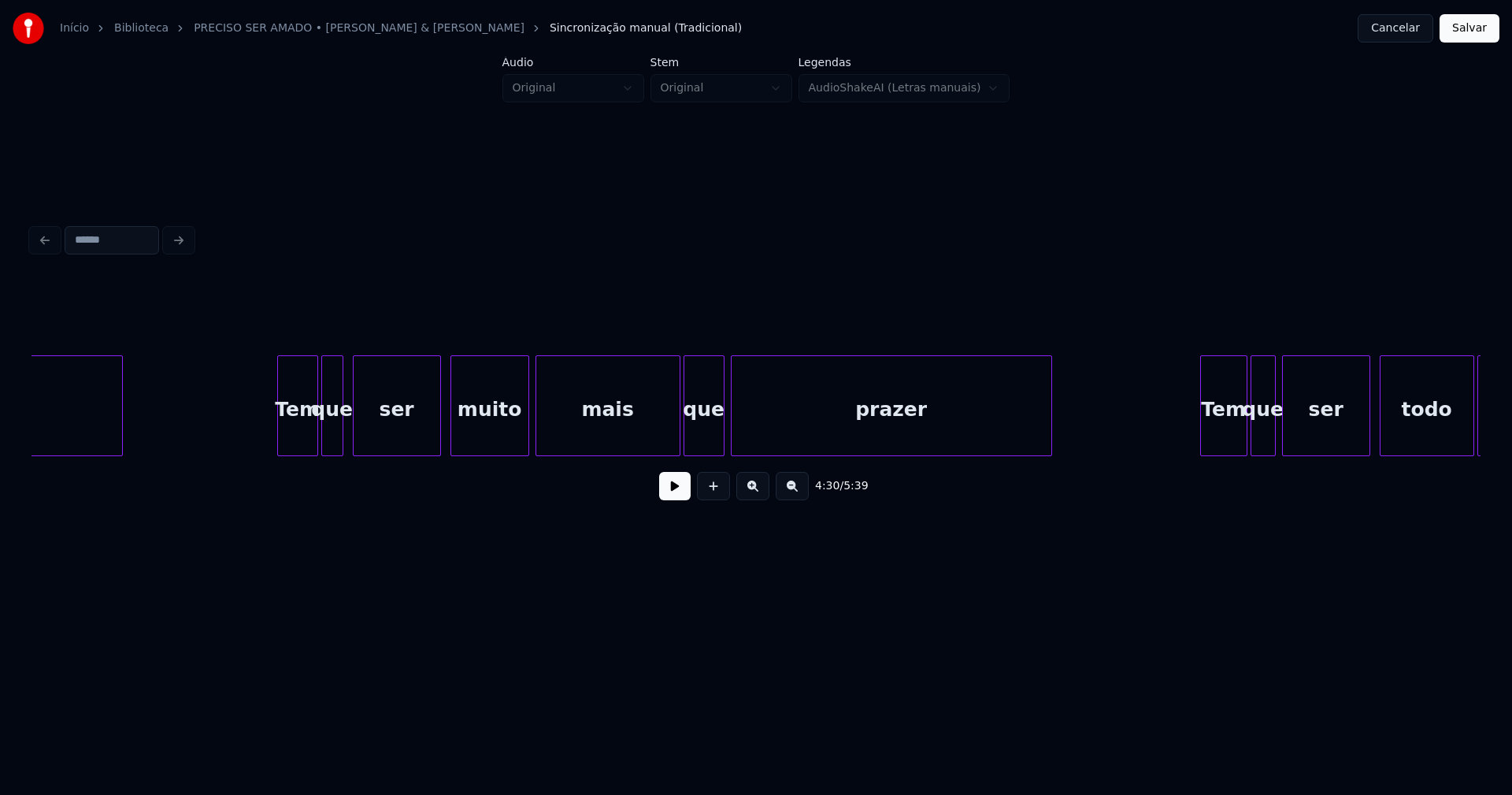
scroll to position [0, 43058]
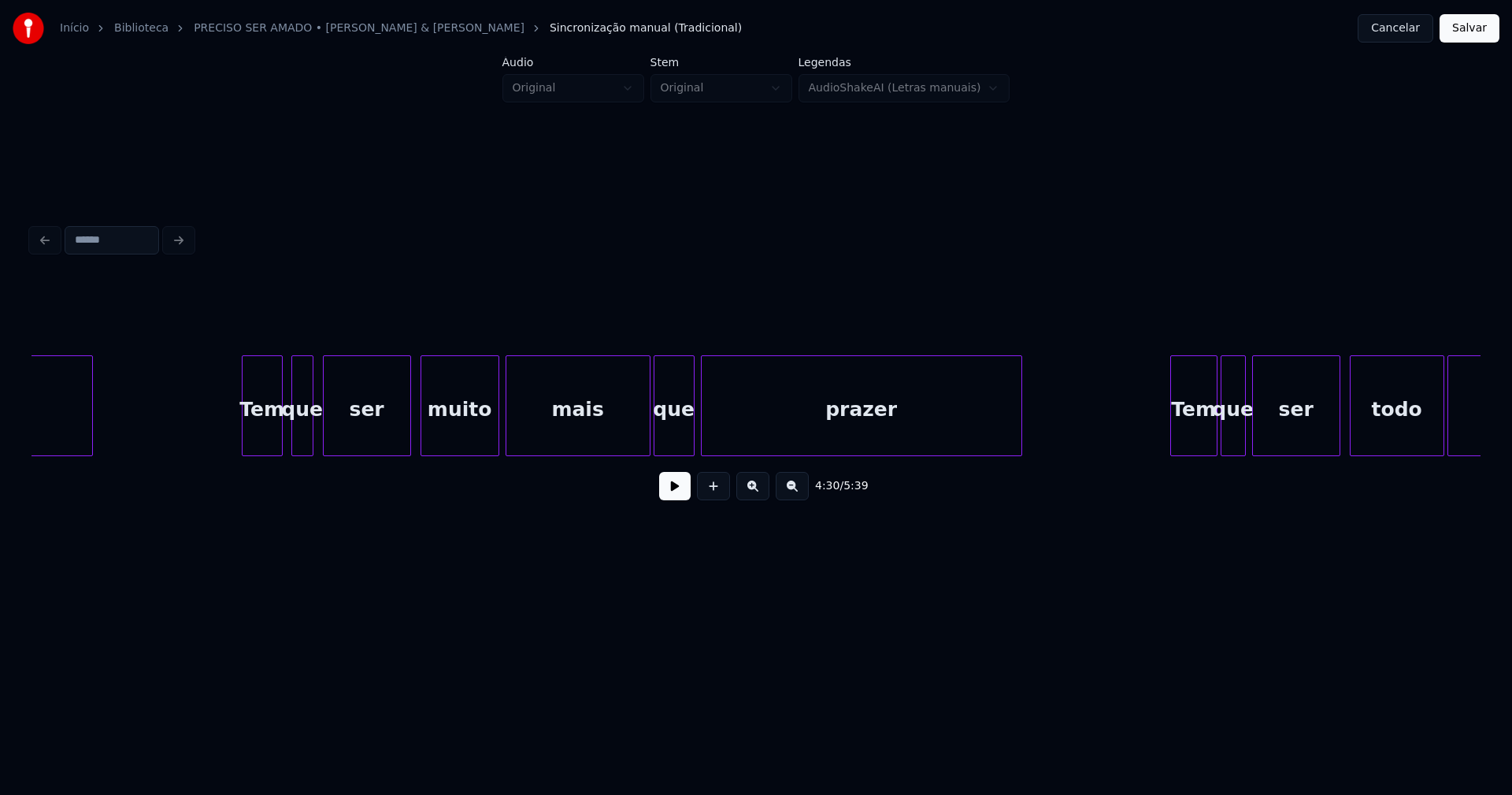
click at [271, 439] on div "Tem" at bounding box center [263, 409] width 40 height 107
click at [634, 444] on div at bounding box center [635, 405] width 5 height 99
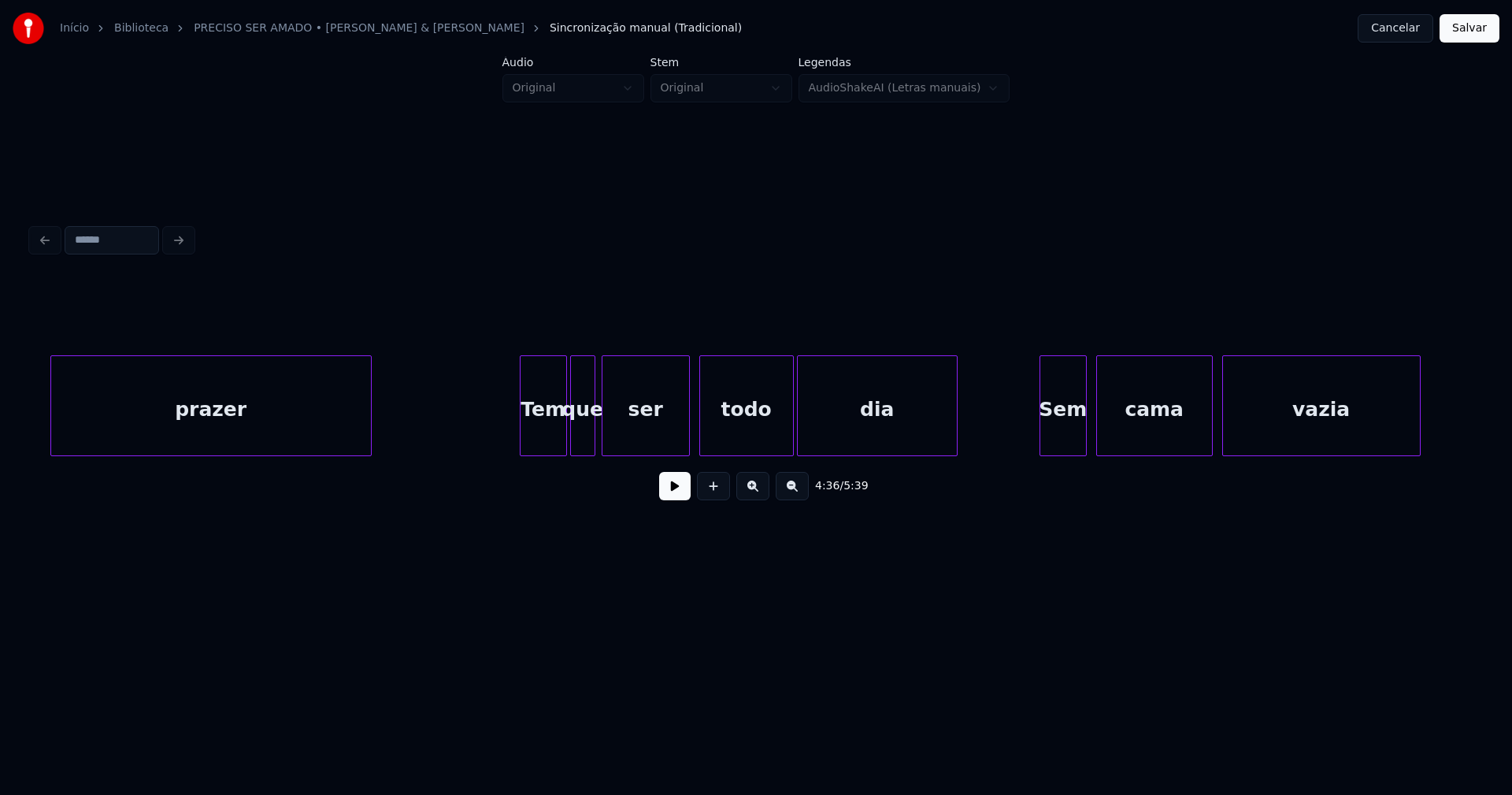
scroll to position [0, 43827]
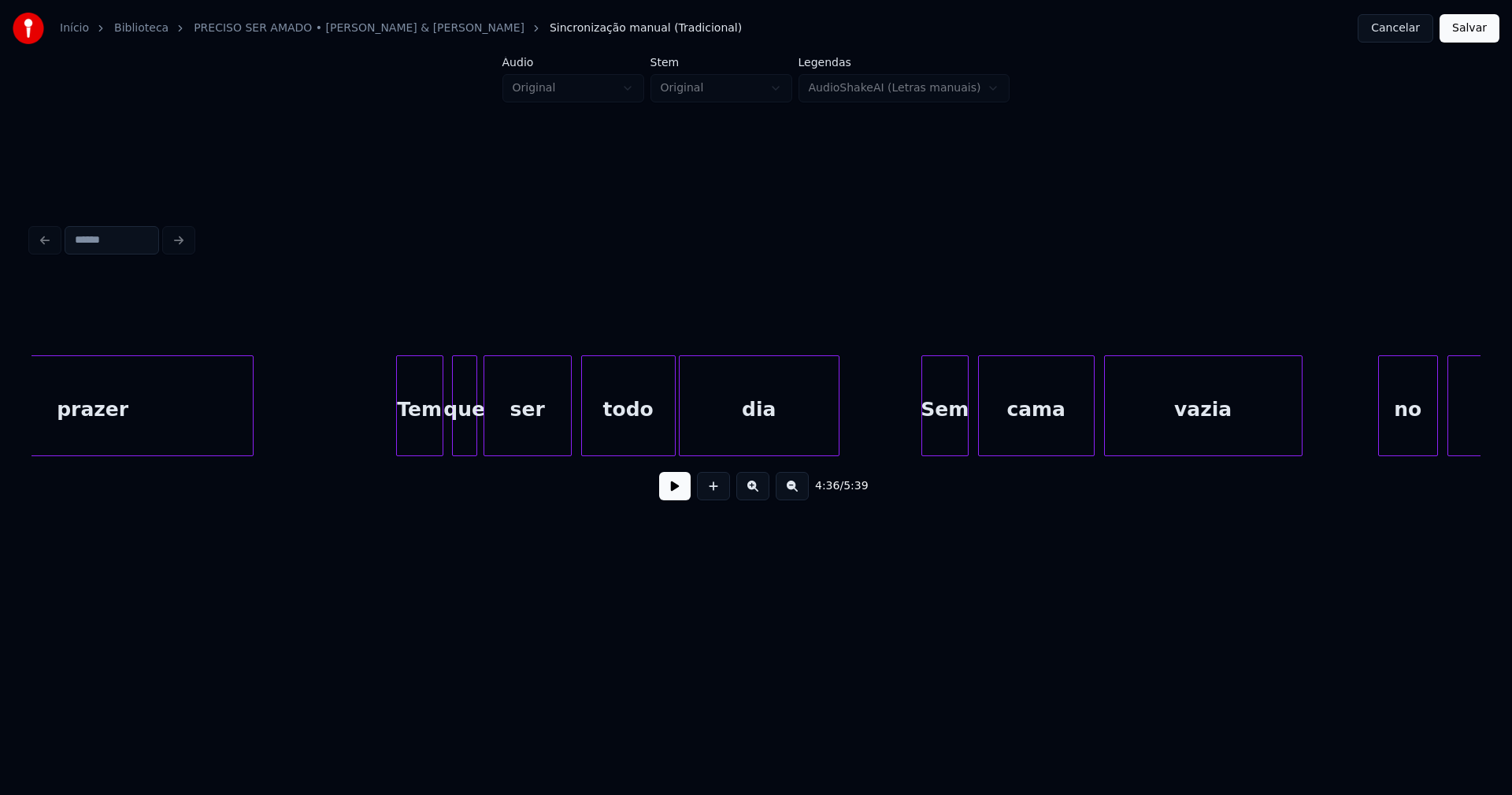
click at [425, 448] on div "Tem" at bounding box center [419, 409] width 46 height 107
click at [928, 448] on div "Sem" at bounding box center [938, 409] width 46 height 107
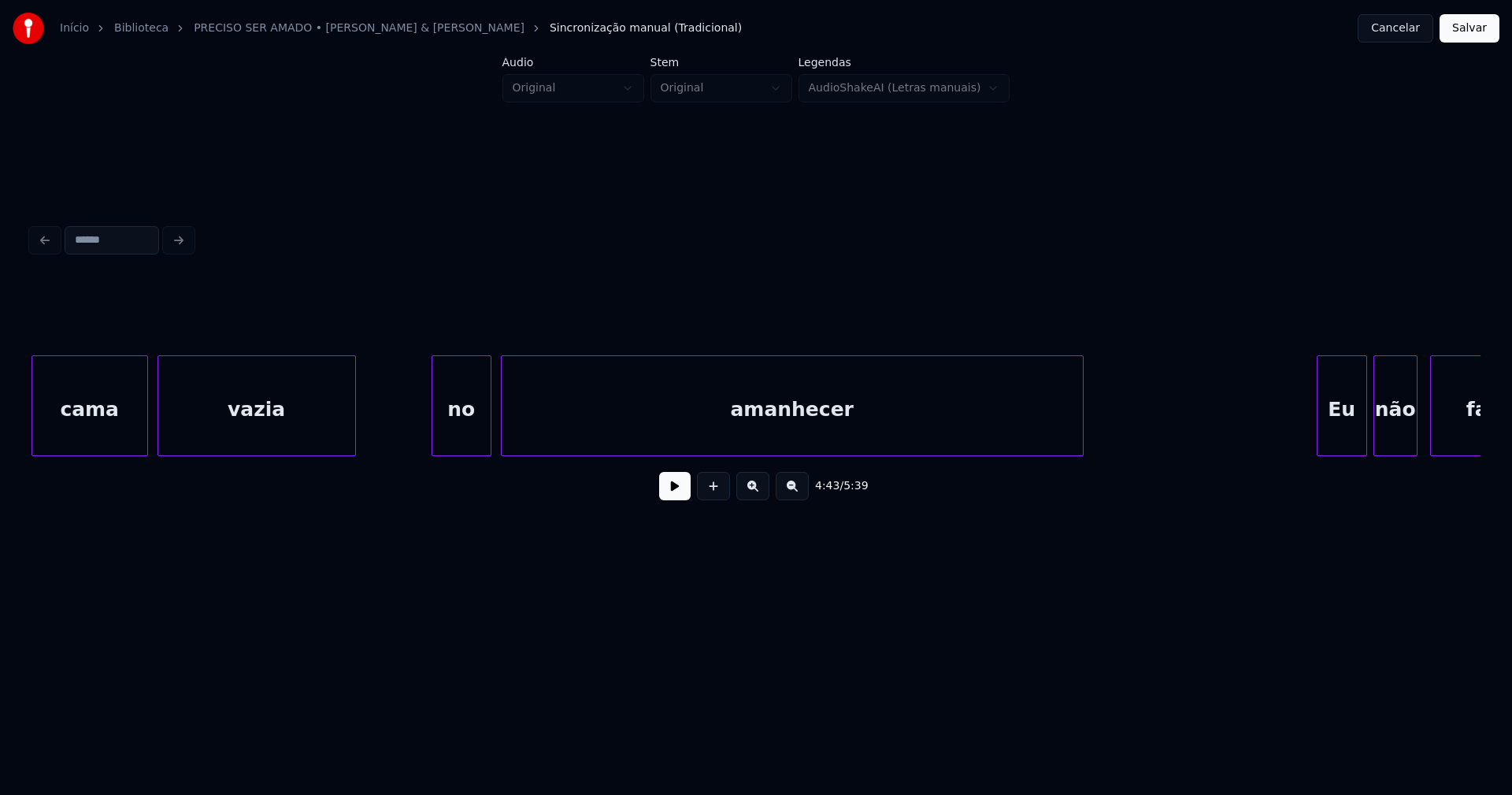
scroll to position [0, 44803]
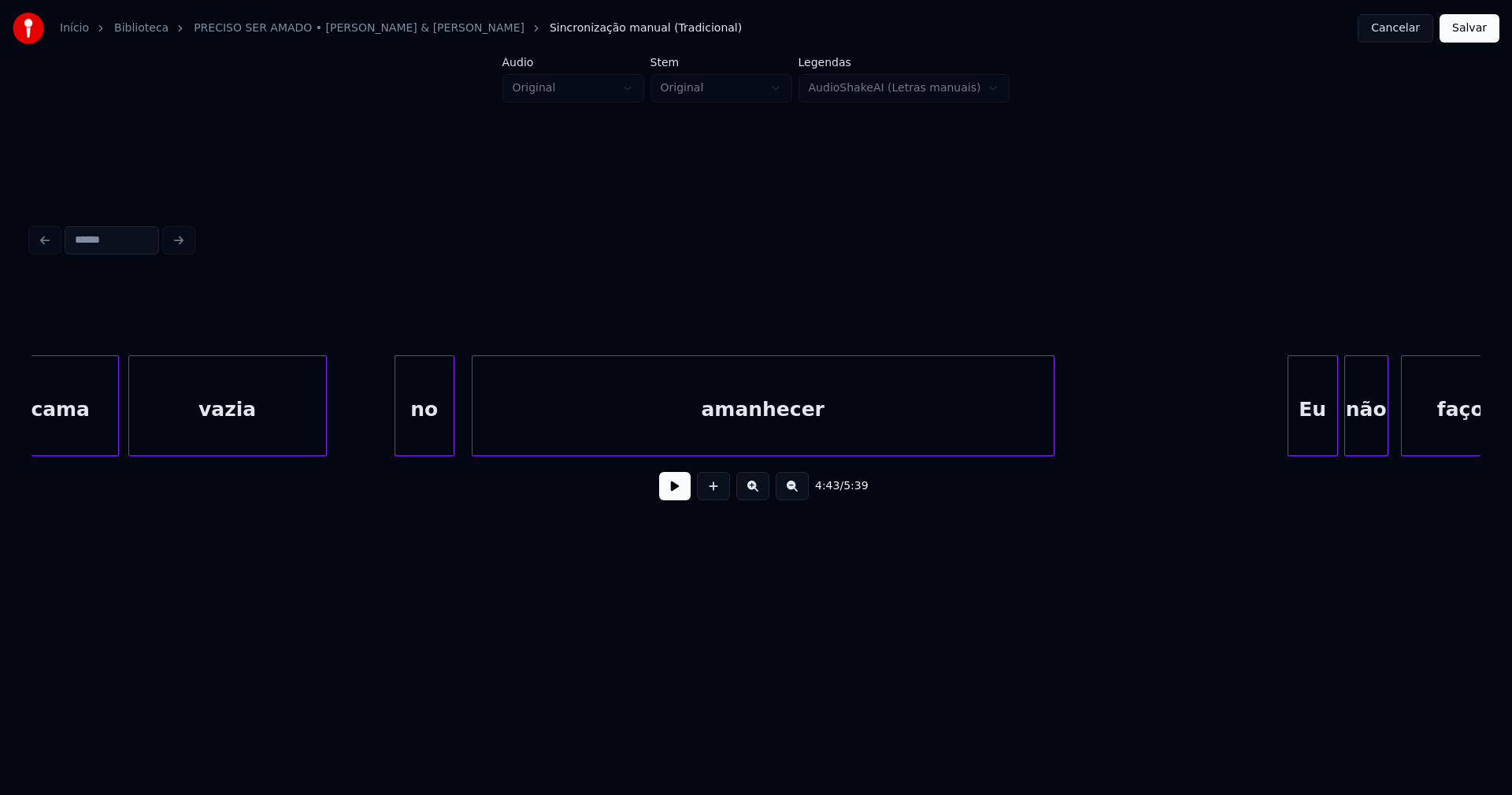
click at [426, 448] on div "no" at bounding box center [424, 409] width 58 height 107
click at [509, 440] on div "amanhecer" at bounding box center [756, 409] width 581 height 107
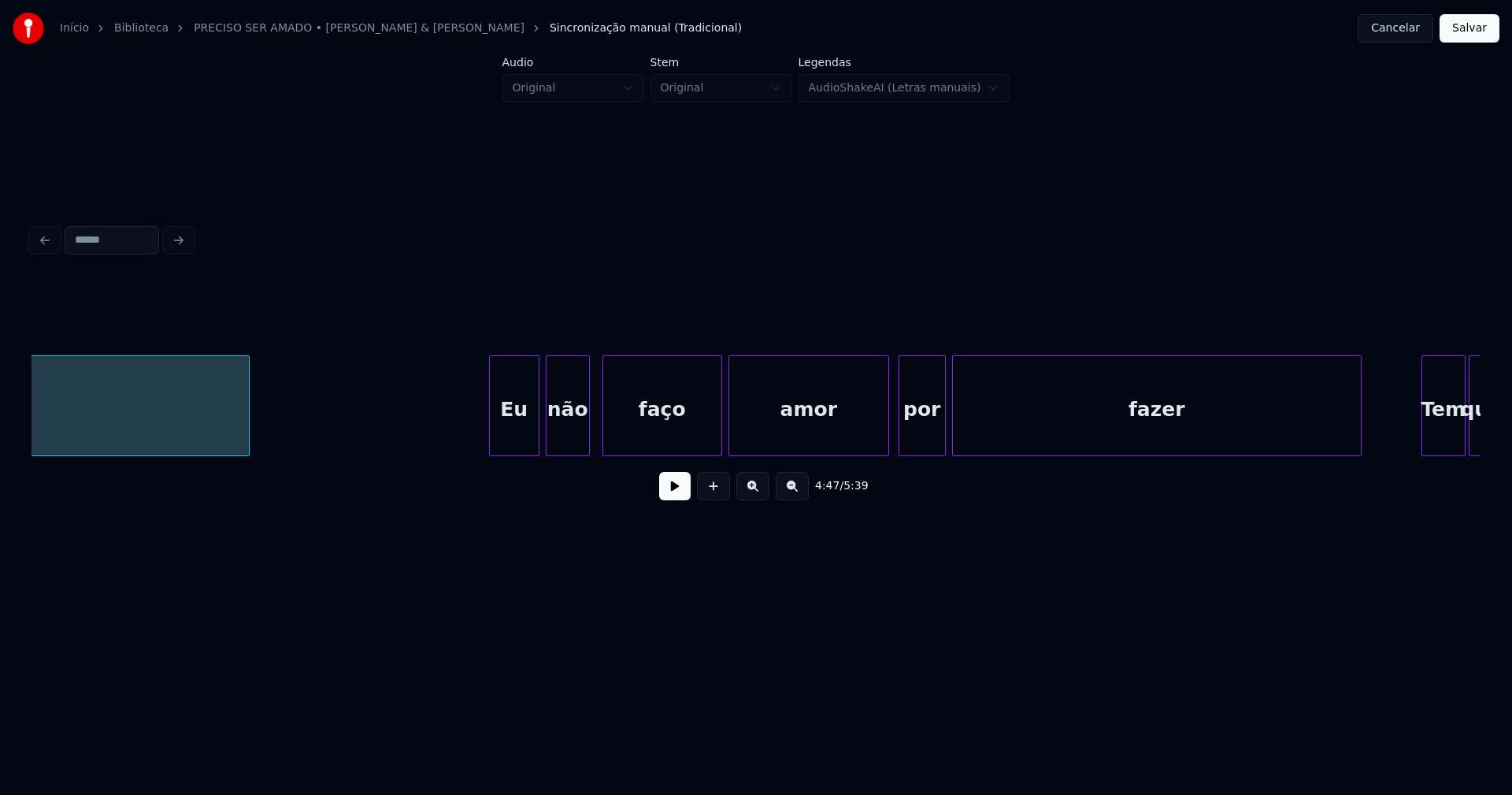
scroll to position [0, 45631]
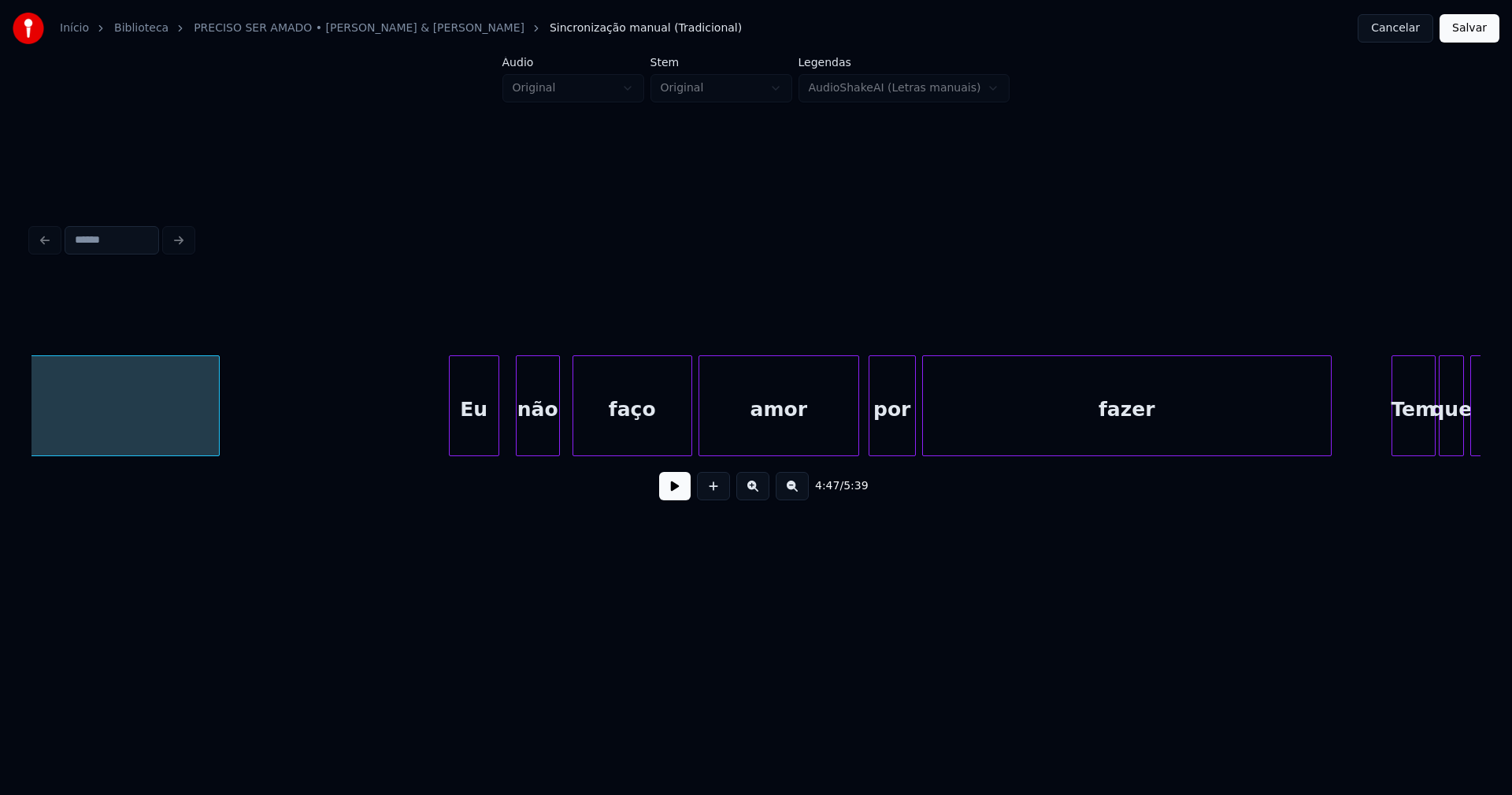
click at [475, 444] on div "Eu" at bounding box center [474, 409] width 49 height 107
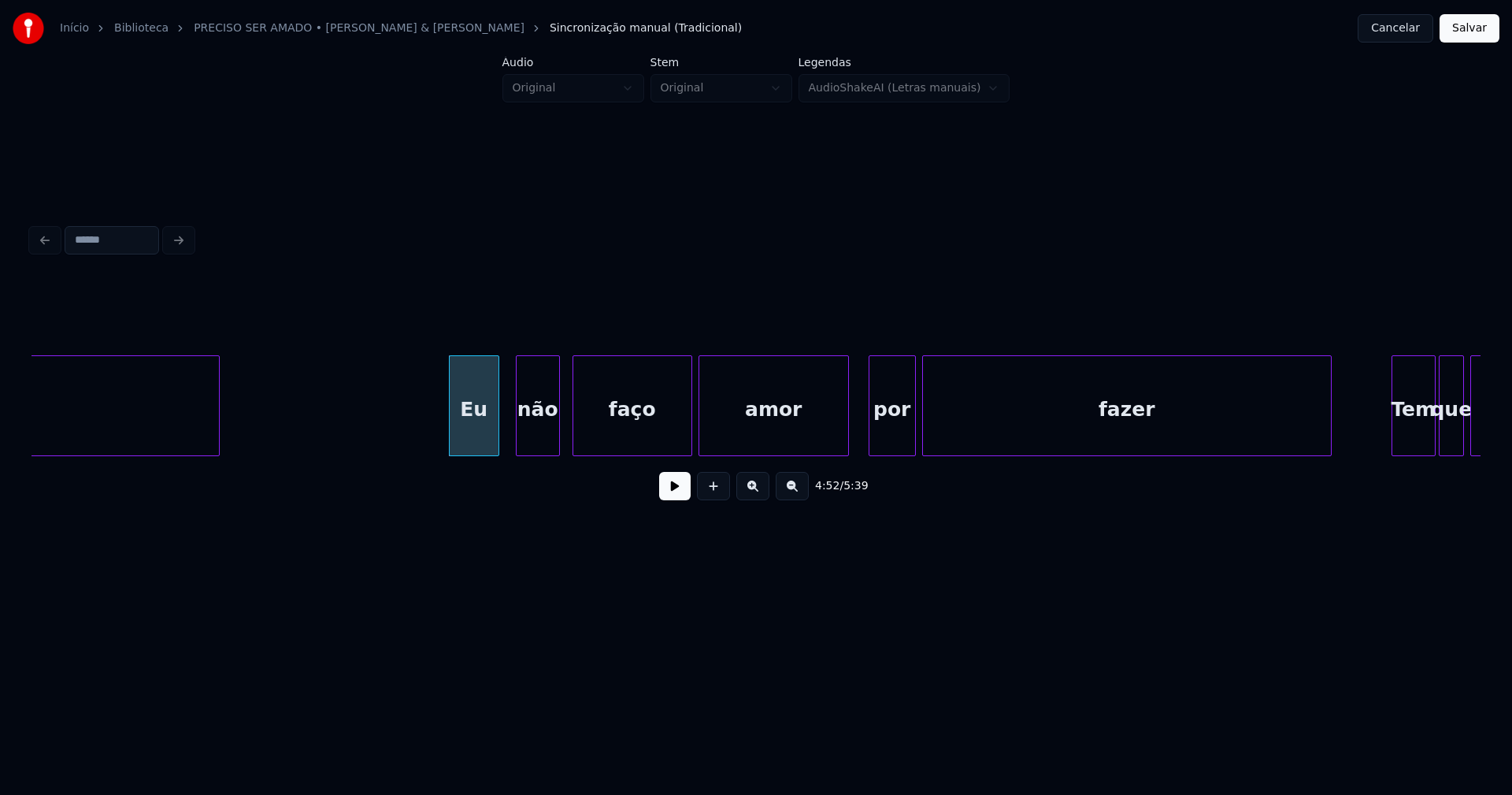
click at [846, 432] on div at bounding box center [846, 405] width 5 height 99
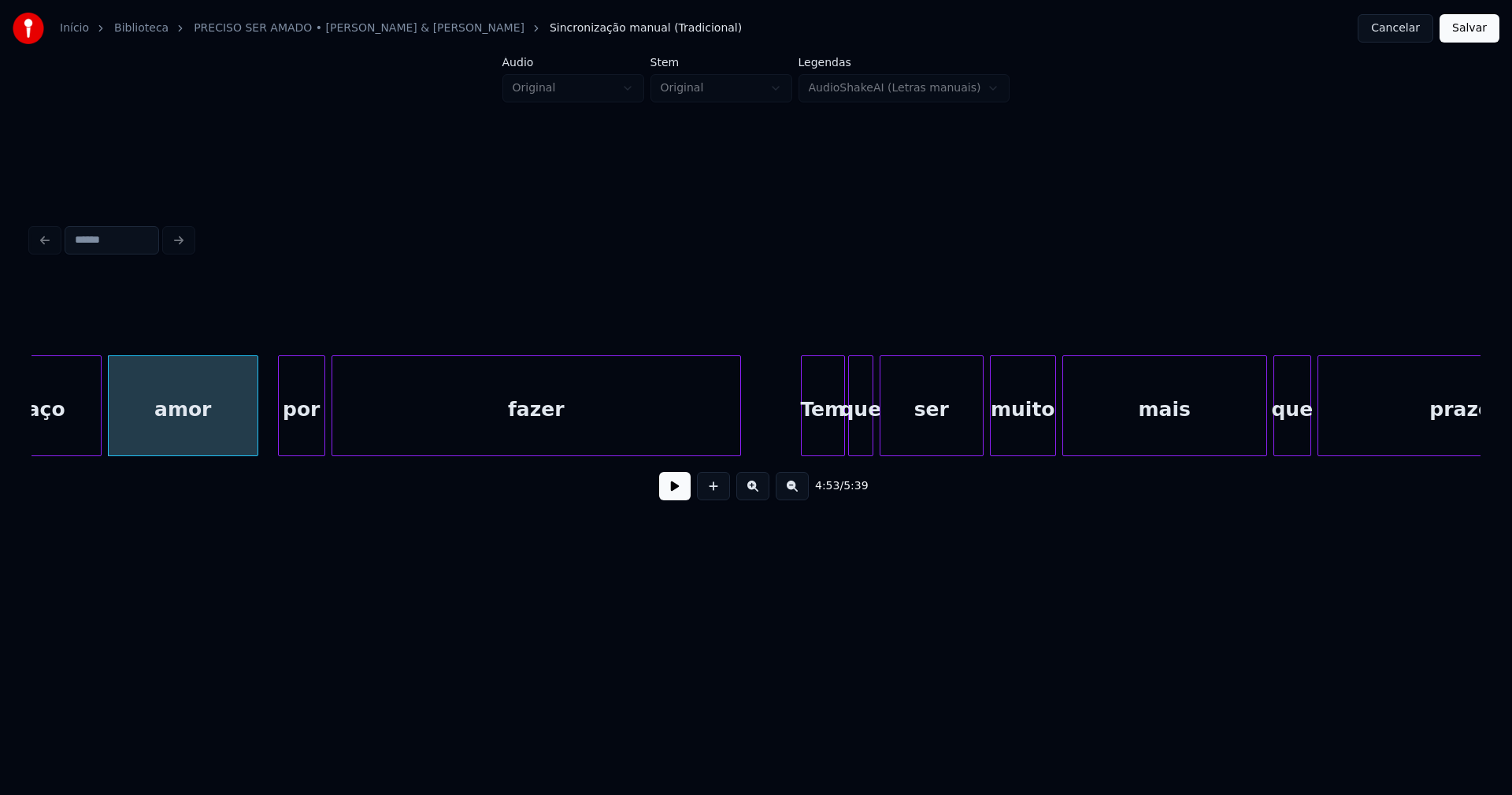
scroll to position [0, 46252]
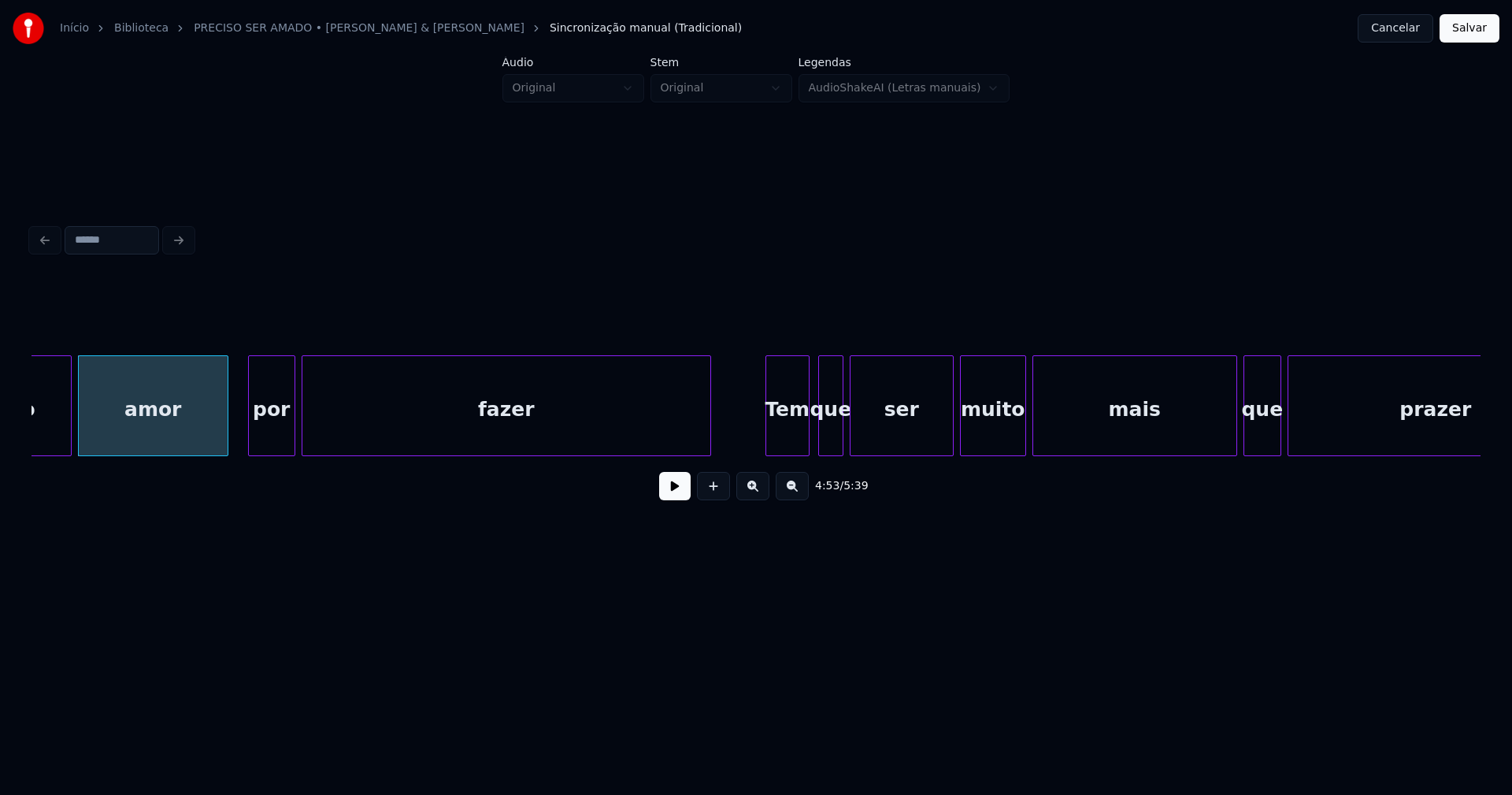
click at [782, 444] on div "Tem" at bounding box center [787, 409] width 42 height 107
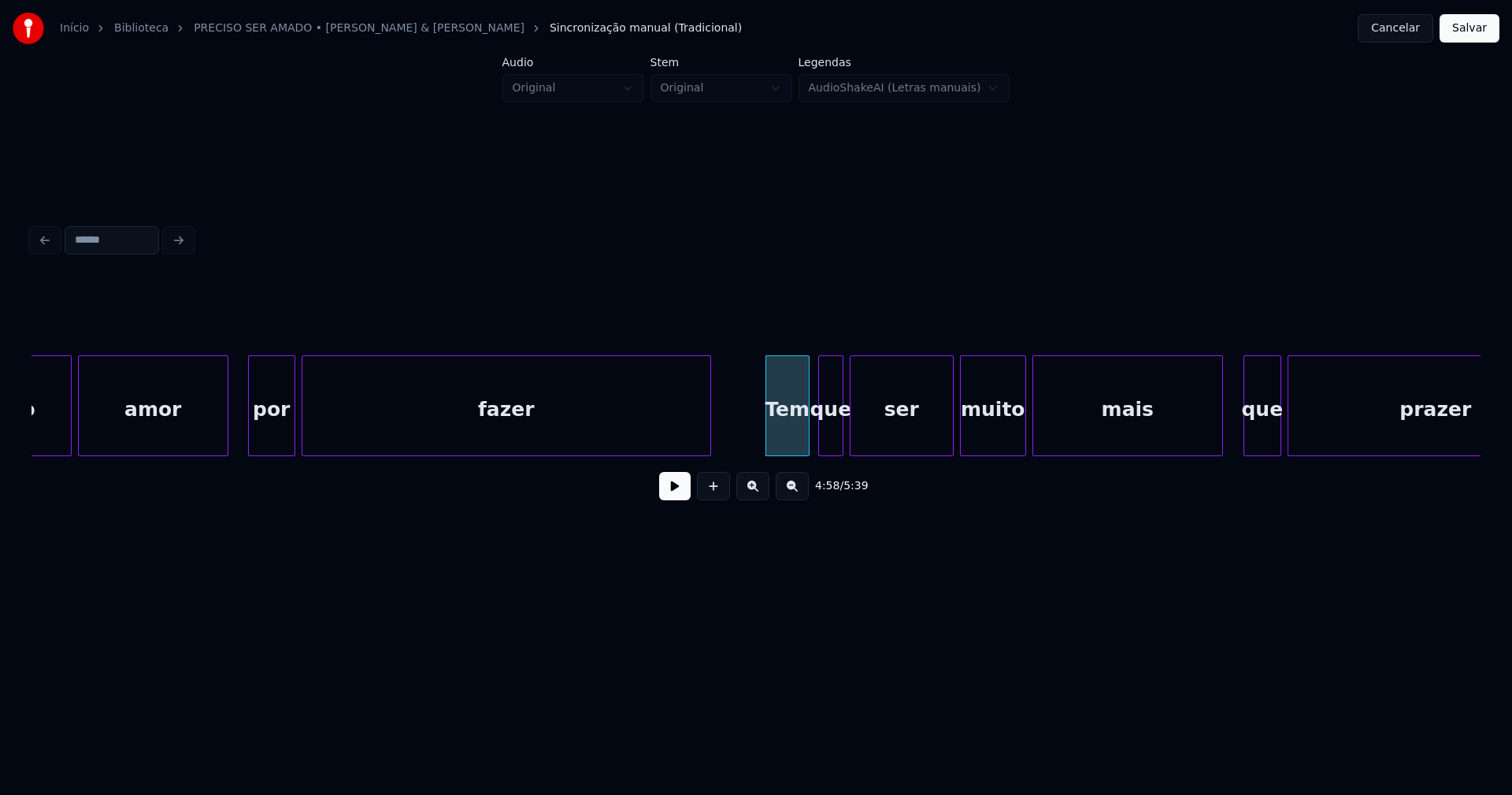
click at [1219, 439] on div at bounding box center [1220, 405] width 5 height 99
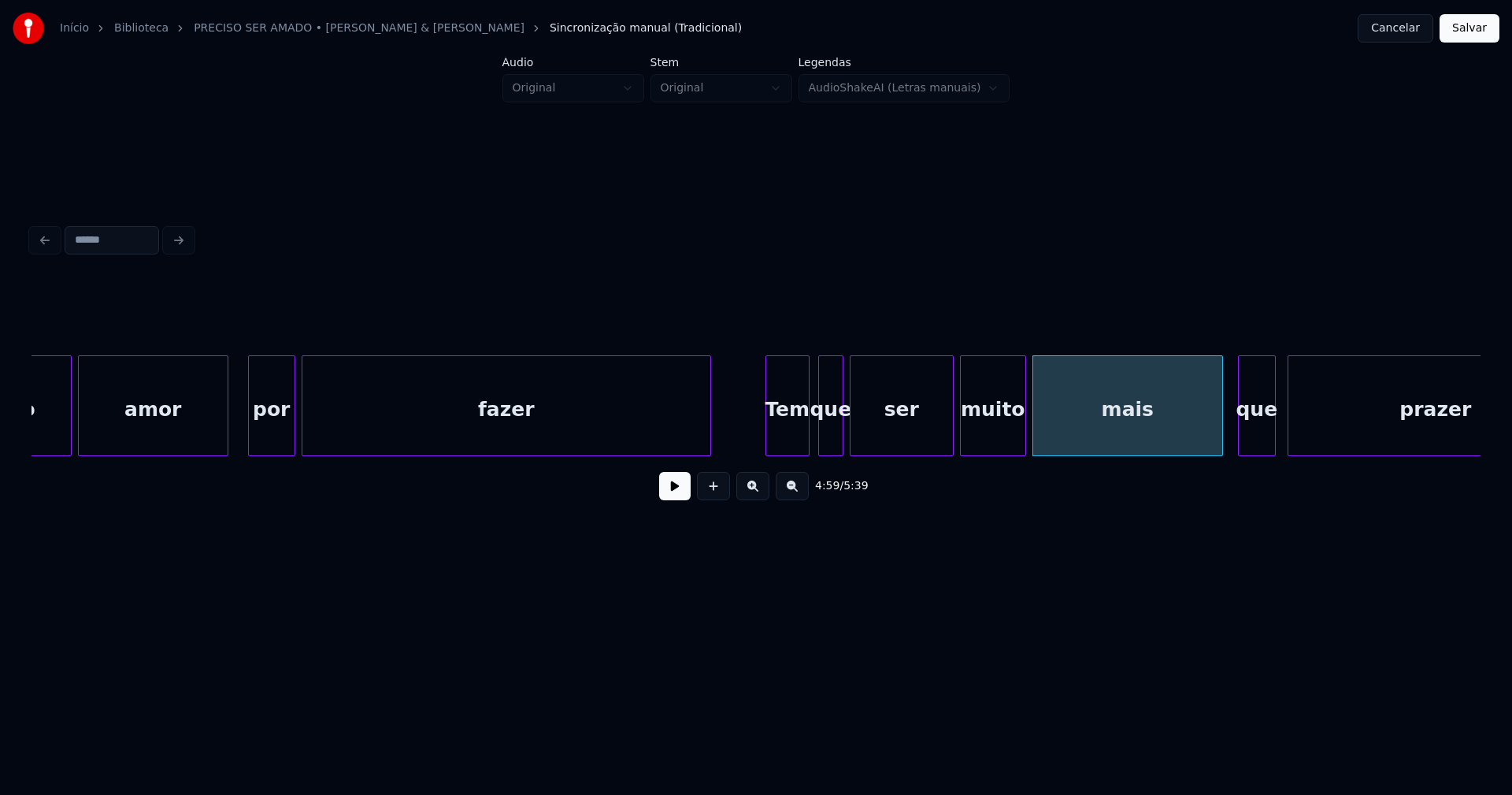
click at [1254, 434] on div "que" at bounding box center [1257, 409] width 36 height 107
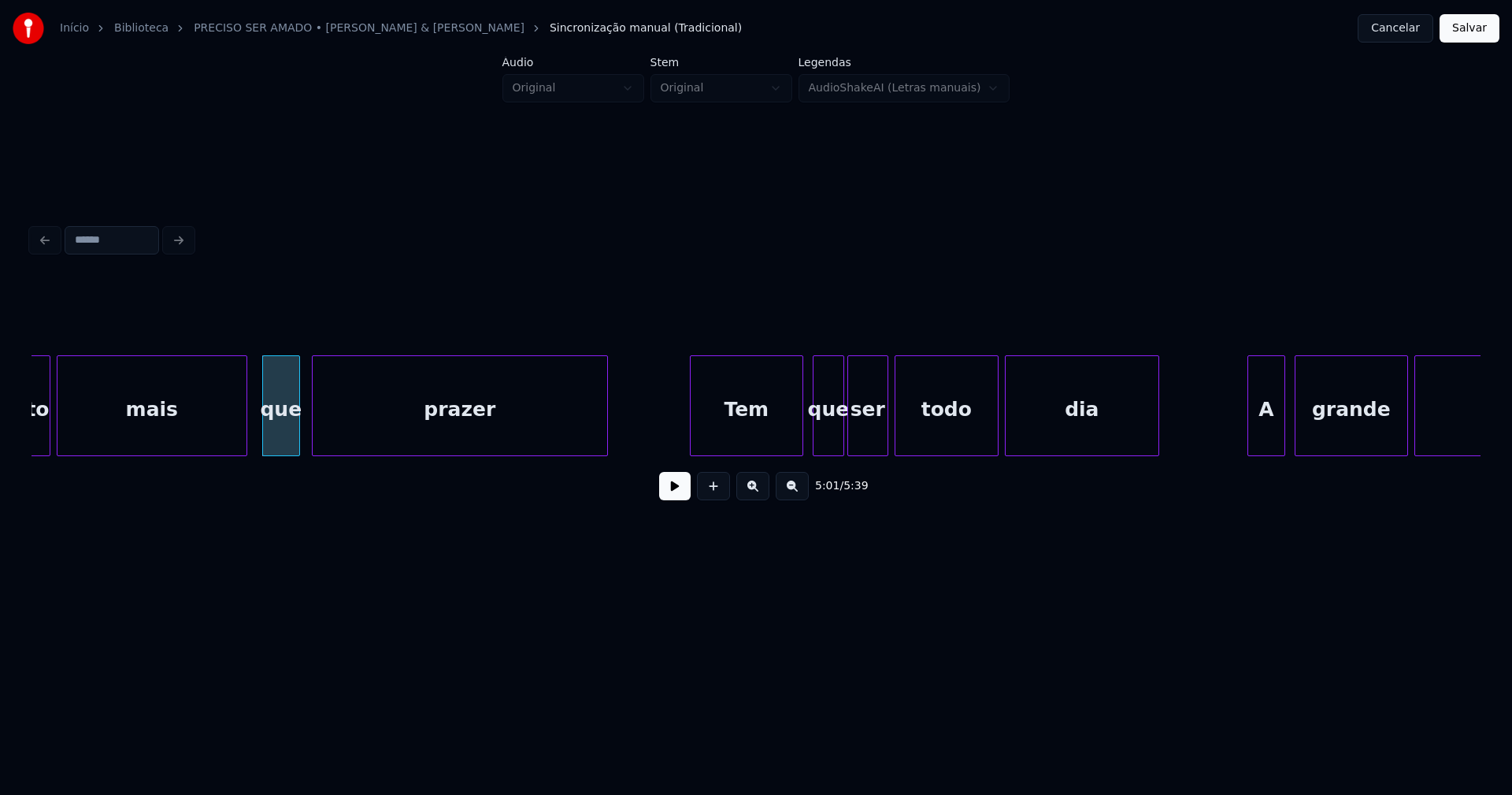
scroll to position [0, 47435]
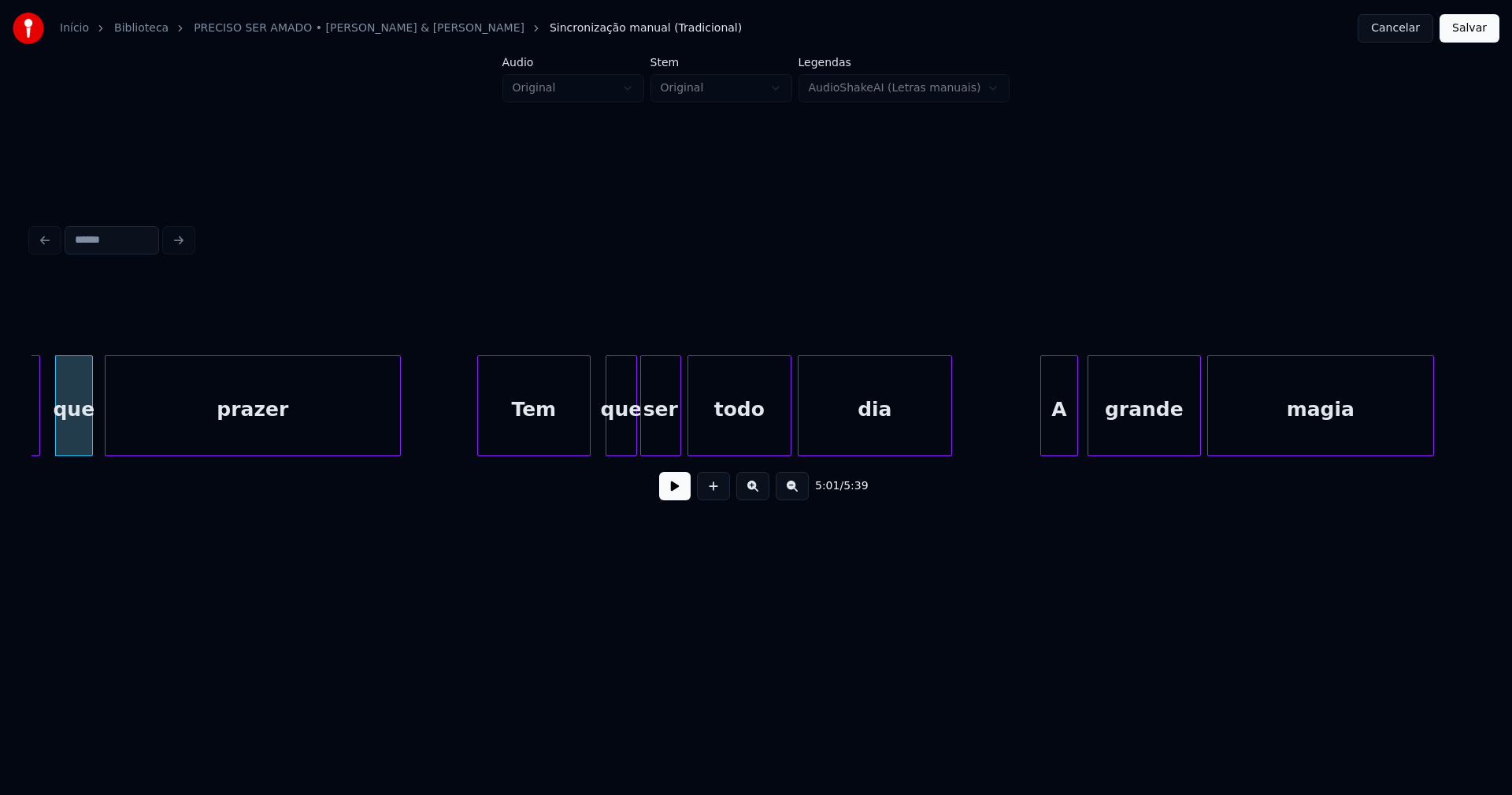
click at [548, 437] on div "Tem" at bounding box center [534, 409] width 112 height 107
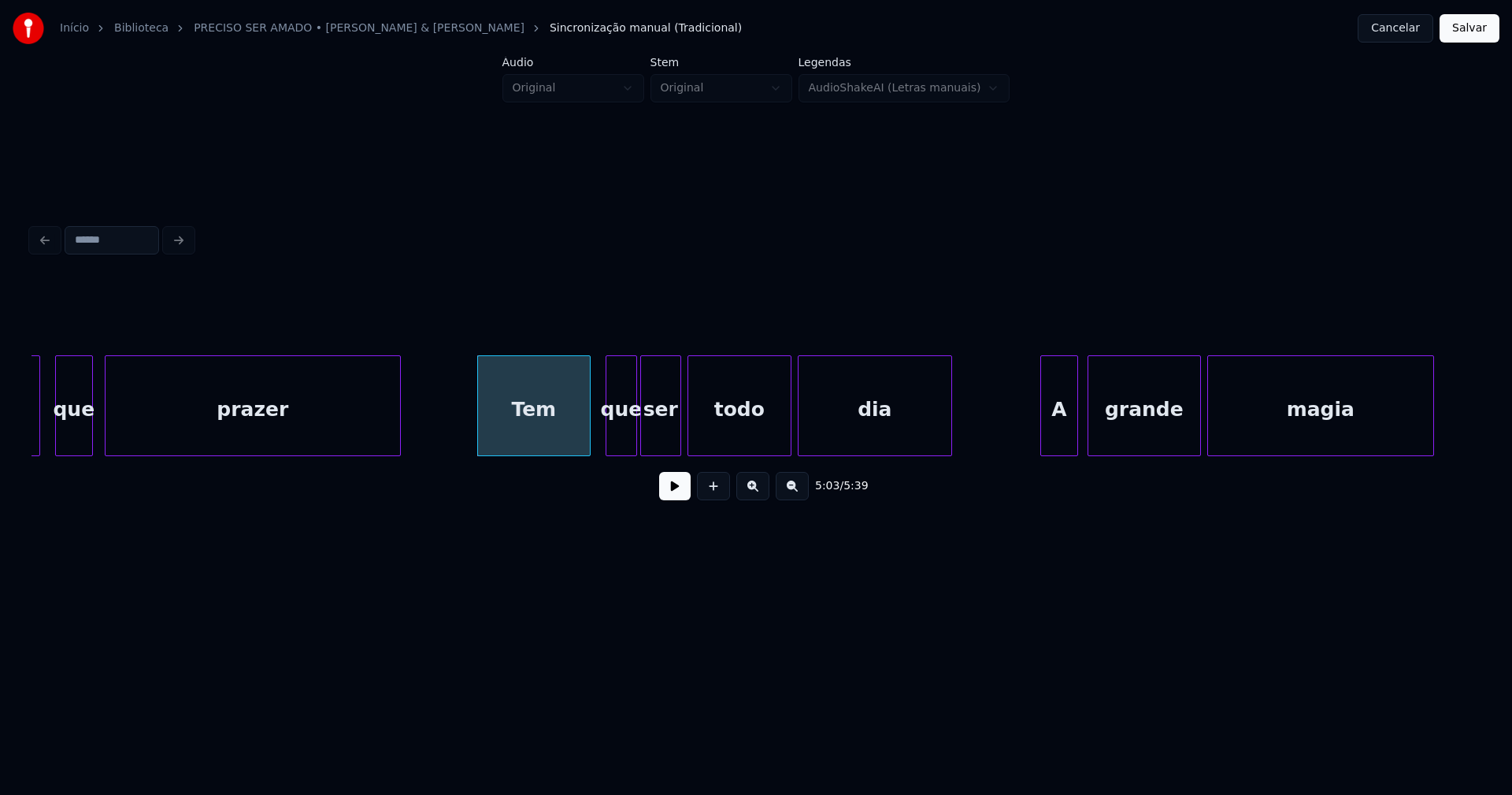
click at [676, 498] on button at bounding box center [675, 486] width 32 height 28
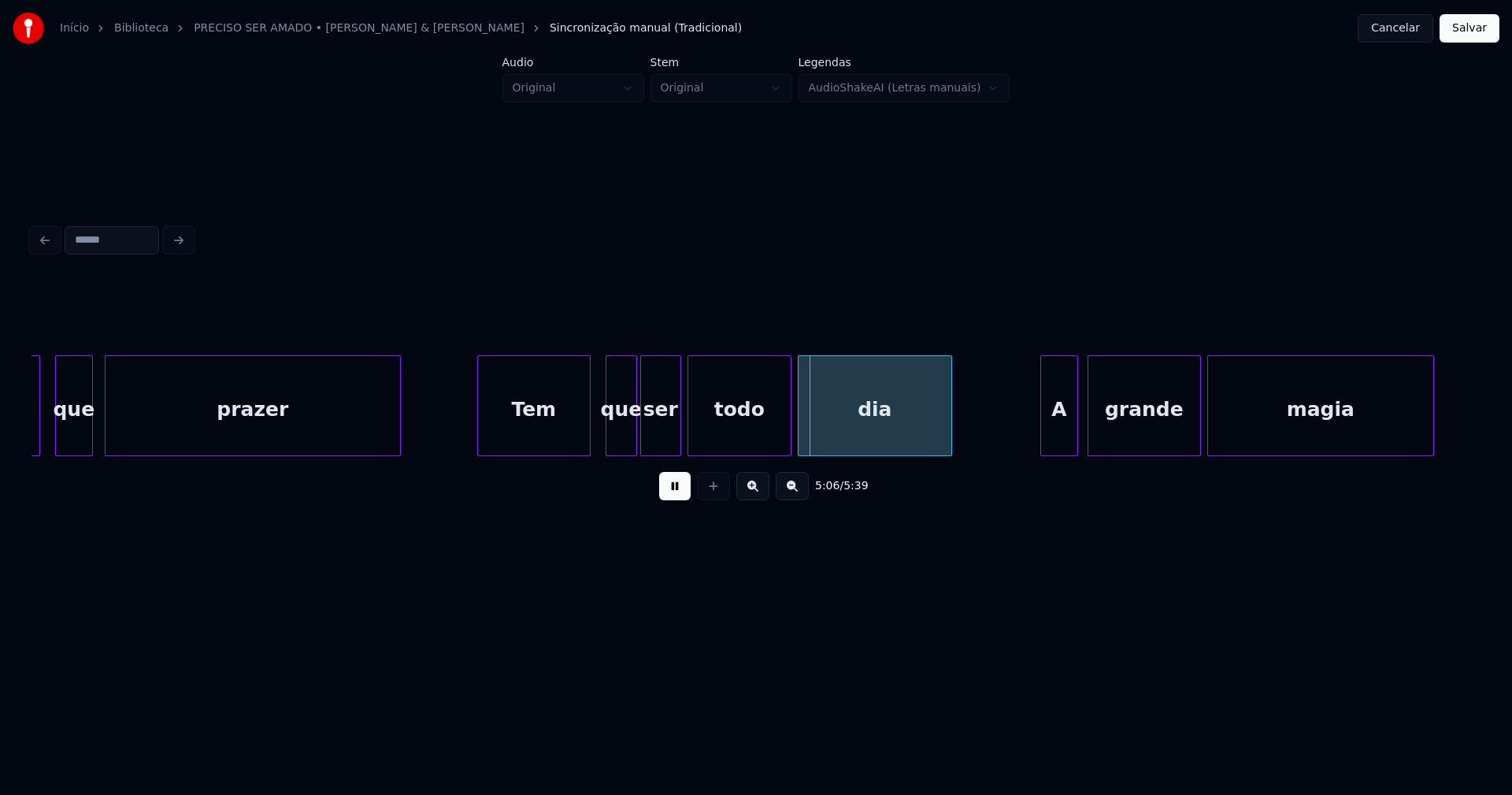
click at [531, 445] on div at bounding box center [529, 405] width 5 height 99
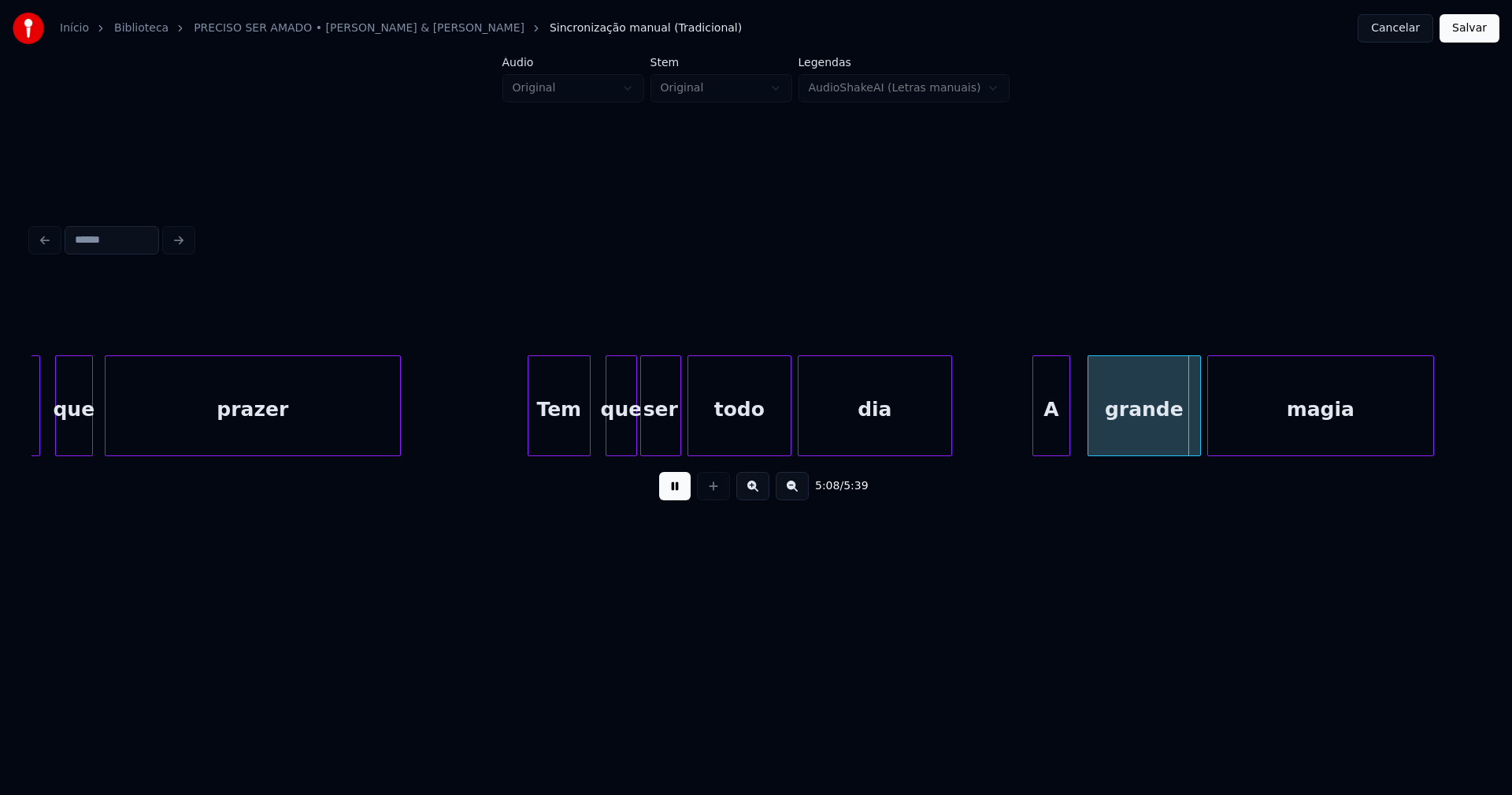
click at [1043, 438] on div "A" at bounding box center [1052, 409] width 36 height 107
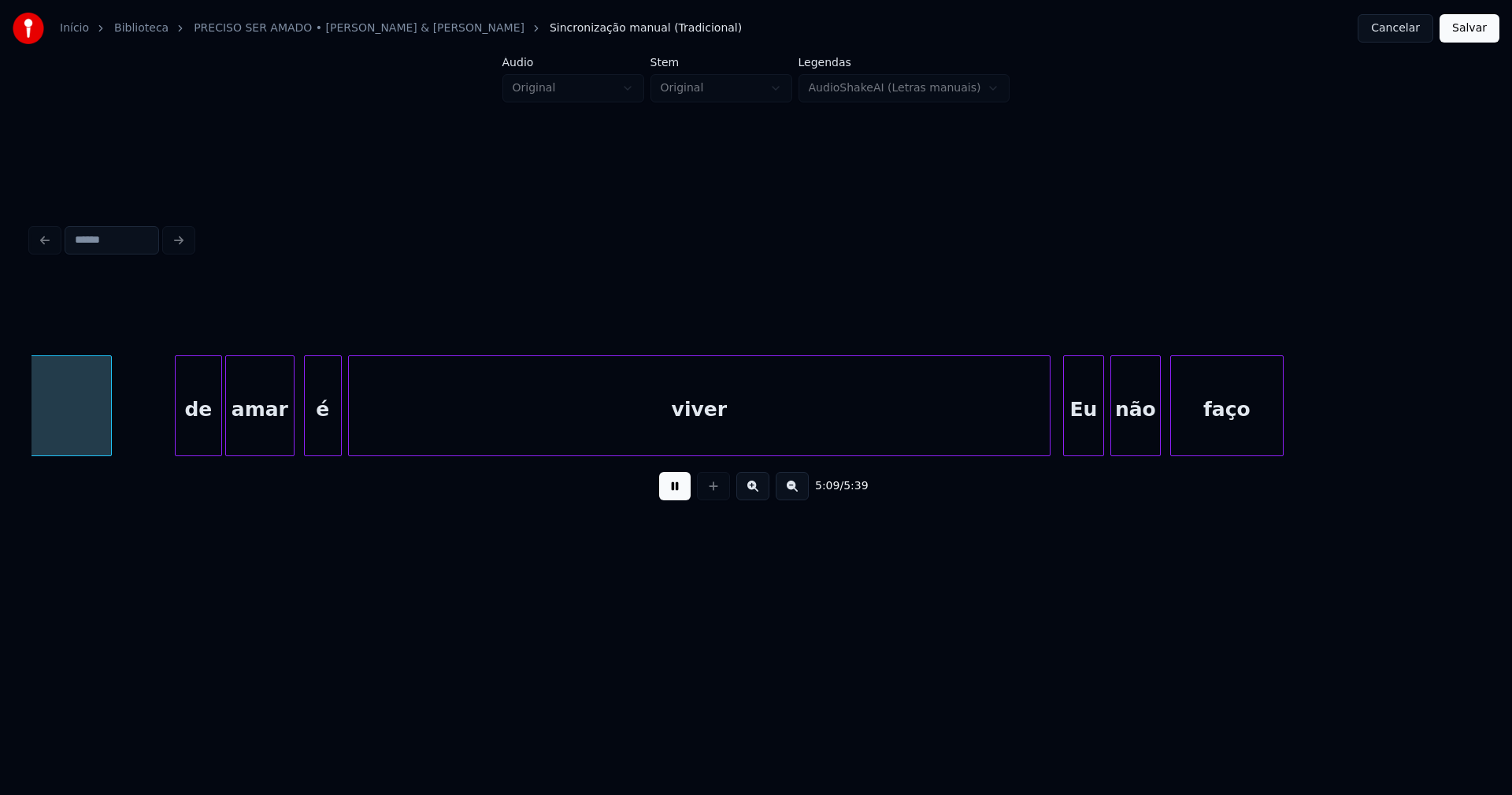
scroll to position [0, 48766]
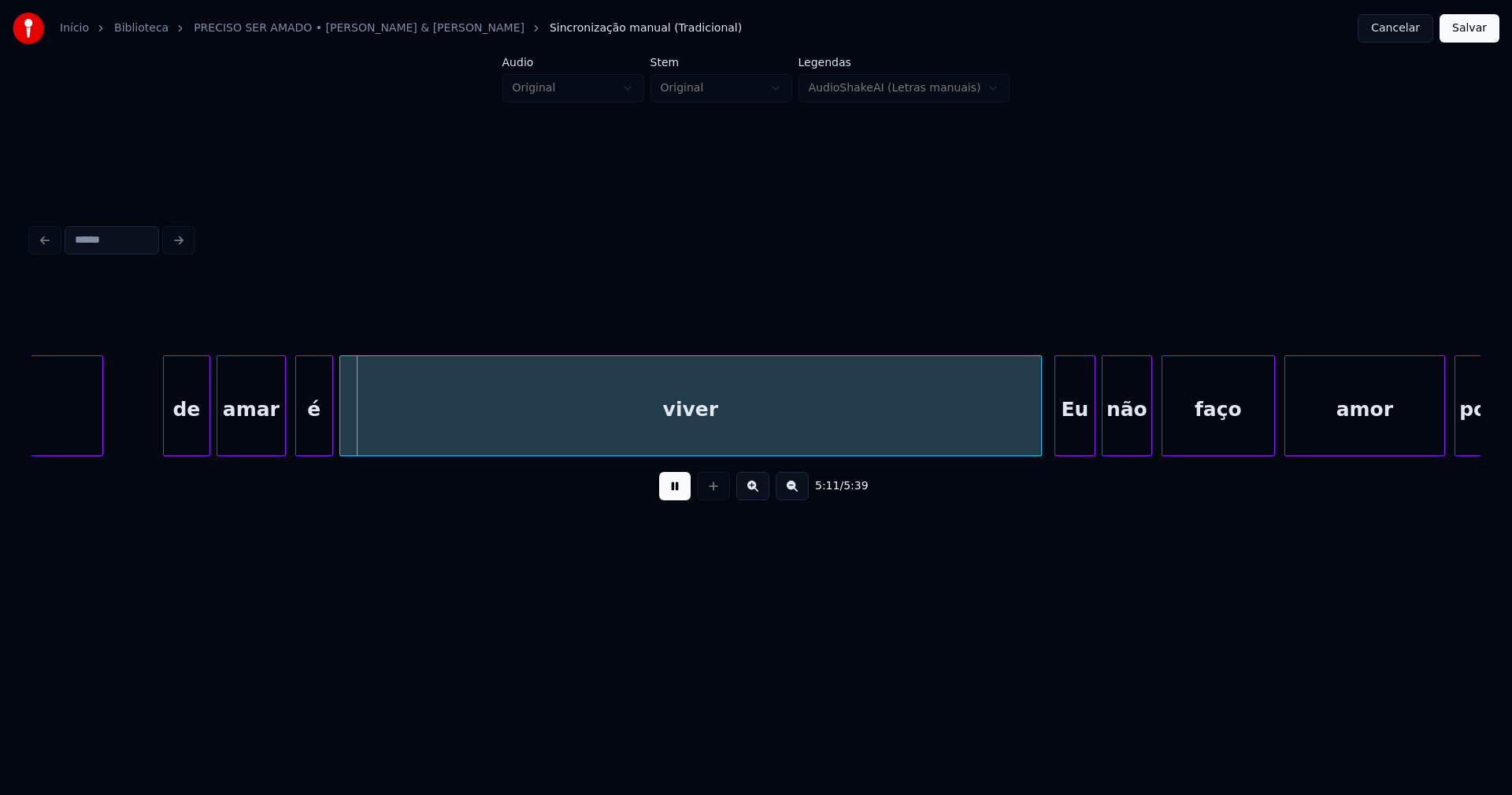
click at [182, 440] on div "de" at bounding box center [187, 409] width 46 height 107
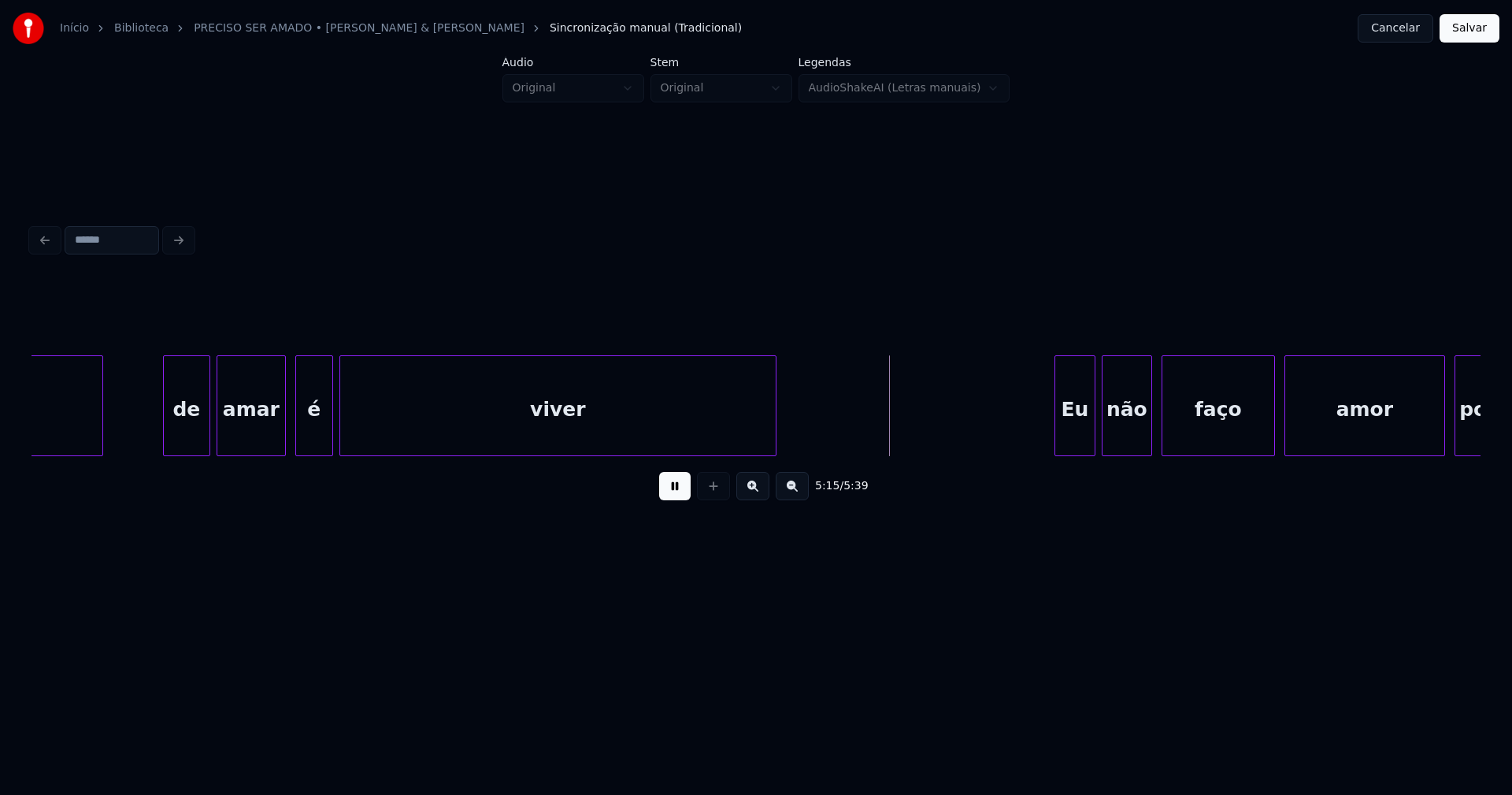
click at [773, 443] on div at bounding box center [773, 405] width 5 height 99
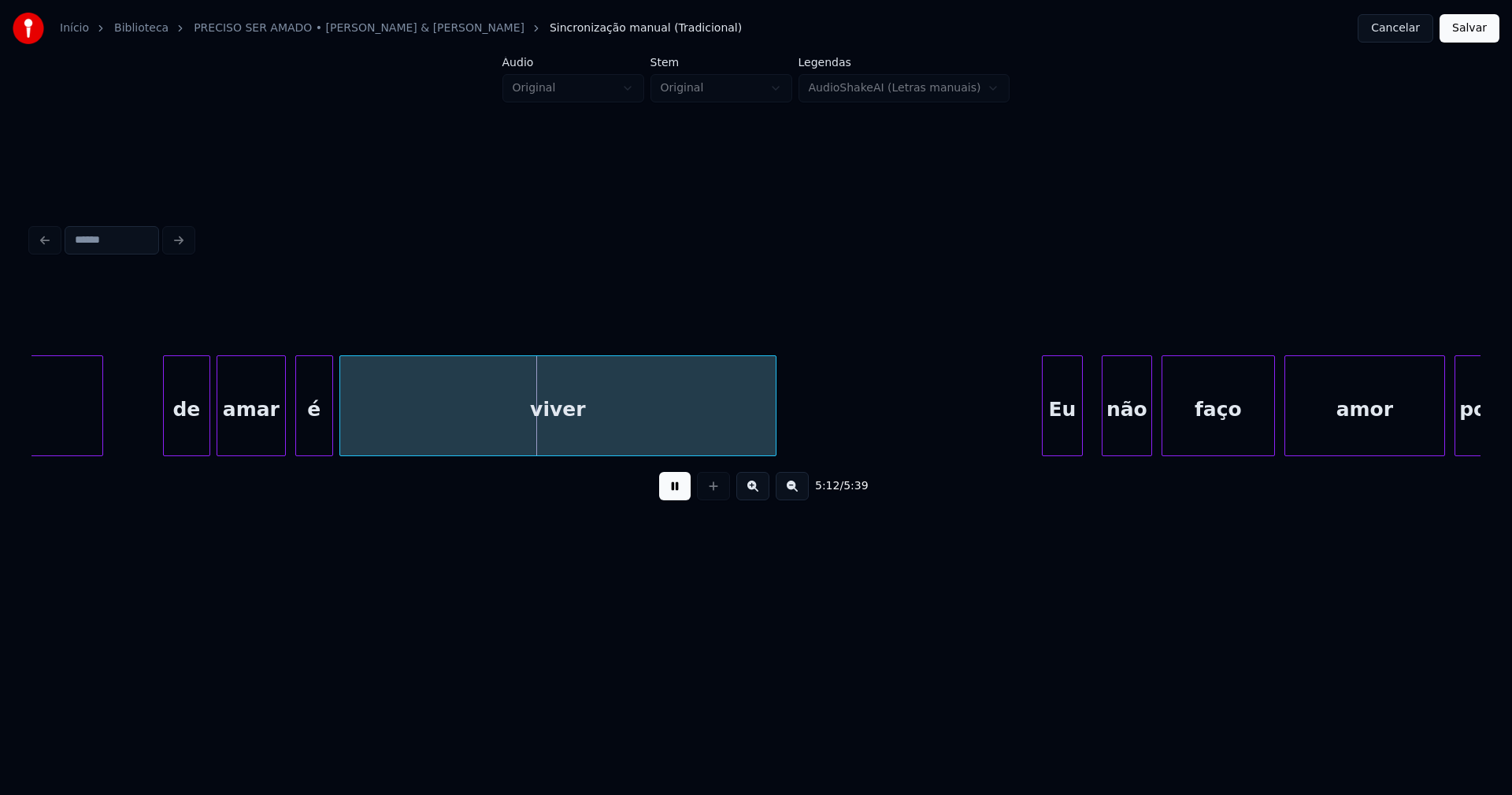
click at [1056, 436] on div "Eu" at bounding box center [1063, 409] width 40 height 107
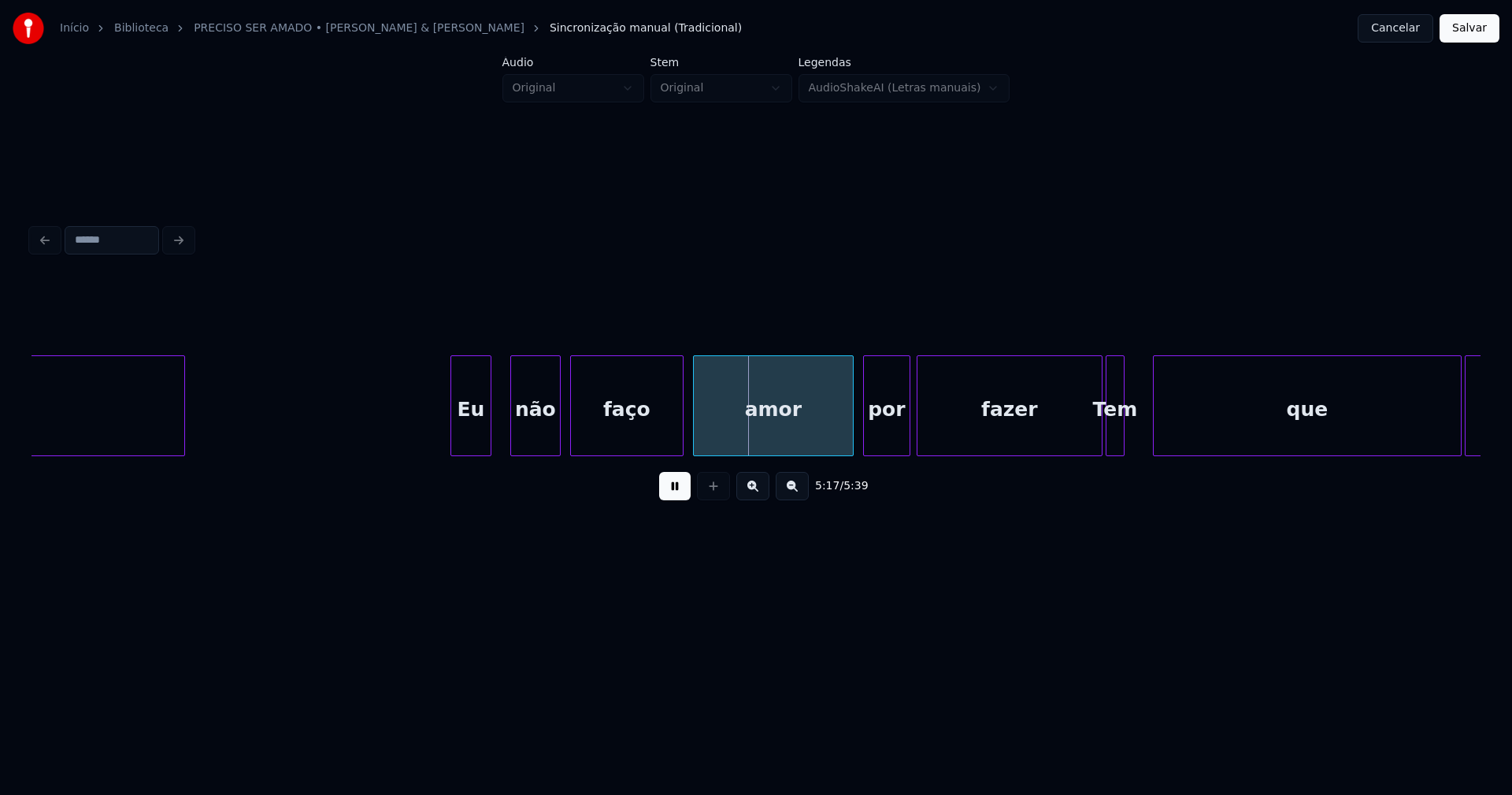
scroll to position [0, 49386]
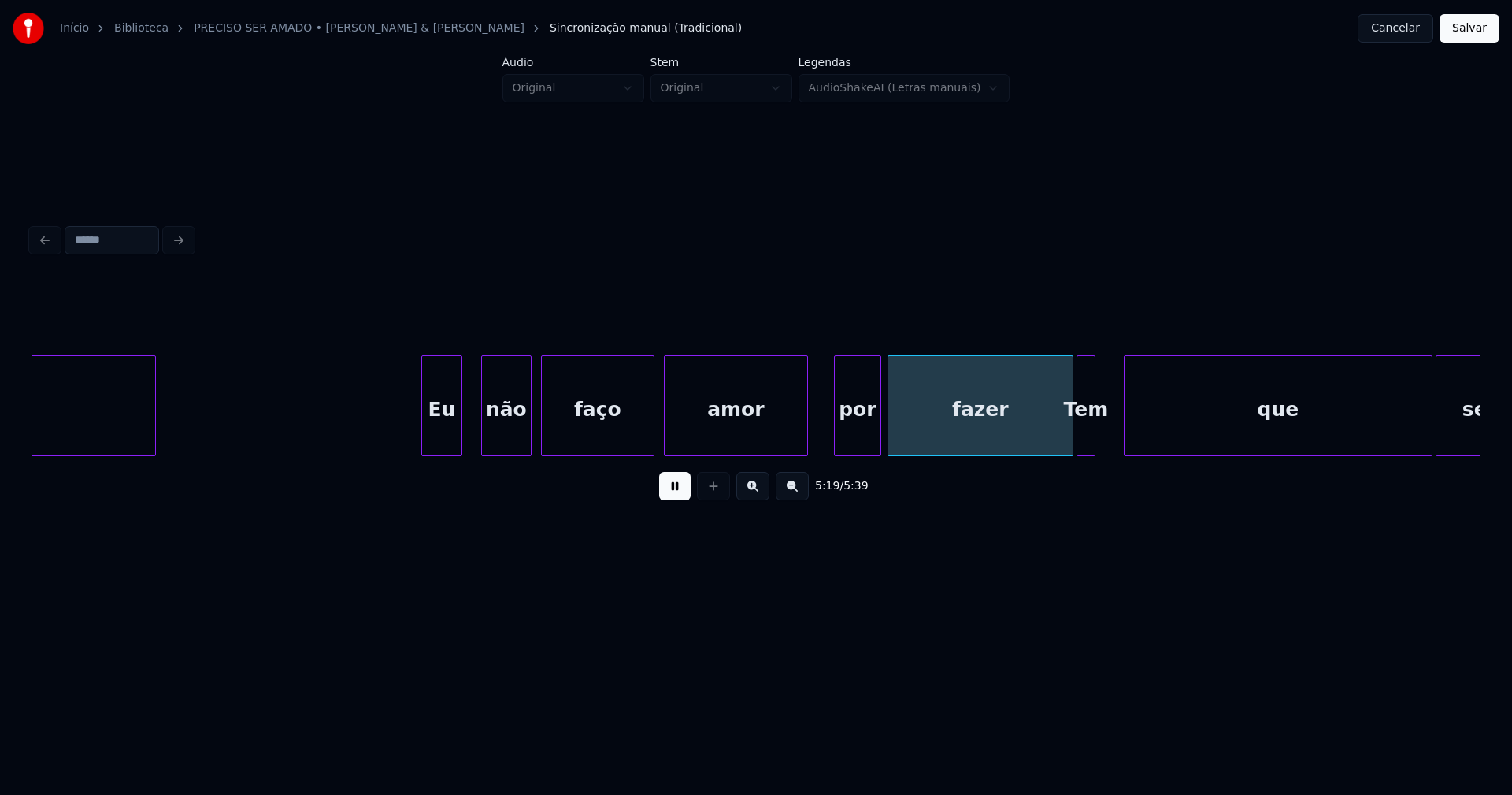
click at [805, 426] on div at bounding box center [805, 405] width 5 height 99
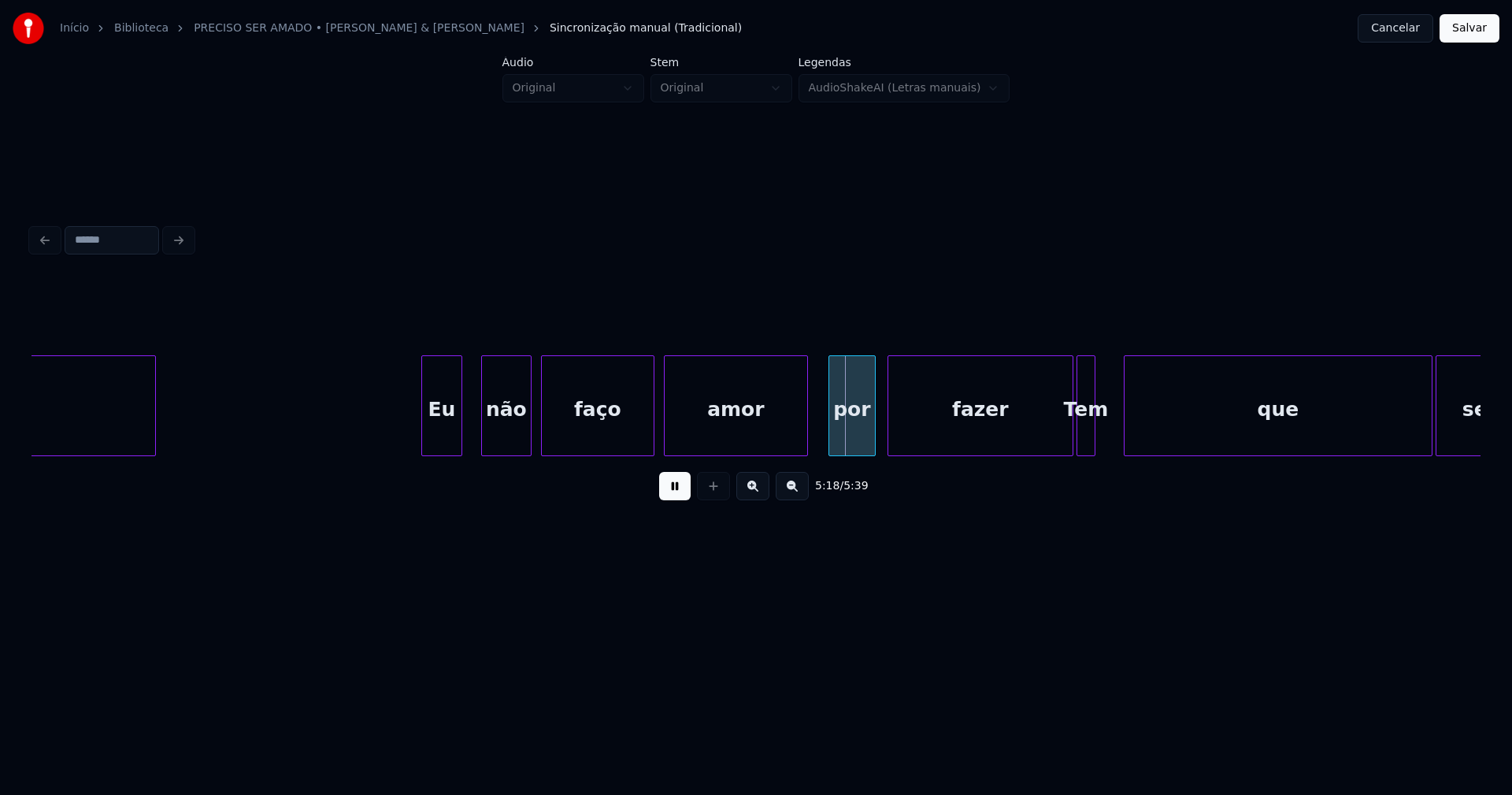
click at [846, 432] on div "por" at bounding box center [851, 409] width 46 height 107
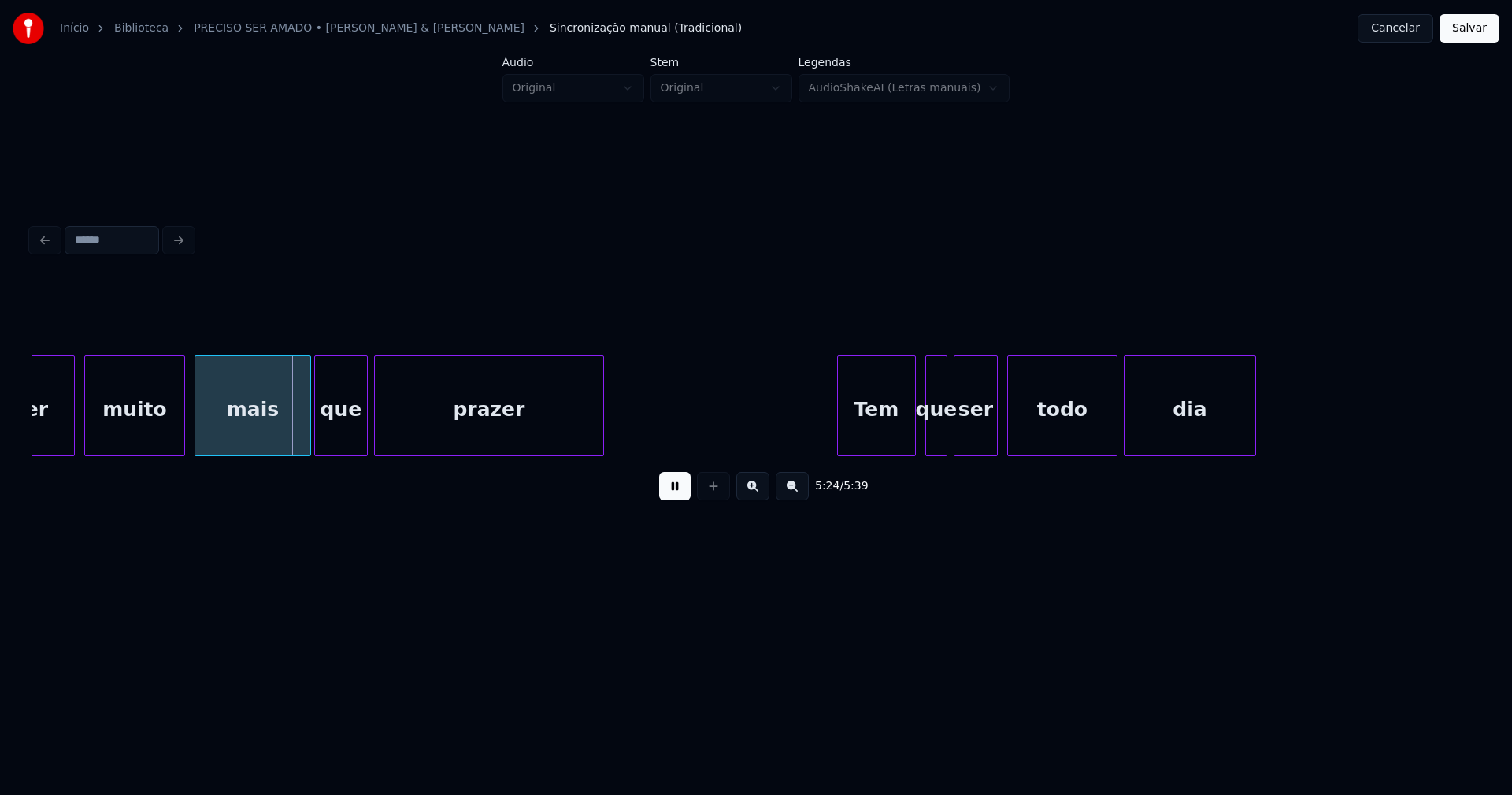
drag, startPoint x: 666, startPoint y: 502, endPoint x: 641, endPoint y: 482, distance: 32.0
click at [667, 500] on button at bounding box center [675, 486] width 32 height 28
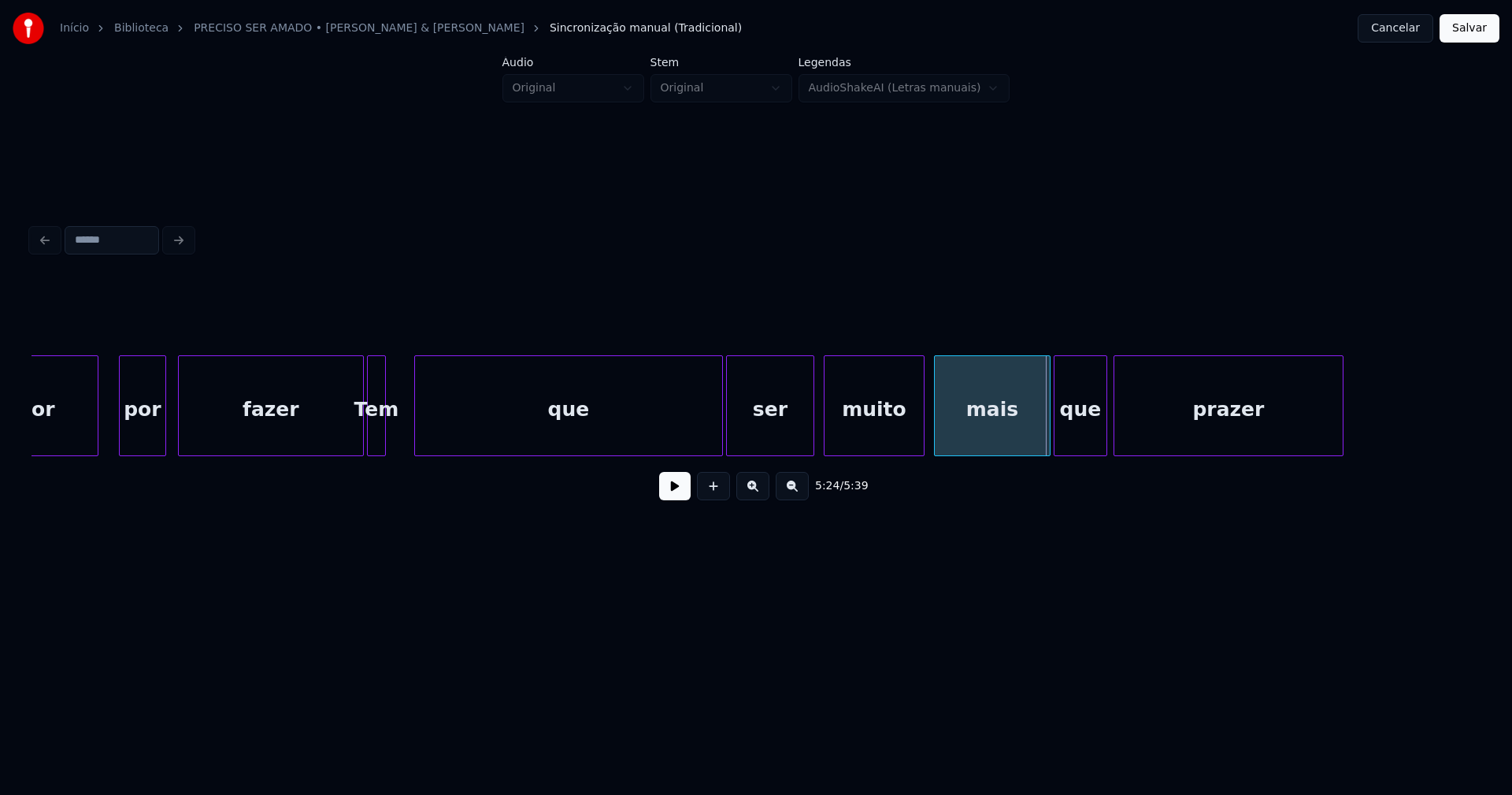
scroll to position [0, 50037]
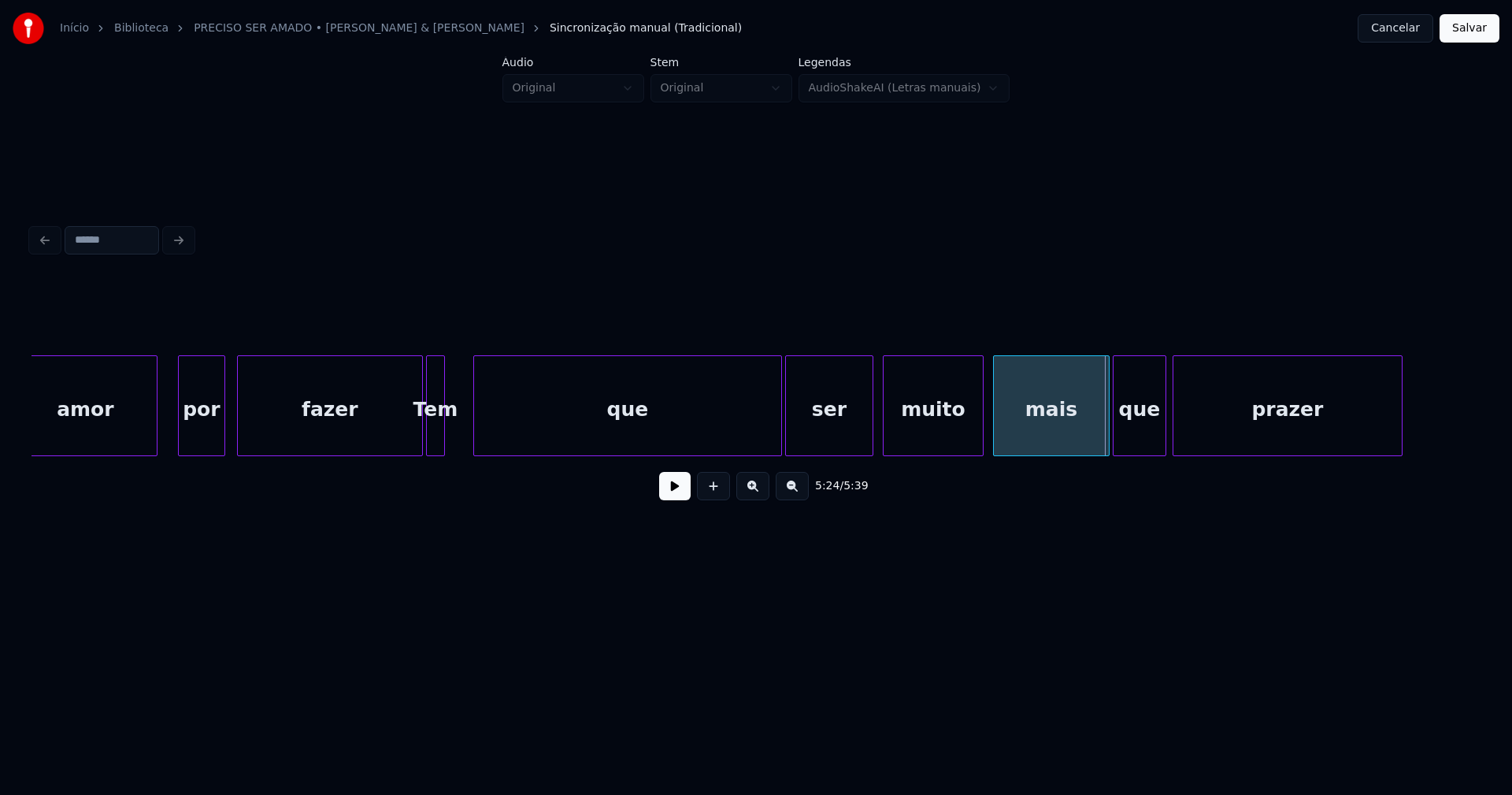
click at [671, 500] on button at bounding box center [675, 486] width 32 height 28
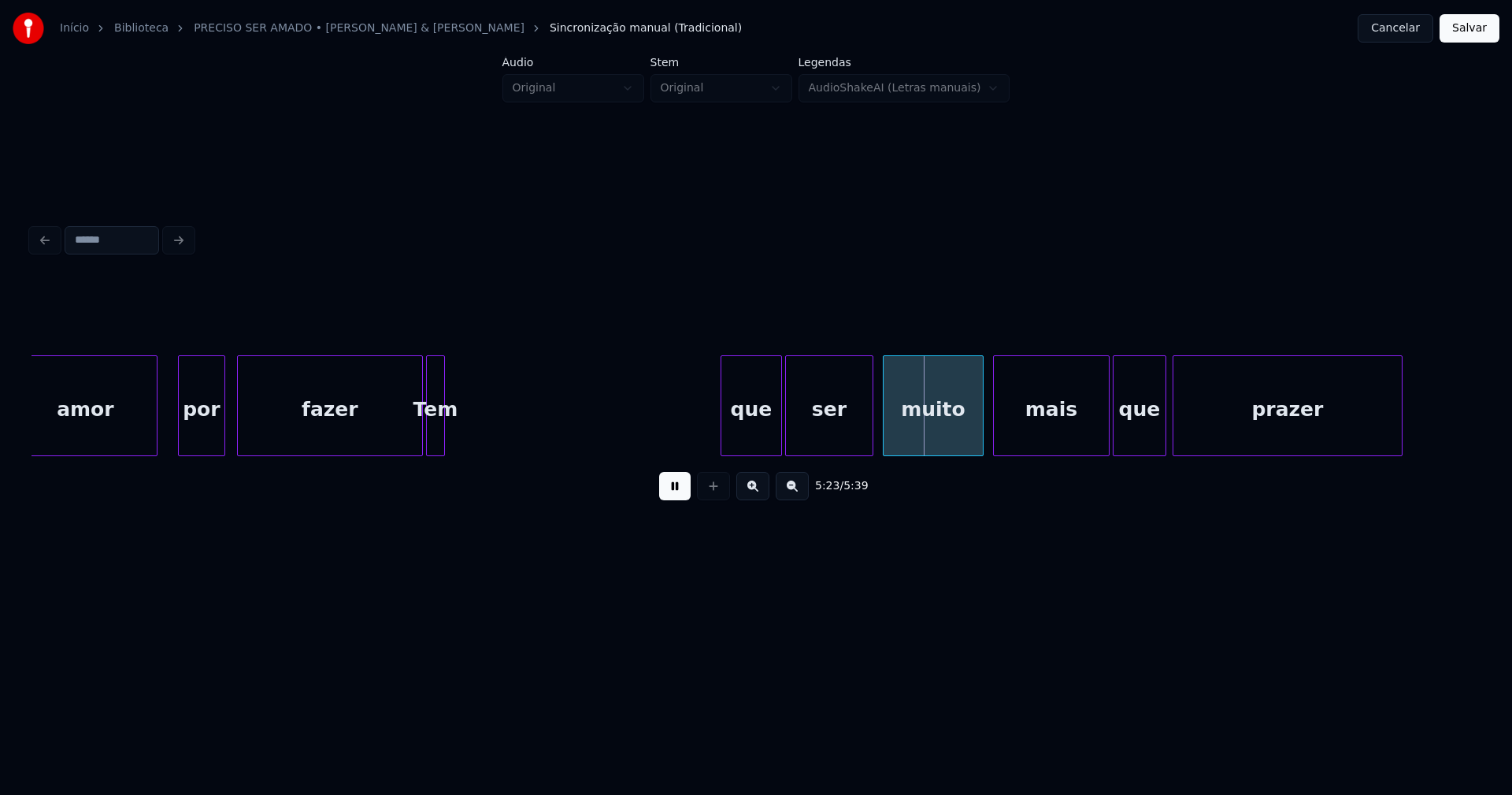
click at [722, 456] on div "ser muito mais que prazer que fazer Tem por amor" at bounding box center [756, 405] width 1449 height 101
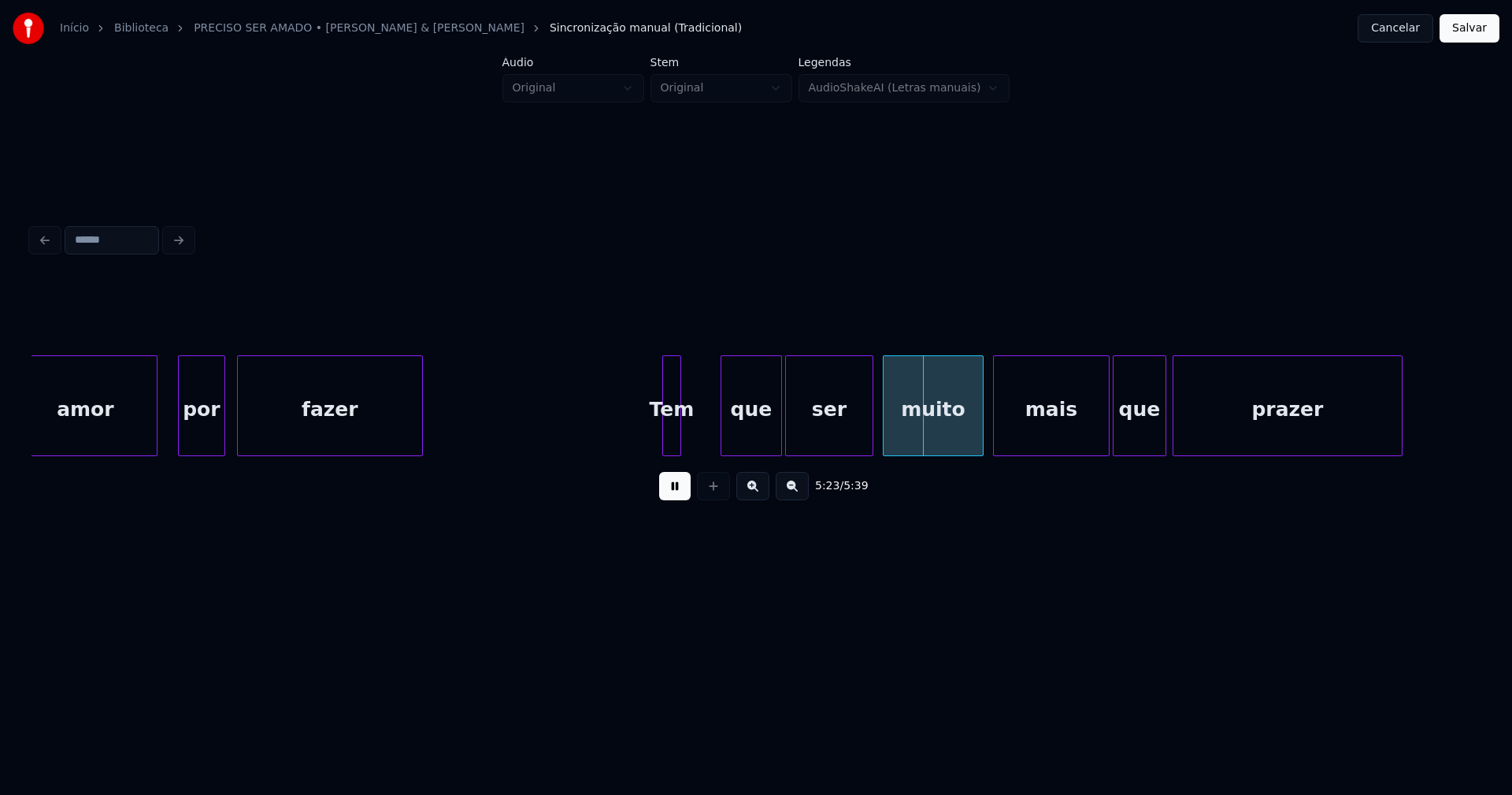
click at [671, 456] on div "ser muito mais que prazer que fazer Tem por amor" at bounding box center [756, 405] width 1449 height 101
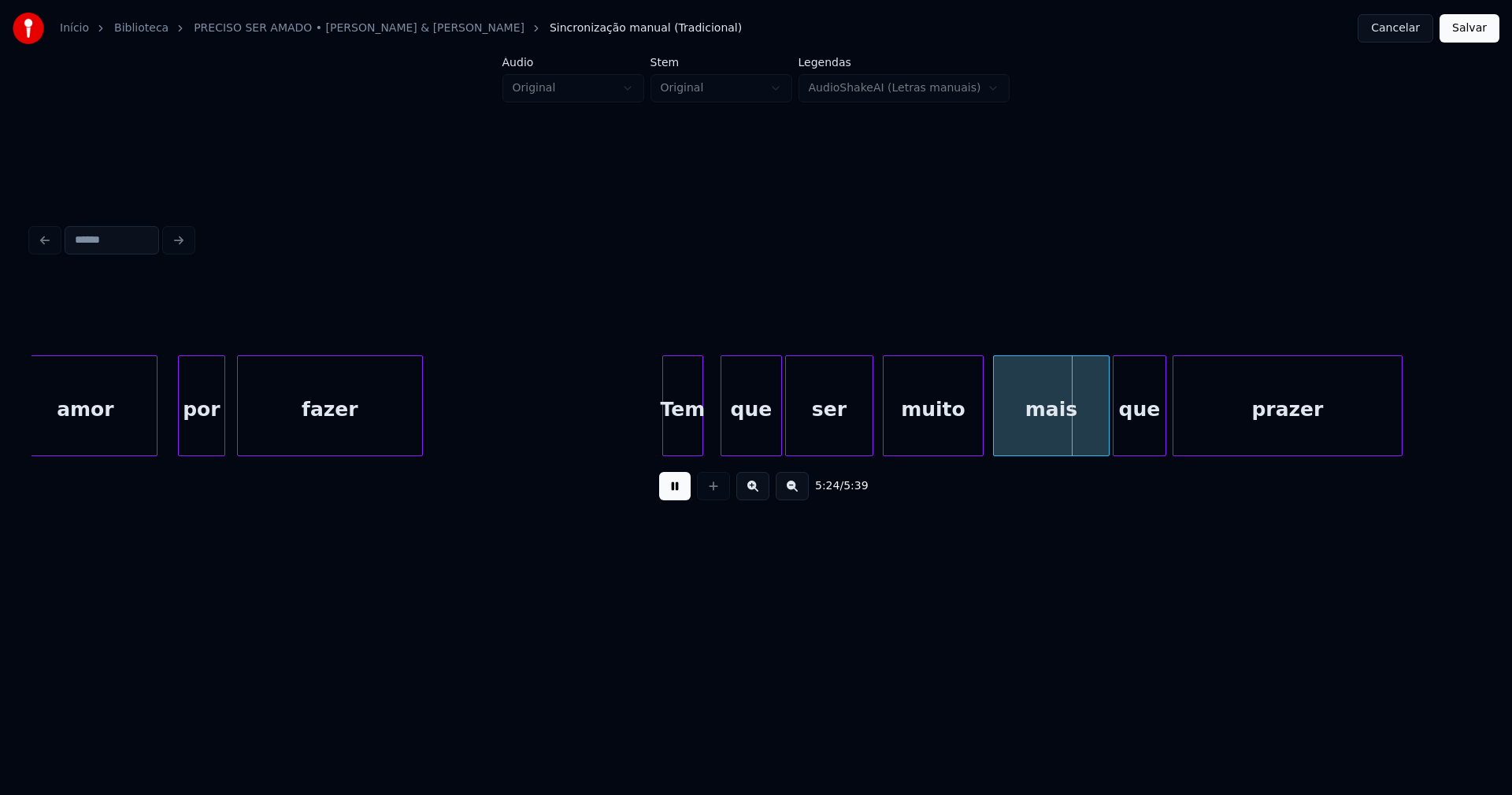
click at [702, 434] on div at bounding box center [700, 405] width 5 height 99
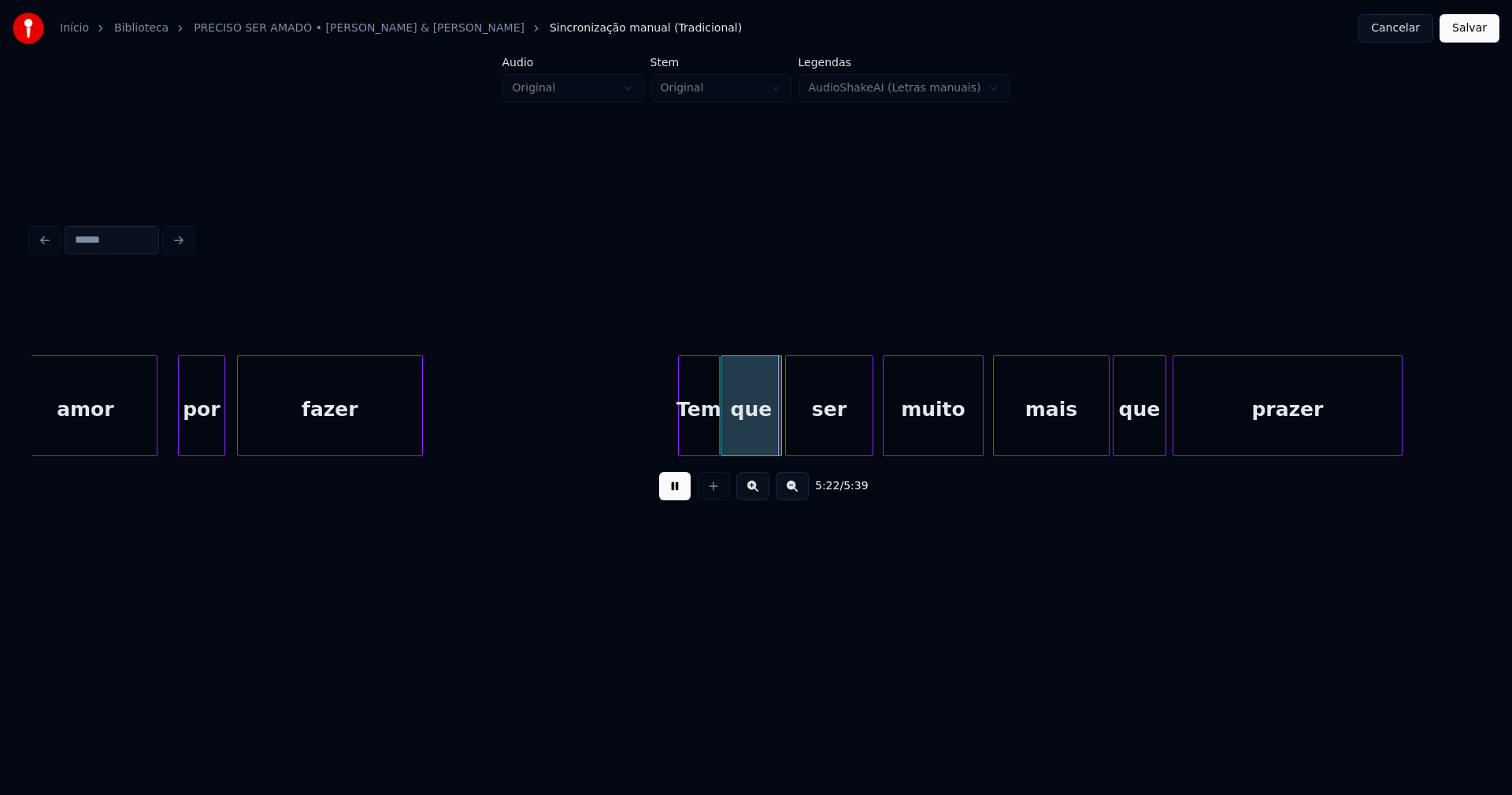
click at [693, 442] on div "Tem" at bounding box center [699, 409] width 40 height 107
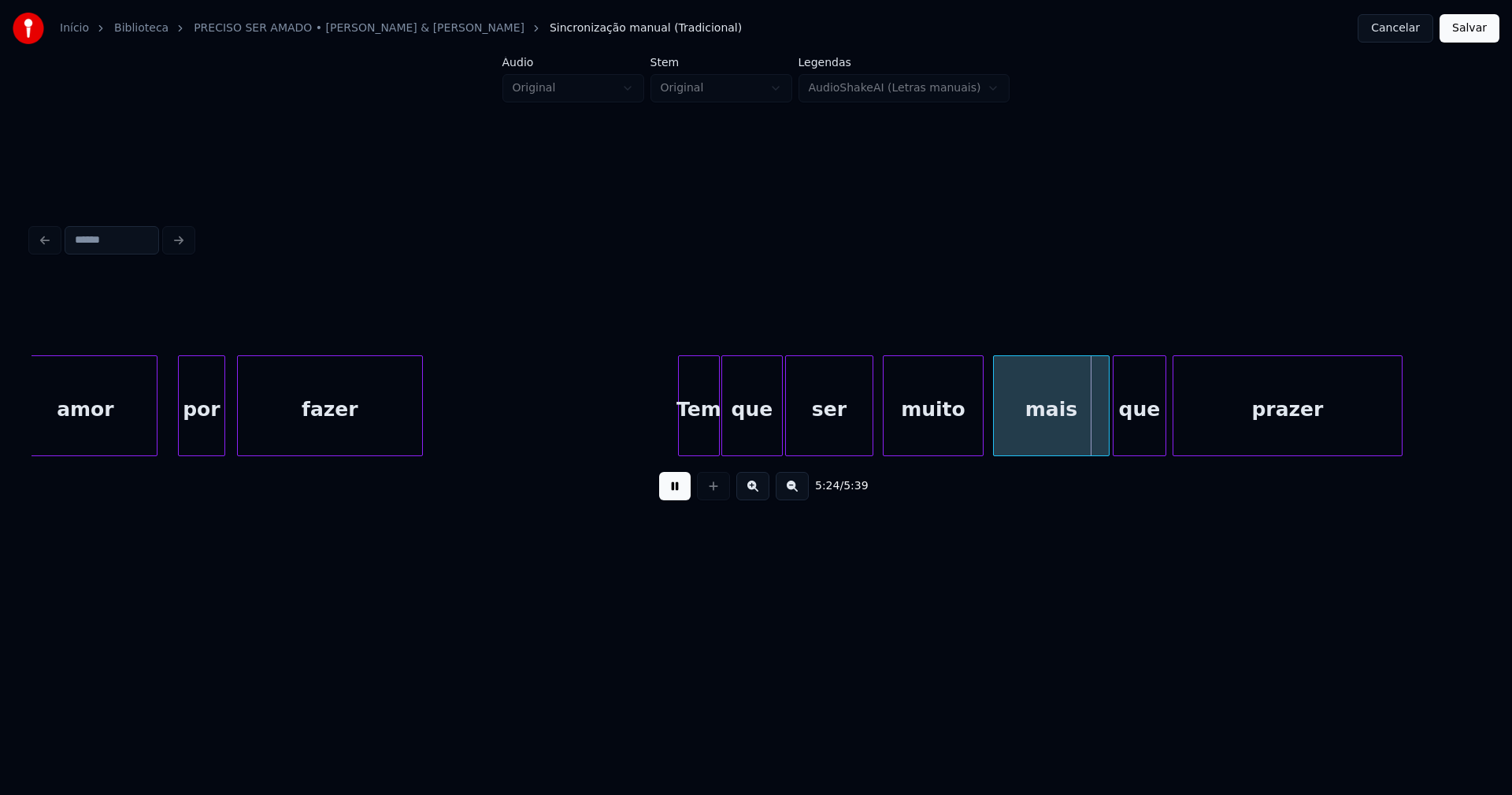
click at [728, 444] on div "que" at bounding box center [752, 409] width 60 height 107
click at [751, 450] on div "ser muito mais que prazer que fazer Tem por amor" at bounding box center [756, 405] width 1449 height 101
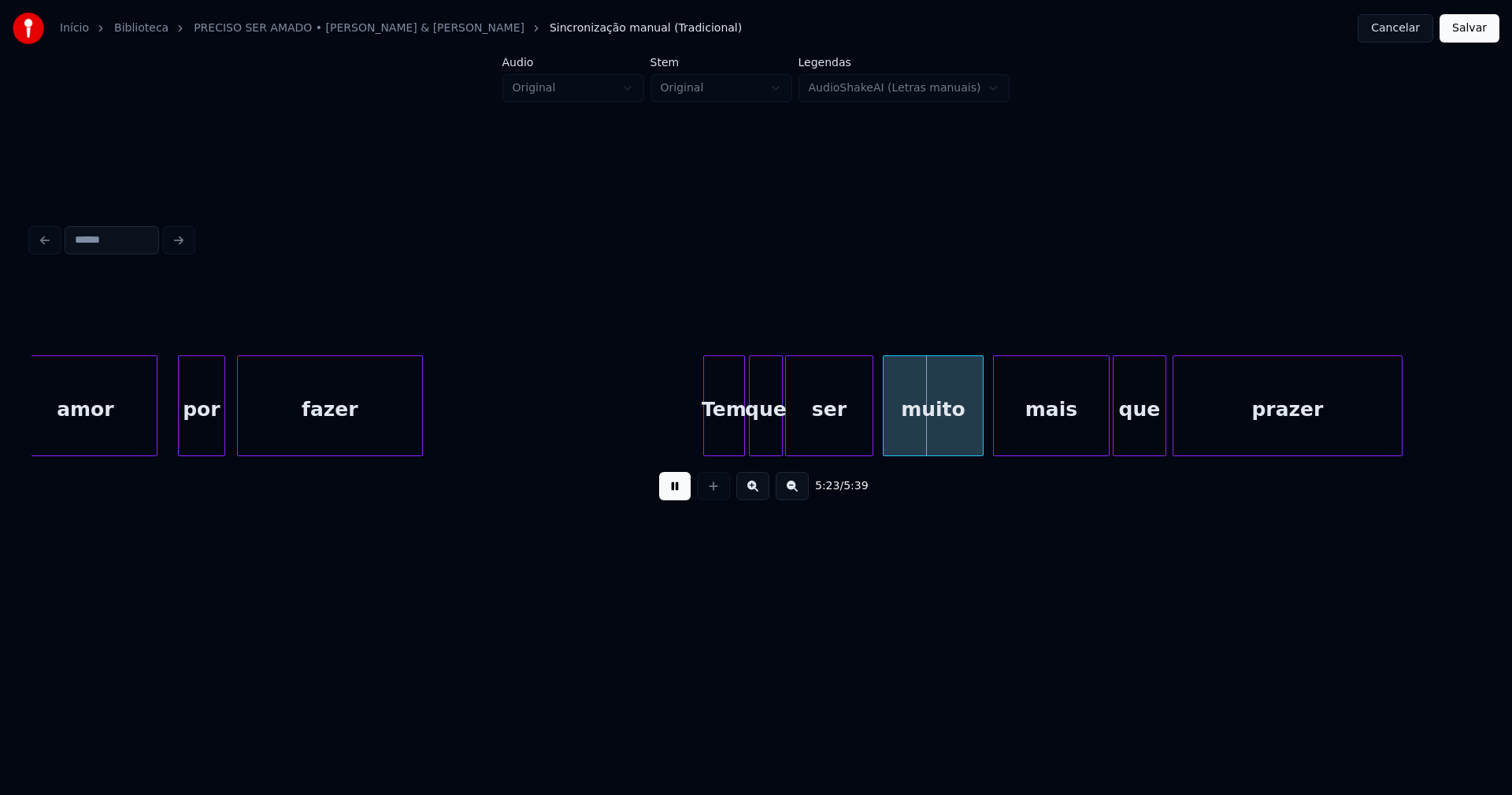
click at [724, 456] on div "ser muito mais que prazer que fazer Tem por amor" at bounding box center [756, 405] width 1449 height 101
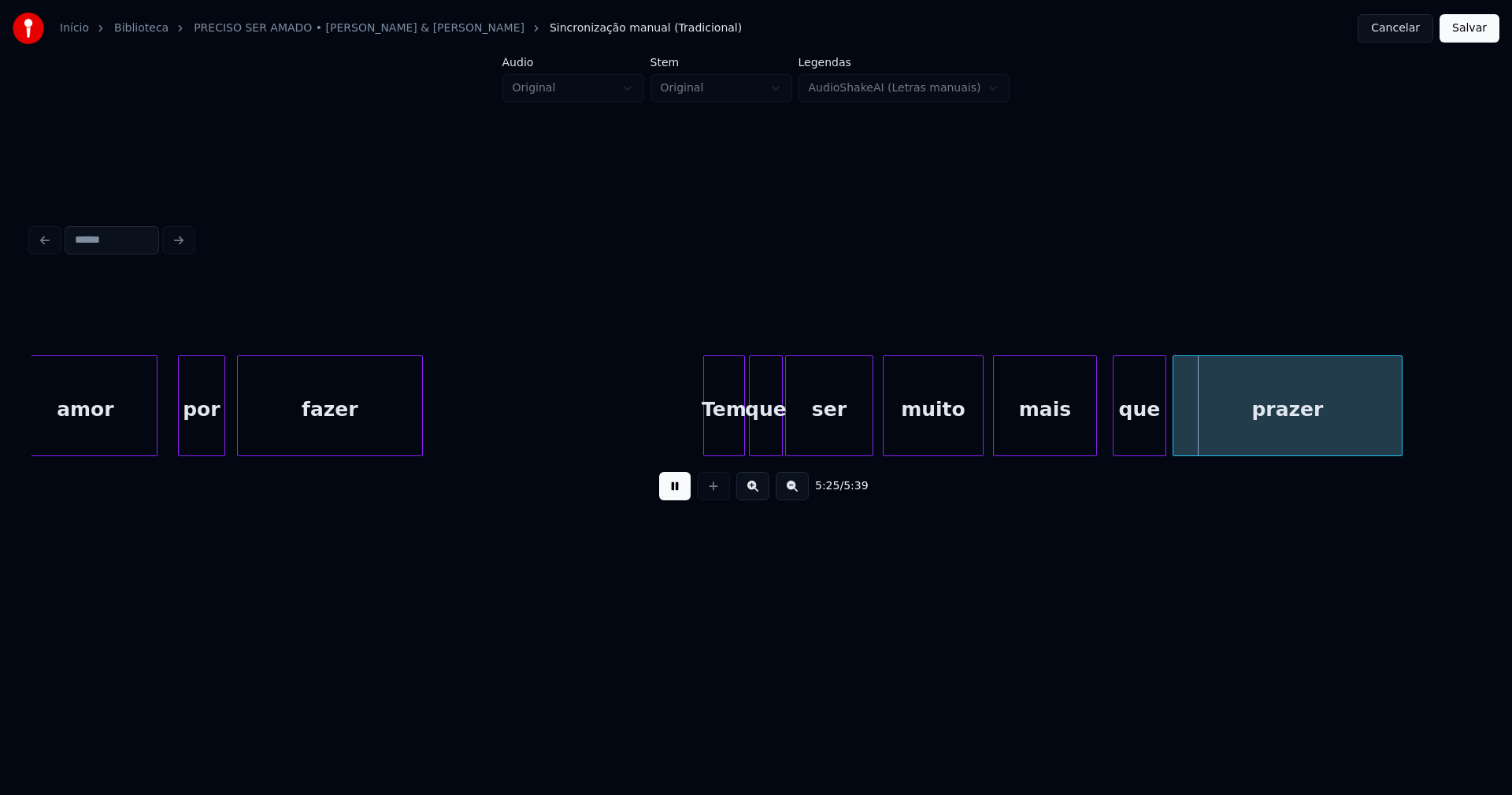
click at [1095, 444] on div at bounding box center [1094, 405] width 5 height 99
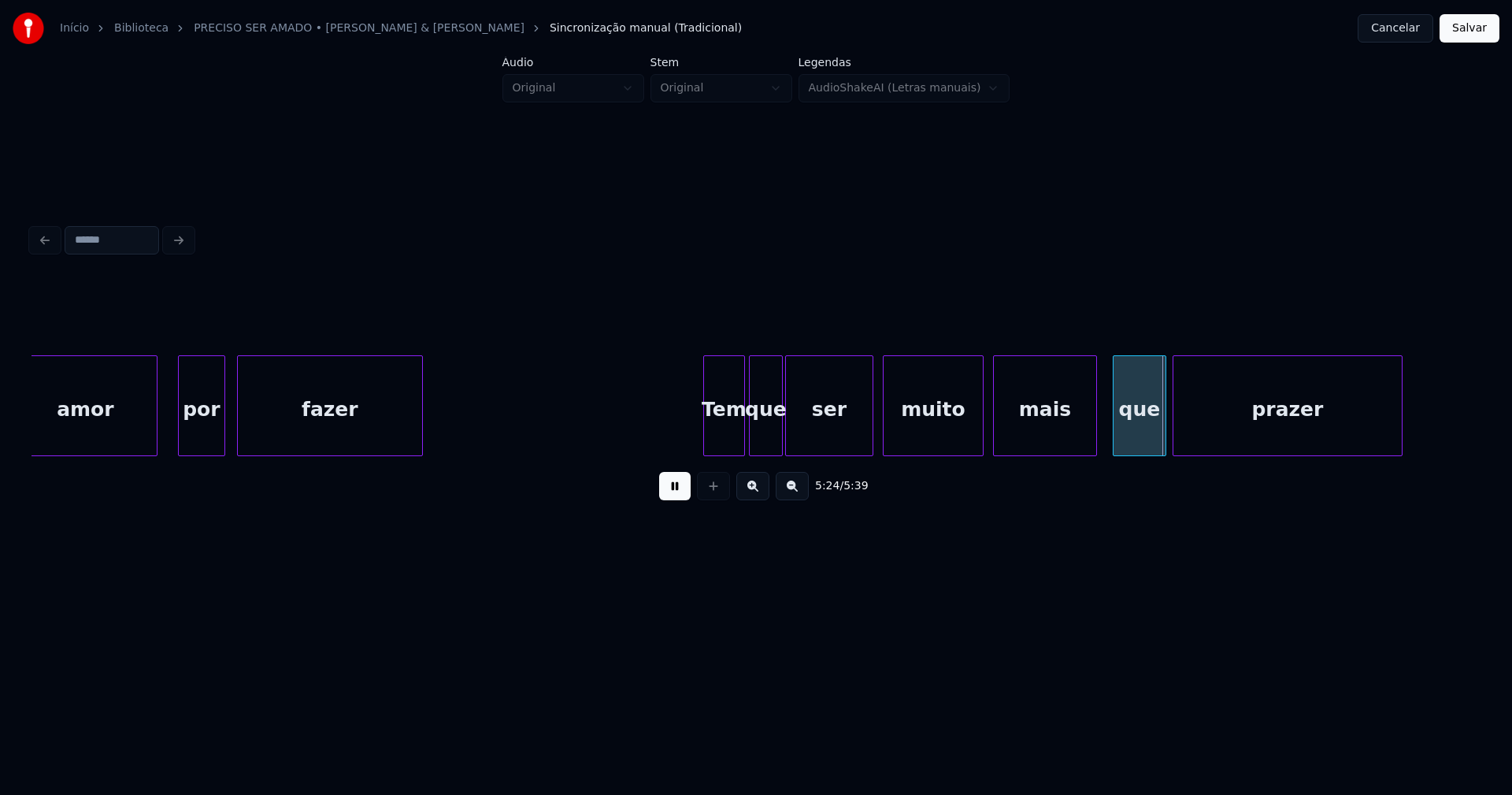
click at [1387, 463] on div "5:24 / 5:39" at bounding box center [756, 486] width 1449 height 60
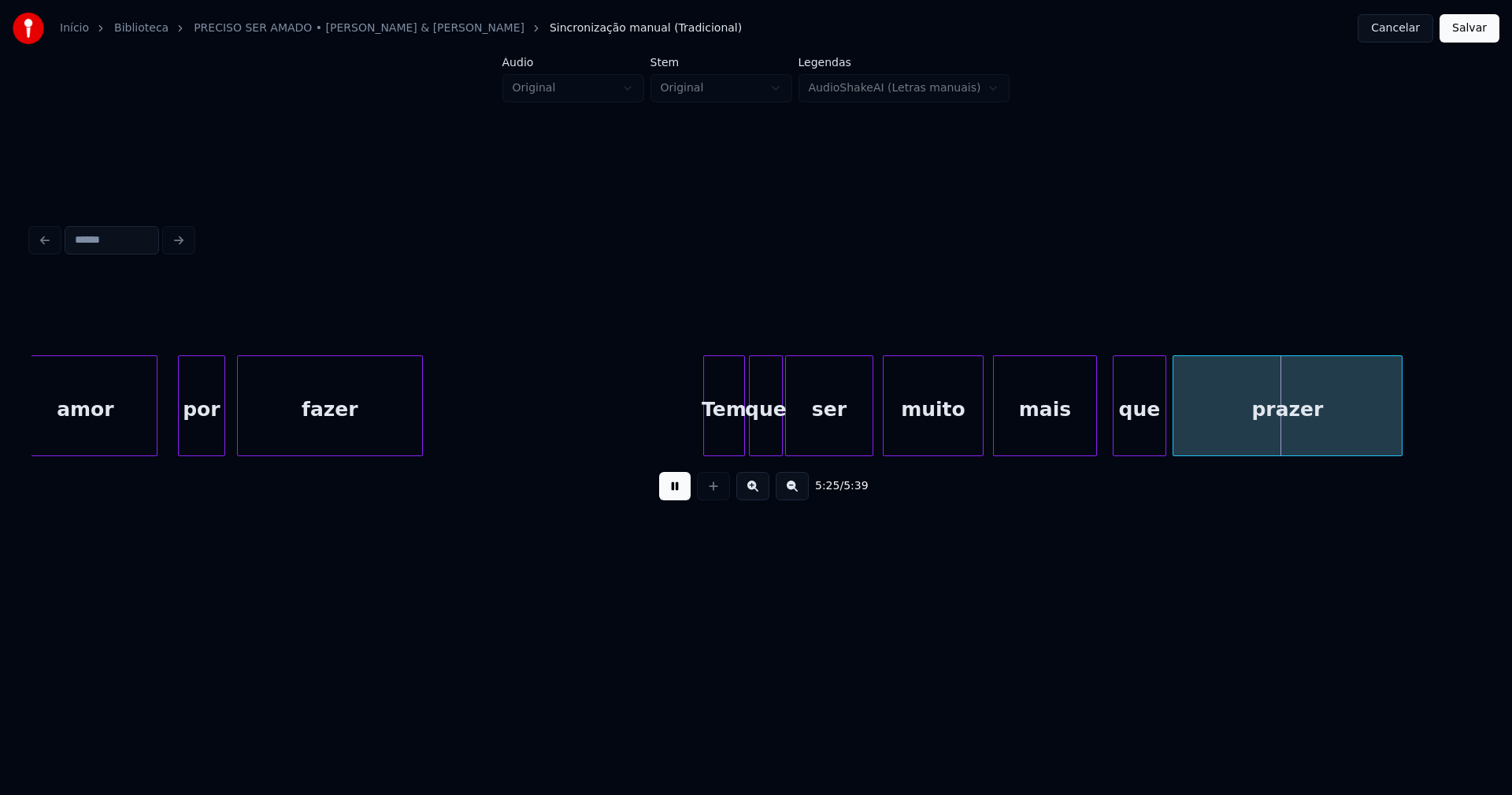
drag, startPoint x: 1388, startPoint y: 463, endPoint x: 1396, endPoint y: 461, distance: 8.2
click at [1395, 456] on div "ser muito mais que prazer que fazer Tem por amor" at bounding box center [756, 405] width 1449 height 101
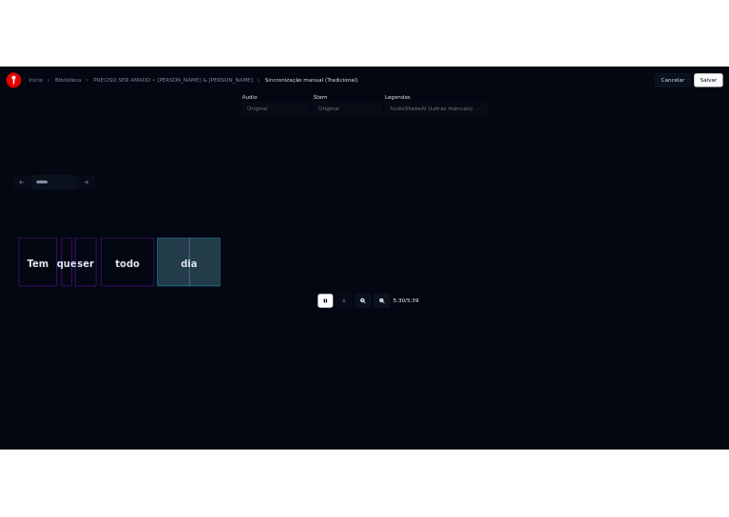
scroll to position [0, 62360]
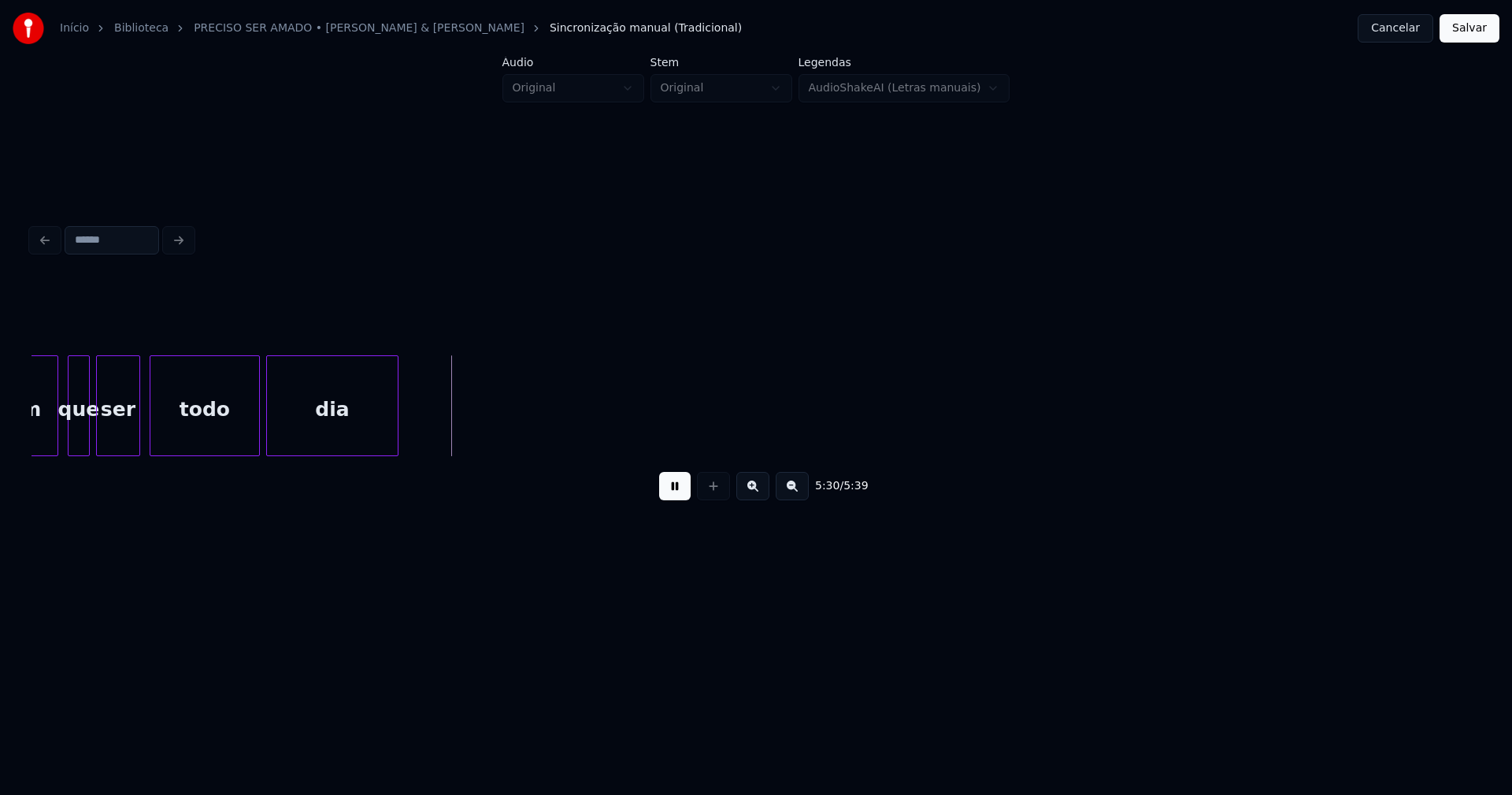
click at [1466, 24] on button "Salvar" at bounding box center [1470, 28] width 60 height 28
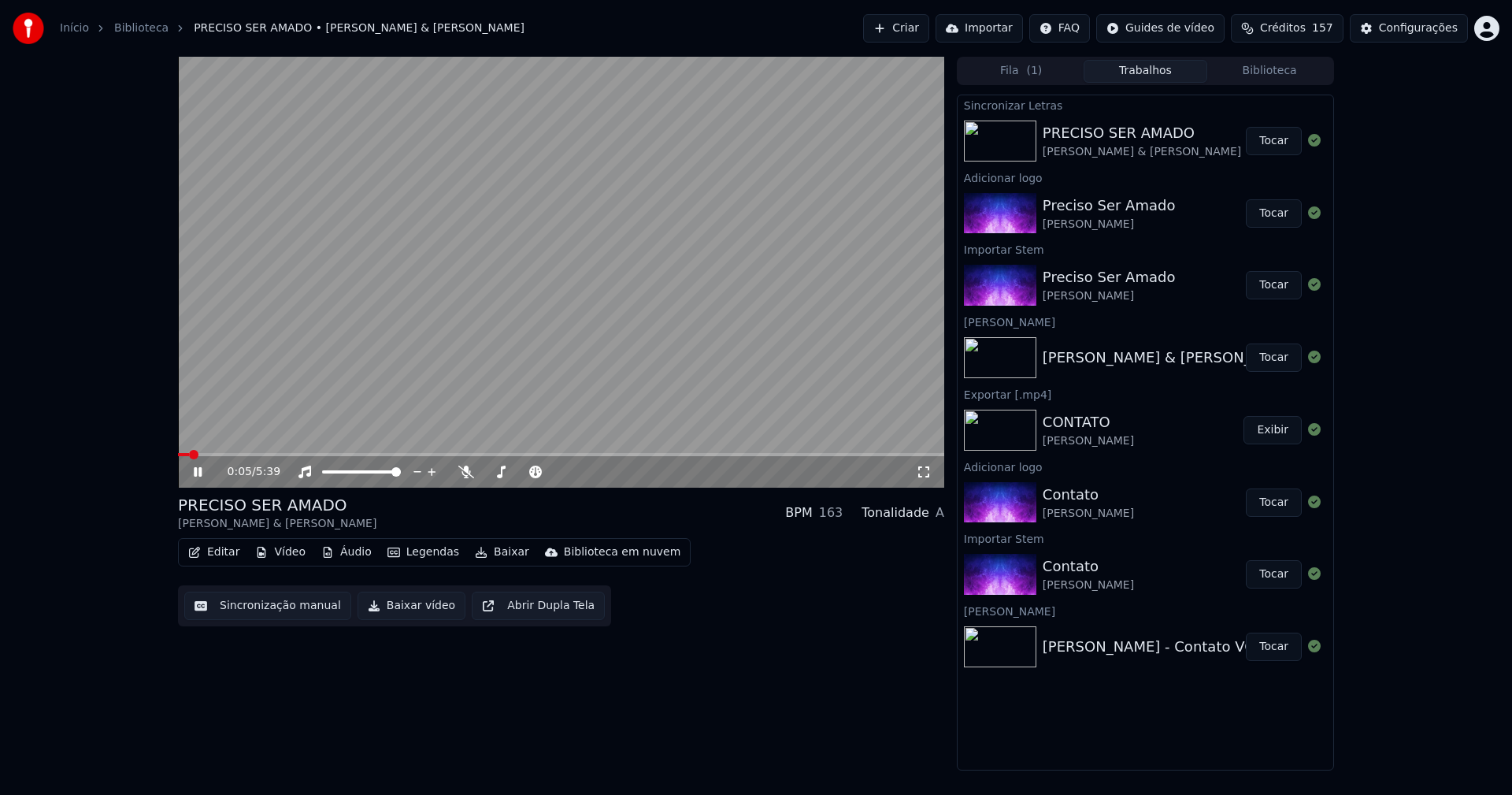
click at [926, 473] on icon at bounding box center [923, 472] width 16 height 12
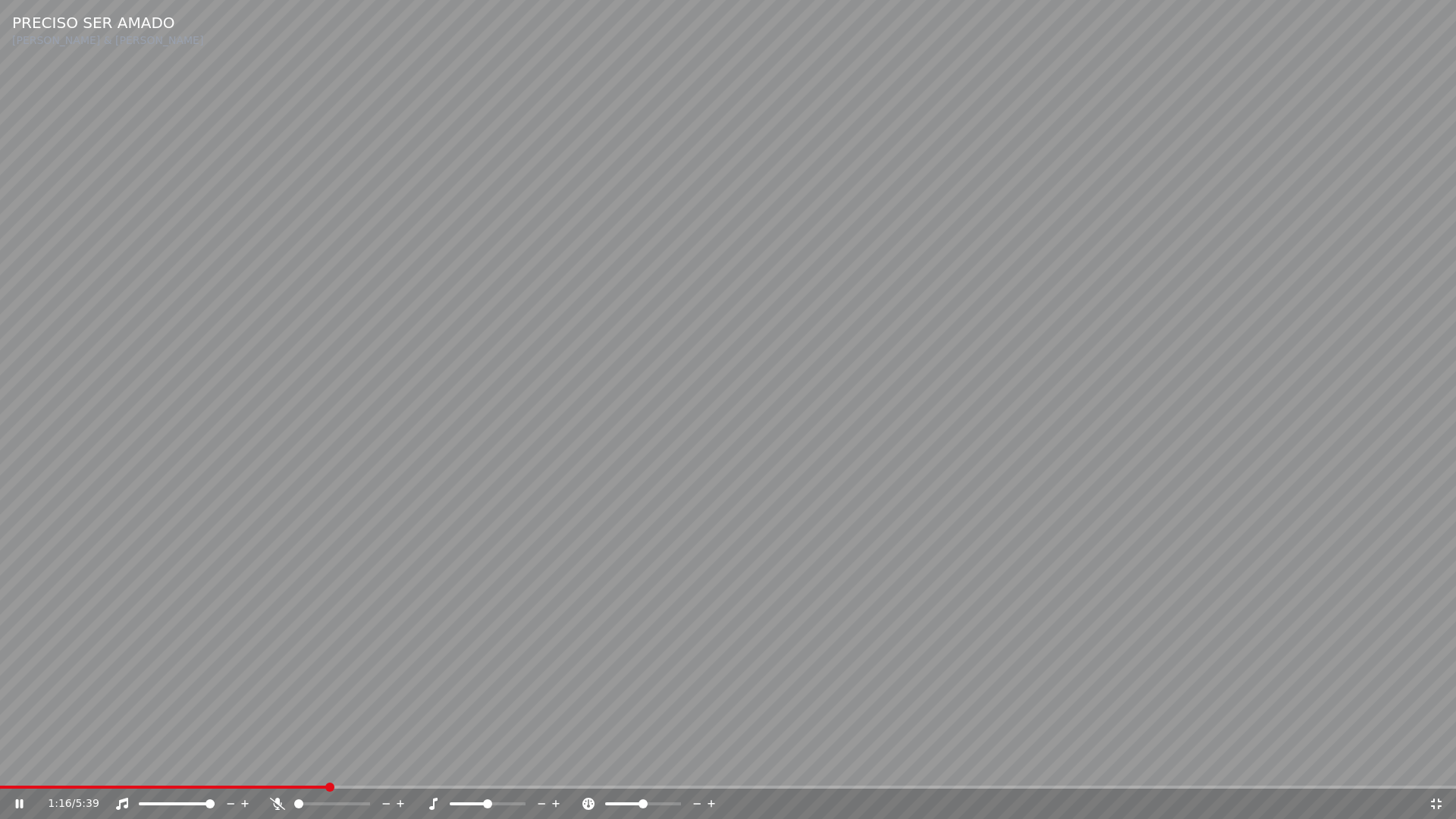
drag, startPoint x: 1434, startPoint y: 809, endPoint x: 1430, endPoint y: 671, distance: 138.1
click at [1436, 765] on icon at bounding box center [1436, 803] width 15 height 12
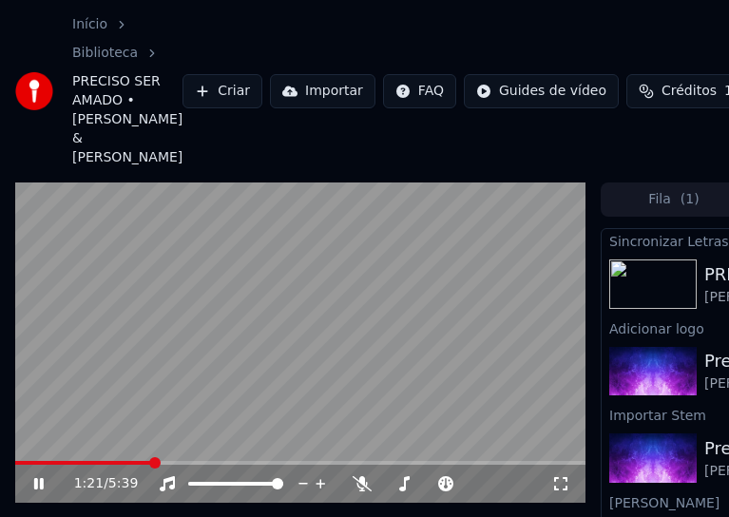
click at [35, 484] on icon at bounding box center [39, 483] width 10 height 11
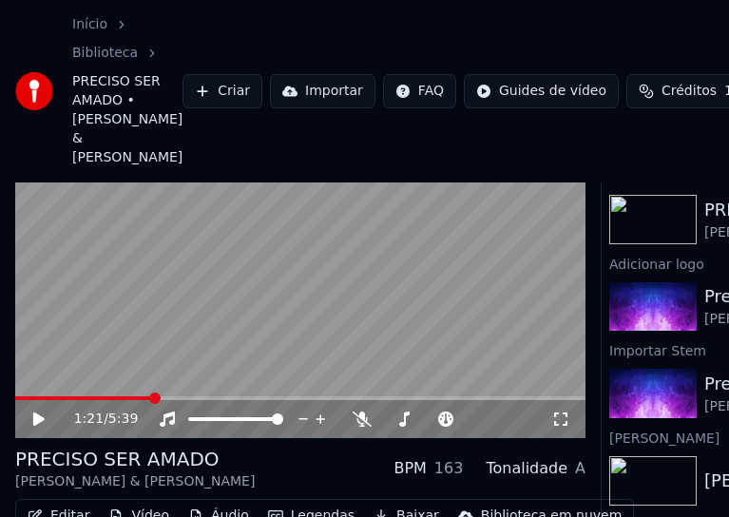
scroll to position [164, 0]
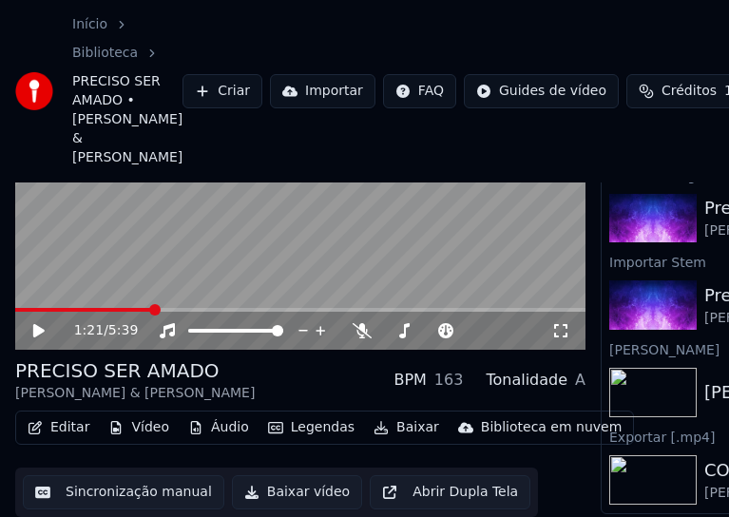
click at [69, 416] on button "Editar" at bounding box center [58, 427] width 77 height 27
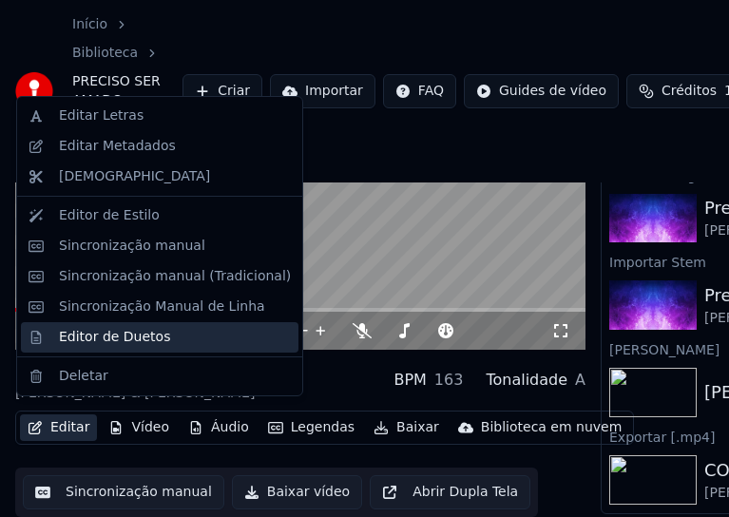
click at [90, 336] on div "Editor de Duetos" at bounding box center [114, 337] width 111 height 19
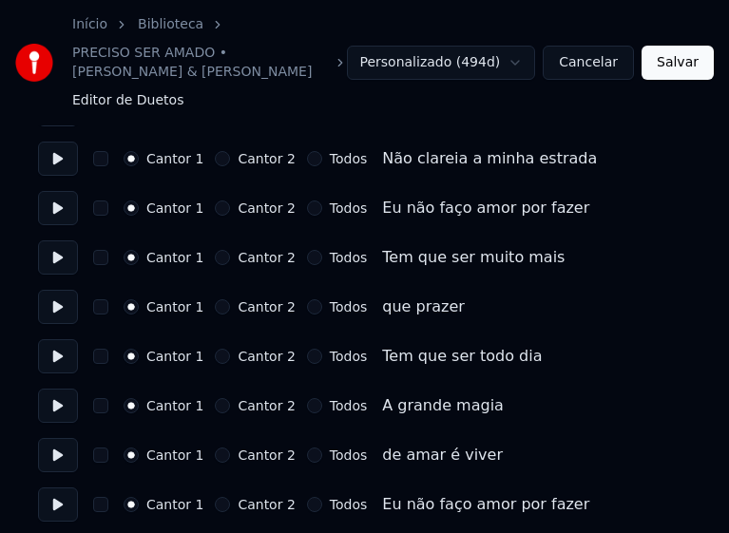
scroll to position [760, 0]
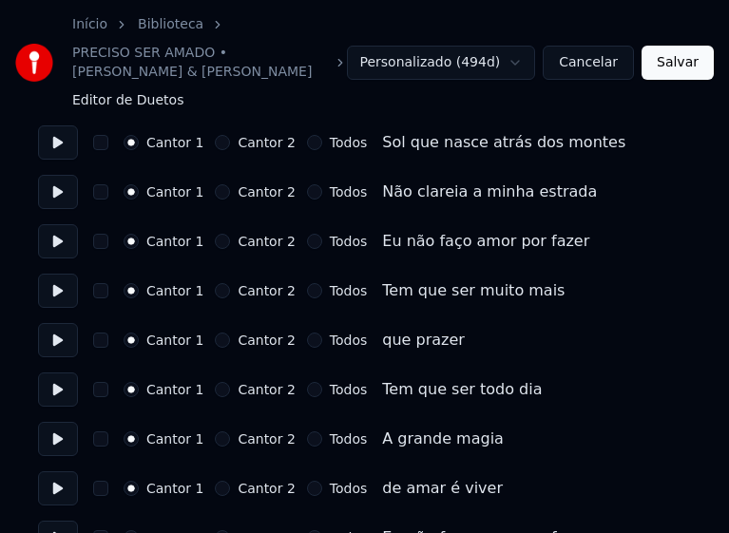
click at [307, 245] on button "Todos" at bounding box center [314, 241] width 15 height 15
click at [307, 289] on button "Todos" at bounding box center [314, 290] width 15 height 15
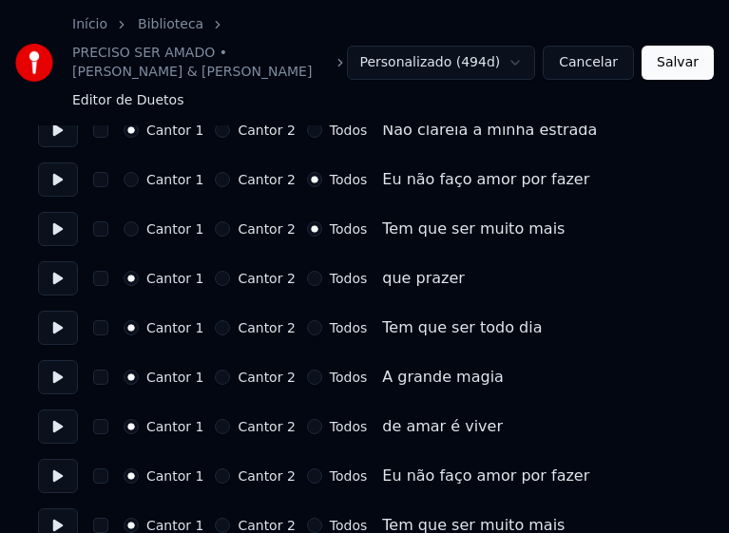
scroll to position [855, 0]
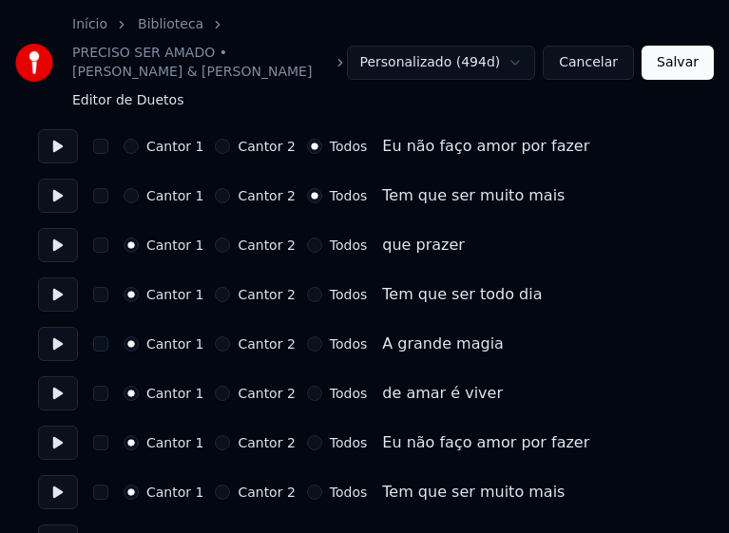
click at [307, 247] on button "Todos" at bounding box center [314, 245] width 15 height 15
click at [307, 294] on button "Todos" at bounding box center [314, 294] width 15 height 15
click at [307, 340] on button "Todos" at bounding box center [314, 343] width 15 height 15
click at [307, 394] on button "Todos" at bounding box center [314, 393] width 15 height 15
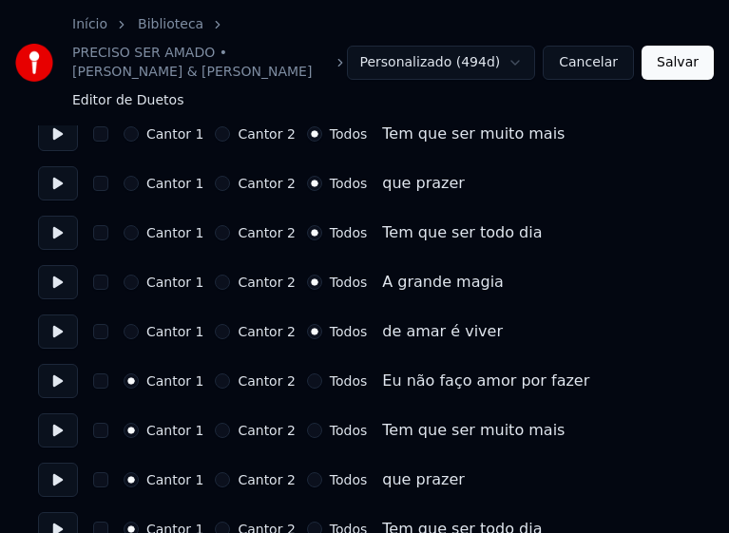
scroll to position [950, 0]
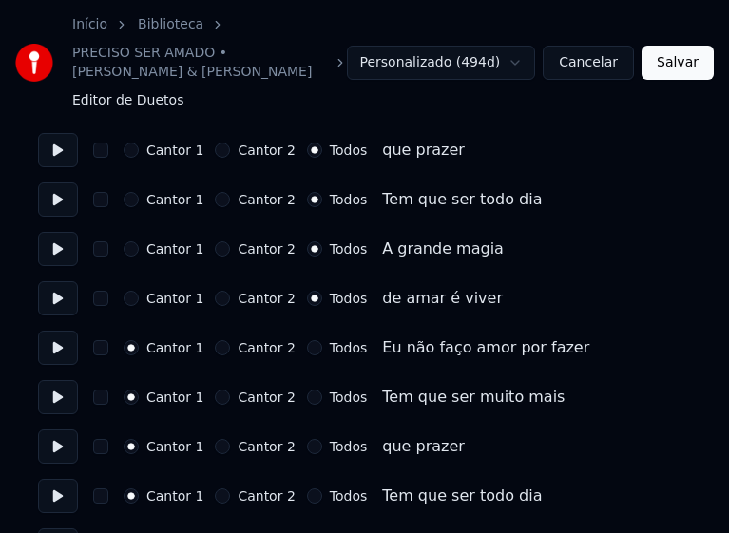
click at [307, 346] on button "Todos" at bounding box center [314, 347] width 15 height 15
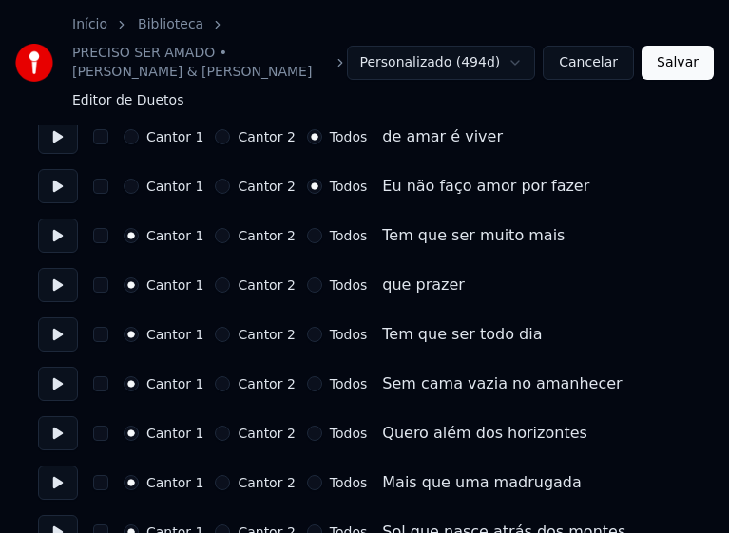
scroll to position [1140, 0]
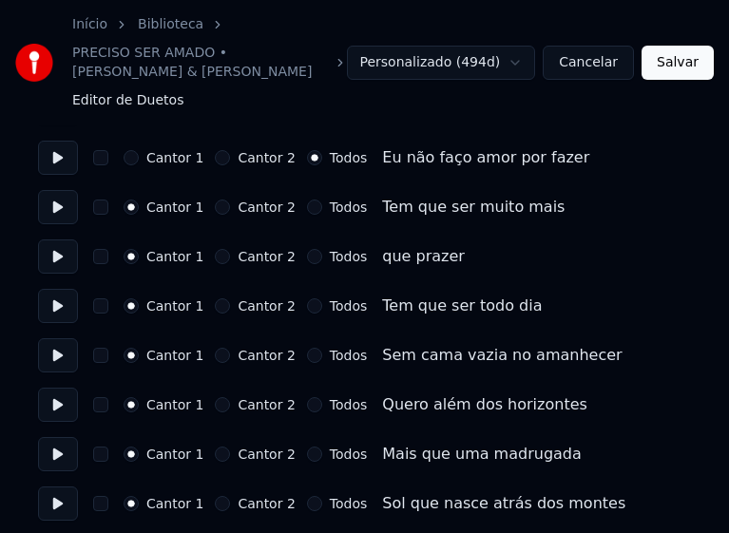
click at [307, 202] on button "Todos" at bounding box center [314, 207] width 15 height 15
click at [307, 257] on button "Todos" at bounding box center [314, 256] width 15 height 15
click at [307, 308] on button "Todos" at bounding box center [314, 305] width 15 height 15
click at [307, 358] on button "Todos" at bounding box center [314, 355] width 15 height 15
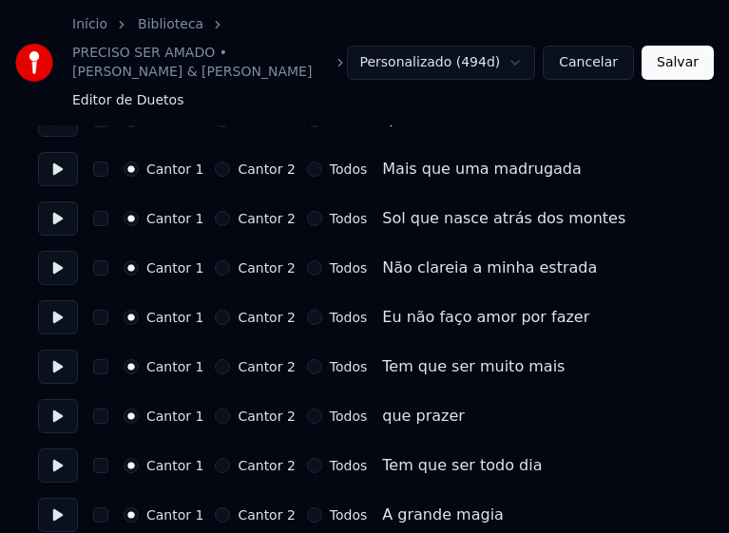
scroll to position [1520, 0]
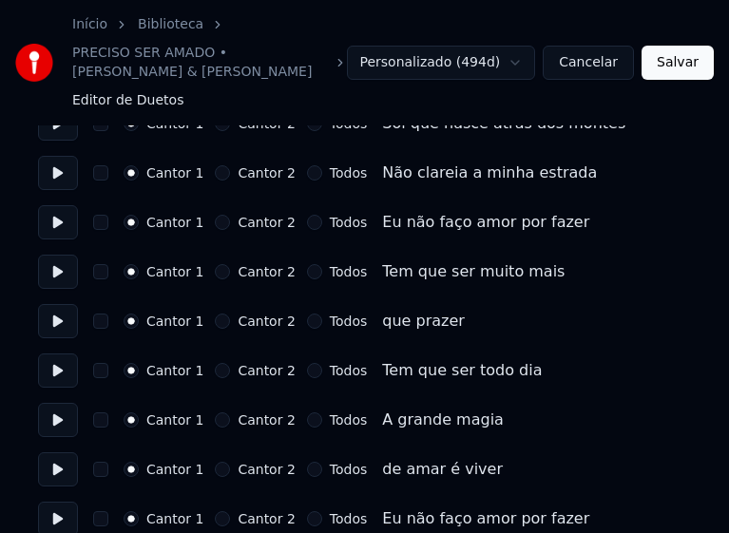
click at [307, 221] on button "Todos" at bounding box center [314, 222] width 15 height 15
click at [307, 276] on button "Todos" at bounding box center [314, 271] width 15 height 15
click at [307, 322] on button "Todos" at bounding box center [314, 321] width 15 height 15
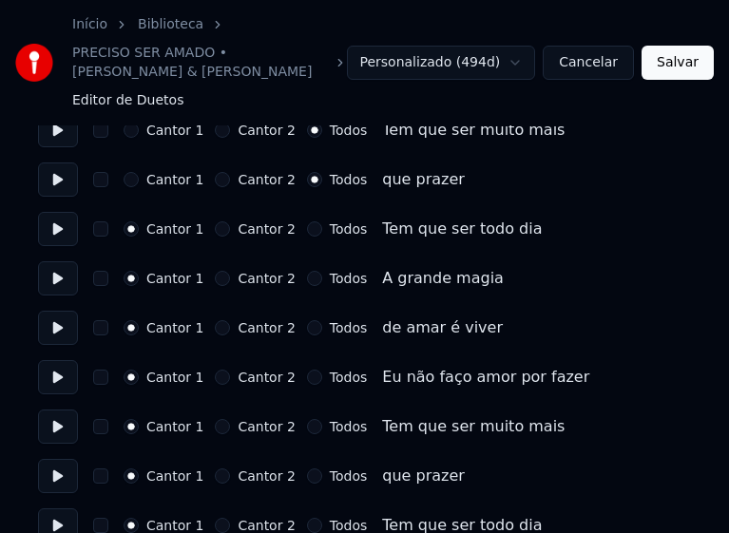
scroll to position [1710, 0]
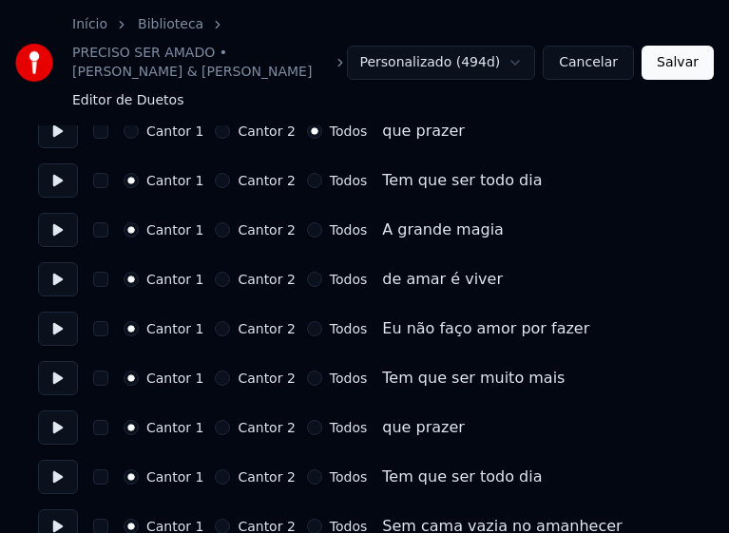
click at [307, 177] on button "Todos" at bounding box center [314, 180] width 15 height 15
click at [307, 231] on button "Todos" at bounding box center [314, 229] width 15 height 15
click at [307, 276] on button "Todos" at bounding box center [314, 279] width 15 height 15
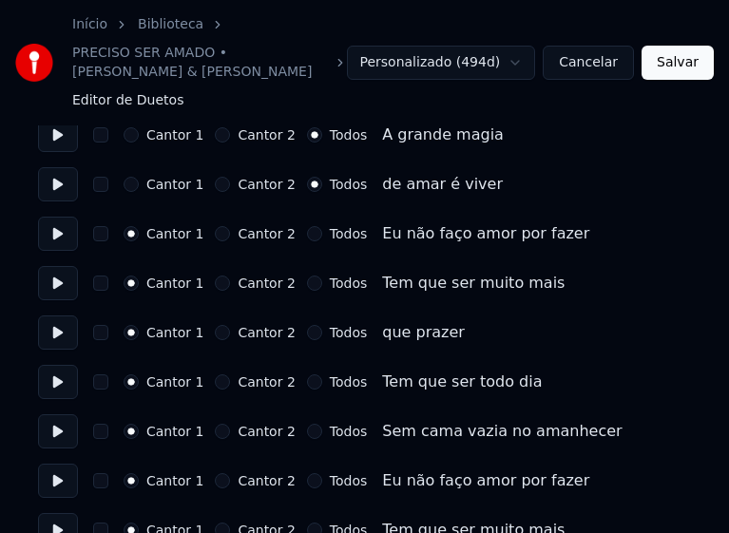
click at [307, 235] on button "Todos" at bounding box center [314, 233] width 15 height 15
click at [307, 286] on button "Todos" at bounding box center [314, 283] width 15 height 15
click at [307, 333] on button "Todos" at bounding box center [314, 332] width 15 height 15
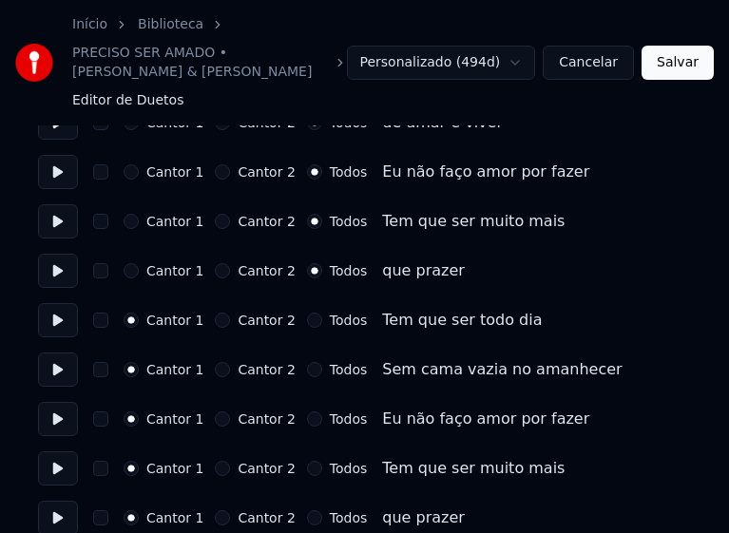
scroll to position [1900, 0]
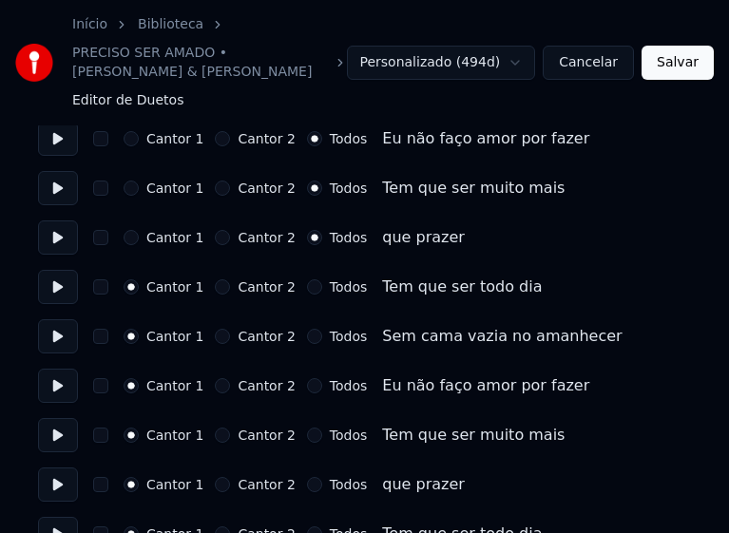
click at [307, 288] on button "Todos" at bounding box center [314, 286] width 15 height 15
click at [292, 337] on div "Cantor 1 Cantor 2 Todos" at bounding box center [245, 336] width 243 height 15
click at [307, 337] on button "Todos" at bounding box center [314, 336] width 15 height 15
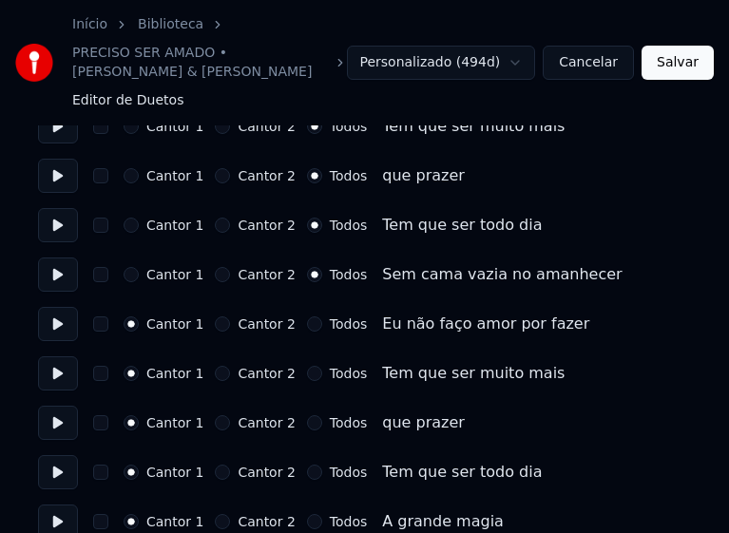
scroll to position [1995, 0]
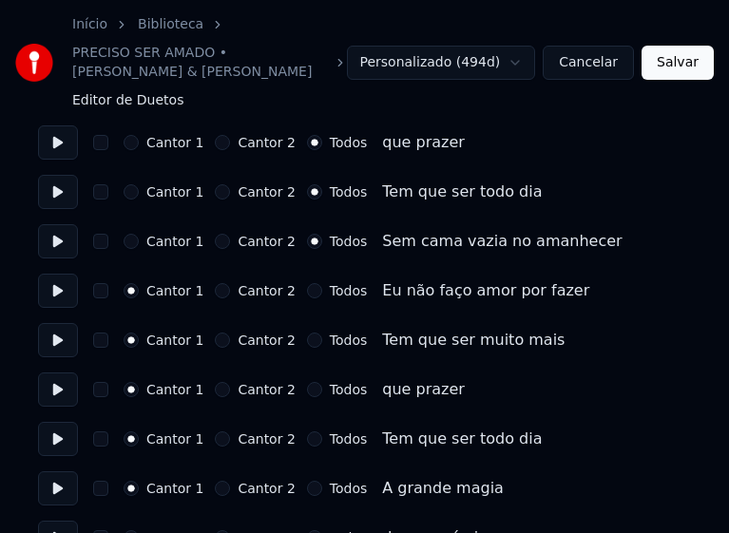
click at [307, 293] on button "Todos" at bounding box center [314, 290] width 15 height 15
click at [307, 340] on button "Todos" at bounding box center [314, 340] width 15 height 15
click at [307, 388] on button "Todos" at bounding box center [314, 389] width 15 height 15
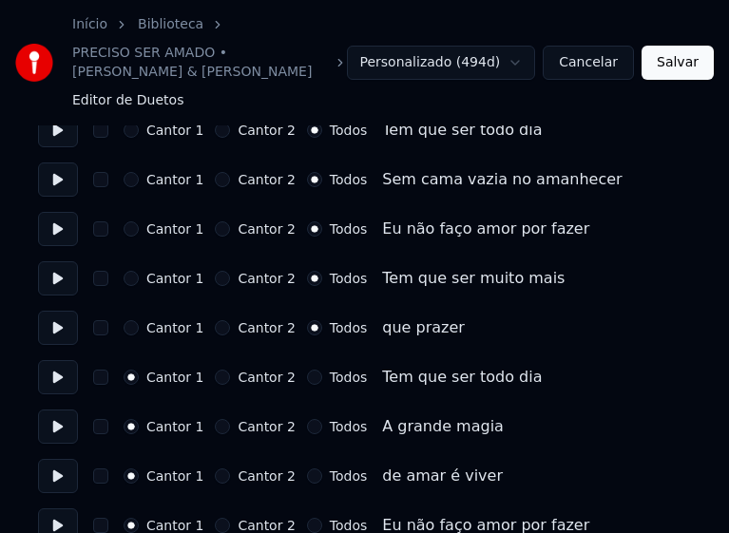
scroll to position [2090, 0]
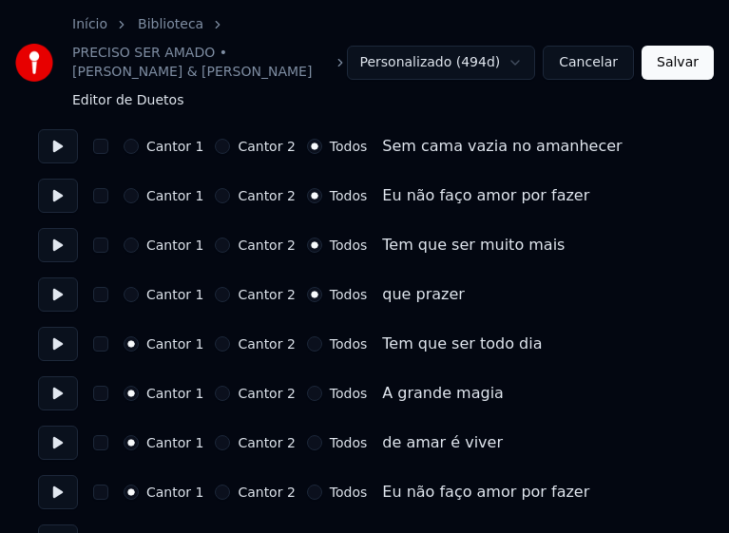
click at [307, 346] on button "Todos" at bounding box center [314, 343] width 15 height 15
click at [307, 390] on button "Todos" at bounding box center [314, 393] width 15 height 15
click at [307, 445] on button "Todos" at bounding box center [314, 442] width 15 height 15
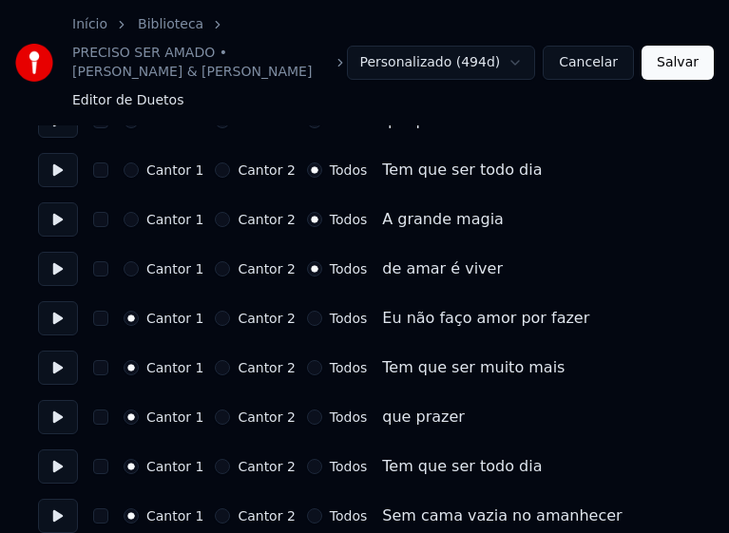
scroll to position [2280, 0]
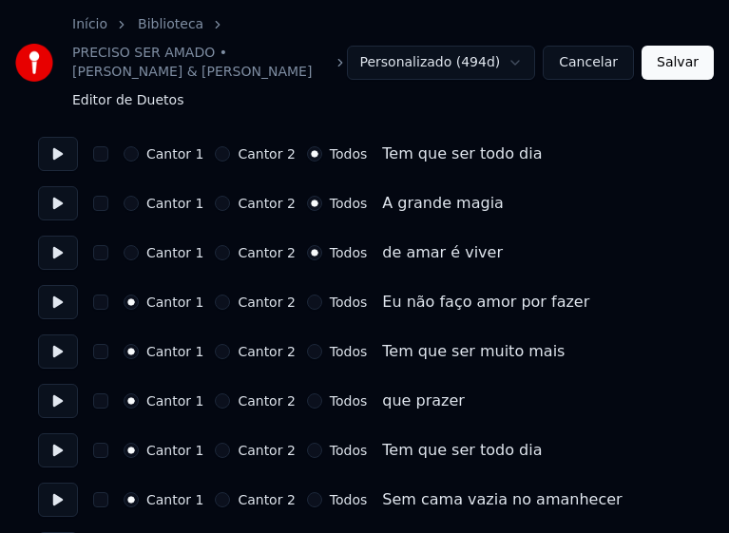
click at [307, 300] on button "Todos" at bounding box center [314, 302] width 15 height 15
click at [307, 351] on button "Todos" at bounding box center [314, 351] width 15 height 15
click at [307, 402] on button "Todos" at bounding box center [314, 400] width 15 height 15
click at [307, 450] on button "Todos" at bounding box center [314, 450] width 15 height 15
drag, startPoint x: 306, startPoint y: 499, endPoint x: 352, endPoint y: 469, distance: 55.1
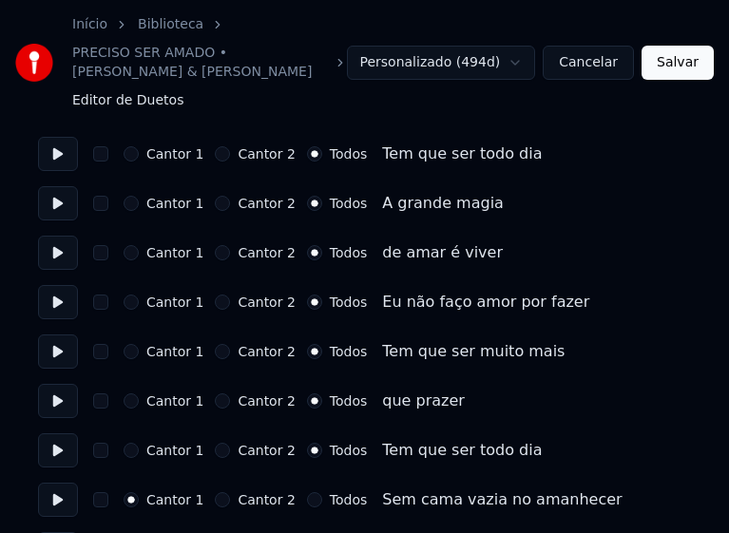
click at [307, 498] on button "Todos" at bounding box center [314, 499] width 15 height 15
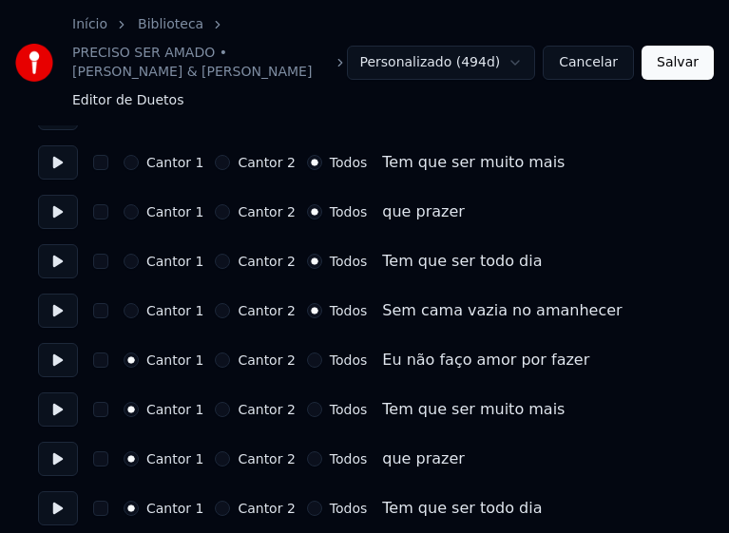
scroll to position [2470, 0]
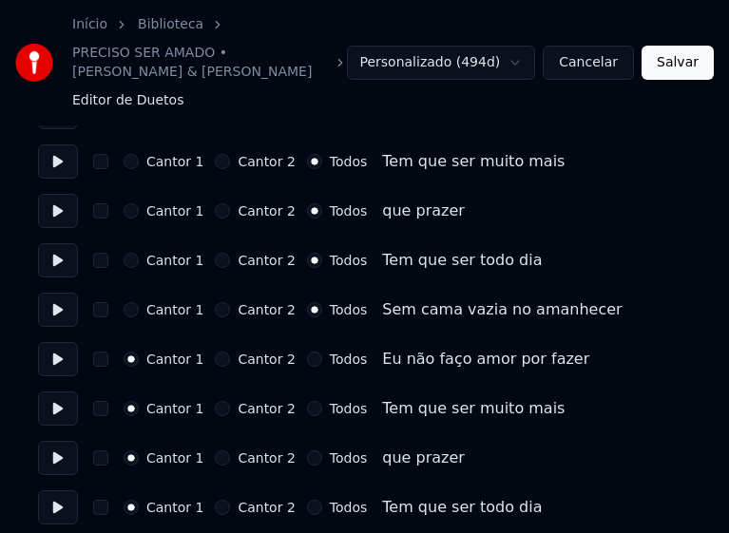
click at [307, 355] on button "Todos" at bounding box center [314, 359] width 15 height 15
click at [307, 407] on button "Todos" at bounding box center [314, 408] width 15 height 15
click at [307, 457] on button "Todos" at bounding box center [314, 457] width 15 height 15
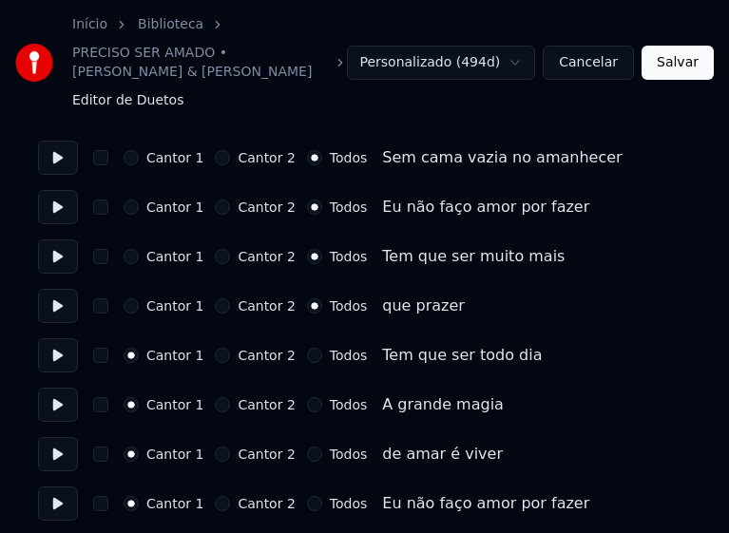
scroll to position [2660, 0]
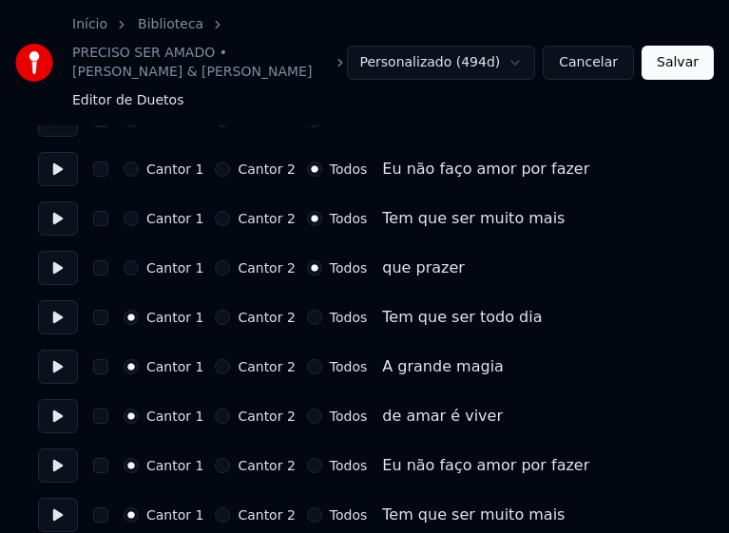
click at [307, 321] on button "Todos" at bounding box center [314, 317] width 15 height 15
click at [307, 363] on button "Todos" at bounding box center [314, 366] width 15 height 15
click at [307, 418] on button "Todos" at bounding box center [314, 416] width 15 height 15
click at [307, 466] on button "Todos" at bounding box center [314, 465] width 15 height 15
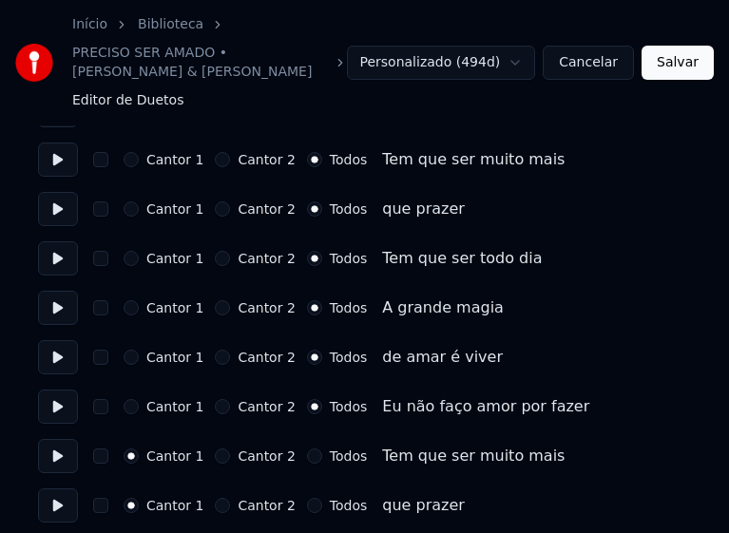
scroll to position [2777, 0]
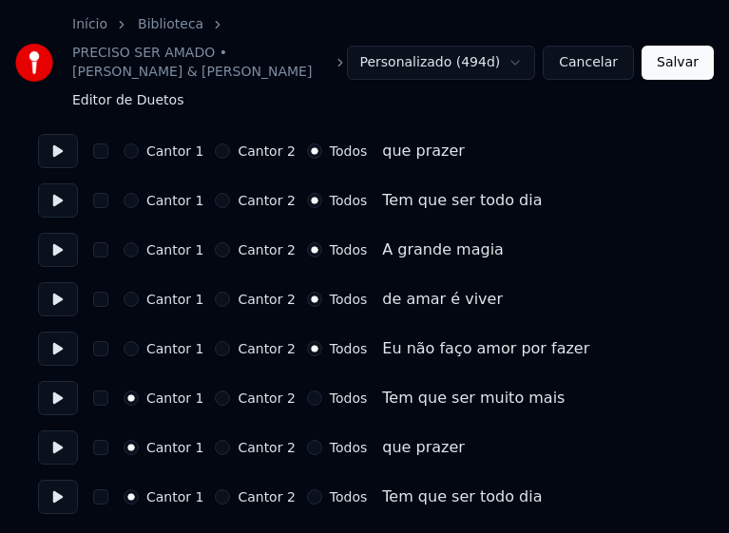
click at [307, 397] on button "Todos" at bounding box center [314, 397] width 15 height 15
click at [307, 447] on button "Todos" at bounding box center [314, 447] width 15 height 15
click at [307, 493] on button "Todos" at bounding box center [314, 496] width 15 height 15
click at [661, 67] on button "Salvar" at bounding box center [677, 63] width 72 height 34
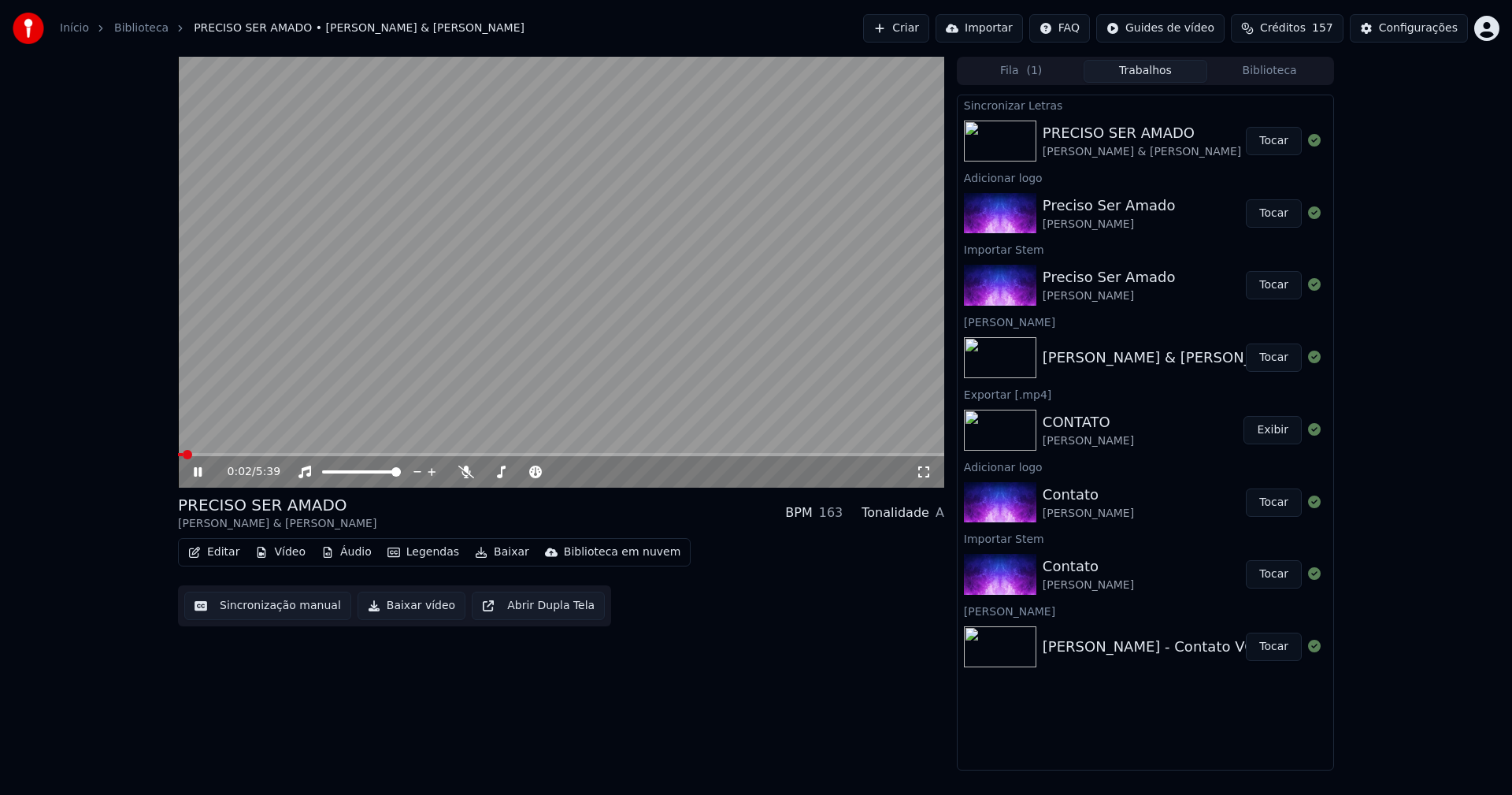
click at [313, 456] on span at bounding box center [561, 454] width 766 height 3
click at [924, 474] on icon at bounding box center [923, 472] width 16 height 12
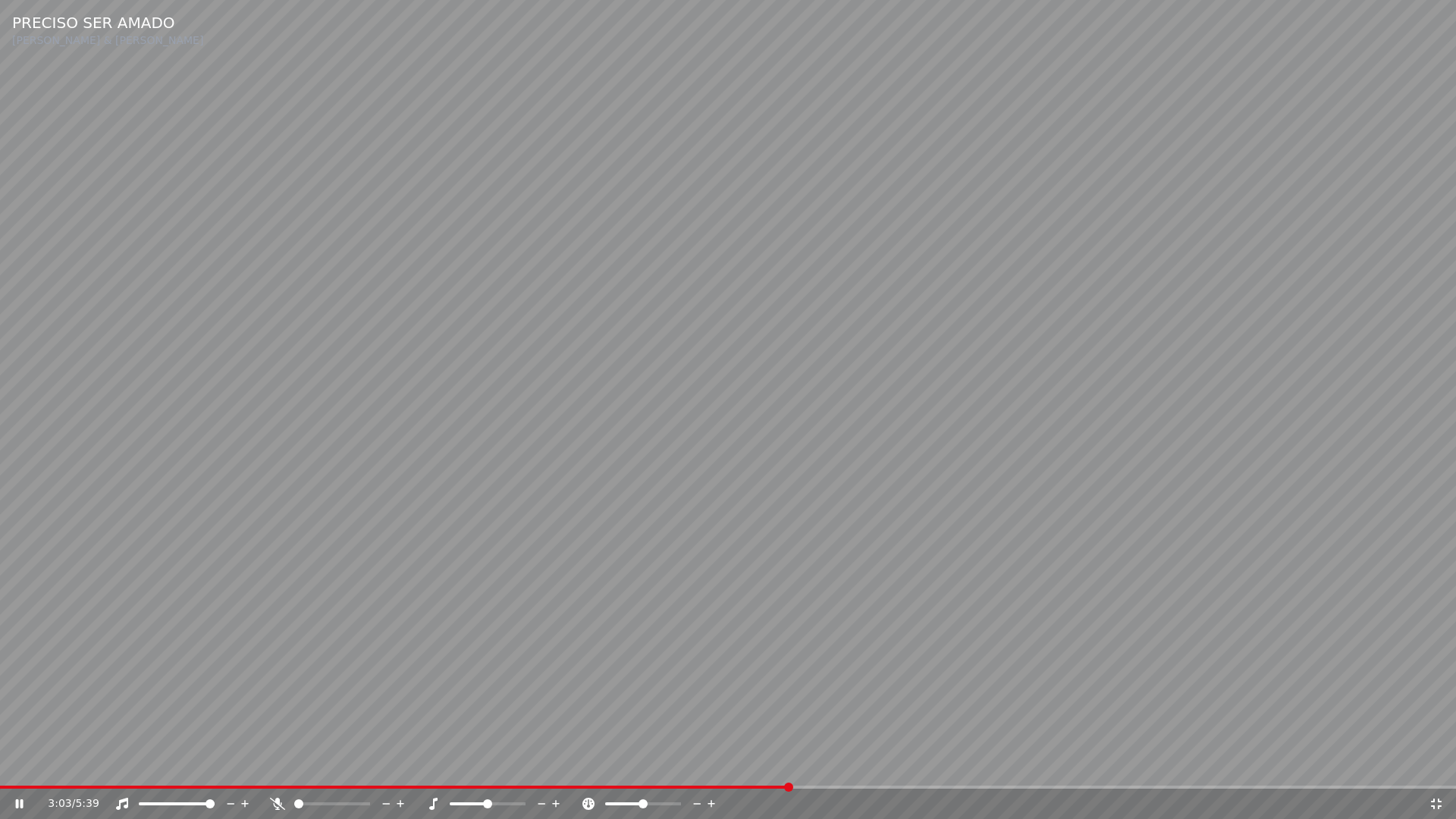
click at [1440, 765] on icon at bounding box center [1436, 803] width 15 height 12
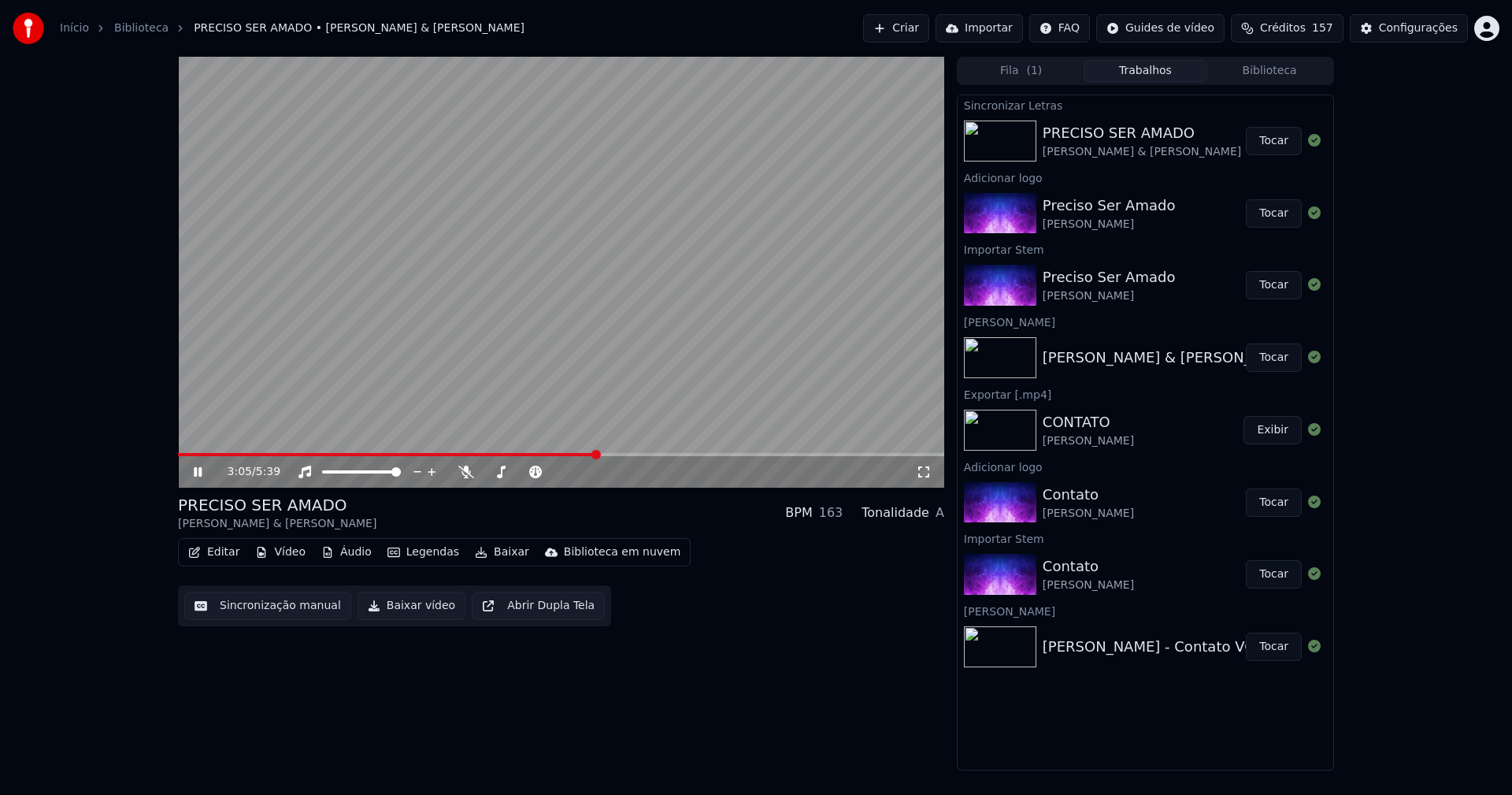
click at [195, 472] on icon at bounding box center [198, 471] width 8 height 9
drag, startPoint x: 402, startPoint y: 600, endPoint x: 323, endPoint y: 615, distance: 80.4
click at [403, 600] on button "Baixar vídeo" at bounding box center [411, 606] width 108 height 28
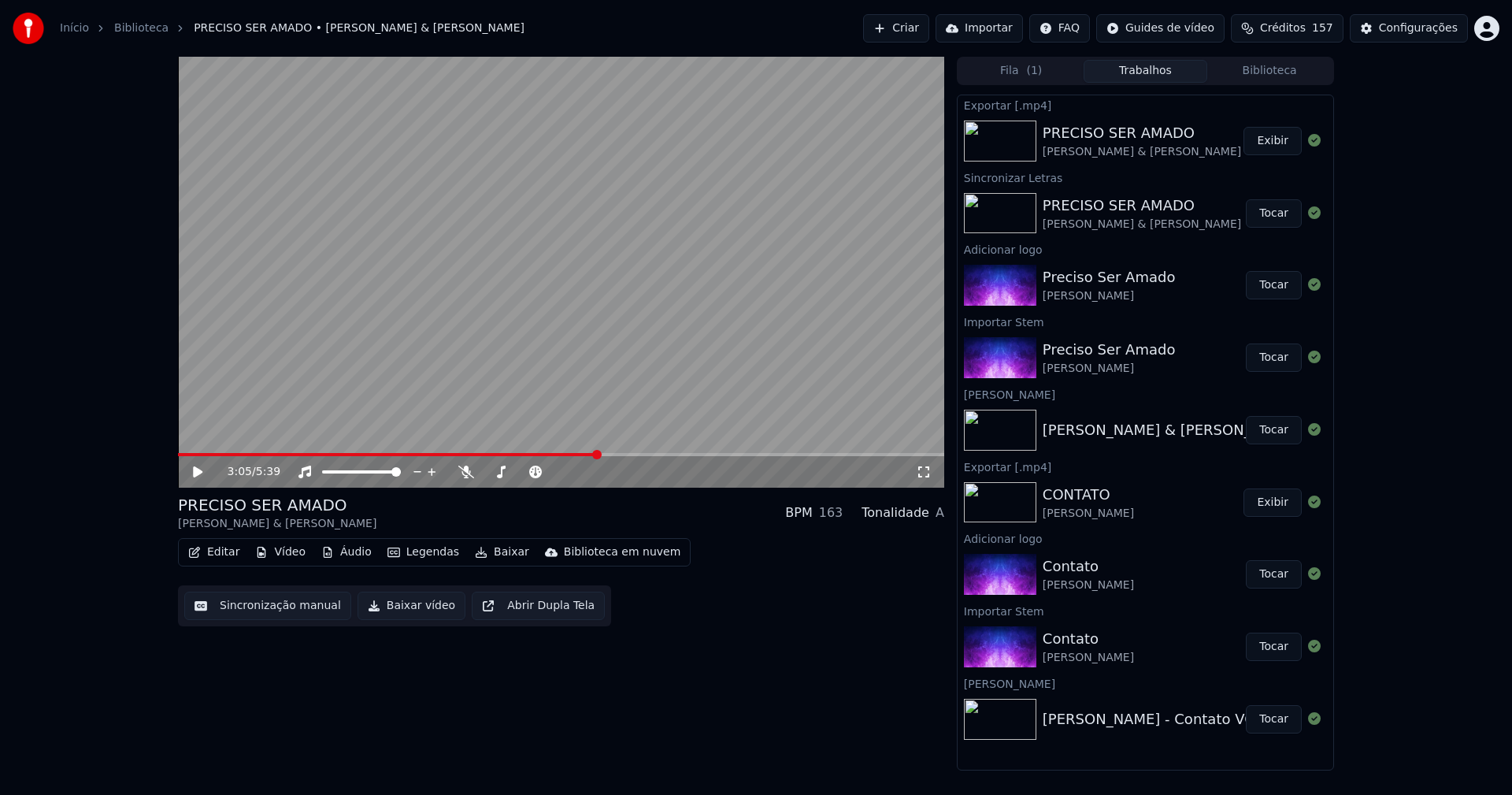
click at [1263, 73] on button "Biblioteca" at bounding box center [1269, 71] width 124 height 23
